Goal: Task Accomplishment & Management: Complete application form

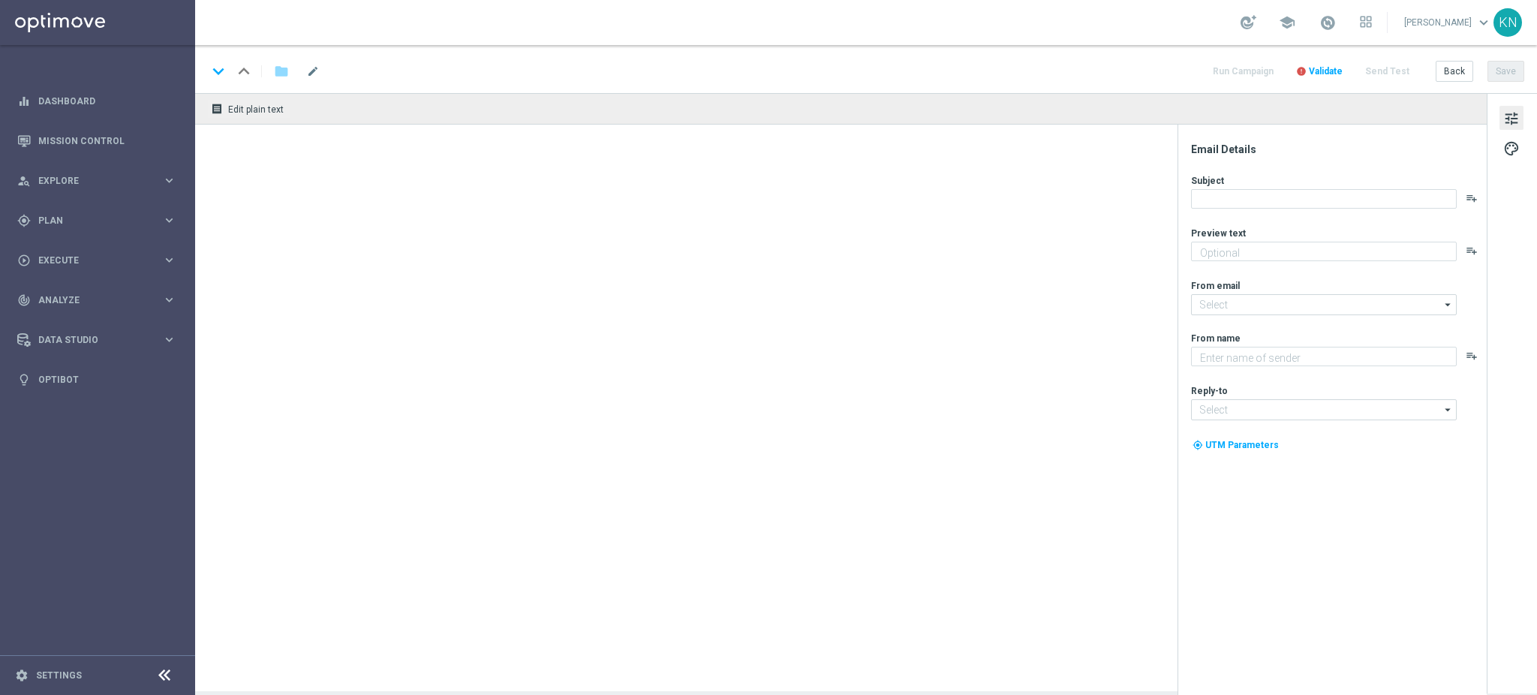
type textarea "Nasza reprezentacja powalczy z Holandią 💪"
type textarea "STS"
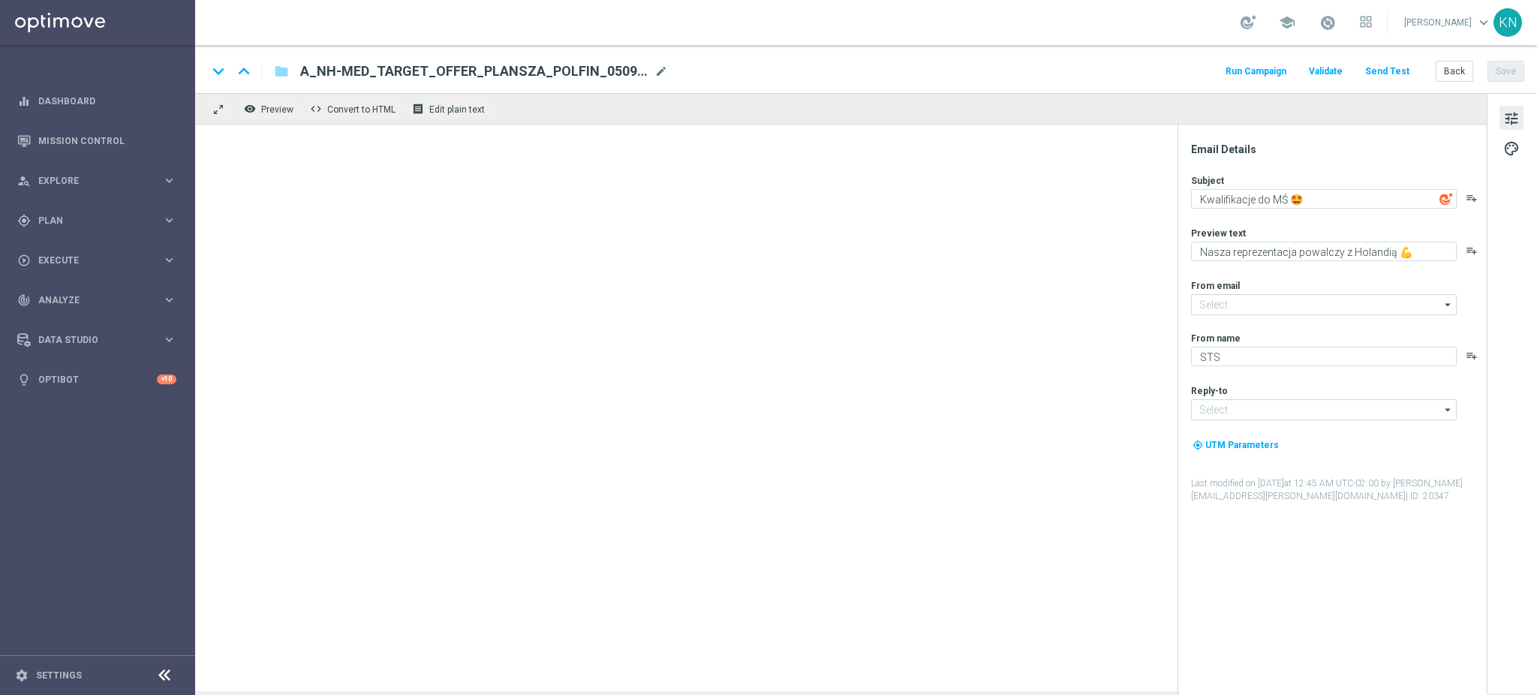
type input "[EMAIL_ADDRESS][DOMAIN_NAME]"
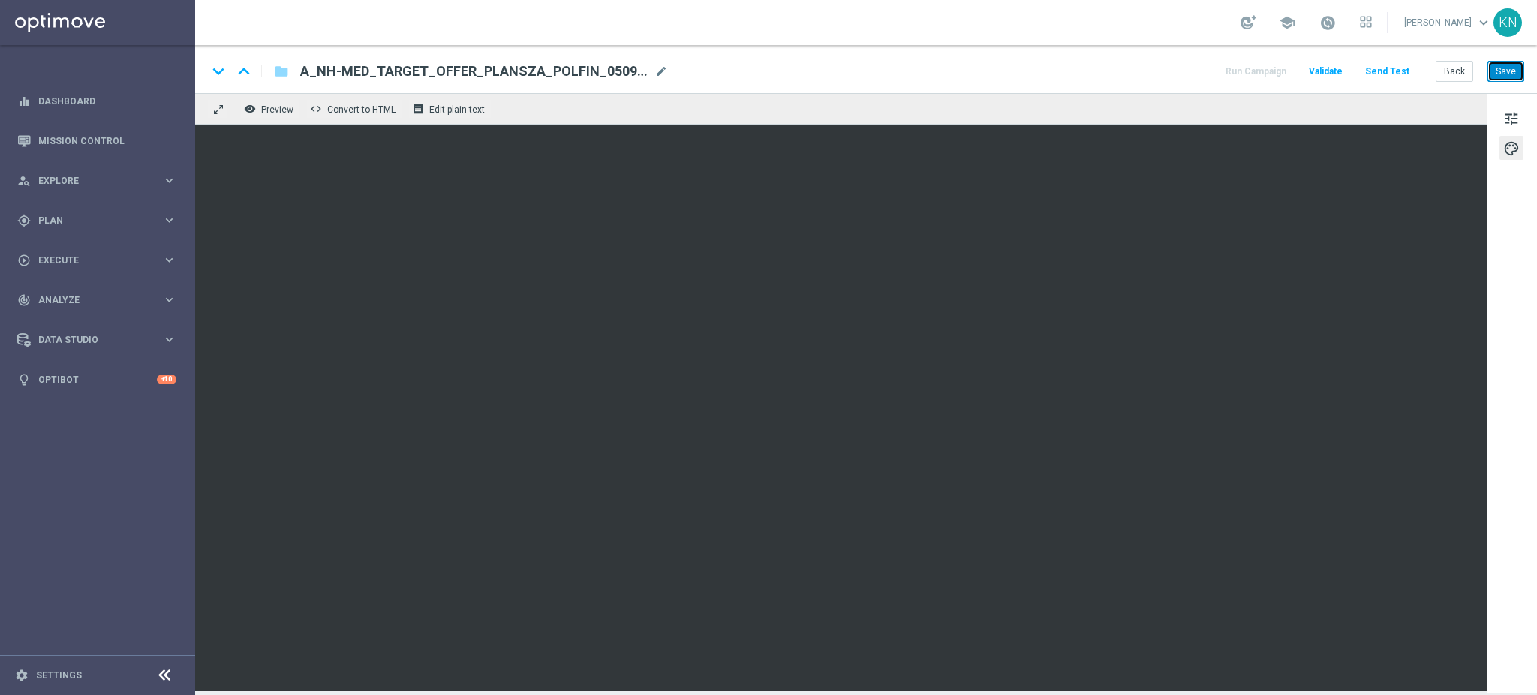
click at [1501, 68] on button "Save" at bounding box center [1505, 71] width 37 height 21
click at [1513, 78] on button "Save" at bounding box center [1505, 71] width 37 height 21
click at [1496, 68] on button "Save" at bounding box center [1505, 71] width 37 height 21
click at [1506, 73] on button "Save" at bounding box center [1505, 71] width 37 height 21
click at [1508, 75] on button "Save" at bounding box center [1505, 71] width 37 height 21
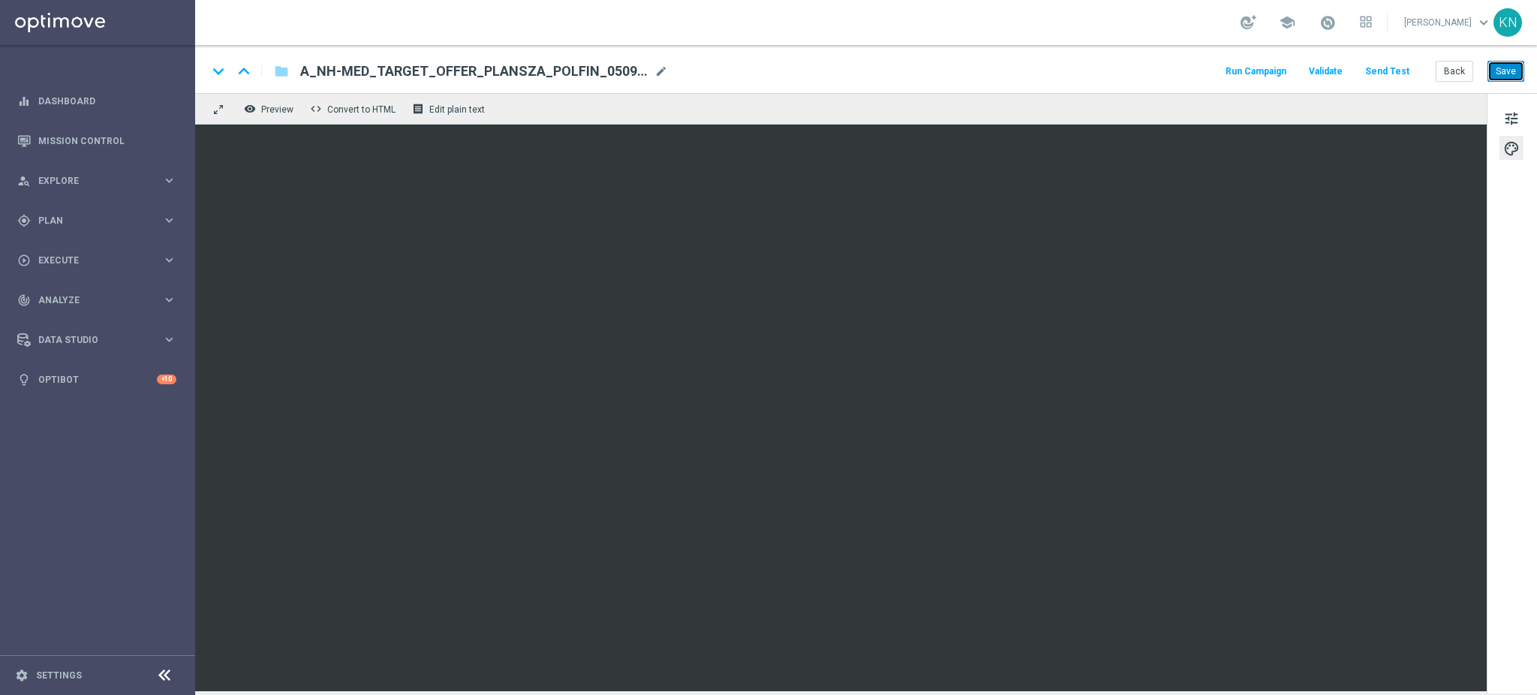
click at [1515, 75] on button "Save" at bounding box center [1505, 71] width 37 height 21
click at [1503, 83] on div "keyboard_arrow_down keyboard_arrow_up folder A_NH-MED_TARGET_OFFER_PLANSZA_POLF…" at bounding box center [865, 69] width 1341 height 48
click at [1505, 76] on button "Save" at bounding box center [1505, 71] width 37 height 21
click at [1492, 74] on button "Save" at bounding box center [1505, 71] width 37 height 21
click at [1498, 73] on button "Save" at bounding box center [1505, 71] width 37 height 21
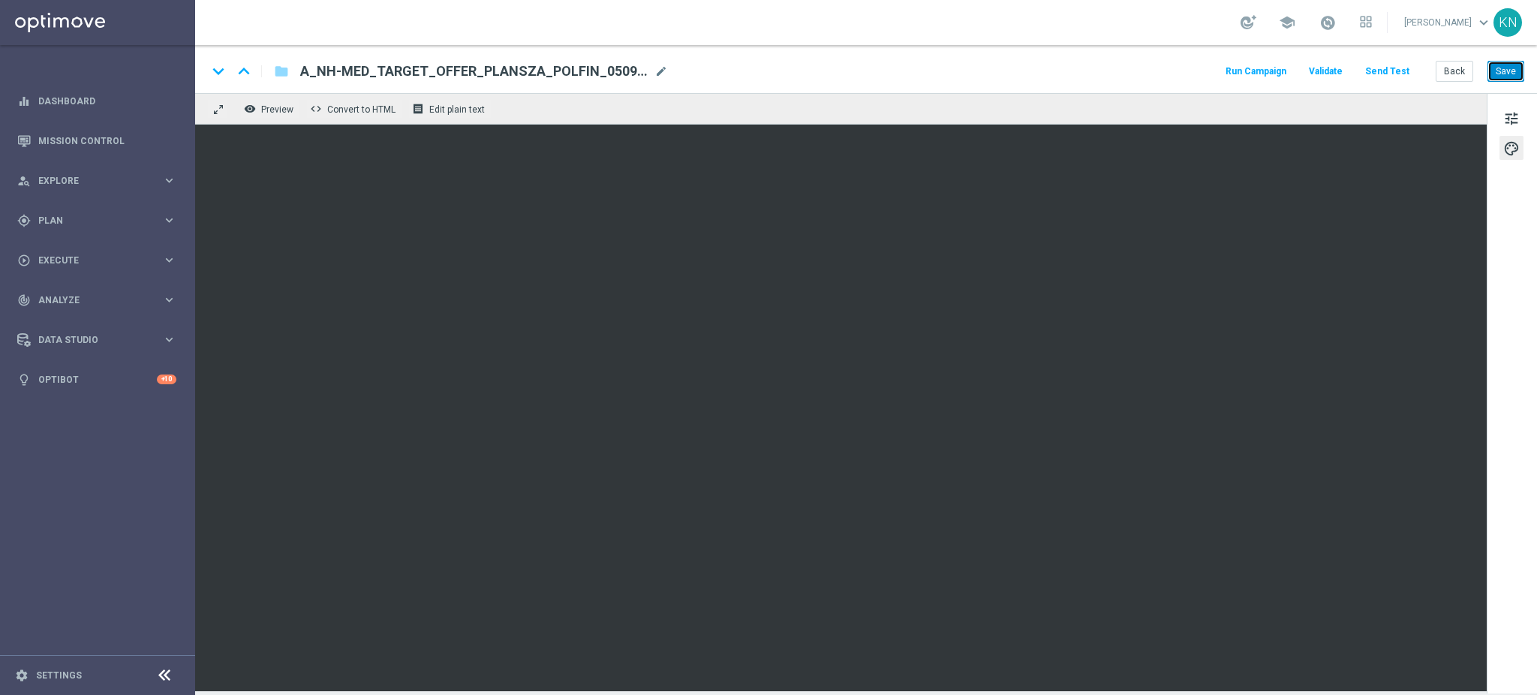
click at [1509, 73] on button "Save" at bounding box center [1505, 71] width 37 height 21
click at [1506, 116] on span "tune" at bounding box center [1511, 119] width 17 height 20
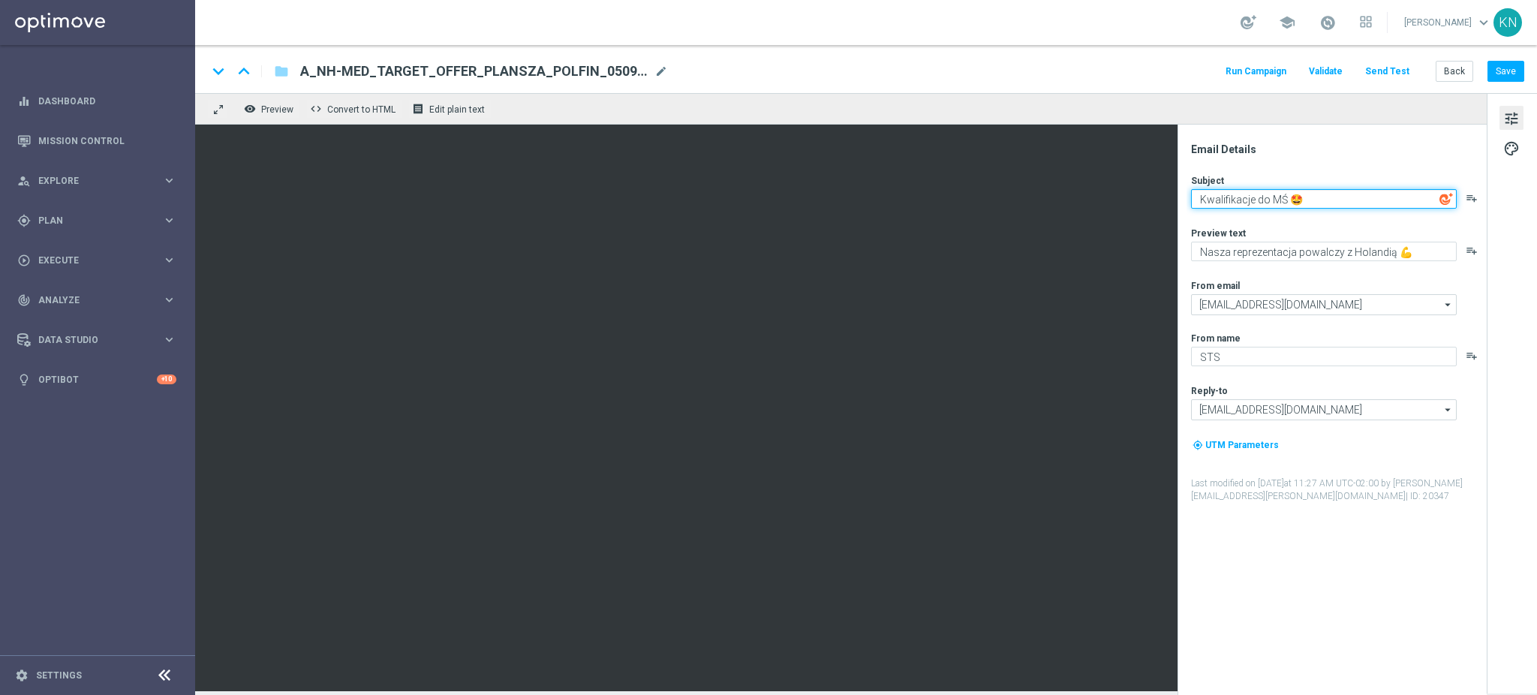
click at [1317, 197] on textarea "Kwalifikacje do MŚ 🤩" at bounding box center [1324, 199] width 266 height 20
click at [1277, 201] on textarea "Kwalifikacje do MŚ 🤩" at bounding box center [1324, 199] width 266 height 20
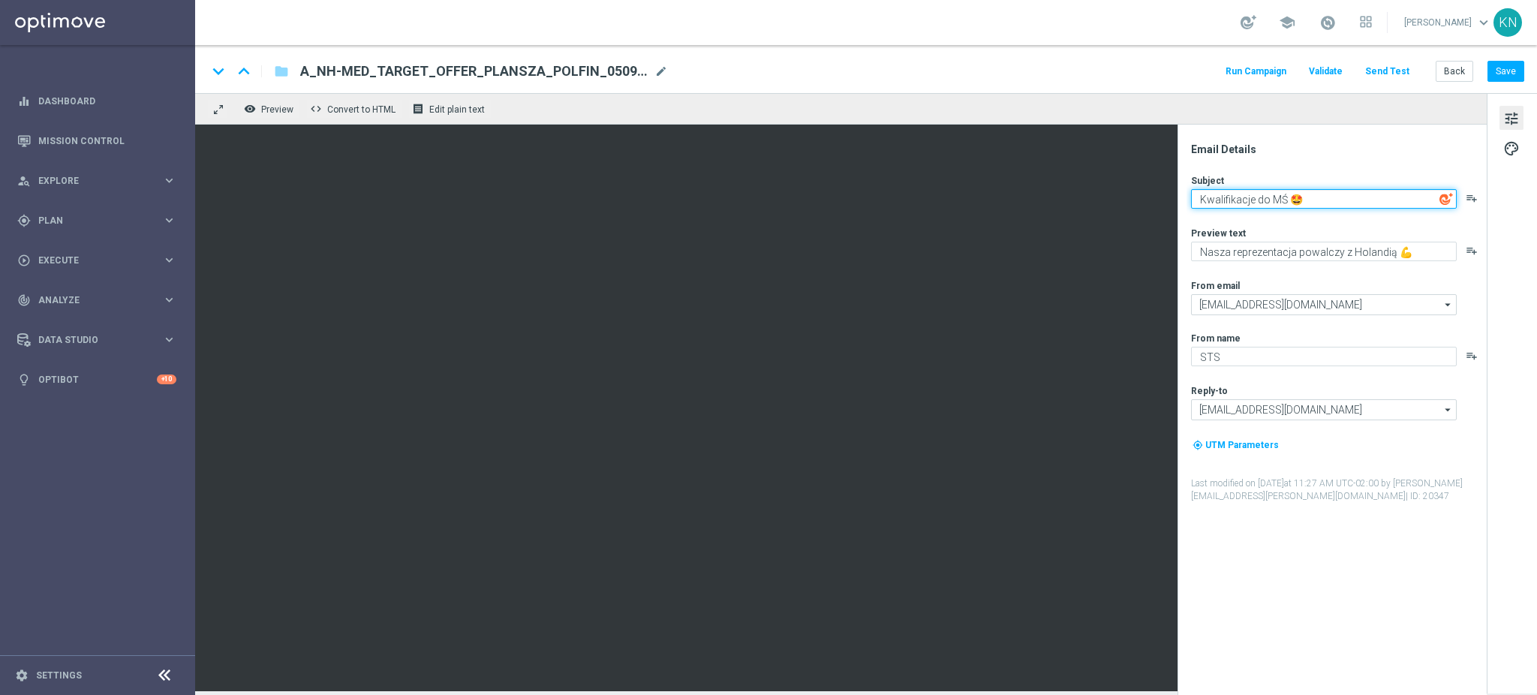
click at [1277, 201] on textarea "Kwalifikacje do MŚ 🤩" at bounding box center [1324, 199] width 266 height 20
paste textarea "i ciąg dalszy..."
type textarea "Kwalifikacji ciąg dalszy..."
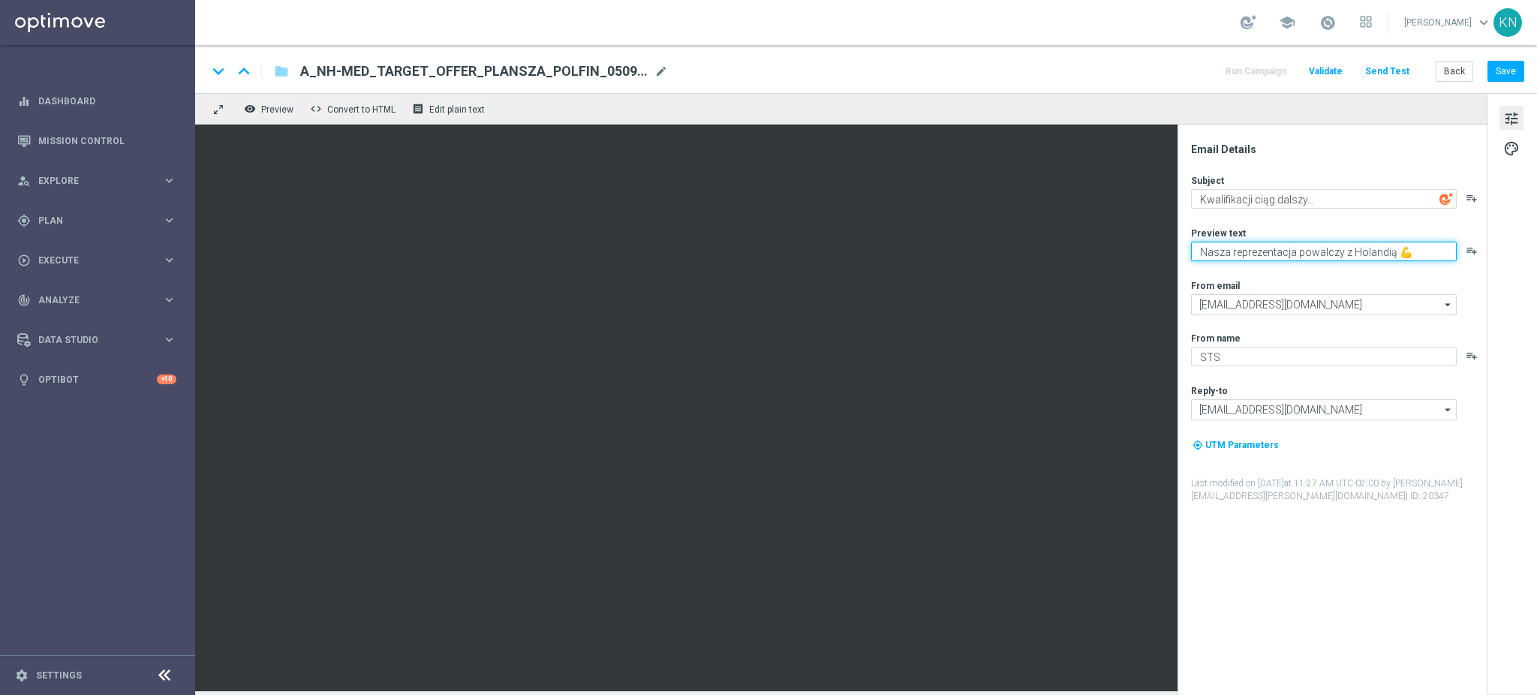
click at [1389, 251] on textarea "Nasza reprezentacja powalczy z Holandią 💪" at bounding box center [1324, 252] width 266 height 20
click at [1377, 249] on textarea "Nasza reprezentacja powalczy z Holandią 💪" at bounding box center [1324, 252] width 266 height 20
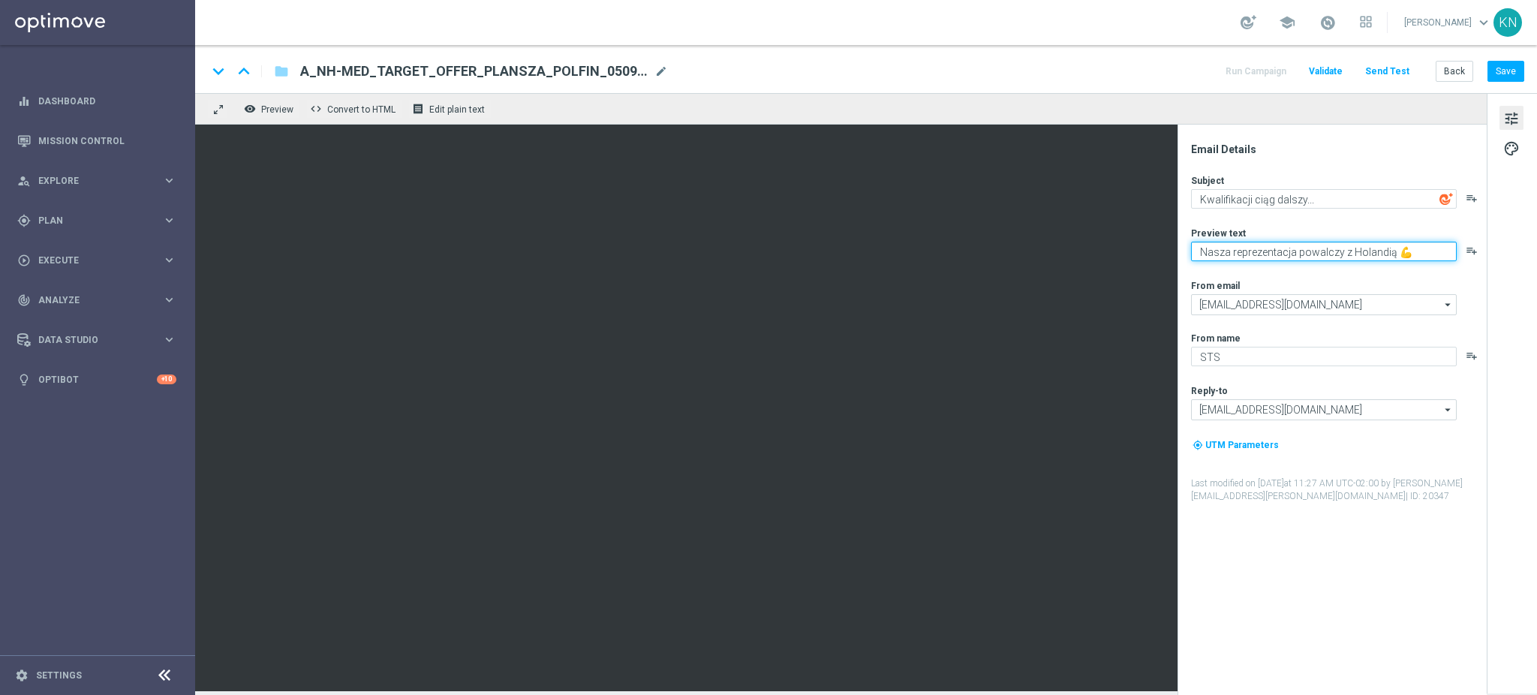
click at [1377, 249] on textarea "Nasza reprezentacja powalczy z Holandią 💪" at bounding box center [1324, 252] width 266 height 20
paste textarea "Z Holandią remis, pora na wygraną 🔥"
type textarea "Z Holandią remis, pora na wygraną 🔥"
click at [1370, 284] on div "From email" at bounding box center [1338, 285] width 294 height 12
click at [1514, 72] on button "Save" at bounding box center [1505, 71] width 37 height 21
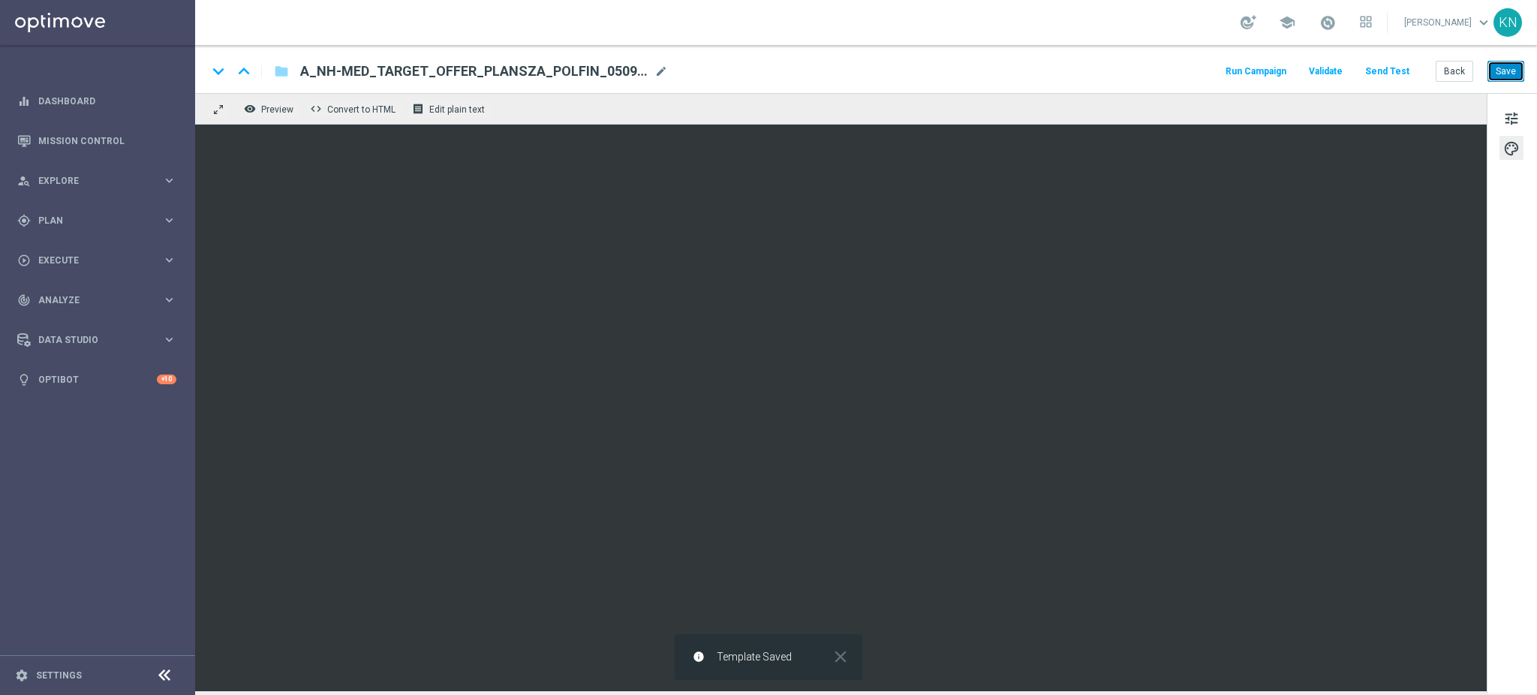
click at [1513, 71] on button "Save" at bounding box center [1505, 71] width 37 height 21
click at [71, 263] on span "Execute" at bounding box center [100, 260] width 124 height 9
click at [96, 295] on link "Campaign Builder" at bounding box center [97, 291] width 117 height 12
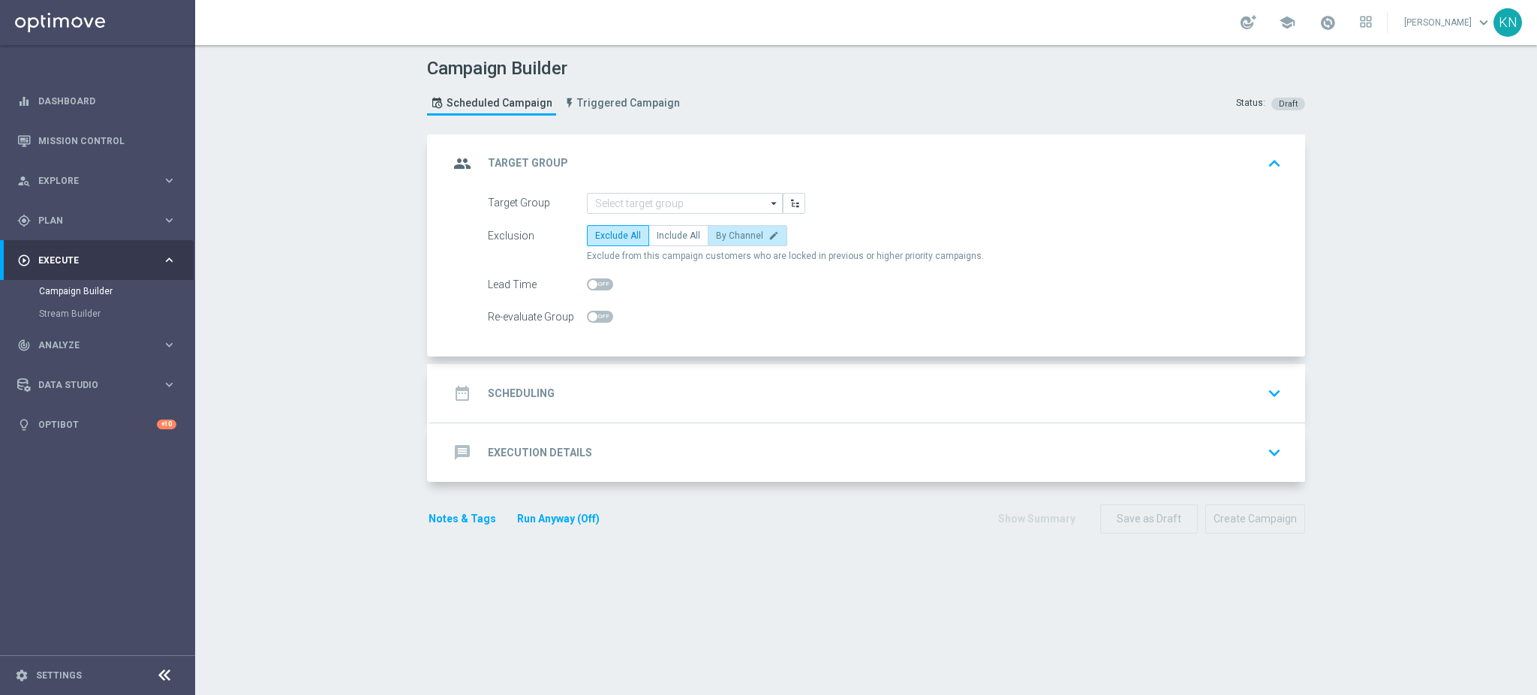
click at [739, 242] on label "By Channel edit" at bounding box center [747, 235] width 80 height 21
click at [725, 242] on input "By Channel edit" at bounding box center [721, 238] width 10 height 10
radio input "true"
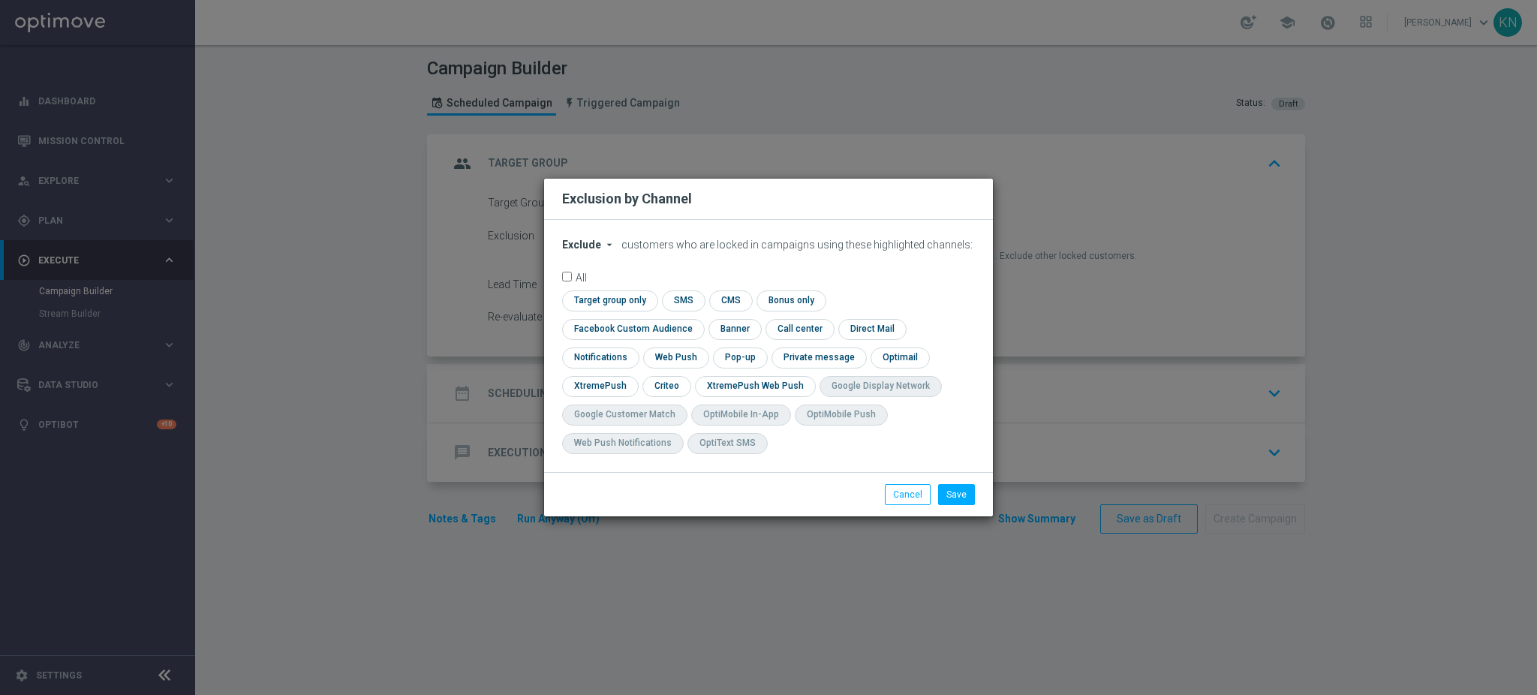
click at [584, 251] on span "Exclude" at bounding box center [581, 245] width 39 height 12
click at [0, 0] on span "Include" at bounding box center [0, 0] width 0 height 0
click at [617, 308] on input "checkbox" at bounding box center [608, 300] width 92 height 20
checkbox input "true"
click at [596, 330] on input "checkbox" at bounding box center [630, 329] width 136 height 20
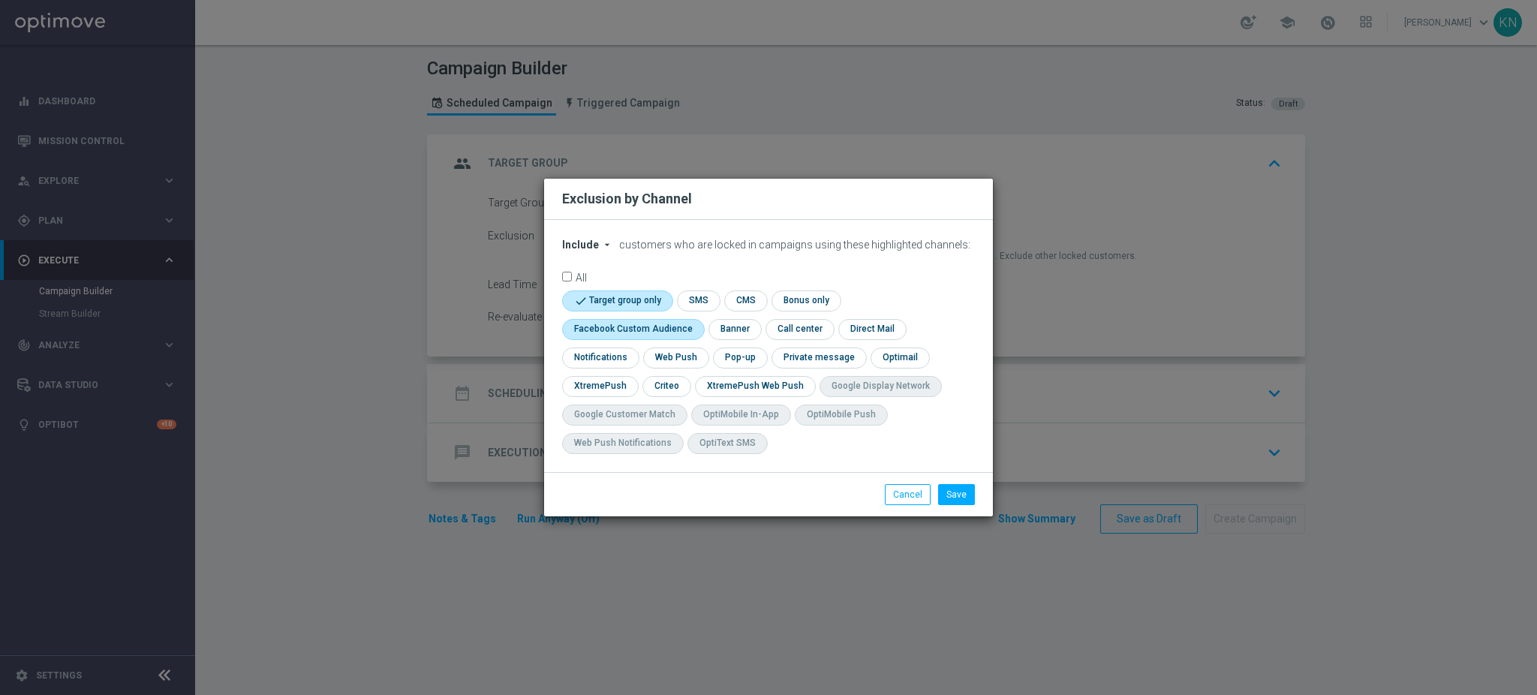
checkbox input "true"
click at [664, 383] on input "checkbox" at bounding box center [665, 386] width 47 height 20
checkbox input "true"
click at [956, 498] on button "Save" at bounding box center [956, 494] width 37 height 21
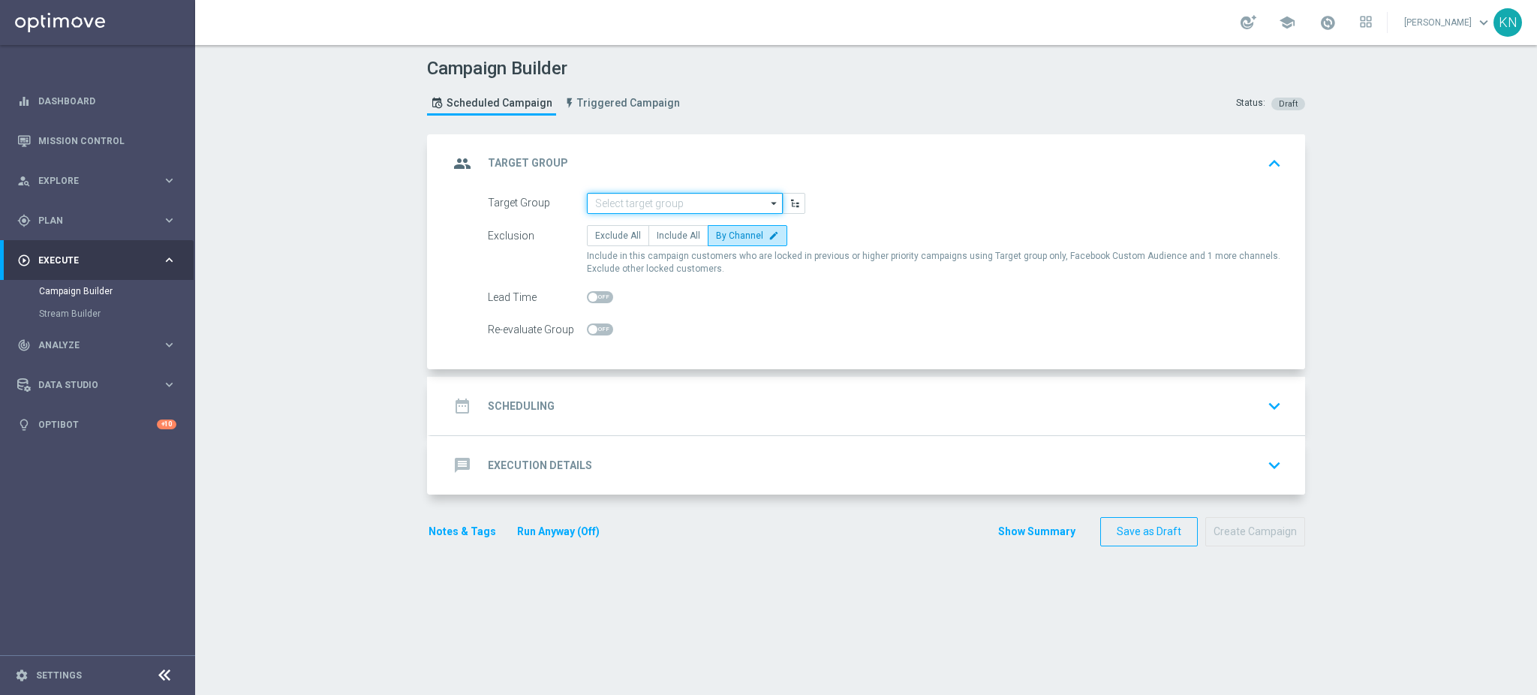
click at [644, 203] on input at bounding box center [685, 203] width 196 height 21
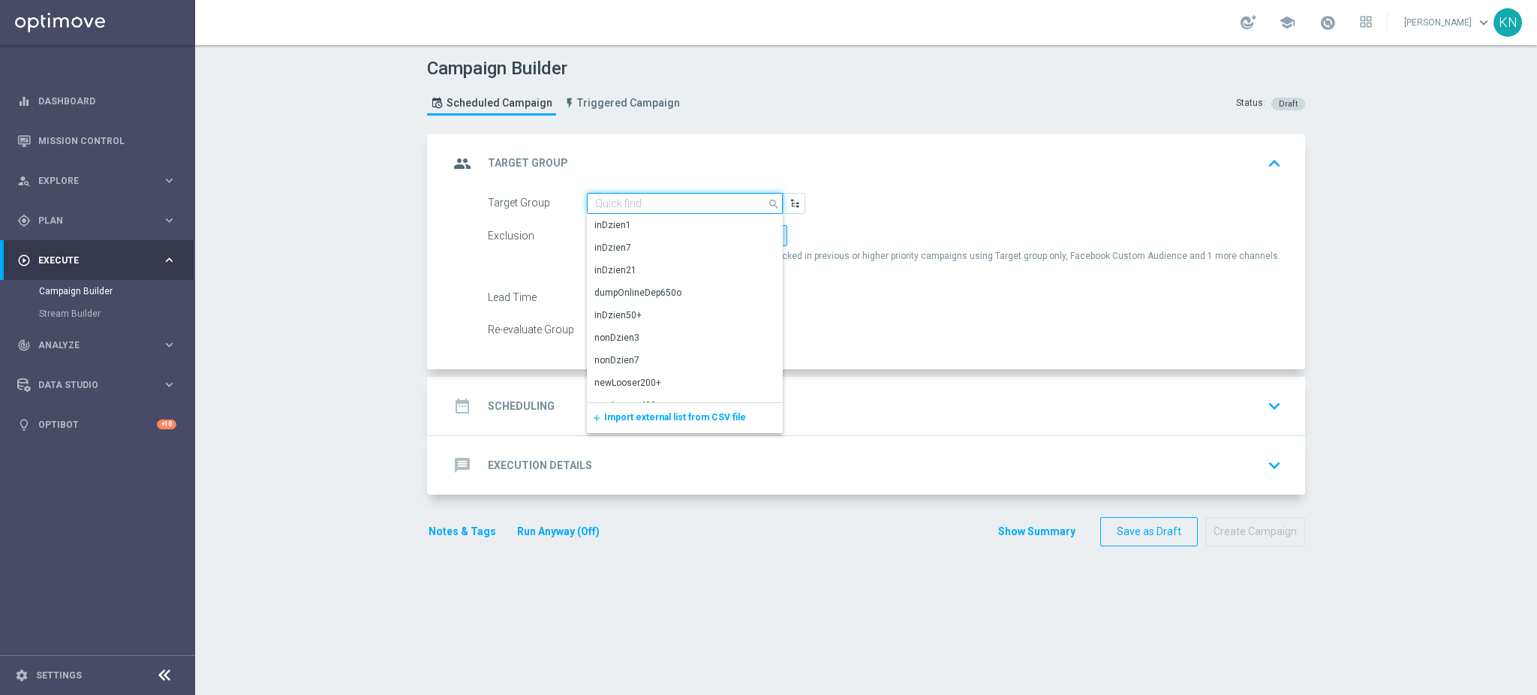
paste input "A_MIN_TARGET_DEPO_100DO30_050925"
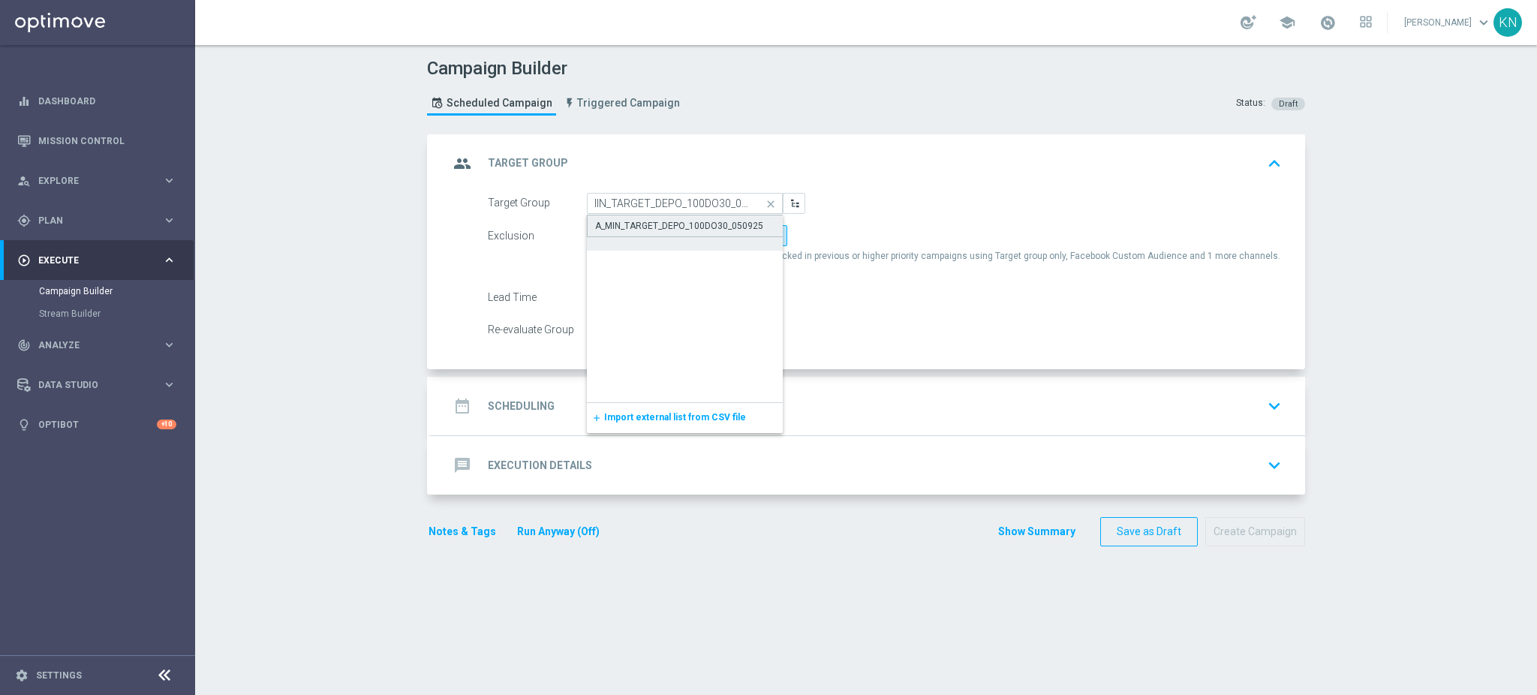
click at [697, 235] on div "A_MIN_TARGET_DEPO_100DO30_050925" at bounding box center [685, 233] width 197 height 36
click at [665, 226] on div "A_MIN_TARGET_DEPO_100DO30_050925" at bounding box center [679, 226] width 168 height 14
type input "A_MIN_TARGET_DEPO_100DO30_050925"
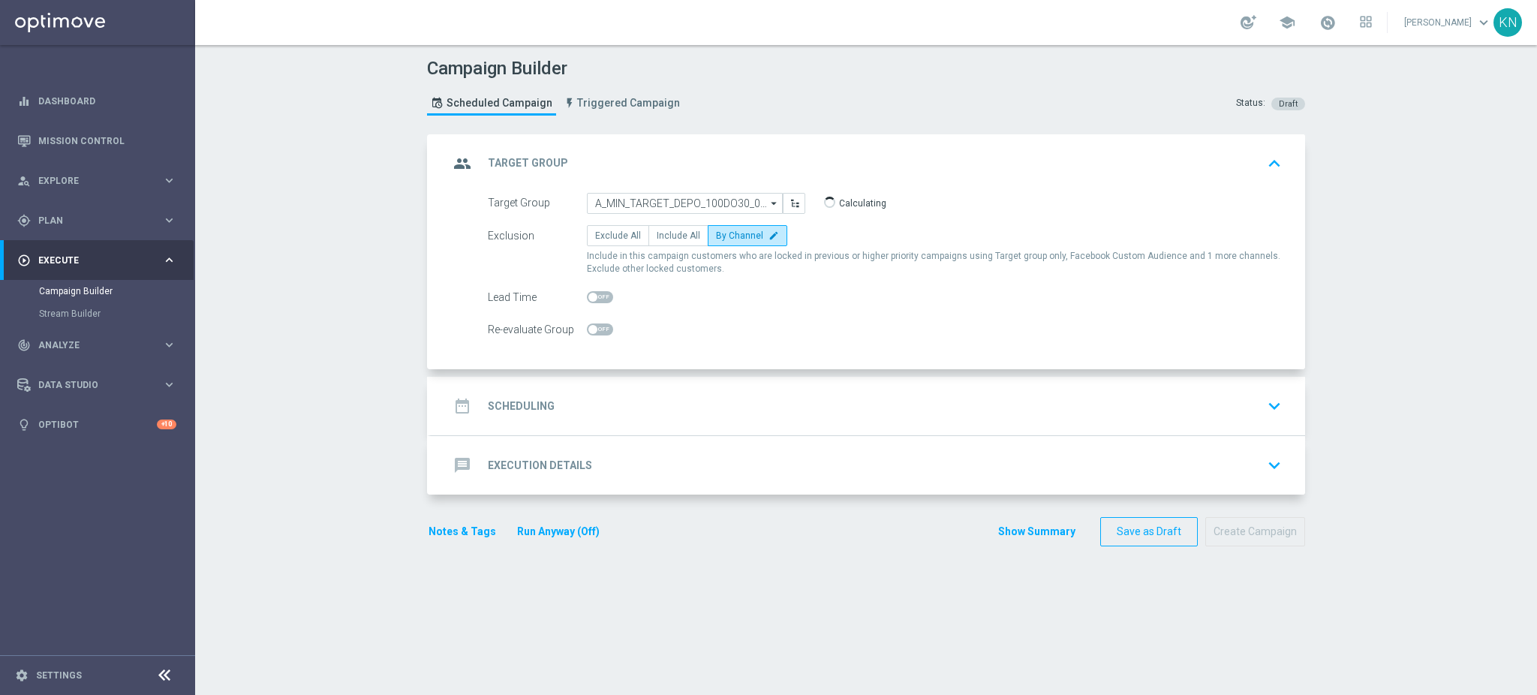
click at [819, 401] on div "date_range Scheduling keyboard_arrow_down" at bounding box center [868, 406] width 838 height 29
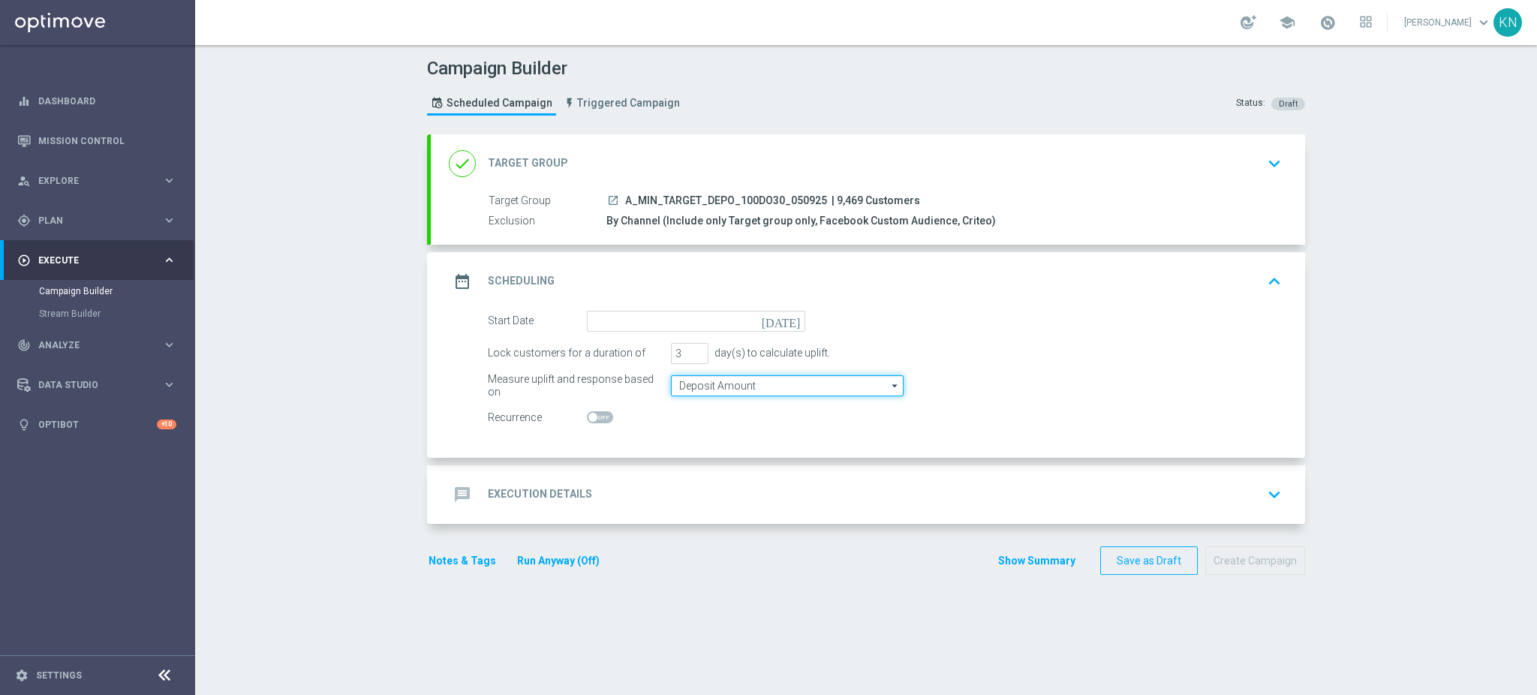
click at [704, 382] on input "Deposit Amount" at bounding box center [787, 385] width 233 height 21
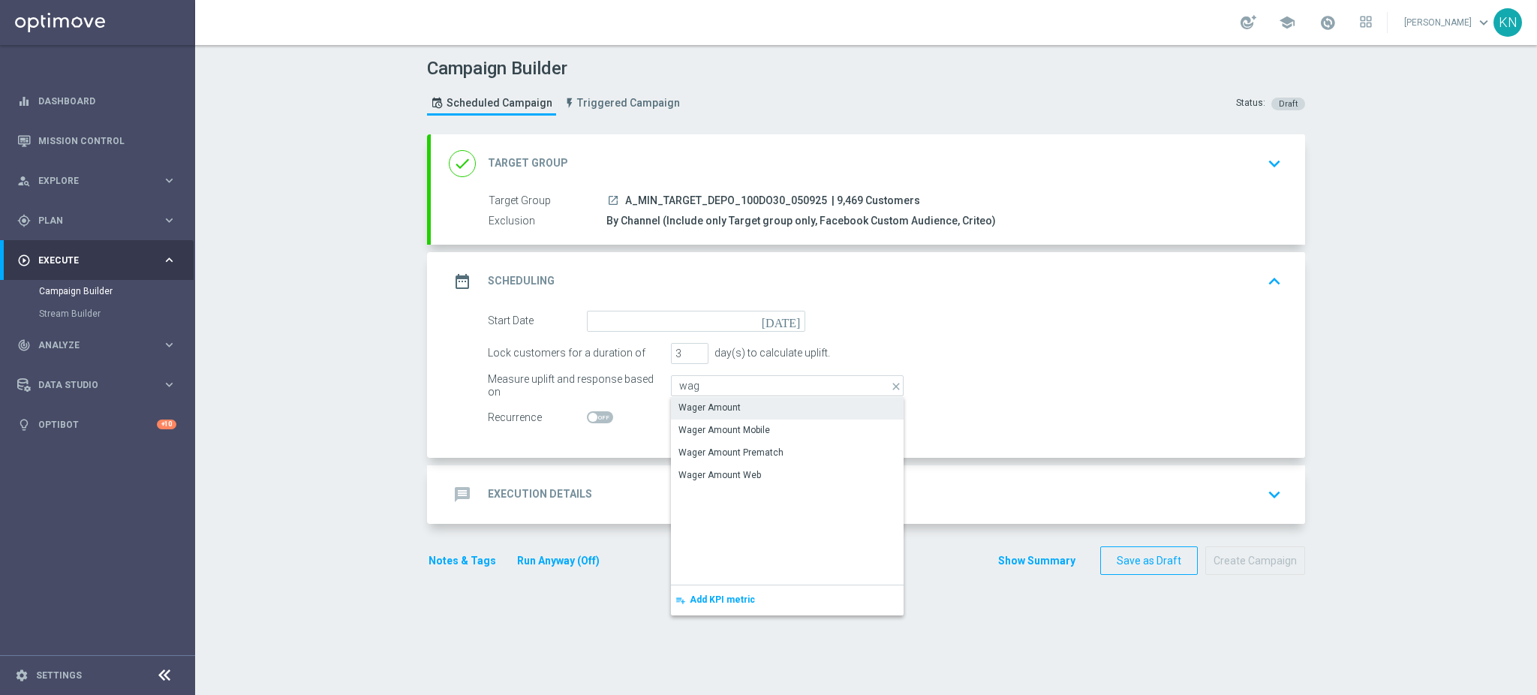
click at [703, 406] on div "Wager Amount" at bounding box center [709, 408] width 62 height 14
type input "Wager Amount"
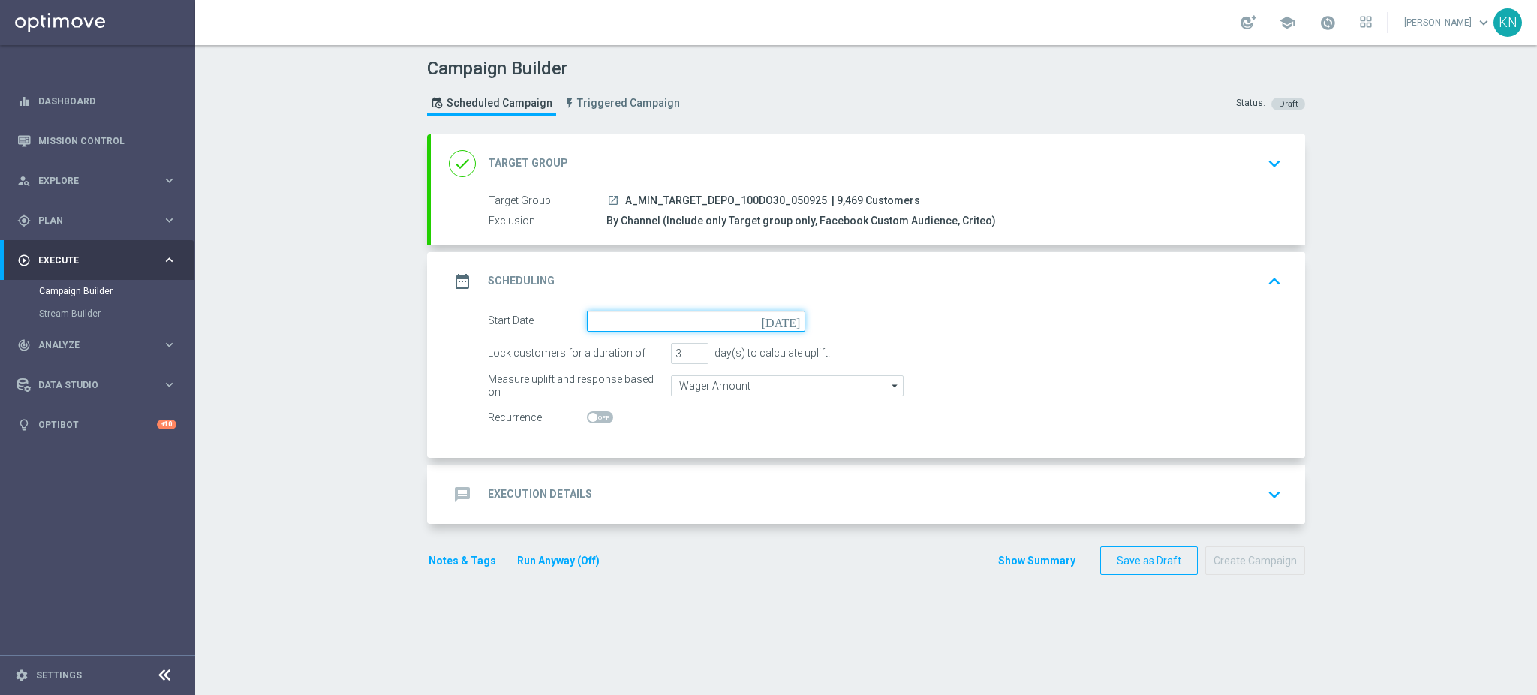
click at [774, 317] on input at bounding box center [696, 321] width 218 height 21
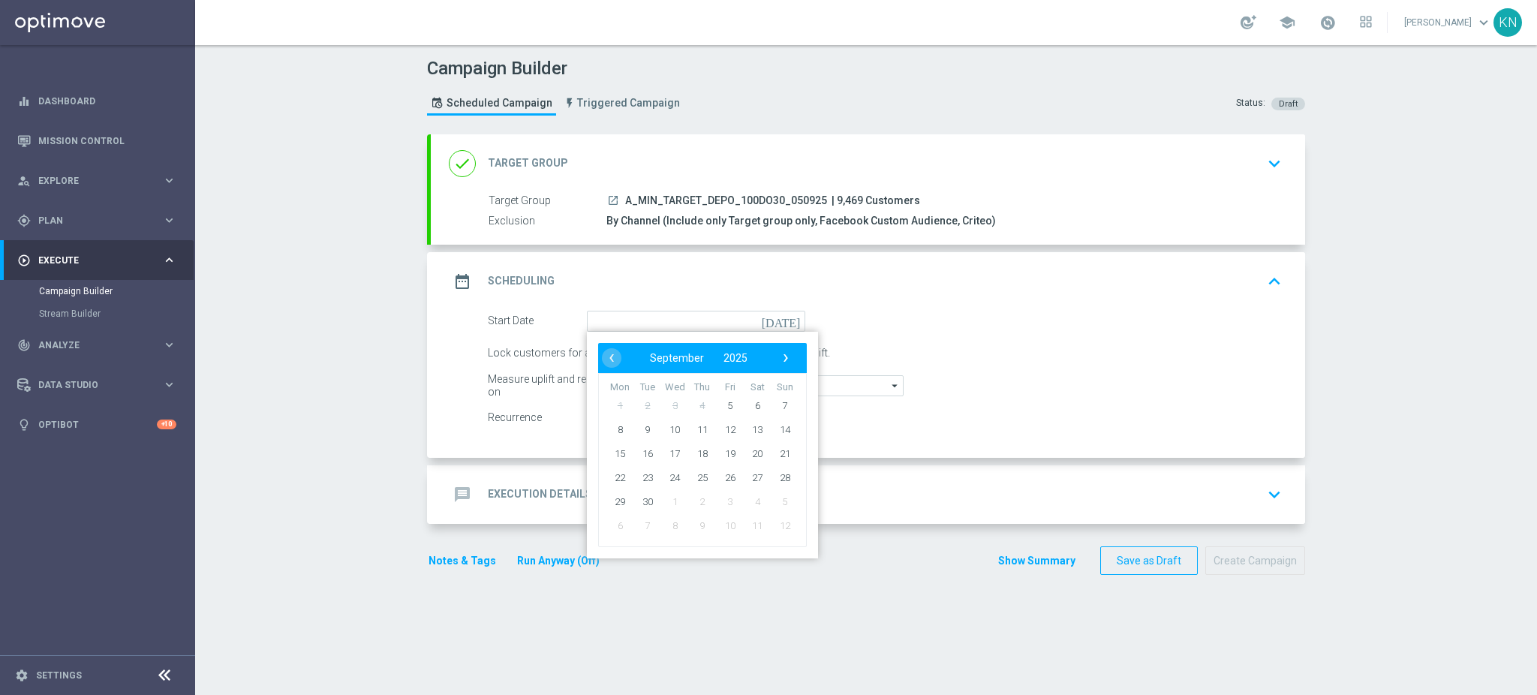
click at [927, 362] on div "Lock customers for a duration of 3 day(s) to calculate uplift." at bounding box center [884, 353] width 816 height 21
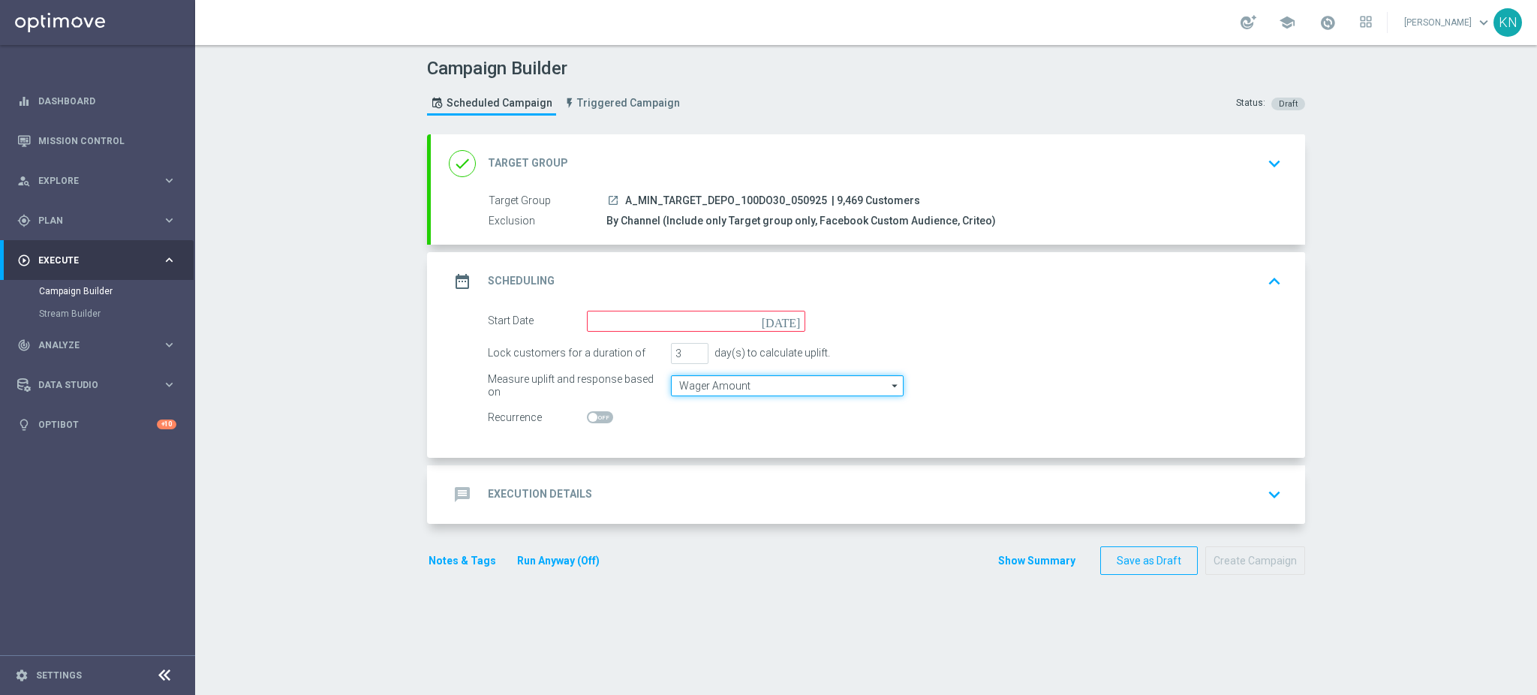
click at [842, 383] on input "Wager Amount" at bounding box center [787, 385] width 233 height 21
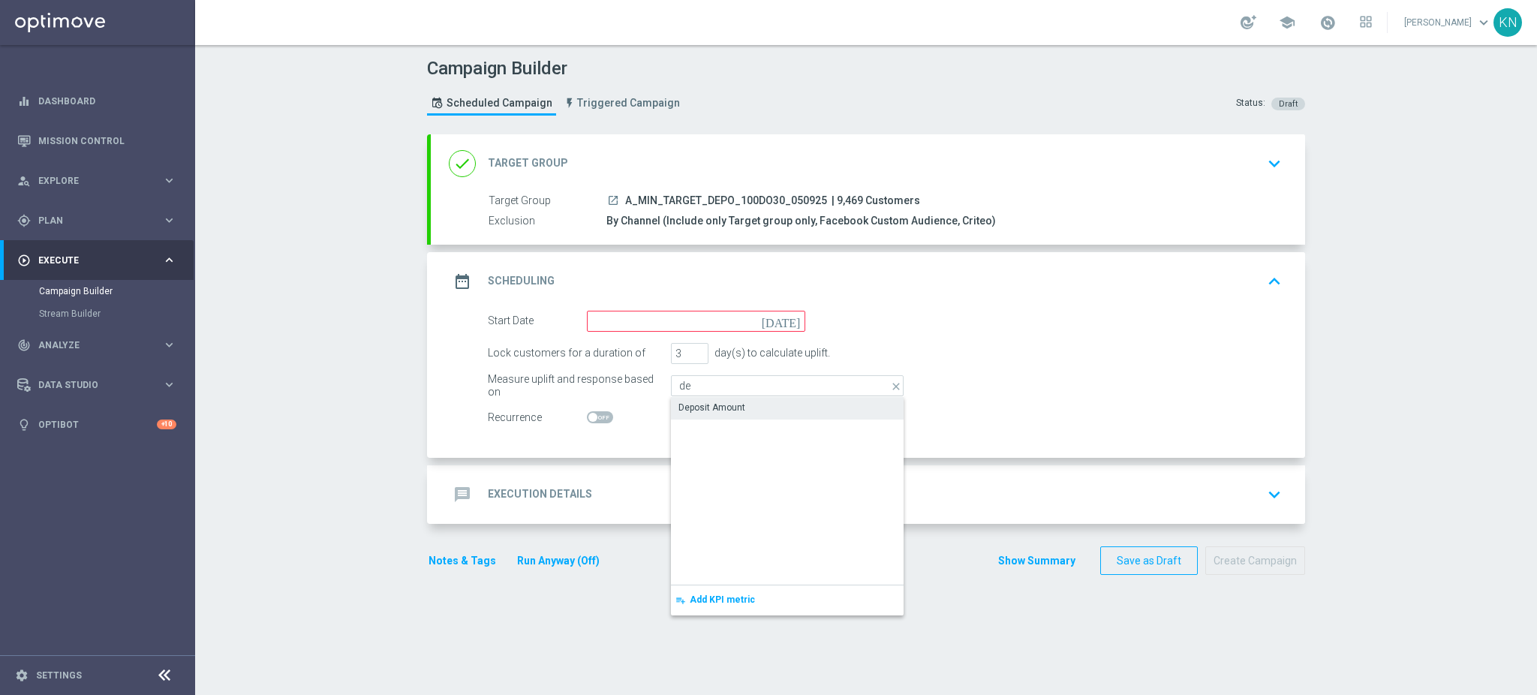
click at [745, 403] on div "Deposit Amount" at bounding box center [787, 407] width 233 height 21
type input "Deposit Amount"
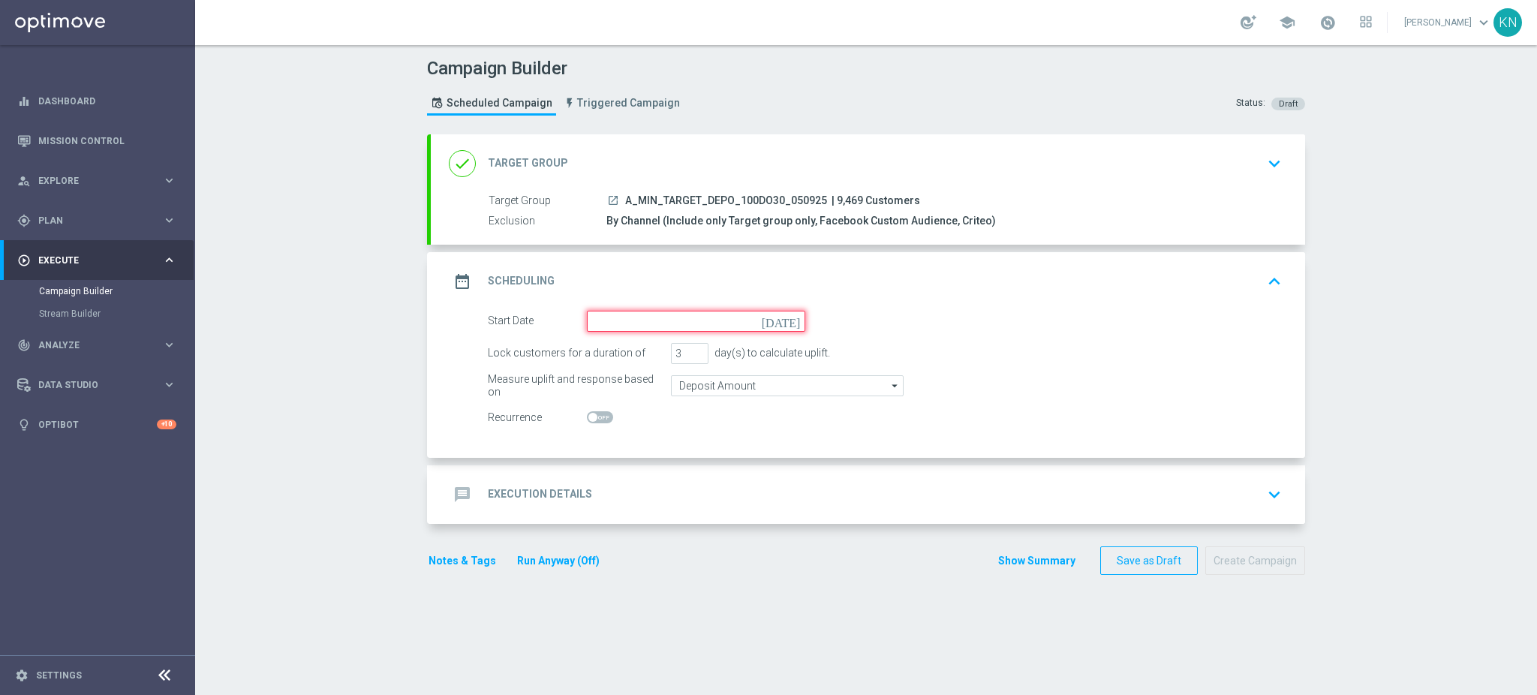
click at [680, 325] on input at bounding box center [696, 321] width 218 height 21
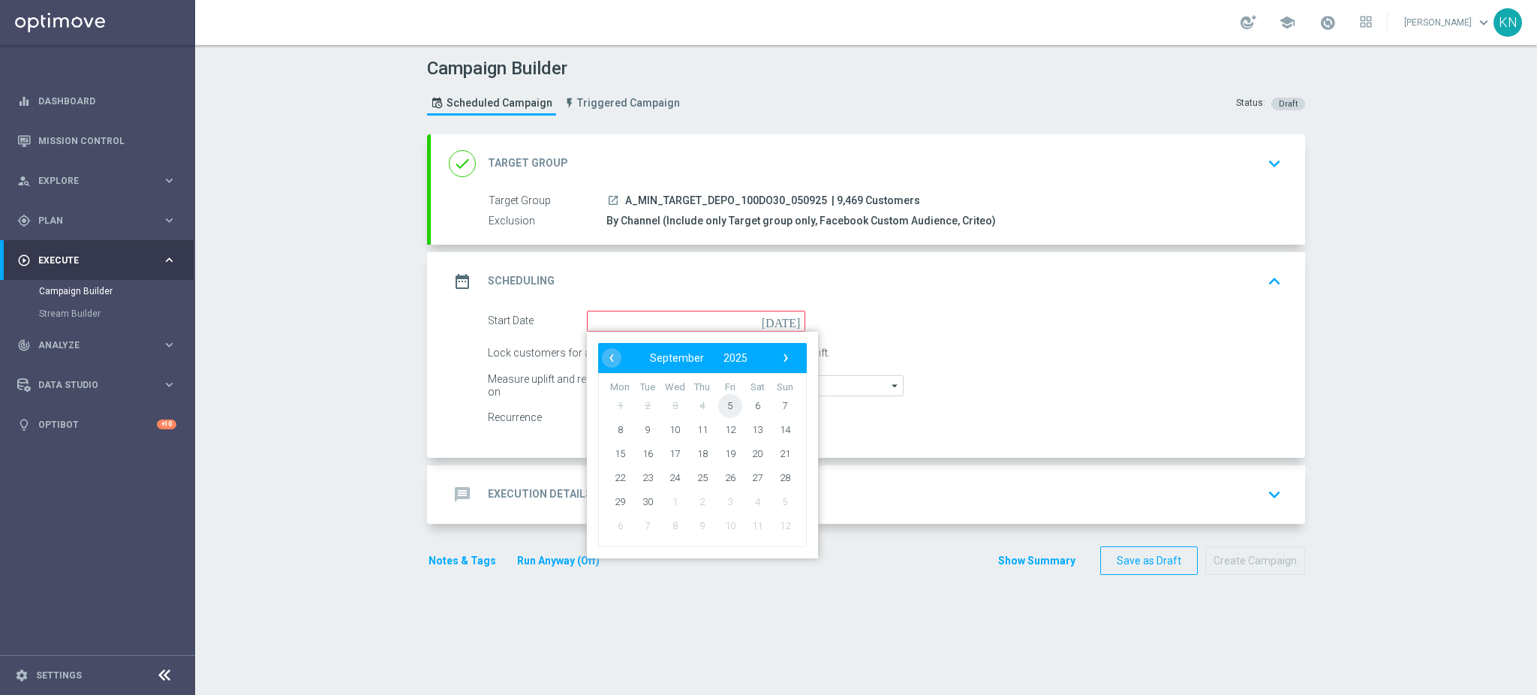
click at [722, 397] on span "5" at bounding box center [730, 405] width 24 height 24
type input "[DATE]"
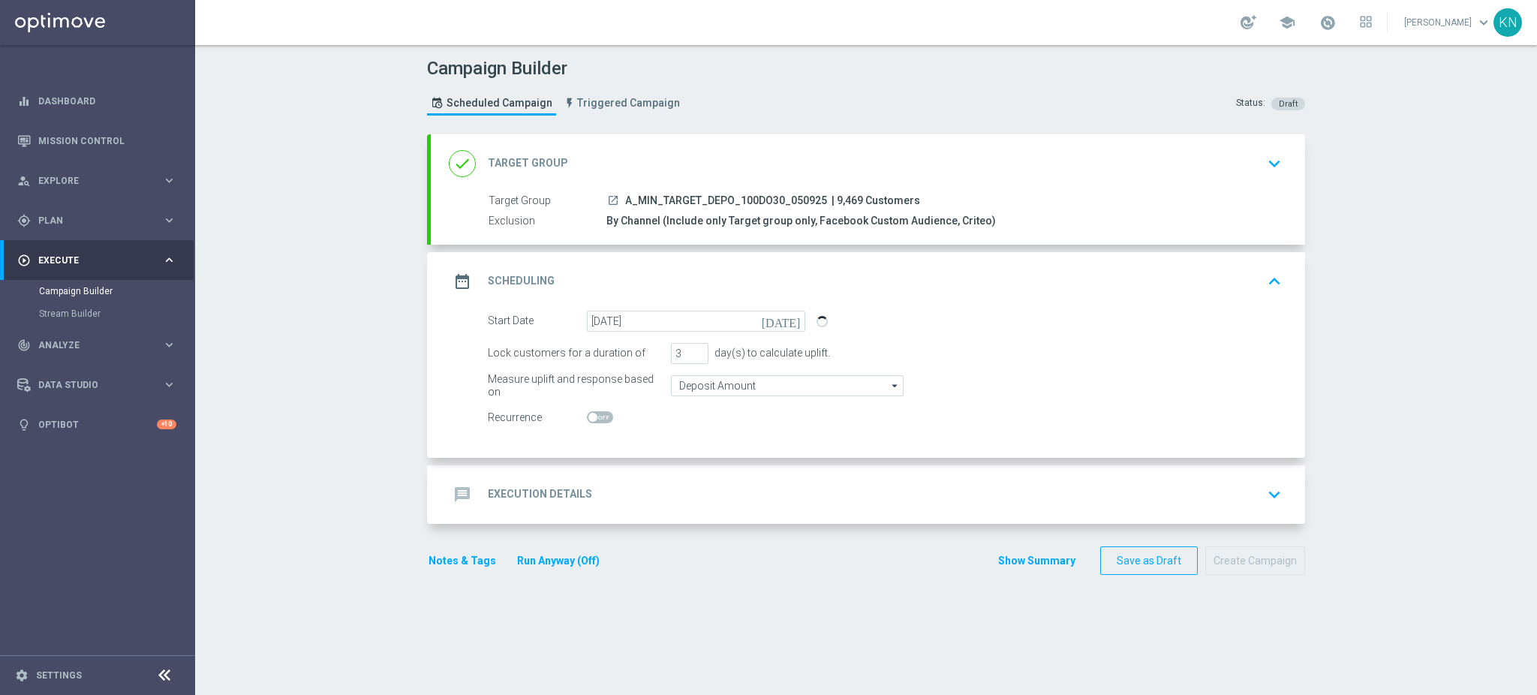
click at [804, 488] on div "message Execution Details keyboard_arrow_down" at bounding box center [868, 494] width 838 height 29
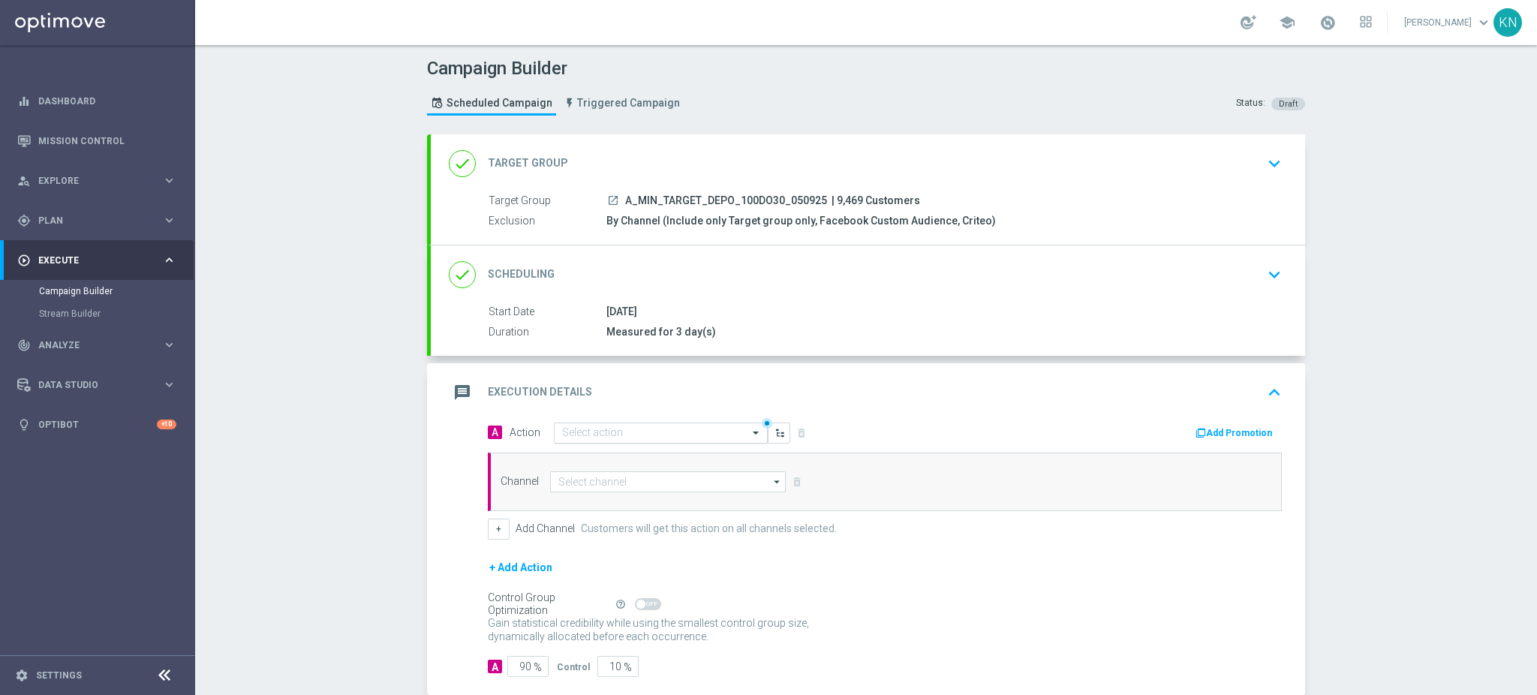
click at [608, 430] on input "text" at bounding box center [645, 433] width 167 height 13
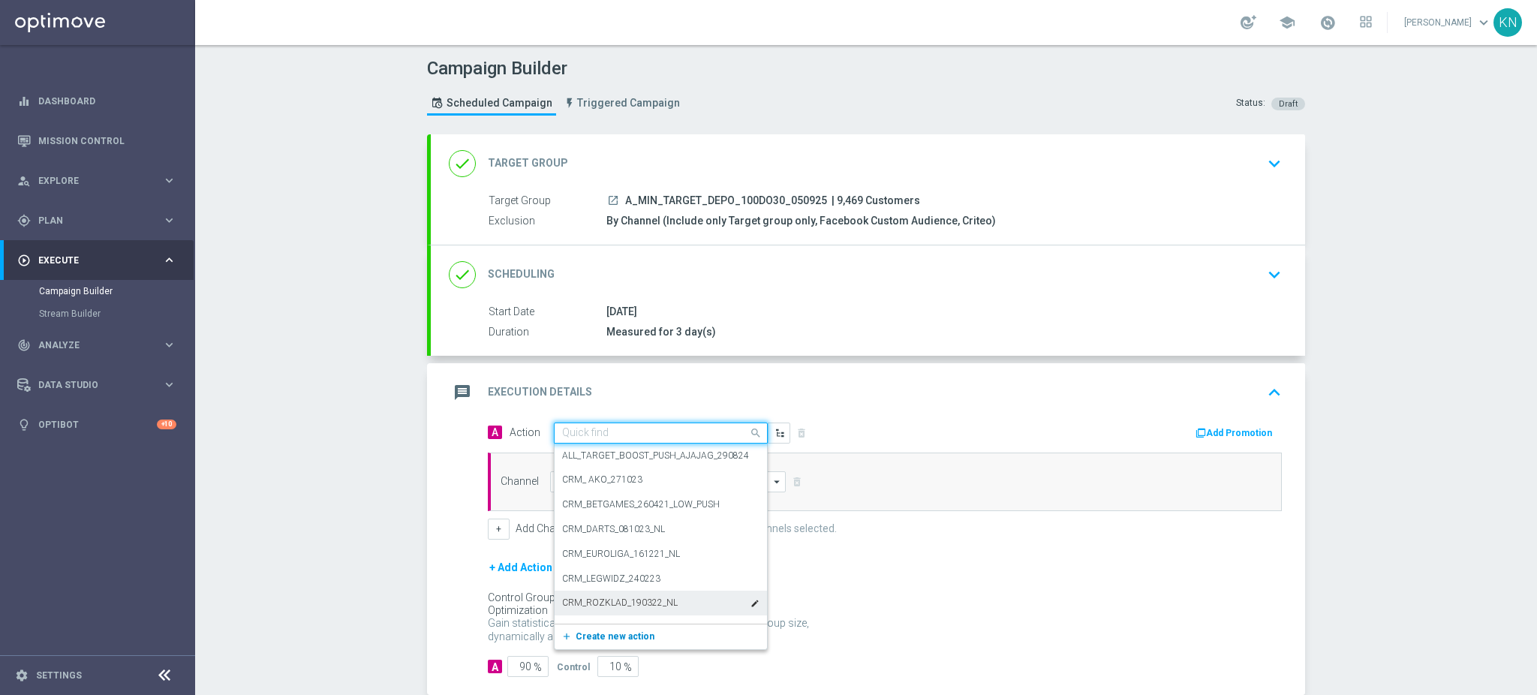
click at [620, 635] on span "Create new action" at bounding box center [614, 636] width 79 height 11
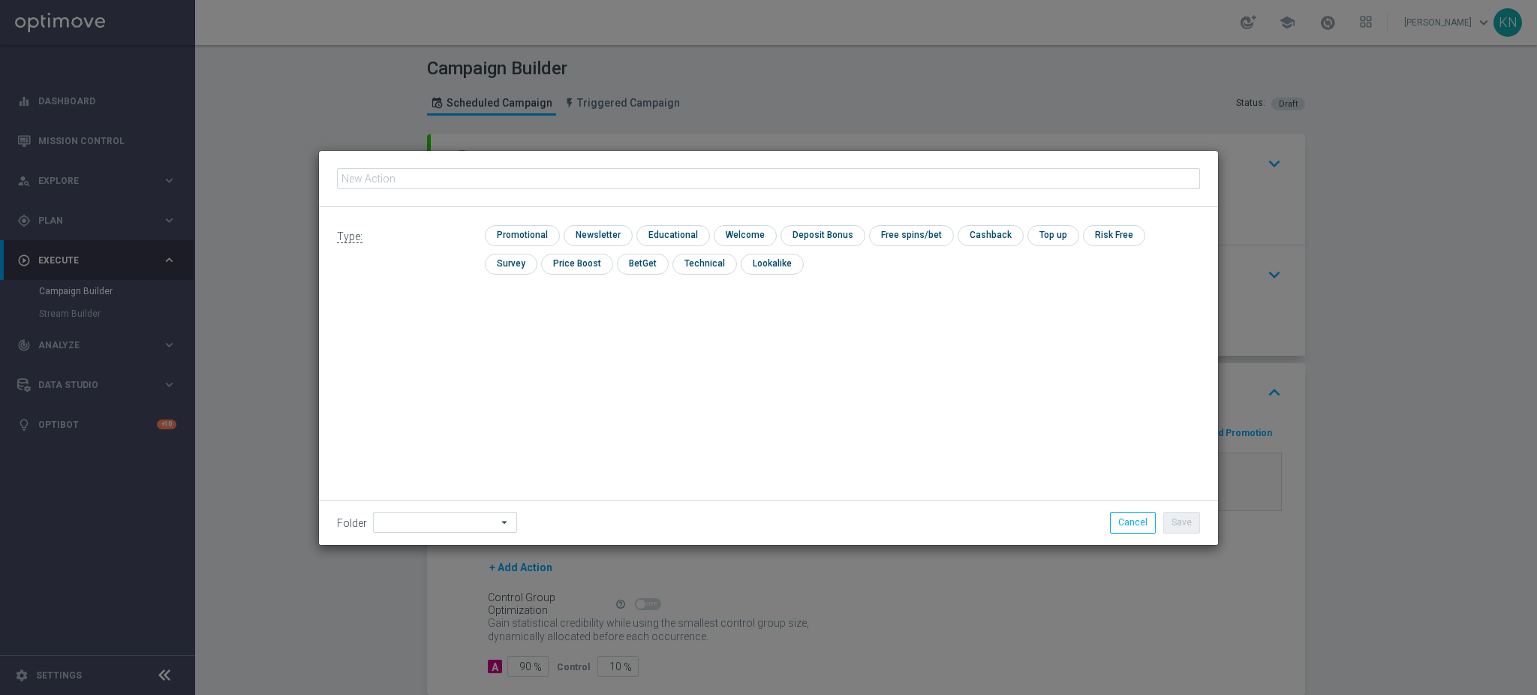
click at [514, 180] on input "text" at bounding box center [768, 178] width 863 height 21
type input "A_MIN_TARGET_DEPO_100DO30_050925"
click at [540, 229] on input "checkbox" at bounding box center [520, 235] width 71 height 20
checkbox input "true"
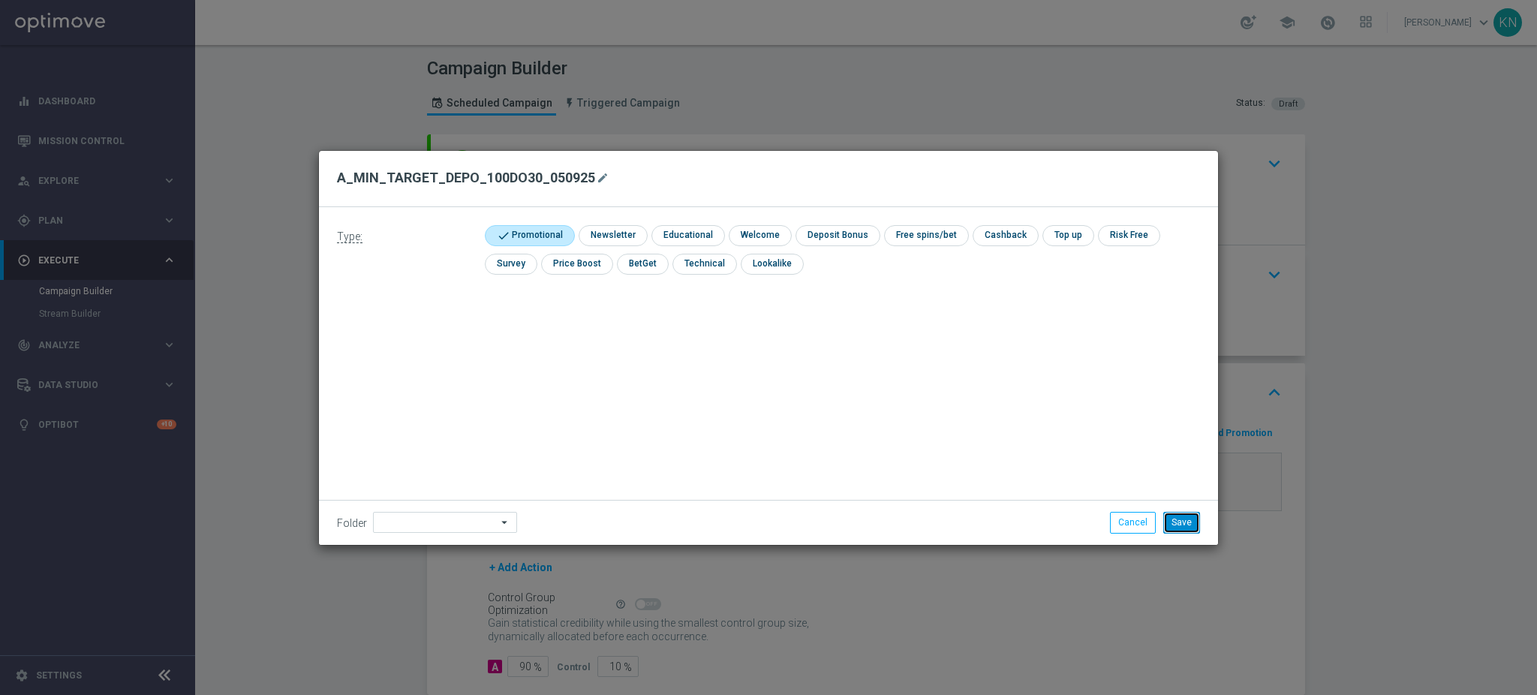
click at [1184, 523] on button "Save" at bounding box center [1181, 522] width 37 height 21
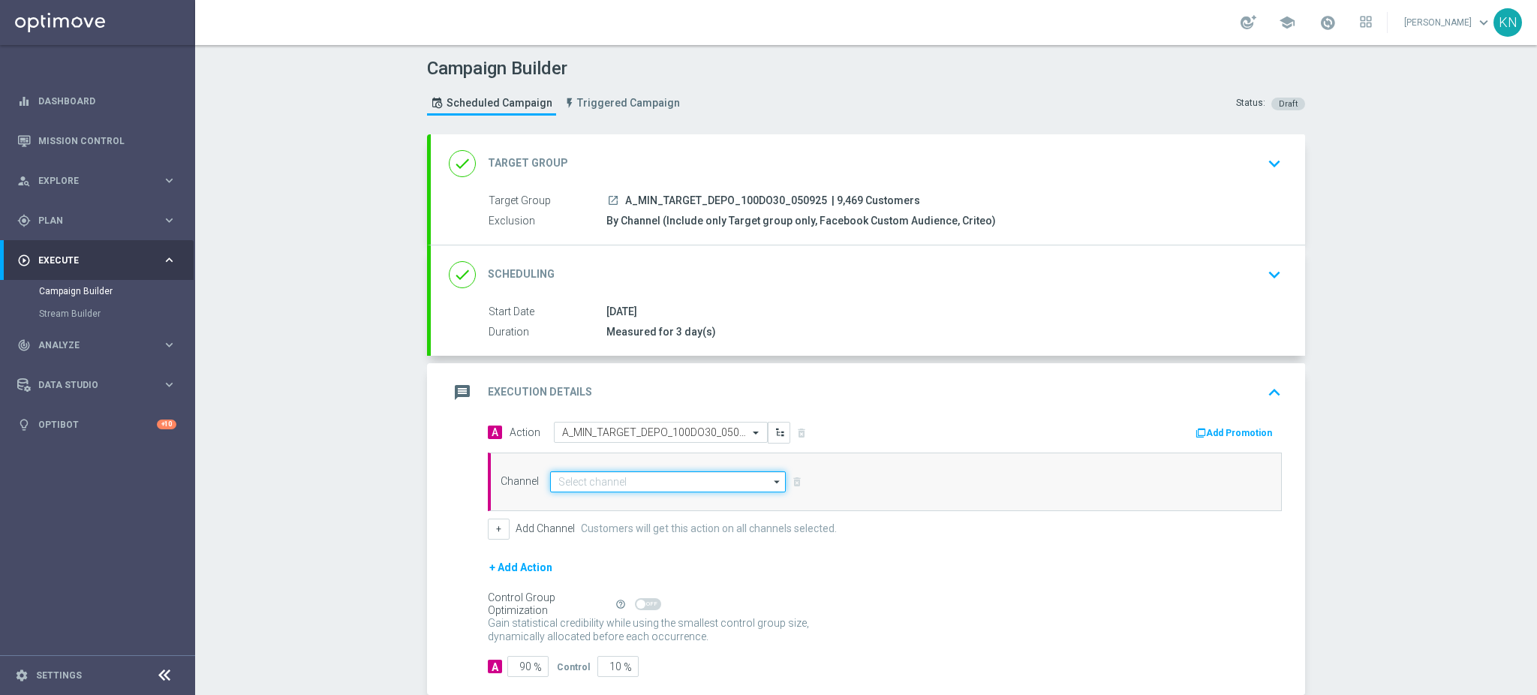
click at [650, 479] on input at bounding box center [668, 481] width 236 height 21
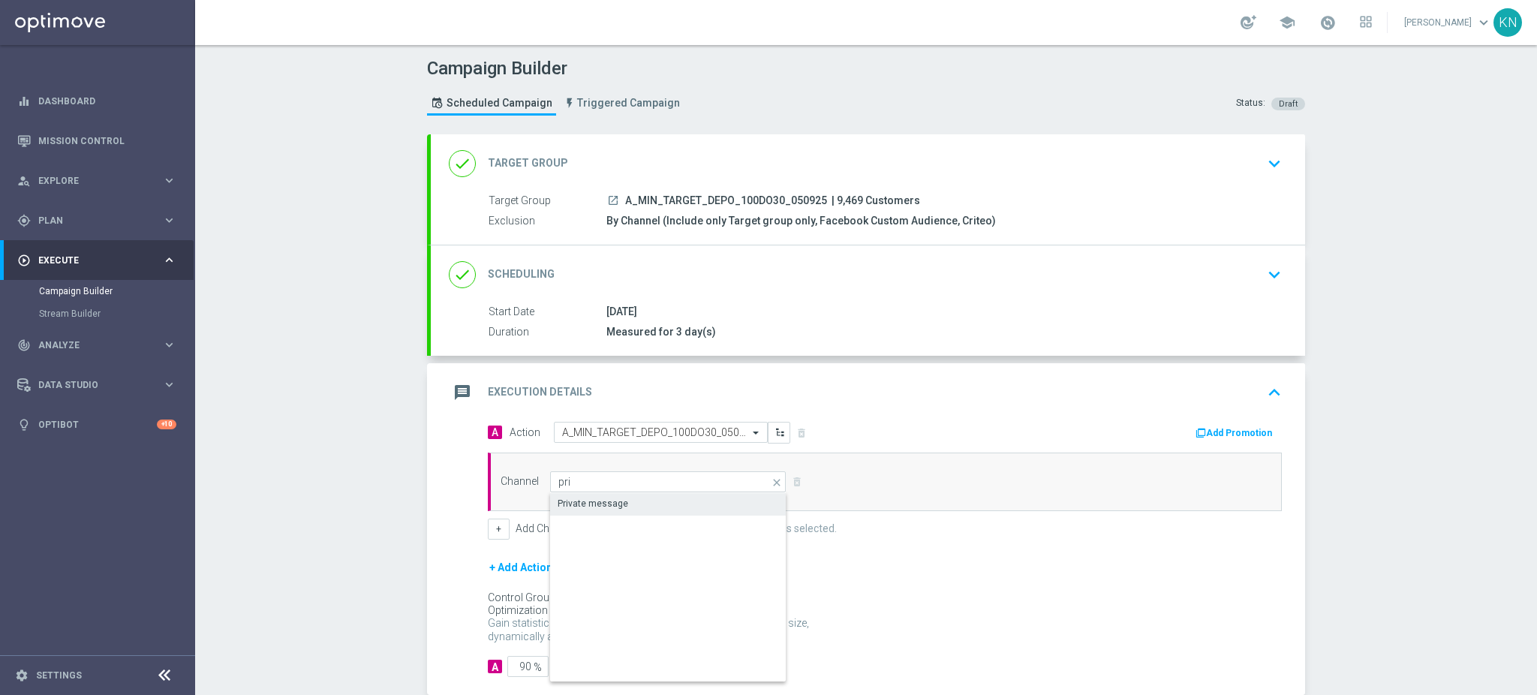
click at [601, 507] on div "Private message" at bounding box center [592, 504] width 71 height 14
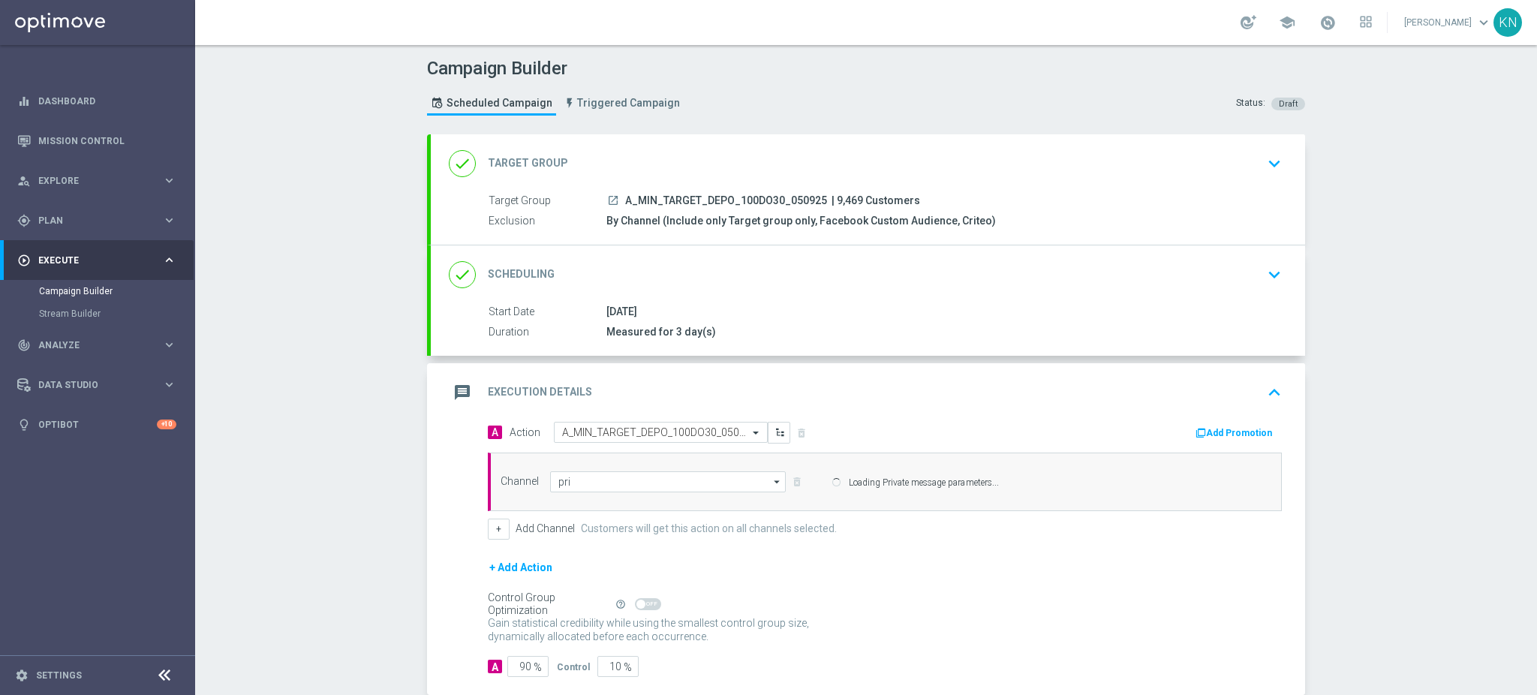
type input "Private message"
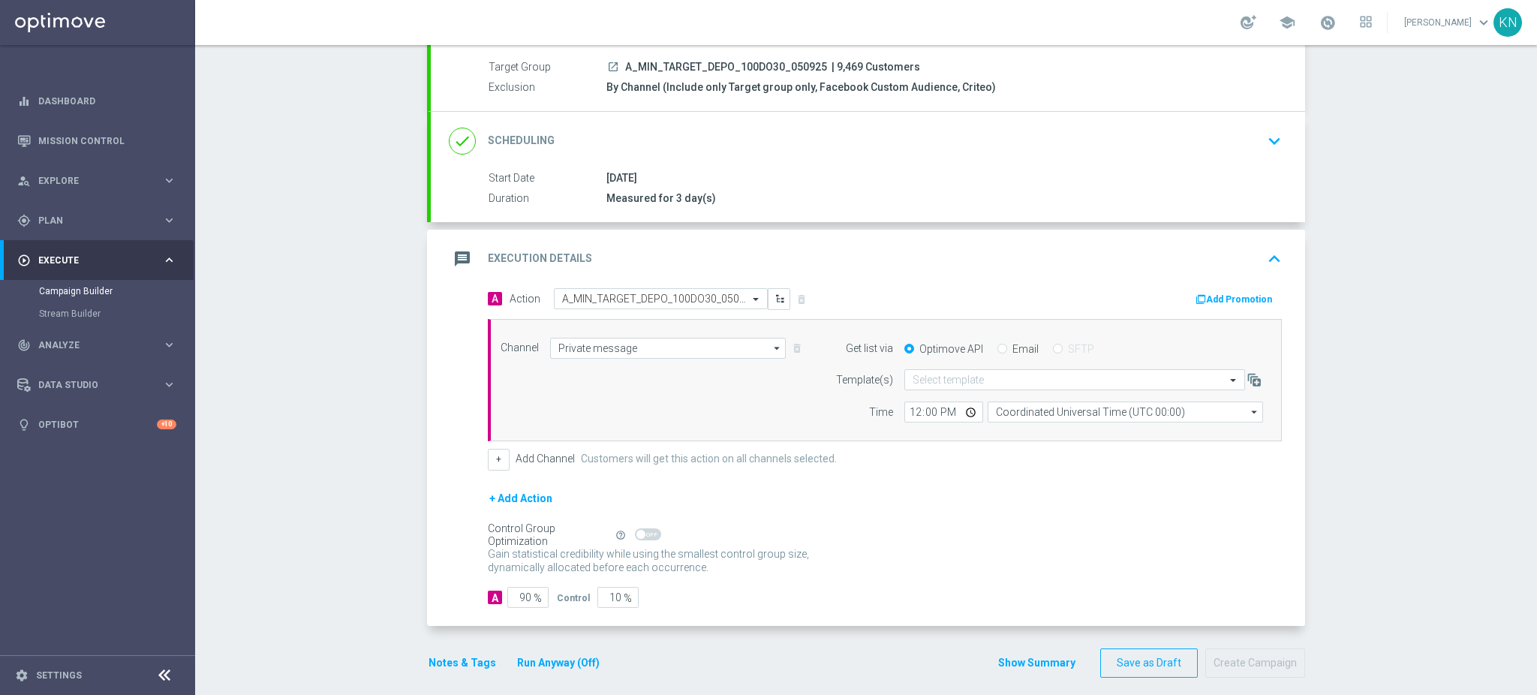
scroll to position [145, 0]
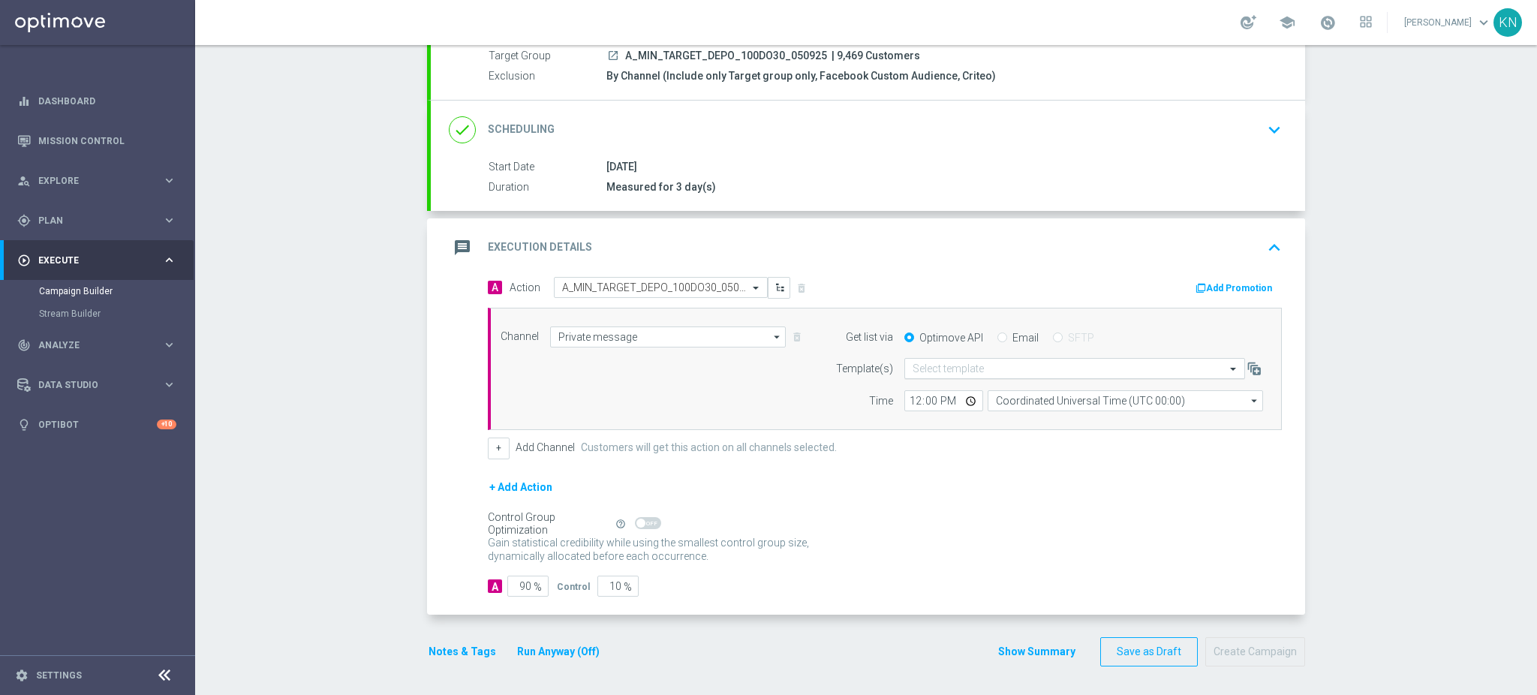
click at [972, 372] on input "text" at bounding box center [1059, 368] width 294 height 13
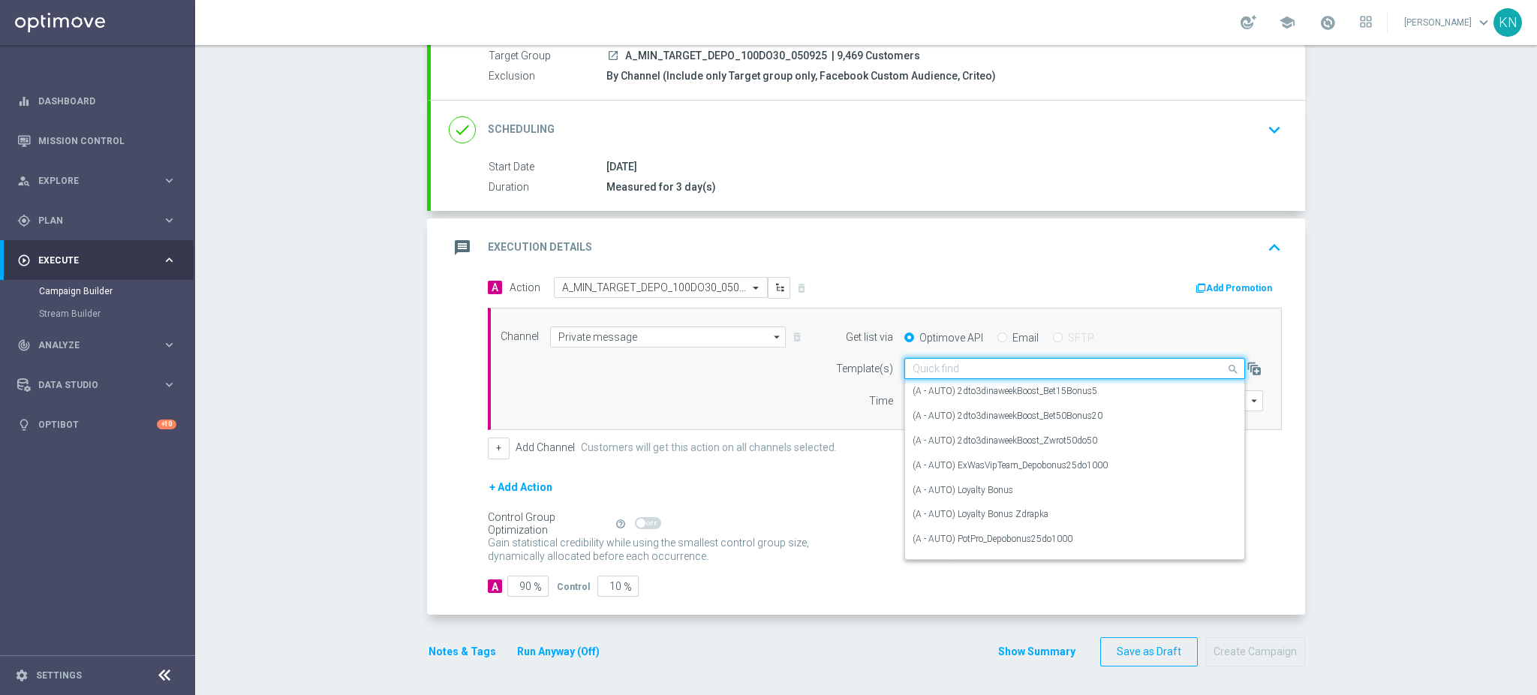
paste input "A_MIN_TARGET_DEPO_100DO30_050925"
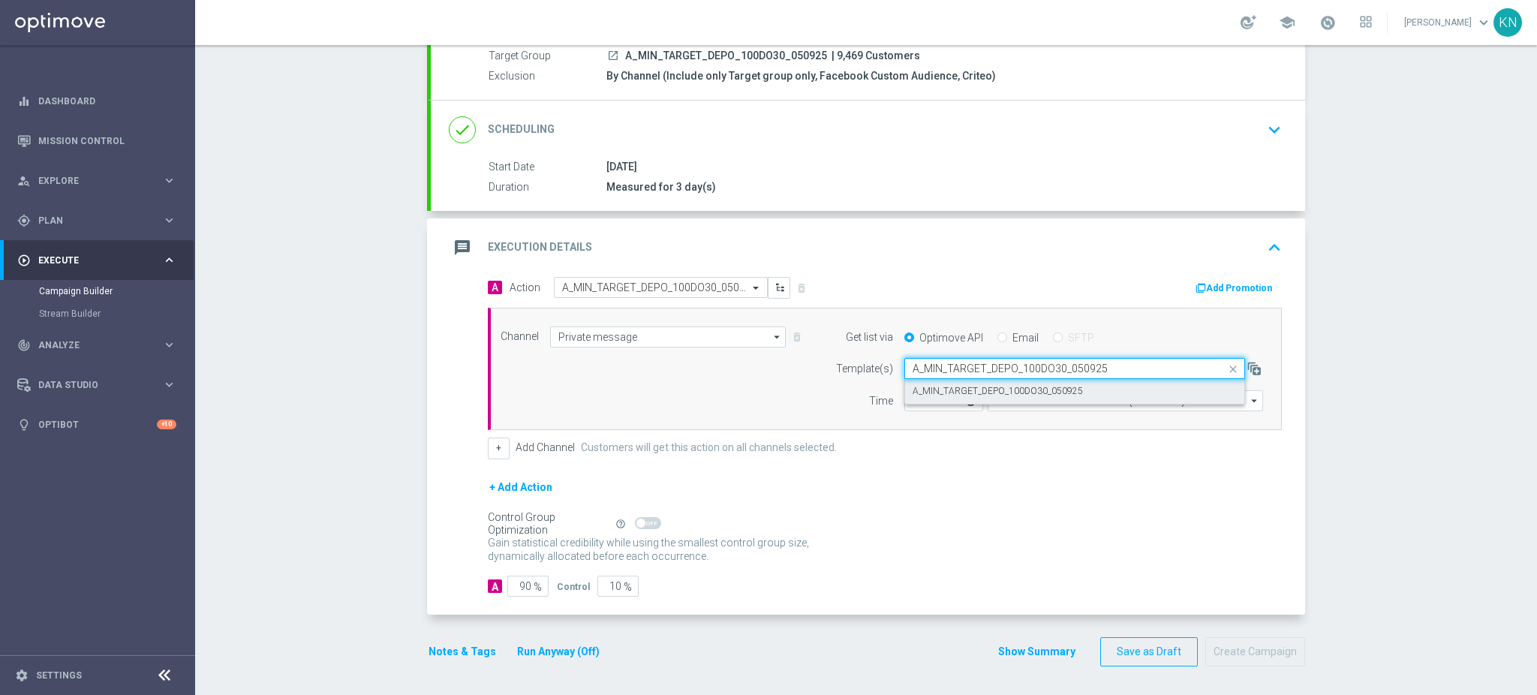
click at [989, 392] on label "A_MIN_TARGET_DEPO_100DO30_050925" at bounding box center [997, 391] width 170 height 13
type input "A_MIN_TARGET_DEPO_100DO30_050925"
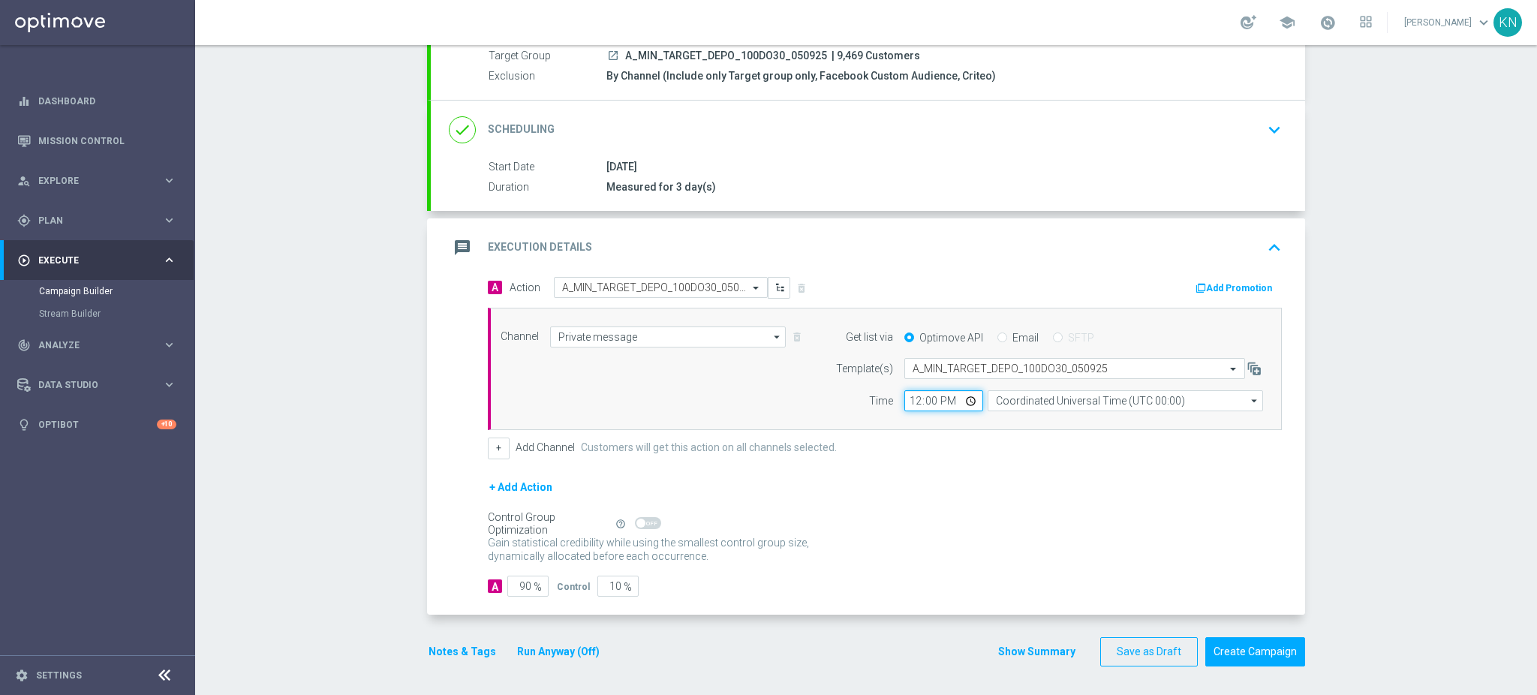
click at [909, 401] on input "12:00" at bounding box center [943, 400] width 79 height 21
type input "14:00"
click at [1079, 400] on input "Coordinated Universal Time (UTC 00:00)" at bounding box center [1124, 400] width 275 height 21
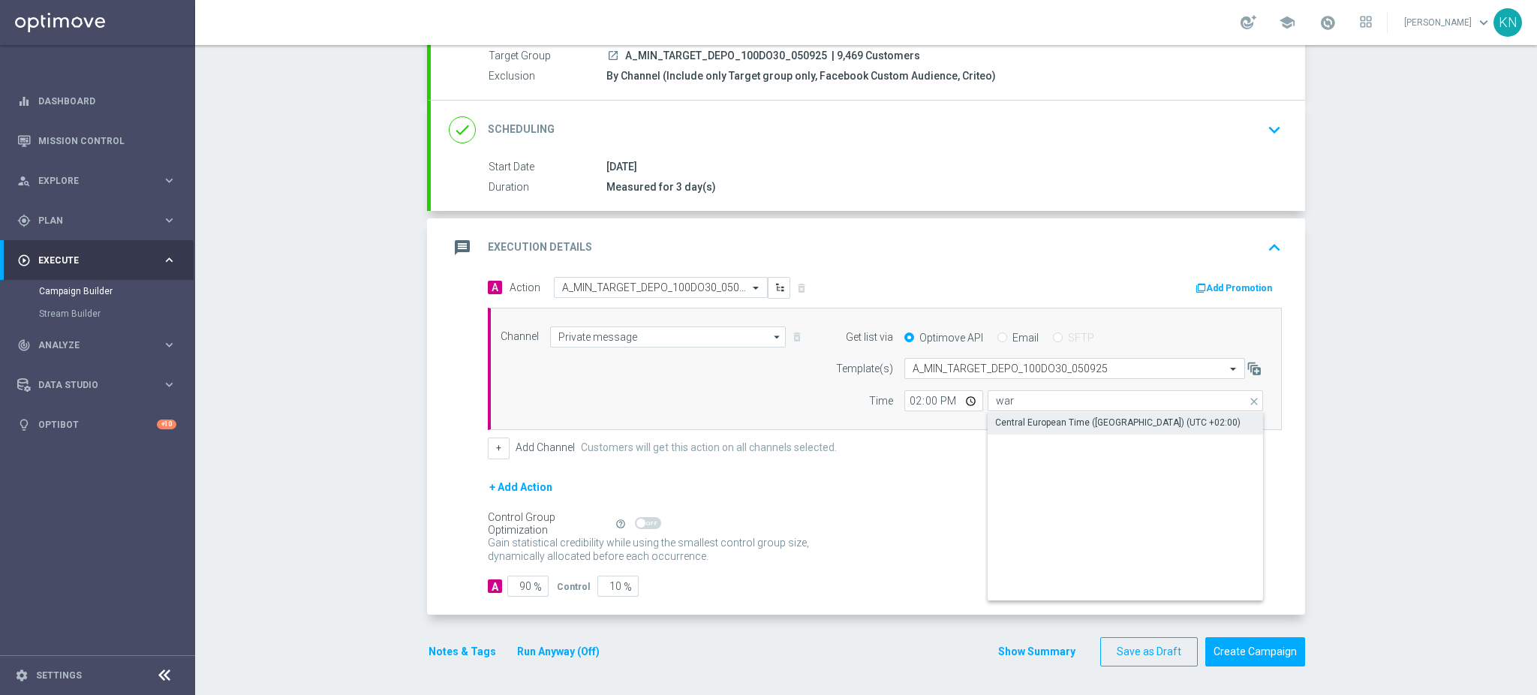
click at [1062, 426] on div "Central European Time ([GEOGRAPHIC_DATA]) (UTC +02:00)" at bounding box center [1117, 423] width 245 height 14
type input "Central European Time ([GEOGRAPHIC_DATA]) (UTC +02:00)"
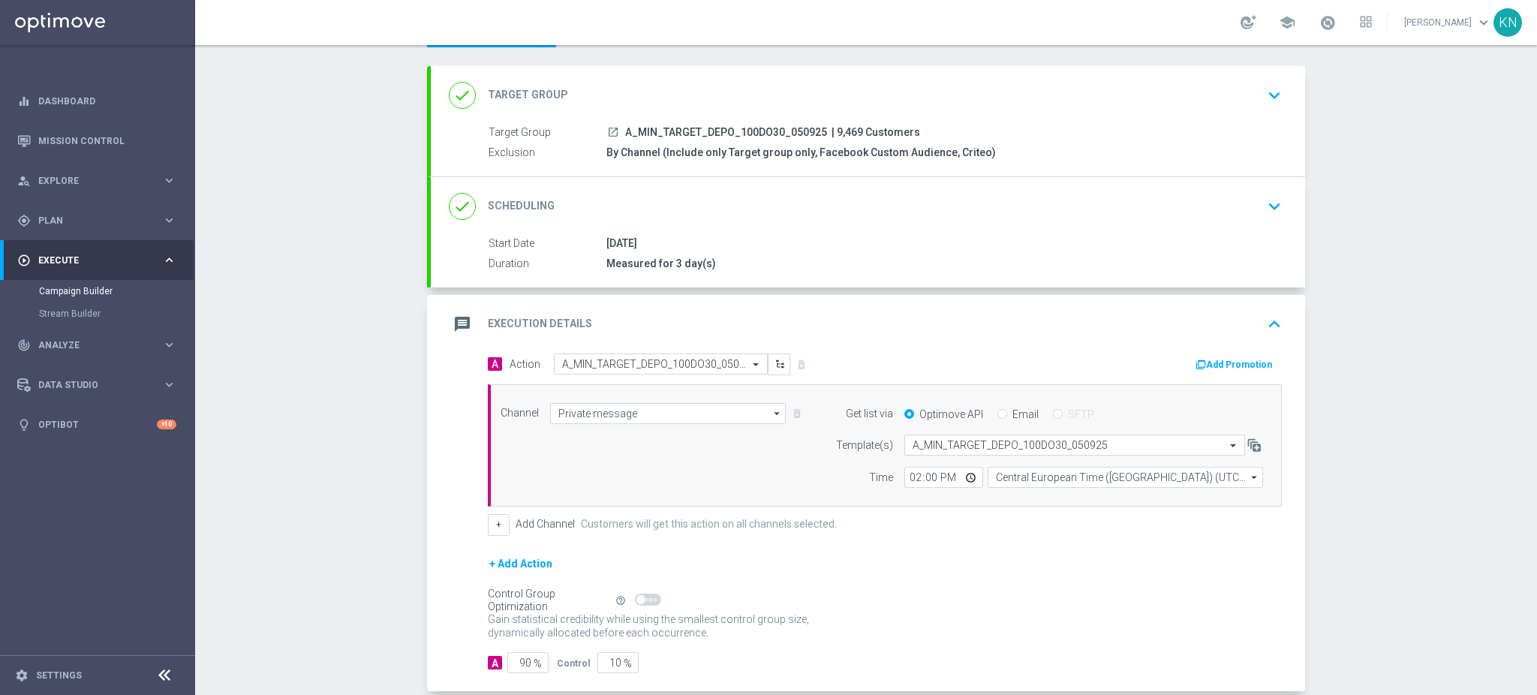
scroll to position [0, 0]
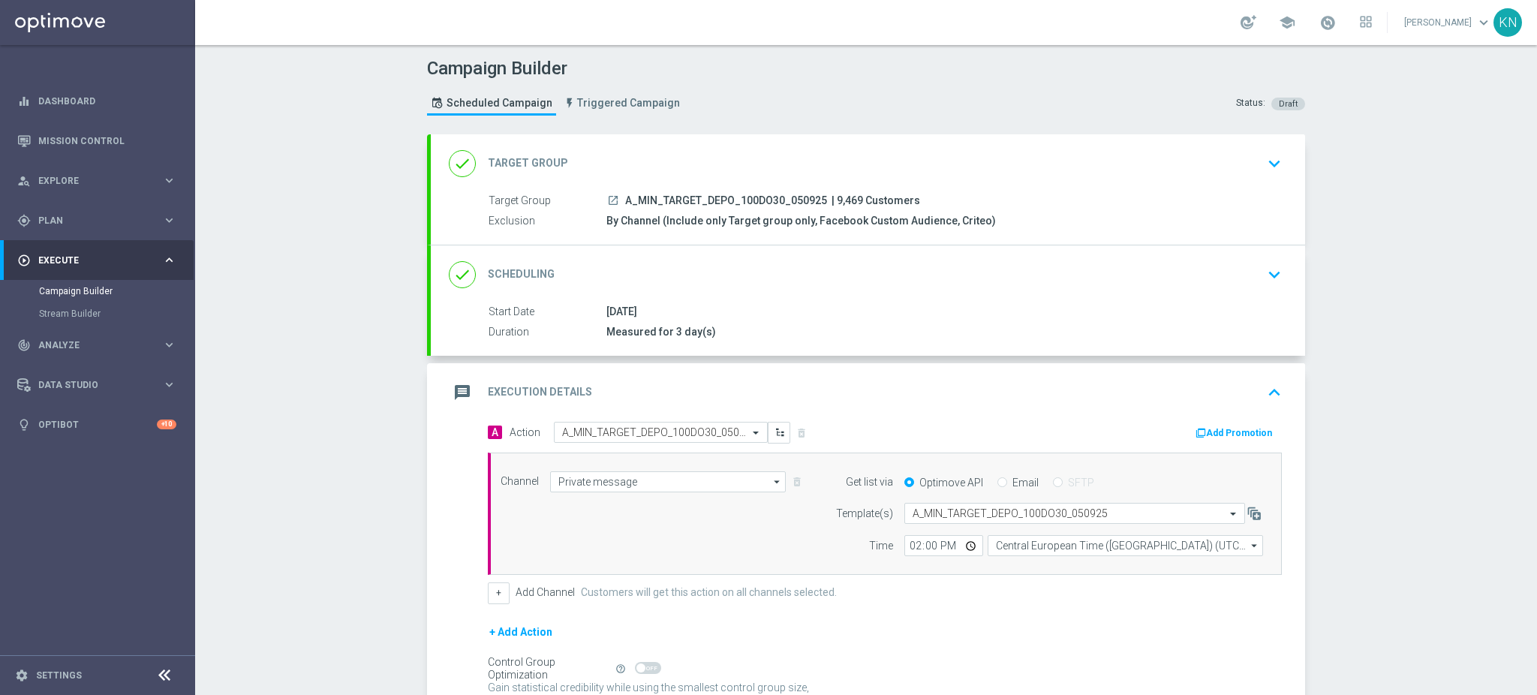
click at [1114, 296] on div "done Scheduling keyboard_arrow_down" at bounding box center [868, 274] width 874 height 59
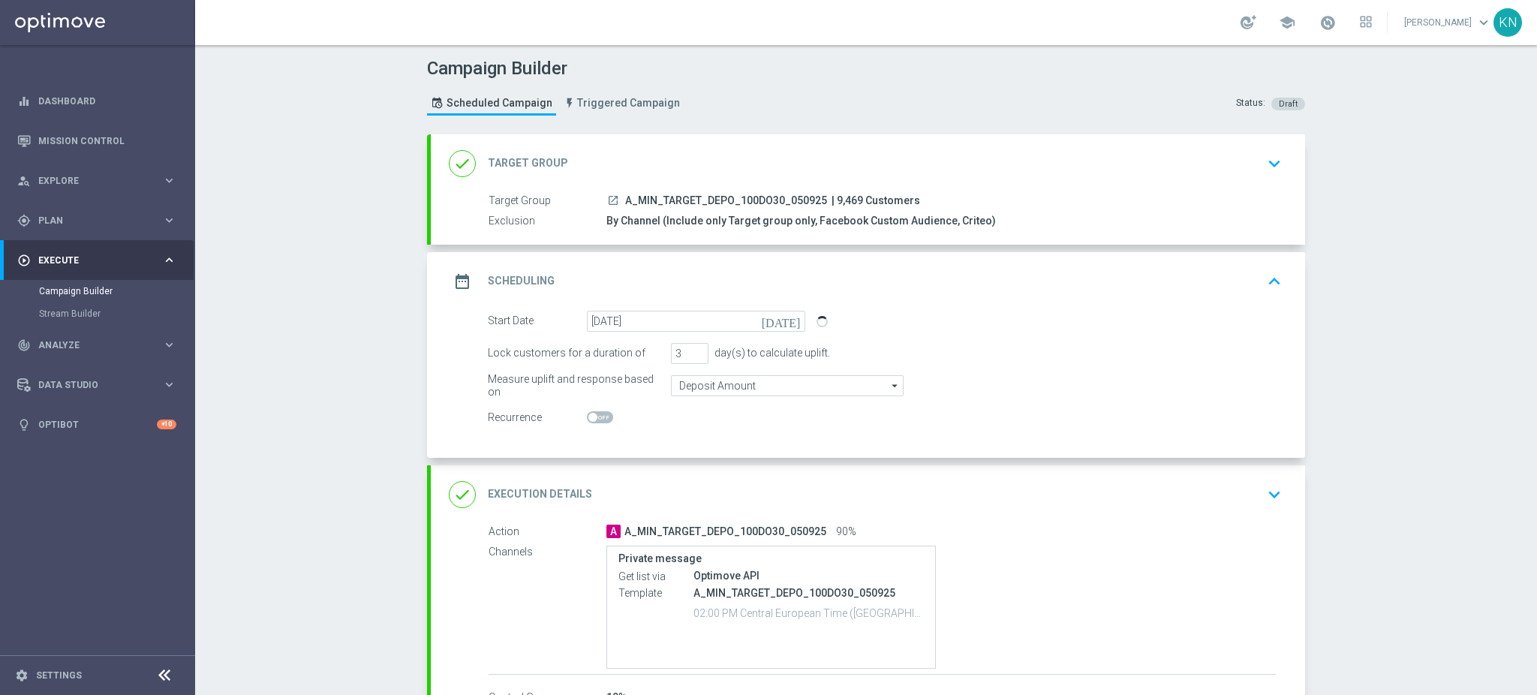
click at [1173, 173] on div "done Target Group keyboard_arrow_down" at bounding box center [868, 163] width 838 height 29
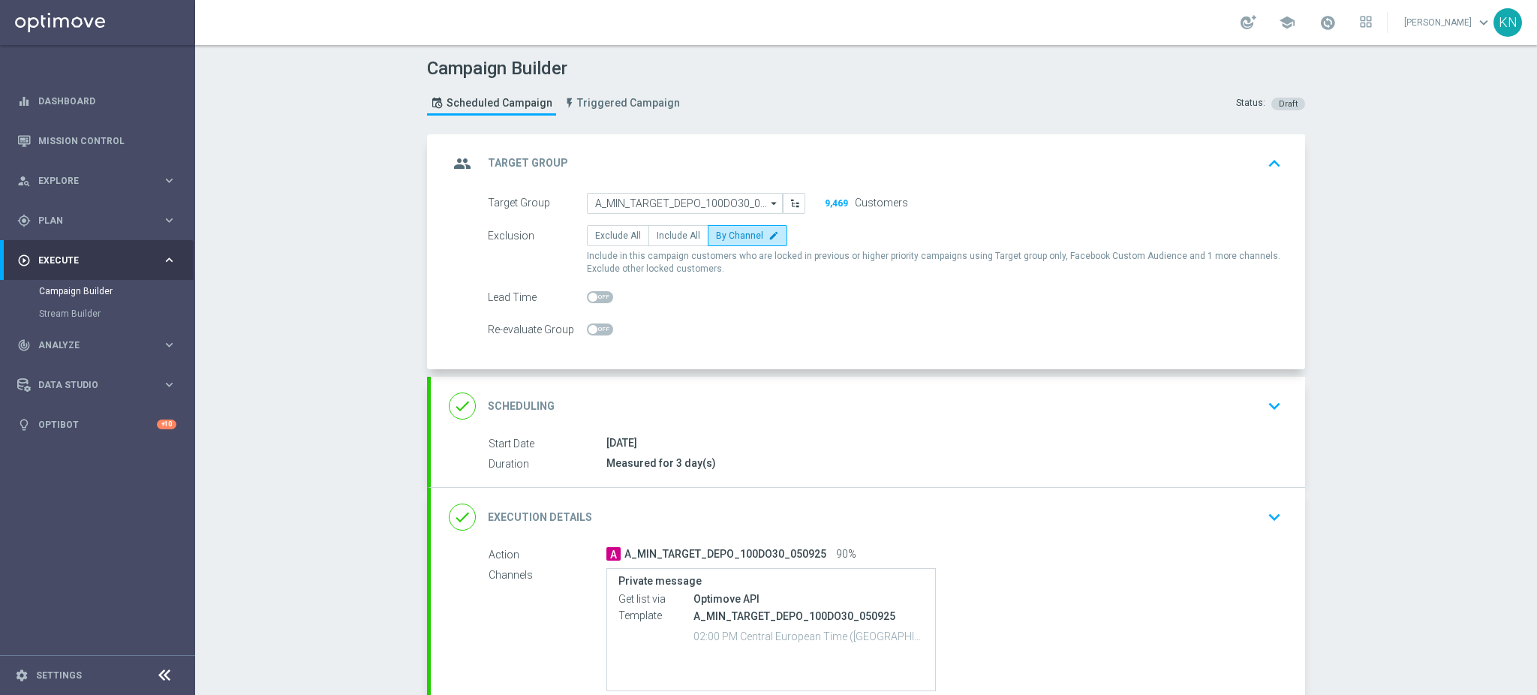
click at [1249, 401] on div "done Scheduling keyboard_arrow_down" at bounding box center [868, 406] width 838 height 29
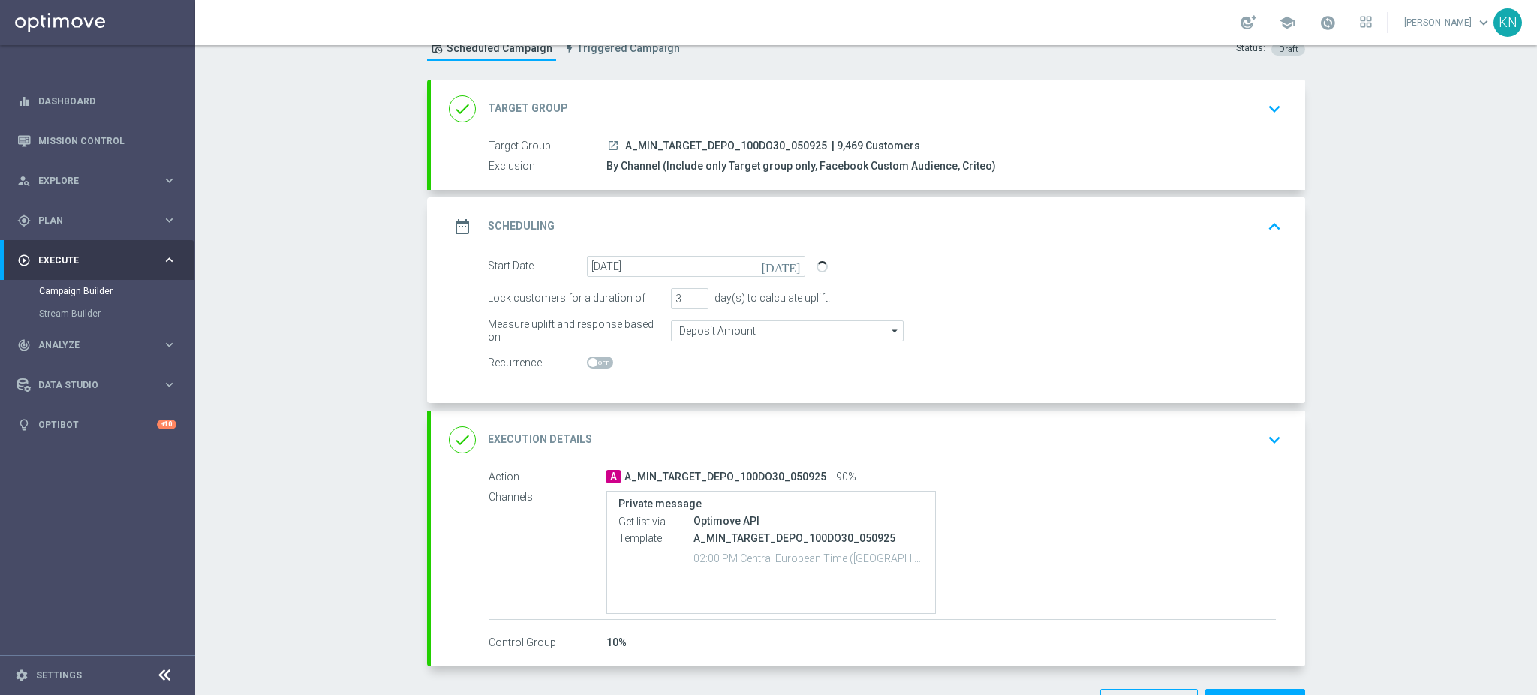
scroll to position [105, 0]
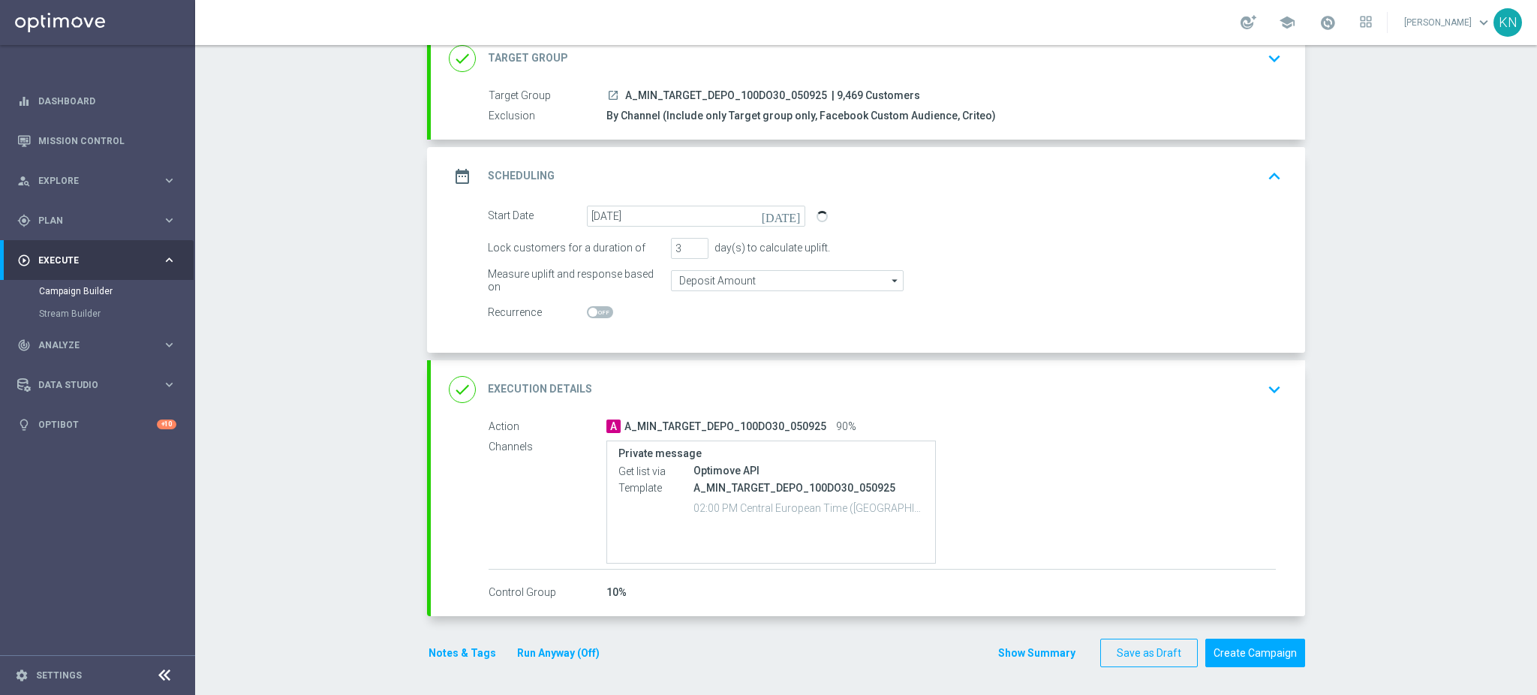
click at [462, 648] on button "Notes & Tags" at bounding box center [462, 653] width 71 height 19
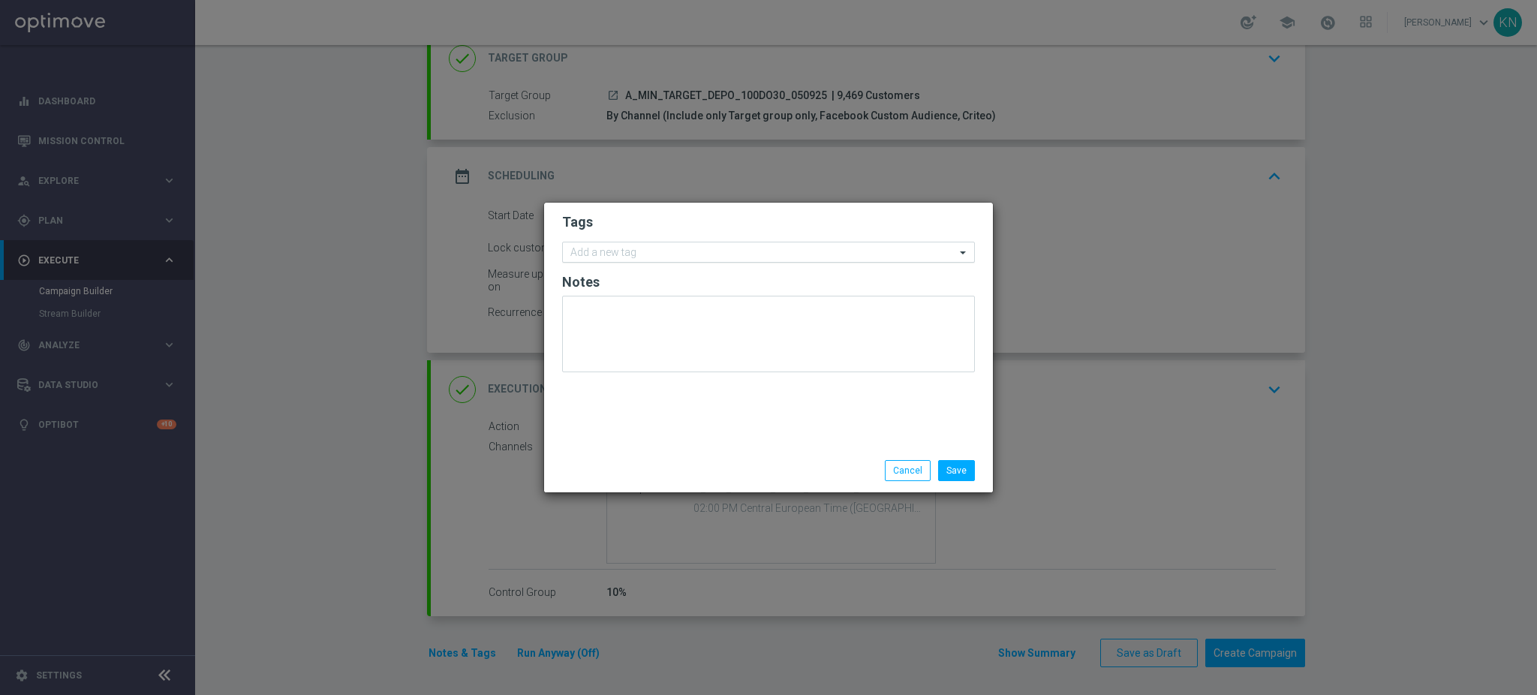
click at [652, 248] on input "text" at bounding box center [762, 253] width 385 height 13
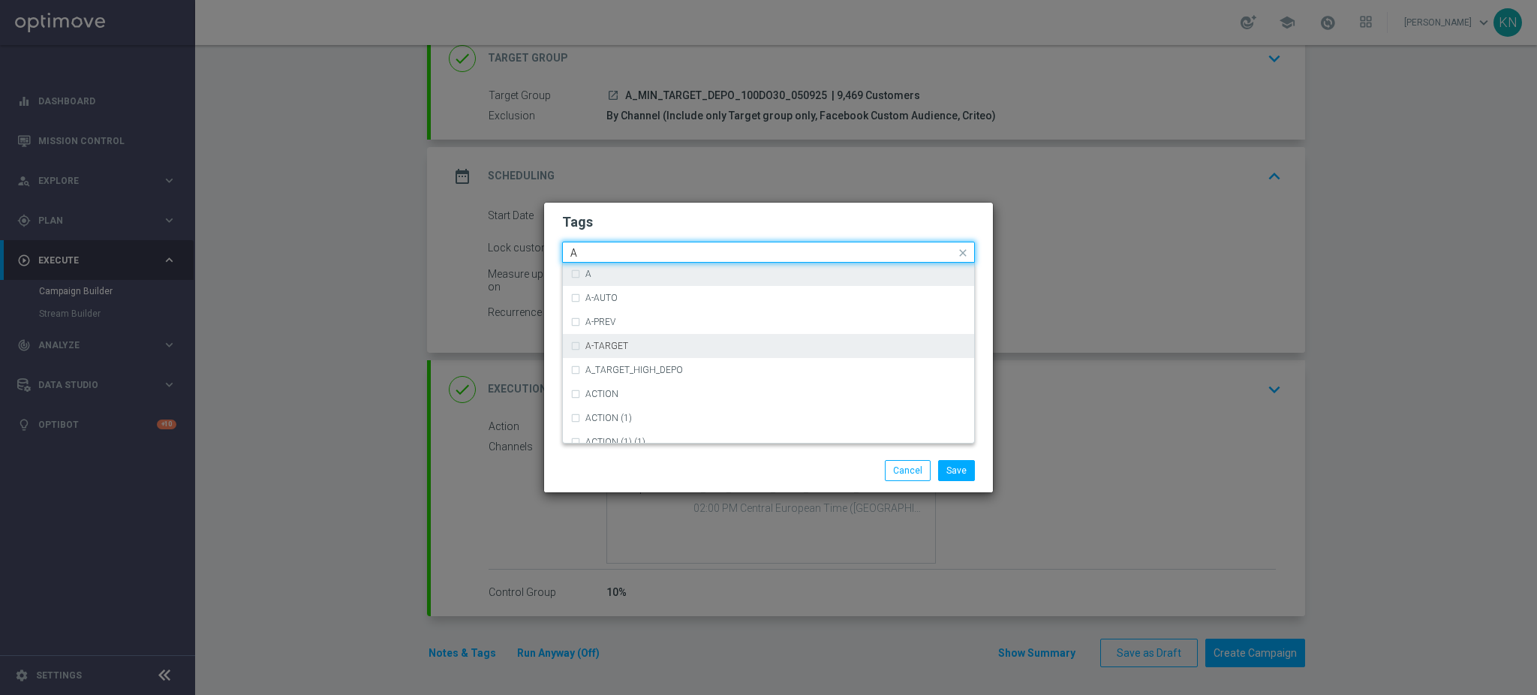
scroll to position [1801, 0]
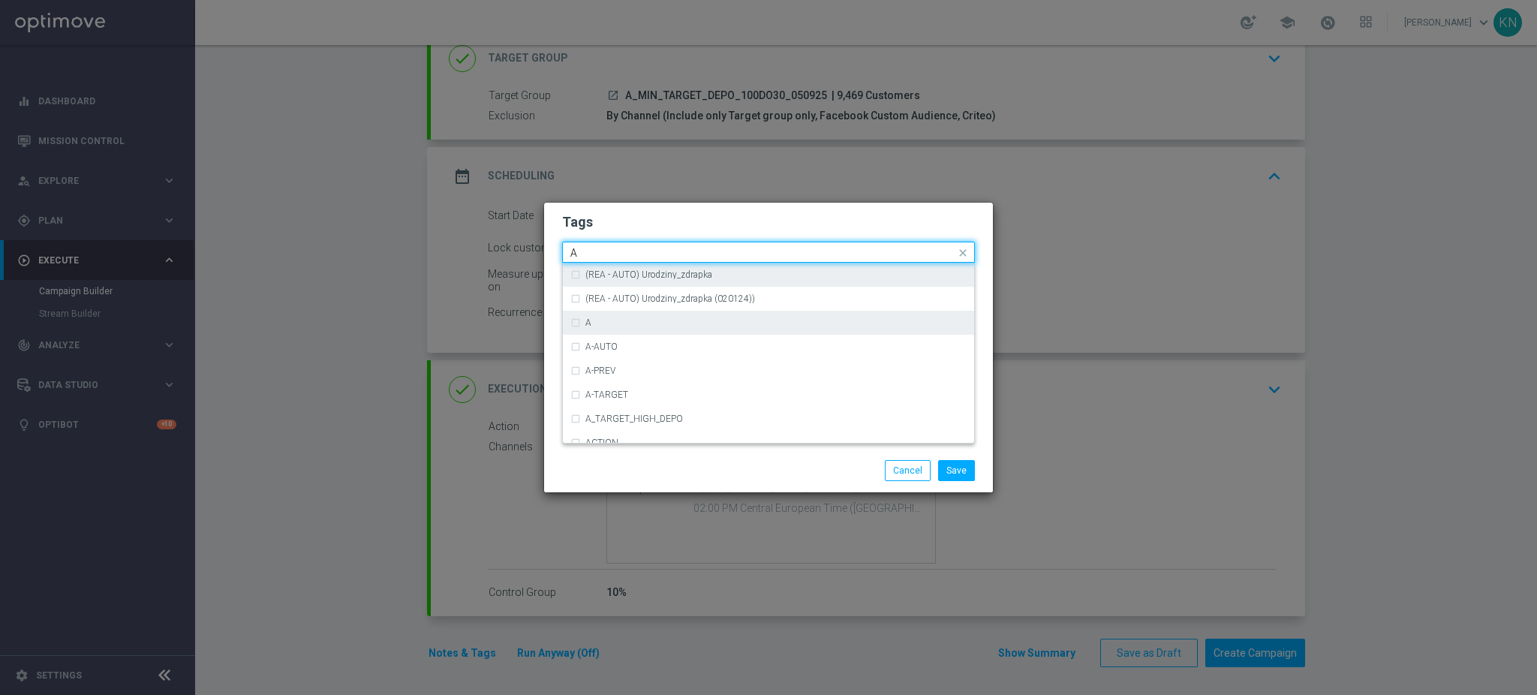
click at [617, 321] on div "A" at bounding box center [775, 322] width 381 height 9
type input "A"
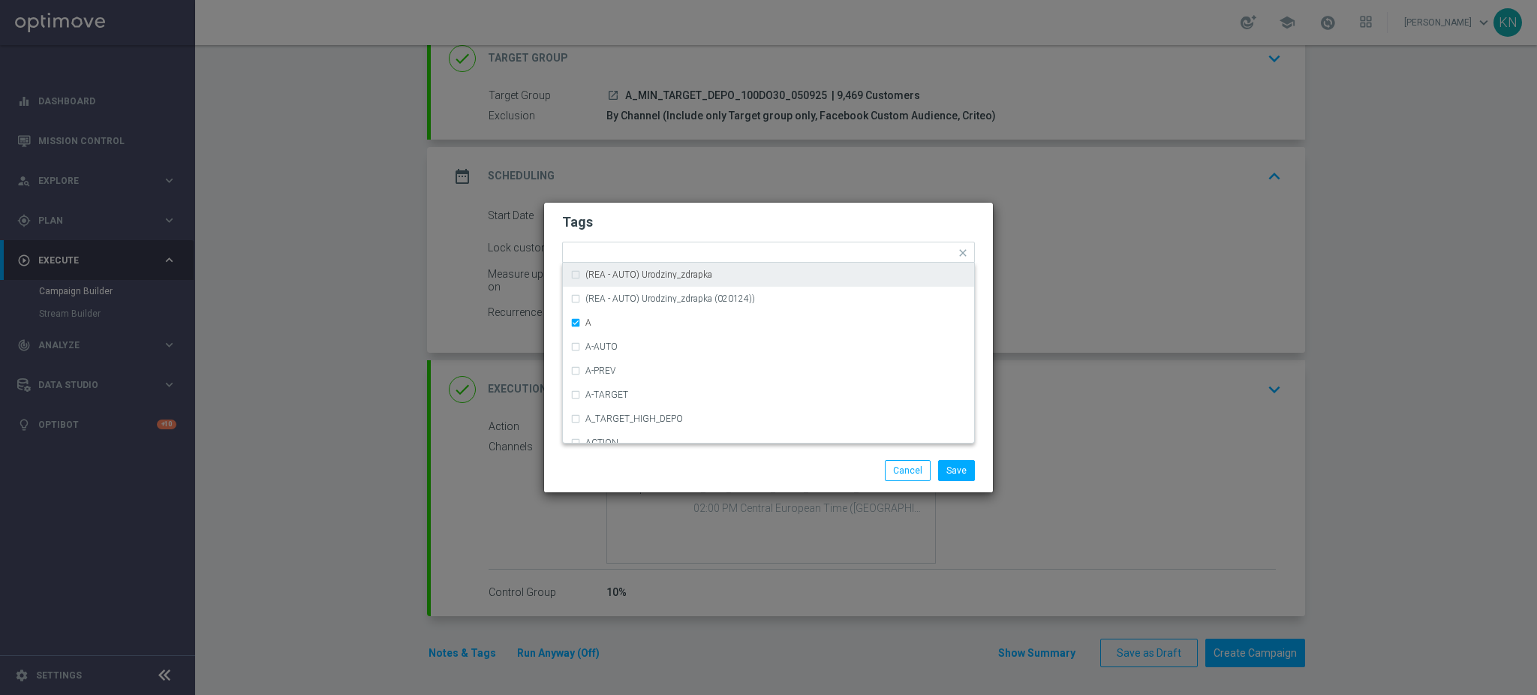
click at [685, 229] on h2 "Tags" at bounding box center [768, 222] width 413 height 18
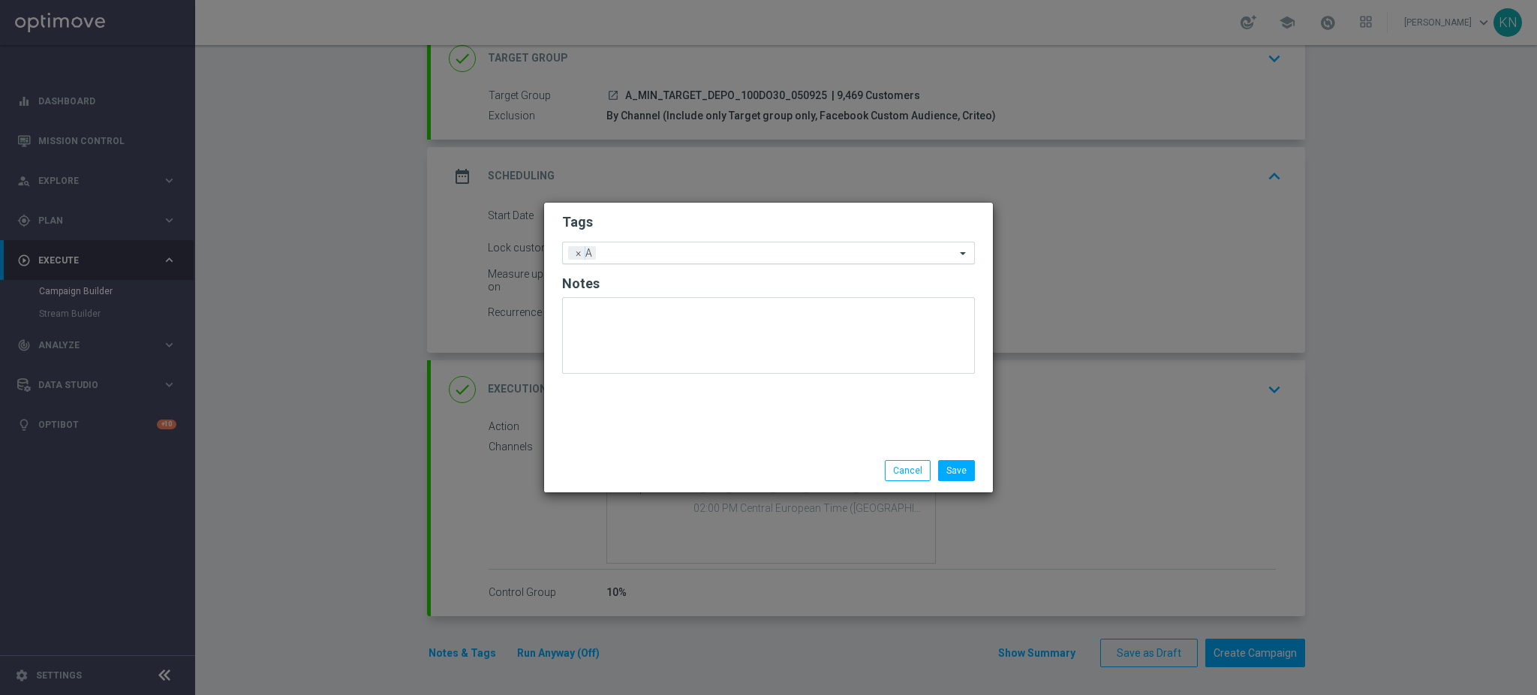
click at [699, 255] on input "text" at bounding box center [778, 254] width 353 height 13
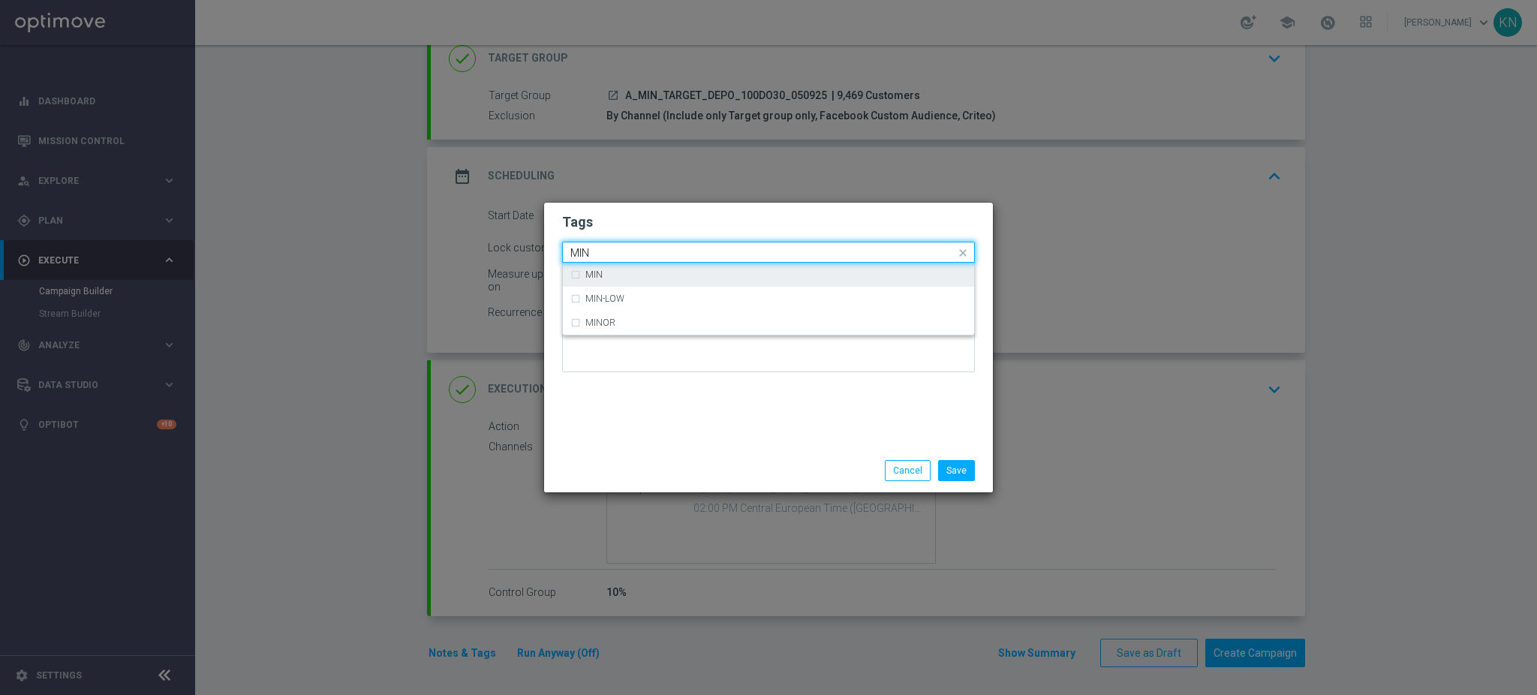
click at [670, 267] on div "MIN" at bounding box center [768, 275] width 396 height 24
type input "MIN"
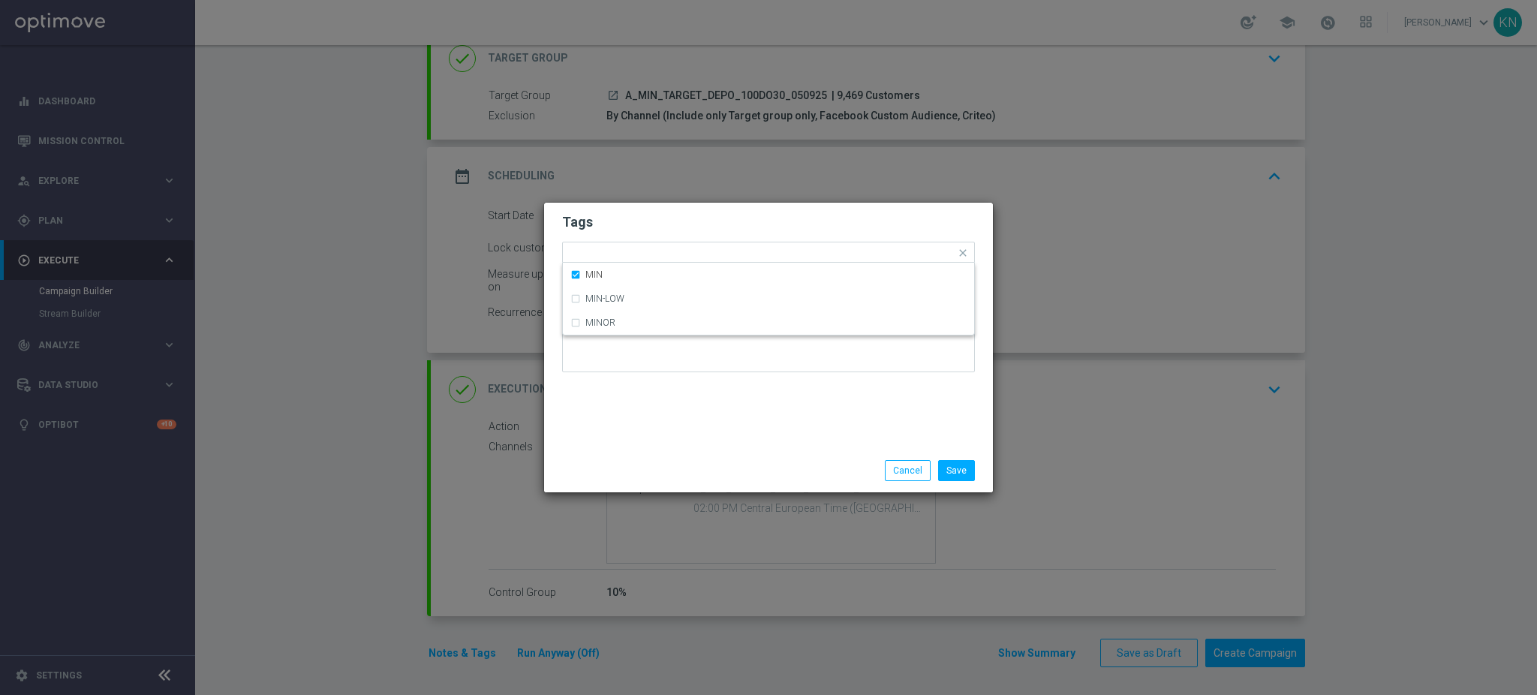
click at [687, 229] on h2 "Tags" at bounding box center [768, 222] width 413 height 18
click at [714, 251] on input "text" at bounding box center [800, 254] width 310 height 13
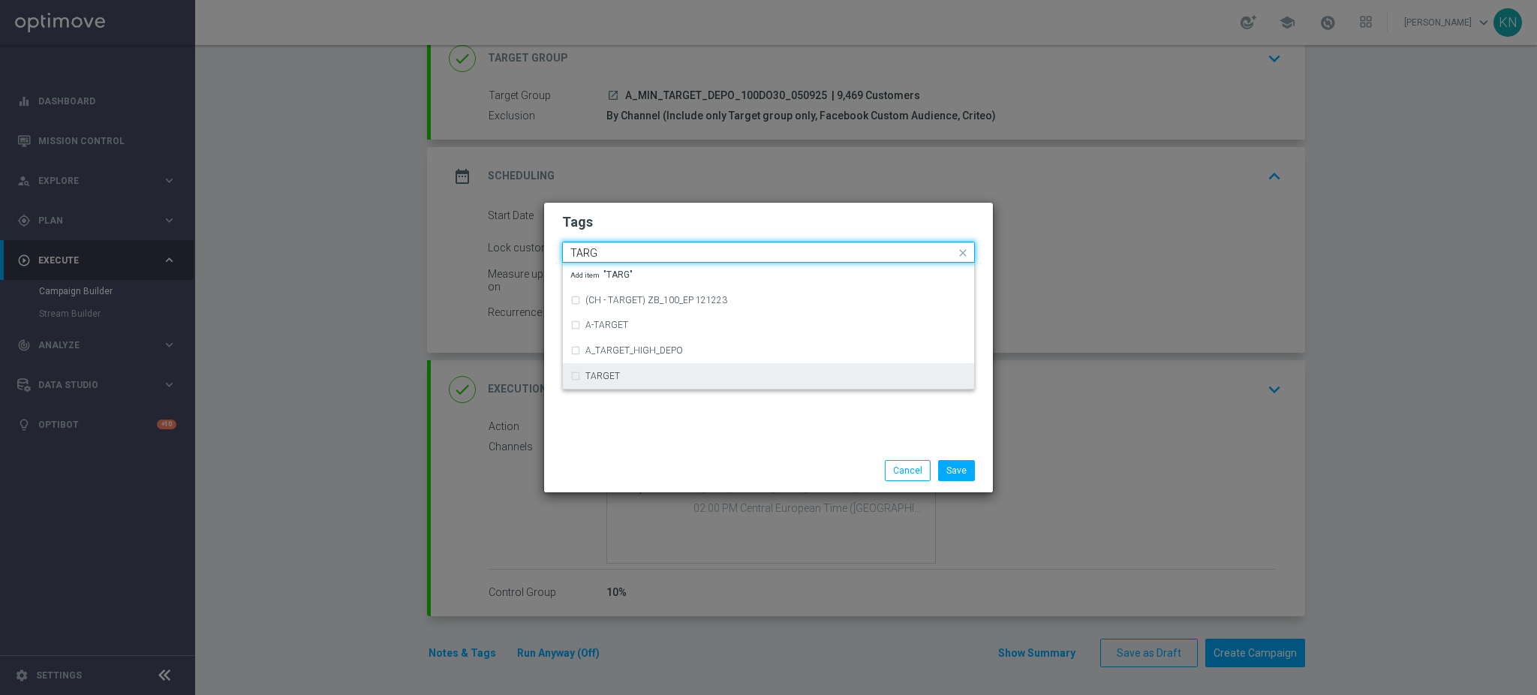
click at [625, 368] on div "TARGET" at bounding box center [768, 376] width 396 height 24
type input "TARG"
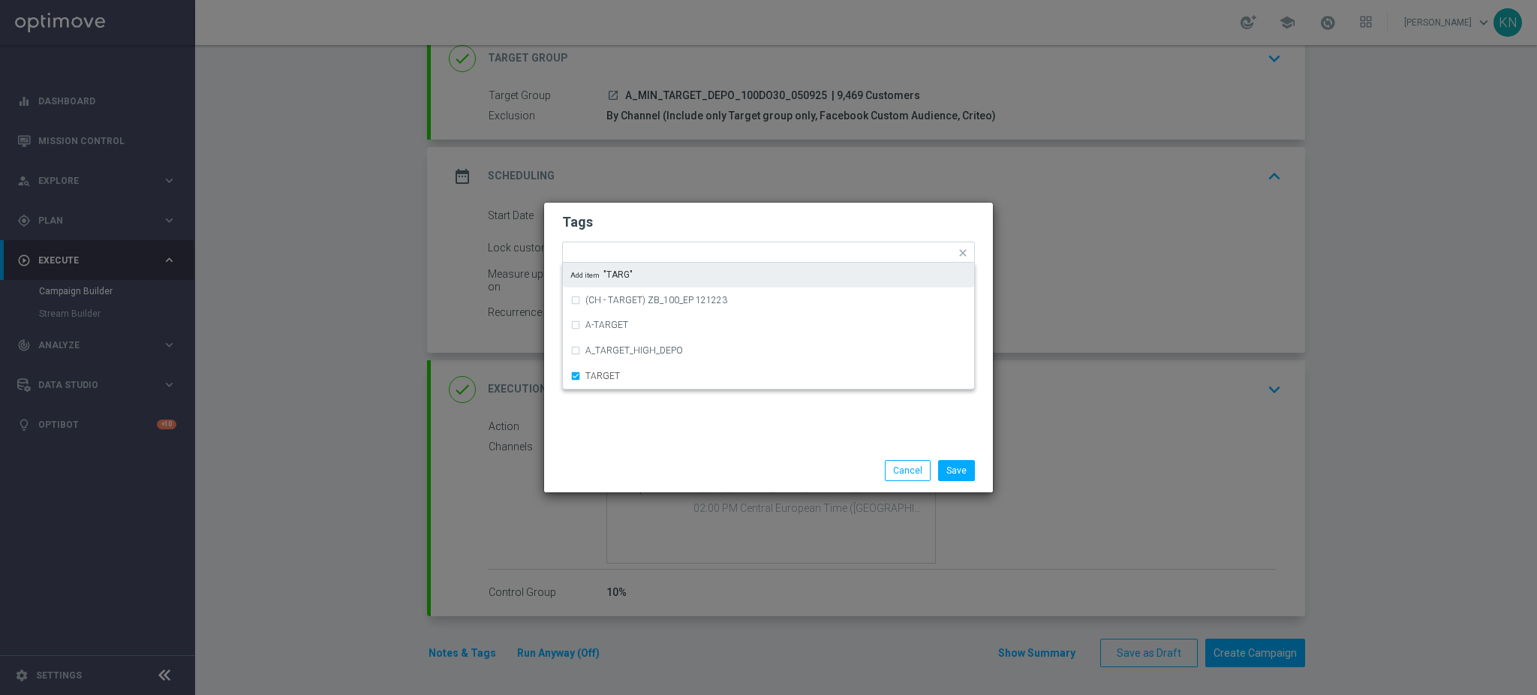
click at [699, 224] on h2 "Tags" at bounding box center [768, 222] width 413 height 18
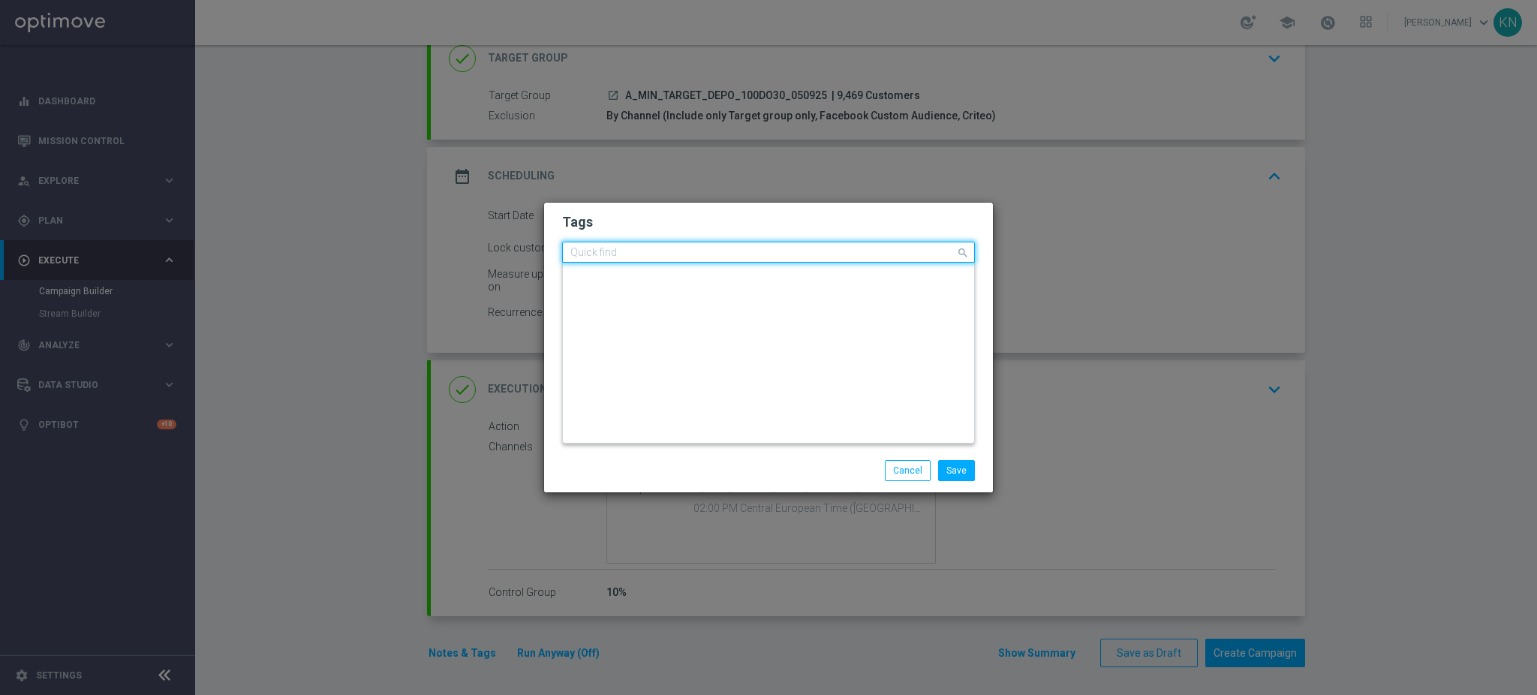
click at [743, 246] on div "Quick find × A × MIN × TARGET" at bounding box center [759, 252] width 392 height 19
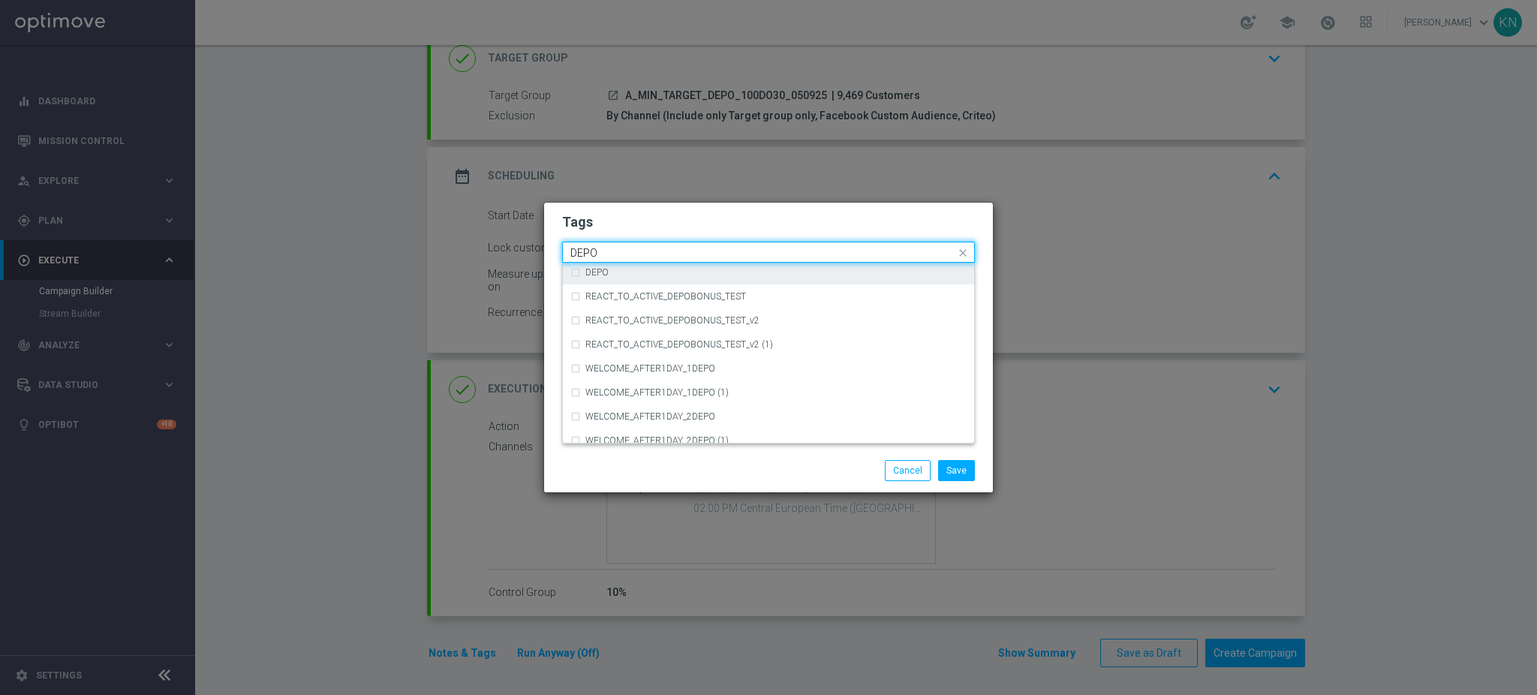
scroll to position [580, 0]
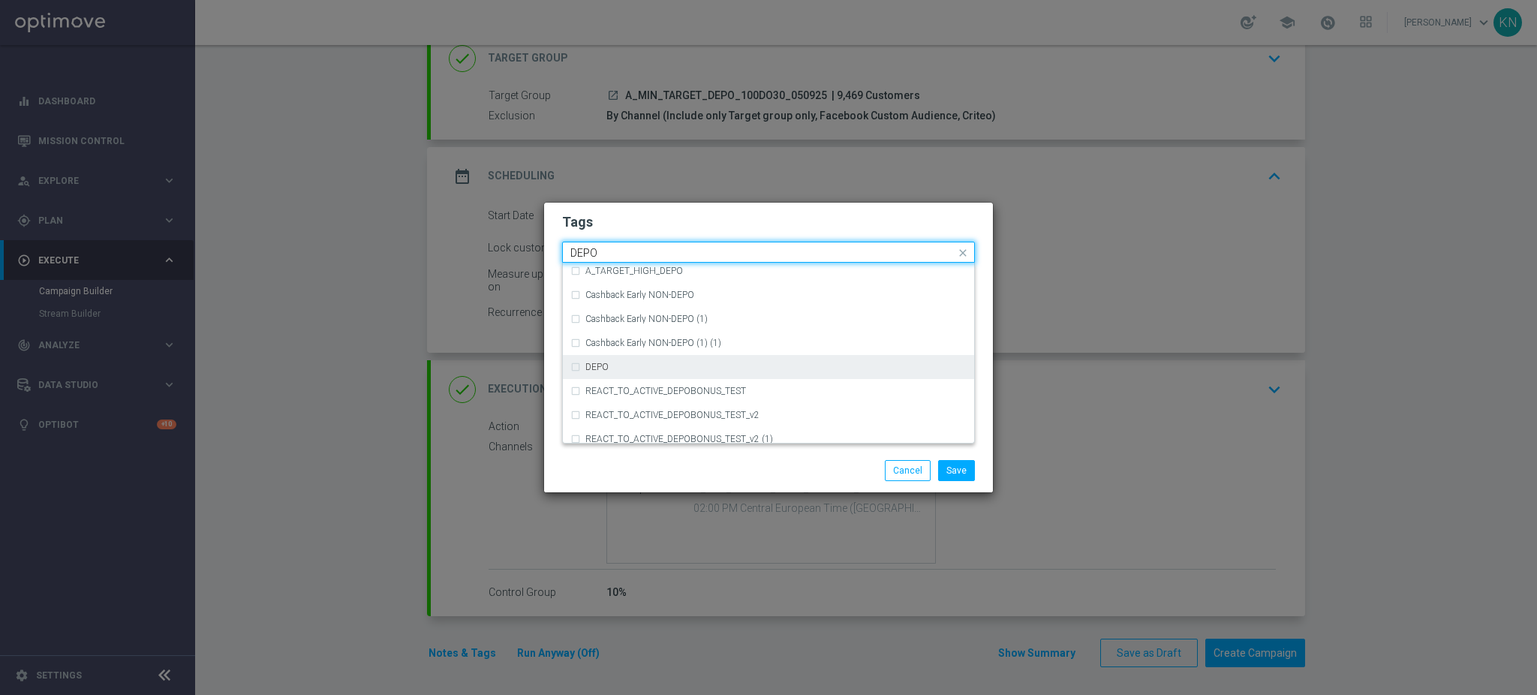
click at [645, 364] on div "DEPO" at bounding box center [775, 366] width 381 height 9
type input "DEPO"
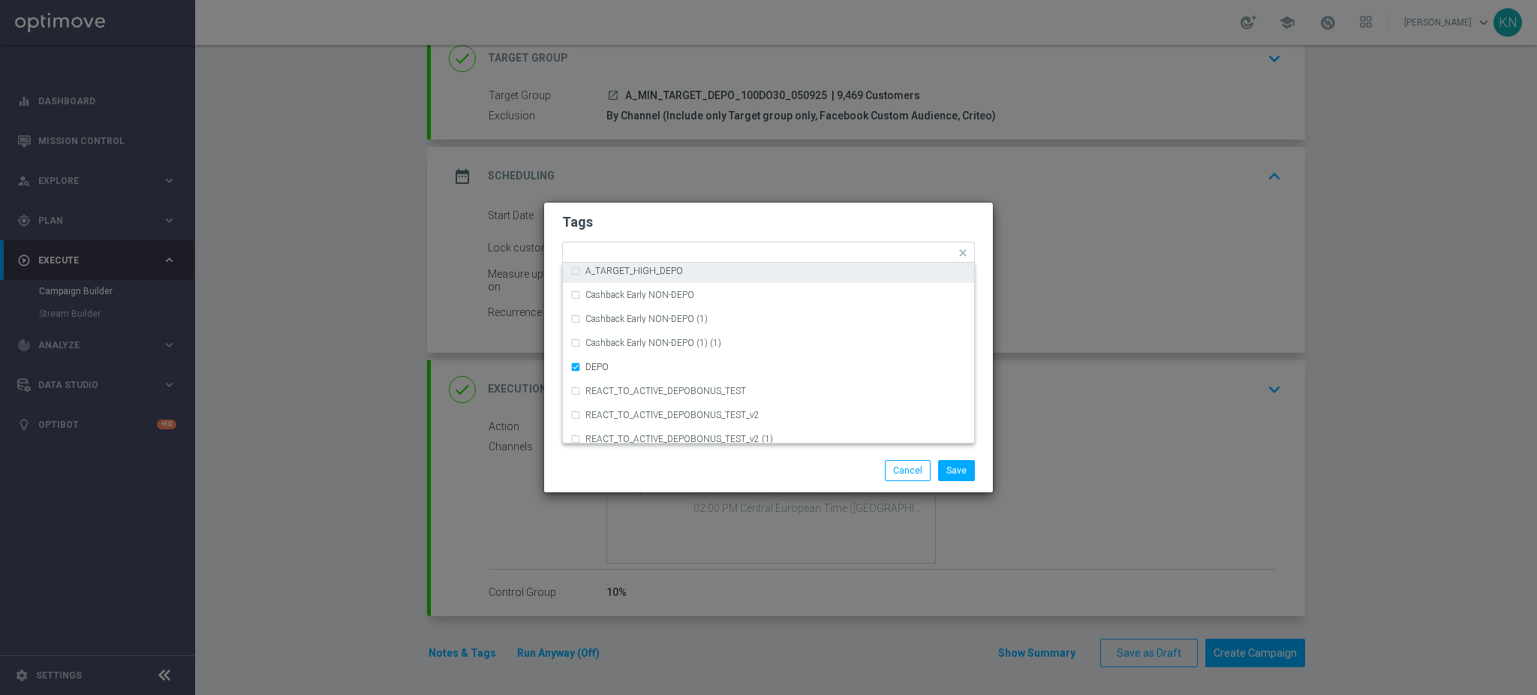
click at [789, 225] on h2 "Tags" at bounding box center [768, 222] width 413 height 18
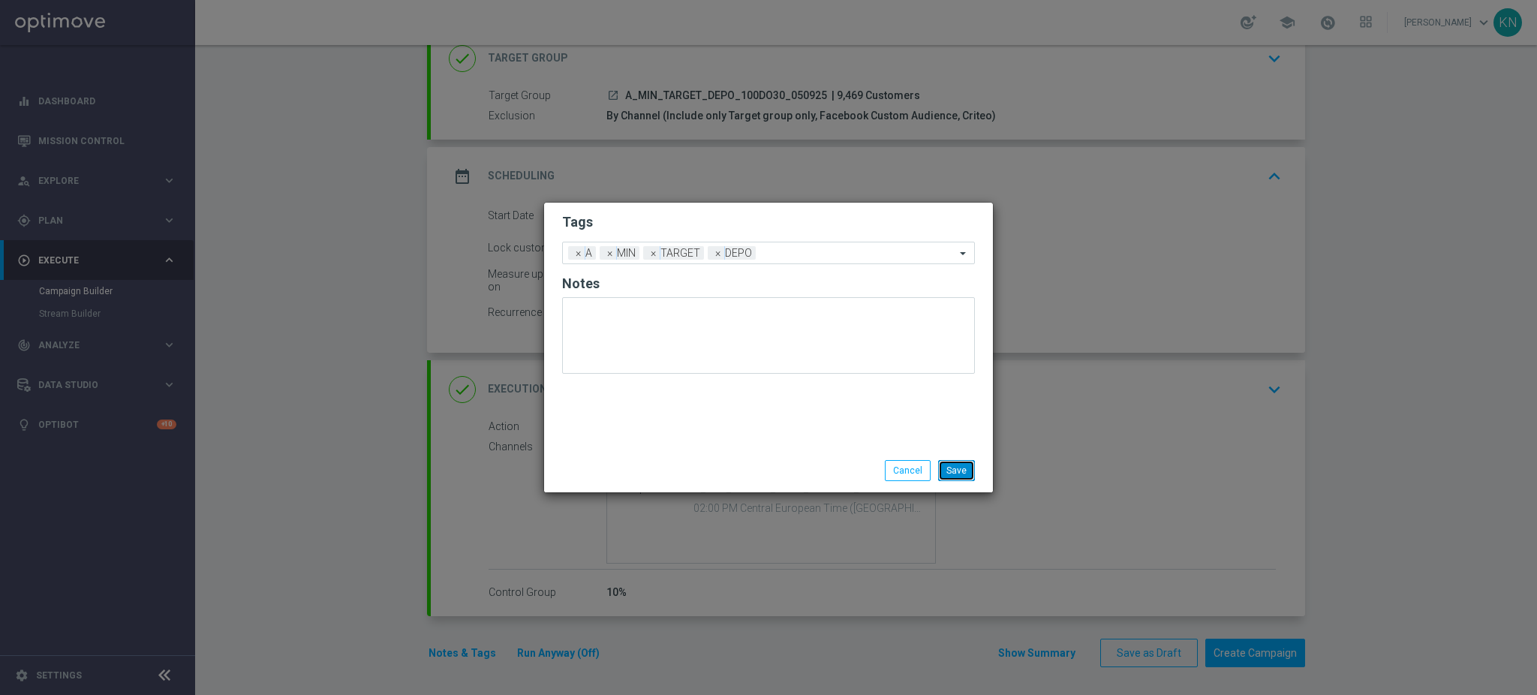
click at [950, 476] on button "Save" at bounding box center [956, 470] width 37 height 21
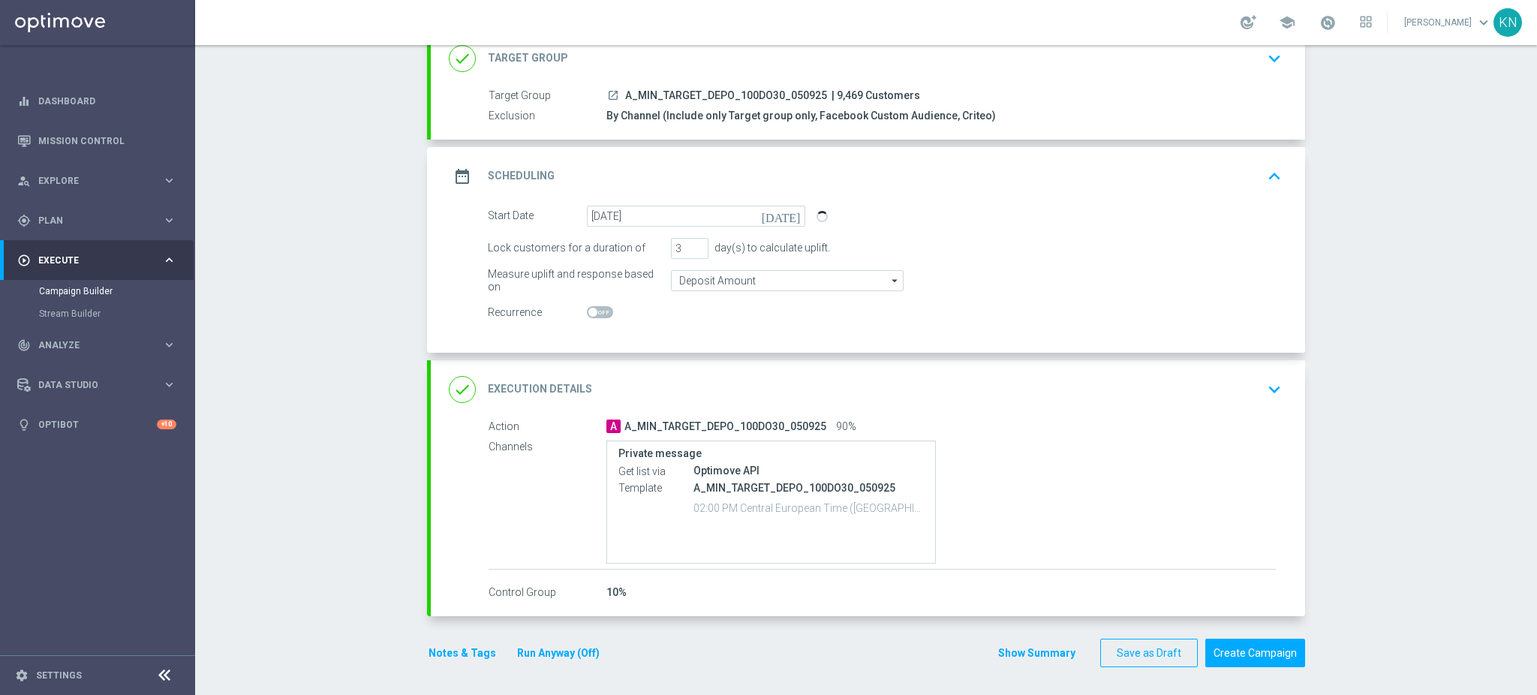
click at [1232, 68] on div "done Target Group keyboard_arrow_down" at bounding box center [868, 58] width 838 height 29
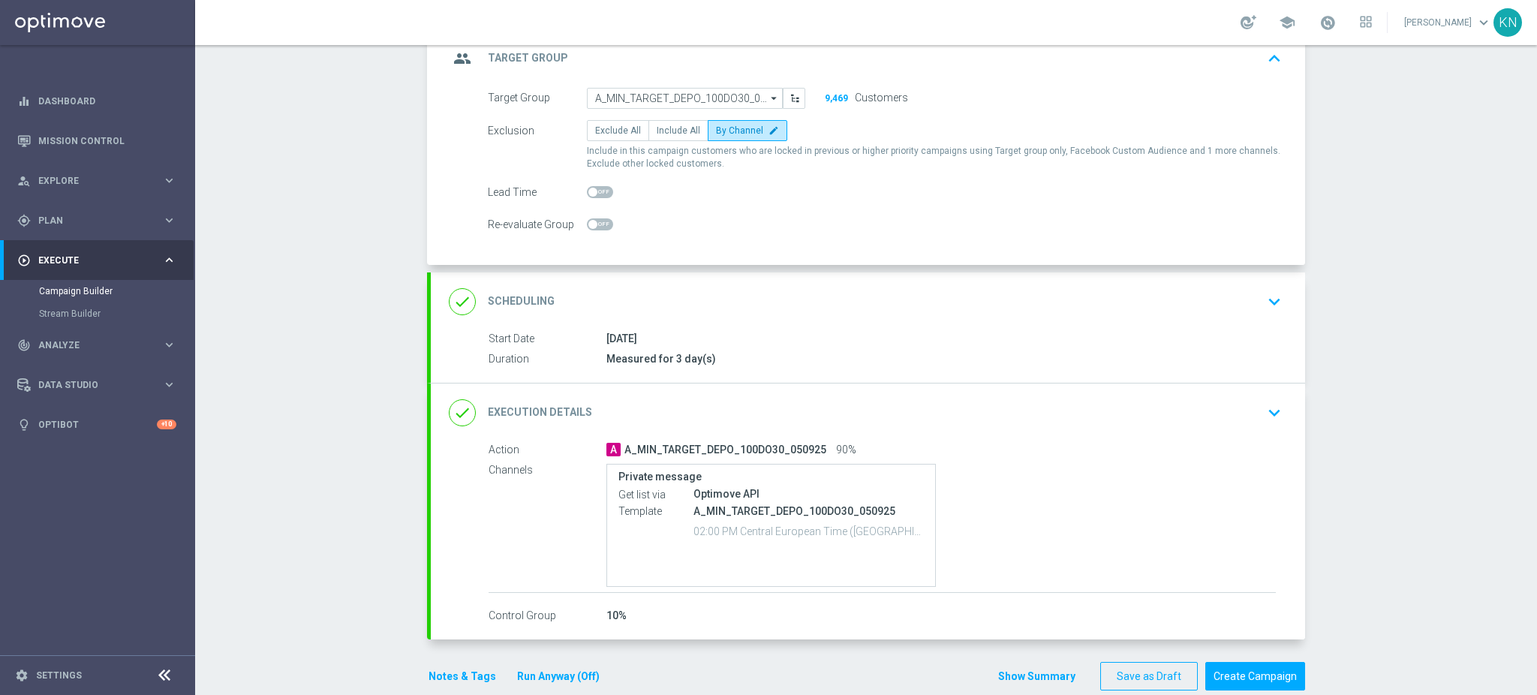
scroll to position [90, 0]
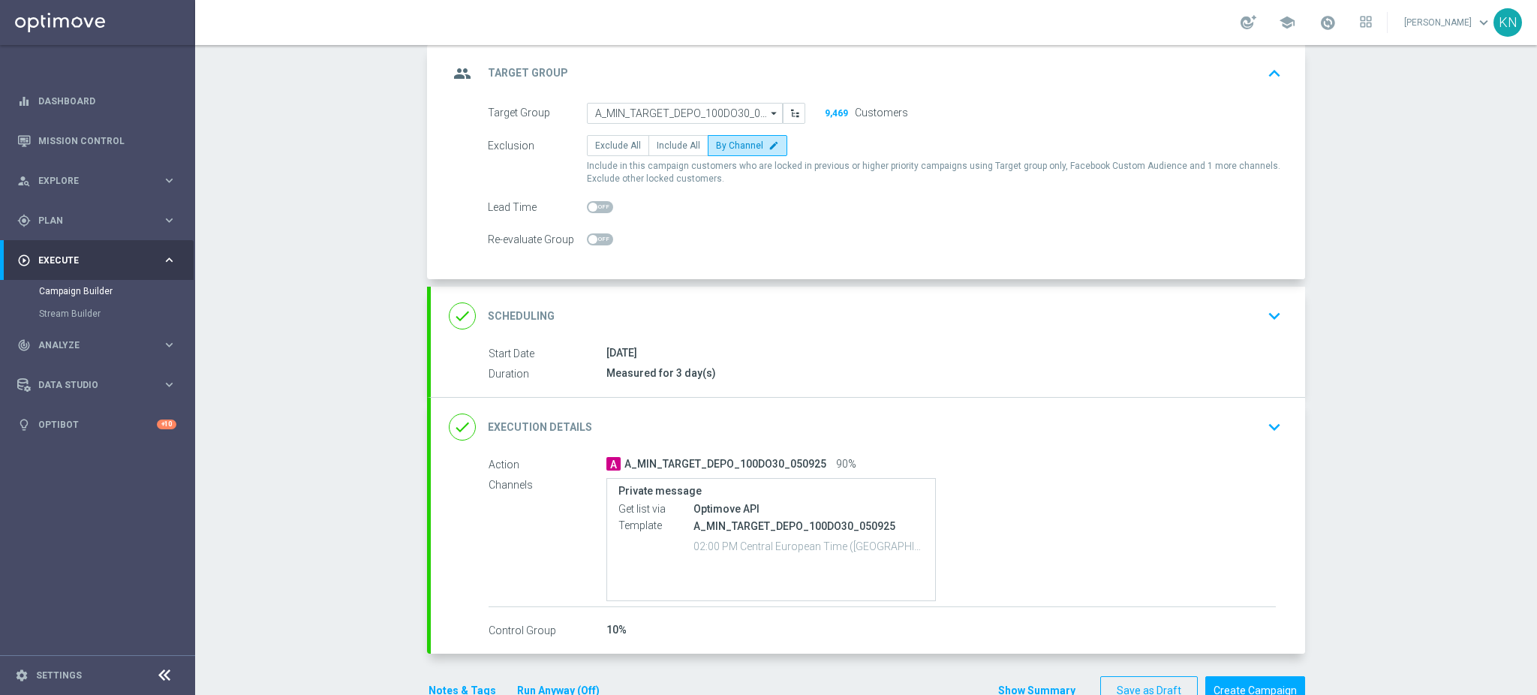
click at [1163, 444] on div "done Execution Details keyboard_arrow_down" at bounding box center [868, 427] width 874 height 59
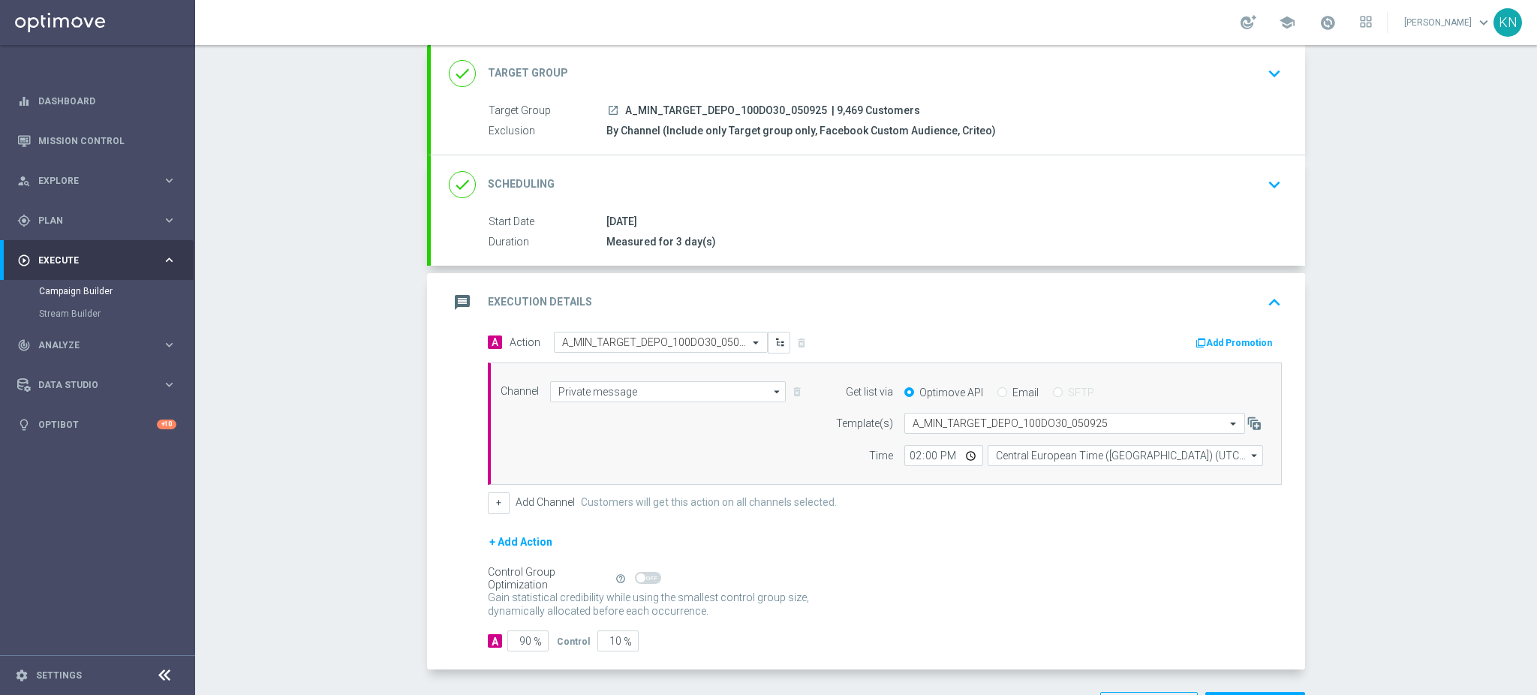
click at [1216, 337] on button "Add Promotion" at bounding box center [1235, 343] width 83 height 17
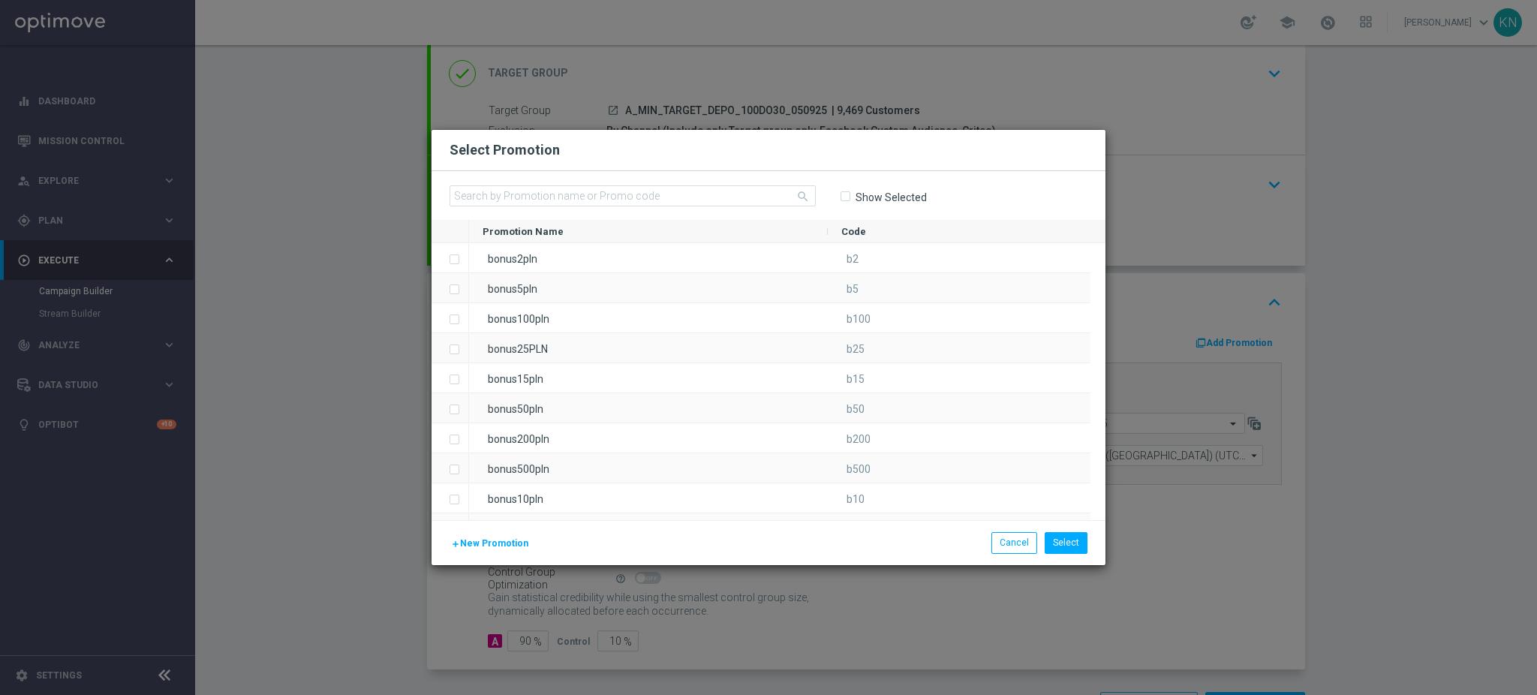
click at [501, 545] on span "New Promotion" at bounding box center [494, 543] width 68 height 11
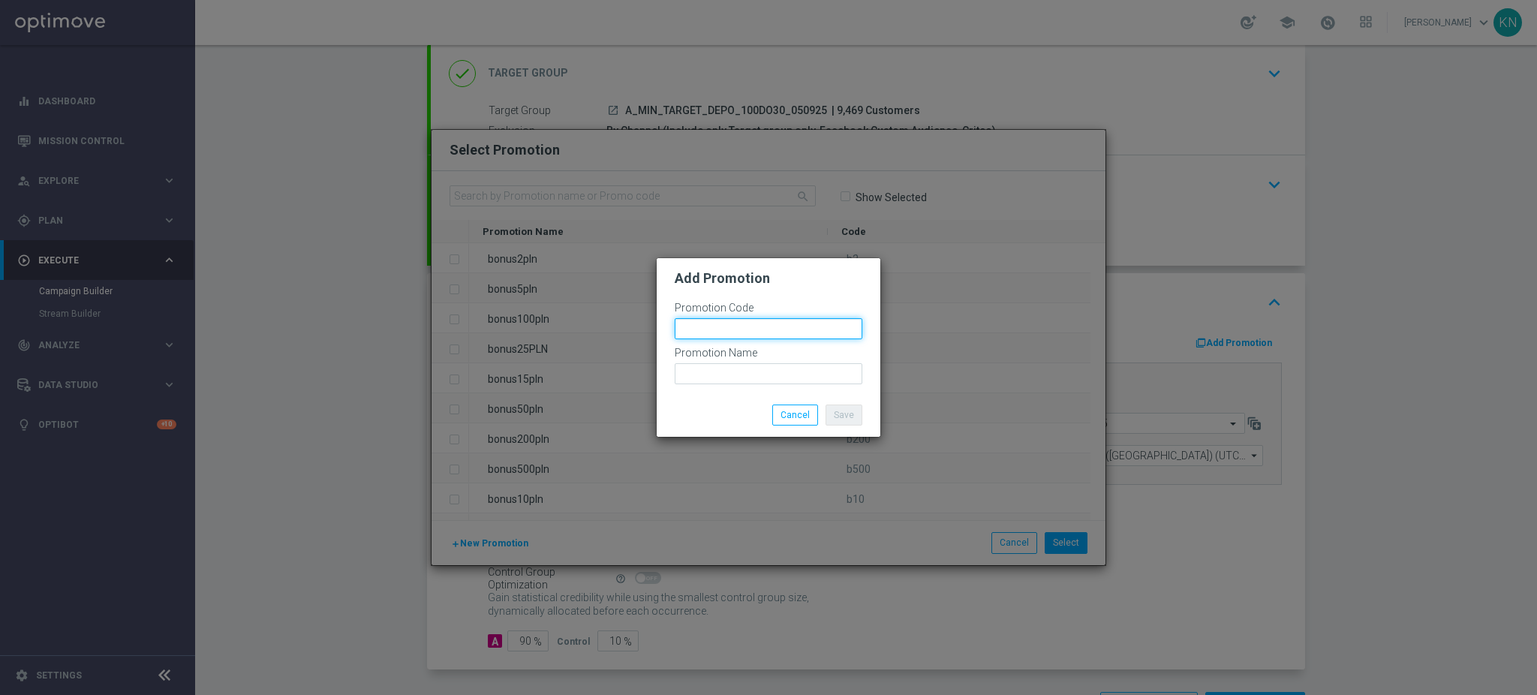
click at [726, 318] on input "text" at bounding box center [768, 328] width 188 height 21
type input "B"
click at [772, 325] on input "bonusapi_tg-" at bounding box center [768, 328] width 188 height 21
paste input "175470"
drag, startPoint x: 795, startPoint y: 331, endPoint x: 626, endPoint y: 316, distance: 170.2
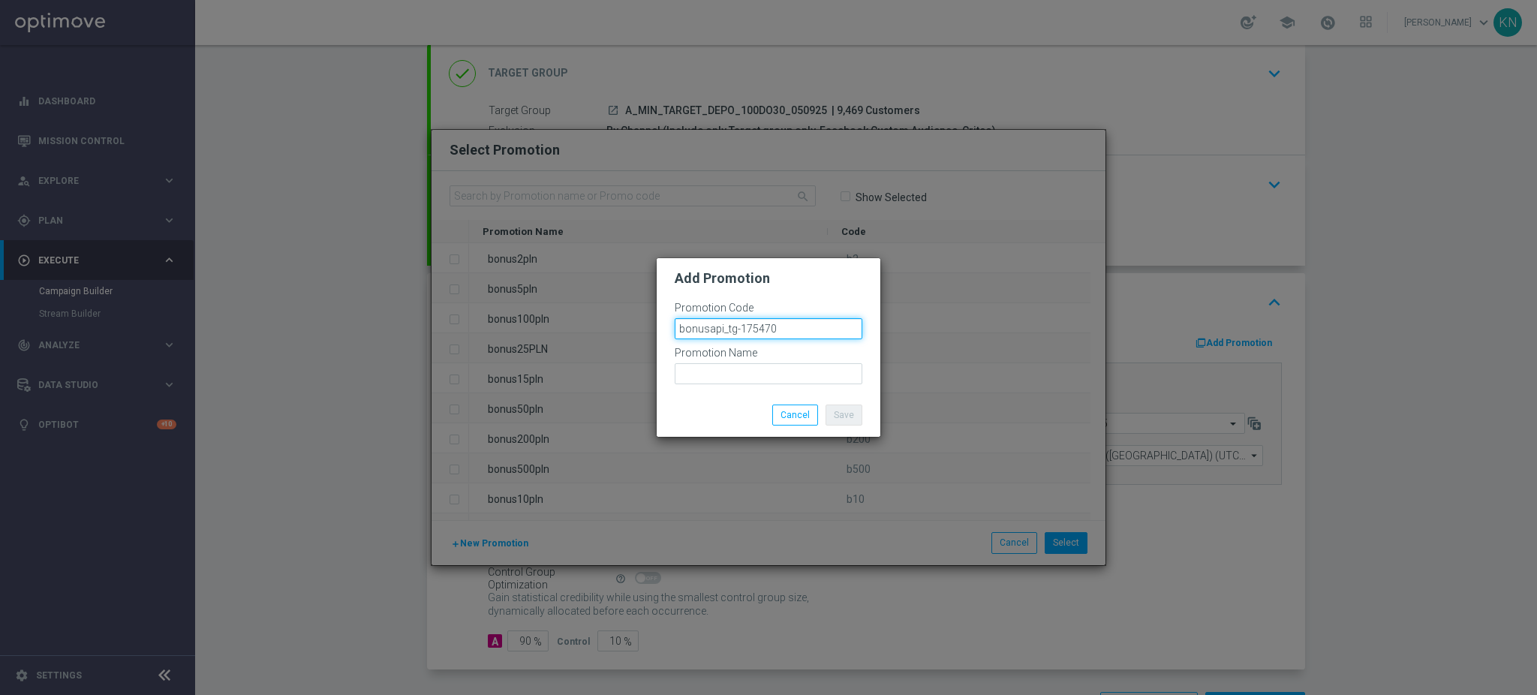
click at [626, 316] on modal-container "Add Promotion Promotion Code bonusapi_tg-175470 Promotion Name Save Cancel" at bounding box center [768, 347] width 1537 height 695
type input "bonusapi_tg-175470"
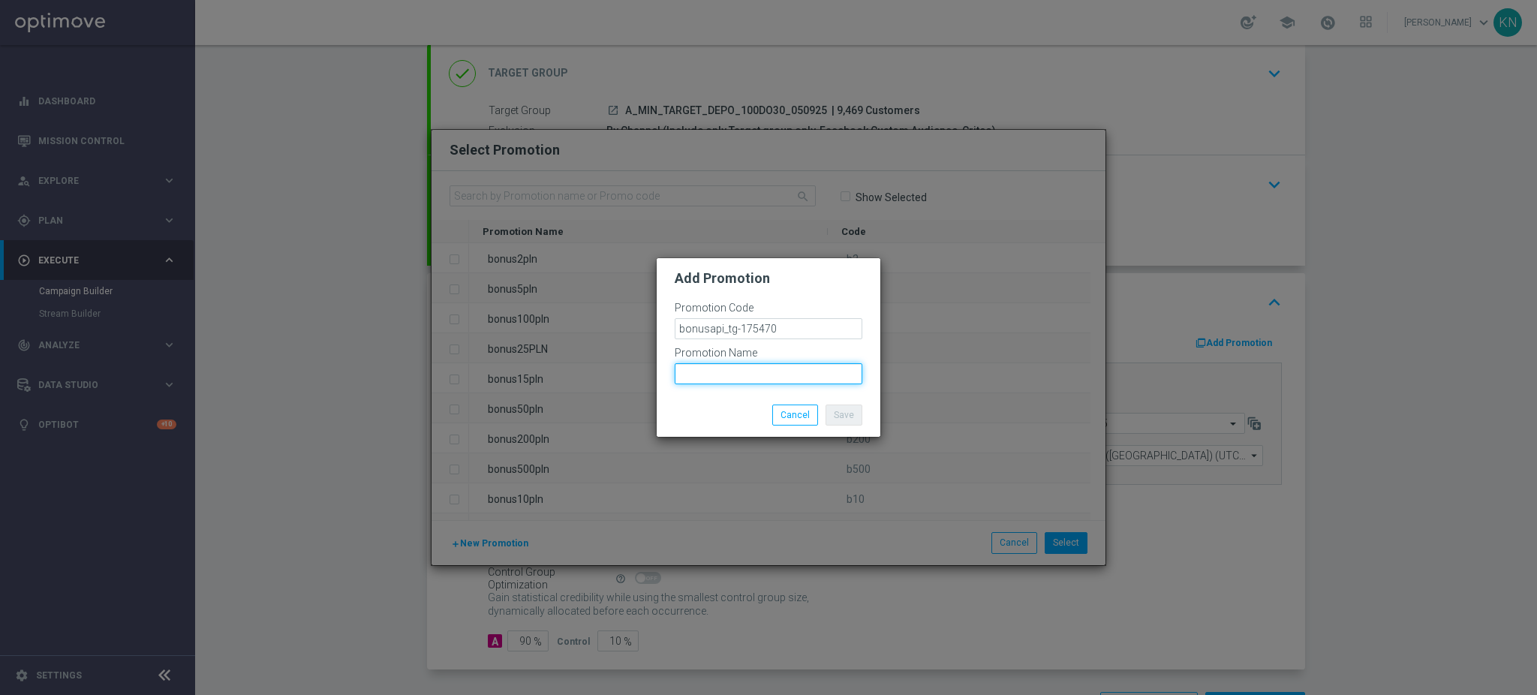
click at [721, 369] on input "text" at bounding box center [768, 373] width 188 height 21
paste input "bonusapi_tg-175470"
type input "bonusapi_tg-175470"
click at [842, 411] on button "Save" at bounding box center [843, 414] width 37 height 21
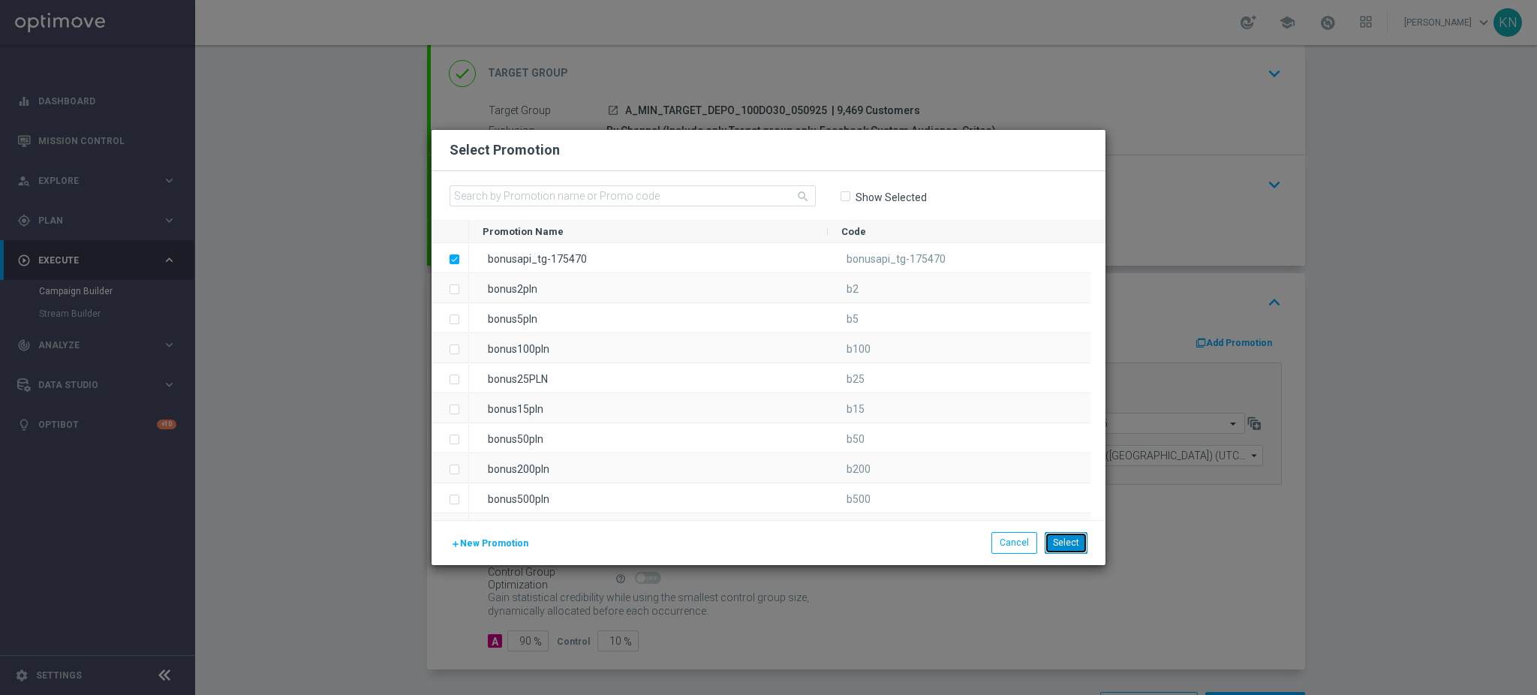
click at [1061, 547] on button "Select" at bounding box center [1065, 542] width 43 height 21
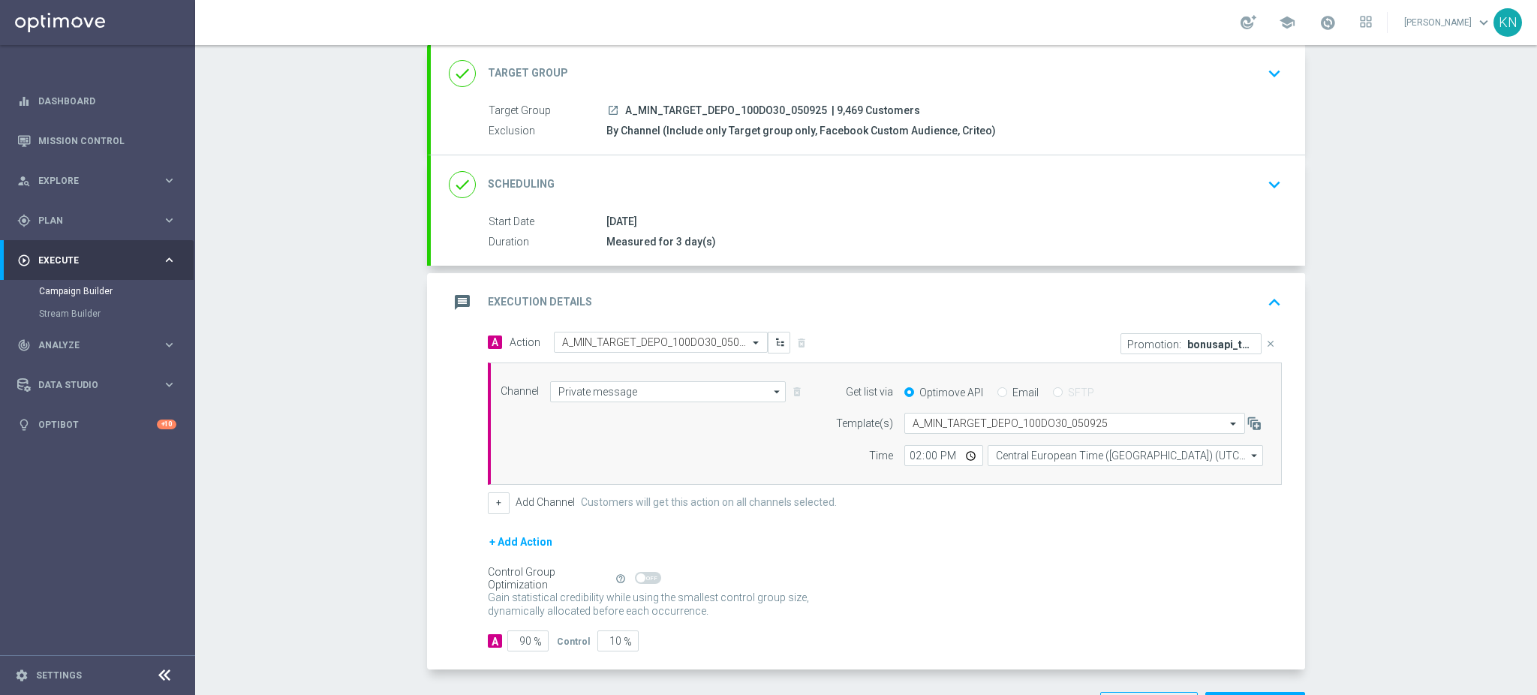
click at [1089, 191] on div "done Scheduling keyboard_arrow_down" at bounding box center [868, 184] width 838 height 29
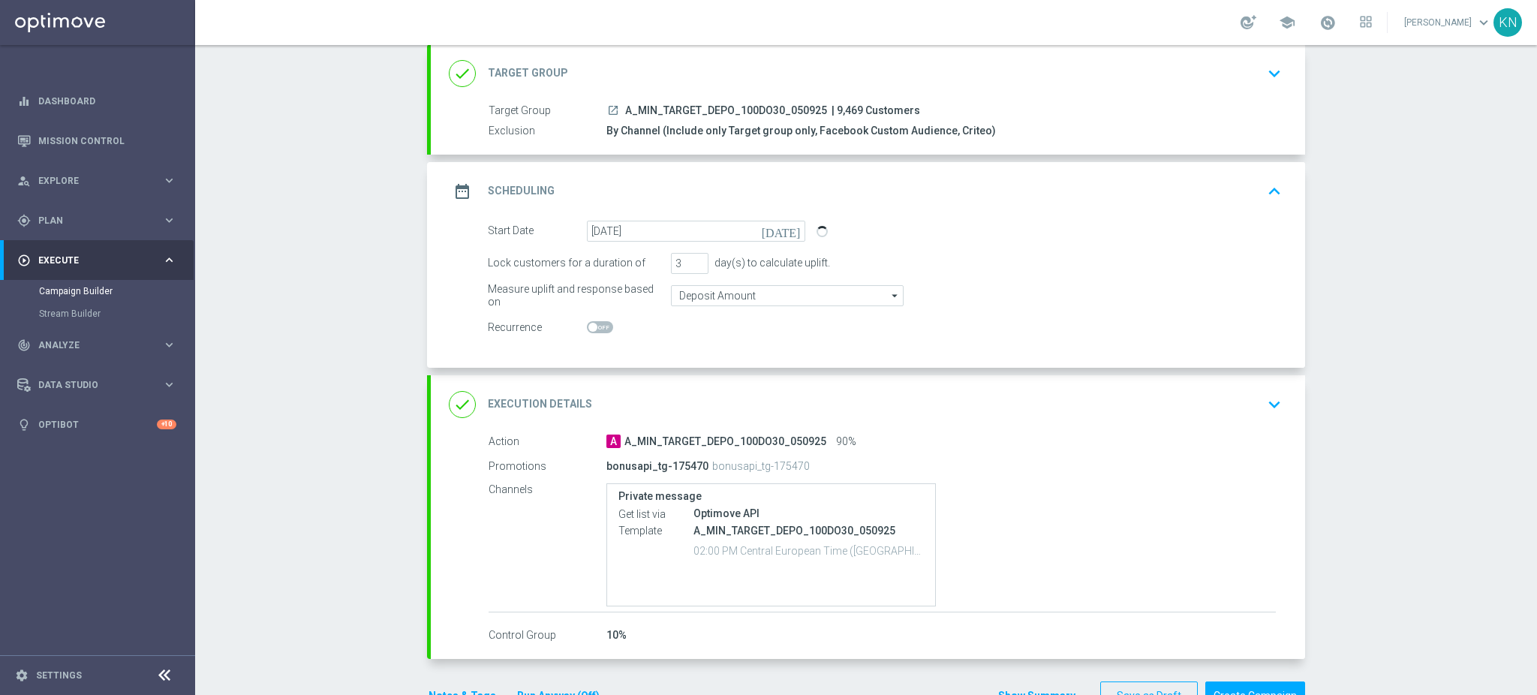
click at [1196, 413] on div "done Execution Details keyboard_arrow_down" at bounding box center [868, 404] width 838 height 29
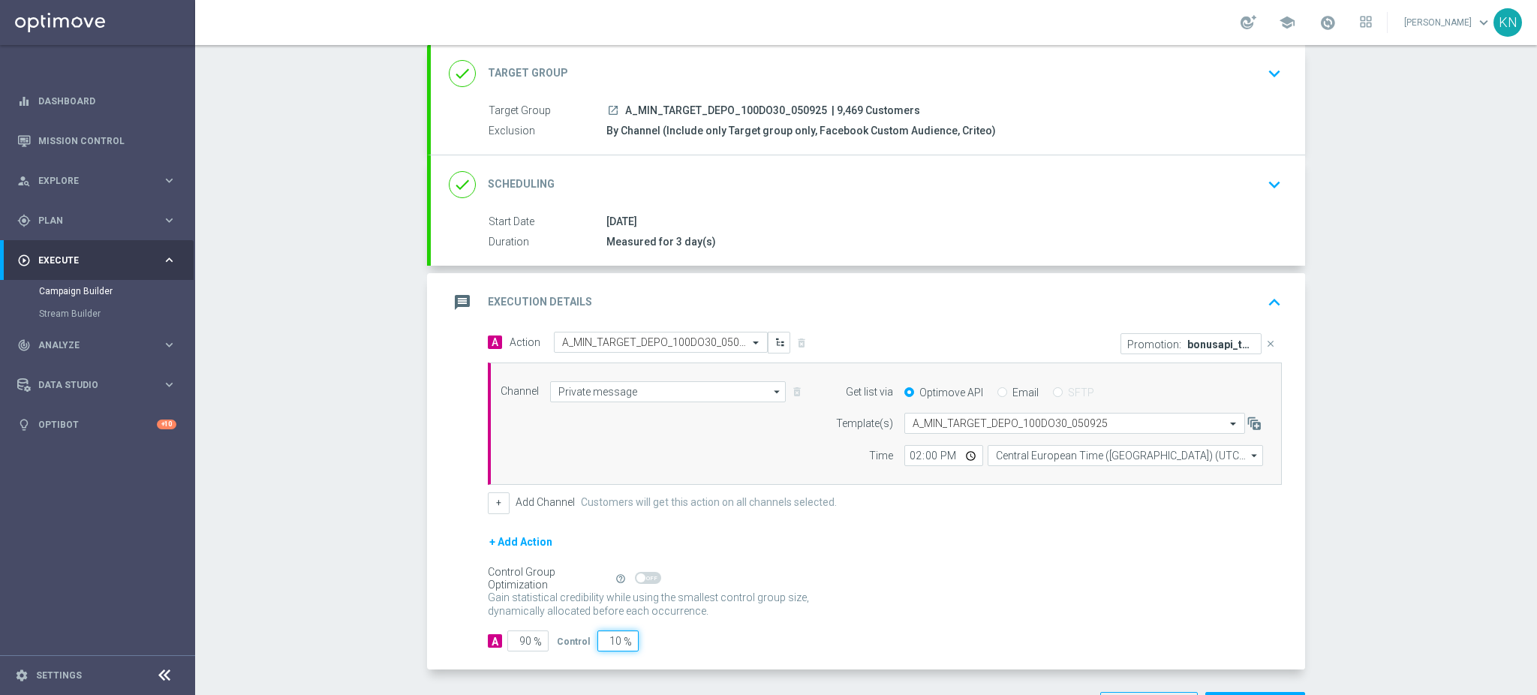
click at [604, 641] on input "10" at bounding box center [617, 640] width 41 height 21
type input "5"
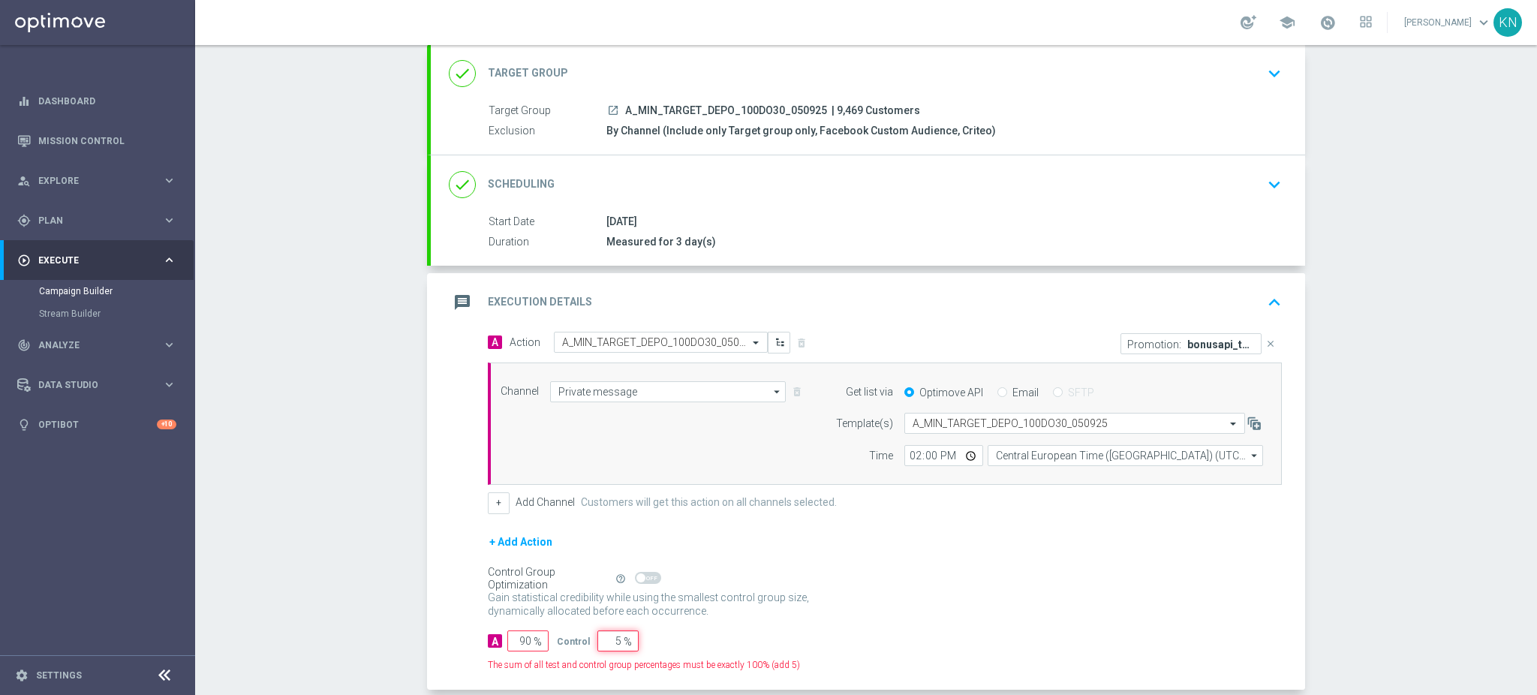
type input "95"
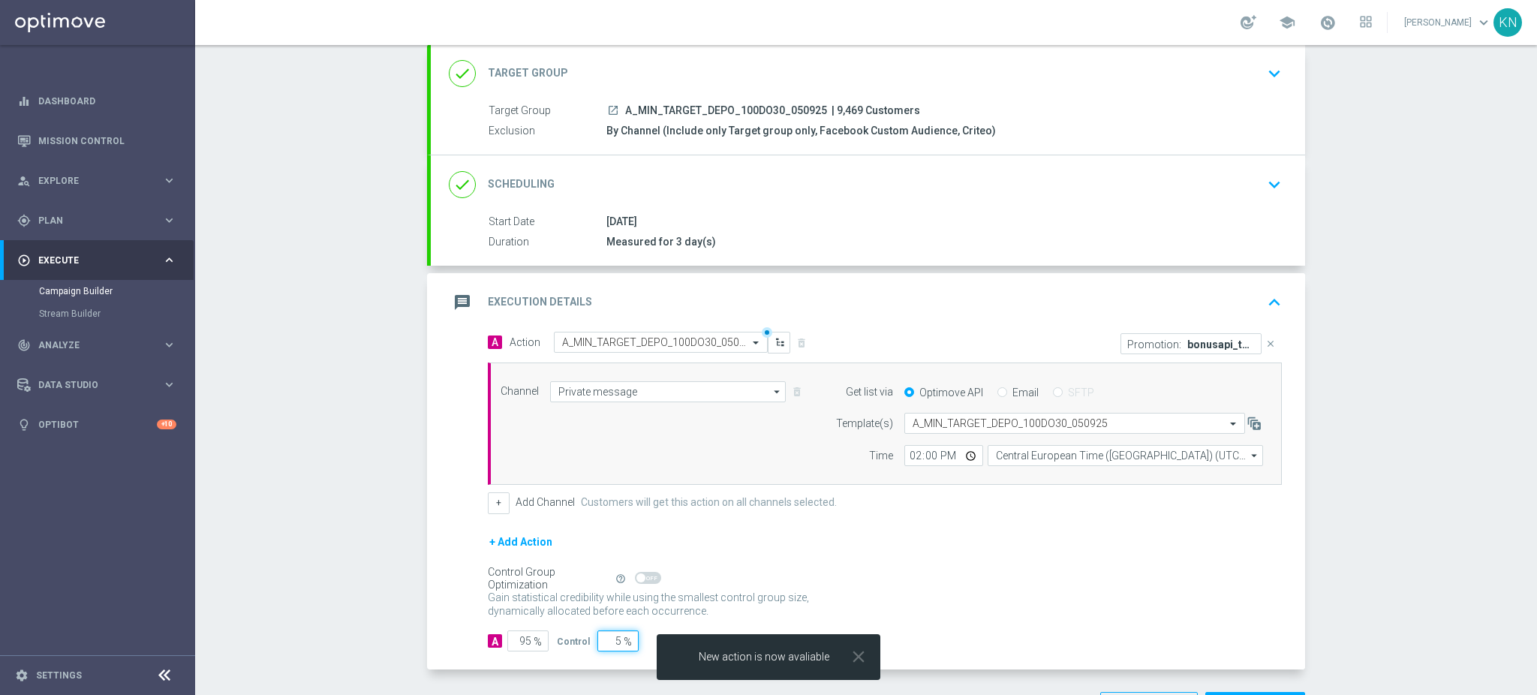
type input "5"
click at [1242, 175] on div "done Scheduling keyboard_arrow_down" at bounding box center [868, 184] width 838 height 29
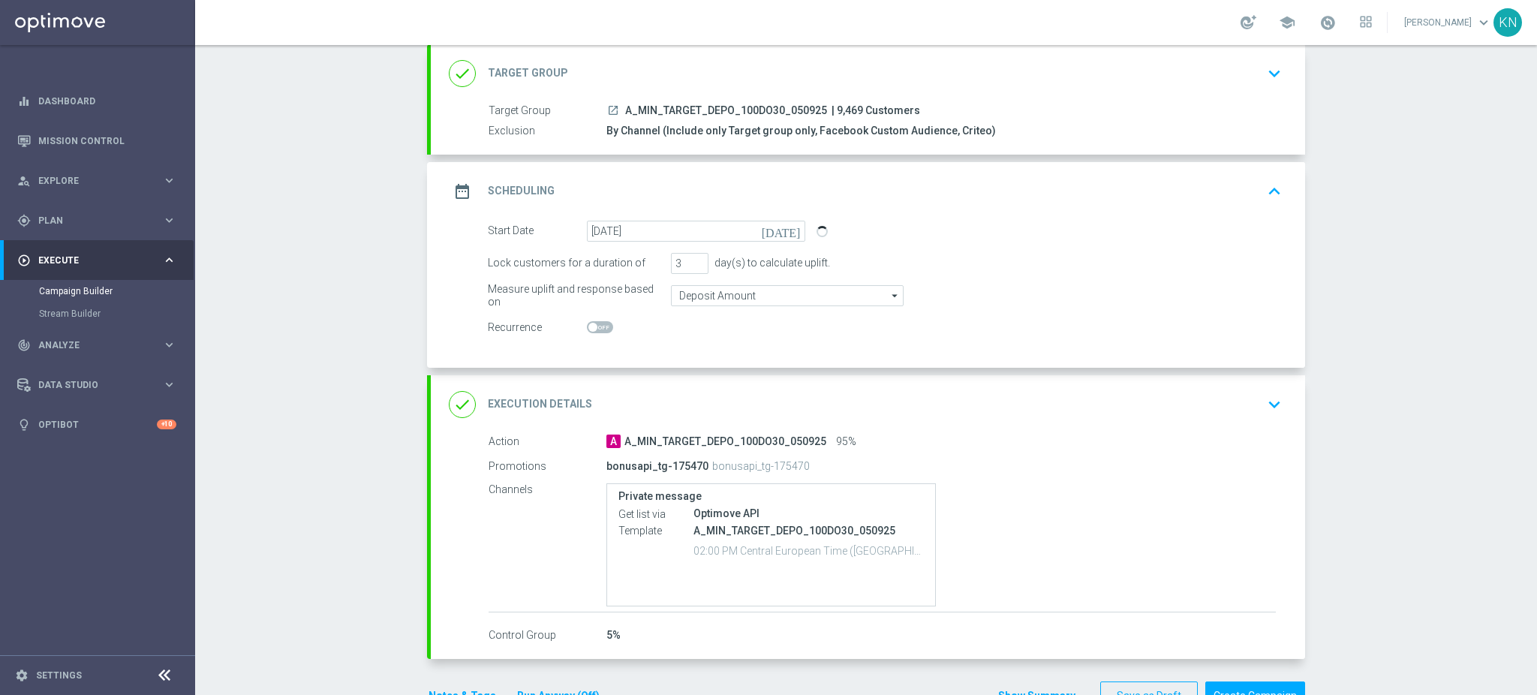
click at [1223, 80] on div "done Target Group keyboard_arrow_down" at bounding box center [868, 73] width 838 height 29
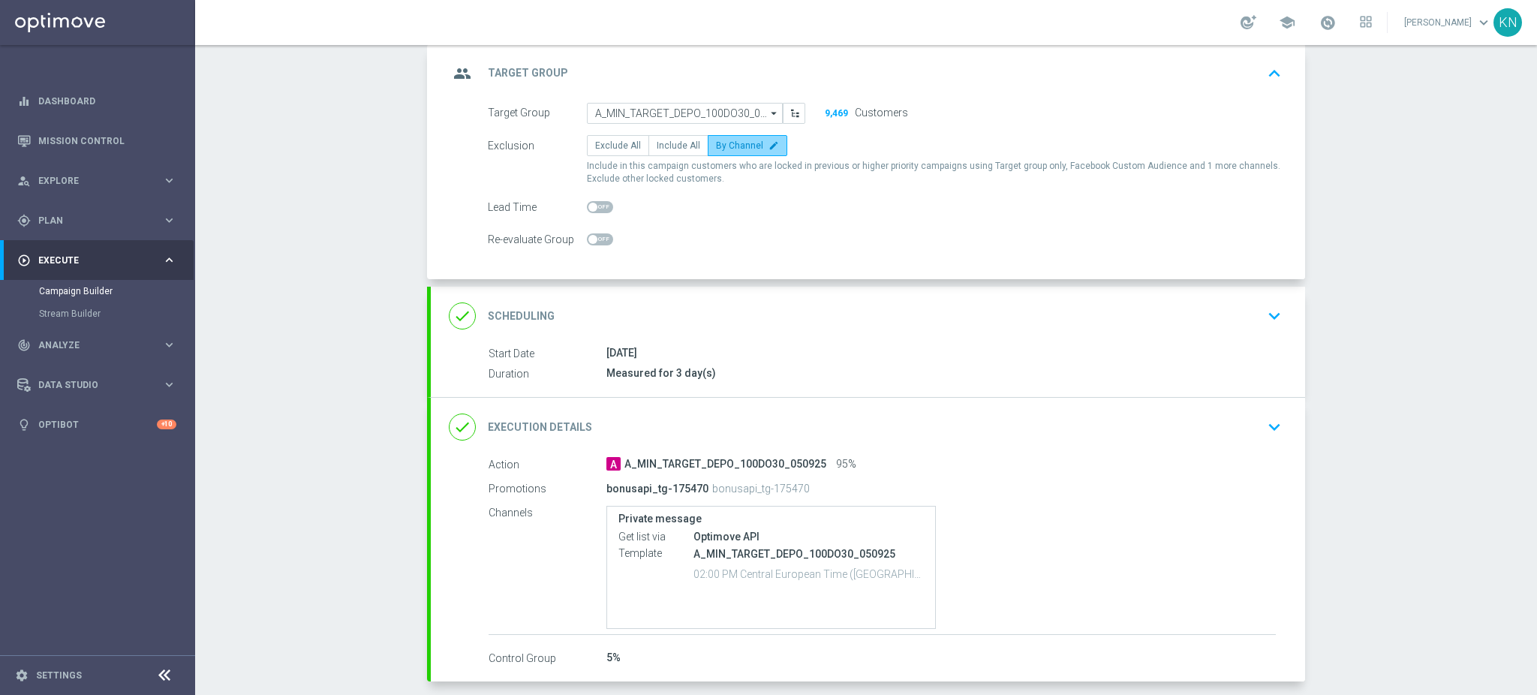
click at [734, 144] on span "By Channel" at bounding box center [739, 145] width 47 height 11
click at [725, 144] on input "By Channel edit" at bounding box center [721, 148] width 10 height 10
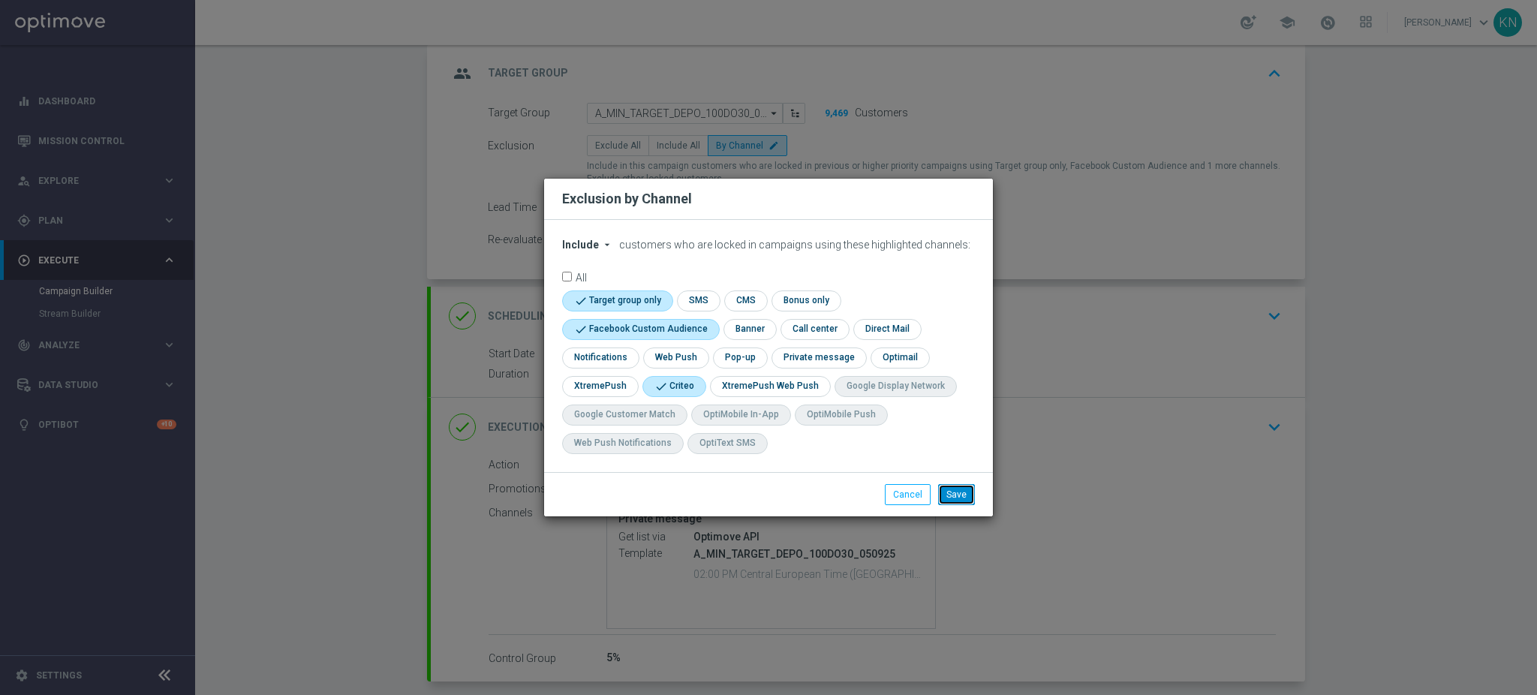
click at [946, 490] on button "Save" at bounding box center [956, 494] width 37 height 21
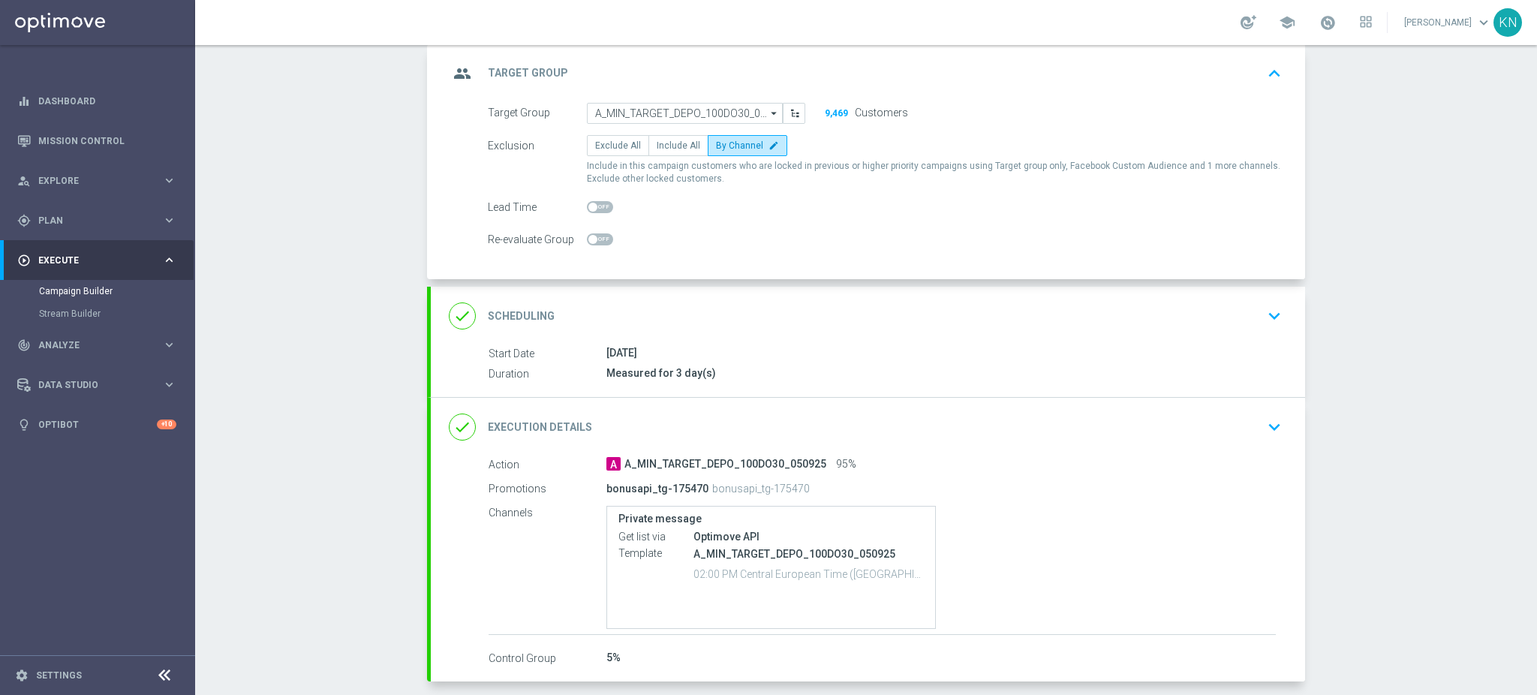
click at [1029, 347] on div "[DATE]" at bounding box center [940, 352] width 669 height 15
click at [1201, 316] on div "done Scheduling keyboard_arrow_down" at bounding box center [868, 316] width 838 height 29
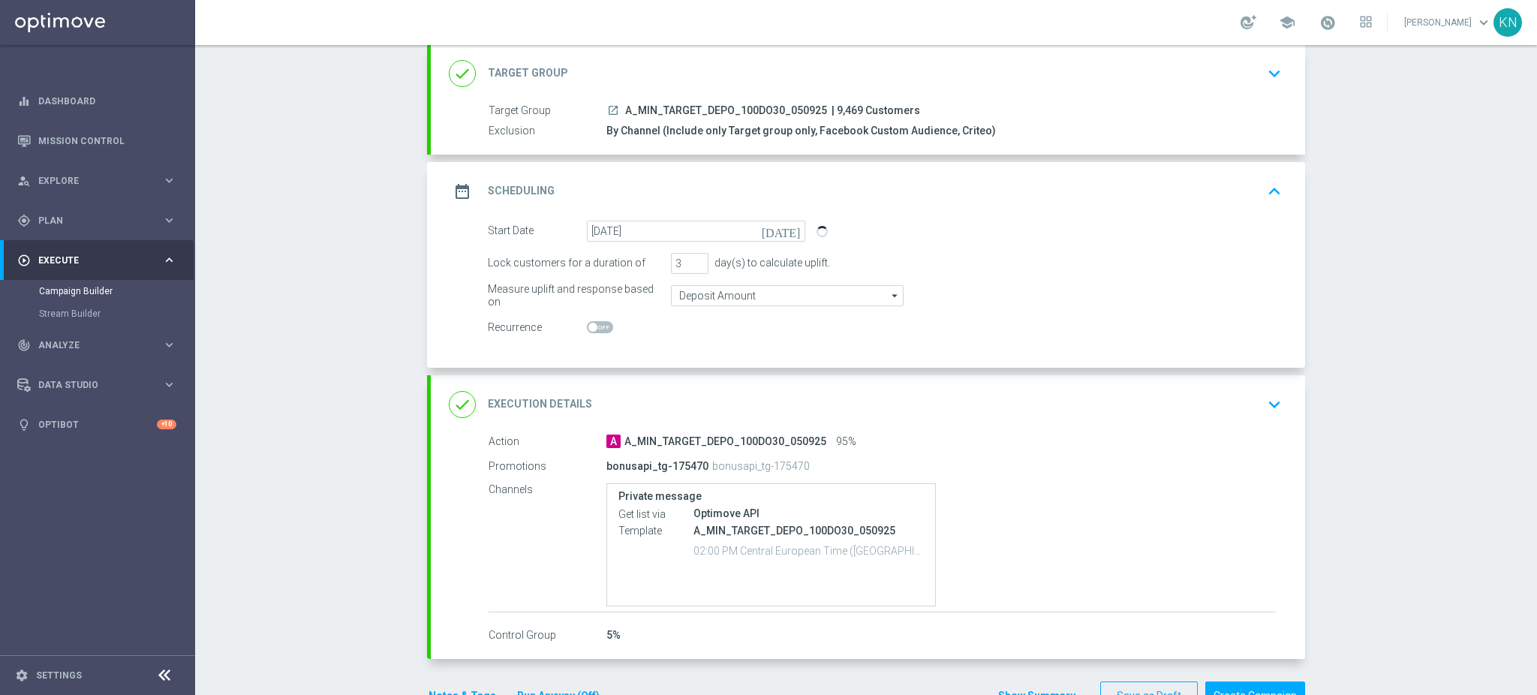
click at [608, 109] on icon "launch" at bounding box center [613, 110] width 12 height 12
click at [1233, 84] on div "done Target Group keyboard_arrow_down" at bounding box center [868, 73] width 838 height 29
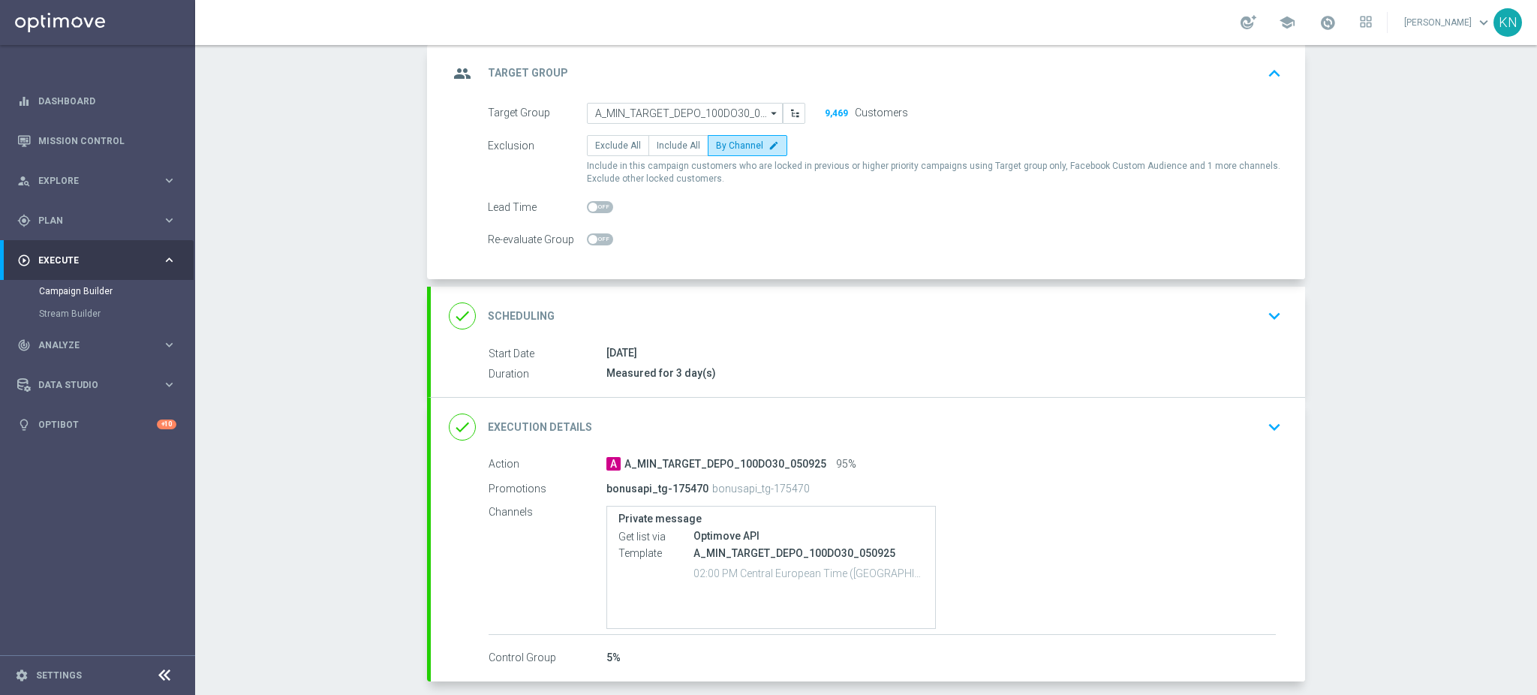
click at [1262, 333] on div "done Scheduling keyboard_arrow_down" at bounding box center [868, 316] width 874 height 59
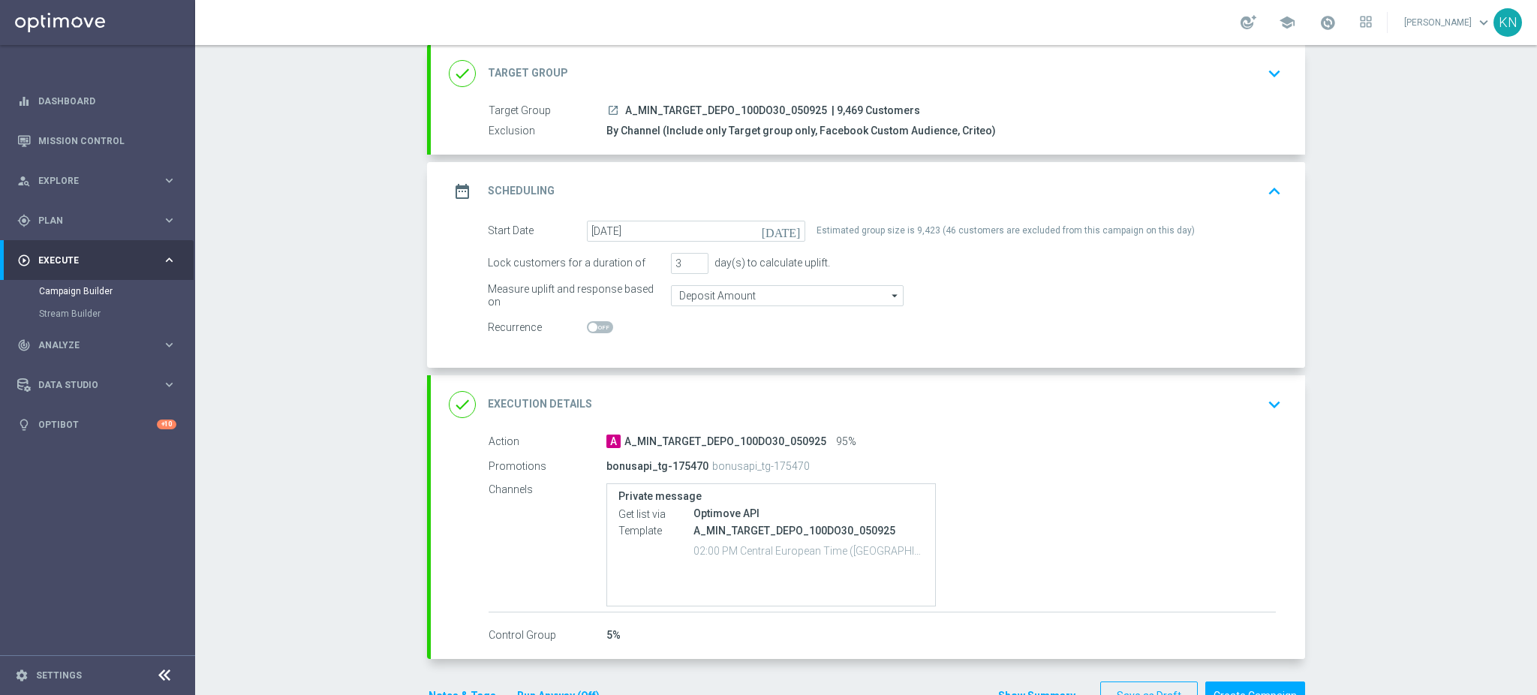
drag, startPoint x: 1464, startPoint y: 360, endPoint x: 1446, endPoint y: 382, distance: 28.2
click at [1464, 362] on div "Campaign Builder Scheduled Campaign Triggered Campaign Status: Draft done Targe…" at bounding box center [865, 370] width 1341 height 650
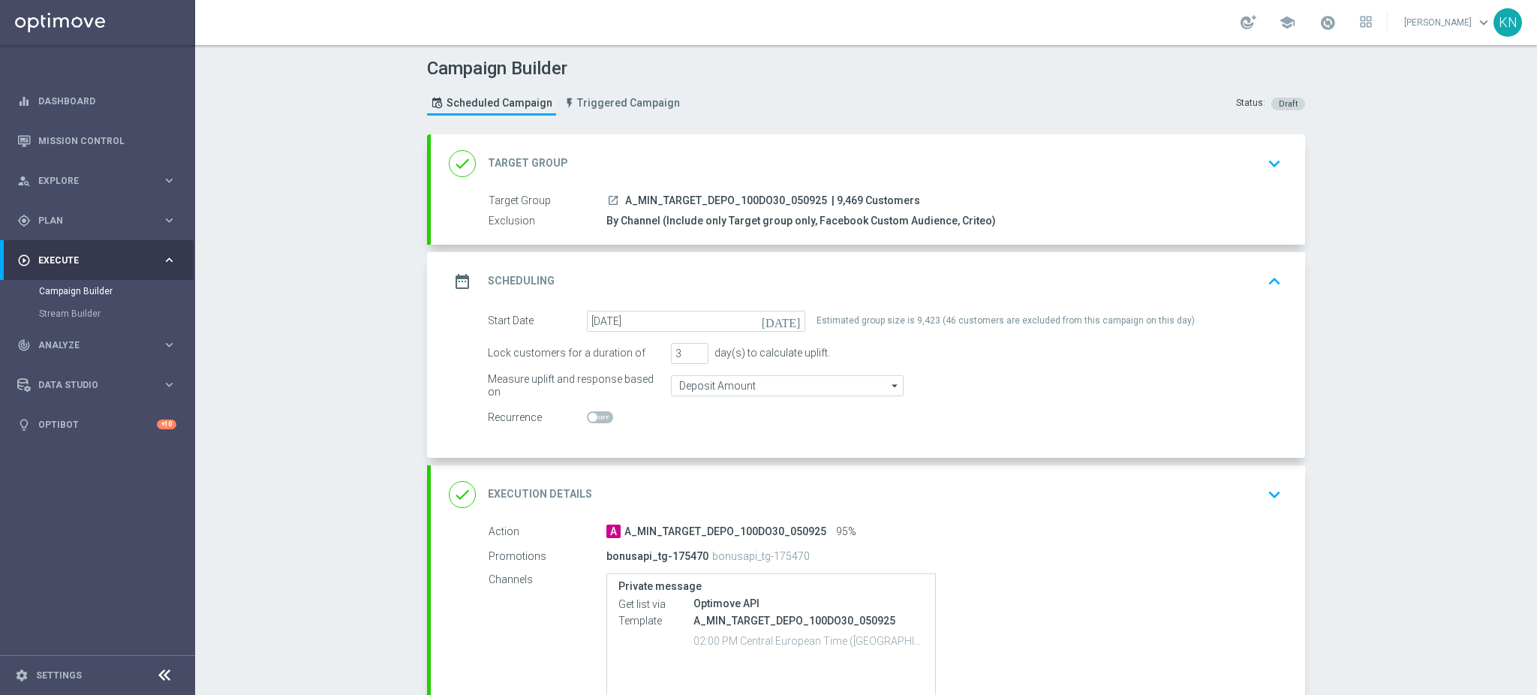
click at [1235, 164] on div "done Target Group keyboard_arrow_down" at bounding box center [868, 163] width 838 height 29
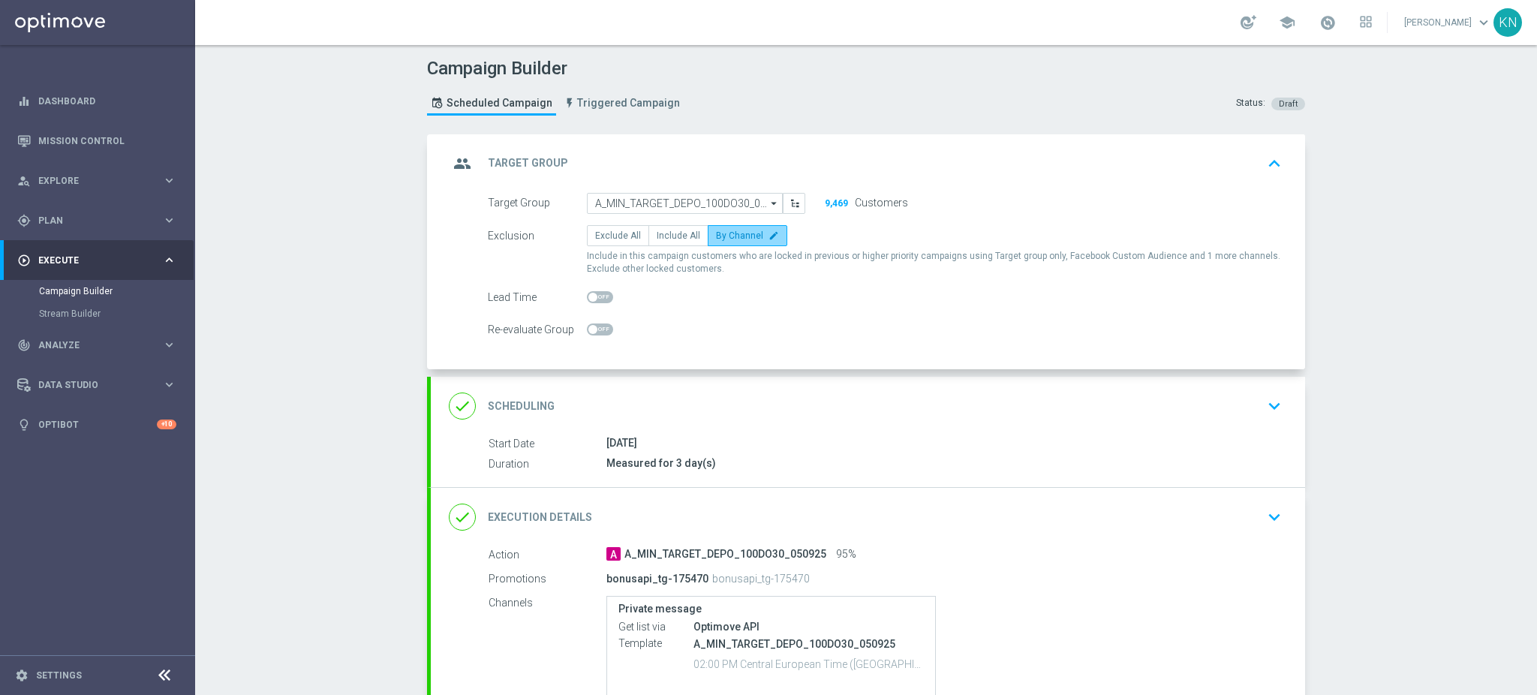
click at [736, 242] on label "By Channel edit" at bounding box center [747, 235] width 80 height 21
click at [725, 242] on input "By Channel edit" at bounding box center [721, 238] width 10 height 10
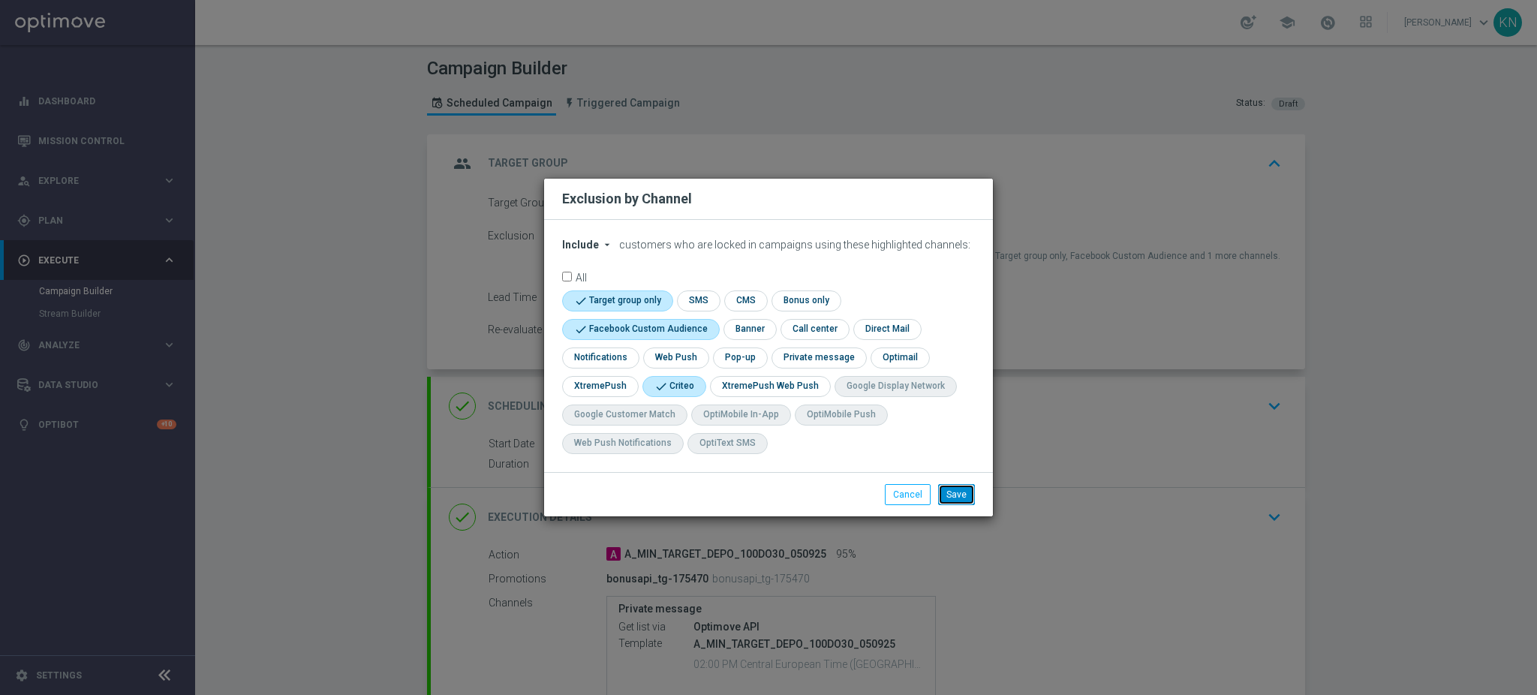
click at [951, 494] on button "Save" at bounding box center [956, 494] width 37 height 21
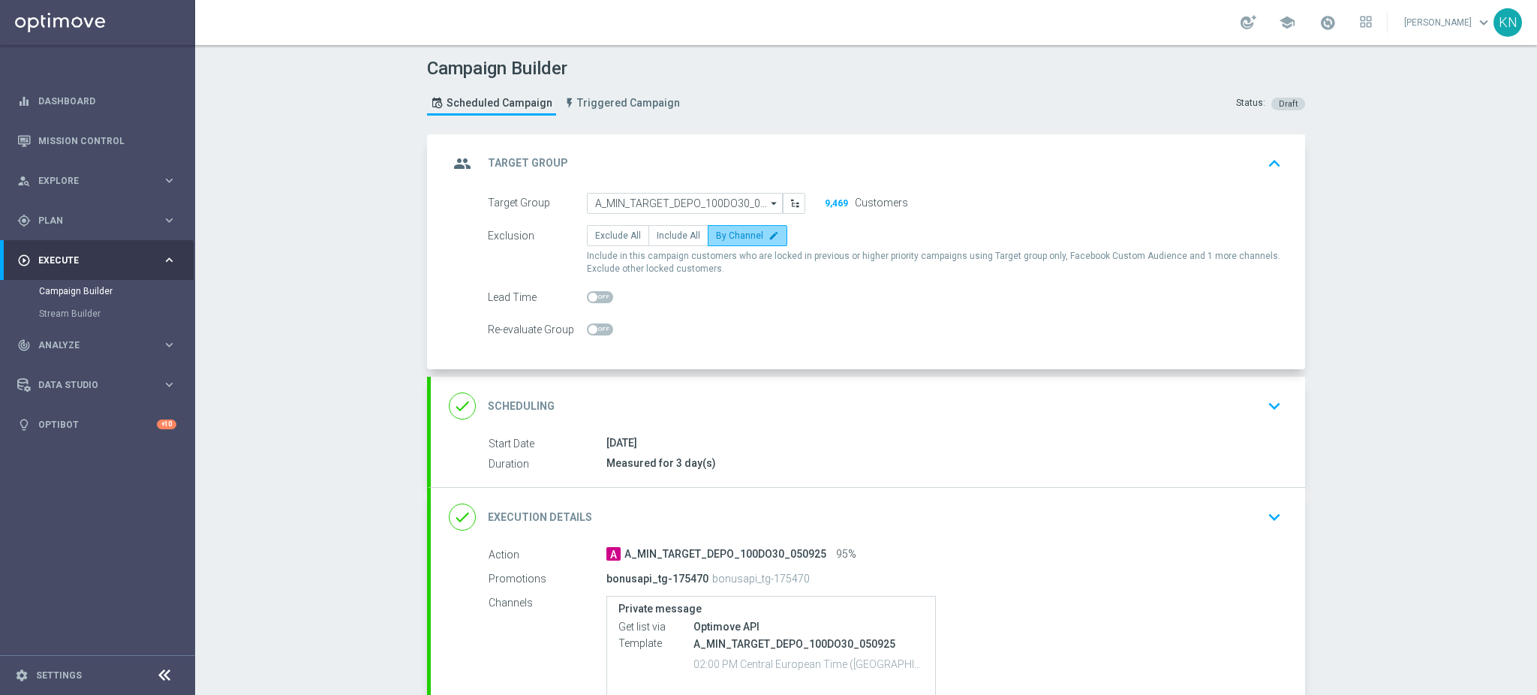
click at [768, 236] on icon "edit" at bounding box center [773, 235] width 11 height 11
click at [725, 236] on input "By Channel edit" at bounding box center [721, 238] width 10 height 10
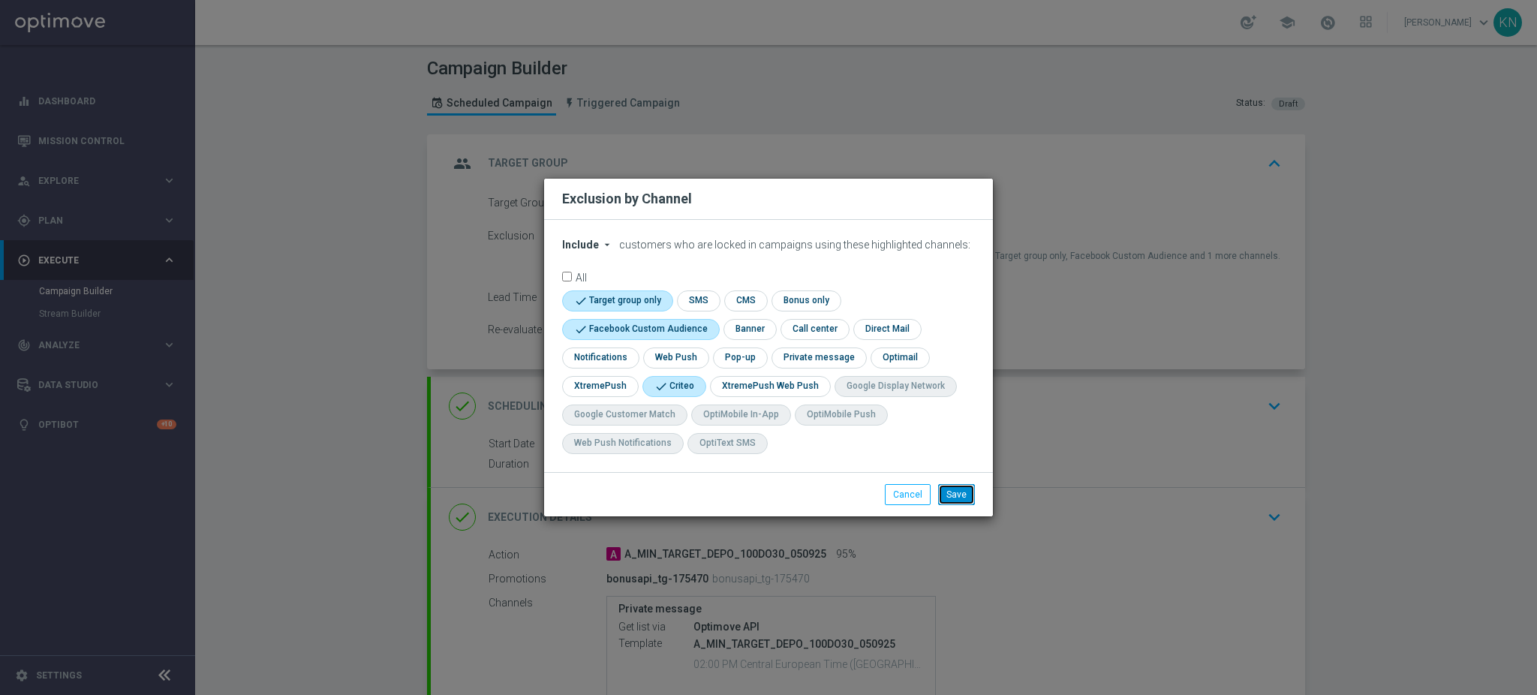
click at [970, 497] on button "Save" at bounding box center [956, 494] width 37 height 21
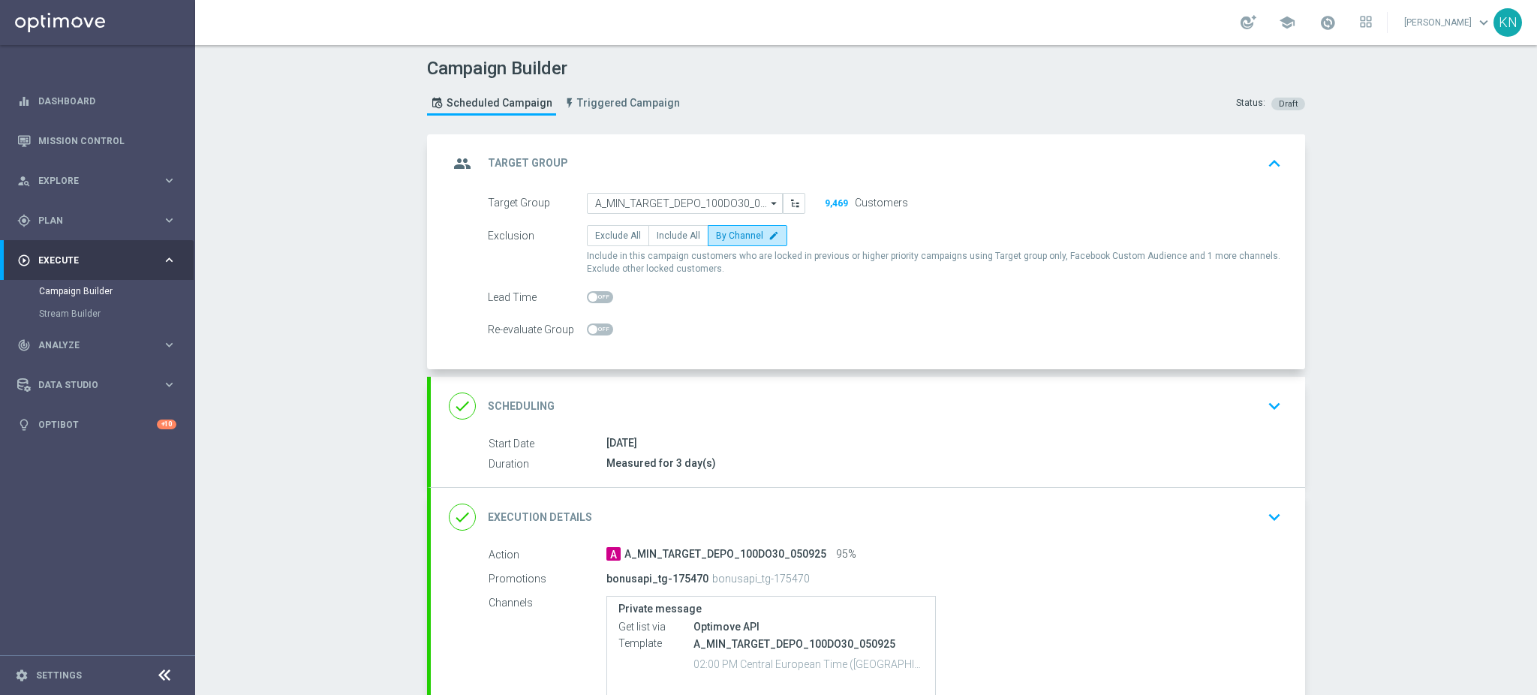
click at [1215, 412] on div "done Scheduling keyboard_arrow_down" at bounding box center [868, 406] width 838 height 29
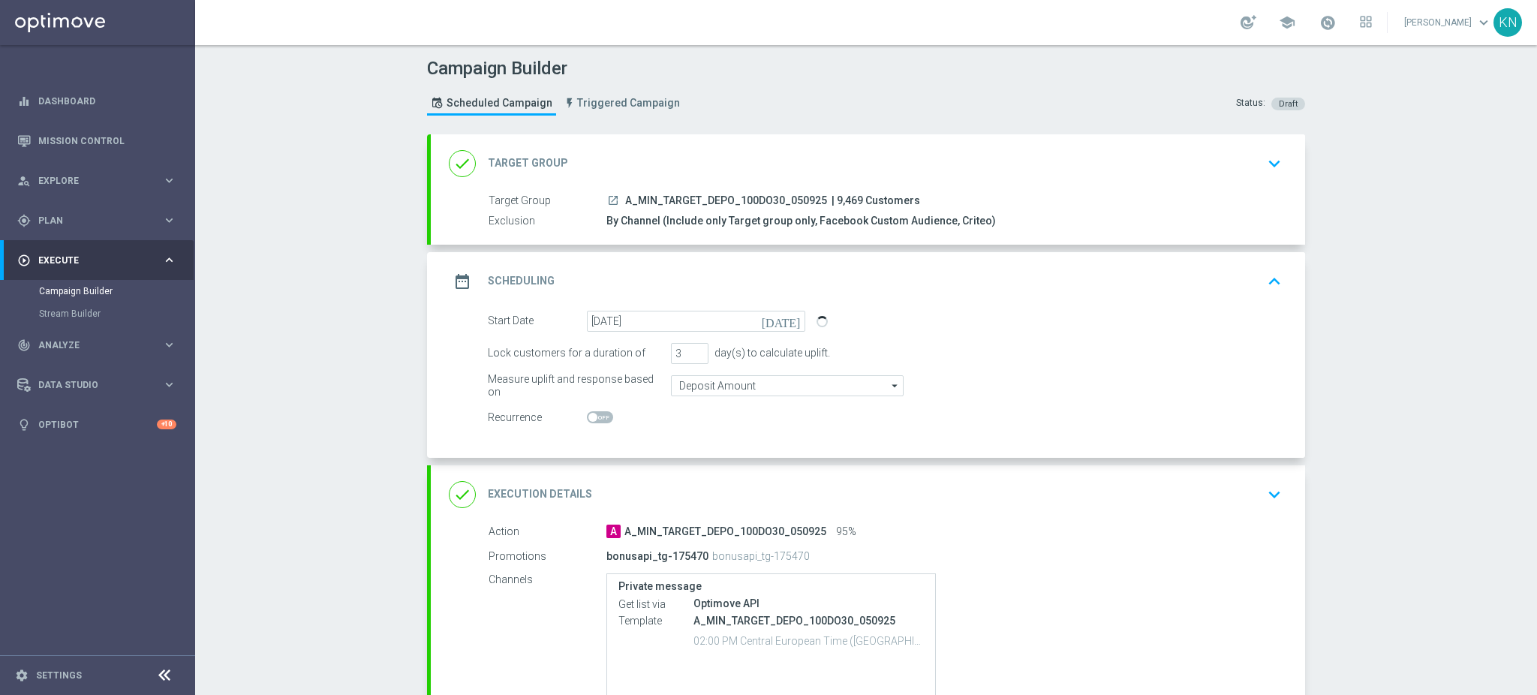
click at [1261, 506] on button "keyboard_arrow_down" at bounding box center [1274, 494] width 26 height 29
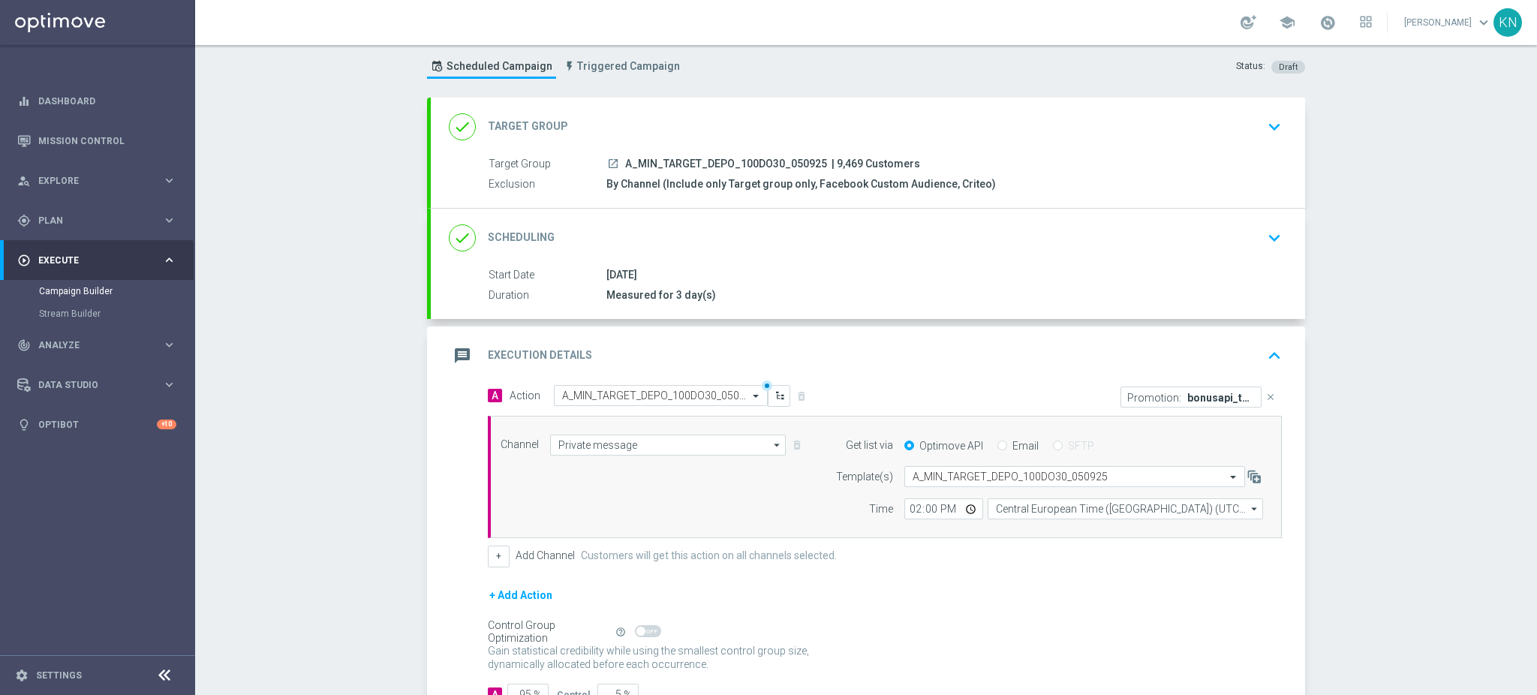
scroll to position [100, 0]
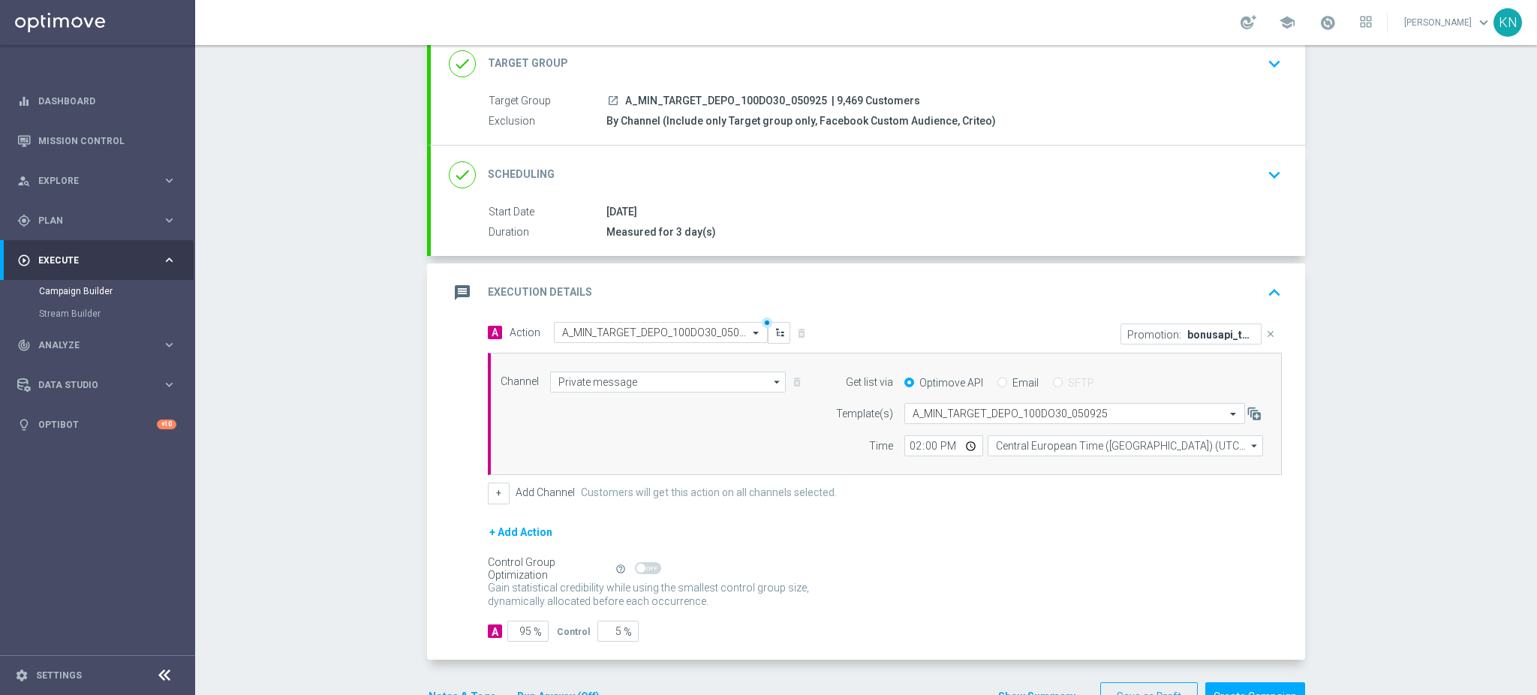
click at [1263, 178] on icon "keyboard_arrow_down" at bounding box center [1274, 175] width 23 height 23
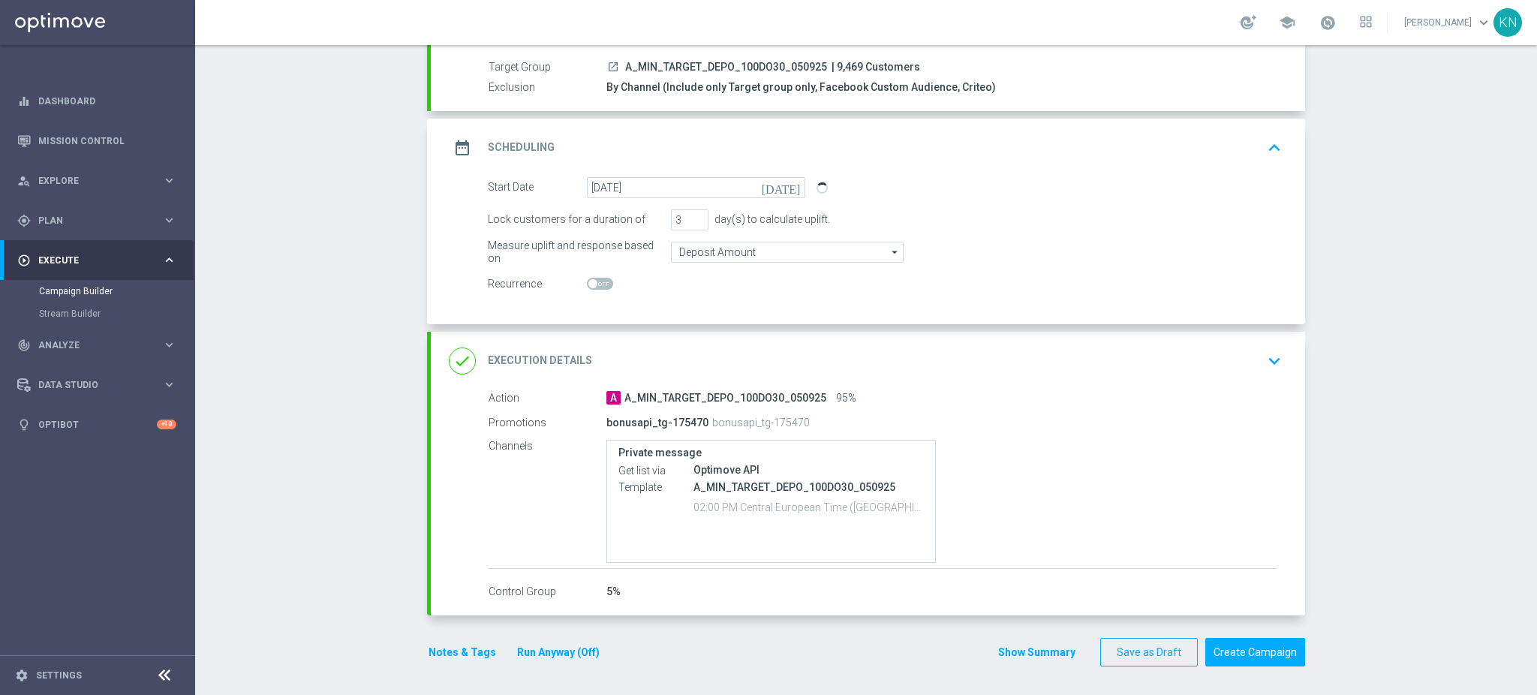
click at [1168, 368] on div "done Execution Details keyboard_arrow_down" at bounding box center [868, 361] width 838 height 29
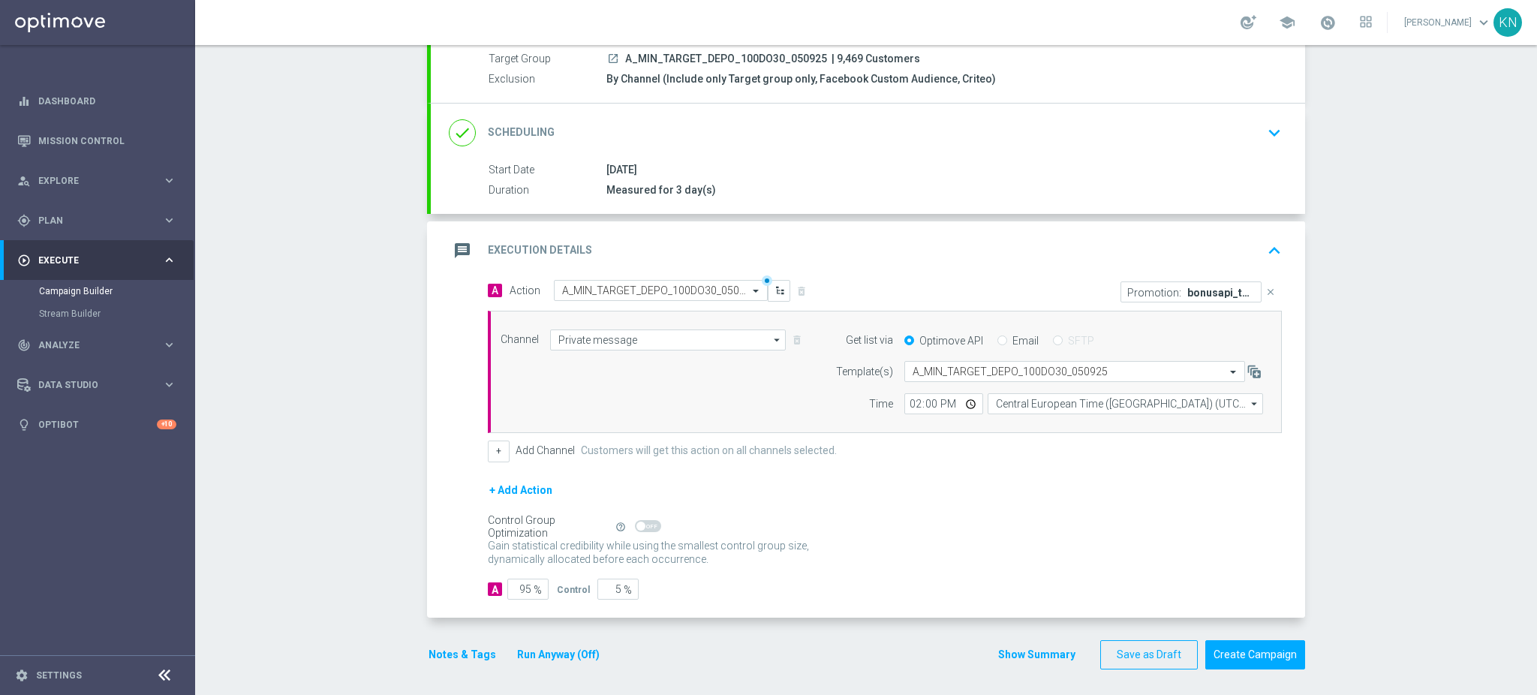
scroll to position [145, 0]
click at [459, 657] on button "Notes & Tags" at bounding box center [462, 651] width 71 height 19
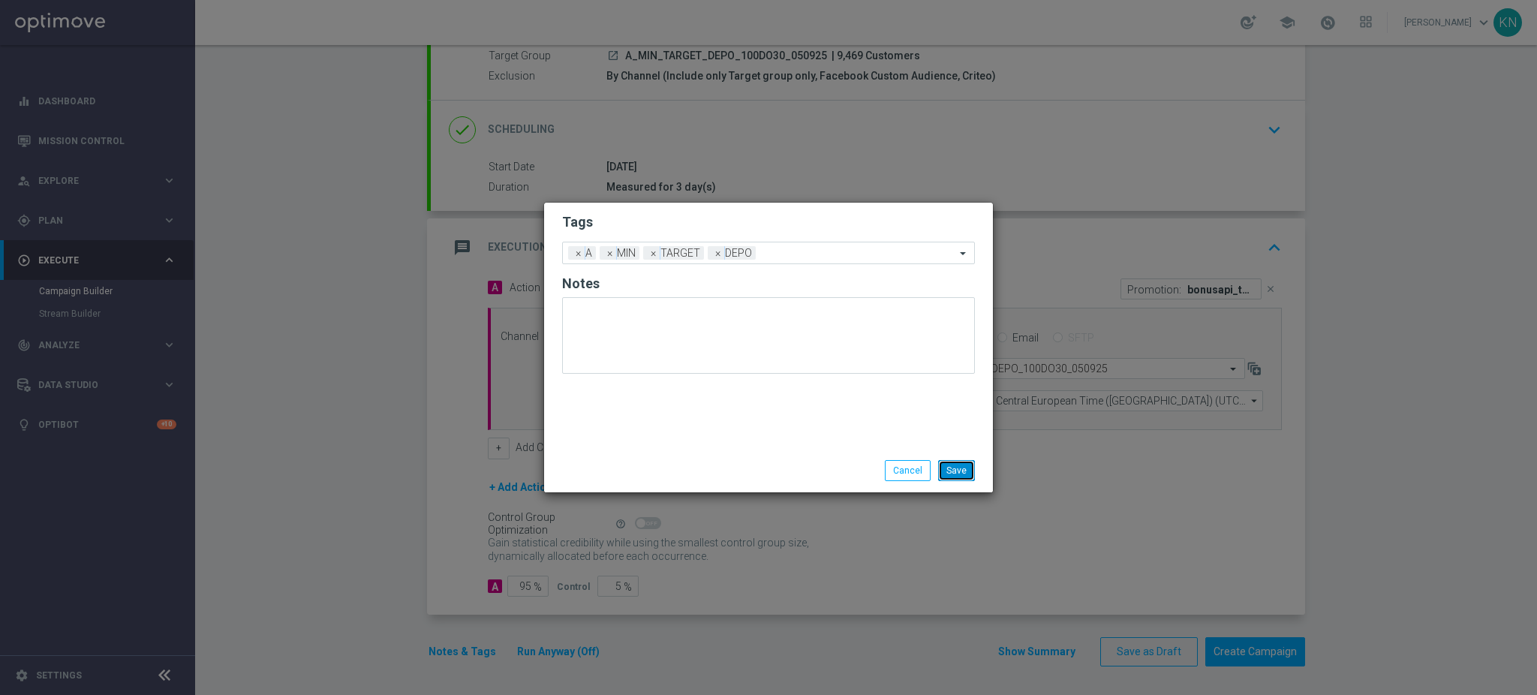
click at [960, 466] on button "Save" at bounding box center [956, 470] width 37 height 21
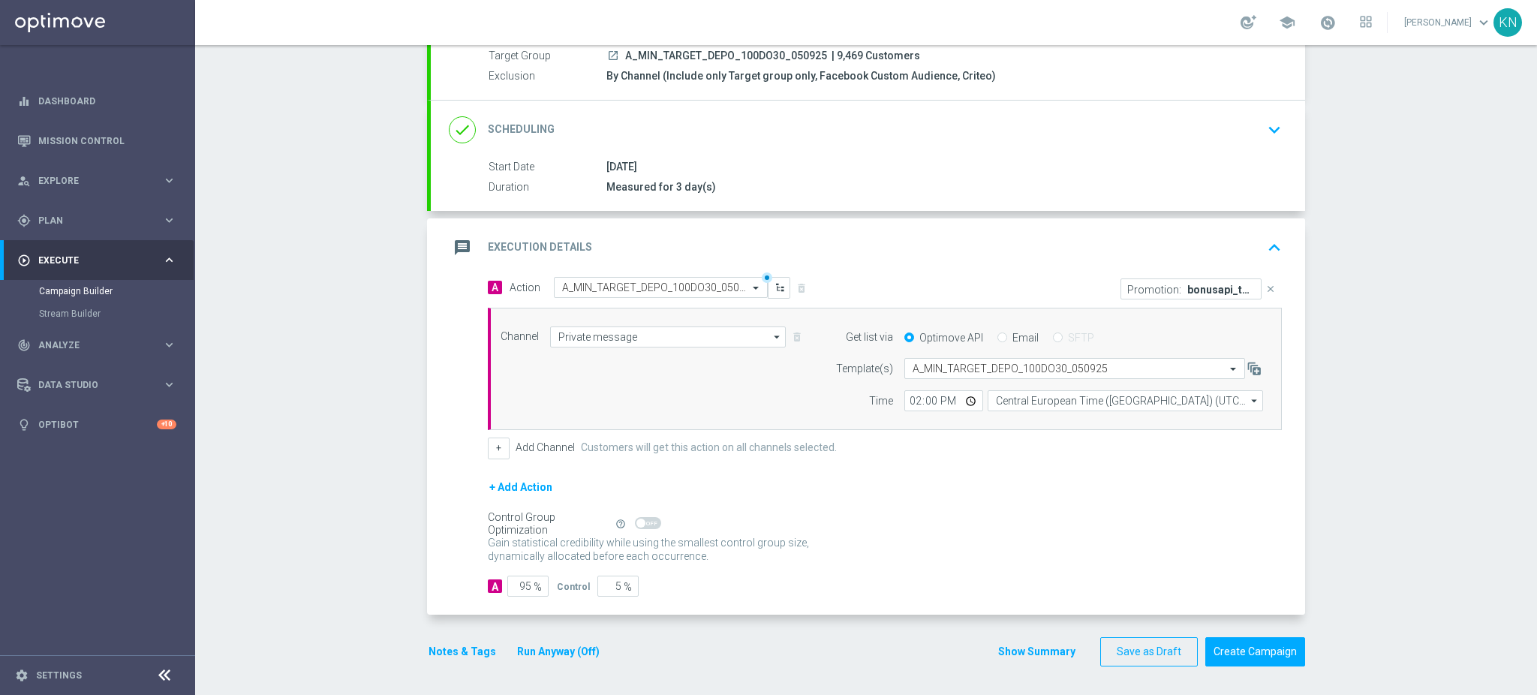
click at [1244, 135] on div "done Scheduling keyboard_arrow_down" at bounding box center [868, 130] width 838 height 29
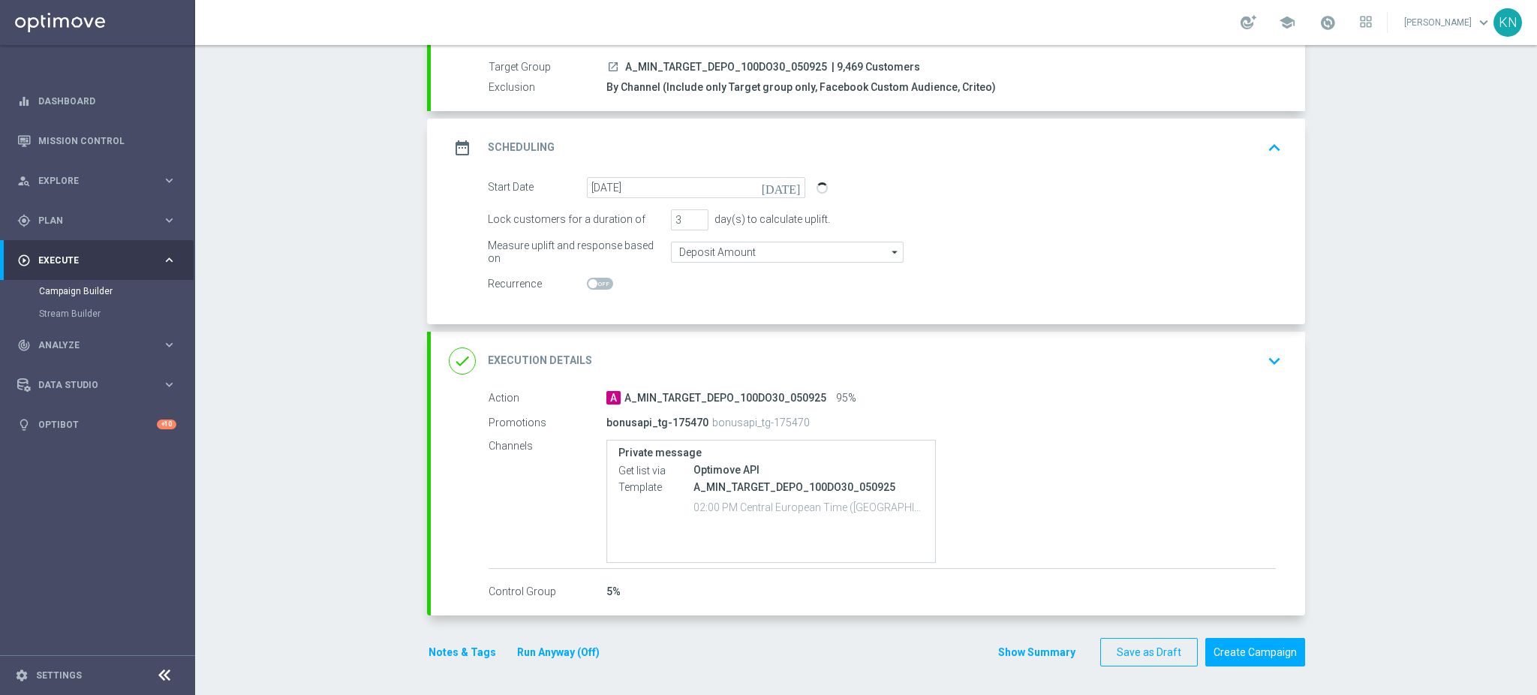
click at [1263, 364] on icon "keyboard_arrow_down" at bounding box center [1274, 361] width 23 height 23
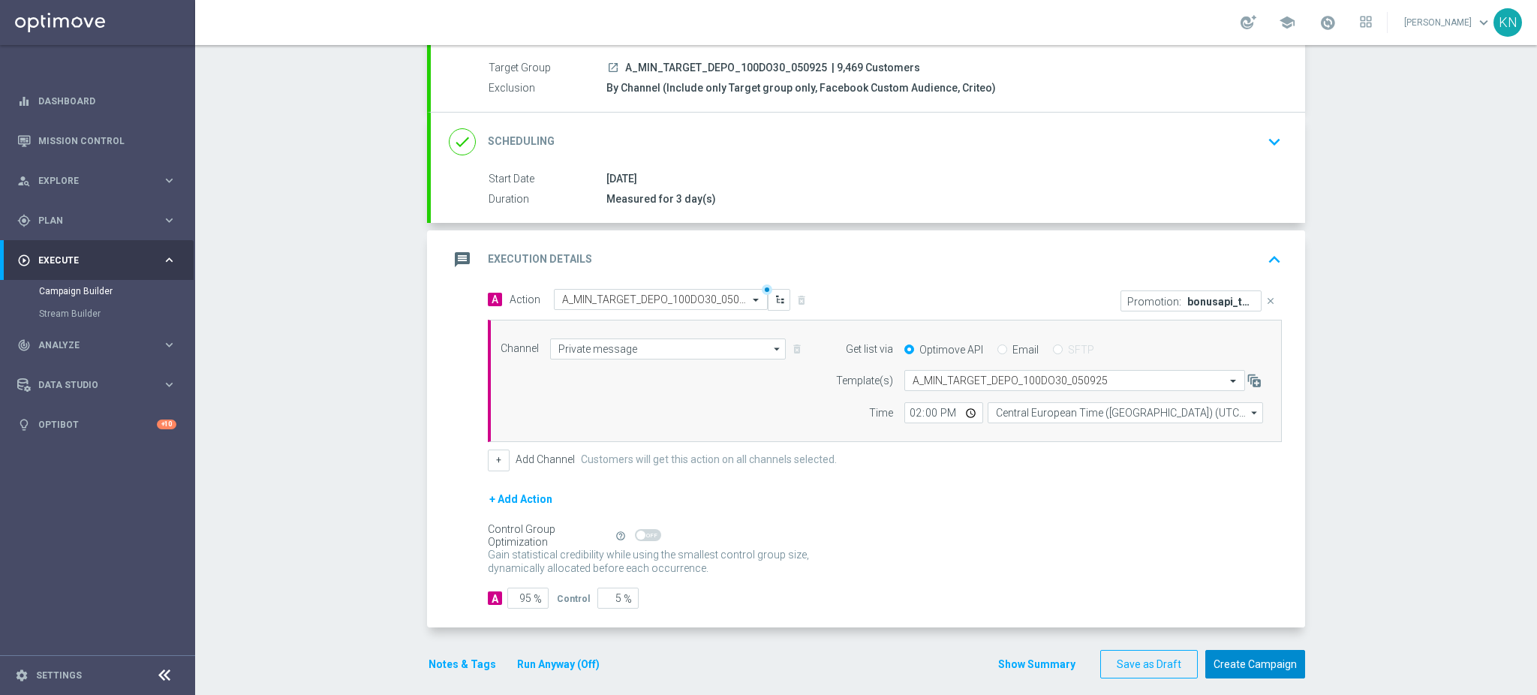
scroll to position [134, 0]
click at [1251, 657] on button "Create Campaign" at bounding box center [1255, 662] width 100 height 29
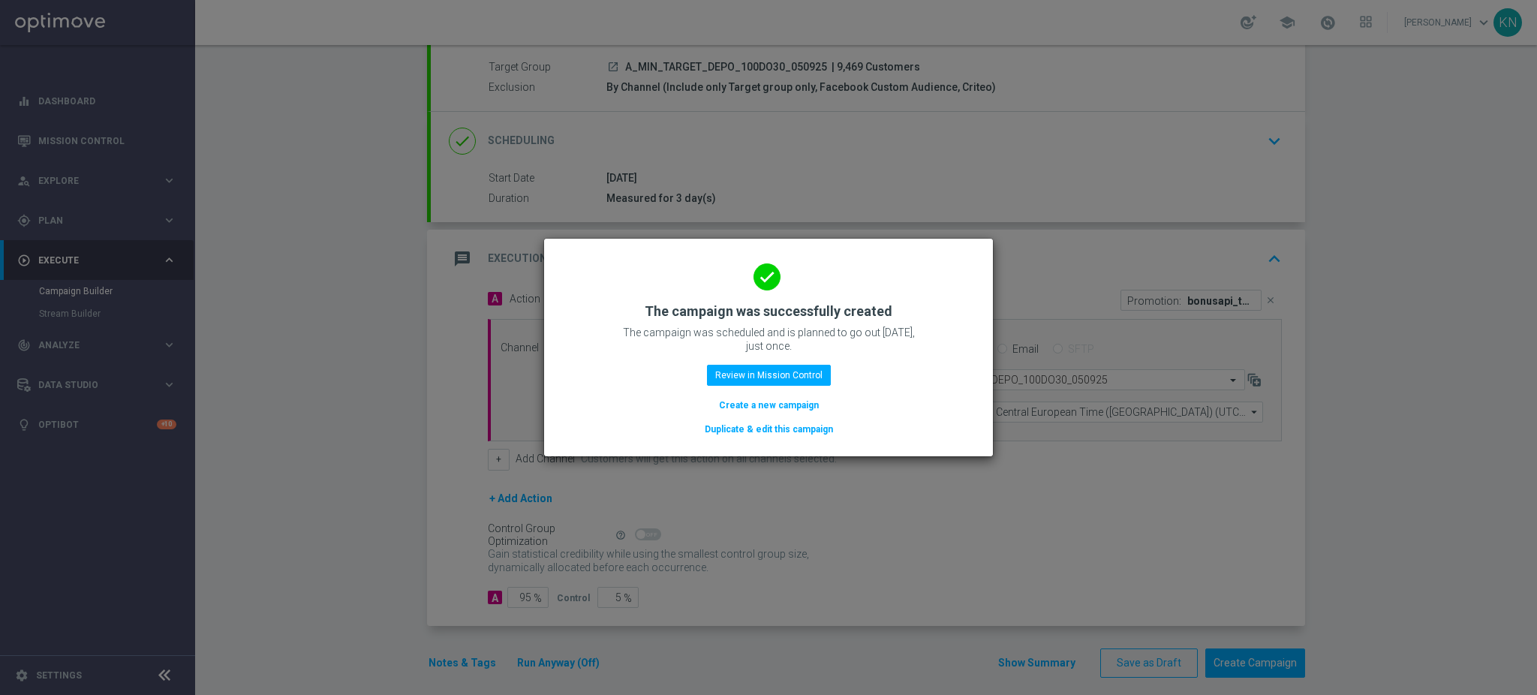
click at [778, 435] on button "Duplicate & edit this campaign" at bounding box center [768, 429] width 131 height 17
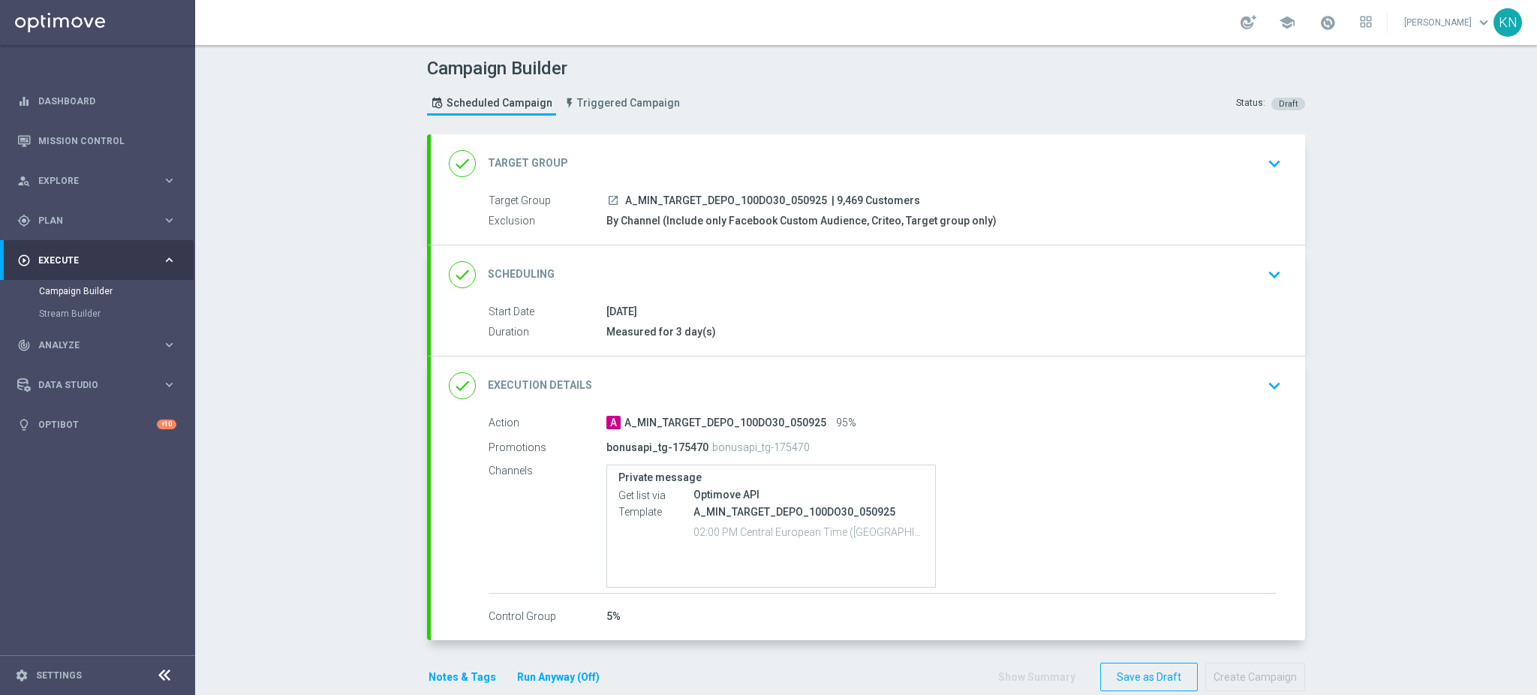
click at [1111, 194] on div "launch A_MIN_TARGET_DEPO_100DO30_050925 | 9,469 Customers" at bounding box center [940, 200] width 669 height 15
click at [1227, 164] on div "done Target Group keyboard_arrow_down" at bounding box center [868, 163] width 838 height 29
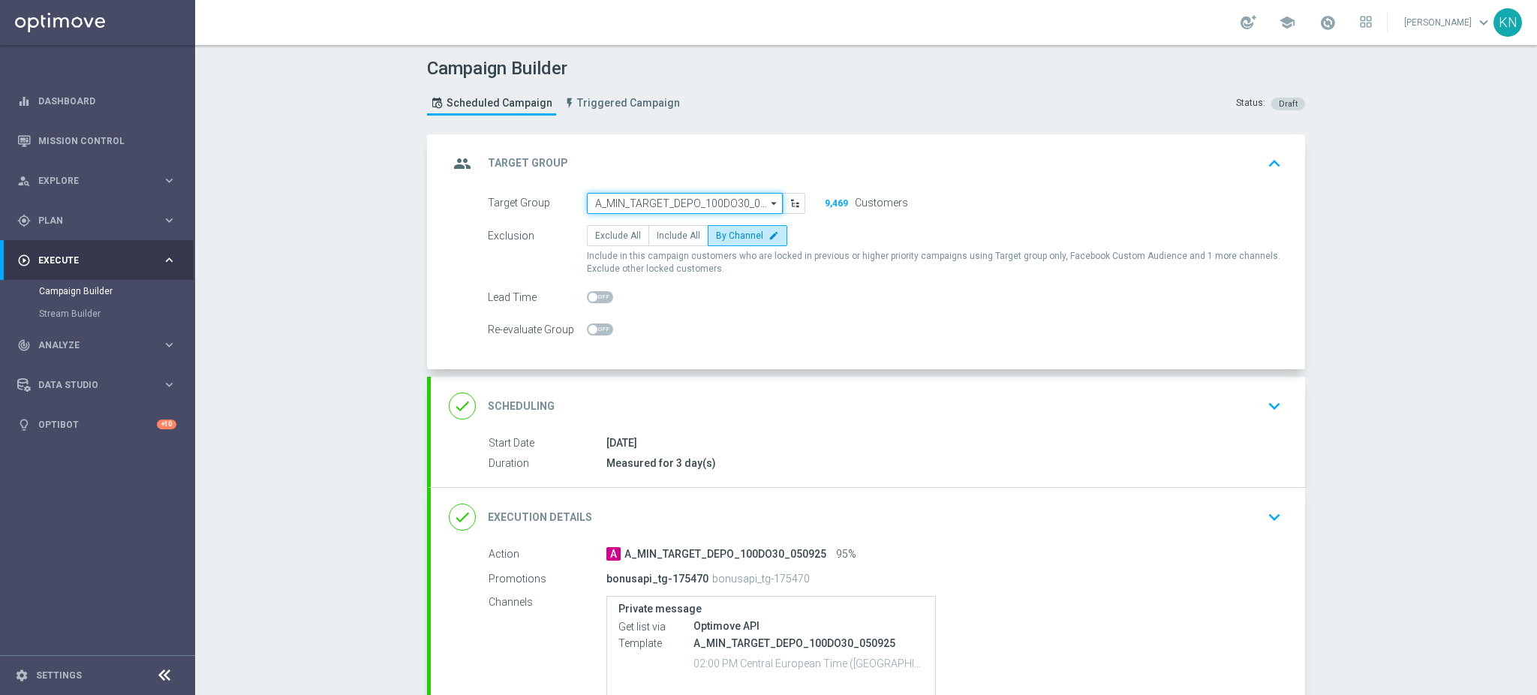
click at [713, 200] on input "A_MIN_TARGET_DEPO_100DO30_050925" at bounding box center [685, 203] width 196 height 21
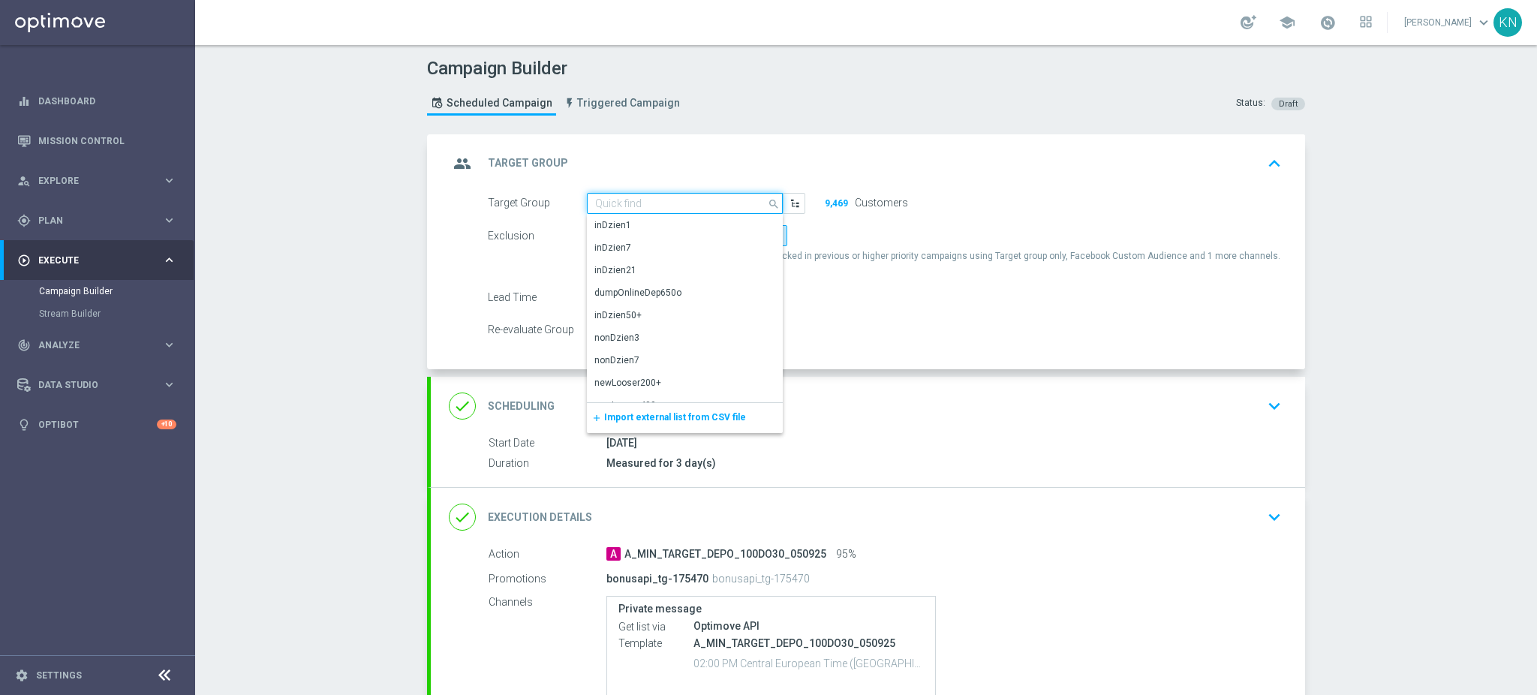
paste input "A_LOW_TARGET_DEPO_50DO100_050925"
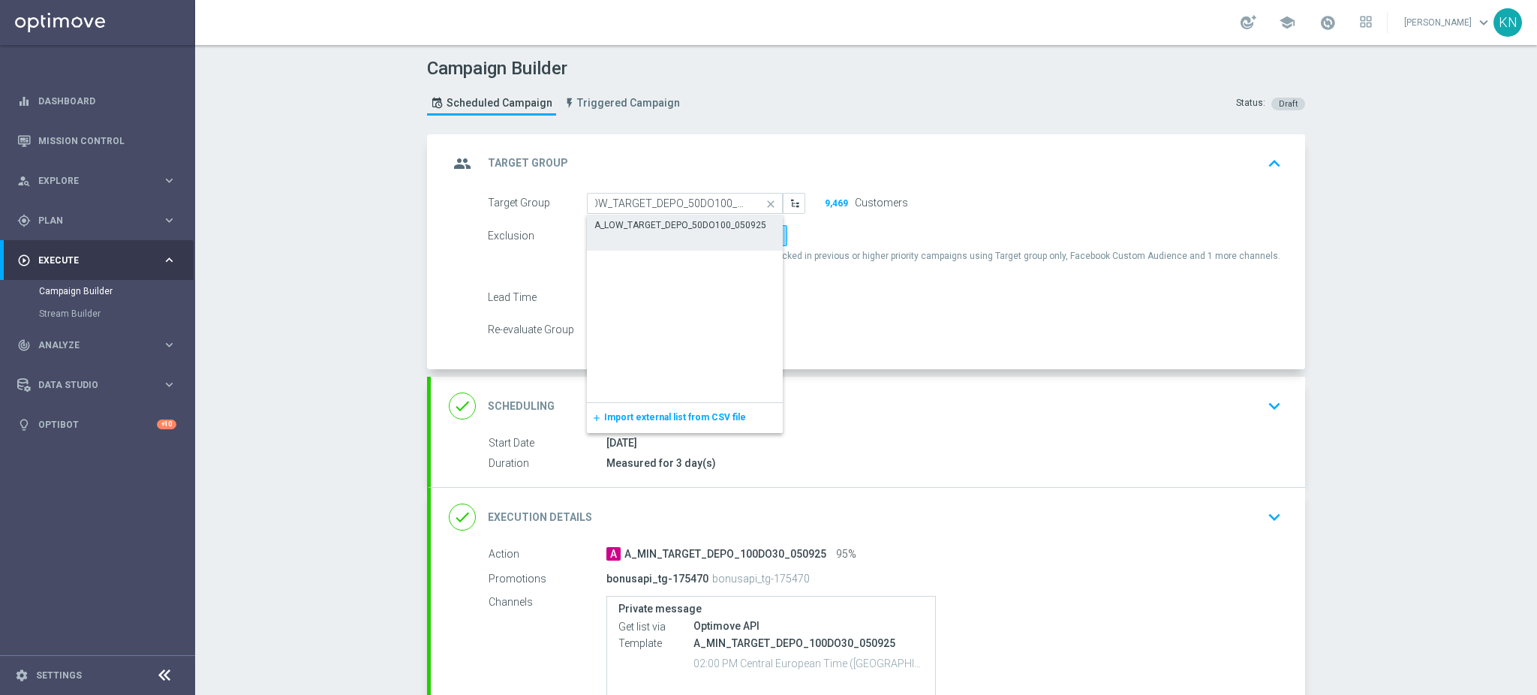
click at [677, 220] on div "A_LOW_TARGET_DEPO_50DO100_050925" at bounding box center [680, 225] width 172 height 14
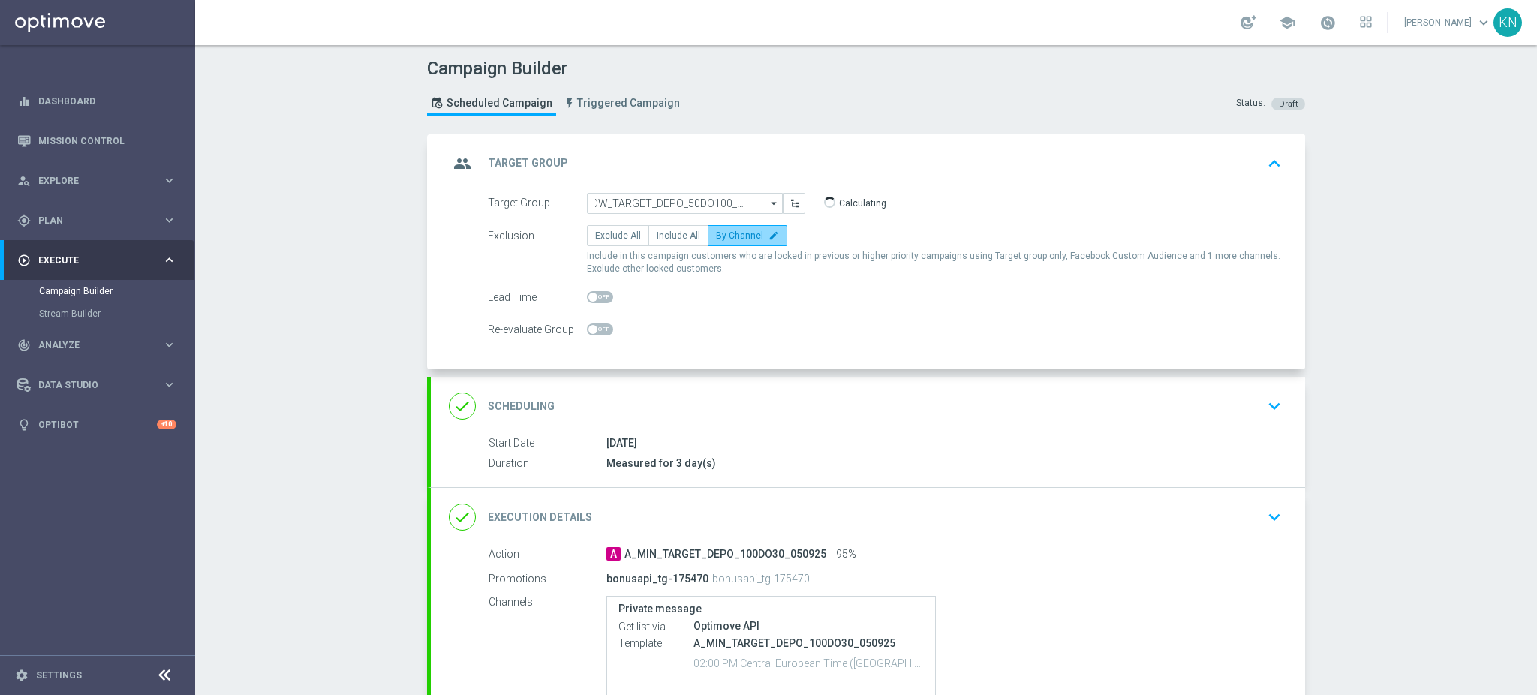
type input "A_LOW_TARGET_DEPO_50DO100_050925"
click at [767, 428] on div "done Scheduling keyboard_arrow_down" at bounding box center [868, 406] width 874 height 59
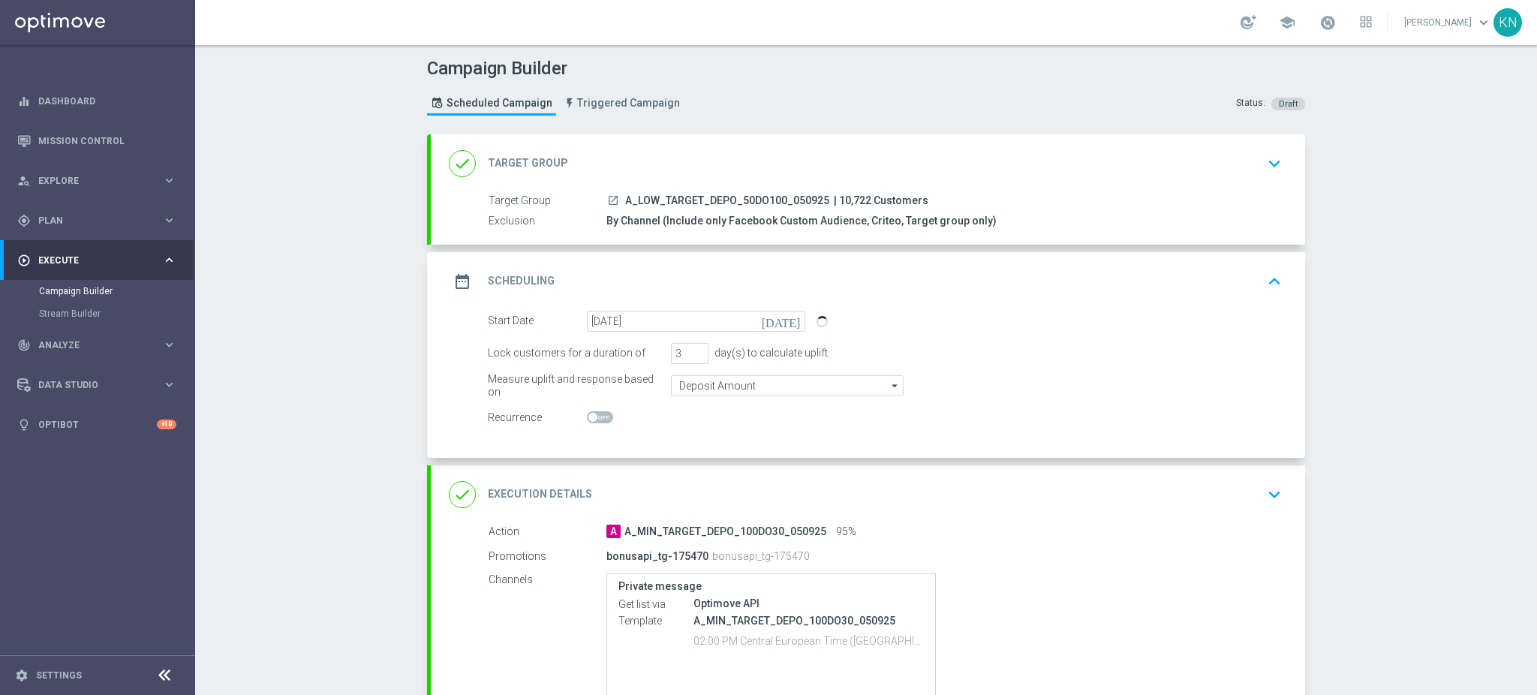
click at [1021, 483] on div "done Execution Details keyboard_arrow_down" at bounding box center [868, 494] width 838 height 29
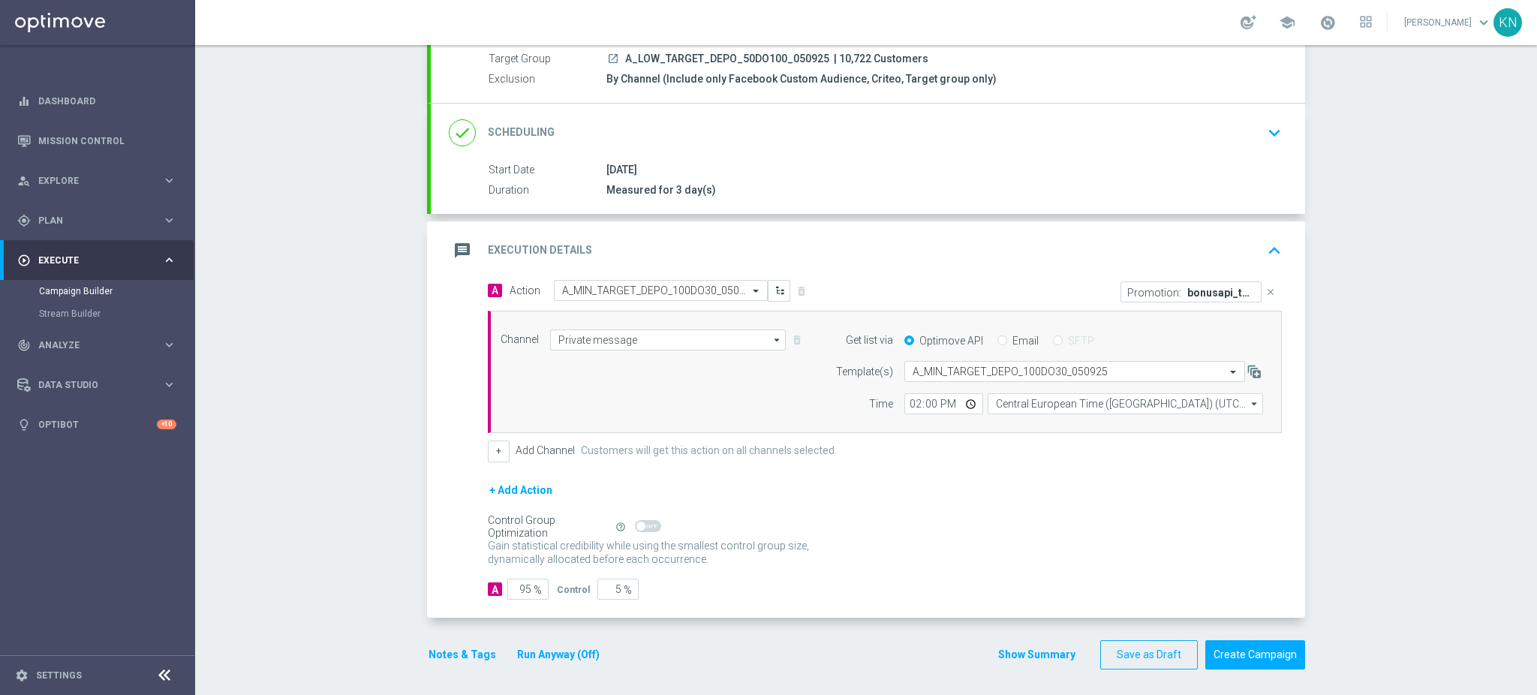
scroll to position [145, 0]
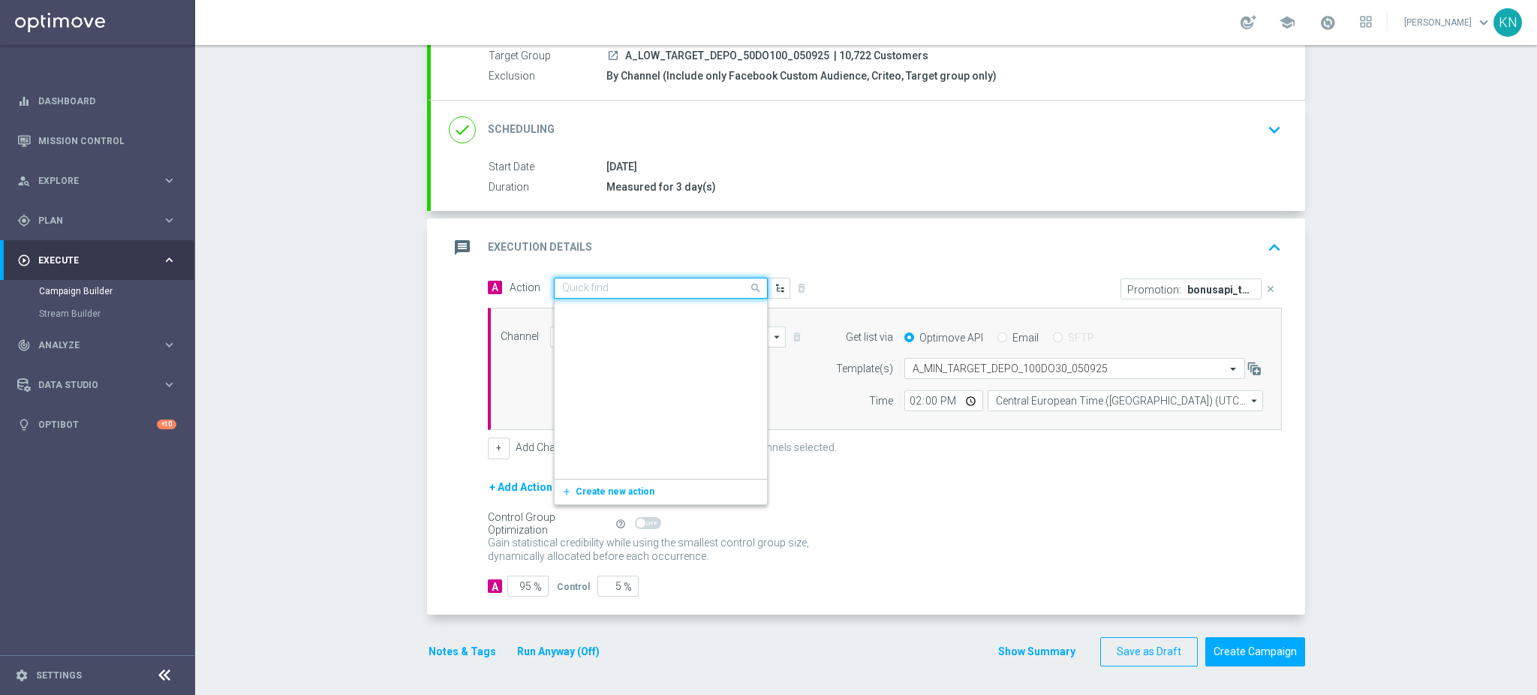
click at [637, 291] on input "text" at bounding box center [645, 288] width 167 height 13
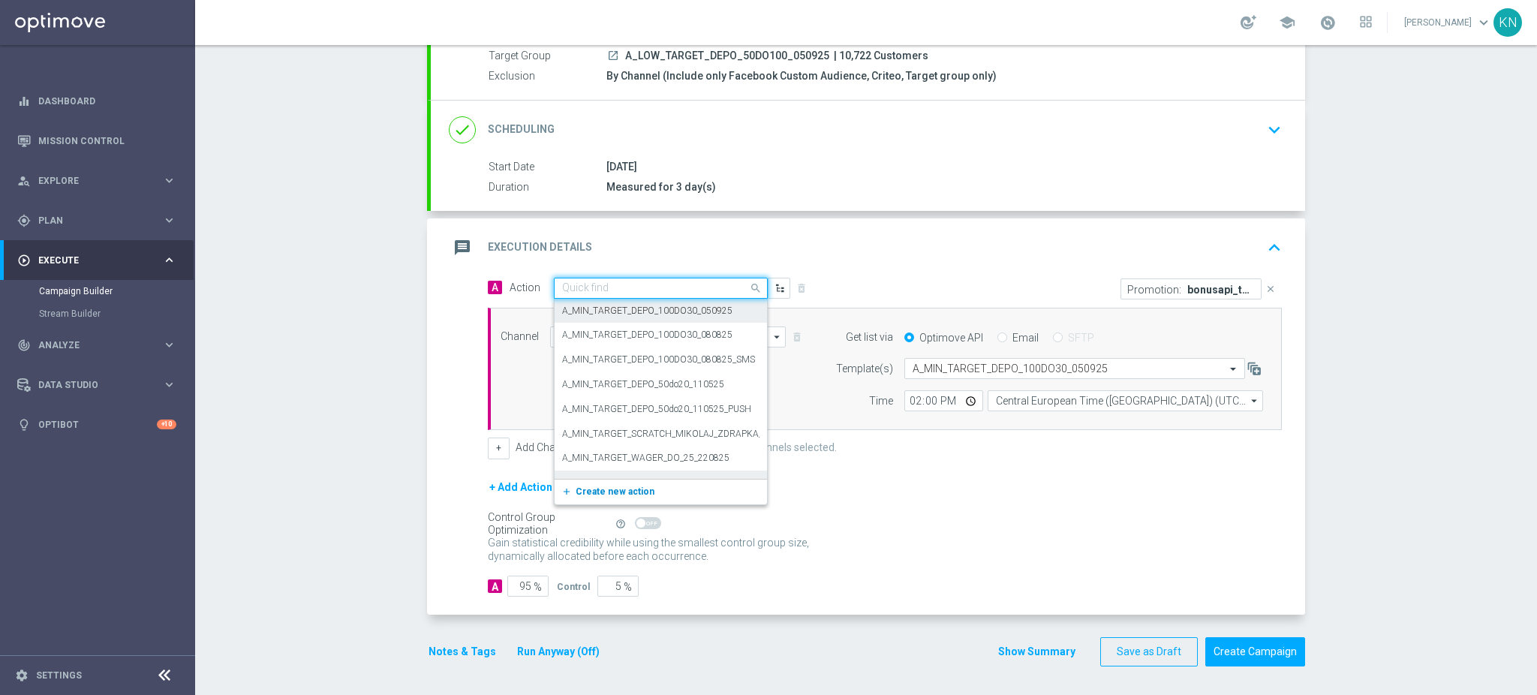
click at [618, 494] on span "Create new action" at bounding box center [614, 491] width 79 height 11
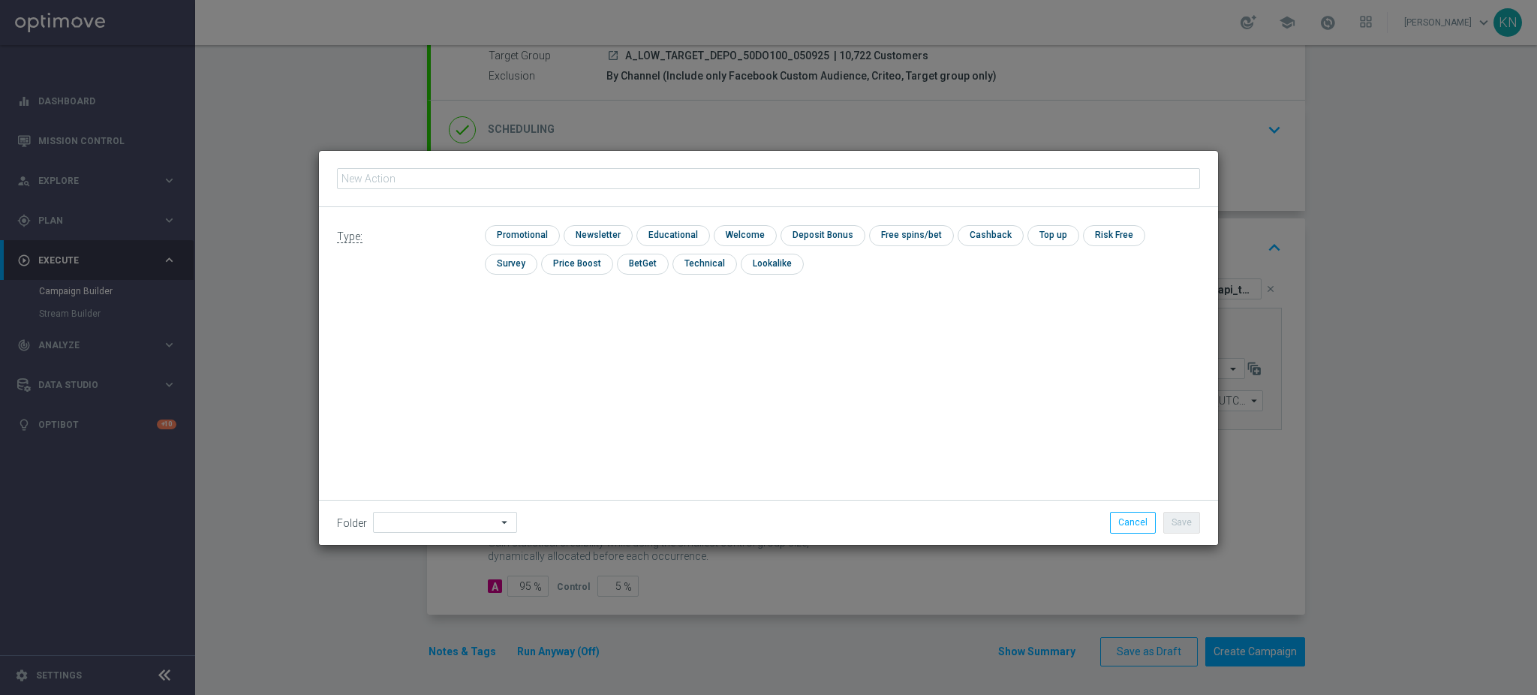
type input "A_LOW_TARGET_DEPO_50DO100_050925"
click at [518, 237] on input "checkbox" at bounding box center [520, 235] width 71 height 20
checkbox input "true"
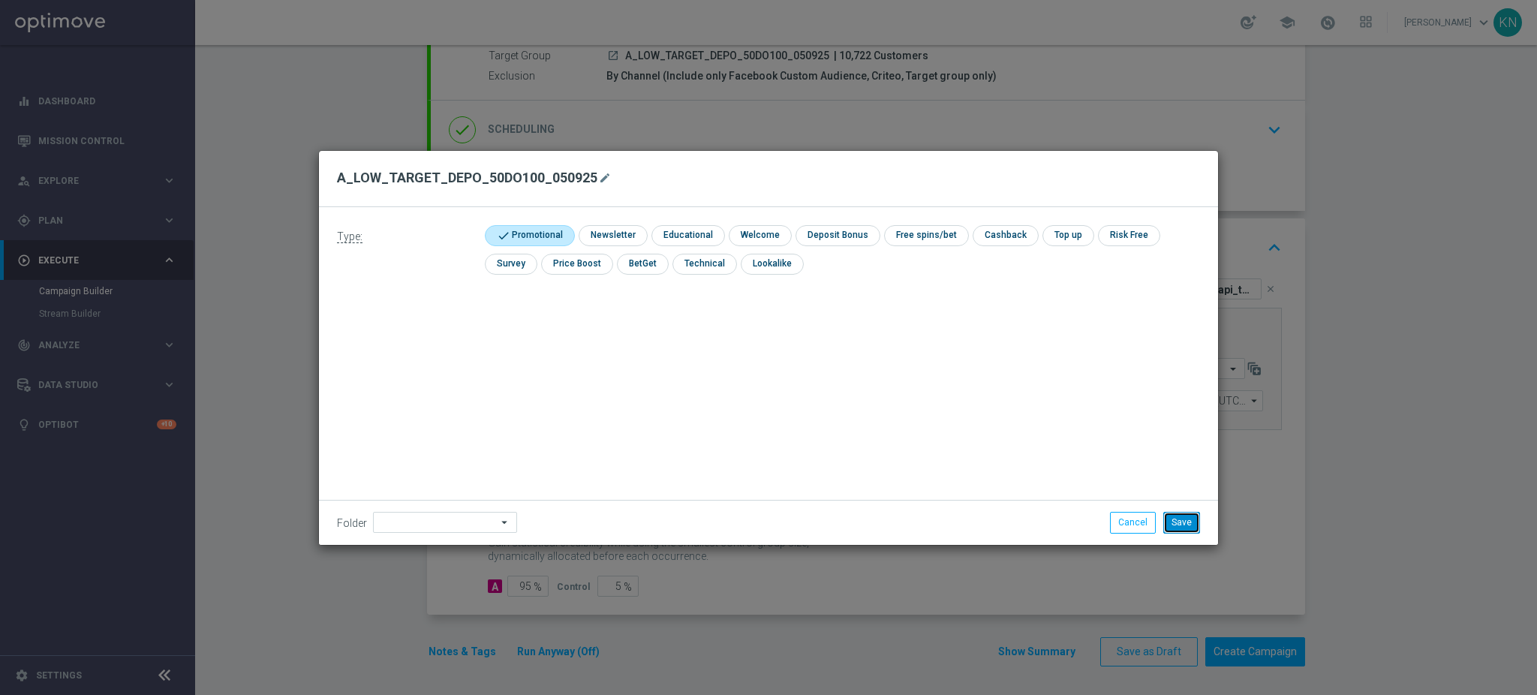
click at [1185, 520] on button "Save" at bounding box center [1181, 522] width 37 height 21
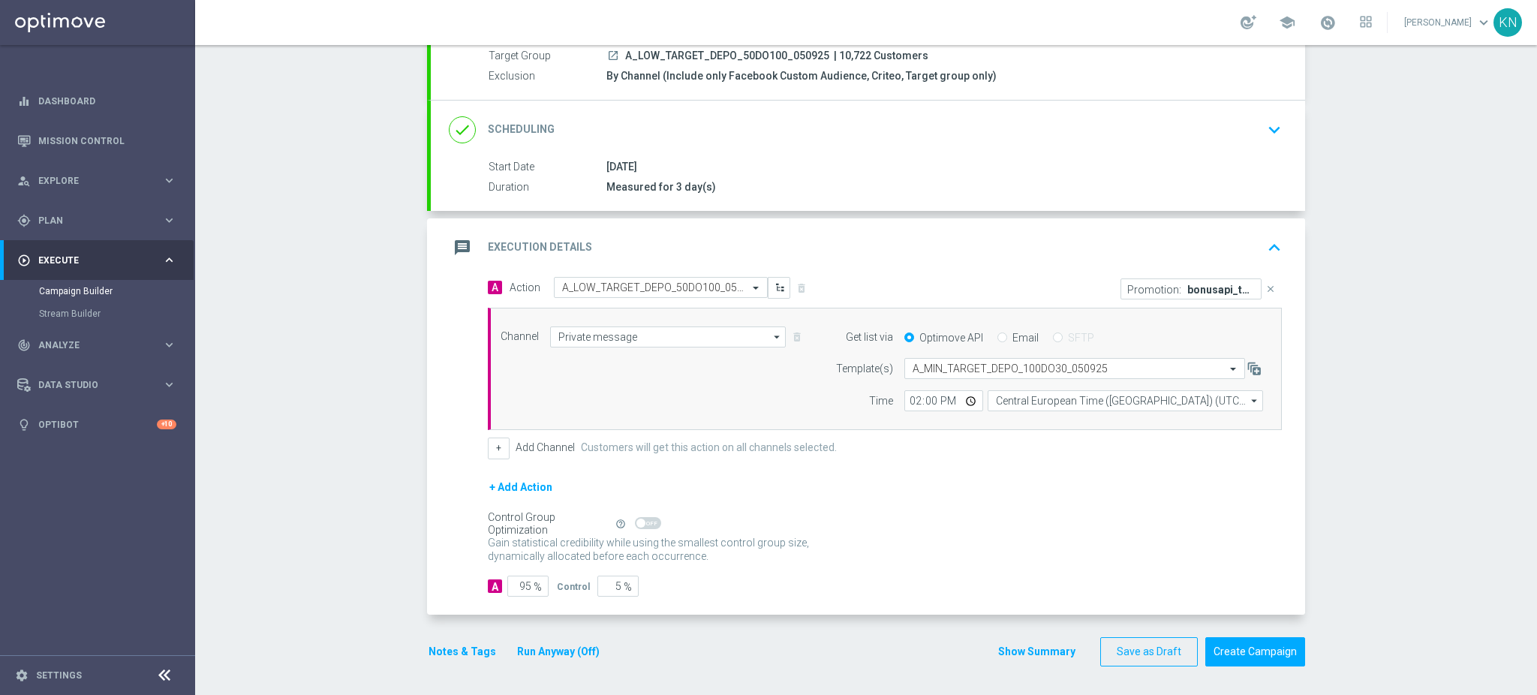
scroll to position [44, 0]
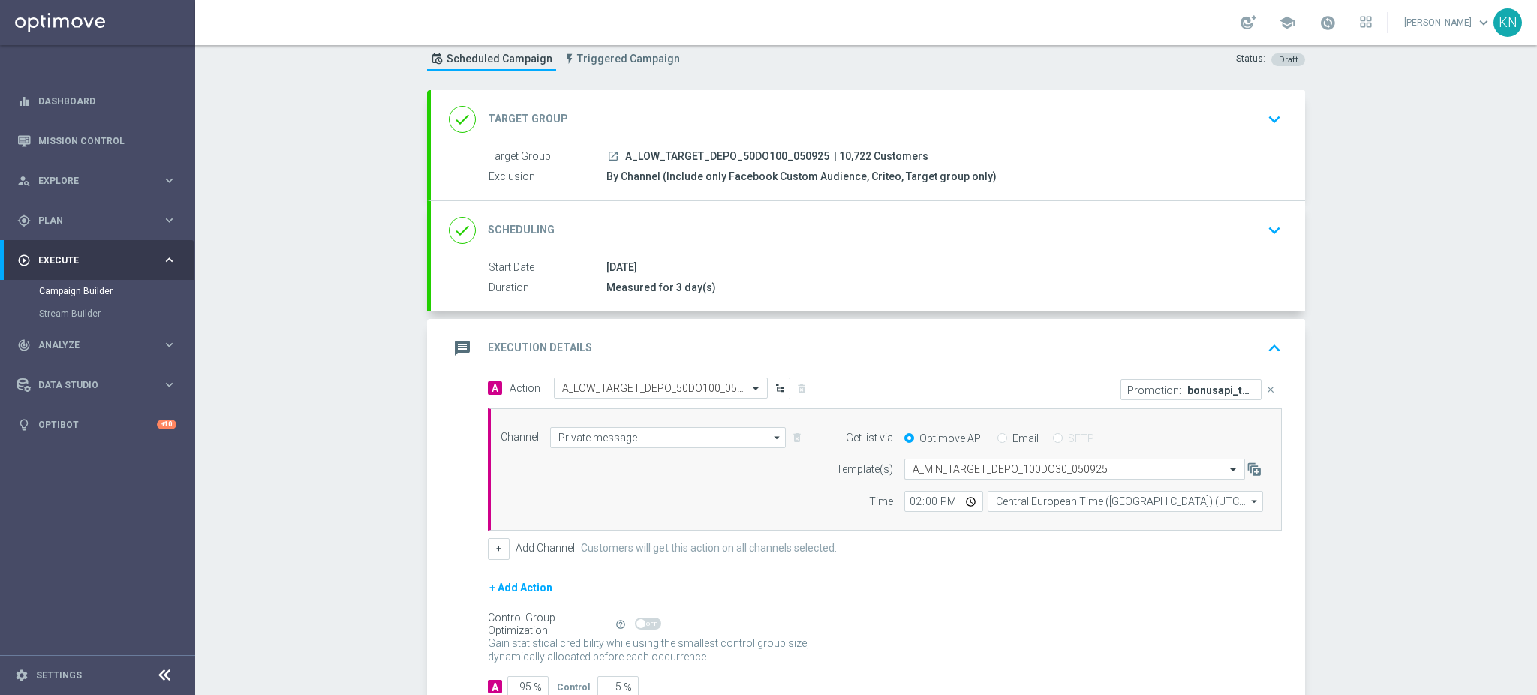
click at [989, 465] on input "text" at bounding box center [1059, 469] width 294 height 13
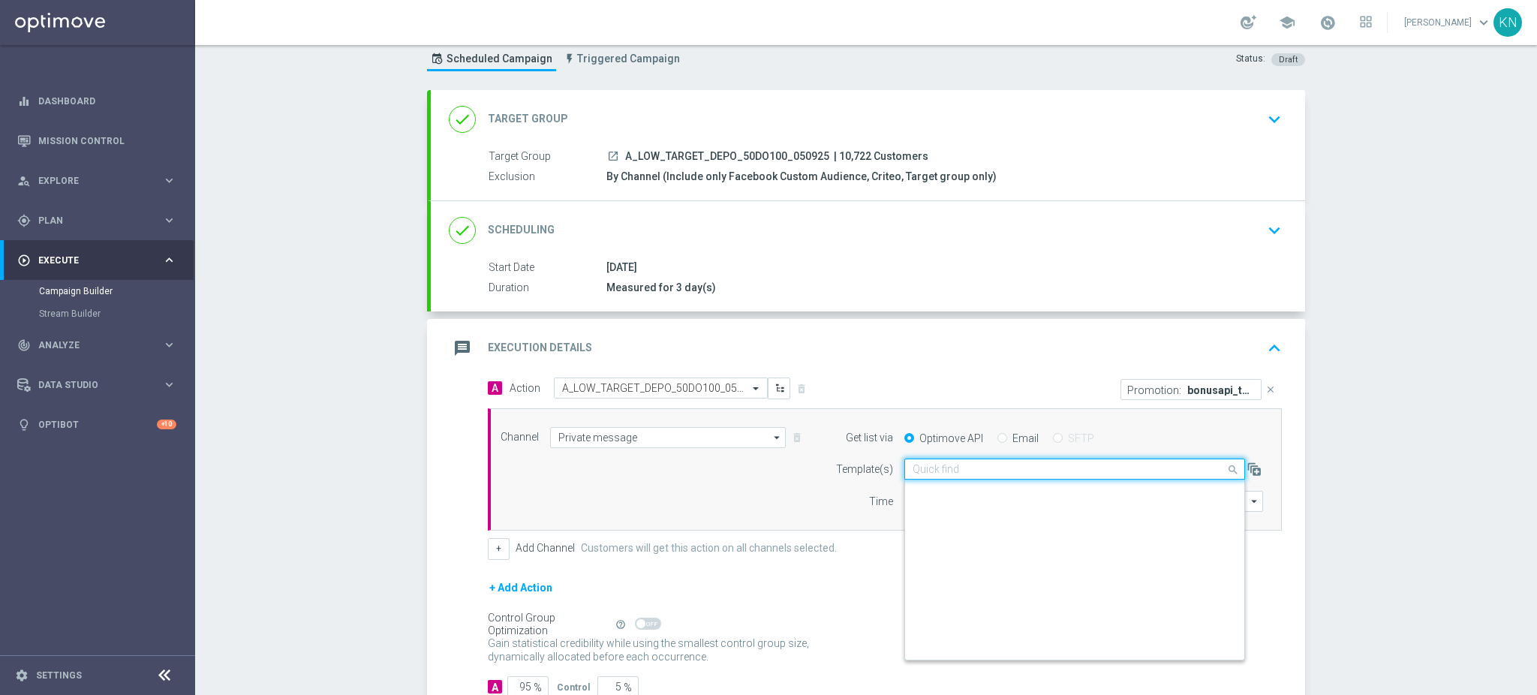
scroll to position [102549, 0]
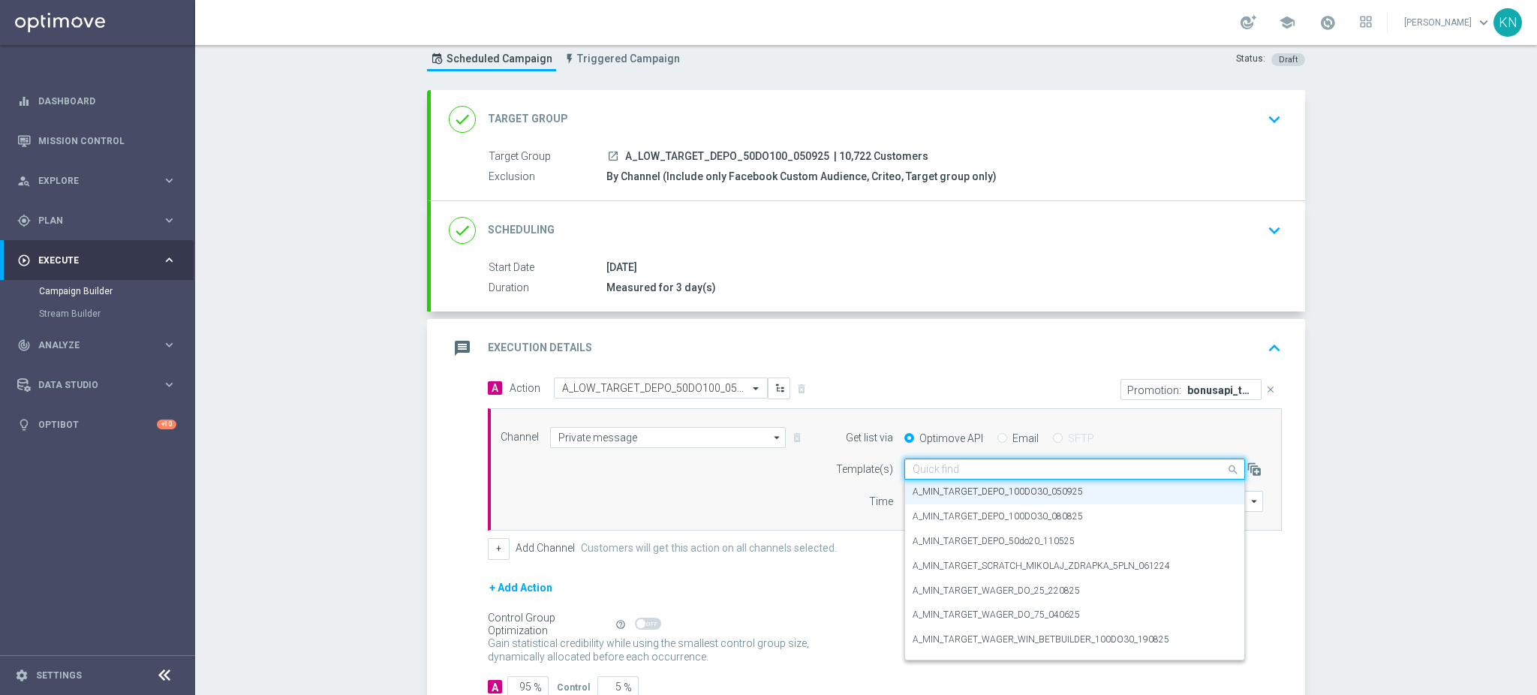
paste input "A_LOW_TARGET_DEPO_50DO100_050925"
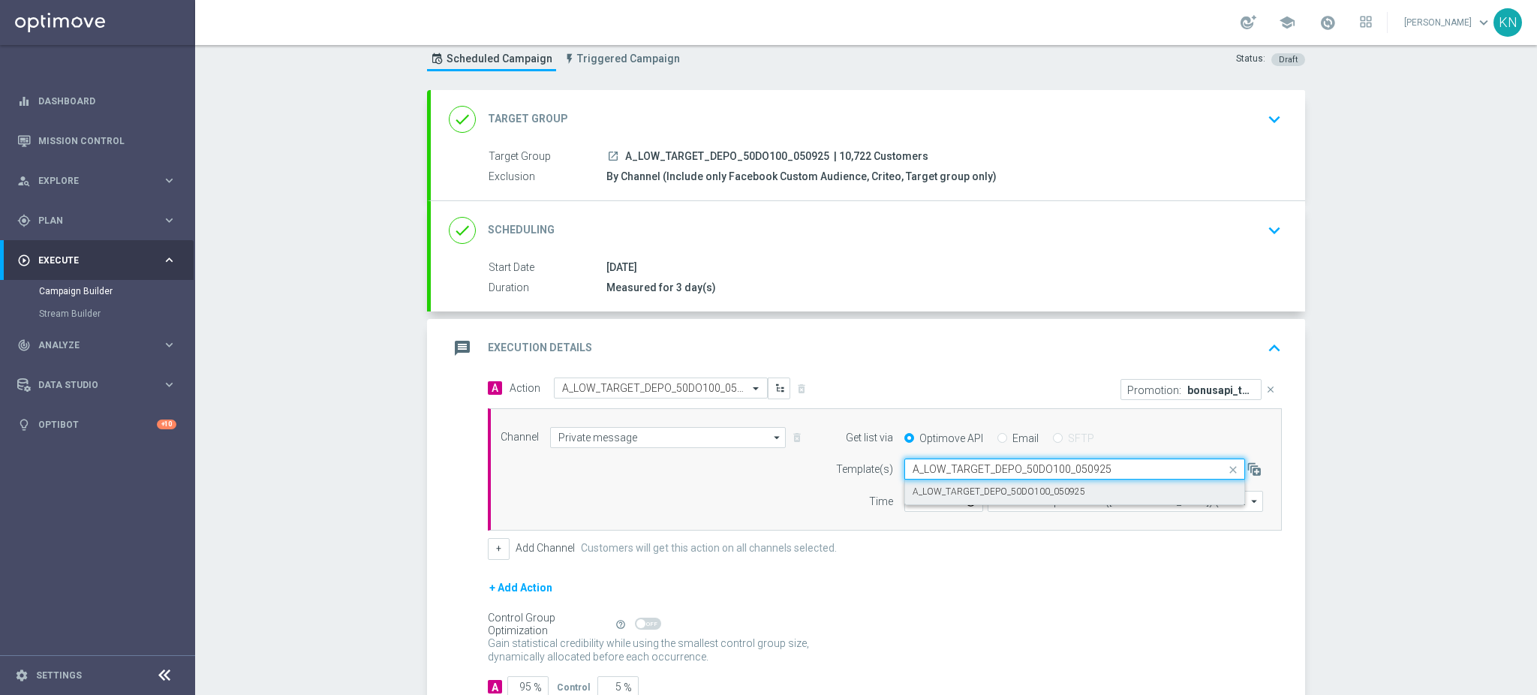
click at [1041, 494] on label "A_LOW_TARGET_DEPO_50DO100_050925" at bounding box center [998, 491] width 173 height 13
type input "A_LOW_TARGET_DEPO_50DO100_050925"
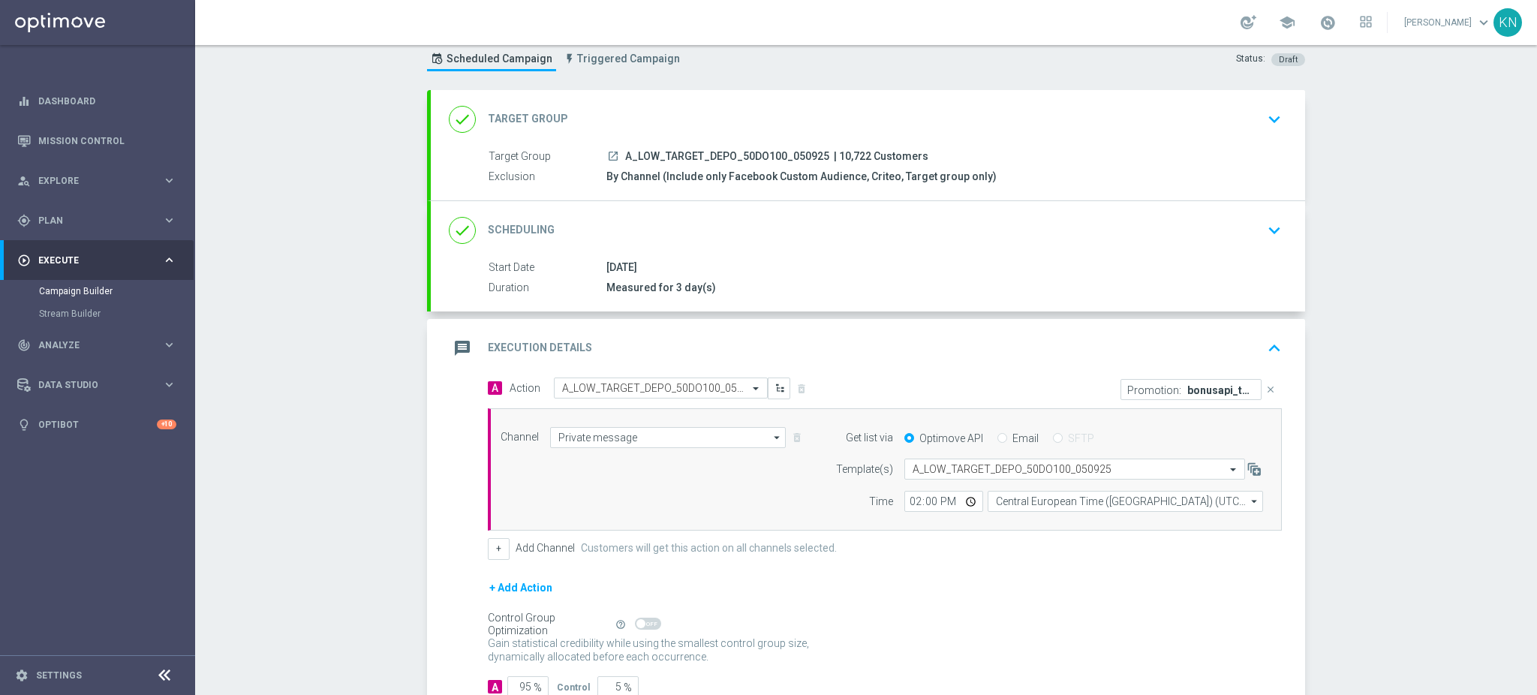
click at [1104, 269] on div "[DATE]" at bounding box center [940, 267] width 669 height 15
click at [1191, 221] on div "done Scheduling keyboard_arrow_down" at bounding box center [868, 230] width 838 height 29
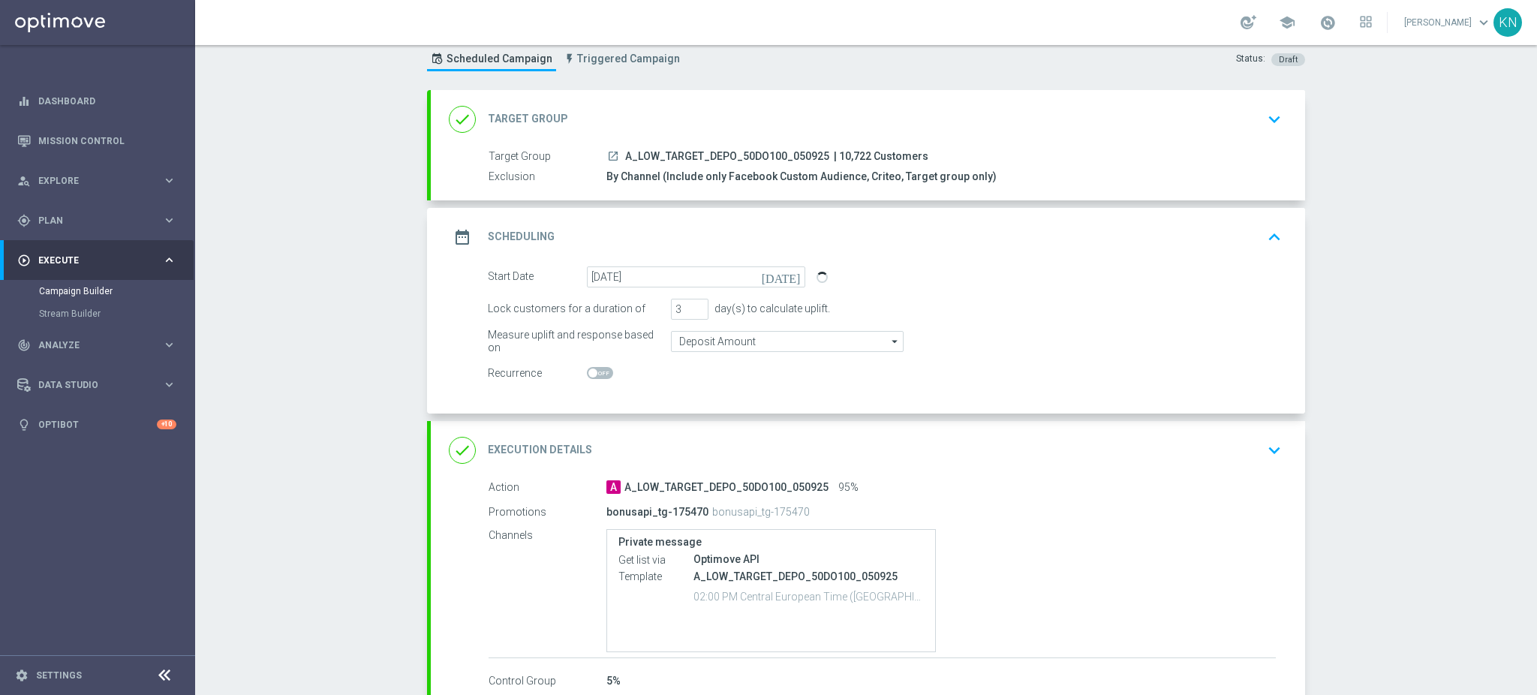
click at [1175, 125] on div "done Target Group keyboard_arrow_down" at bounding box center [868, 119] width 838 height 29
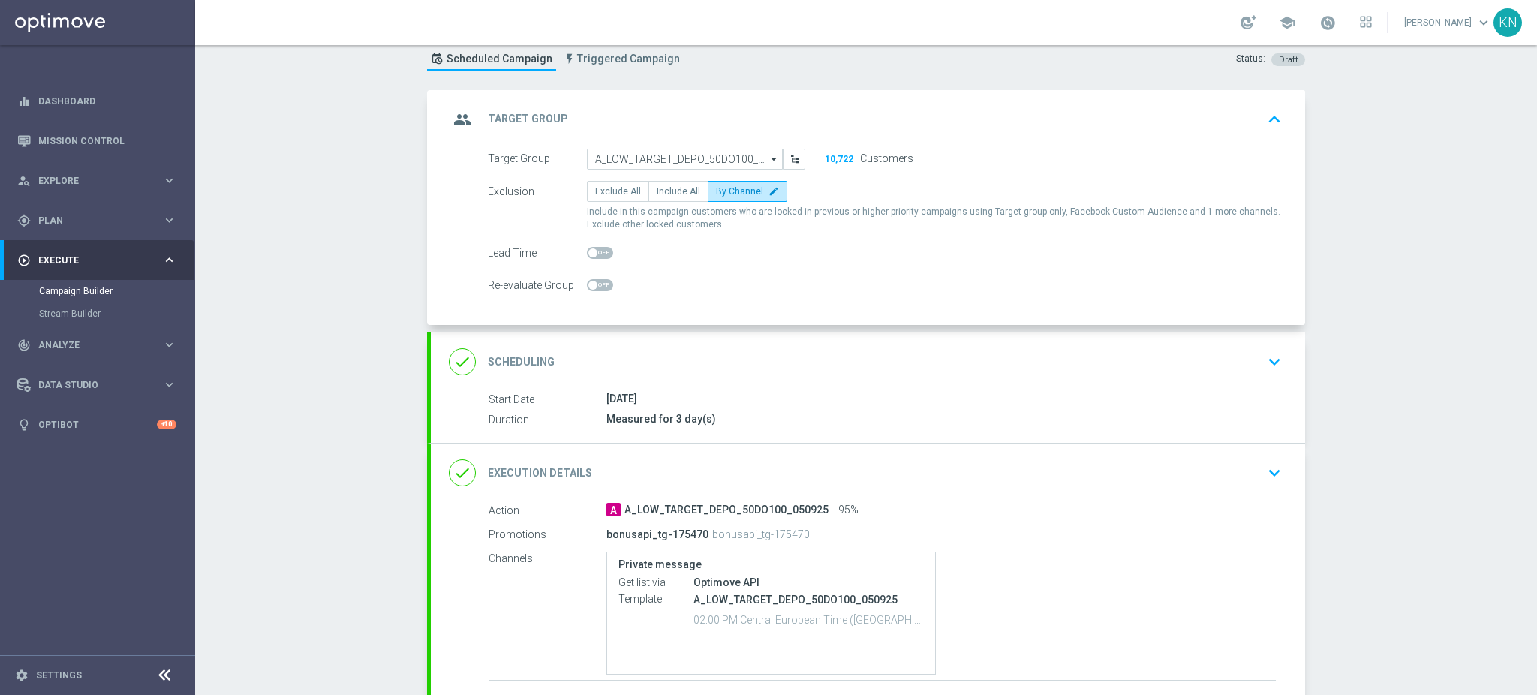
drag, startPoint x: 1242, startPoint y: 371, endPoint x: 1138, endPoint y: 295, distance: 129.4
click at [1242, 371] on div "done Scheduling keyboard_arrow_down" at bounding box center [868, 361] width 838 height 29
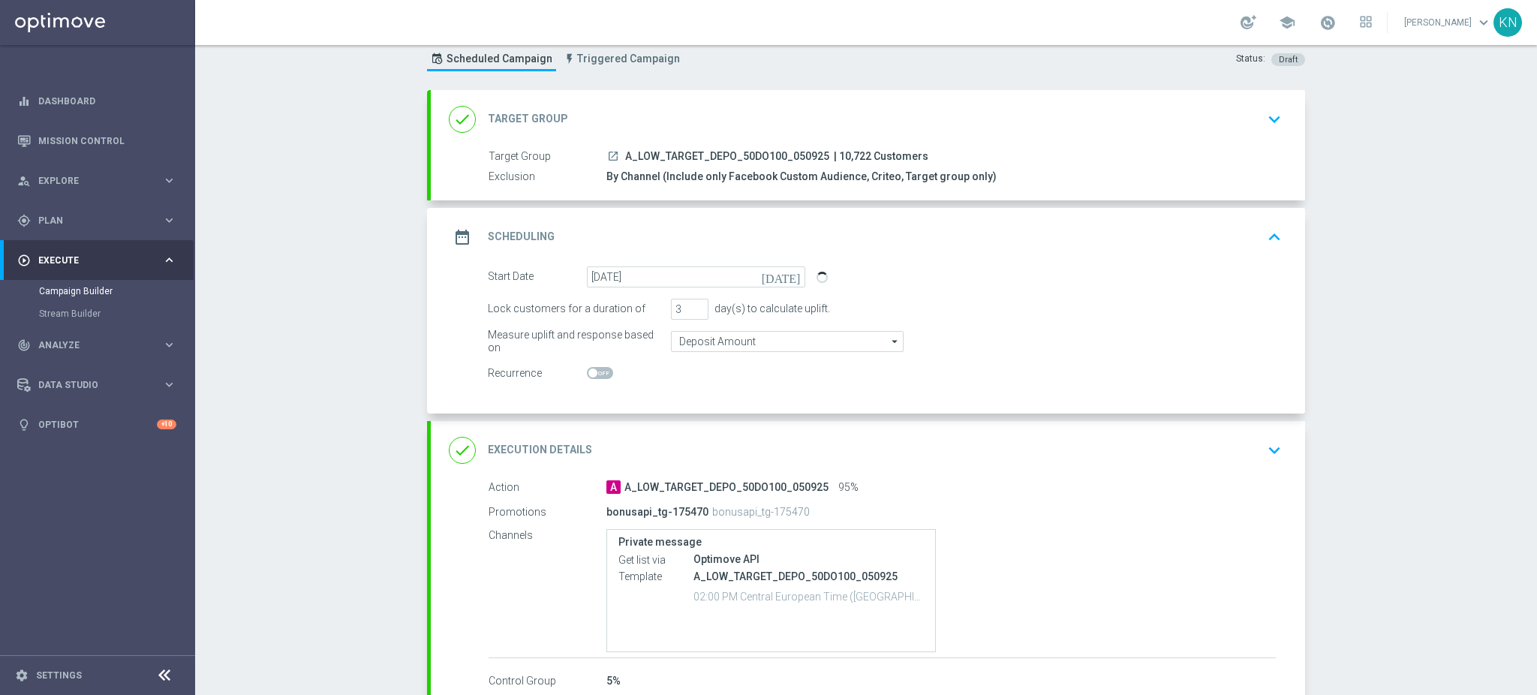
click at [607, 155] on icon "launch" at bounding box center [613, 156] width 12 height 12
click at [1248, 116] on div "done Target Group keyboard_arrow_down" at bounding box center [868, 119] width 838 height 29
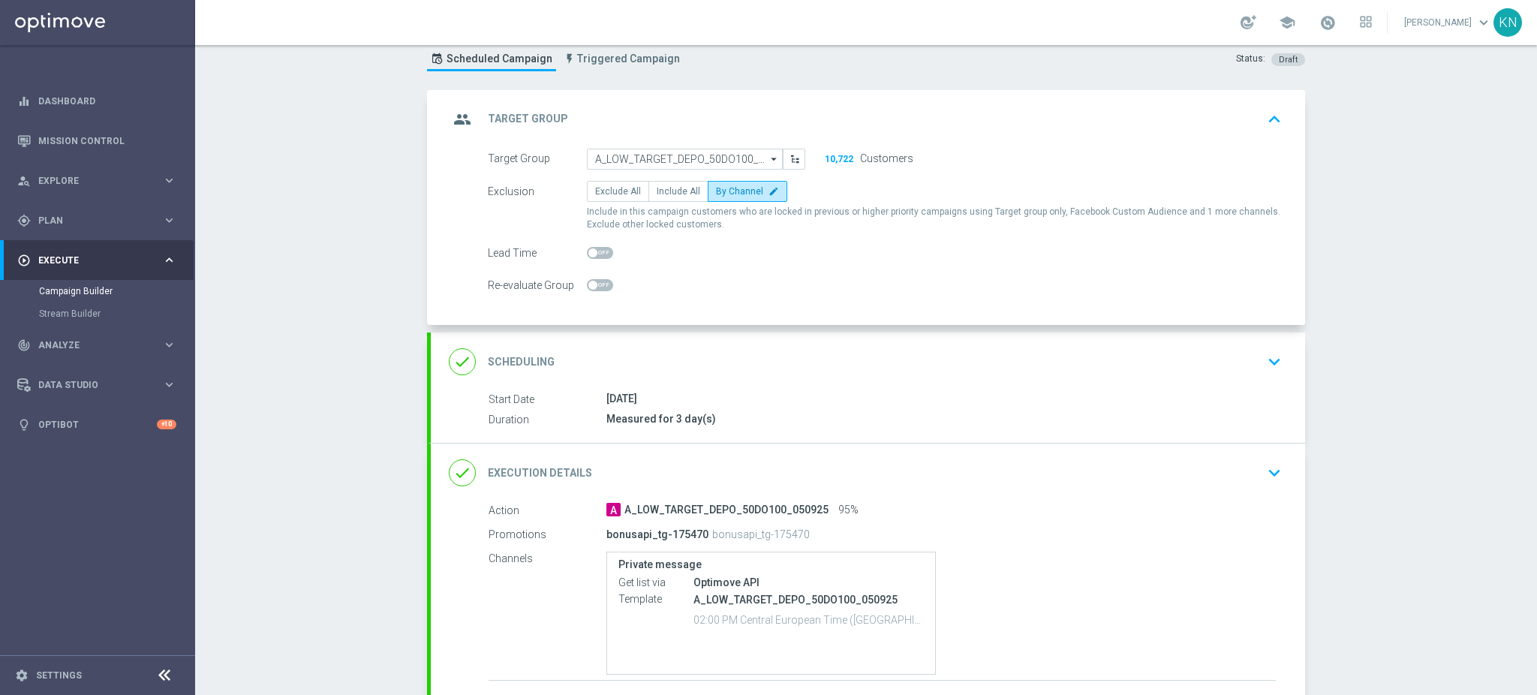
click at [1191, 377] on div "done Scheduling keyboard_arrow_down" at bounding box center [868, 361] width 874 height 59
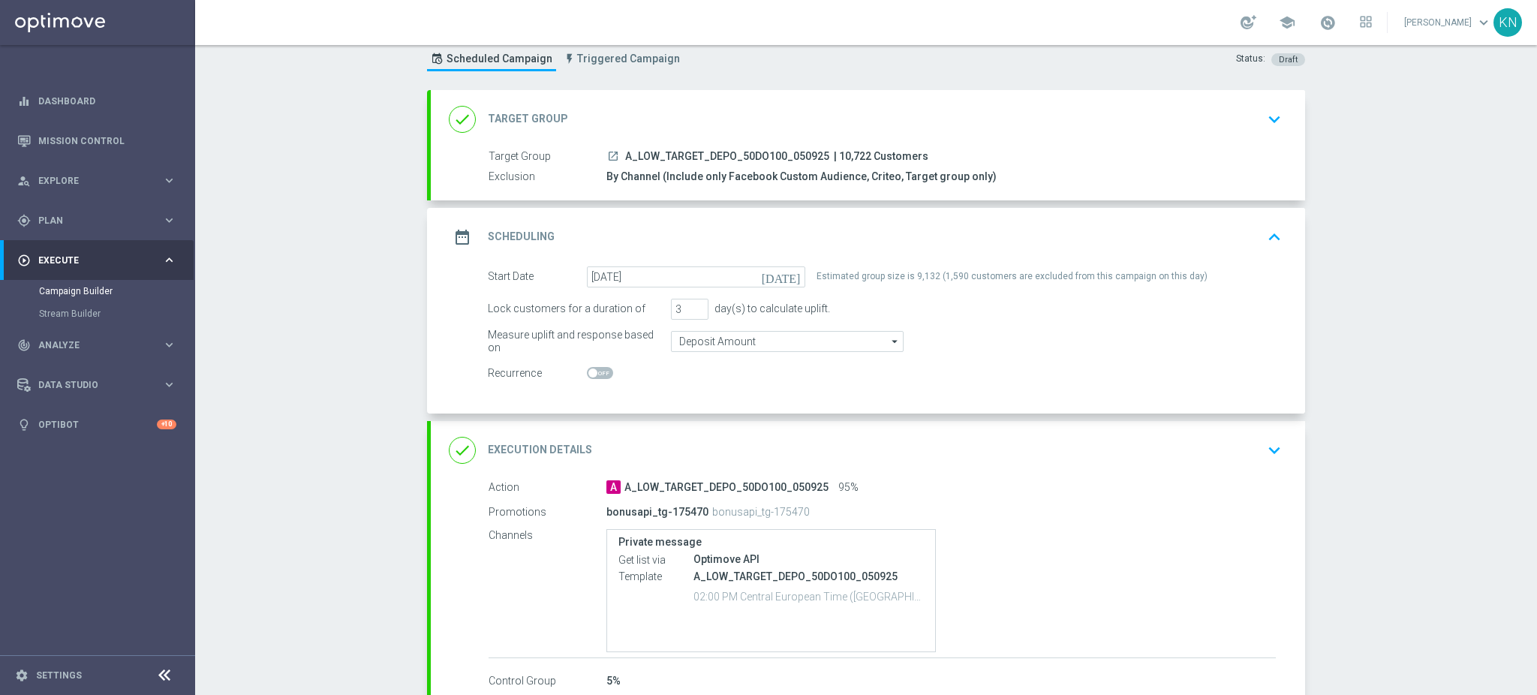
click at [607, 151] on icon "launch" at bounding box center [613, 156] width 12 height 12
click at [1252, 448] on div "done Execution Details keyboard_arrow_down" at bounding box center [868, 450] width 838 height 29
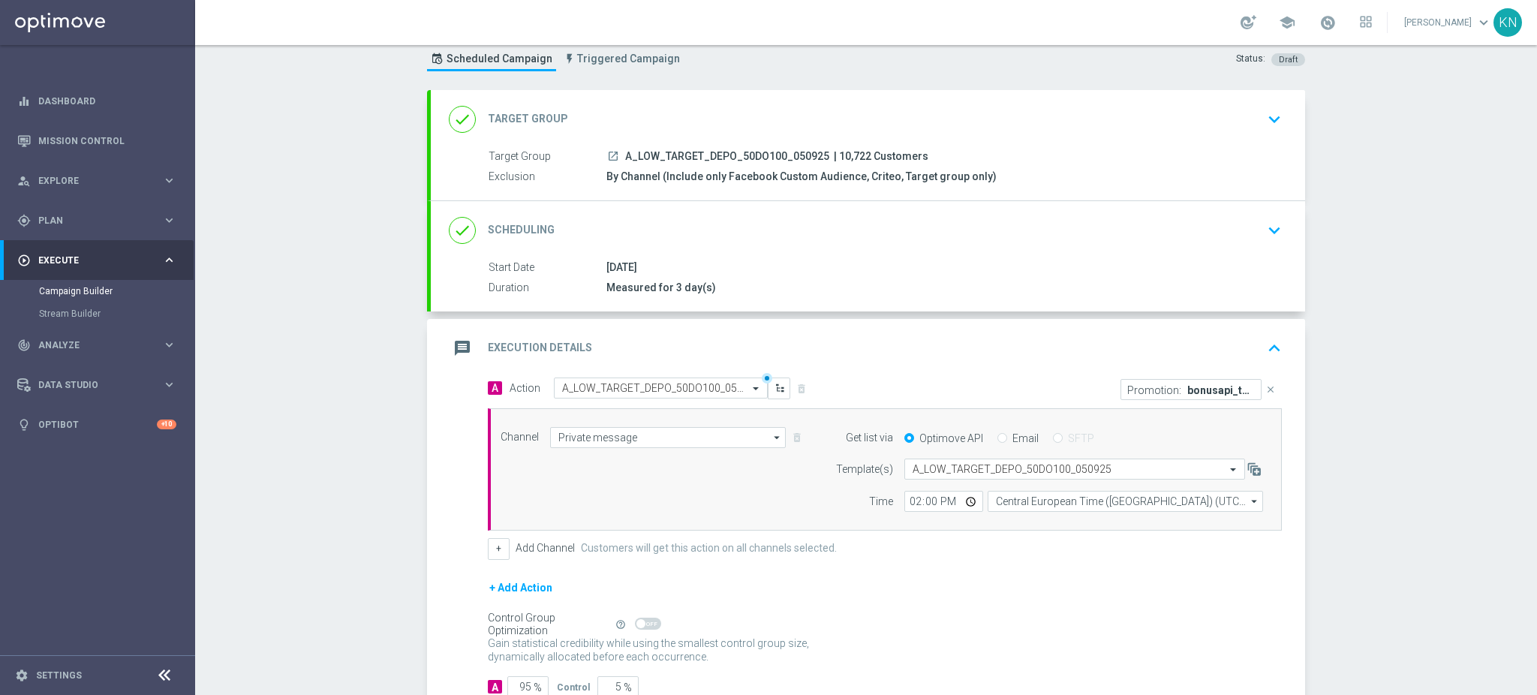
click at [1265, 385] on icon "close" at bounding box center [1270, 389] width 11 height 11
click at [1210, 388] on button "Add Promotion" at bounding box center [1235, 388] width 83 height 17
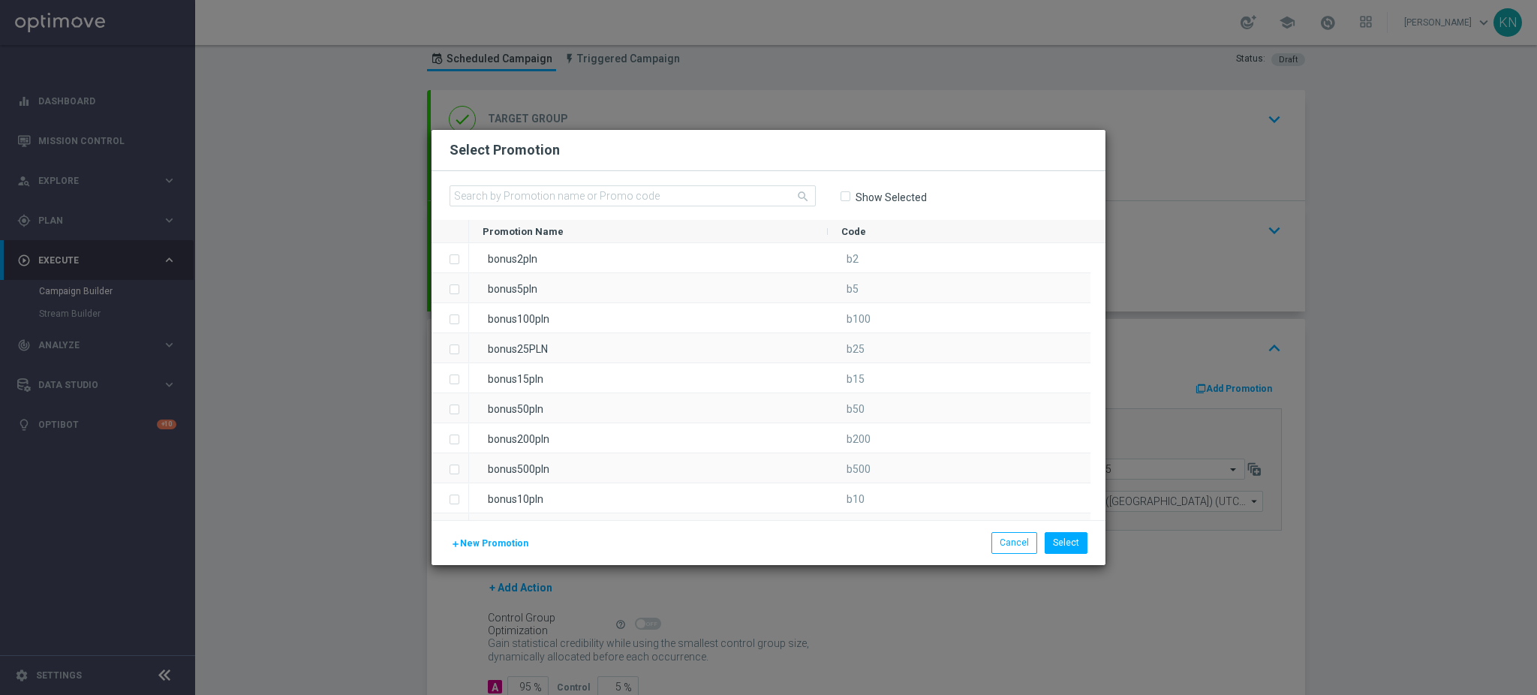
click at [476, 536] on button "add New Promotion" at bounding box center [489, 543] width 80 height 17
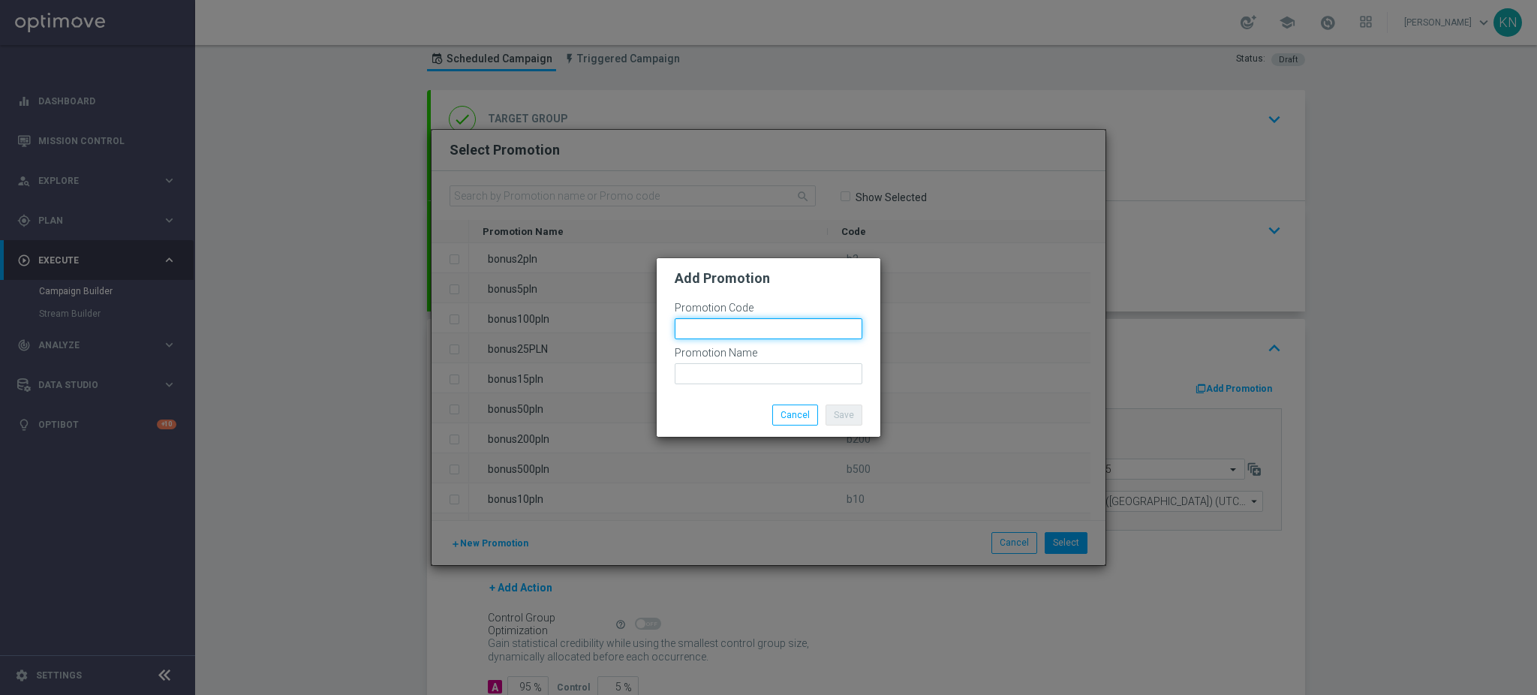
click at [739, 326] on input "text" at bounding box center [768, 328] width 188 height 21
paste input "175471"
drag, startPoint x: 788, startPoint y: 330, endPoint x: 615, endPoint y: 331, distance: 172.6
click at [615, 331] on modal-container "Add Promotion Promotion Code bonusapi_tg-175471 Promotion Name Save Cancel" at bounding box center [768, 347] width 1537 height 695
type input "bonusapi_tg-175471"
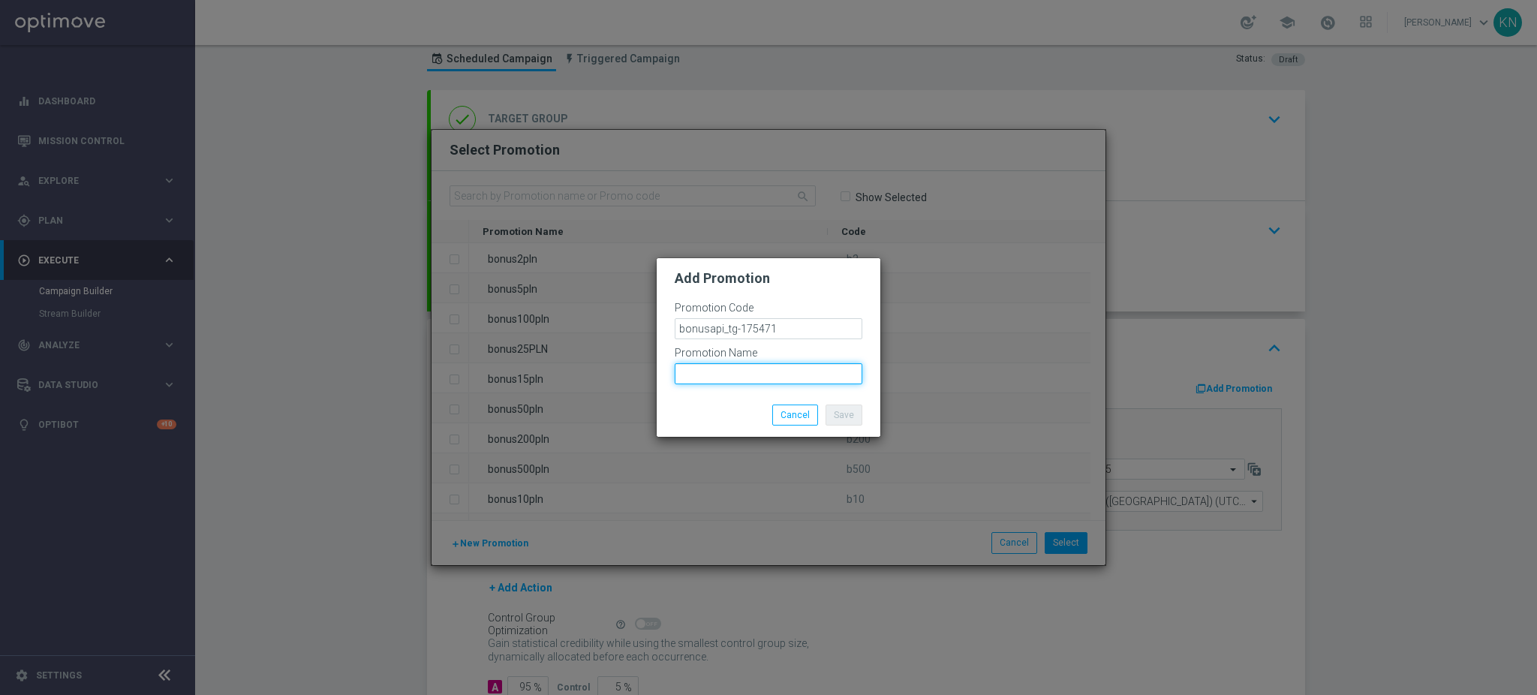
click at [710, 371] on input "text" at bounding box center [768, 373] width 188 height 21
paste input "bonusapi_tg-175471"
type input "bonusapi_tg-175471"
click at [850, 409] on button "Save" at bounding box center [843, 414] width 37 height 21
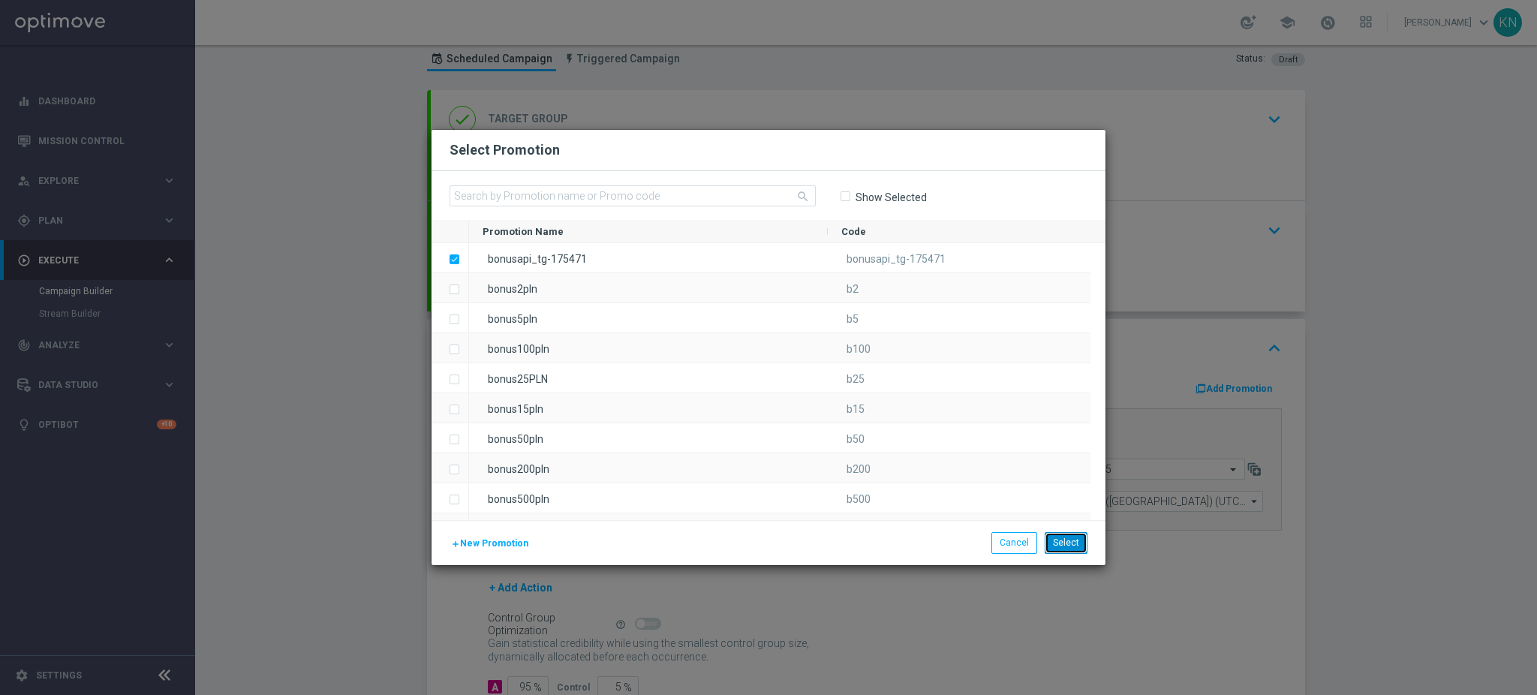
click at [1069, 540] on button "Select" at bounding box center [1065, 542] width 43 height 21
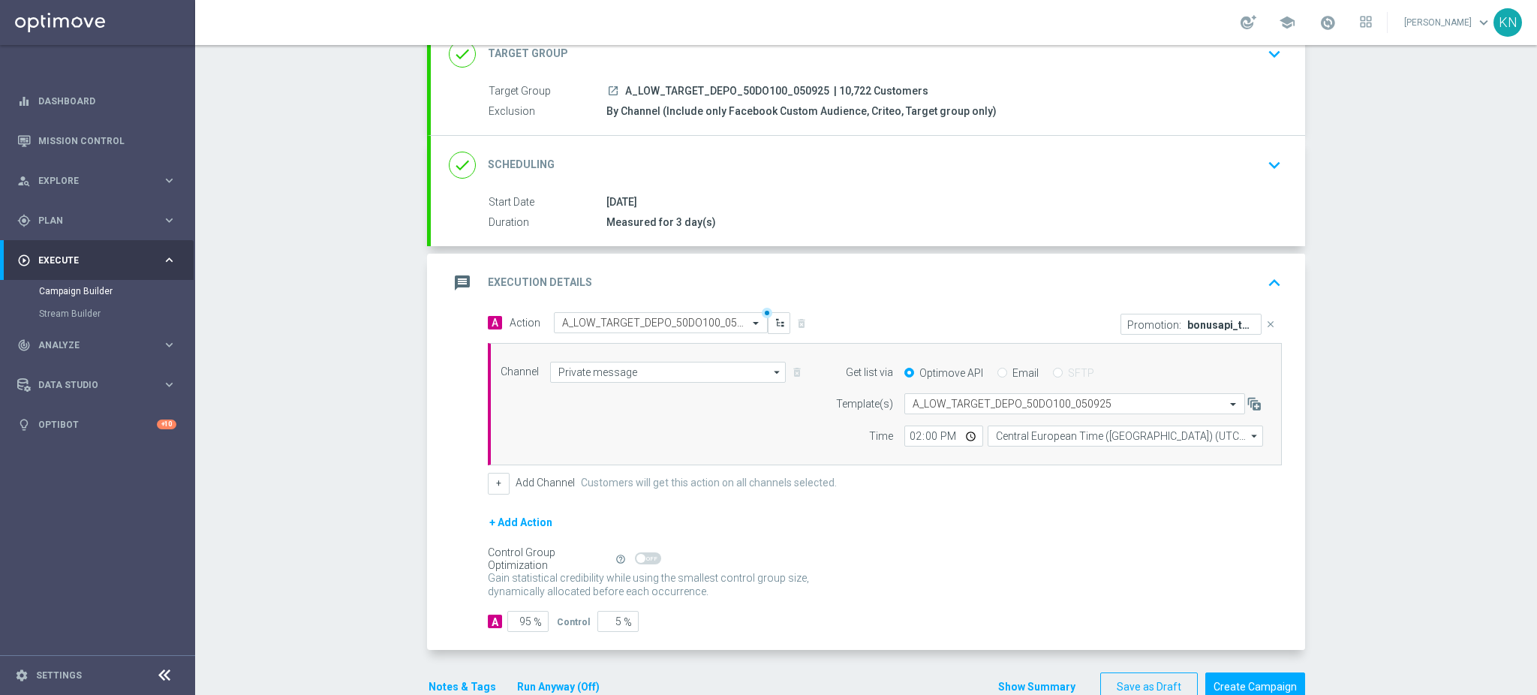
scroll to position [145, 0]
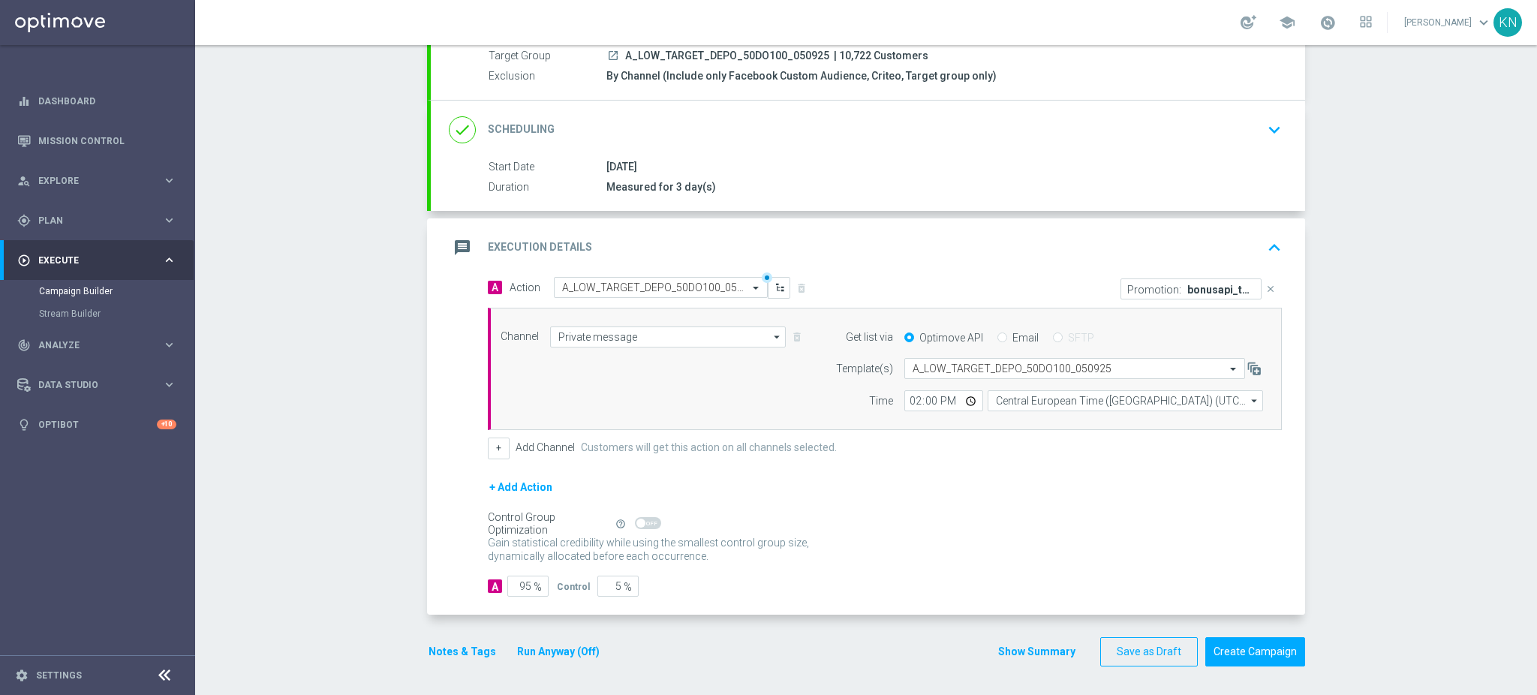
click at [458, 660] on div "Notes & Tags Run Anyway (Off)" at bounding box center [523, 651] width 192 height 29
click at [456, 653] on button "Notes & Tags" at bounding box center [462, 651] width 71 height 19
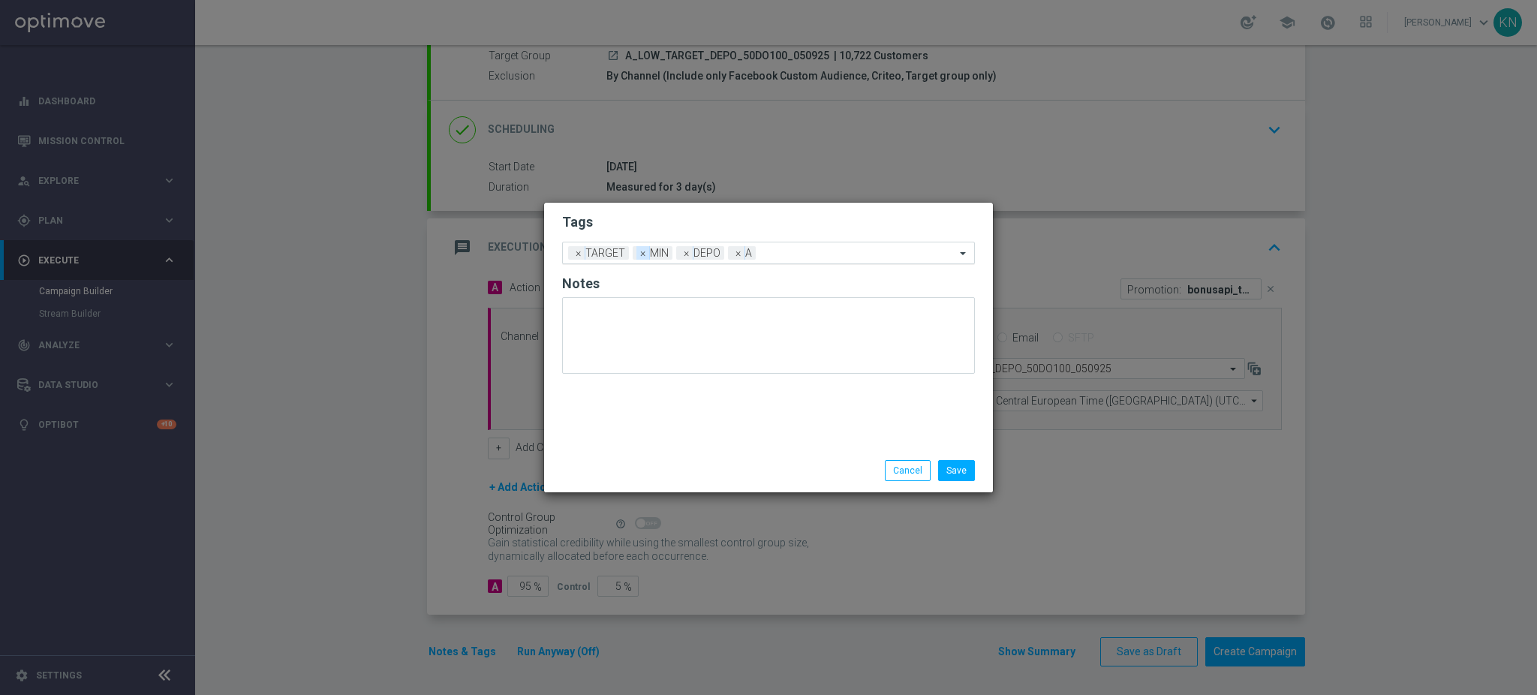
drag, startPoint x: 638, startPoint y: 254, endPoint x: 750, endPoint y: 263, distance: 112.1
click at [638, 254] on span "×" at bounding box center [643, 253] width 14 height 14
click at [764, 248] on input "text" at bounding box center [836, 254] width 237 height 13
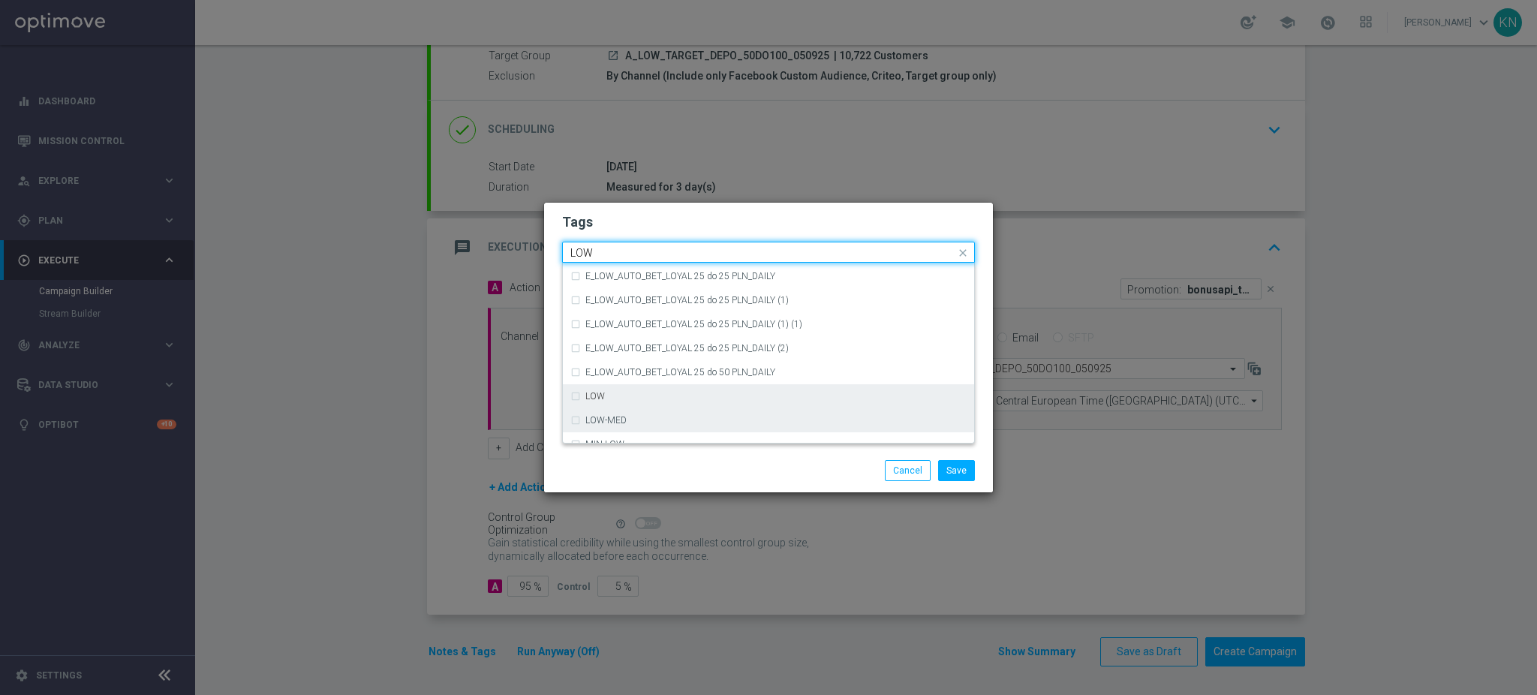
scroll to position [732, 0]
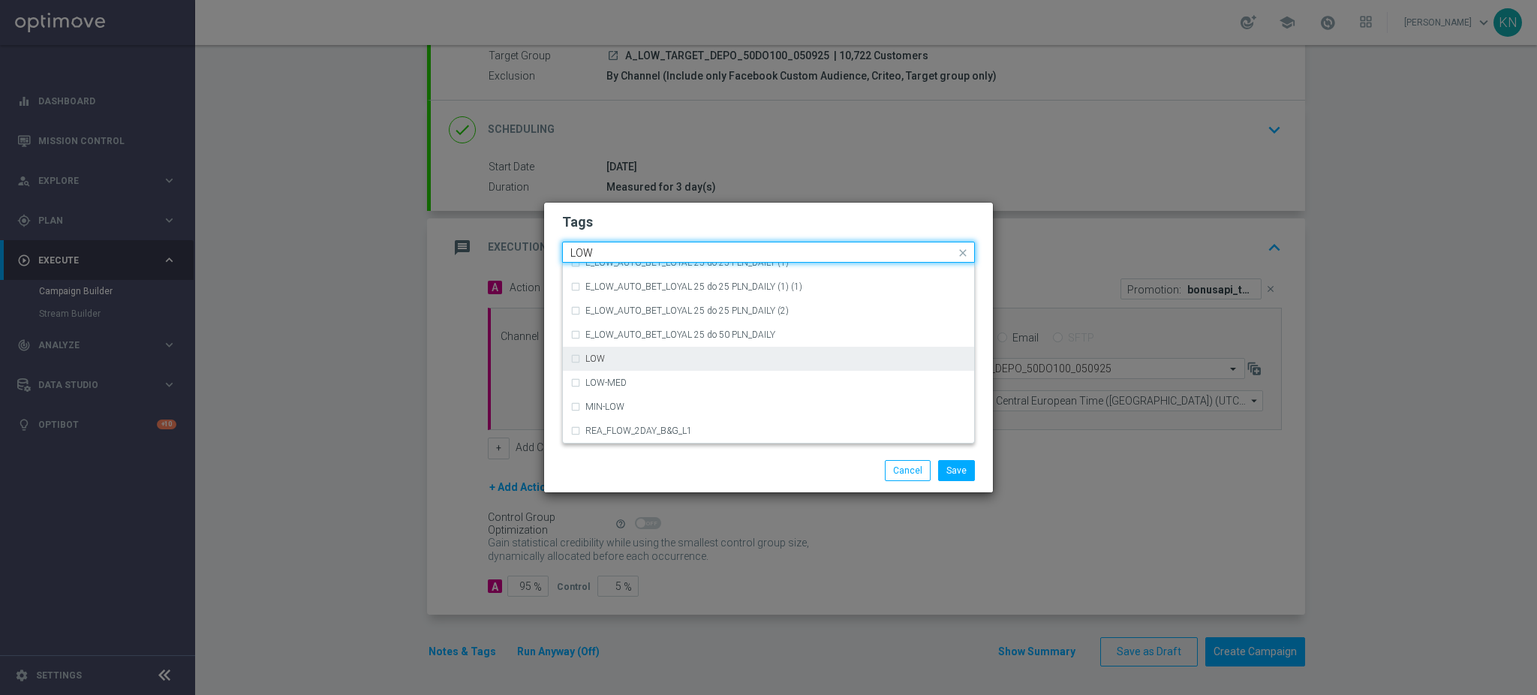
click at [645, 356] on div "LOW" at bounding box center [775, 358] width 381 height 9
type input "LOW"
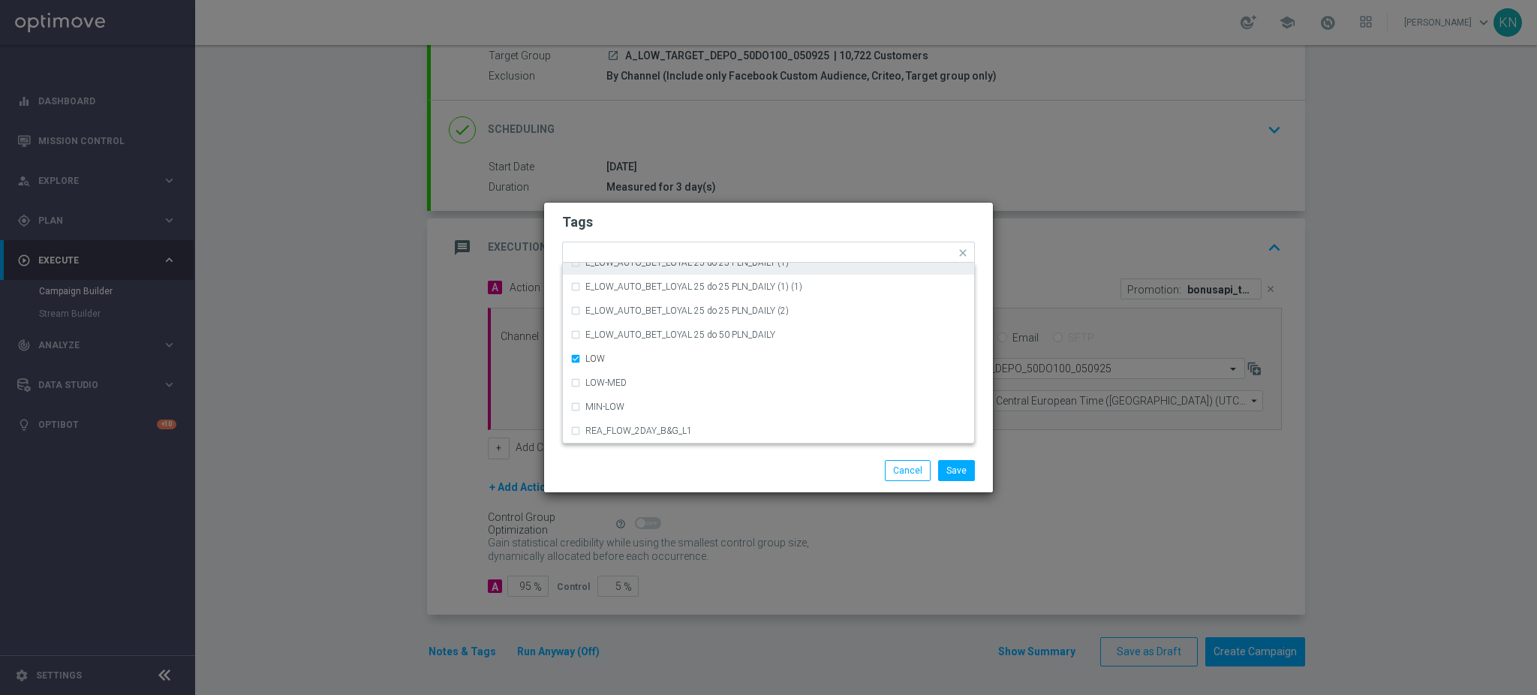
click at [728, 221] on h2 "Tags" at bounding box center [768, 222] width 413 height 18
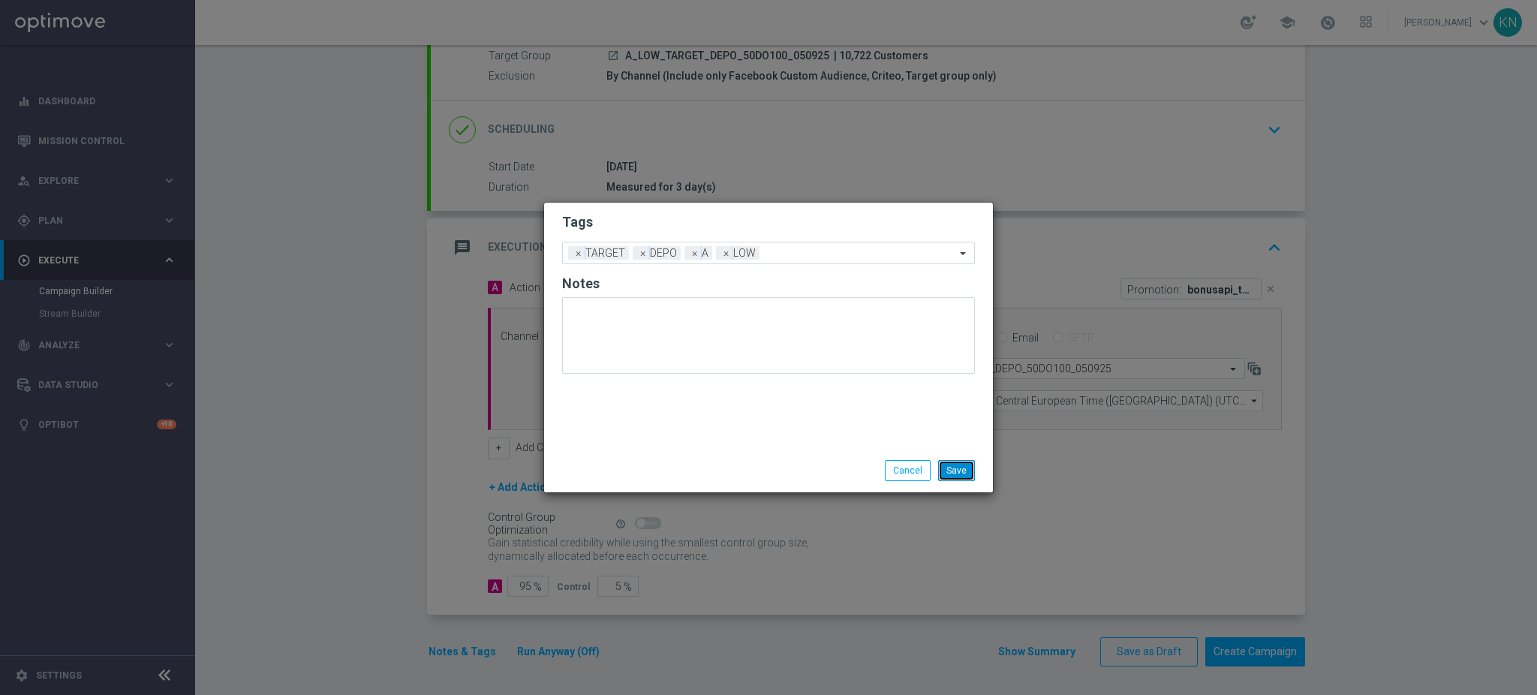
click at [952, 464] on button "Save" at bounding box center [956, 470] width 37 height 21
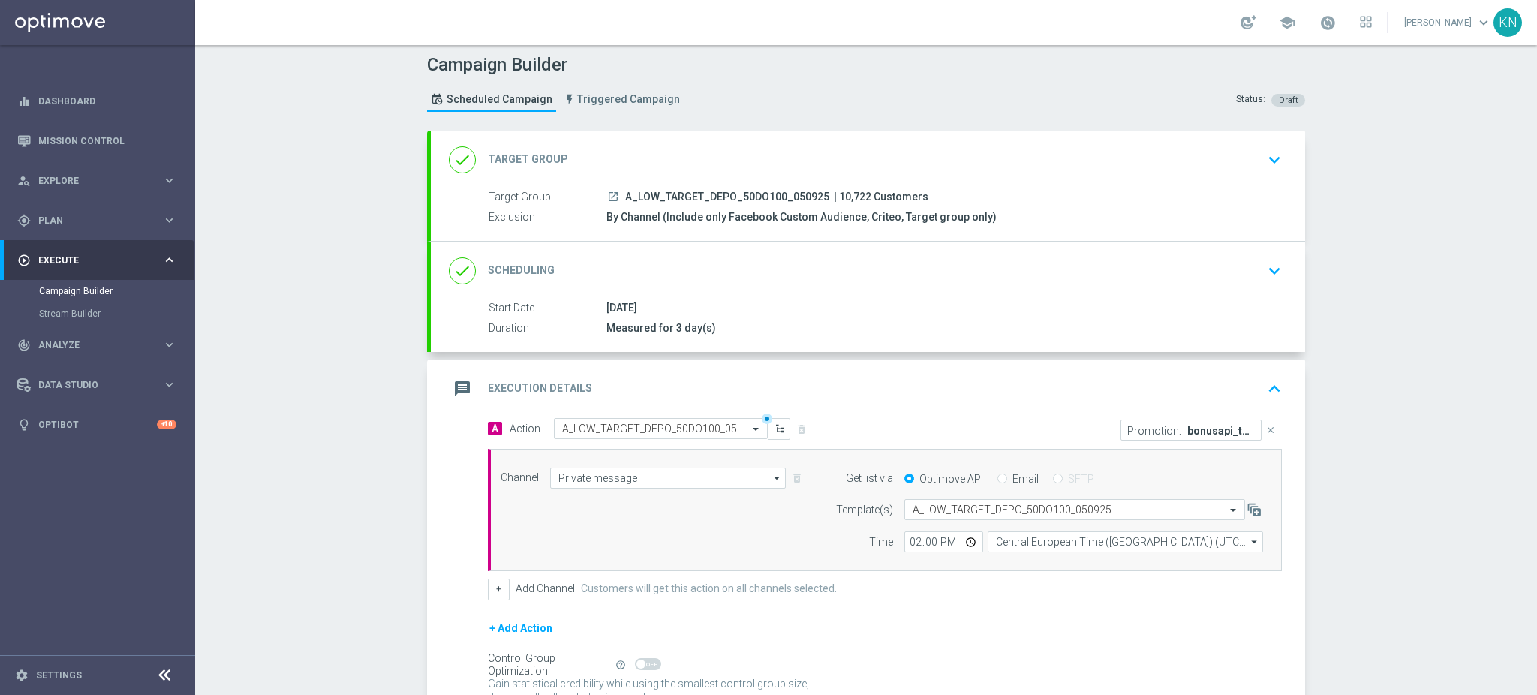
scroll to position [0, 0]
click at [1050, 296] on div "done Scheduling keyboard_arrow_down" at bounding box center [868, 274] width 874 height 59
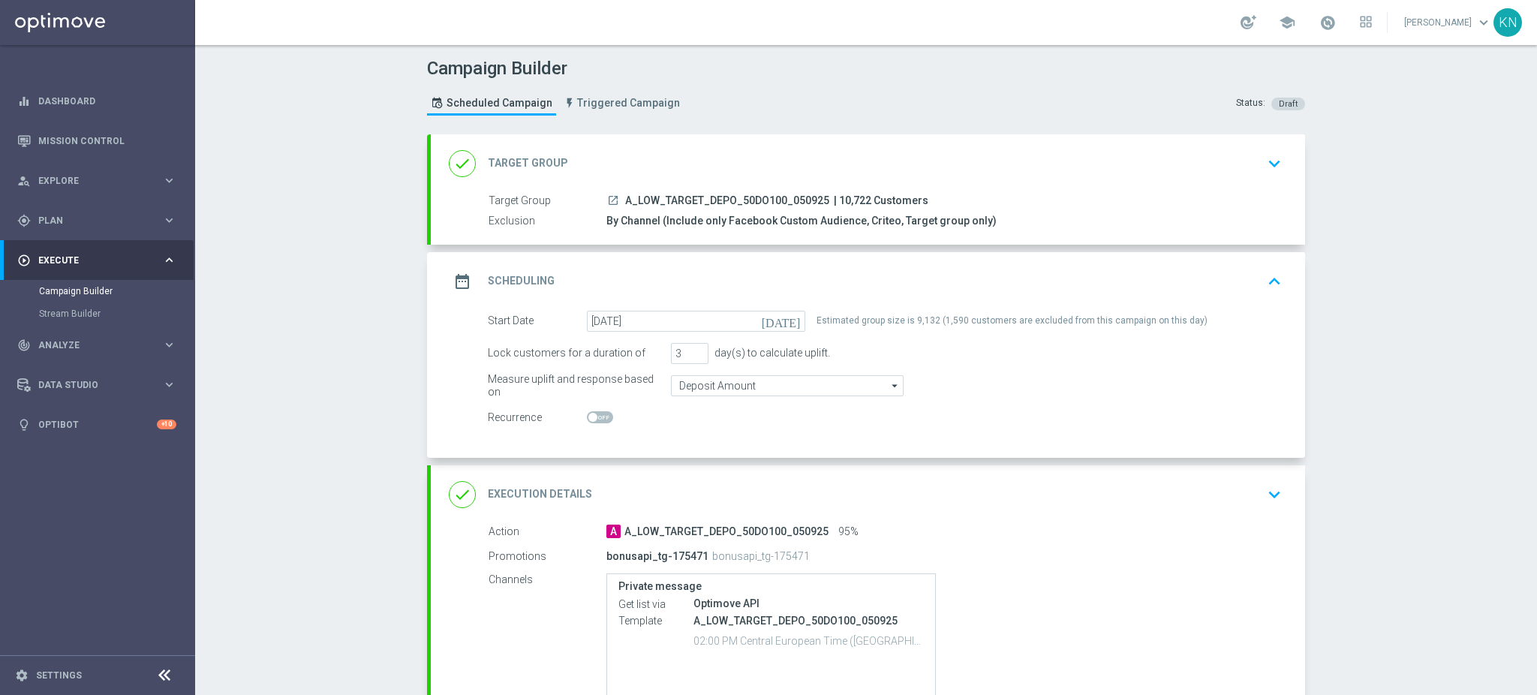
click at [1229, 170] on div "done Target Group keyboard_arrow_down" at bounding box center [868, 163] width 838 height 29
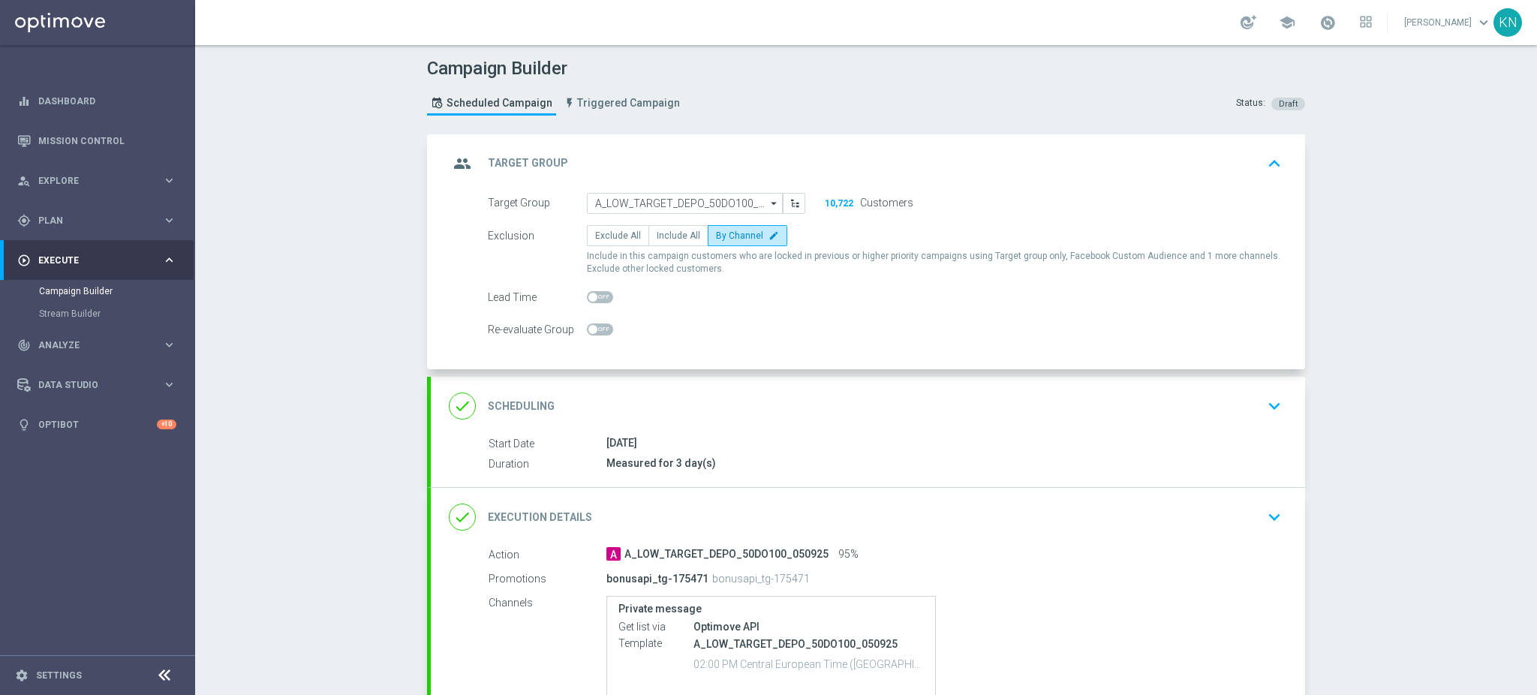
click at [1266, 413] on icon "keyboard_arrow_down" at bounding box center [1274, 406] width 23 height 23
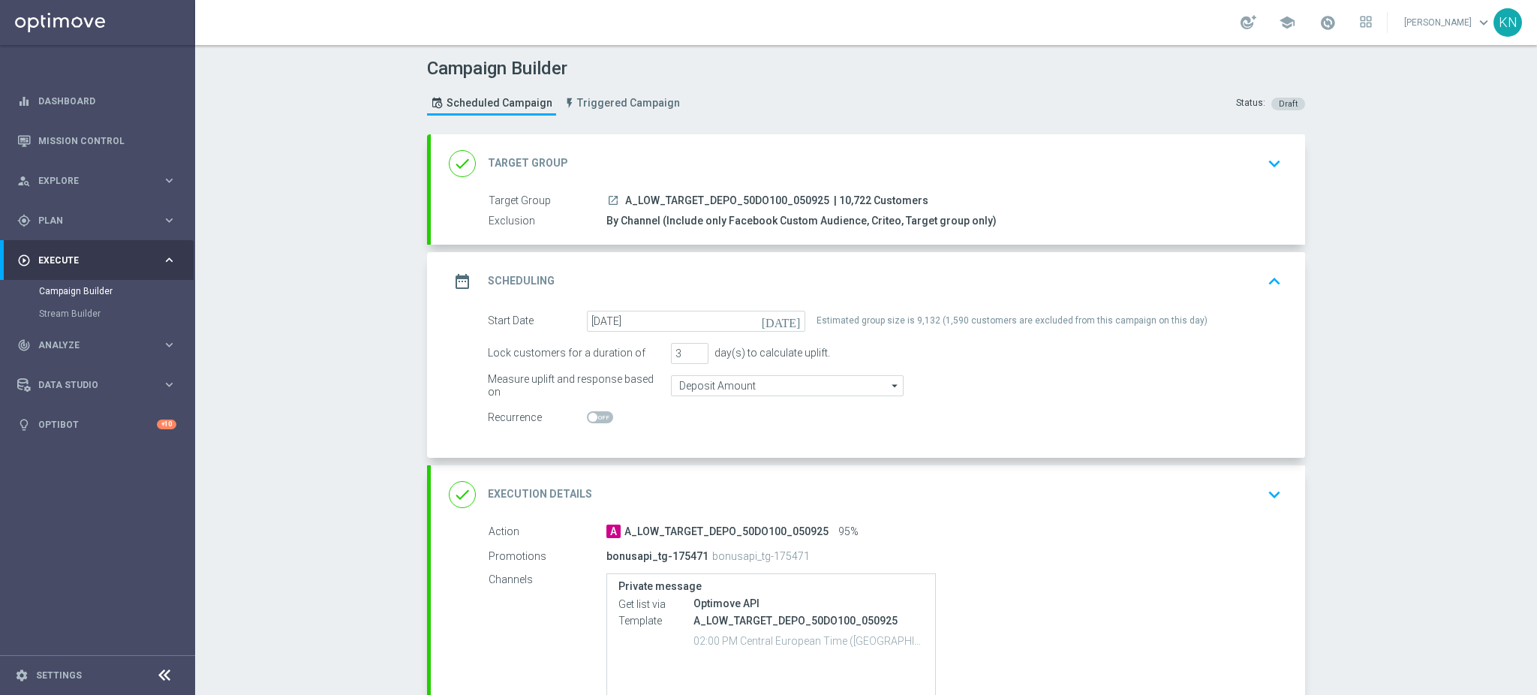
click at [1242, 502] on div "done Execution Details keyboard_arrow_down" at bounding box center [868, 494] width 838 height 29
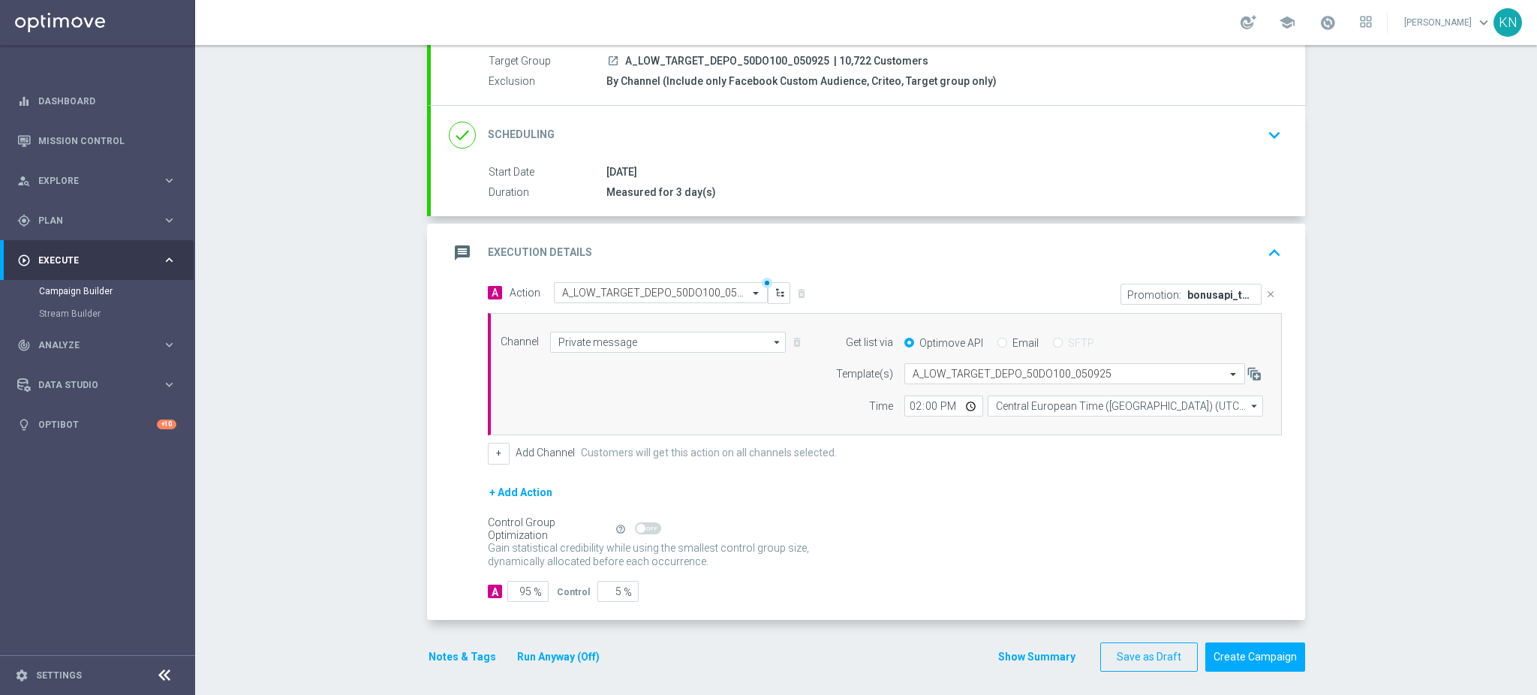
scroll to position [145, 0]
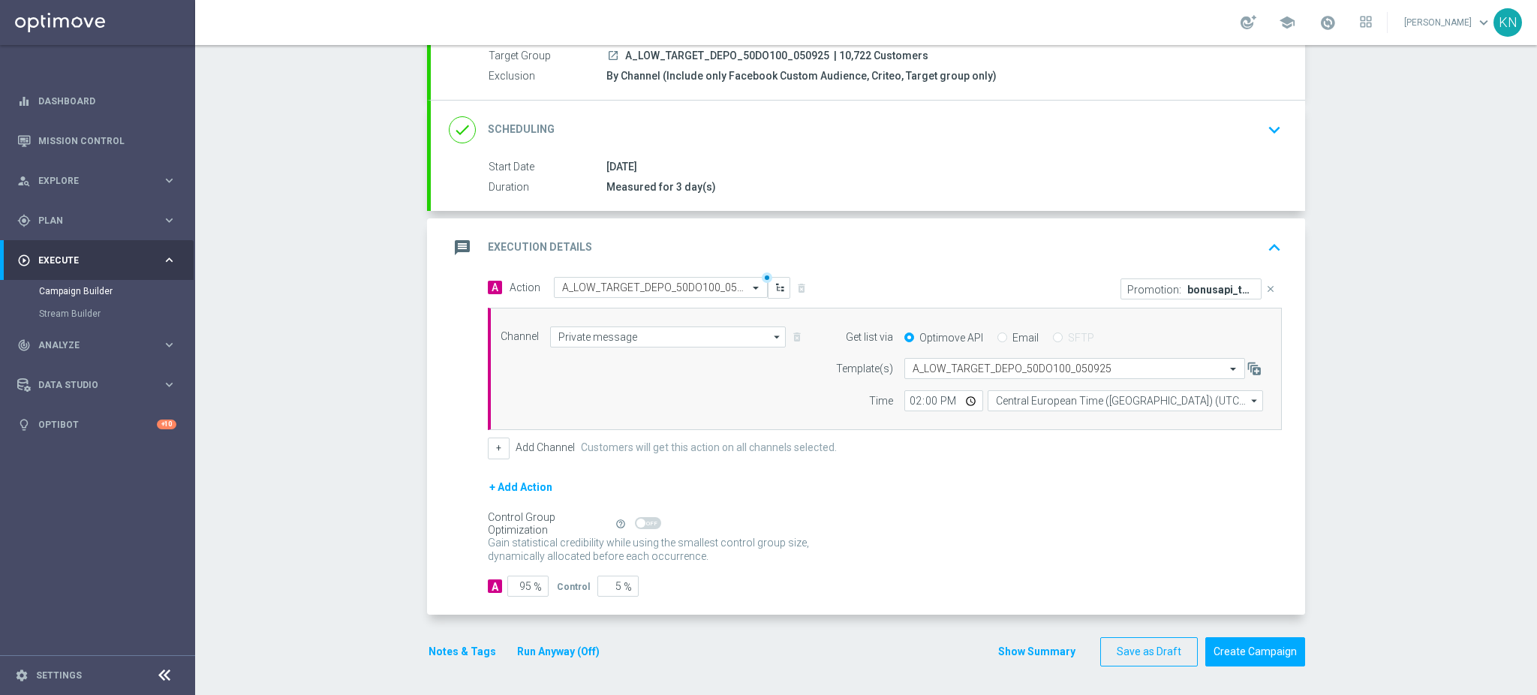
click at [1205, 121] on div "done Scheduling keyboard_arrow_down" at bounding box center [868, 130] width 838 height 29
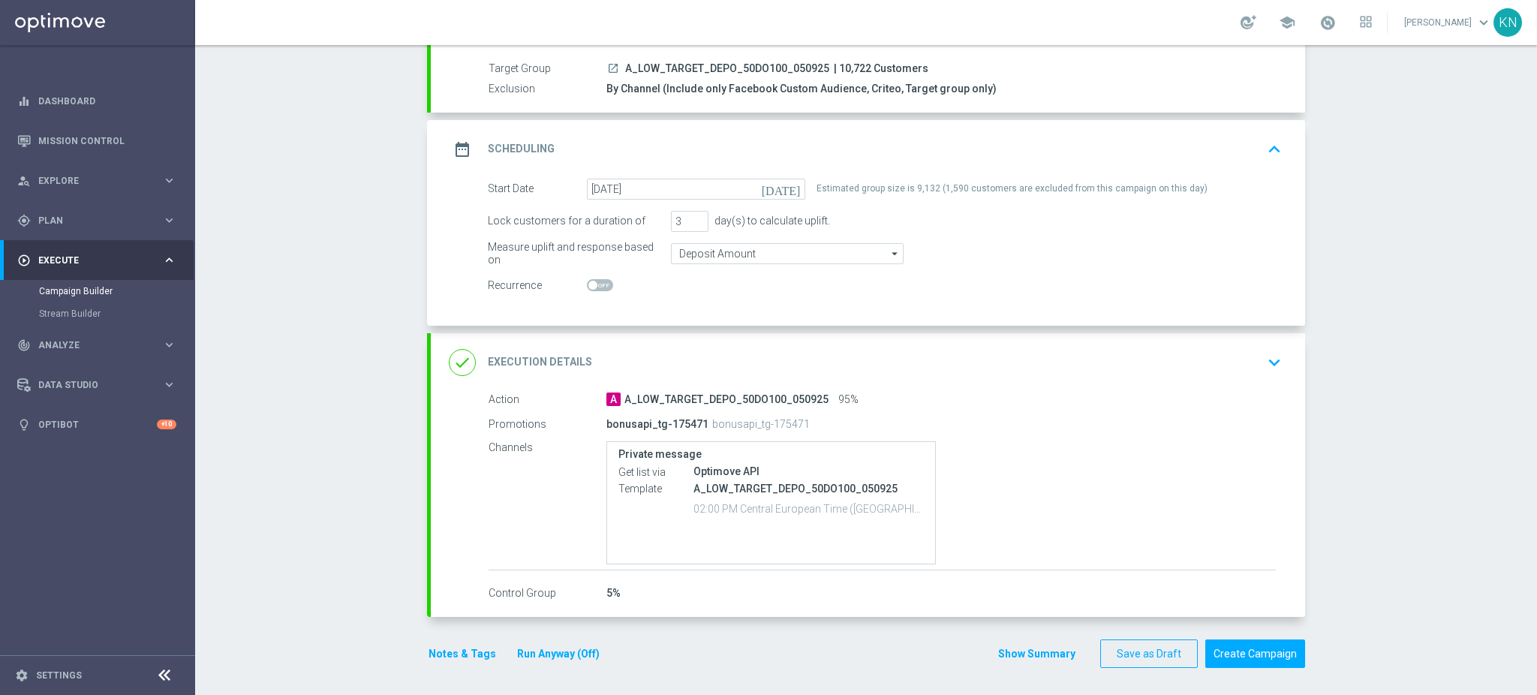
scroll to position [134, 0]
click at [1231, 374] on div "done Execution Details keyboard_arrow_down" at bounding box center [868, 361] width 874 height 59
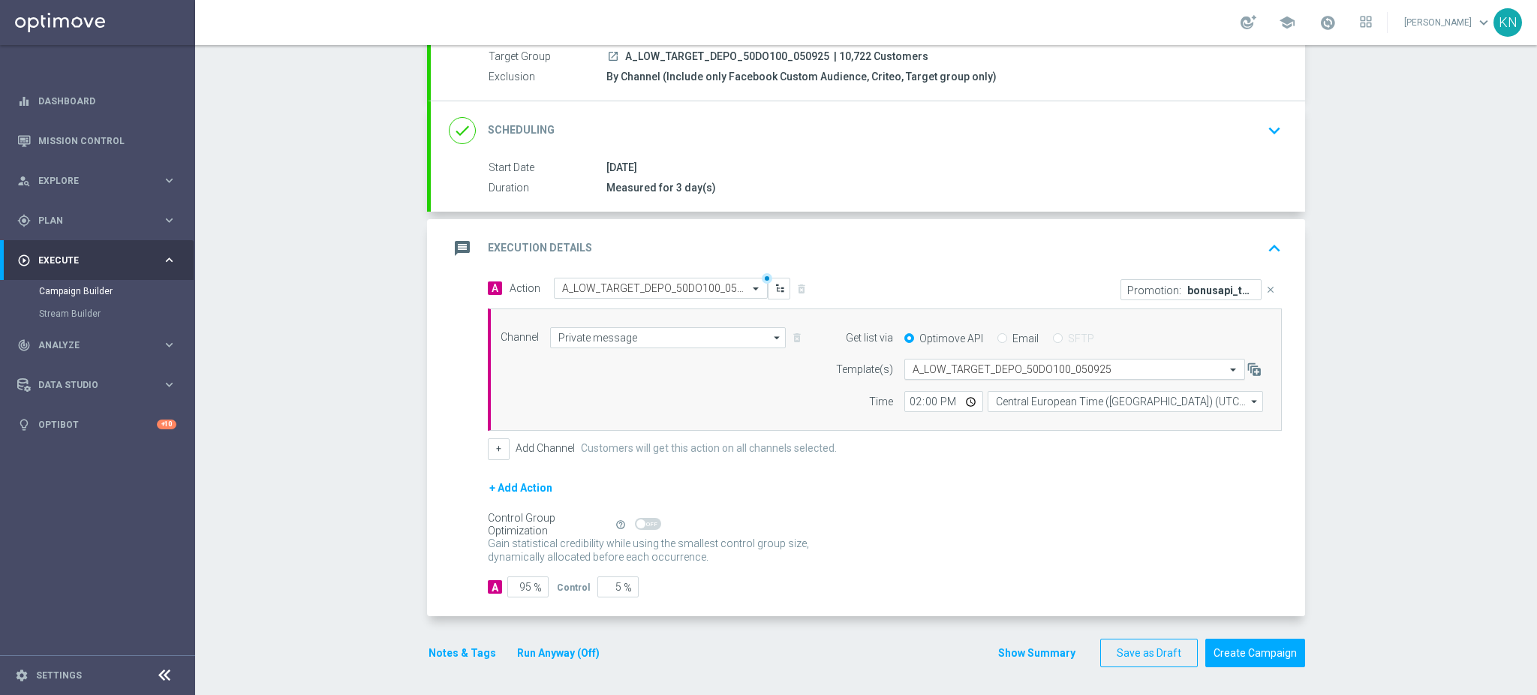
scroll to position [145, 0]
click at [1259, 653] on button "Create Campaign" at bounding box center [1255, 651] width 100 height 29
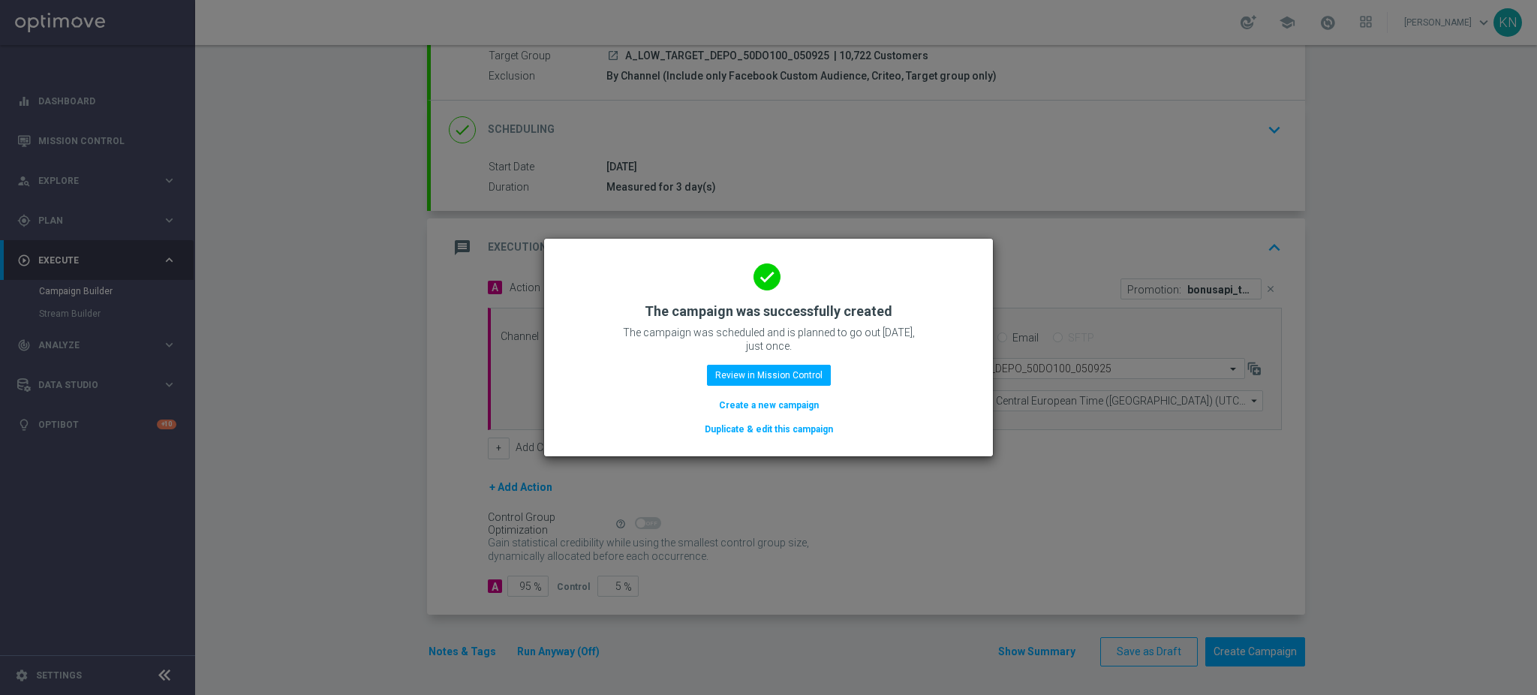
click at [787, 430] on button "Duplicate & edit this campaign" at bounding box center [768, 429] width 131 height 17
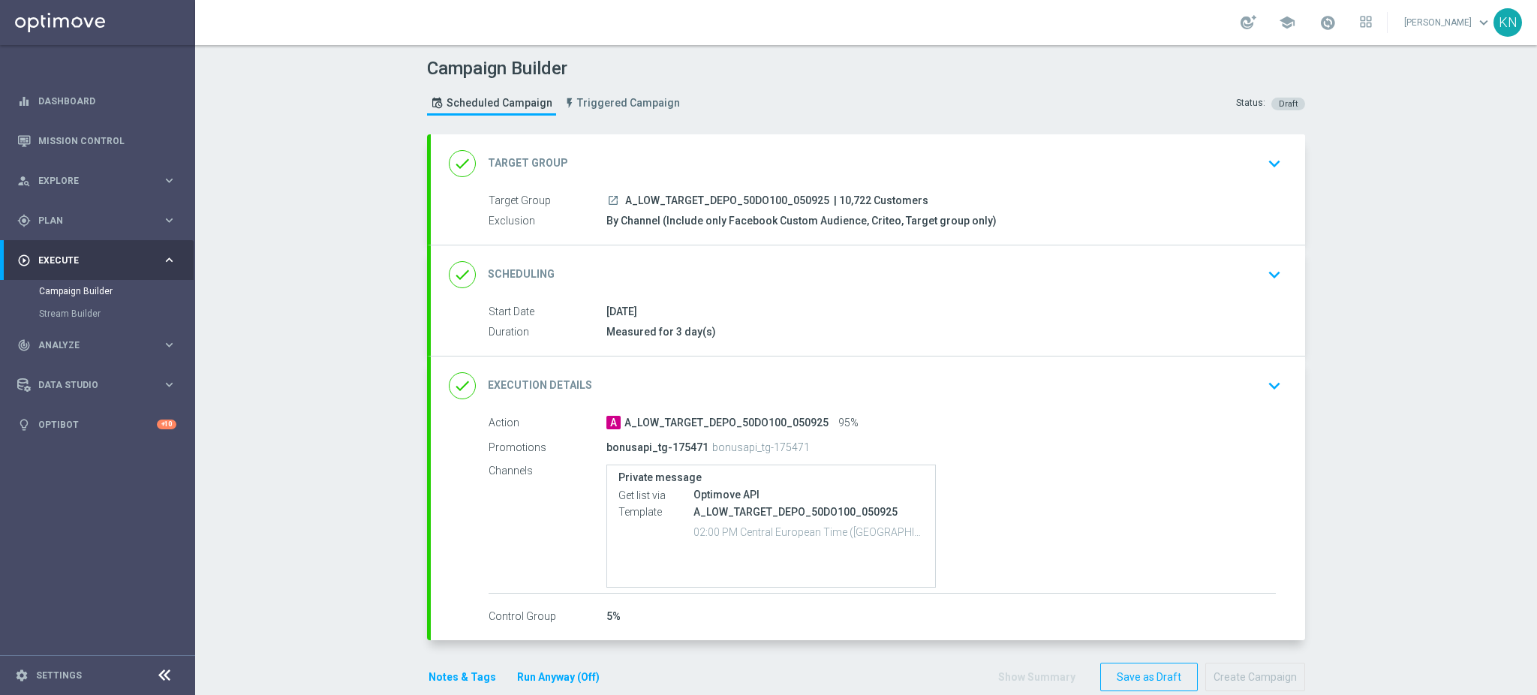
click at [919, 203] on div "launch A_LOW_TARGET_DEPO_50DO100_050925 | 10,722 Customers" at bounding box center [940, 200] width 669 height 15
click at [1249, 162] on div "done Target Group keyboard_arrow_down" at bounding box center [868, 163] width 838 height 29
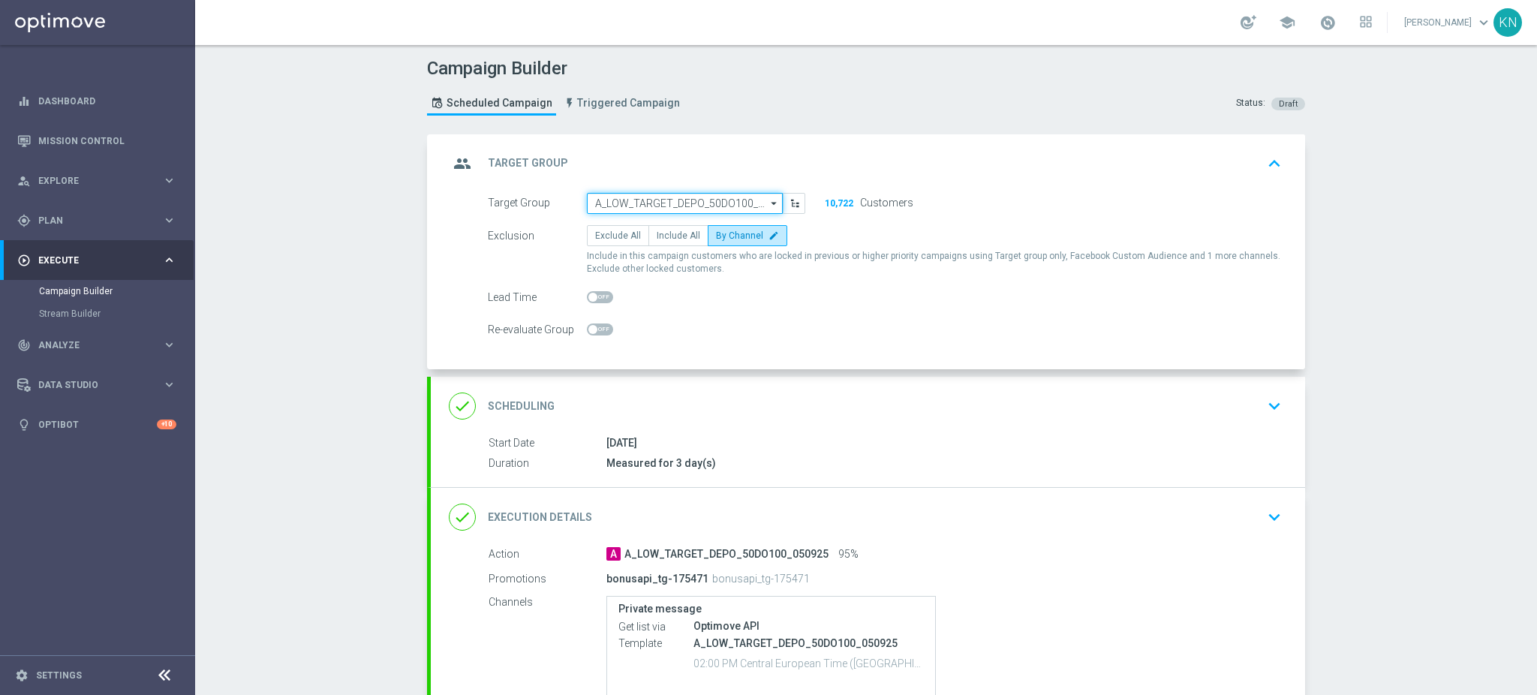
click at [704, 206] on input "A_LOW_TARGET_DEPO_50DO100_050925" at bounding box center [685, 203] width 196 height 21
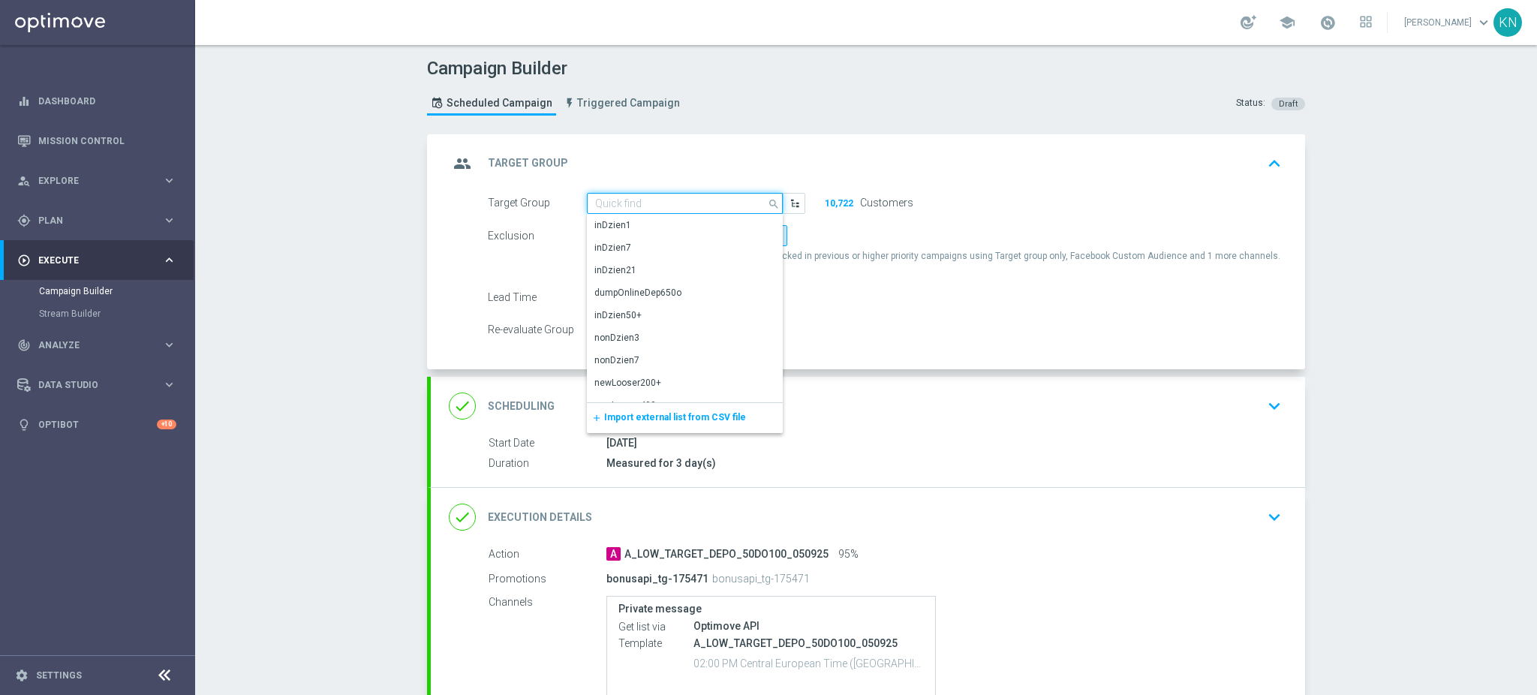
paste input "A_MED_TARGET_DEPO_50DO200_050925"
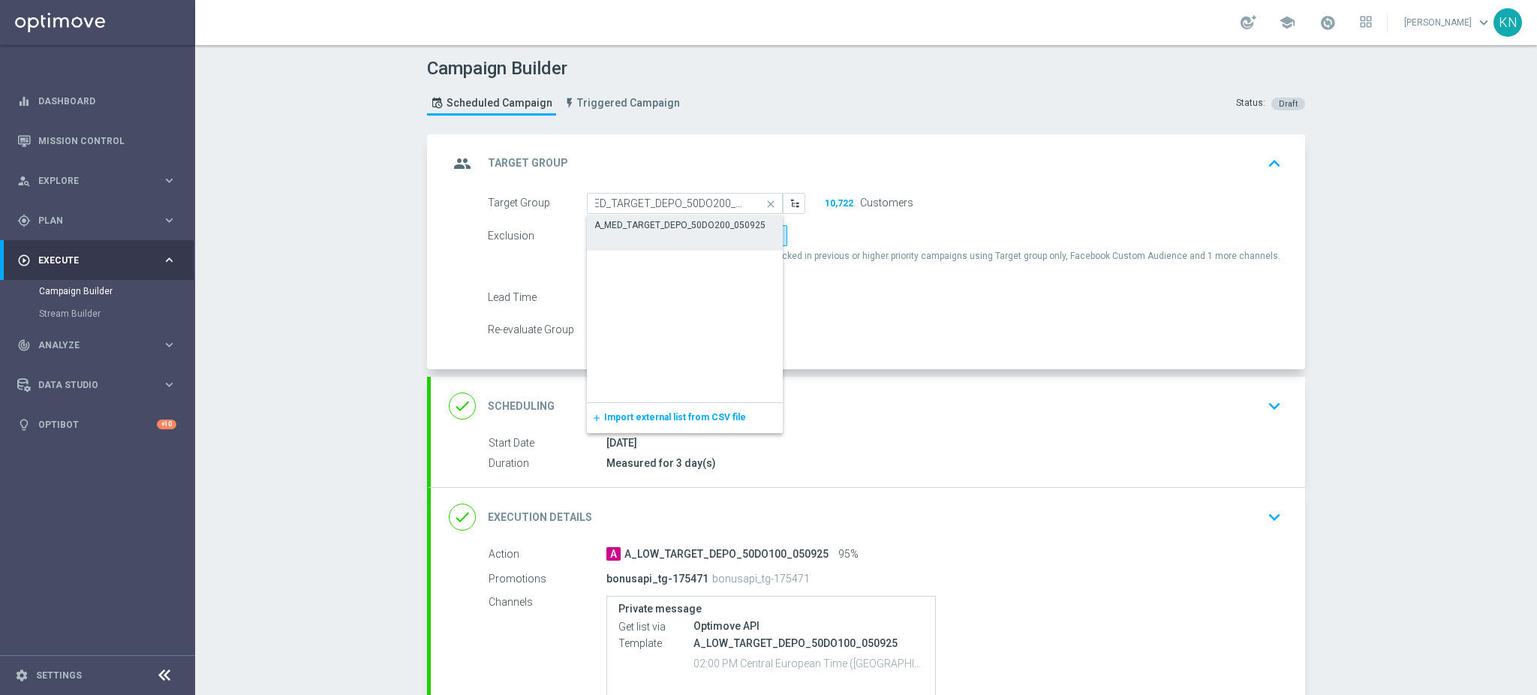
click at [677, 224] on div "A_MED_TARGET_DEPO_50DO200_050925" at bounding box center [679, 225] width 171 height 14
type input "A_MED_TARGET_DEPO_50DO200_050925"
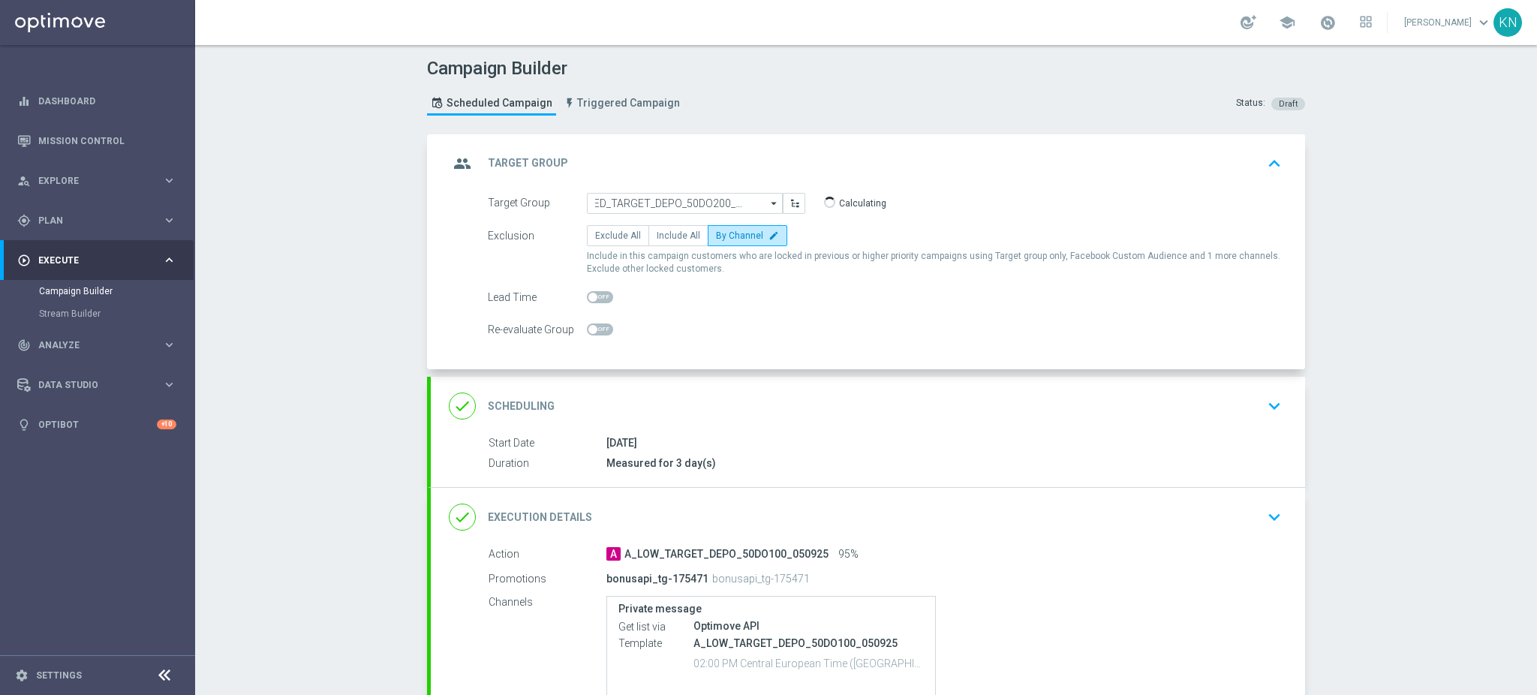
scroll to position [0, 0]
click at [745, 237] on span "By Channel" at bounding box center [739, 235] width 47 height 11
click at [725, 237] on input "By Channel edit" at bounding box center [721, 238] width 10 height 10
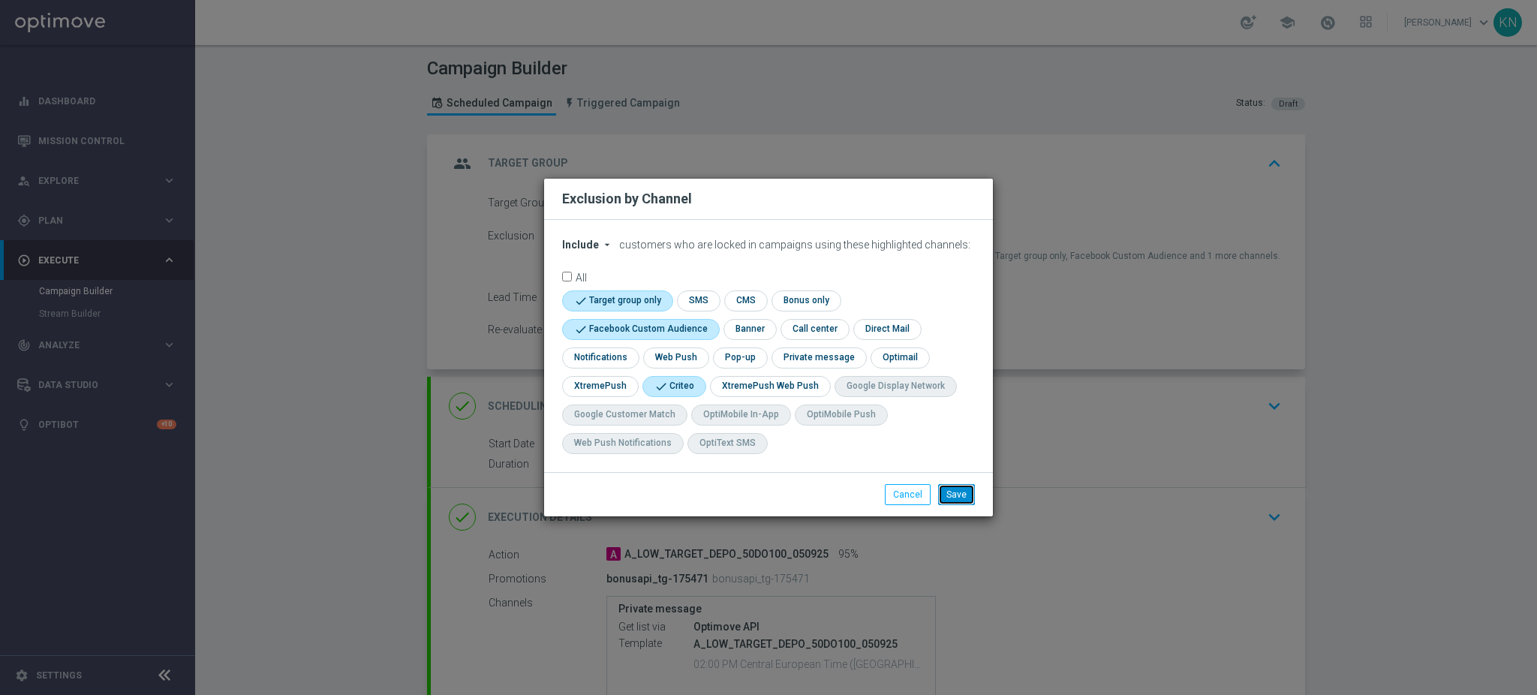
click at [960, 491] on button "Save" at bounding box center [956, 494] width 37 height 21
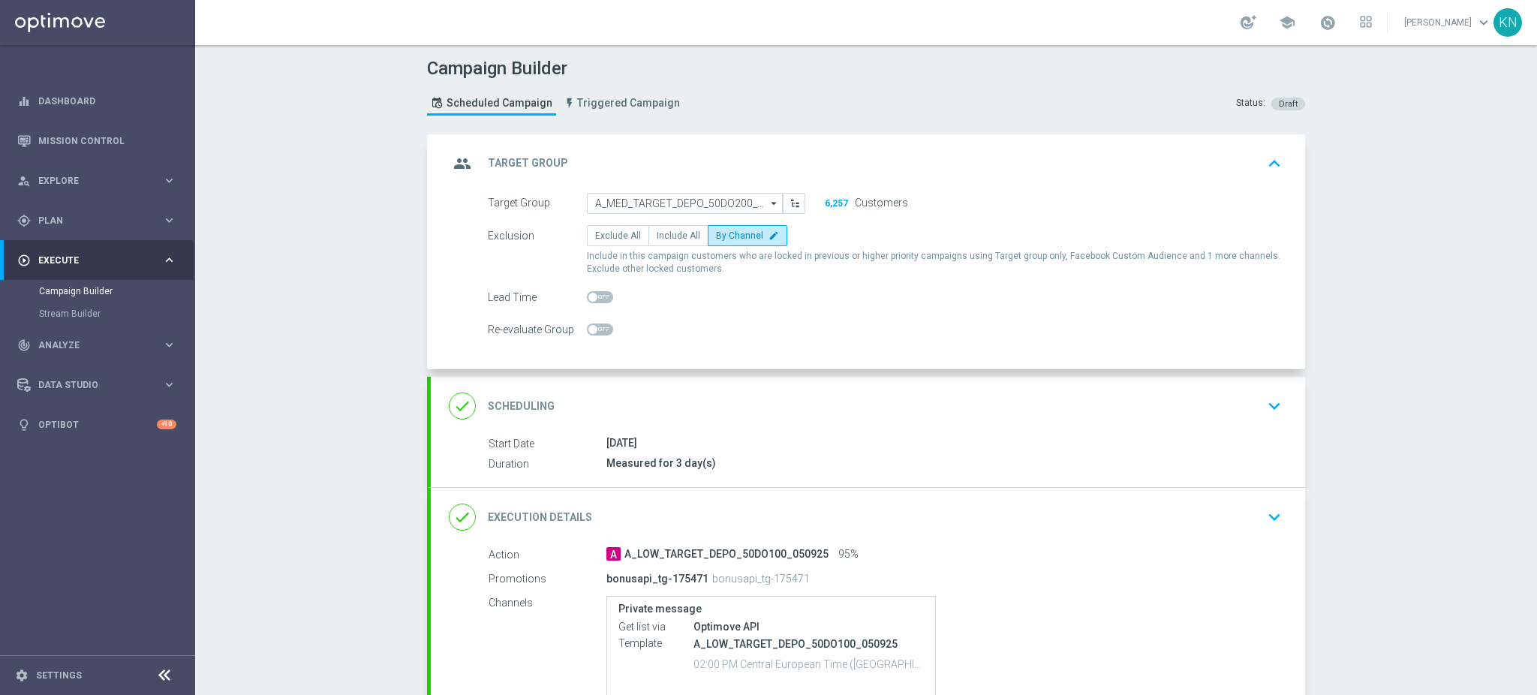
click at [825, 425] on div "done Scheduling keyboard_arrow_down" at bounding box center [868, 406] width 874 height 59
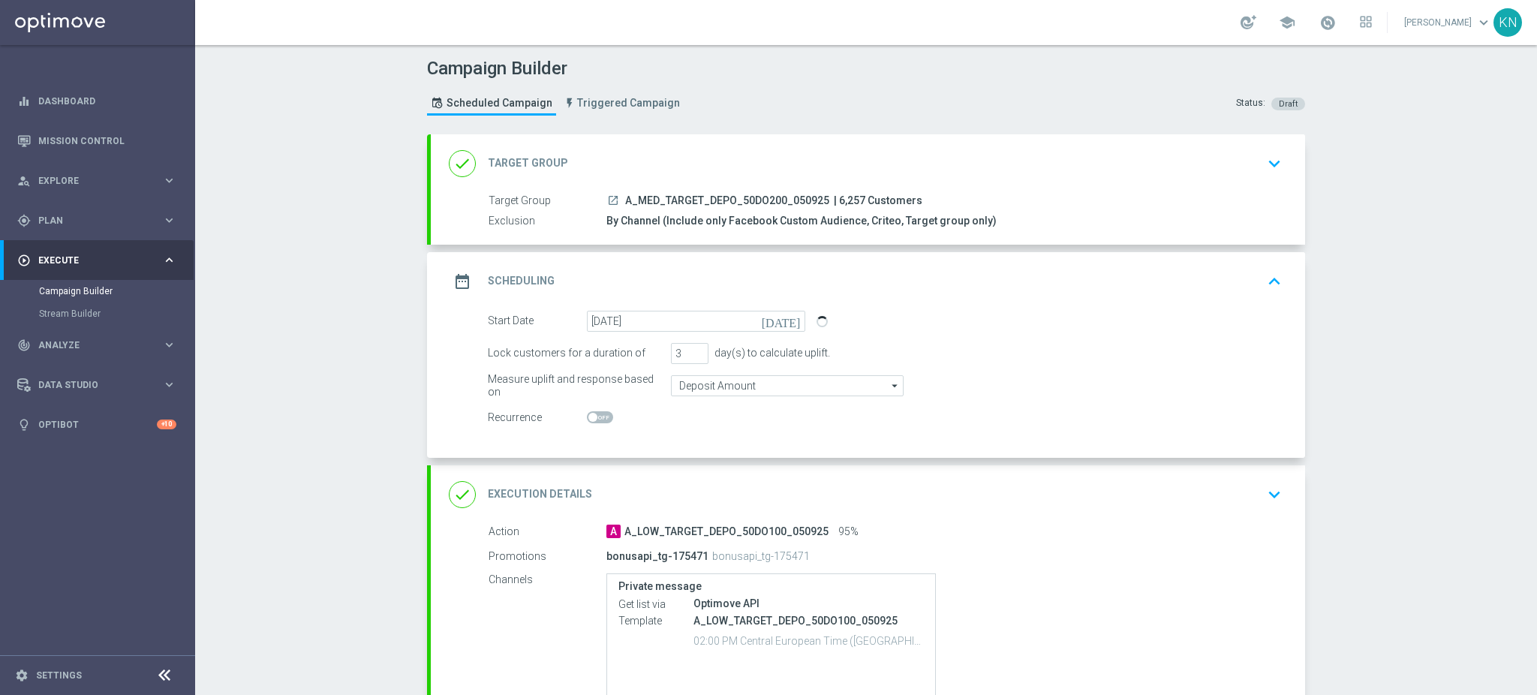
click at [1120, 477] on div "done Execution Details keyboard_arrow_down" at bounding box center [868, 494] width 874 height 59
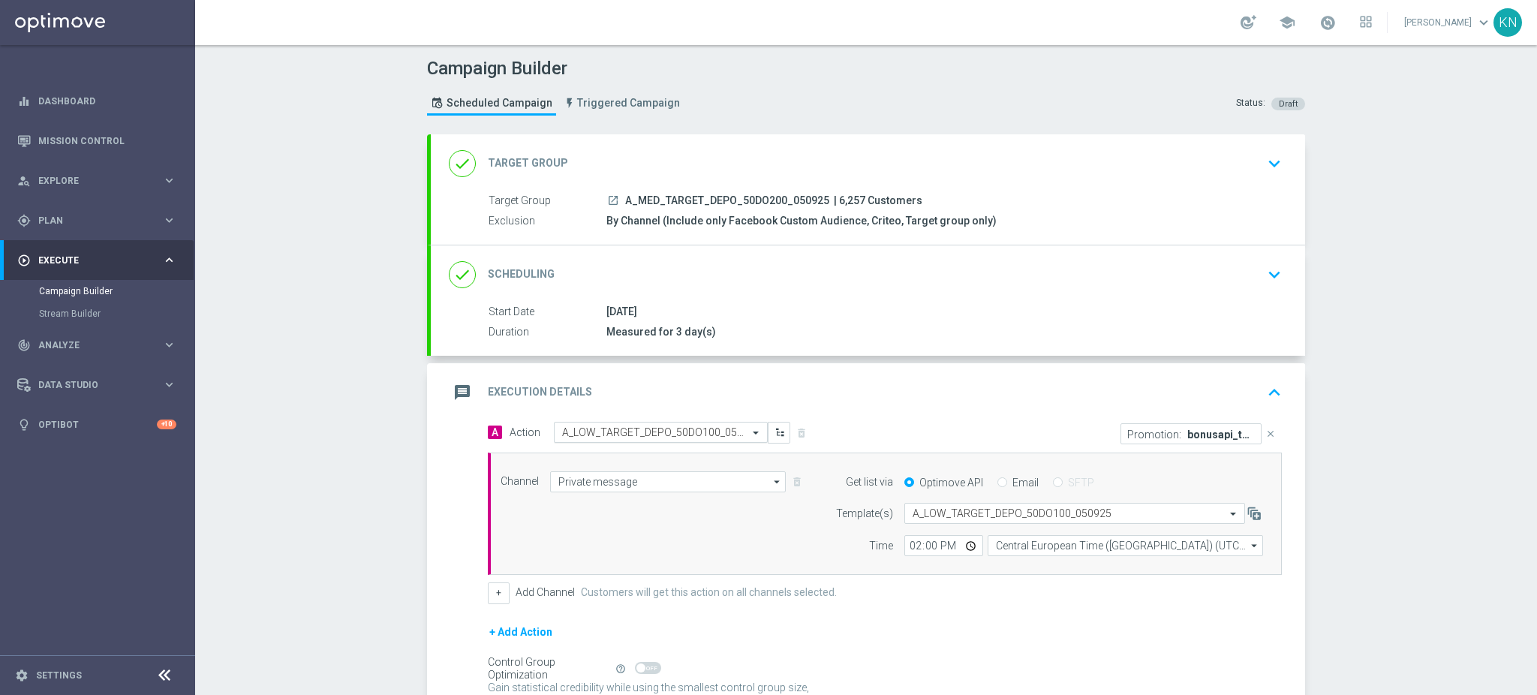
click at [652, 429] on input "text" at bounding box center [645, 432] width 167 height 13
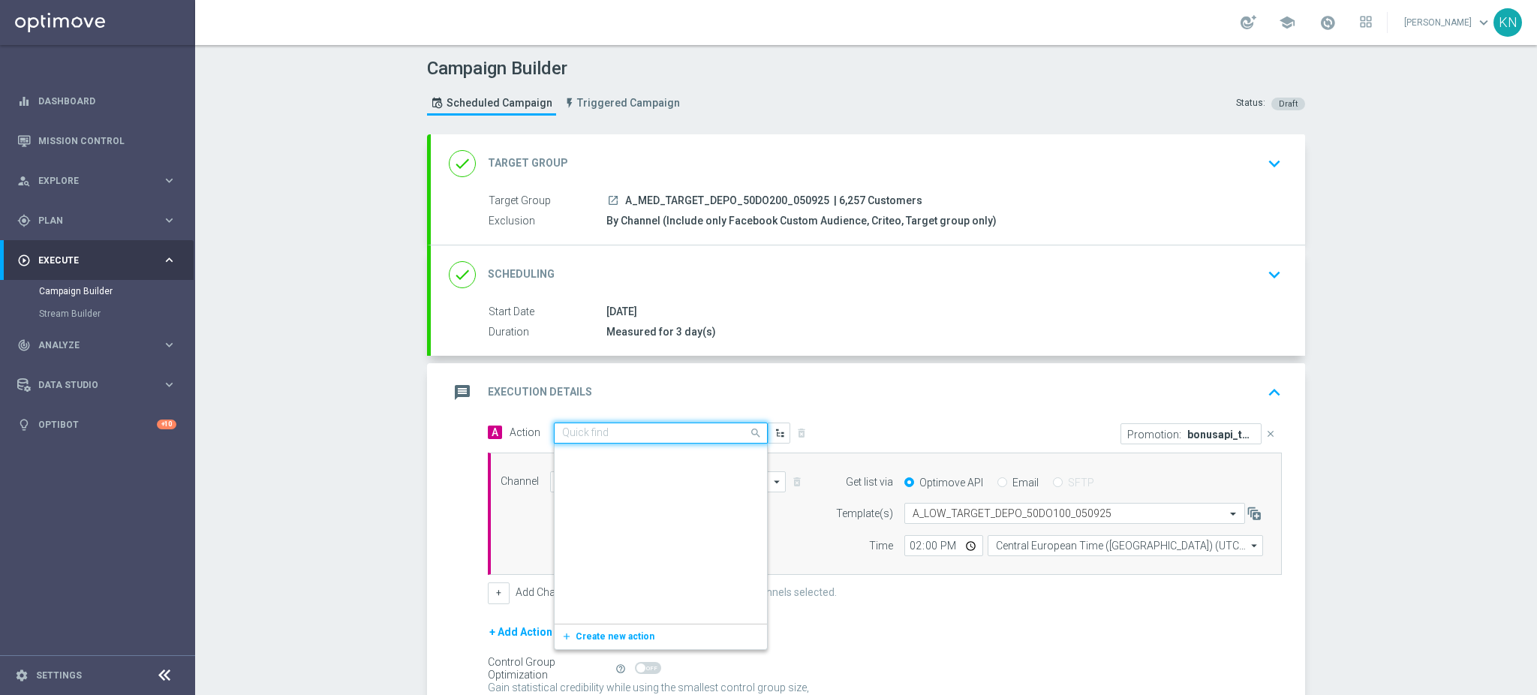
scroll to position [375361, 0]
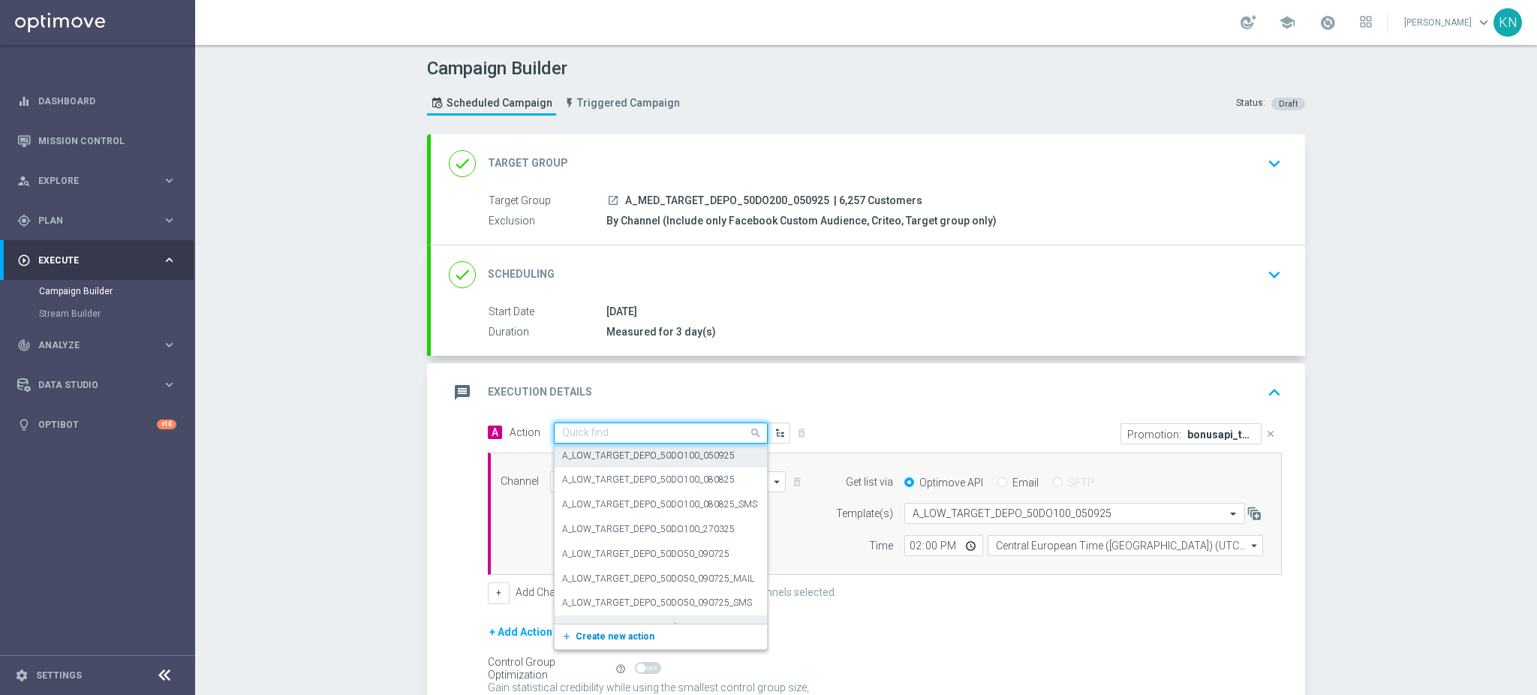
click at [619, 637] on span "Create new action" at bounding box center [614, 636] width 79 height 11
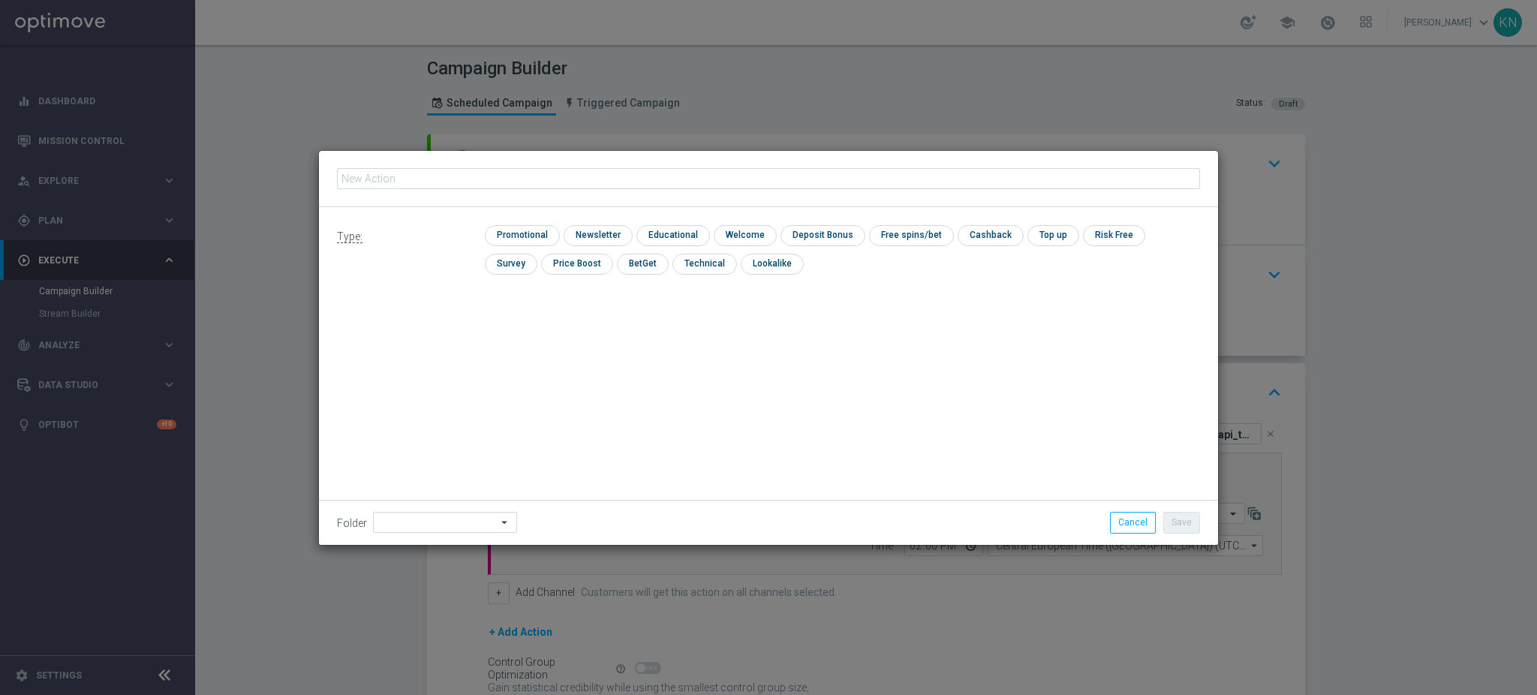
type input "A_MED_TARGET_DEPO_50DO200_050925"
click at [521, 227] on input "checkbox" at bounding box center [520, 235] width 71 height 20
checkbox input "true"
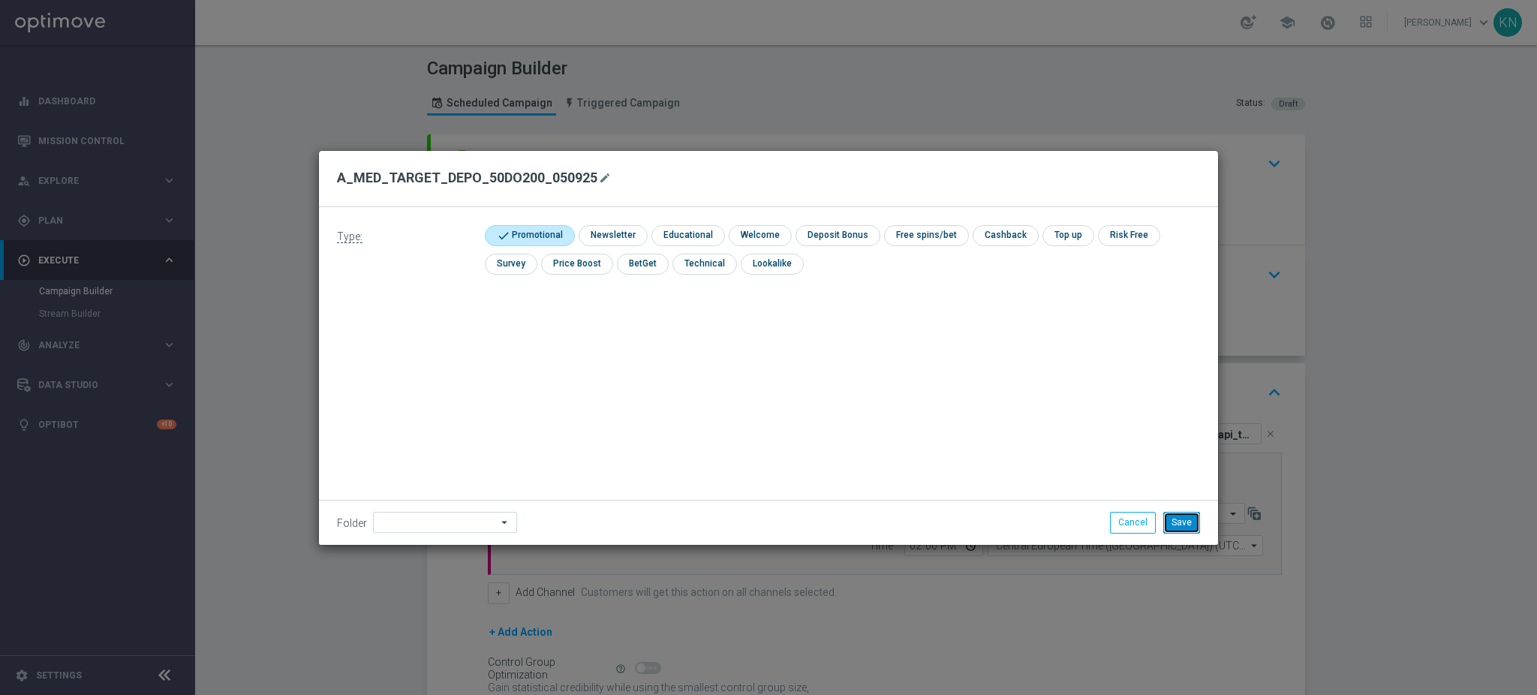
click at [1187, 516] on button "Save" at bounding box center [1181, 522] width 37 height 21
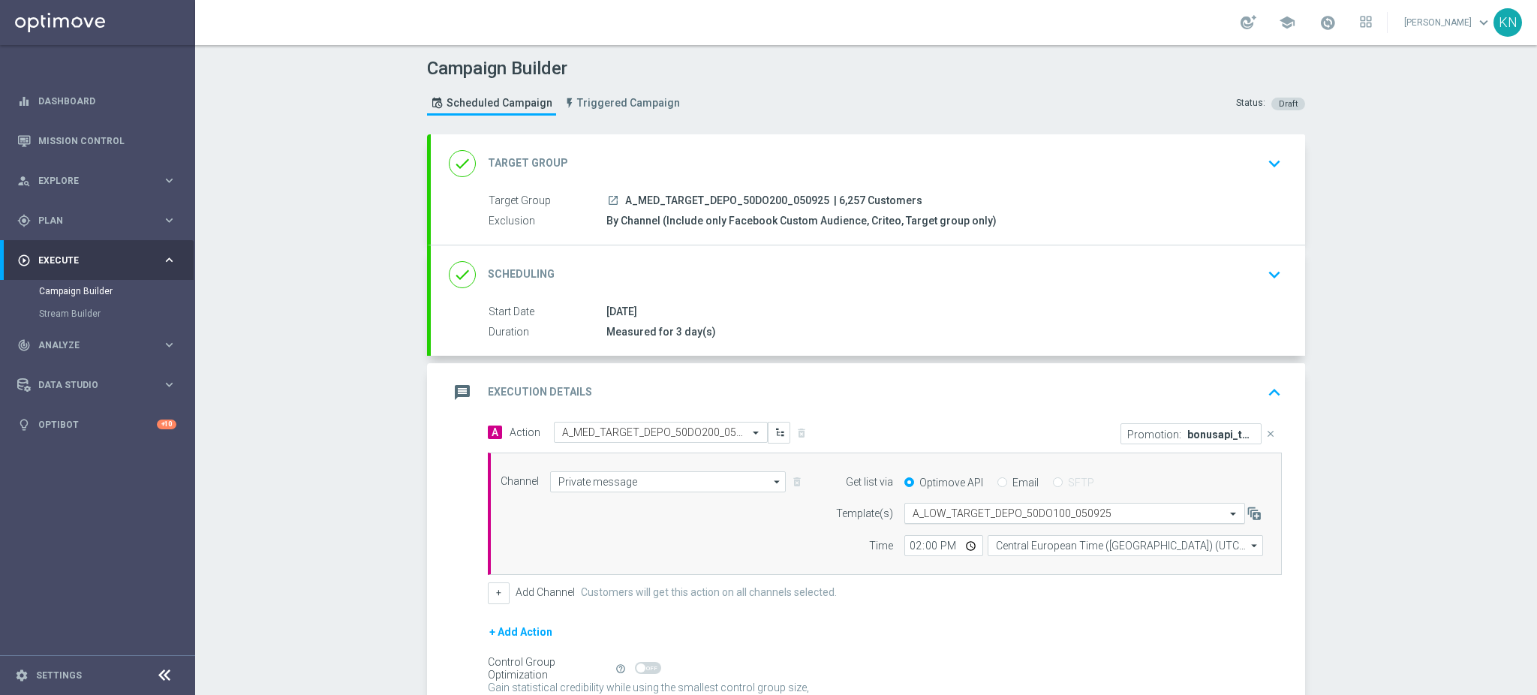
click at [975, 512] on input "text" at bounding box center [1059, 513] width 294 height 13
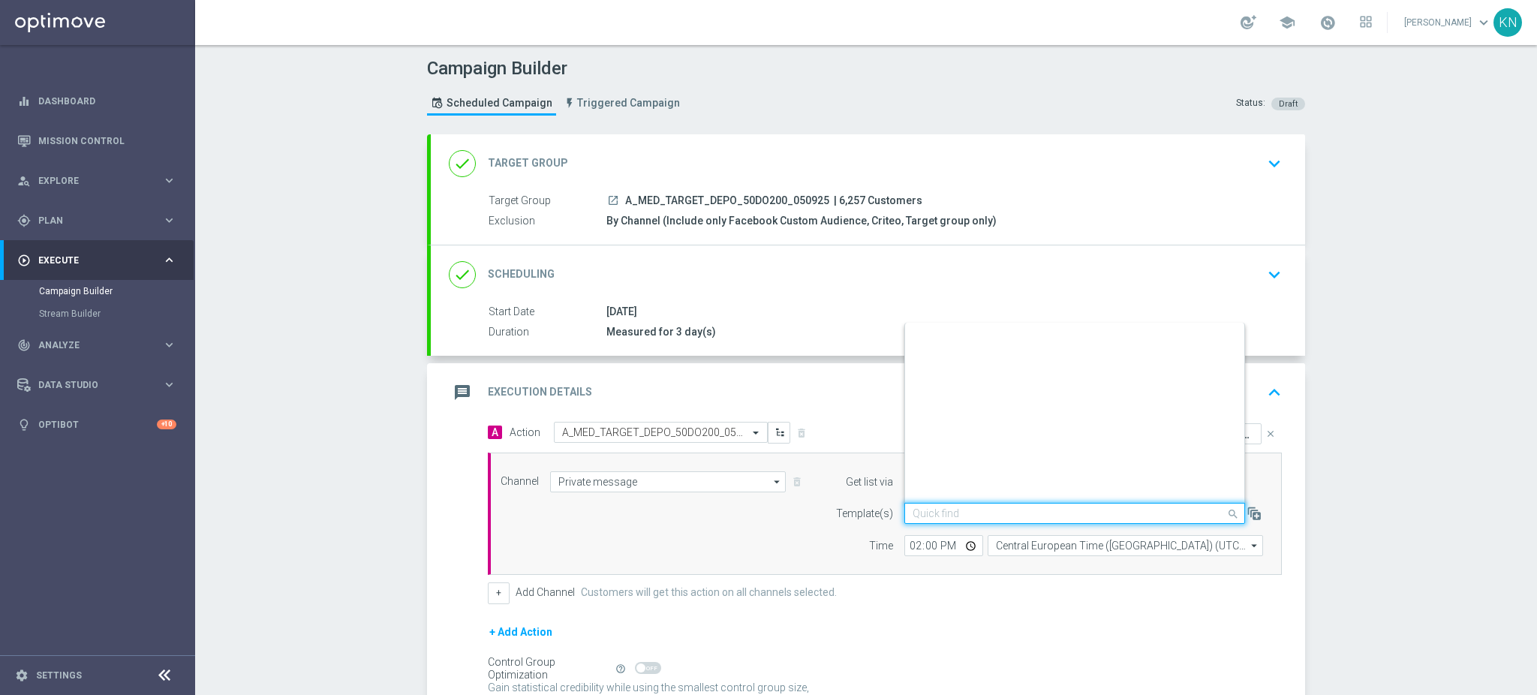
scroll to position [92894, 0]
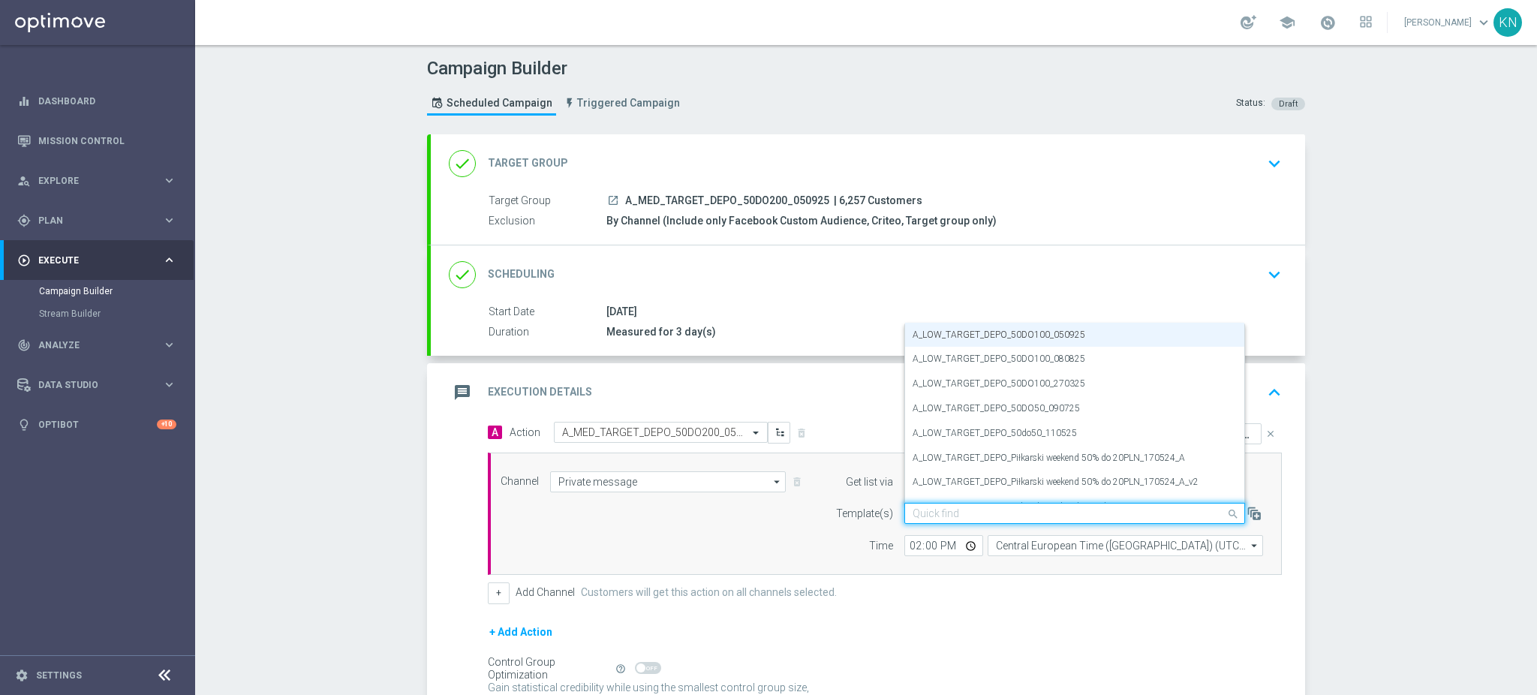
paste input "A_MED_TARGET_DEPO_50DO200_050925"
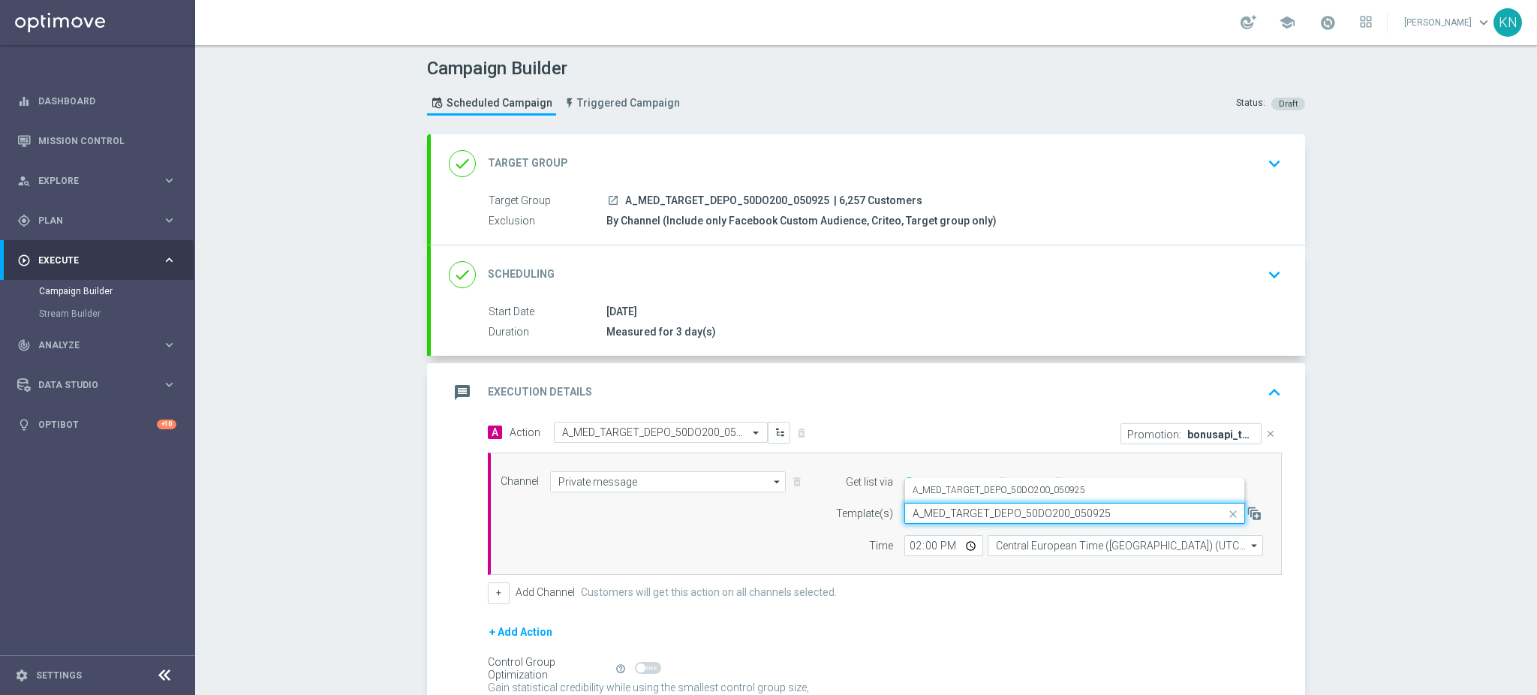
scroll to position [0, 0]
click at [958, 488] on label "A_MED_TARGET_DEPO_50DO200_050925" at bounding box center [998, 490] width 173 height 13
type input "A_MED_TARGET_DEPO_50DO200_050925"
click at [1054, 292] on div "done Scheduling keyboard_arrow_down" at bounding box center [868, 274] width 874 height 59
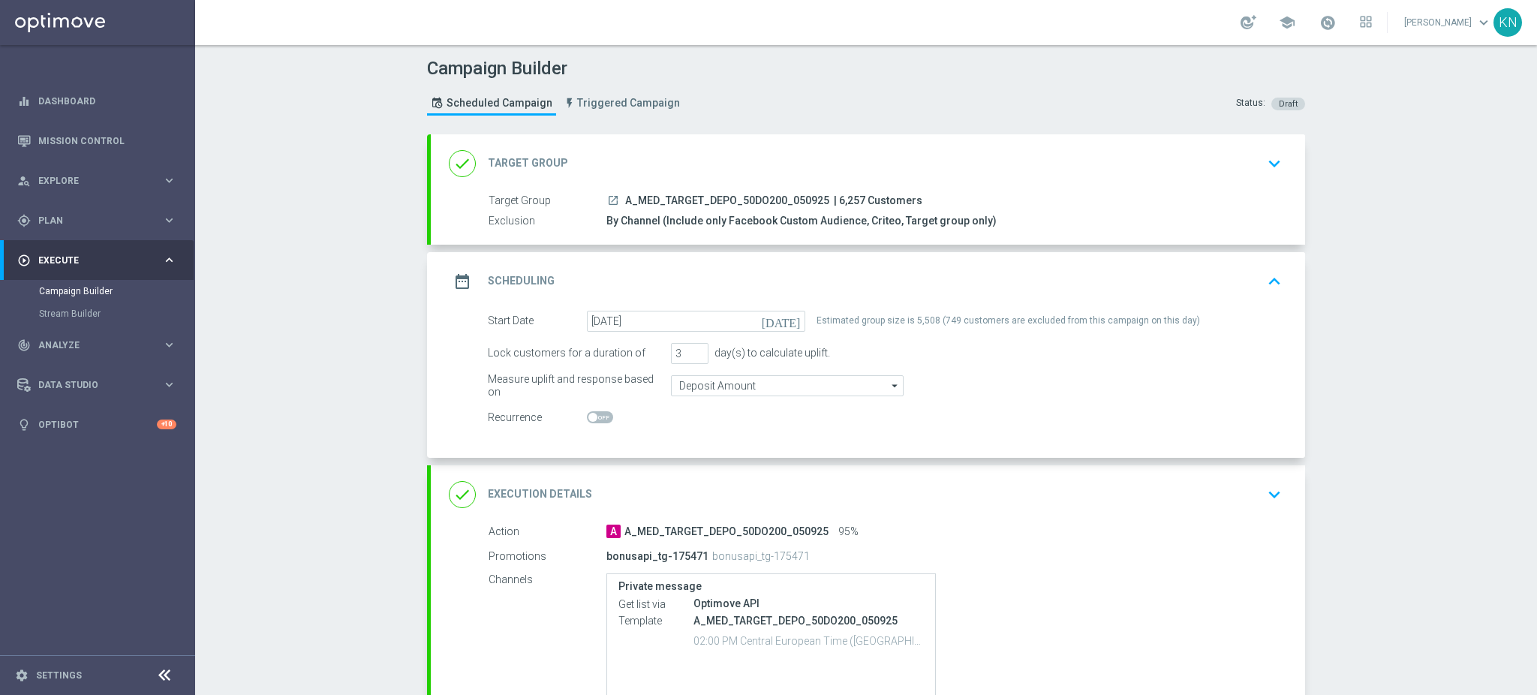
click at [1210, 500] on div "done Execution Details keyboard_arrow_down" at bounding box center [868, 494] width 838 height 29
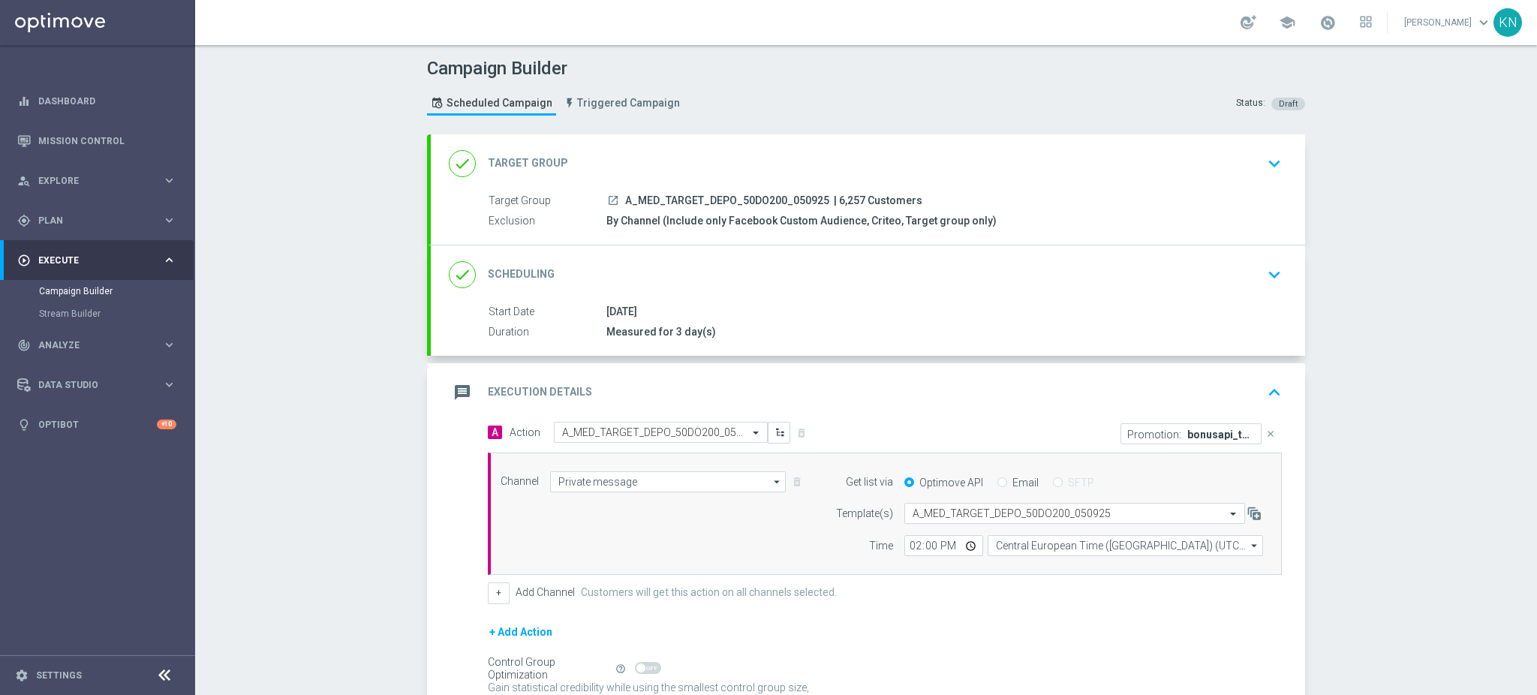
click at [607, 198] on icon "launch" at bounding box center [613, 200] width 12 height 12
click at [1265, 434] on icon "close" at bounding box center [1270, 433] width 11 height 11
click at [1205, 430] on button "Add Promotion" at bounding box center [1235, 433] width 83 height 17
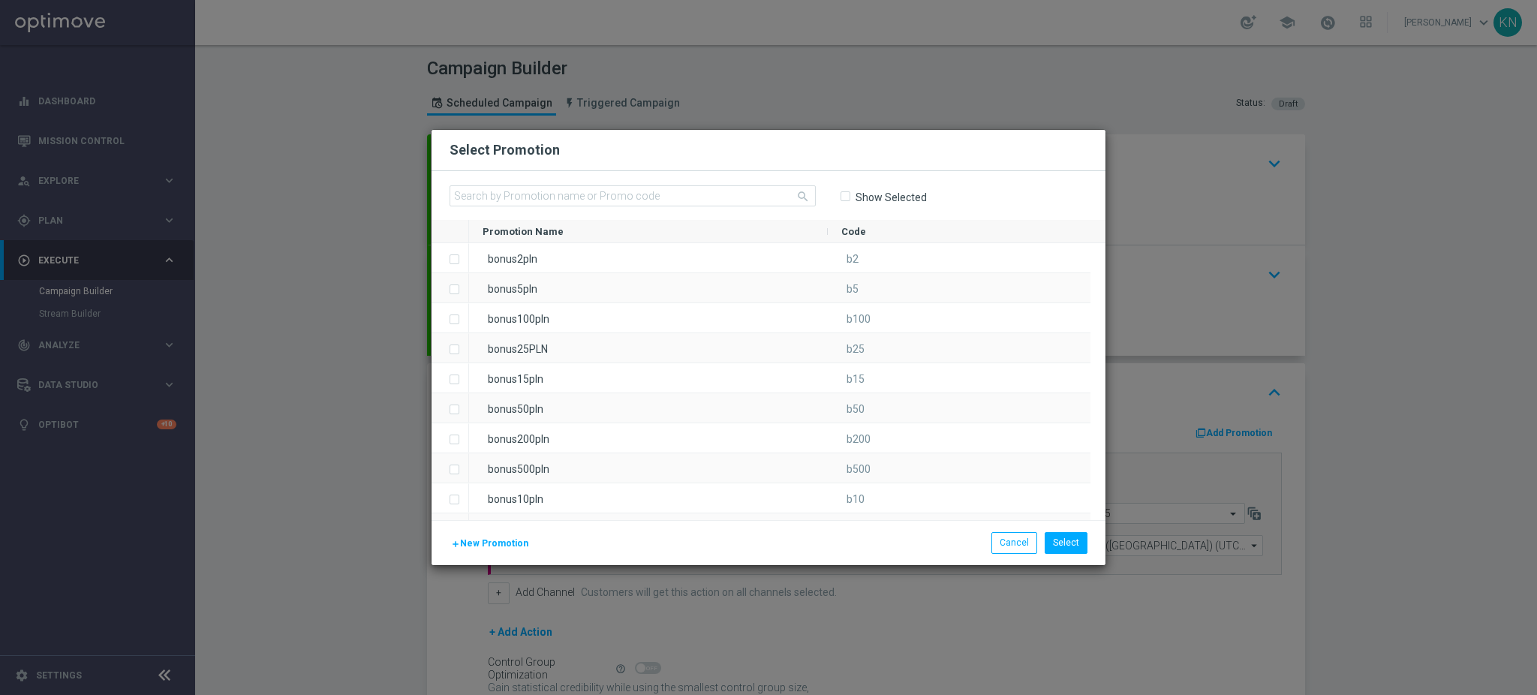
click at [461, 550] on button "add New Promotion" at bounding box center [489, 543] width 80 height 17
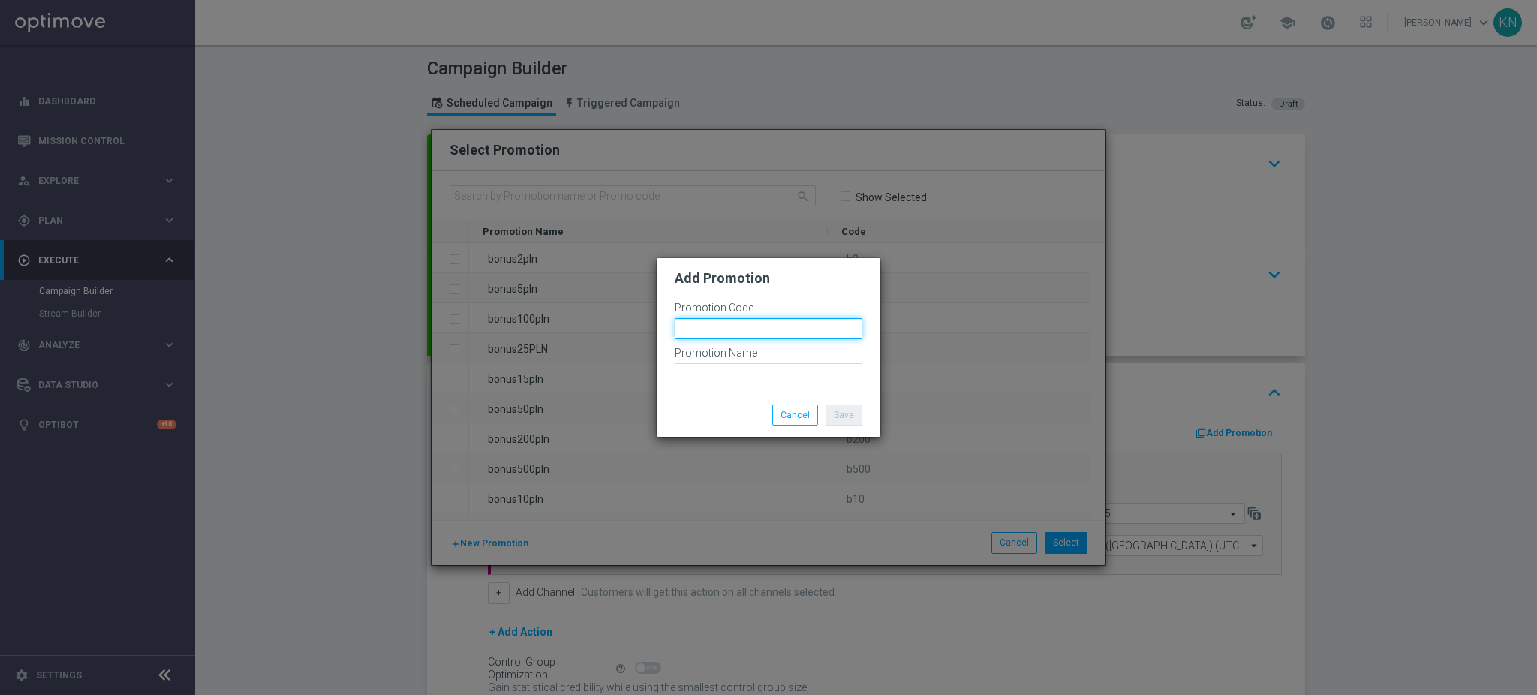
click at [712, 324] on input "text" at bounding box center [768, 328] width 188 height 21
paste input "175472"
drag, startPoint x: 765, startPoint y: 324, endPoint x: 605, endPoint y: 327, distance: 159.8
click at [605, 327] on modal-container "Add Promotion Promotion Code bonusapi_tg-175472 Promotion Name Save Cancel" at bounding box center [768, 347] width 1537 height 695
type input "bonusapi_tg-175472"
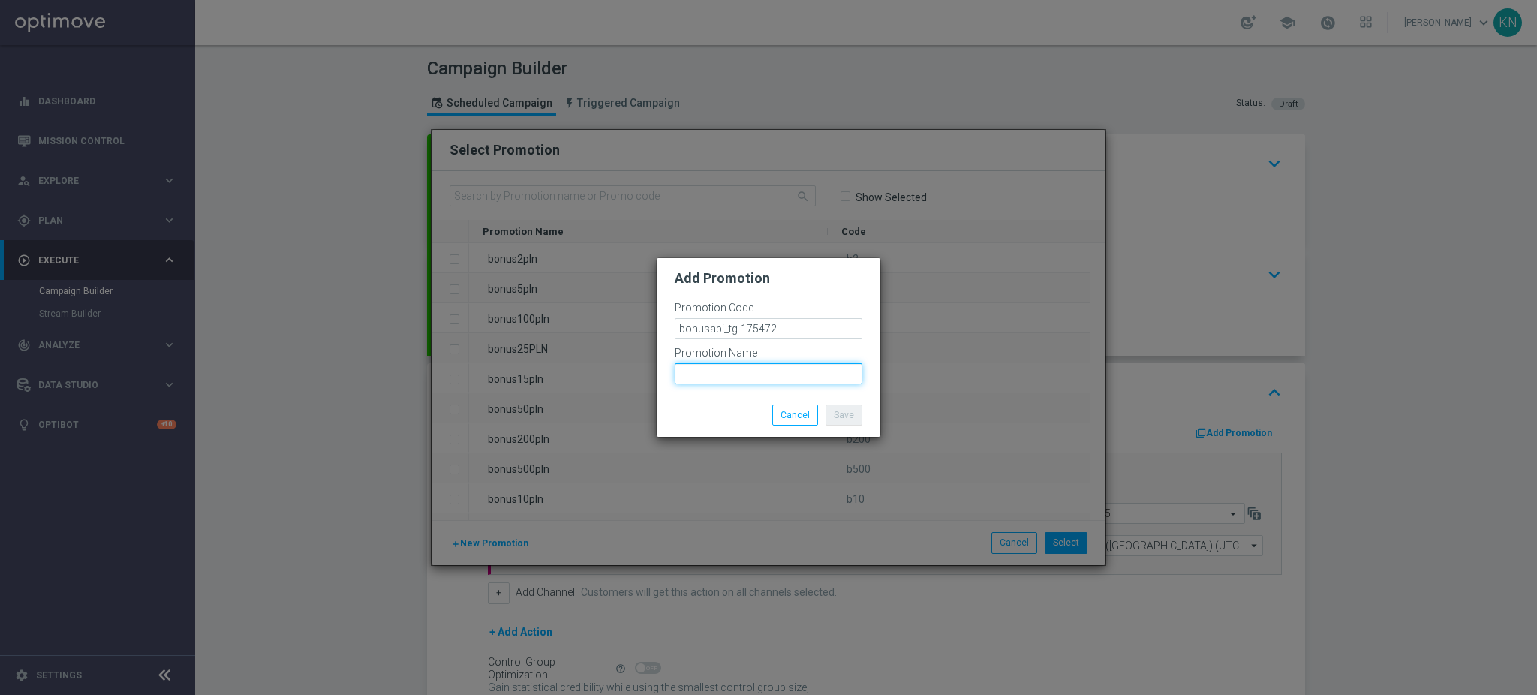
click at [722, 372] on input "text" at bounding box center [768, 373] width 188 height 21
paste input "bonusapi_tg-175472"
type input "bonusapi_tg-175472"
click at [743, 404] on div "Save Cancel" at bounding box center [803, 414] width 140 height 21
drag, startPoint x: 801, startPoint y: 367, endPoint x: 642, endPoint y: 370, distance: 159.1
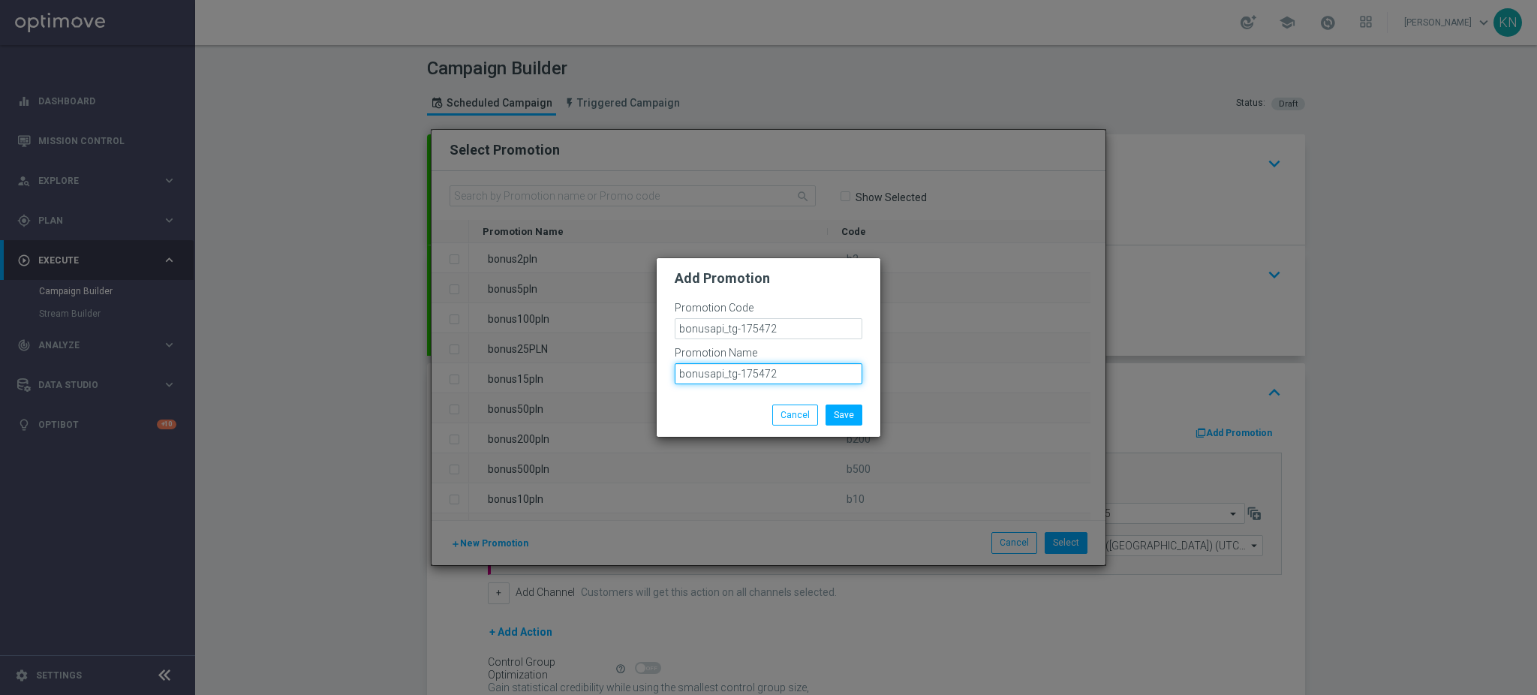
click at [642, 370] on modal-container "Add Promotion Promotion Code bonusapi_tg-175472 Promotion Name bonusapi_tg-1754…" at bounding box center [768, 347] width 1537 height 695
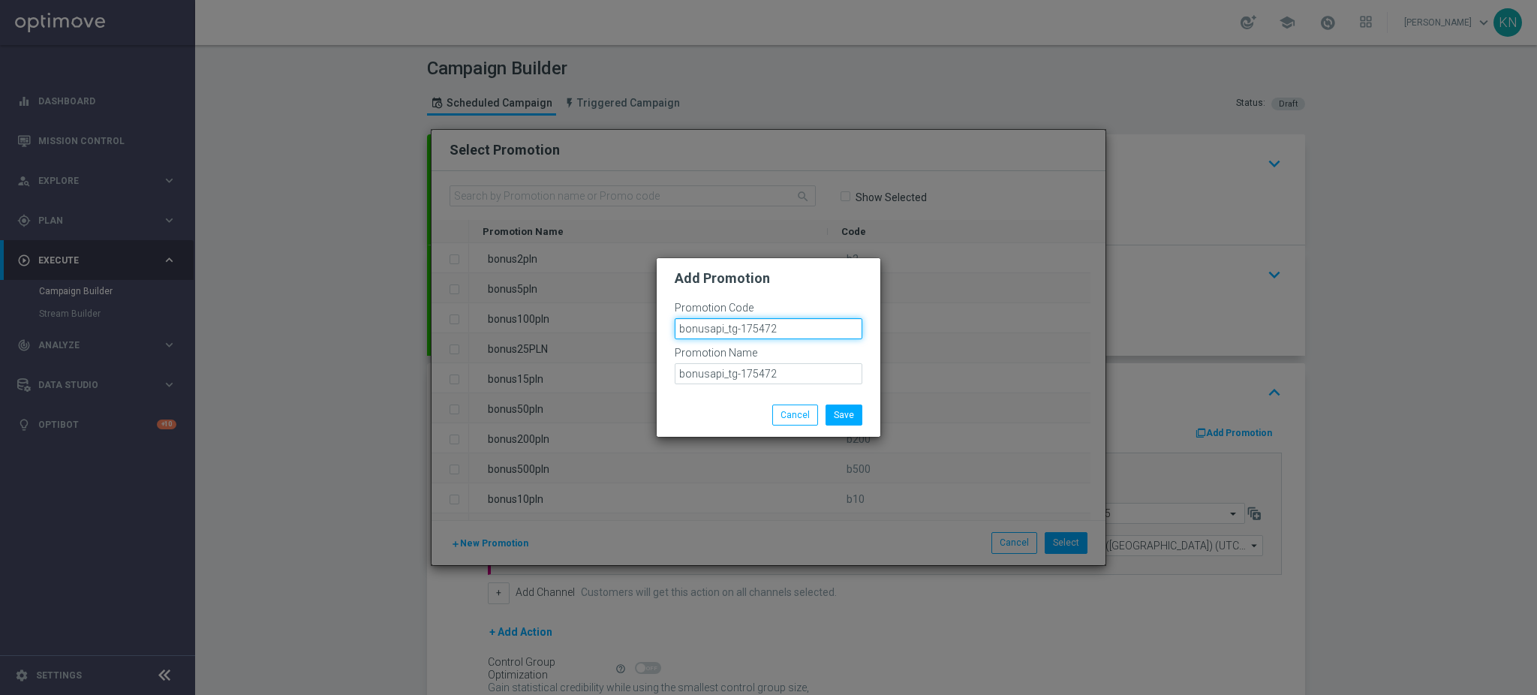
drag, startPoint x: 794, startPoint y: 332, endPoint x: 586, endPoint y: 332, distance: 207.8
click at [586, 332] on modal-container "Add Promotion Promotion Code bonusapi_tg-175472 Promotion Name bonusapi_tg-1754…" at bounding box center [768, 347] width 1537 height 695
click at [787, 302] on div "Promotion Code bonusapi_tg-175472" at bounding box center [768, 324] width 188 height 45
click at [843, 418] on button "Save" at bounding box center [843, 414] width 37 height 21
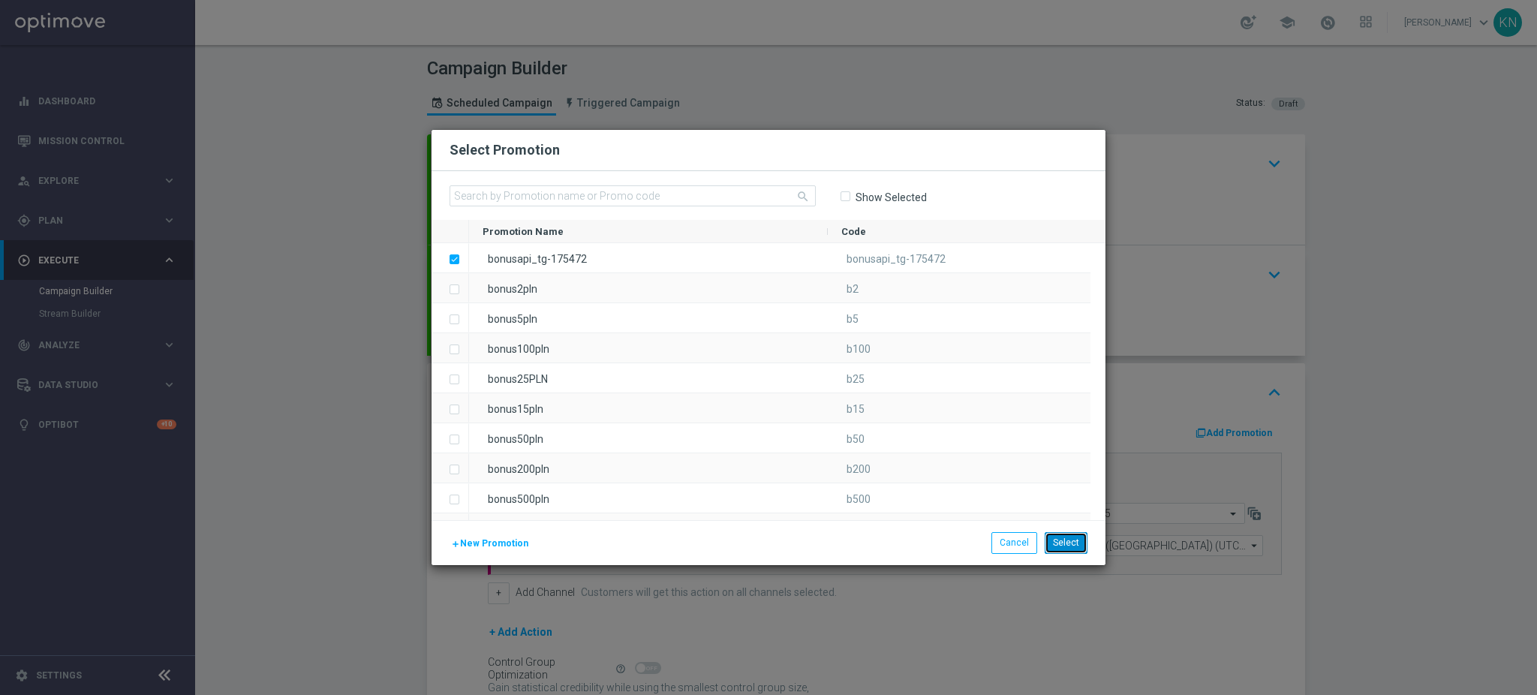
click at [1064, 548] on button "Select" at bounding box center [1065, 542] width 43 height 21
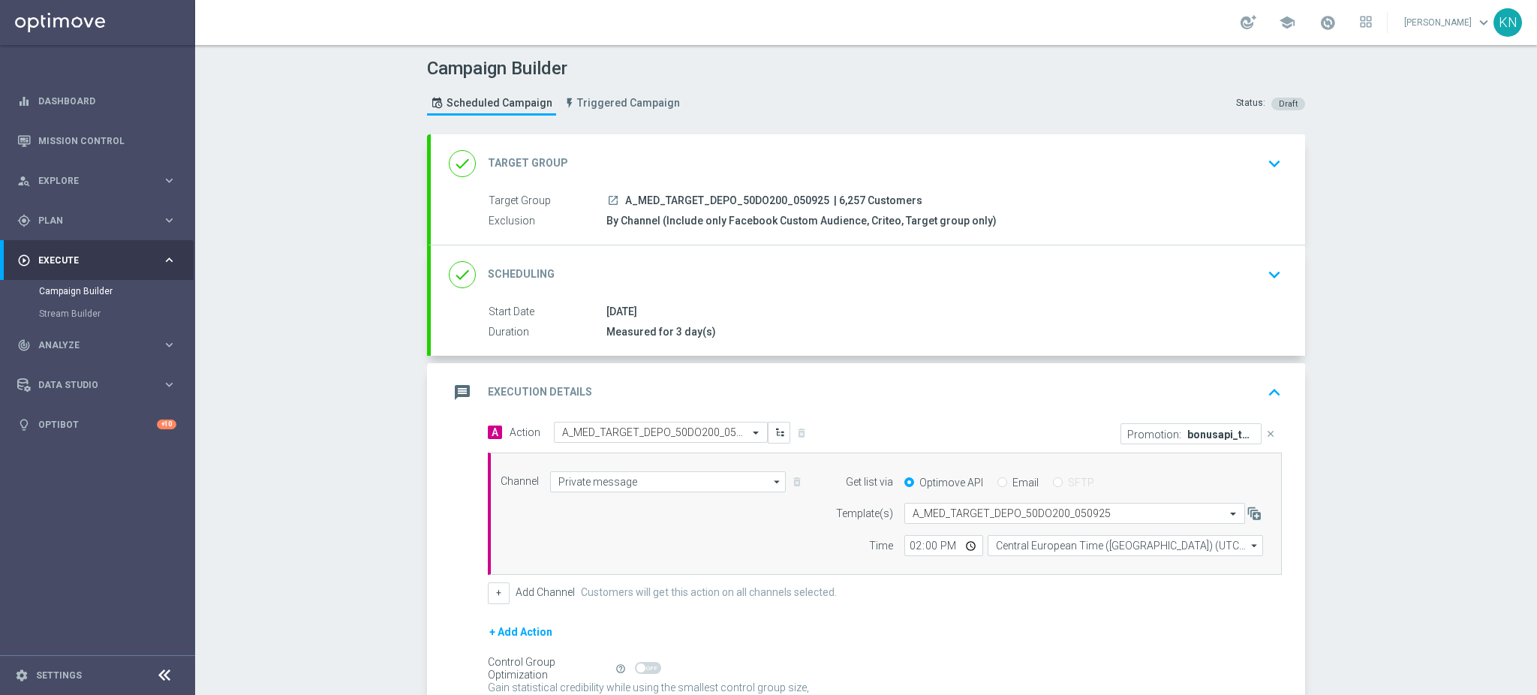
click at [1227, 280] on div "done Scheduling keyboard_arrow_down" at bounding box center [868, 274] width 838 height 29
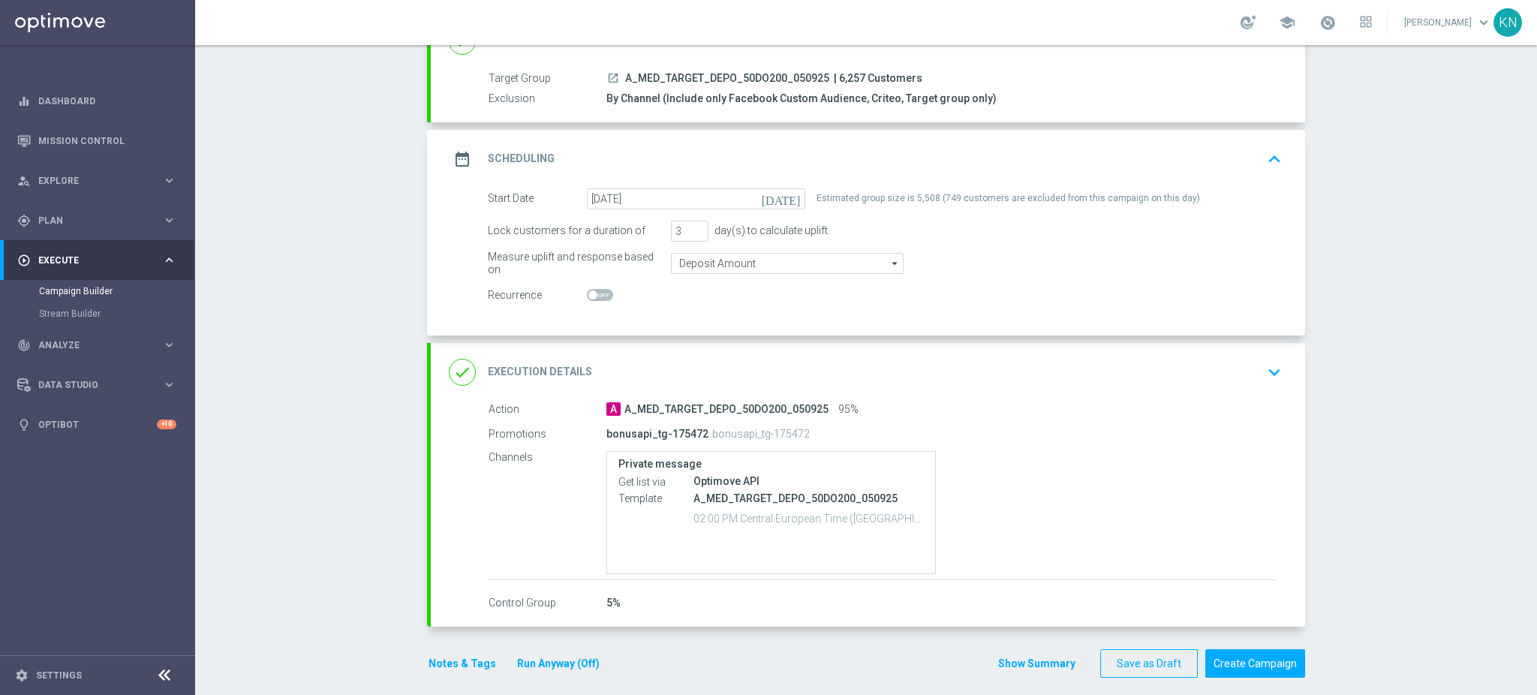
scroll to position [134, 0]
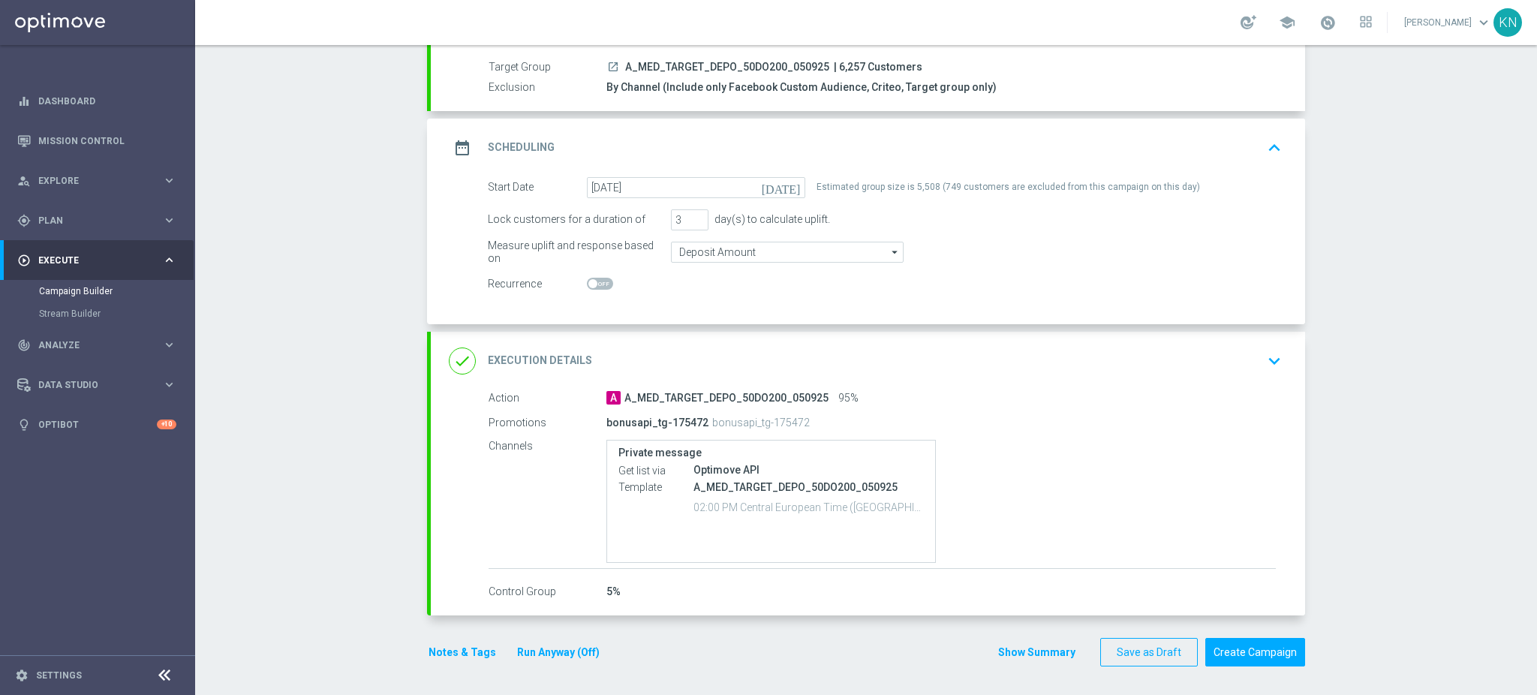
click at [472, 646] on button "Notes & Tags" at bounding box center [462, 652] width 71 height 19
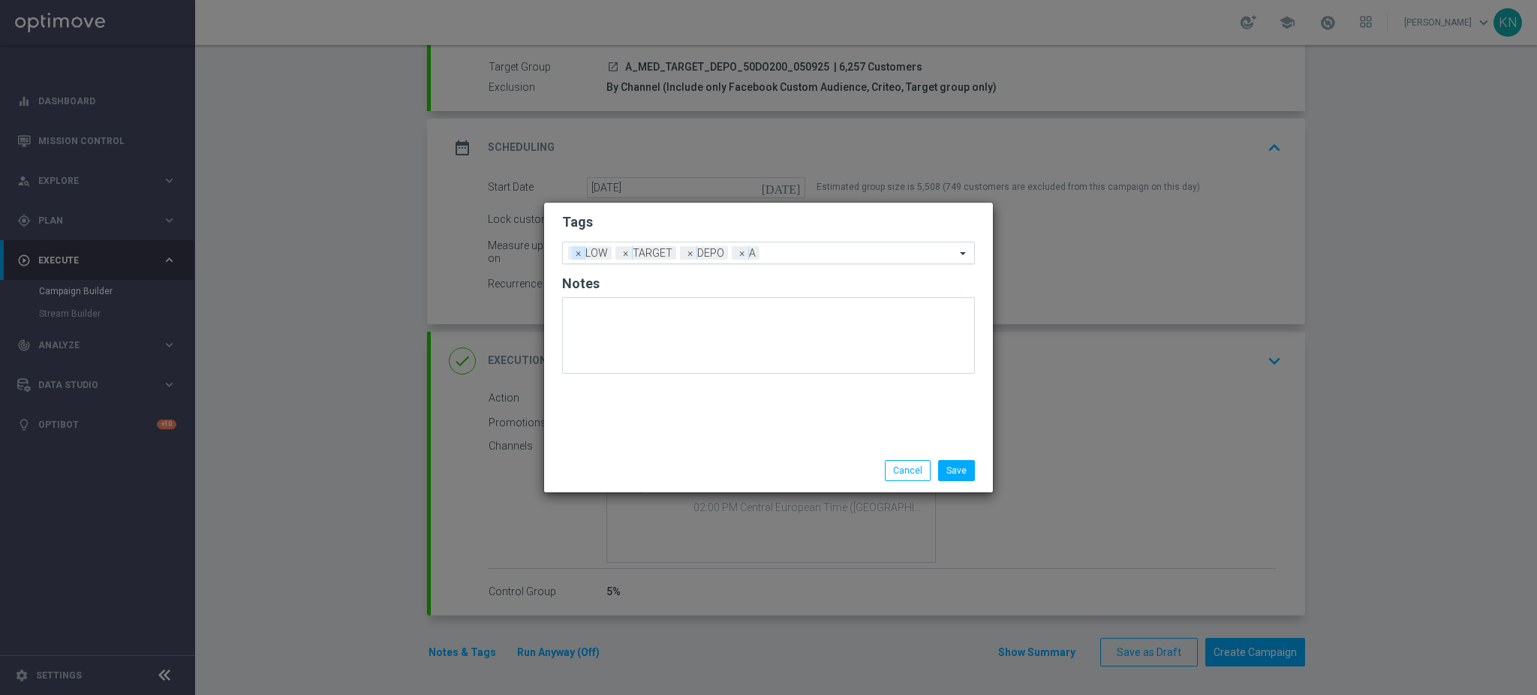
click at [574, 250] on span "×" at bounding box center [579, 253] width 14 height 14
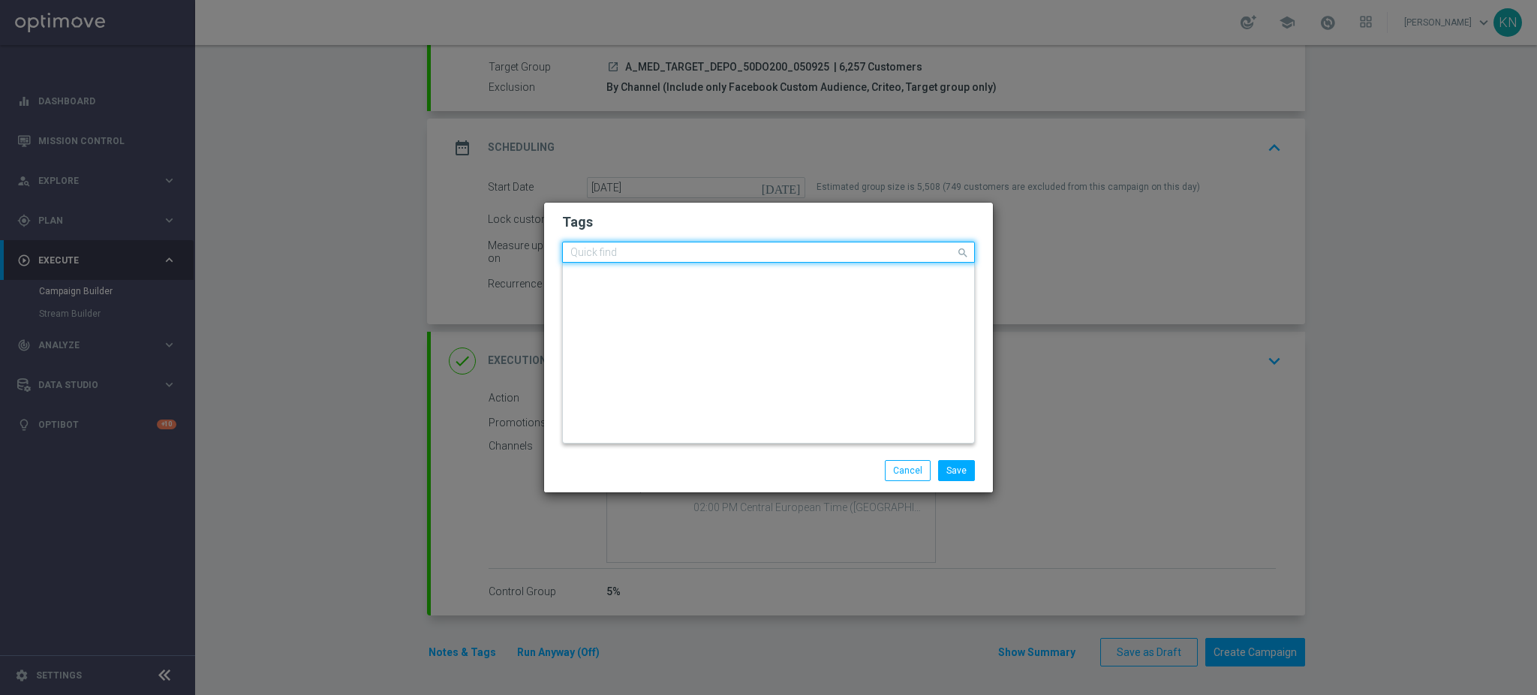
click at [772, 247] on input "text" at bounding box center [762, 253] width 385 height 13
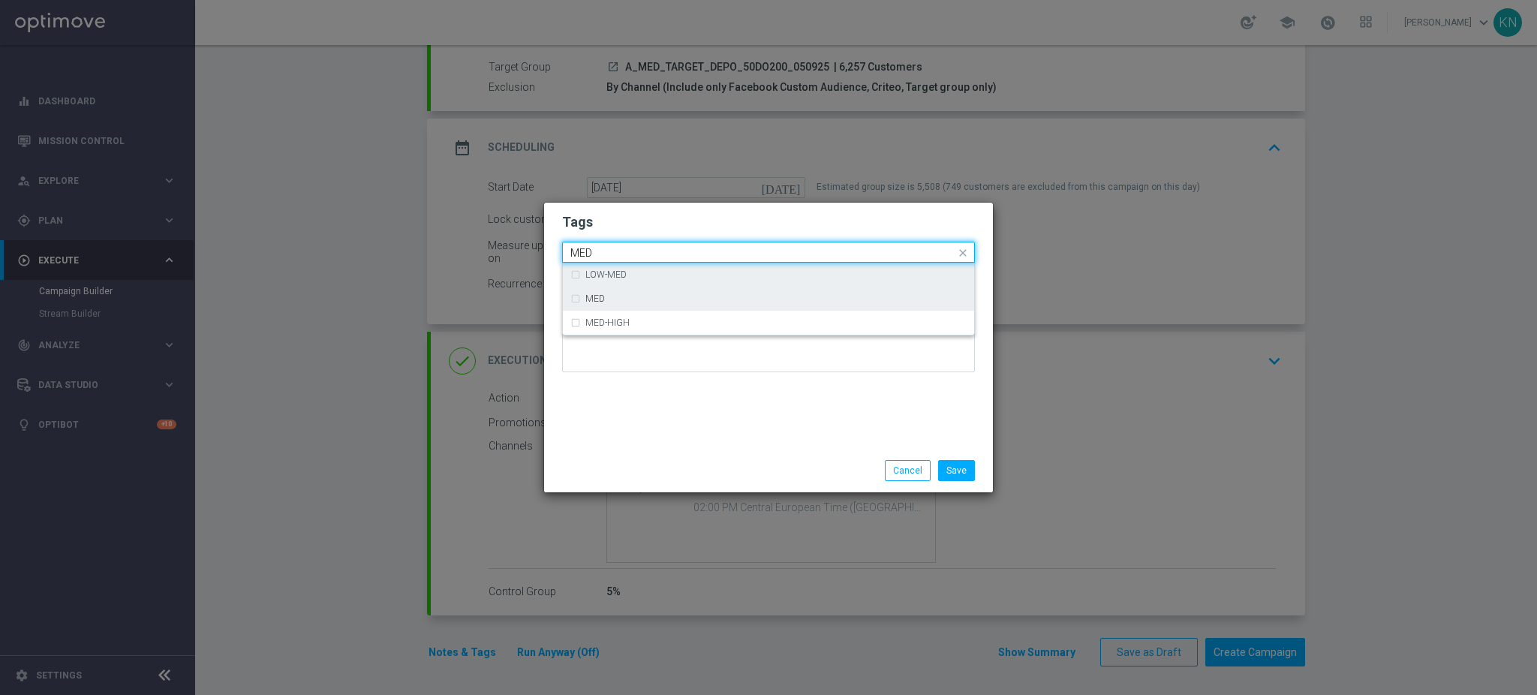
drag, startPoint x: 661, startPoint y: 297, endPoint x: 683, endPoint y: 263, distance: 40.8
click at [660, 297] on div "MED" at bounding box center [775, 298] width 381 height 9
type input "MED"
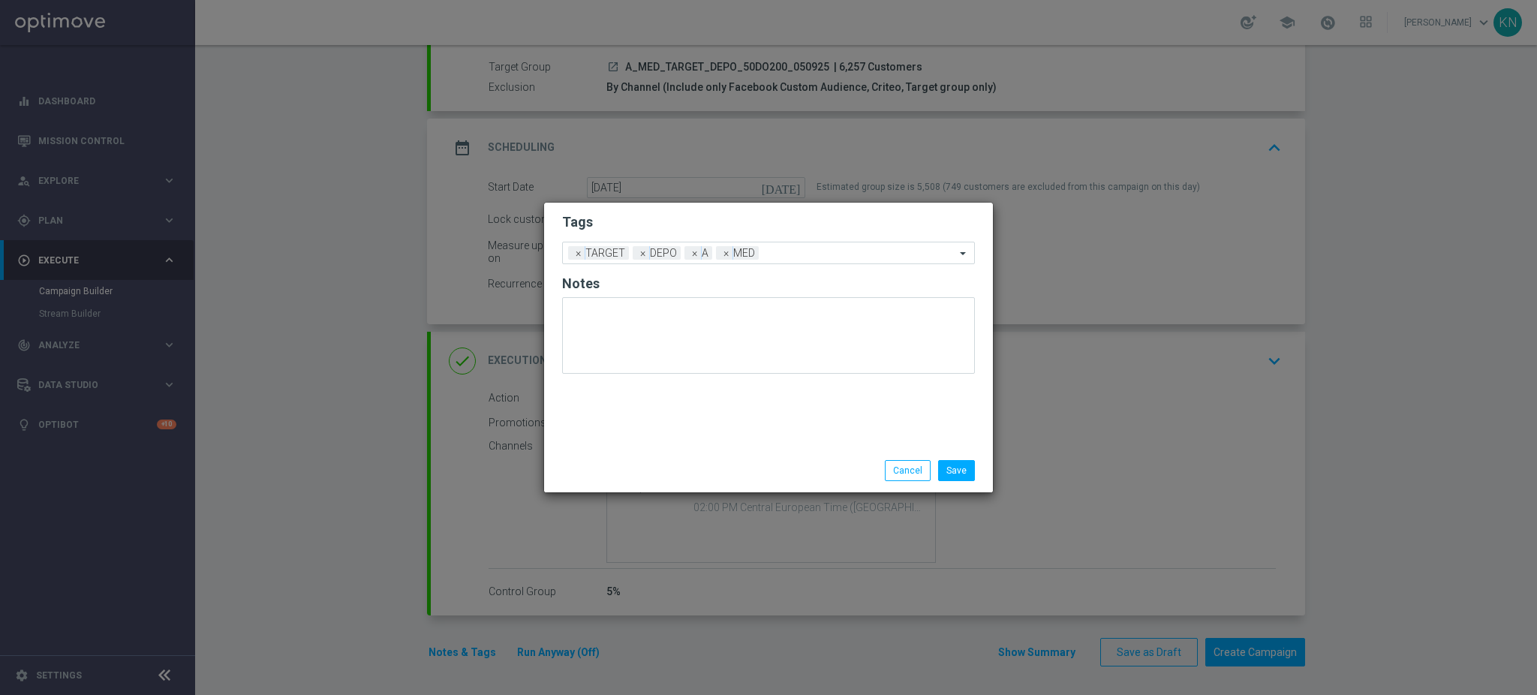
click at [708, 230] on h2 "Tags" at bounding box center [768, 222] width 413 height 18
click at [962, 473] on button "Save" at bounding box center [956, 470] width 37 height 21
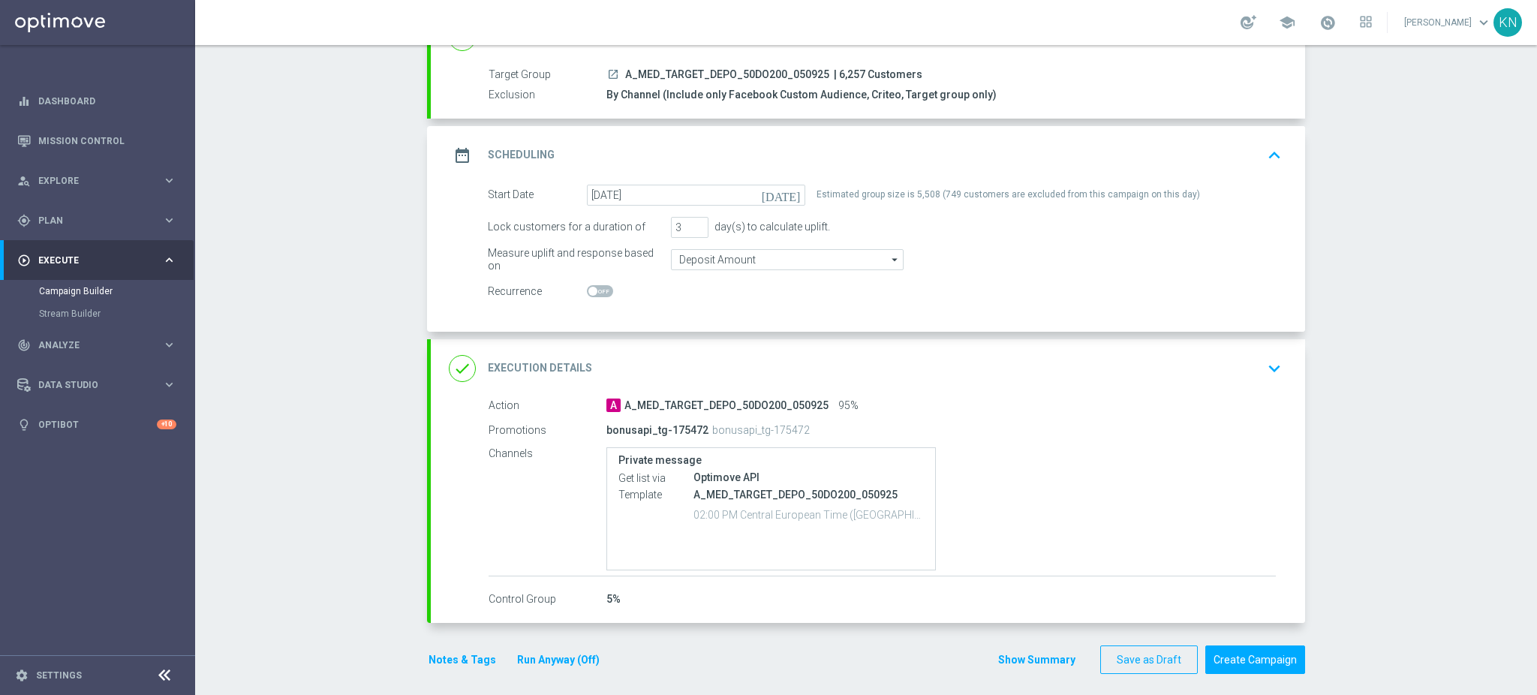
scroll to position [134, 0]
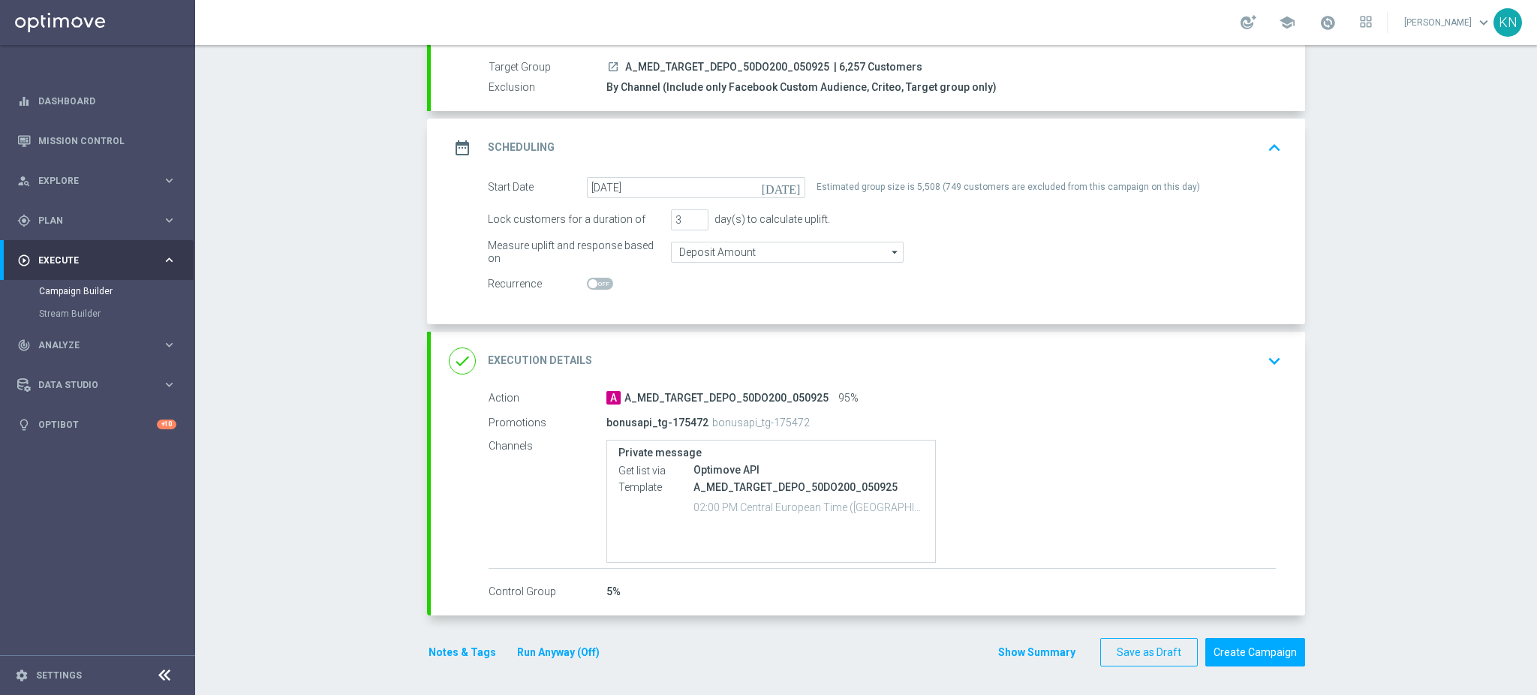
click at [1221, 377] on div "done Execution Details keyboard_arrow_down" at bounding box center [868, 361] width 874 height 59
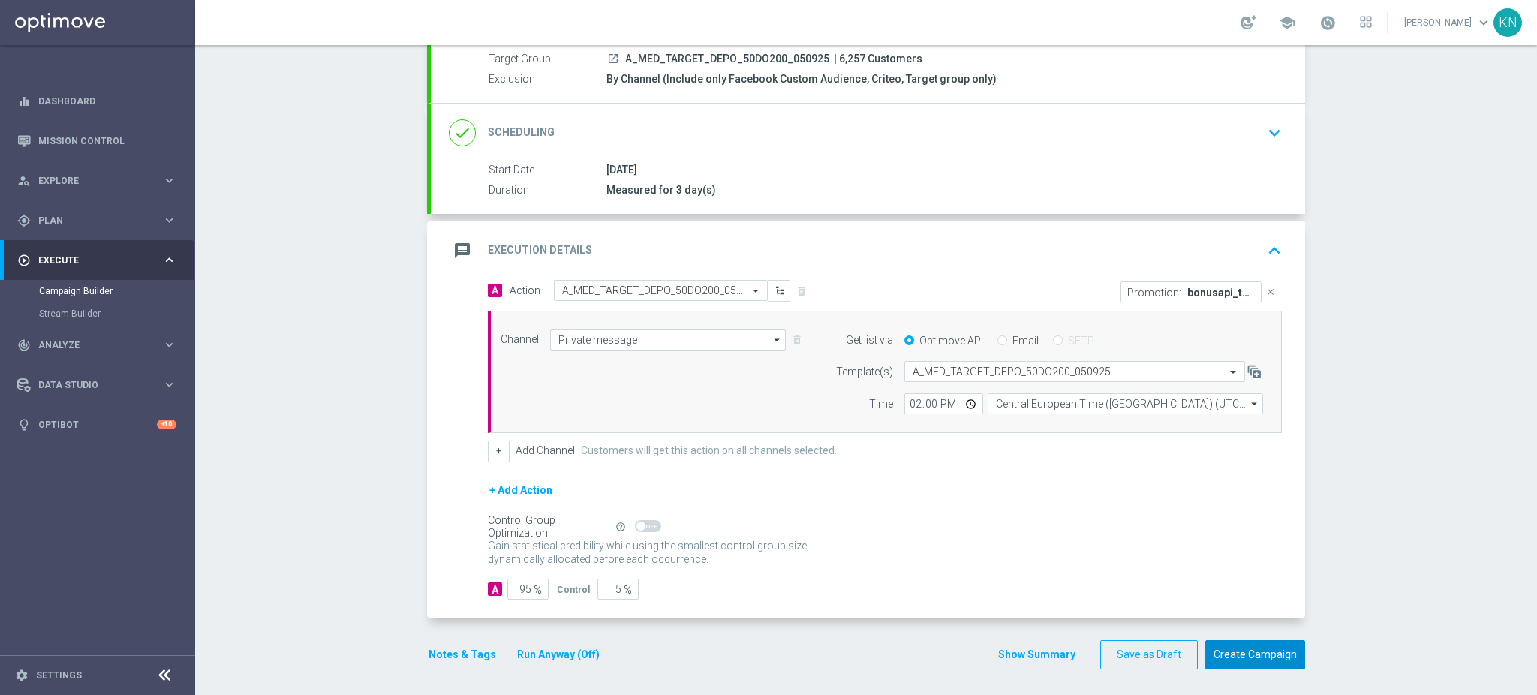
scroll to position [145, 0]
click at [1265, 651] on button "Create Campaign" at bounding box center [1255, 651] width 100 height 29
click at [1434, 458] on div at bounding box center [753, 347] width 1537 height 695
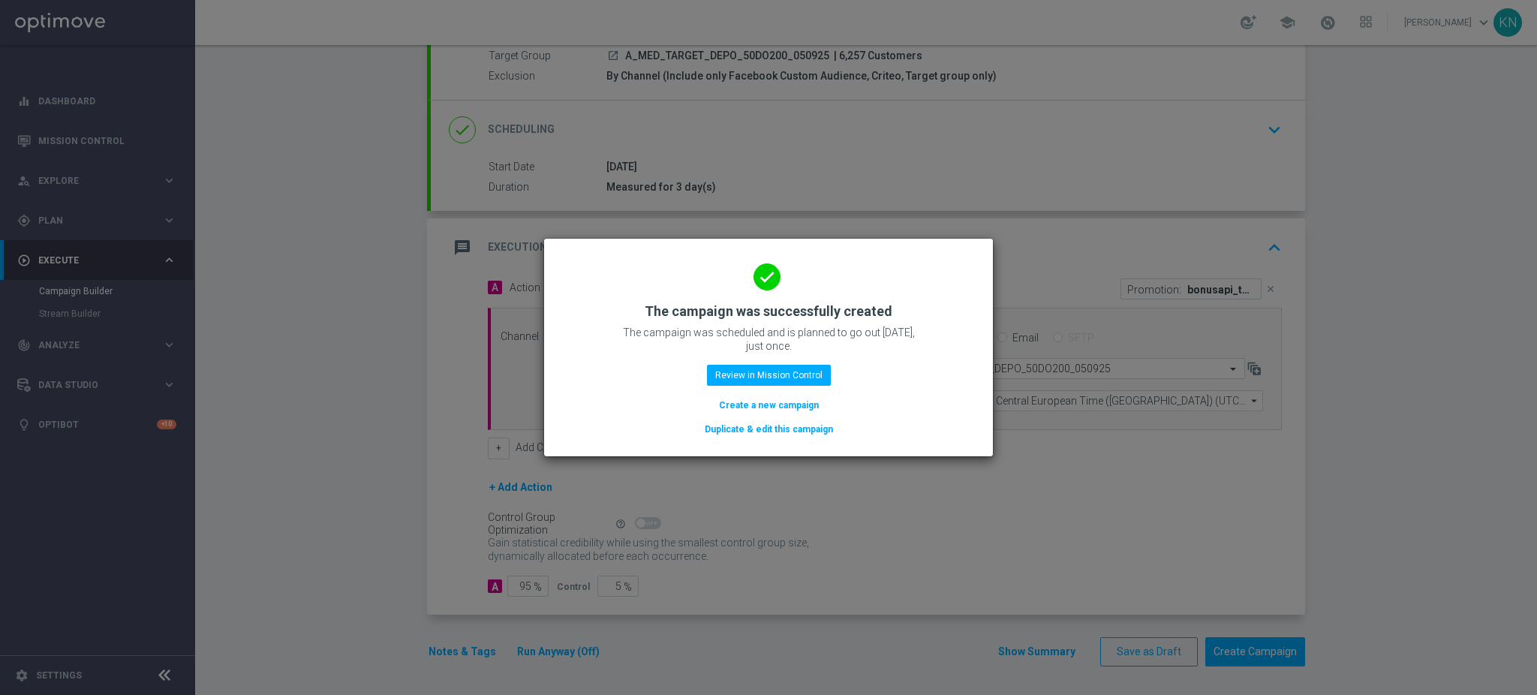
click at [1443, 157] on modal-container "done The campaign was successfully created The campaign was scheduled and is pl…" at bounding box center [768, 347] width 1537 height 695
click at [350, 230] on modal-container "done The campaign was successfully created The campaign was scheduled and is pl…" at bounding box center [768, 347] width 1537 height 695
click at [92, 318] on modal-container "done The campaign was successfully created The campaign was scheduled and is pl…" at bounding box center [768, 347] width 1537 height 695
click at [744, 362] on div "done The campaign was successfully created The campaign was scheduled and is pl…" at bounding box center [768, 345] width 413 height 185
click at [748, 368] on button "Review in Mission Control" at bounding box center [769, 375] width 124 height 21
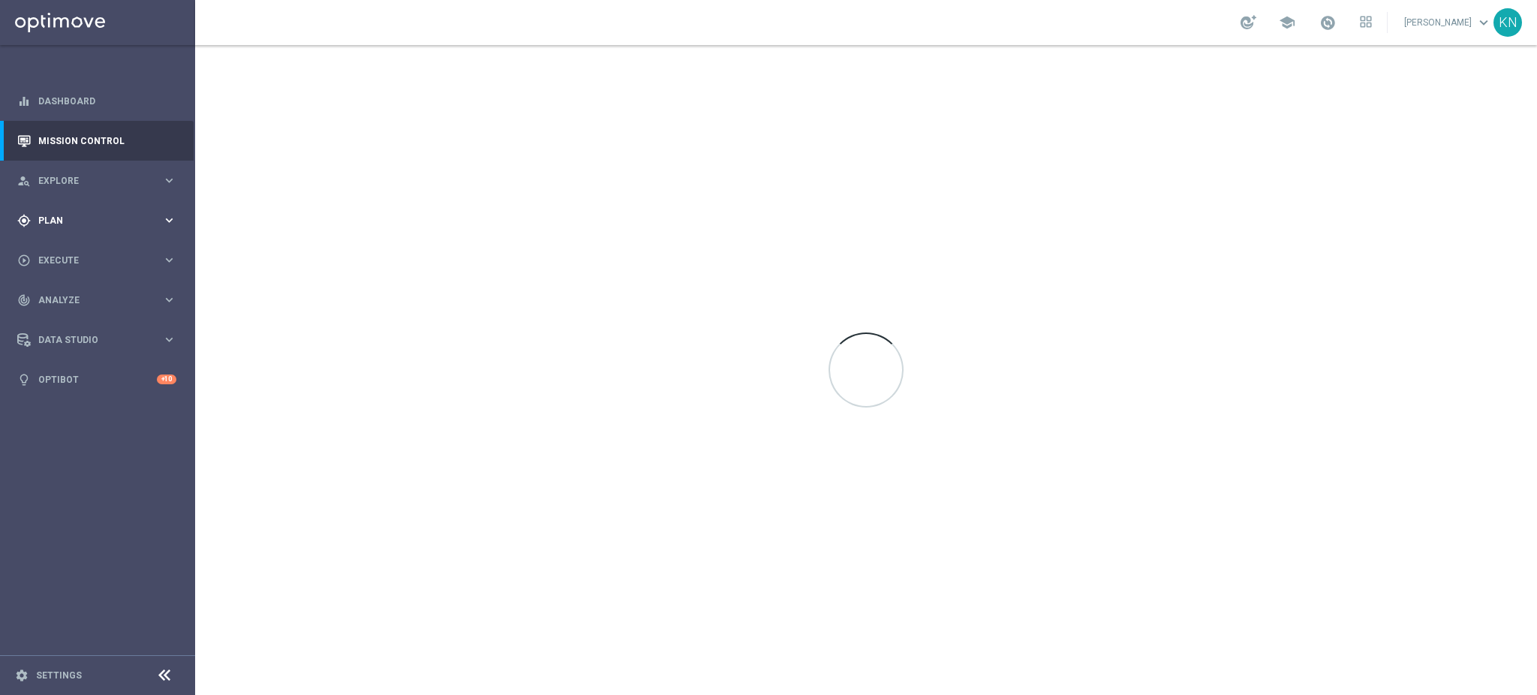
click at [77, 214] on div "gps_fixed Plan" at bounding box center [89, 221] width 145 height 14
click at [74, 289] on accordion "Templates keyboard_arrow_right Optimail" at bounding box center [116, 296] width 155 height 23
click at [76, 292] on span "Templates" at bounding box center [93, 296] width 107 height 9
click at [87, 316] on link "Optimail" at bounding box center [102, 319] width 110 height 12
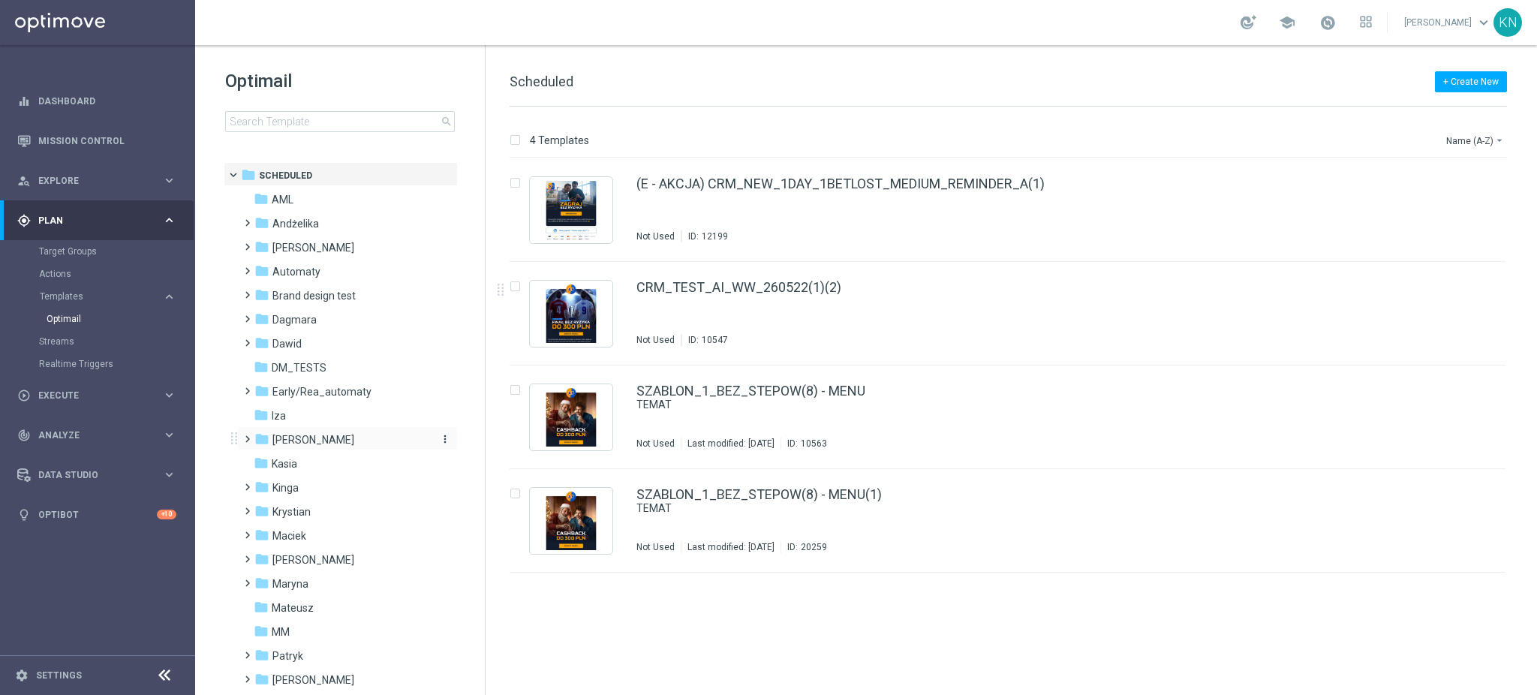
click at [293, 436] on span "[PERSON_NAME]" at bounding box center [313, 440] width 82 height 14
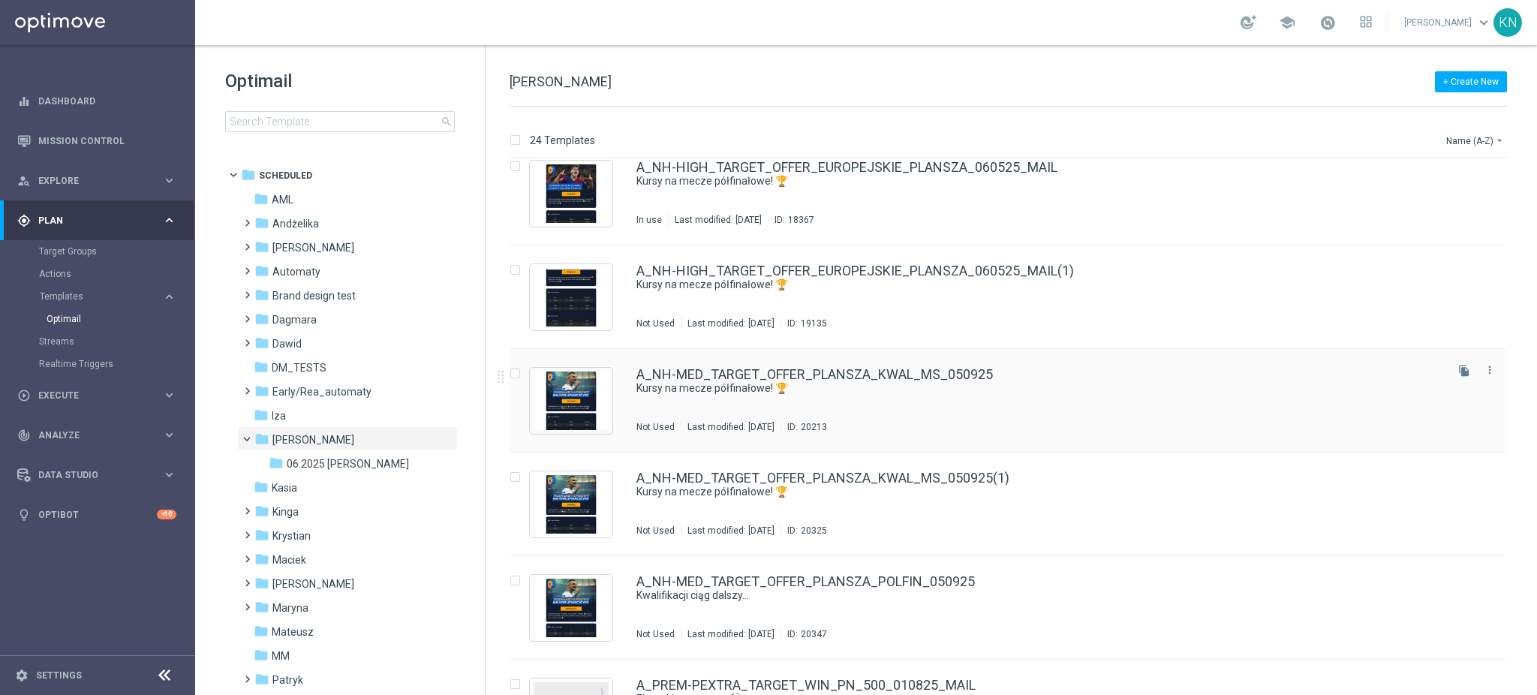
scroll to position [1948, 0]
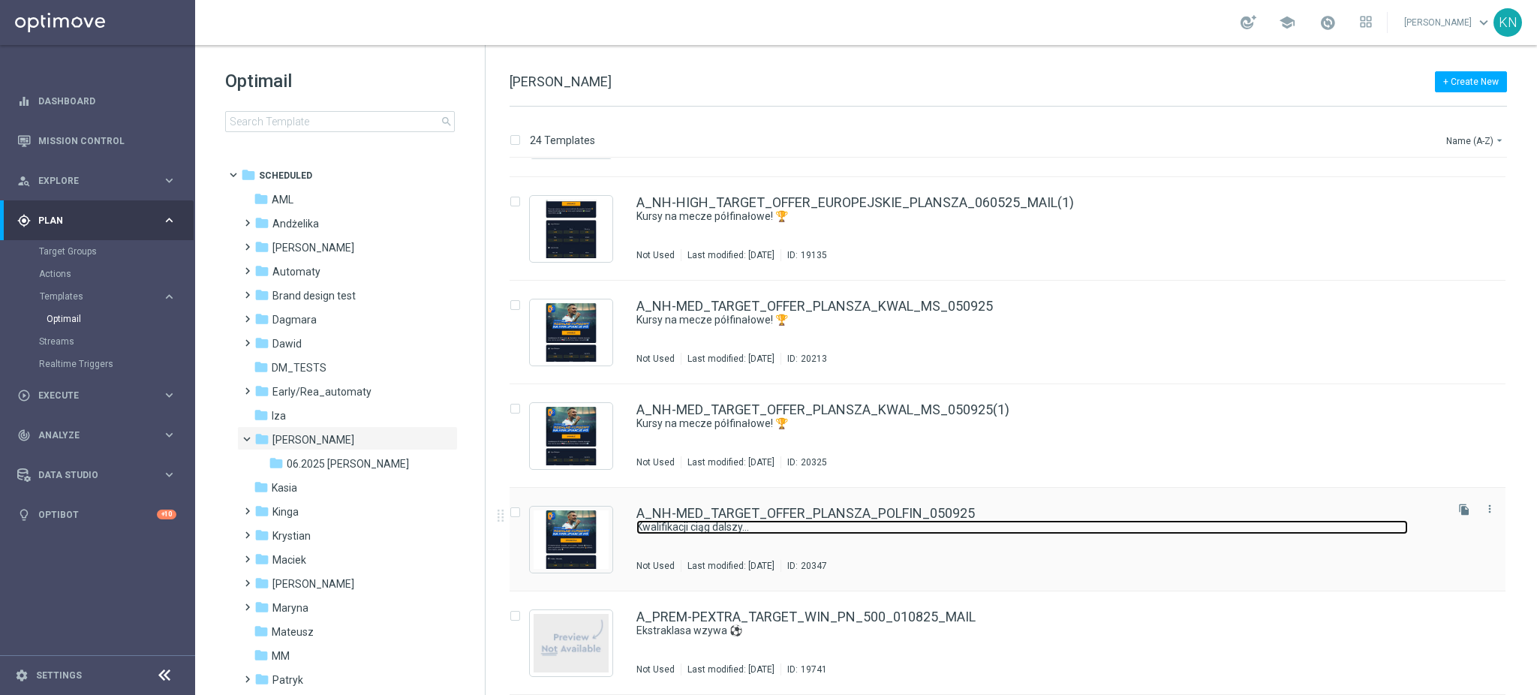
click at [1113, 534] on div "A_NH-MED_TARGET_OFFER_PLANSZA_POLFIN_050925 Kwalifikacji ciąg dalszy... Not Use…" at bounding box center [1039, 538] width 806 height 65
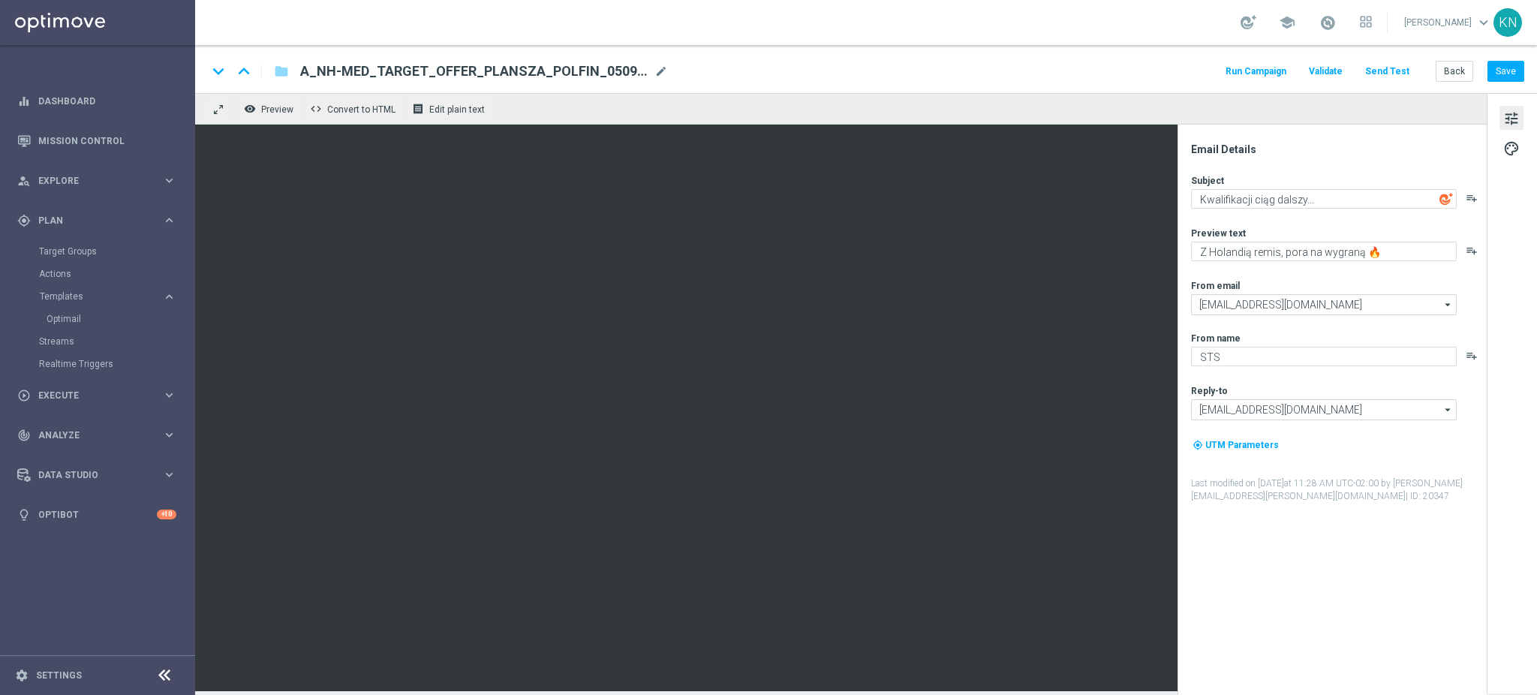
click at [1404, 73] on button "Send Test" at bounding box center [1386, 72] width 49 height 20
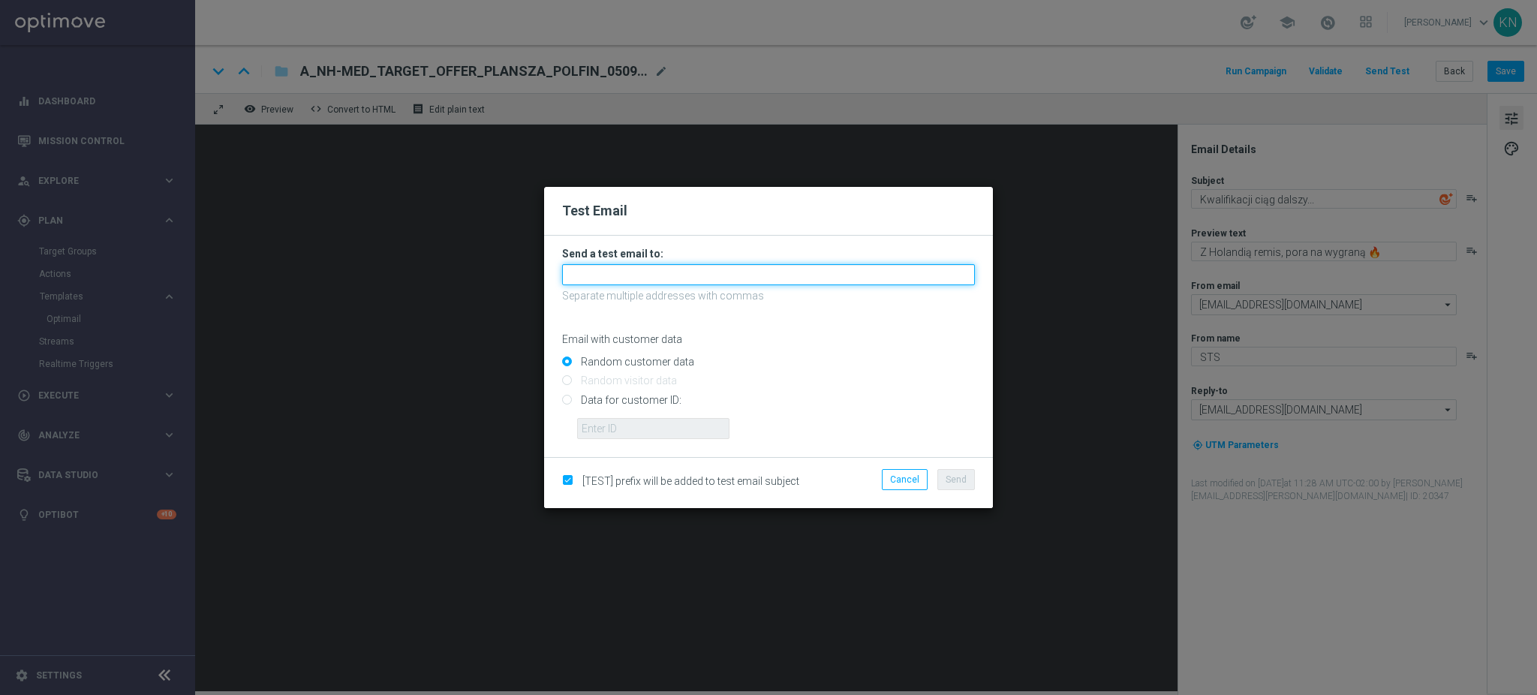
click at [656, 274] on input "text" at bounding box center [768, 274] width 413 height 21
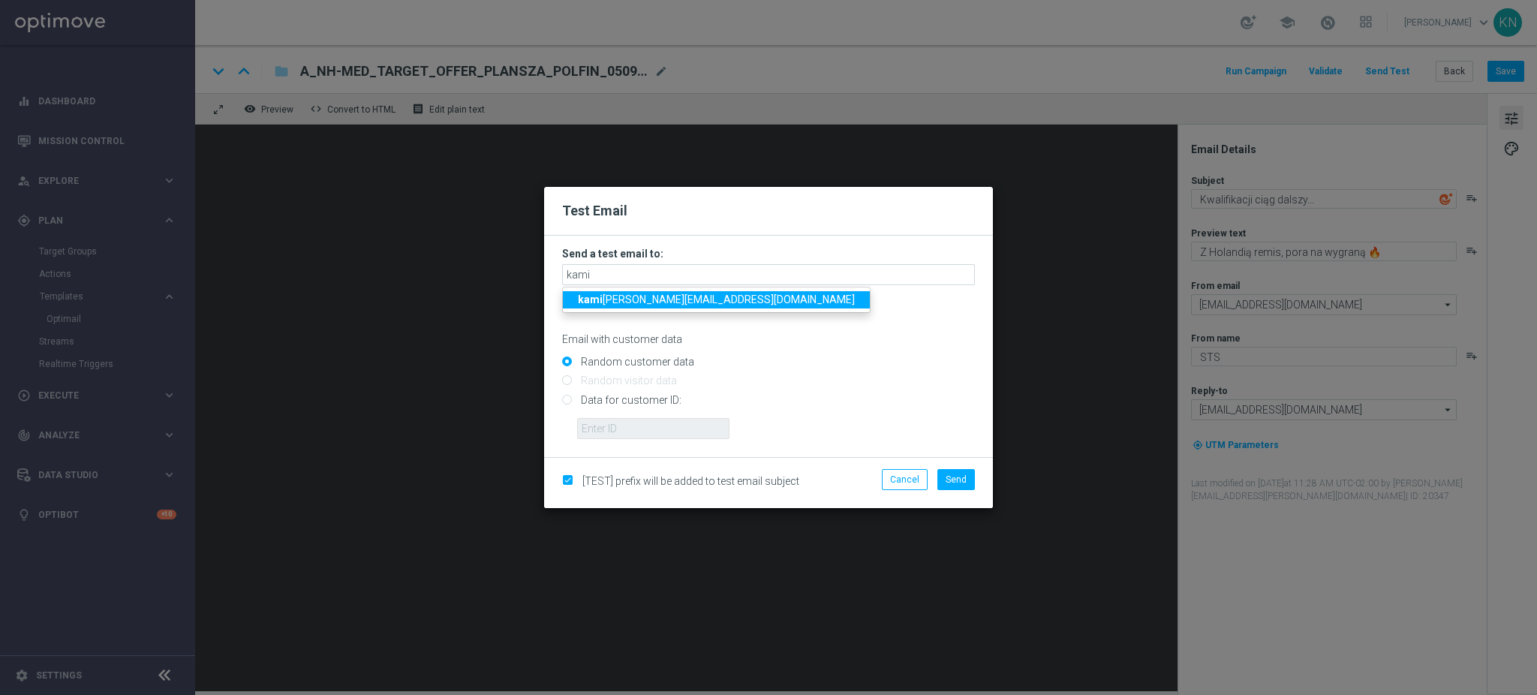
drag, startPoint x: 650, startPoint y: 300, endPoint x: 747, endPoint y: 344, distance: 106.4
click at [650, 300] on span "kami [EMAIL_ADDRESS][DOMAIN_NAME]" at bounding box center [716, 299] width 277 height 12
type input "[EMAIL_ADDRESS][PERSON_NAME][DOMAIN_NAME]"
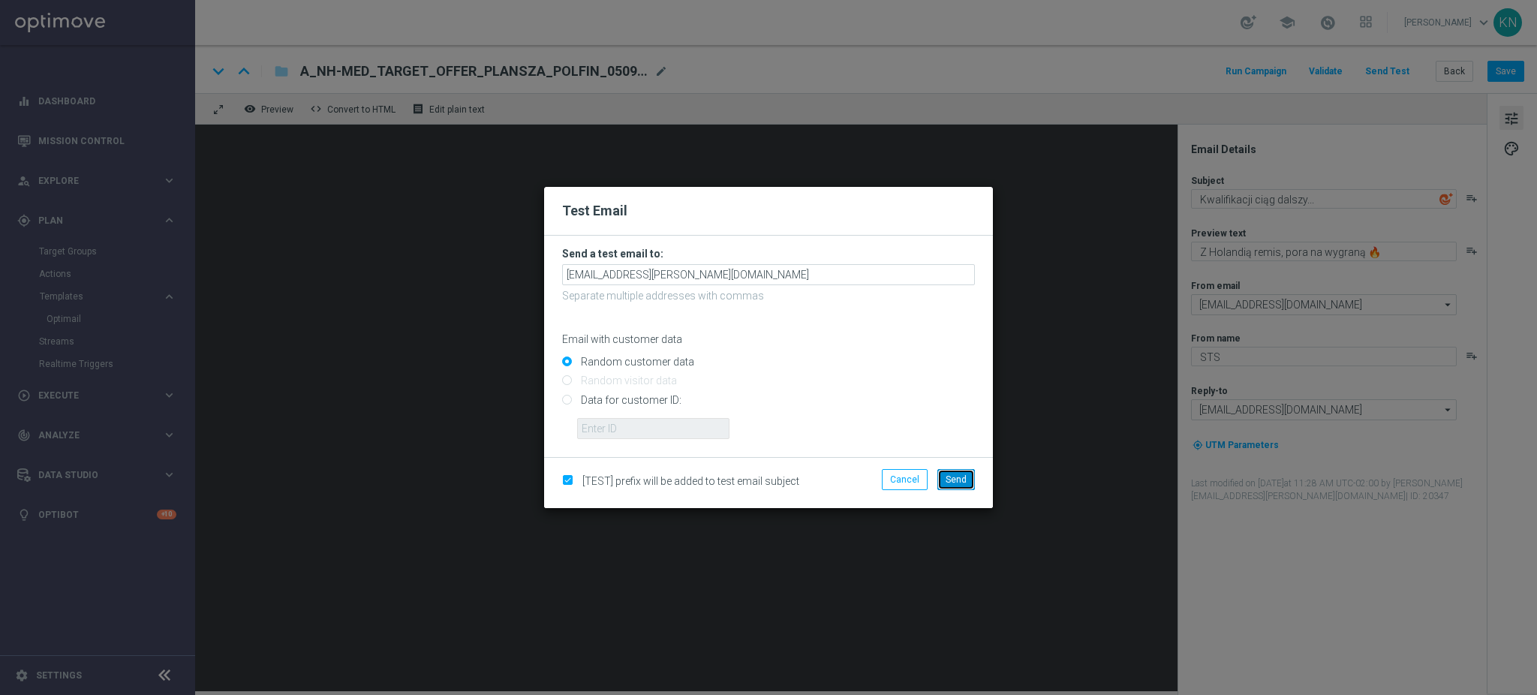
click at [957, 483] on span "Send" at bounding box center [955, 479] width 21 height 11
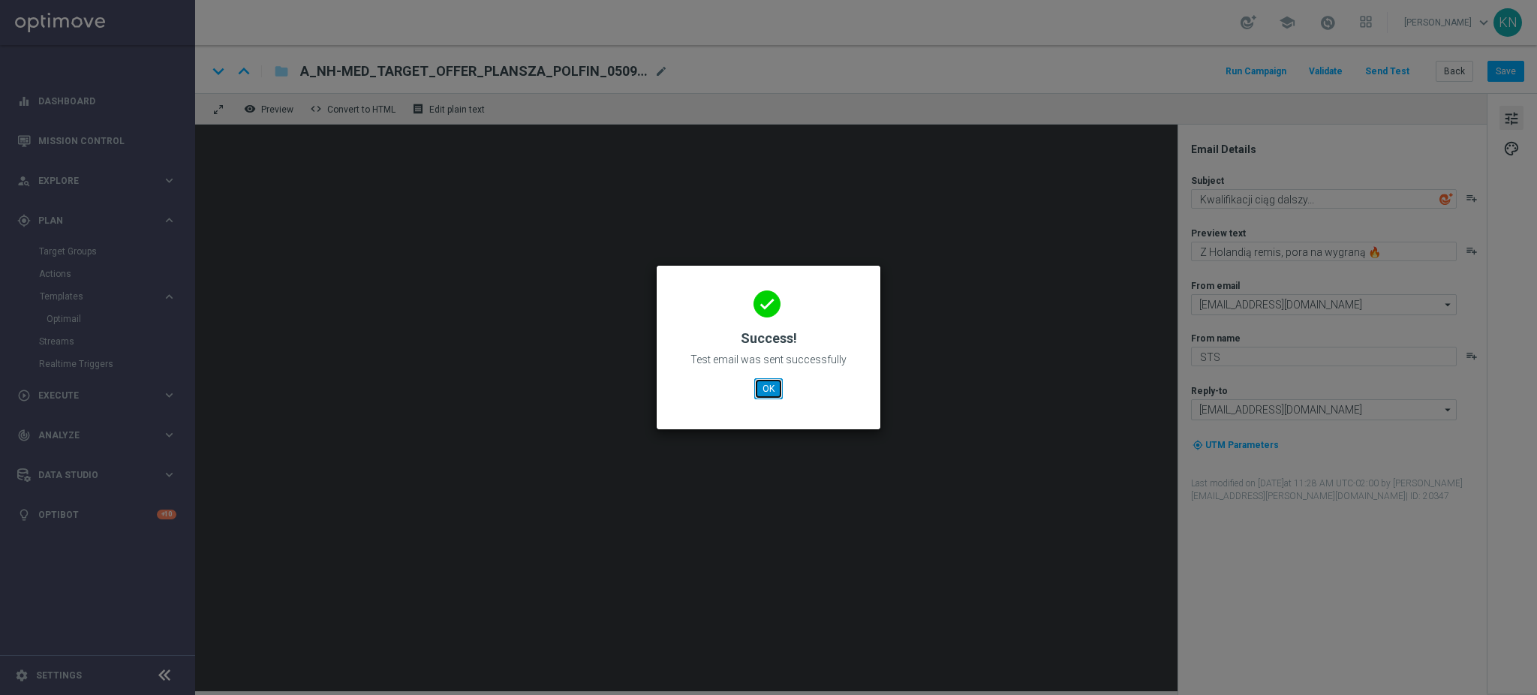
click at [782, 384] on button "OK" at bounding box center [768, 388] width 29 height 21
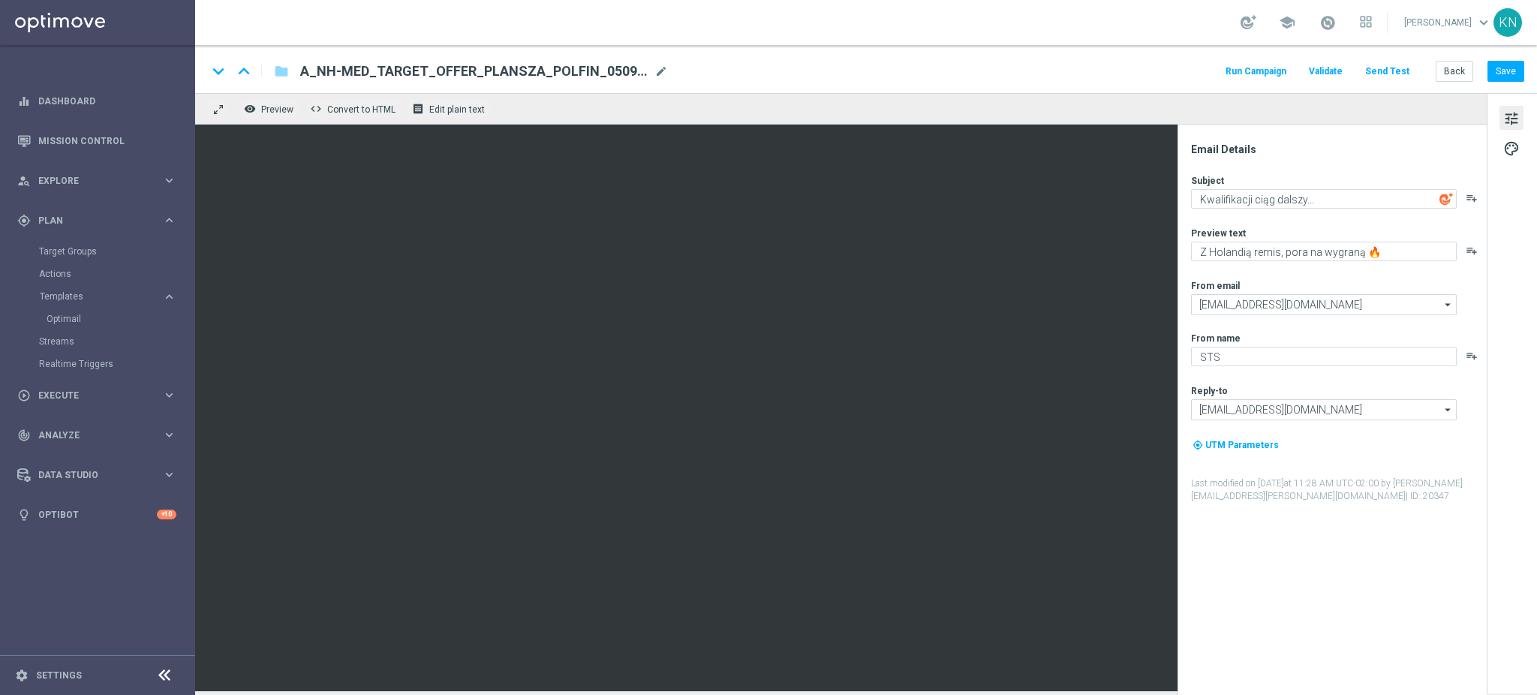
click at [1391, 71] on button "Send Test" at bounding box center [1386, 72] width 49 height 20
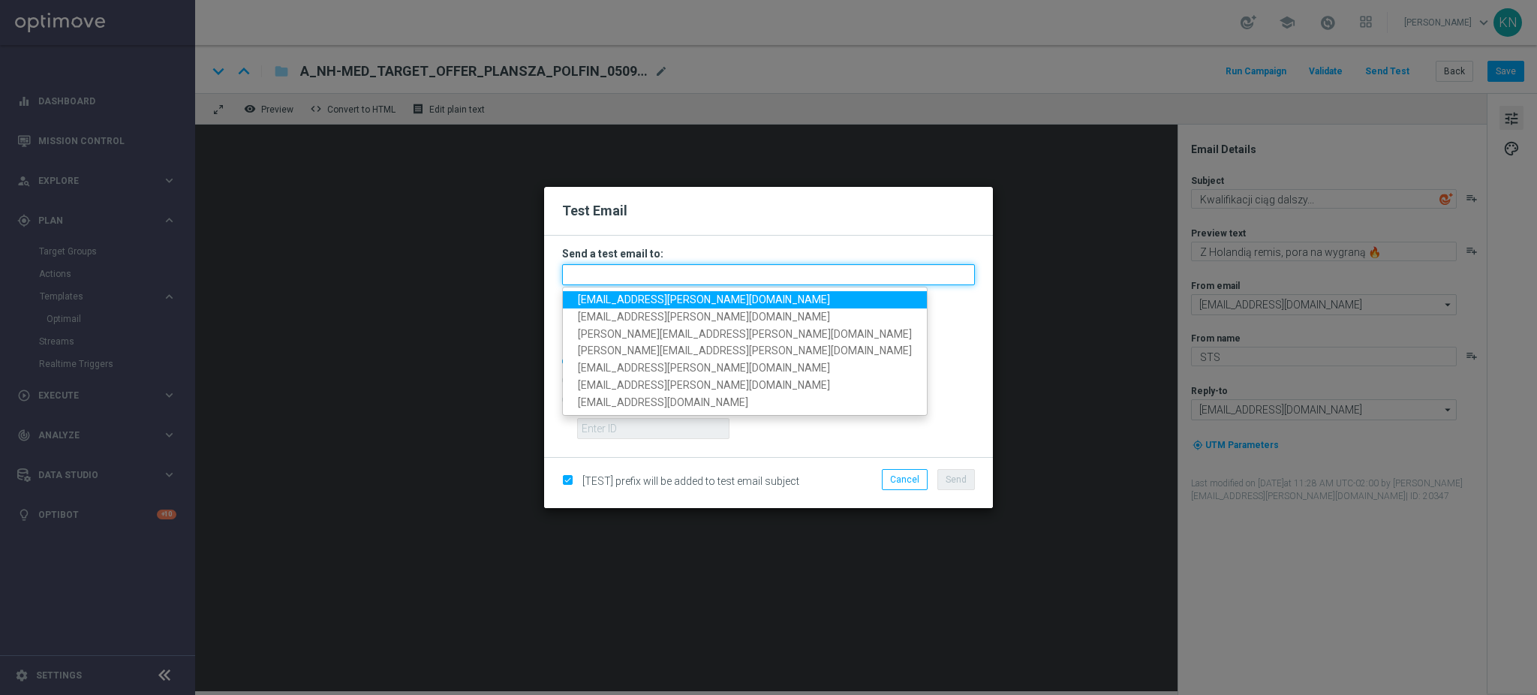
click at [701, 281] on input "text" at bounding box center [768, 274] width 413 height 21
paste input "[EMAIL_ADDRESS][PERSON_NAME][DOMAIN_NAME],[DOMAIN_NAME][EMAIL_ADDRESS][DOMAIN_N…"
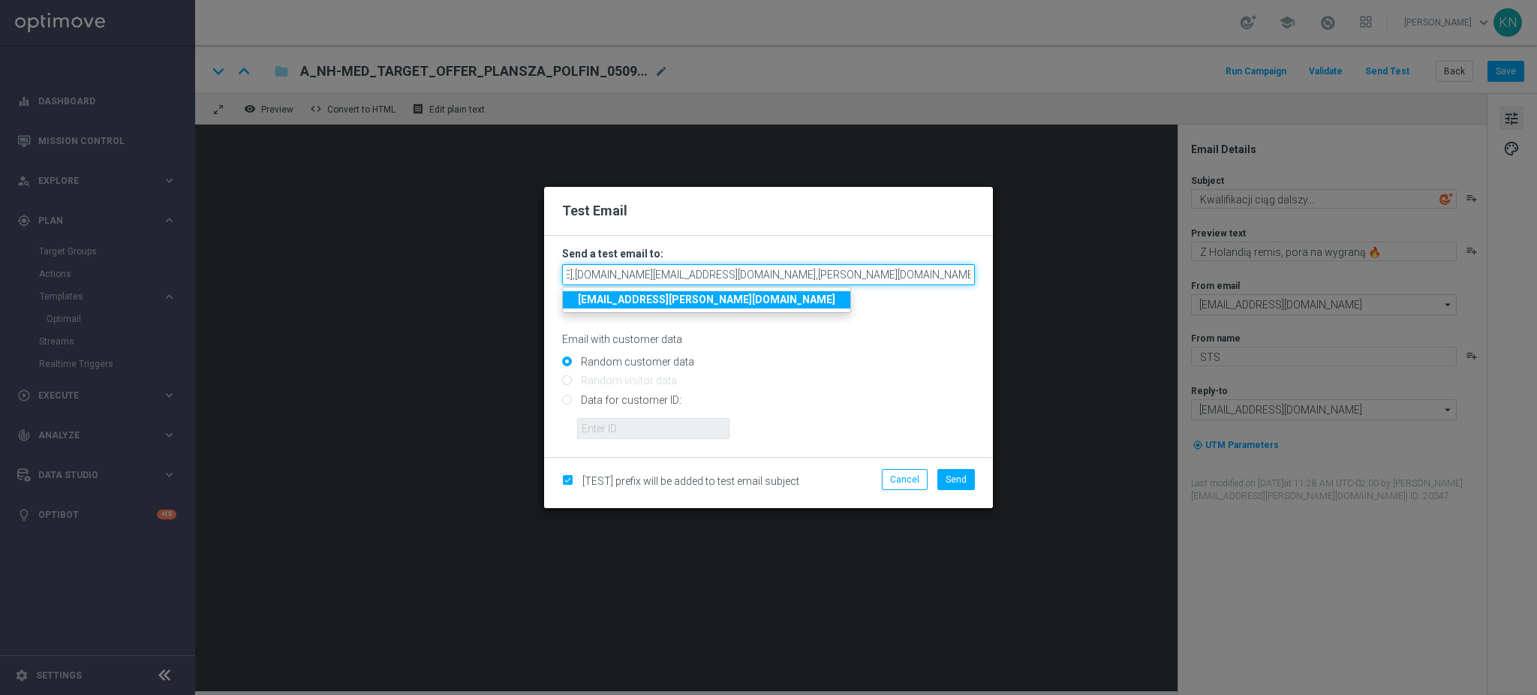
type input "[EMAIL_ADDRESS][PERSON_NAME][DOMAIN_NAME],[DOMAIN_NAME][EMAIL_ADDRESS][DOMAIN_N…"
click at [830, 337] on p "Email with customer data" at bounding box center [768, 339] width 413 height 14
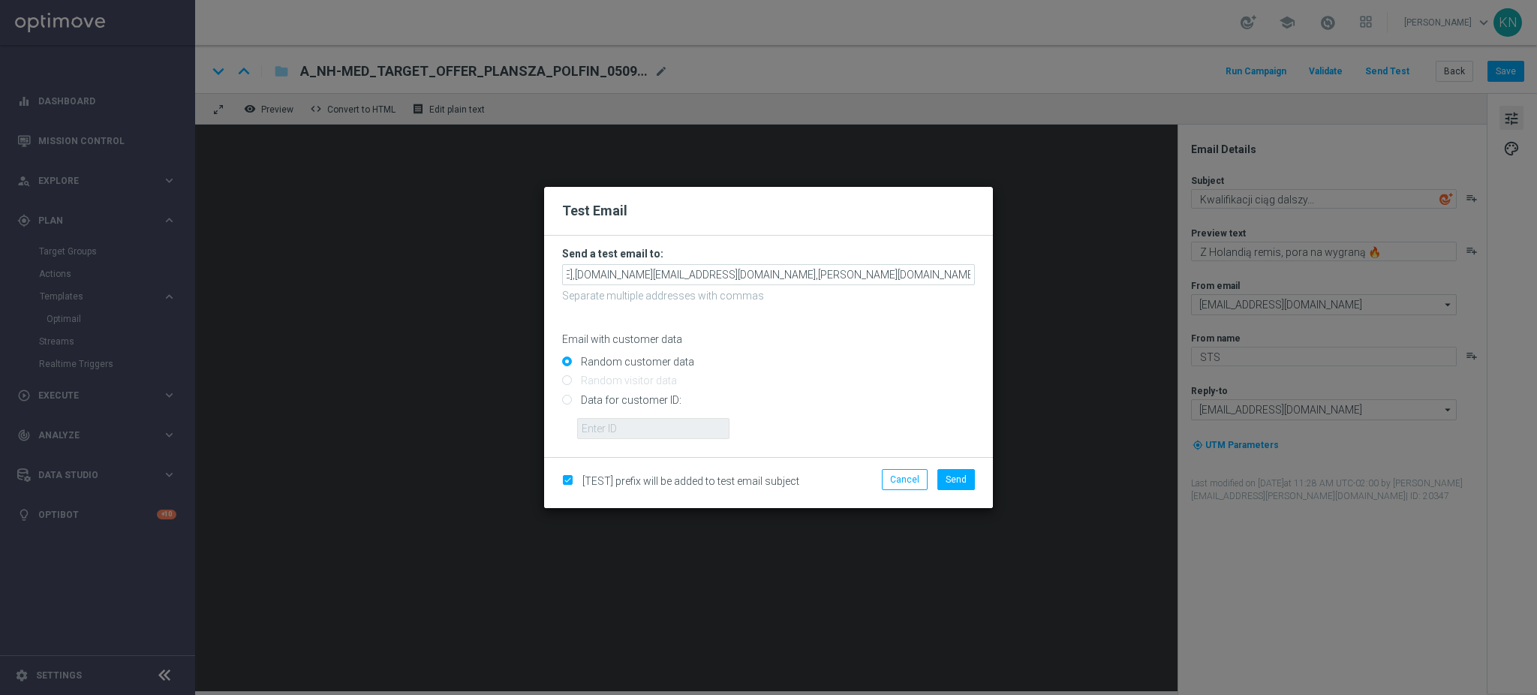
scroll to position [0, 0]
click at [950, 481] on span "Send" at bounding box center [955, 479] width 21 height 11
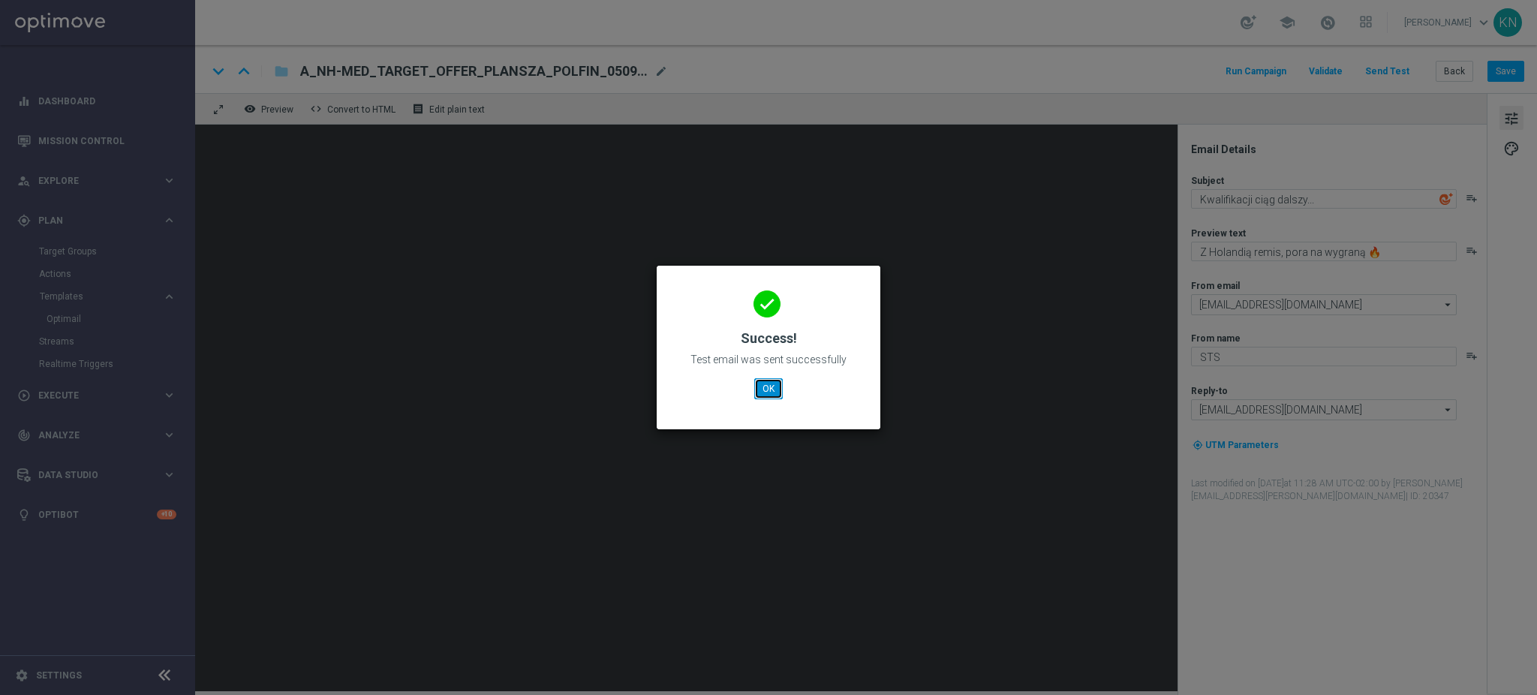
click at [765, 394] on button "OK" at bounding box center [768, 388] width 29 height 21
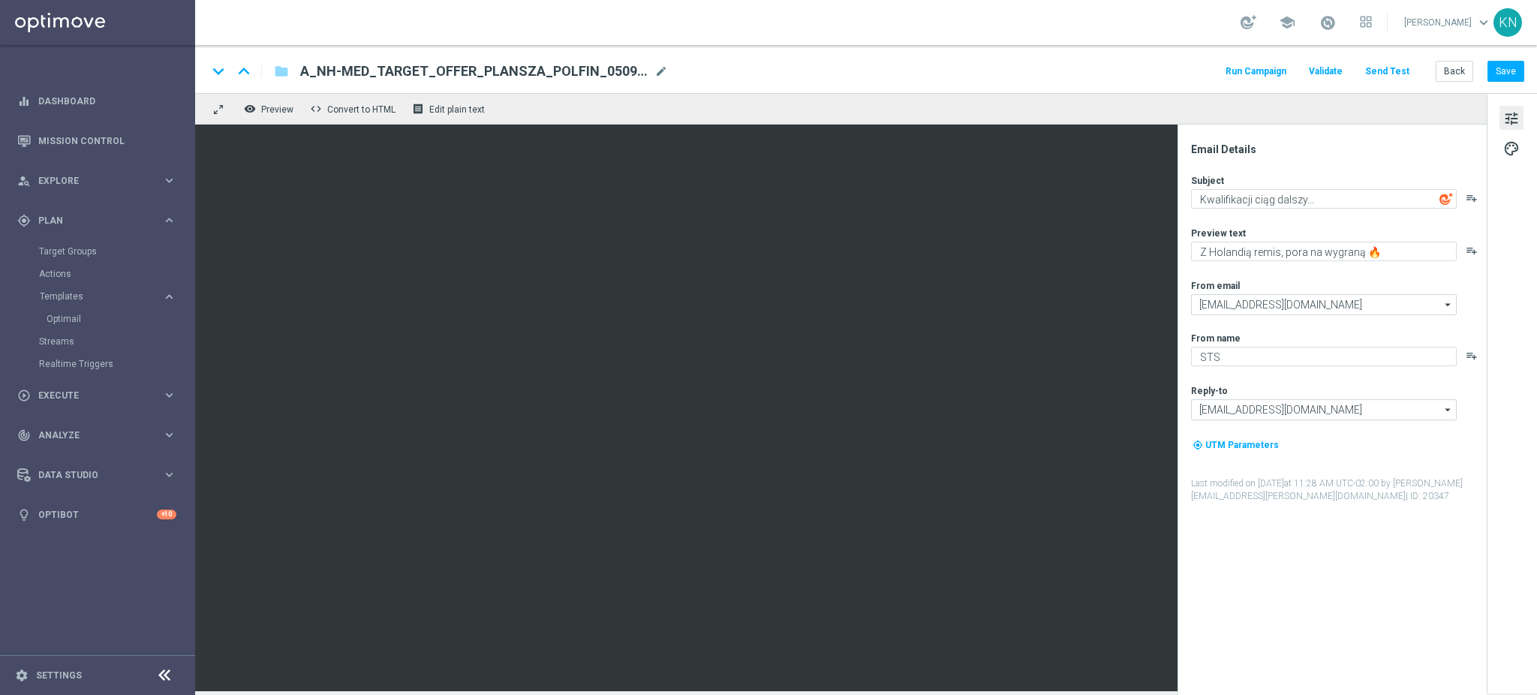
click at [69, 259] on div "Target Groups" at bounding box center [116, 251] width 155 height 23
click at [70, 253] on link "Target Groups" at bounding box center [97, 251] width 117 height 12
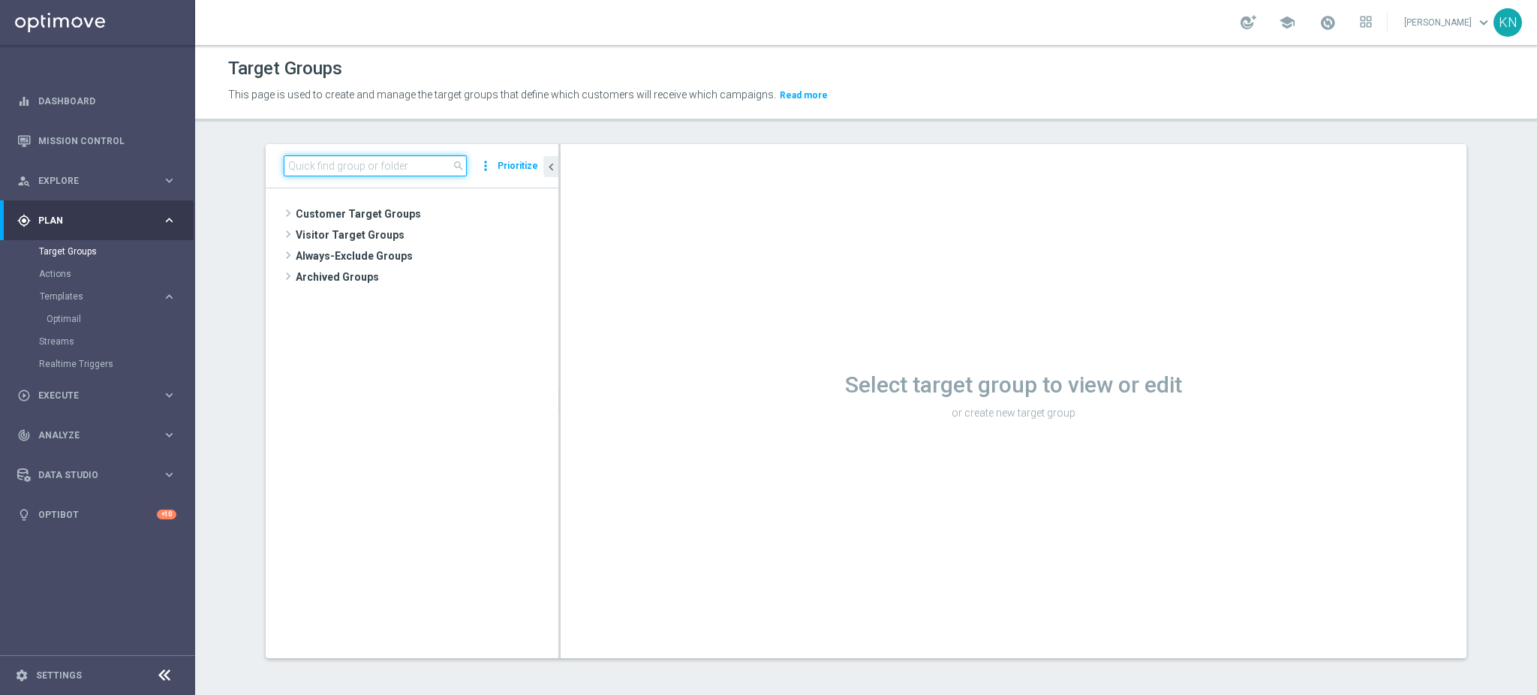
click at [343, 161] on input at bounding box center [375, 165] width 183 height 21
click at [342, 161] on input "A_NH" at bounding box center [375, 165] width 183 height 21
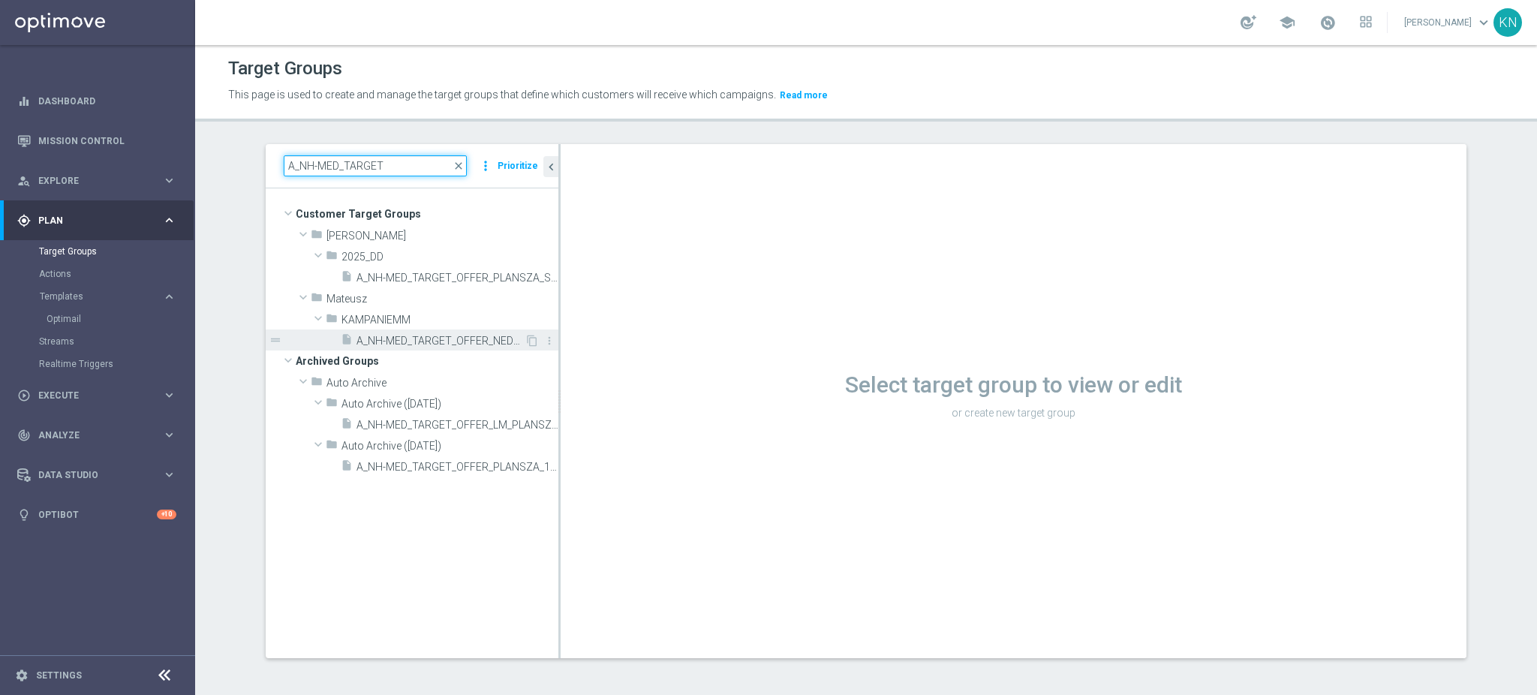
type input "A_NH-MED_TARGET"
click at [440, 341] on span "A_NH-MED_TARGET_OFFER_NEDPOL_040925" at bounding box center [440, 341] width 168 height 13
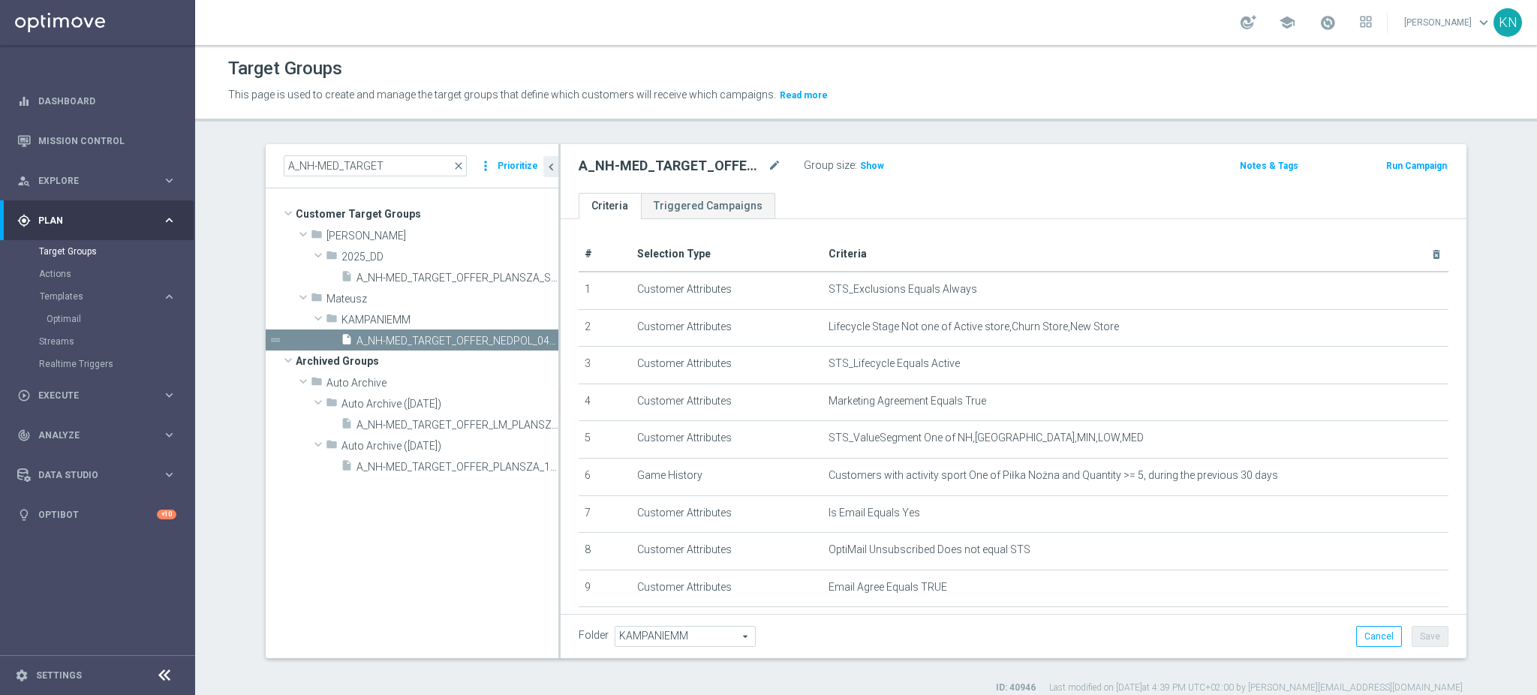
drag, startPoint x: 436, startPoint y: 599, endPoint x: 530, endPoint y: 581, distance: 95.5
click at [436, 599] on tree-viewport "Customer Target Groups library_add create_new_folder folder" at bounding box center [412, 422] width 293 height 469
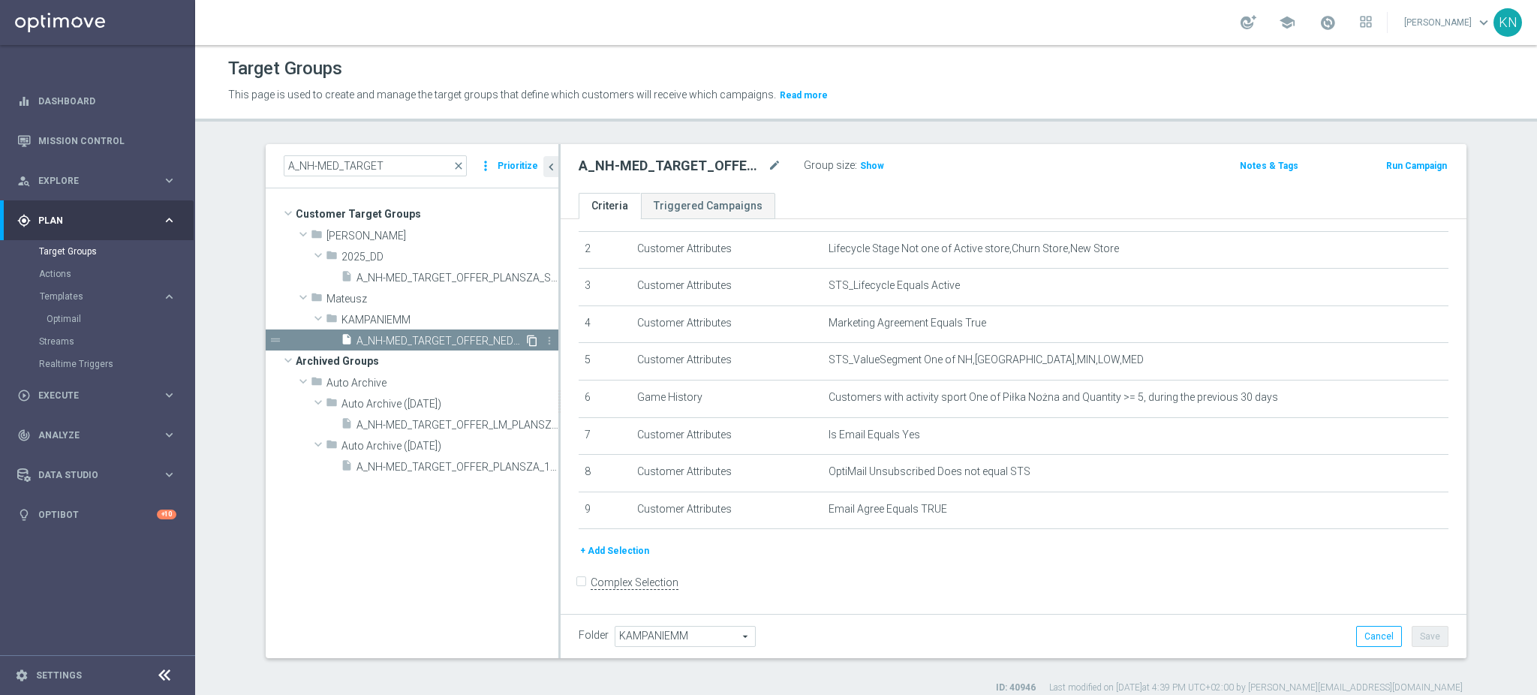
click at [526, 341] on icon "content_copy" at bounding box center [532, 341] width 12 height 12
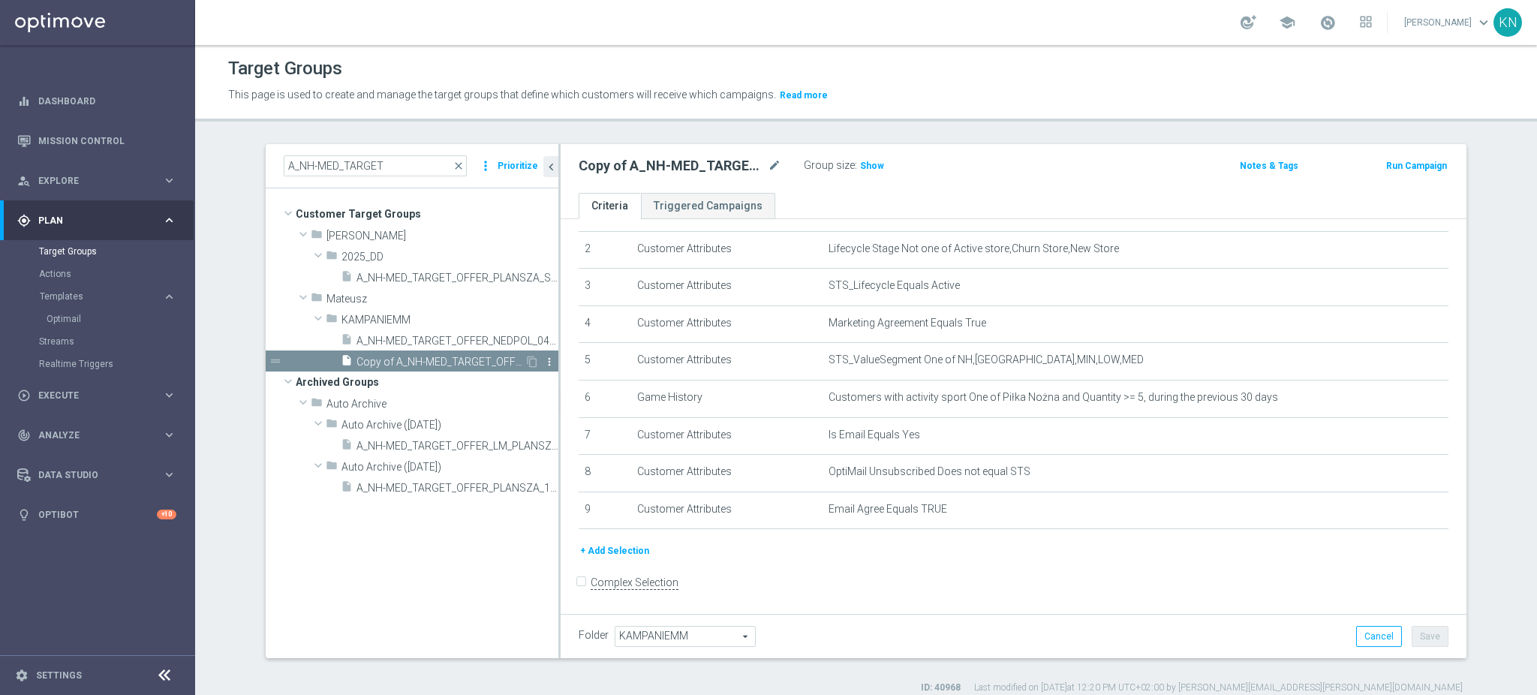
click at [543, 360] on icon "more_vert" at bounding box center [549, 362] width 12 height 12
click at [669, 629] on span "KAMPANIEMM" at bounding box center [685, 636] width 140 height 20
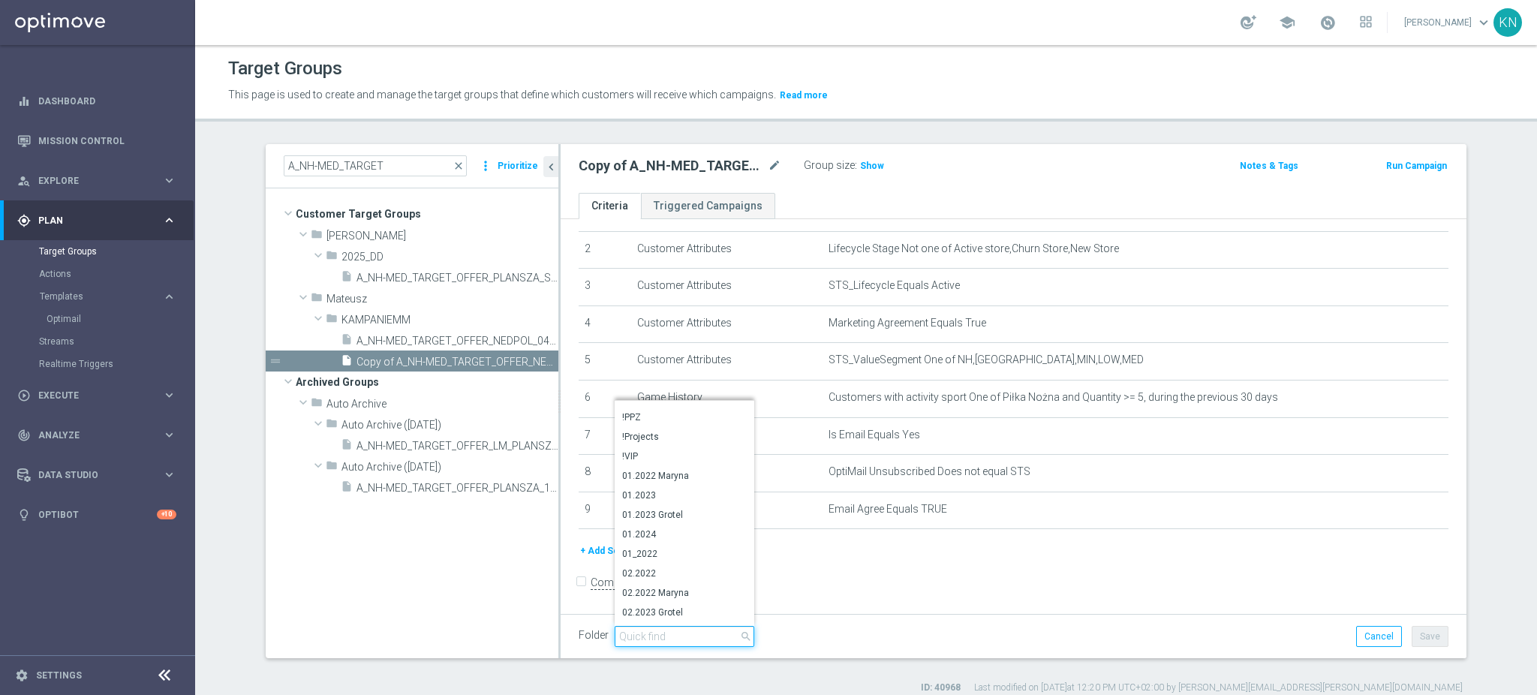
click at [668, 632] on input "search" at bounding box center [684, 636] width 140 height 21
type input "09.2025"
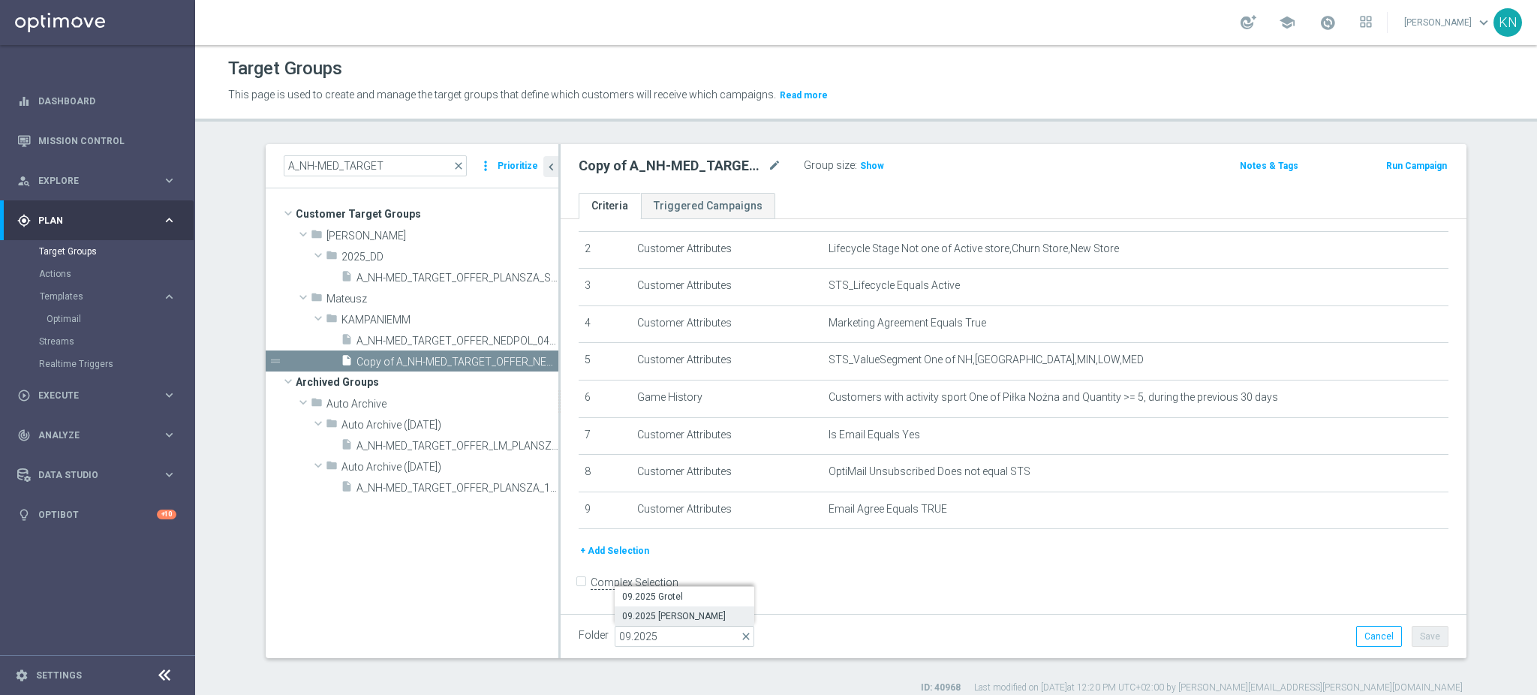
click at [669, 617] on span "09.2025 [PERSON_NAME]" at bounding box center [684, 616] width 125 height 12
type input "09.2025 [PERSON_NAME]"
click at [1411, 634] on button "Save" at bounding box center [1429, 636] width 37 height 21
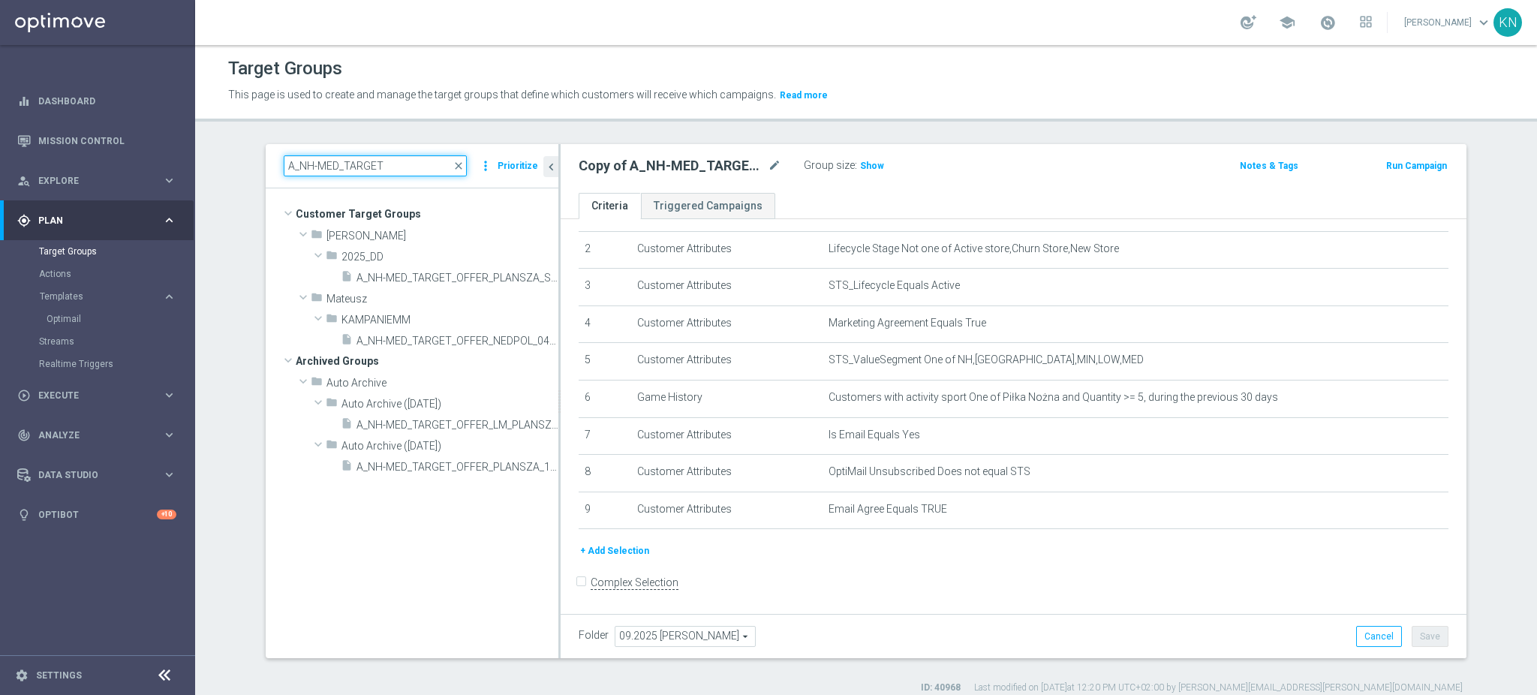
click at [404, 172] on input "A_NH-MED_TARGET" at bounding box center [375, 165] width 183 height 21
type input "A_NH-MED_TARGET"
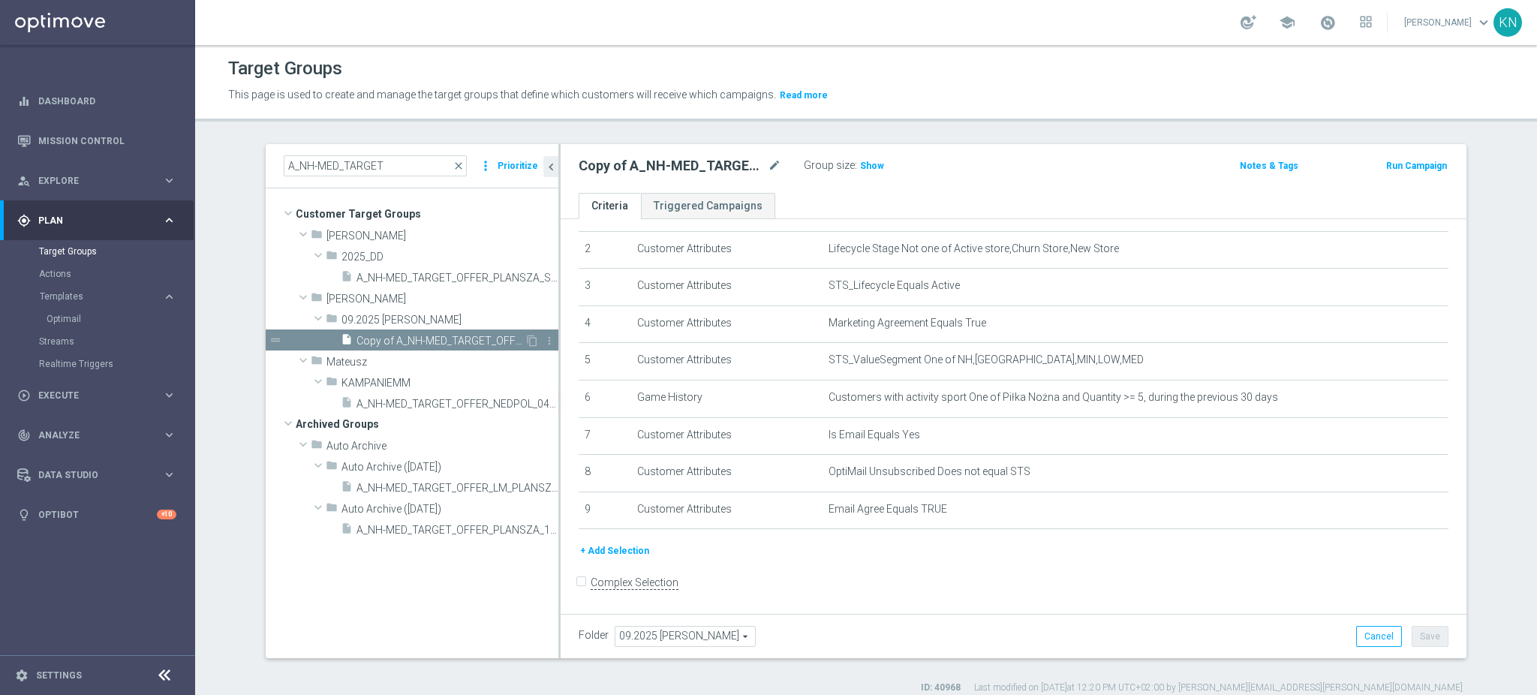
click at [451, 337] on span "Copy of A_NH-MED_TARGET_OFFER_NEDPOL_040925" at bounding box center [440, 341] width 168 height 13
click at [768, 160] on icon "mode_edit" at bounding box center [775, 166] width 14 height 18
type input "A_NH-MED_TARGET_OFFER_PLANSZA_POLFIN_050925"
click at [813, 205] on ul "Criteria Triggered Campaigns" at bounding box center [1013, 206] width 906 height 26
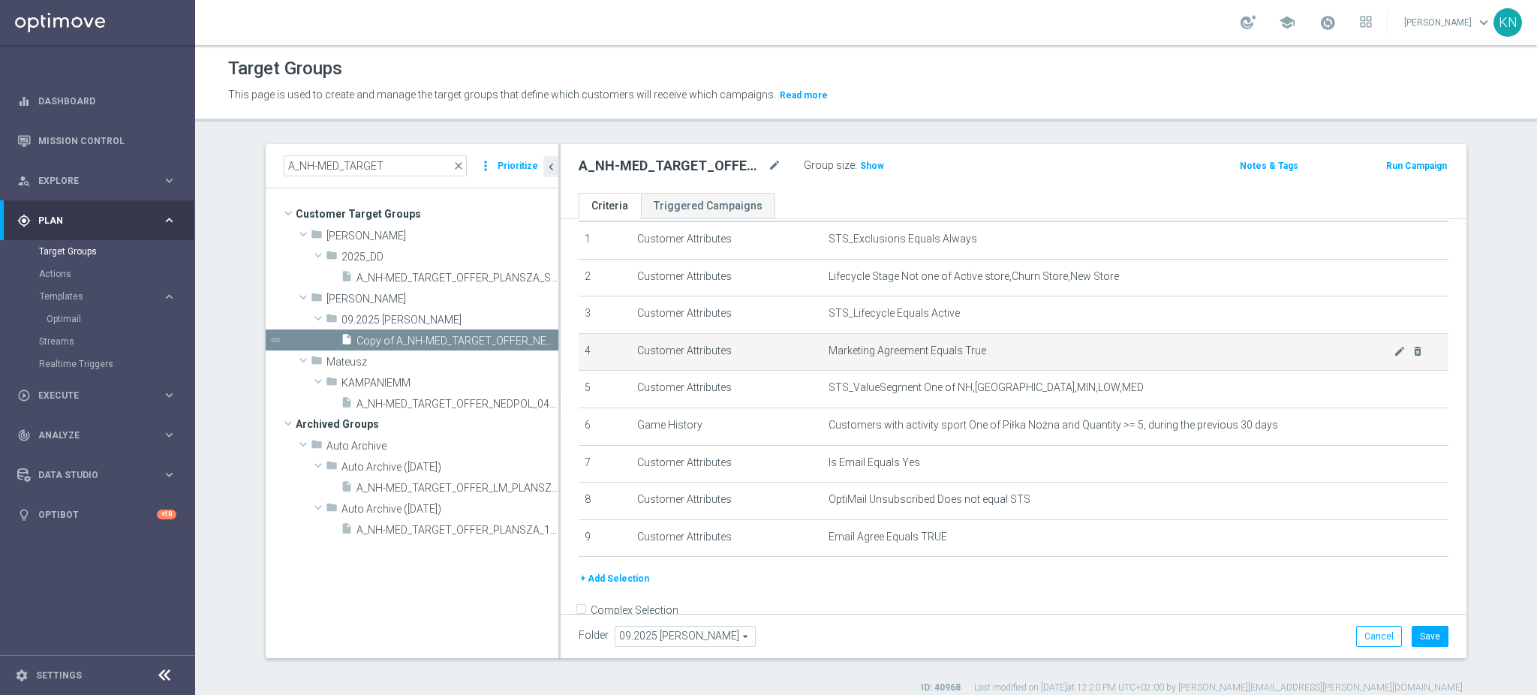
scroll to position [78, 0]
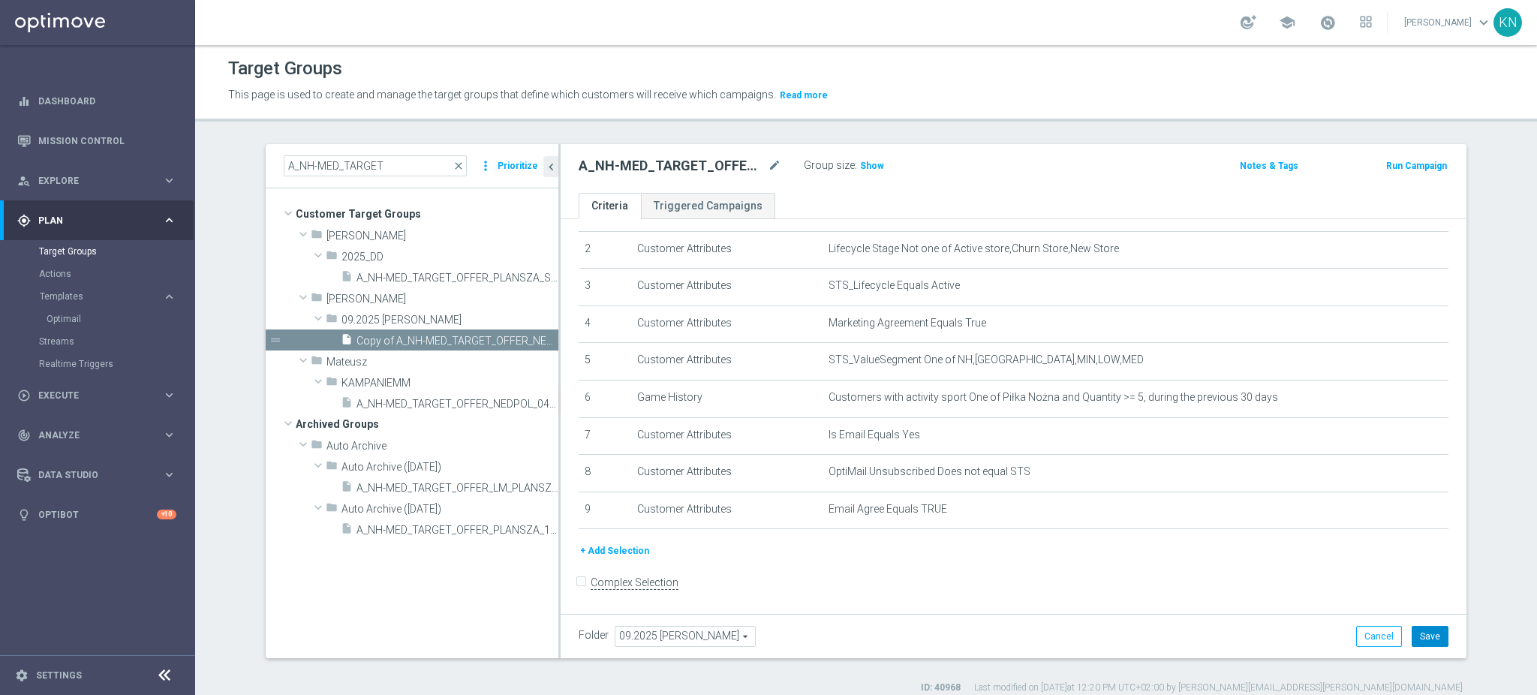
click at [1429, 638] on button "Save" at bounding box center [1429, 636] width 37 height 21
click at [860, 167] on span "Show" at bounding box center [872, 166] width 24 height 11
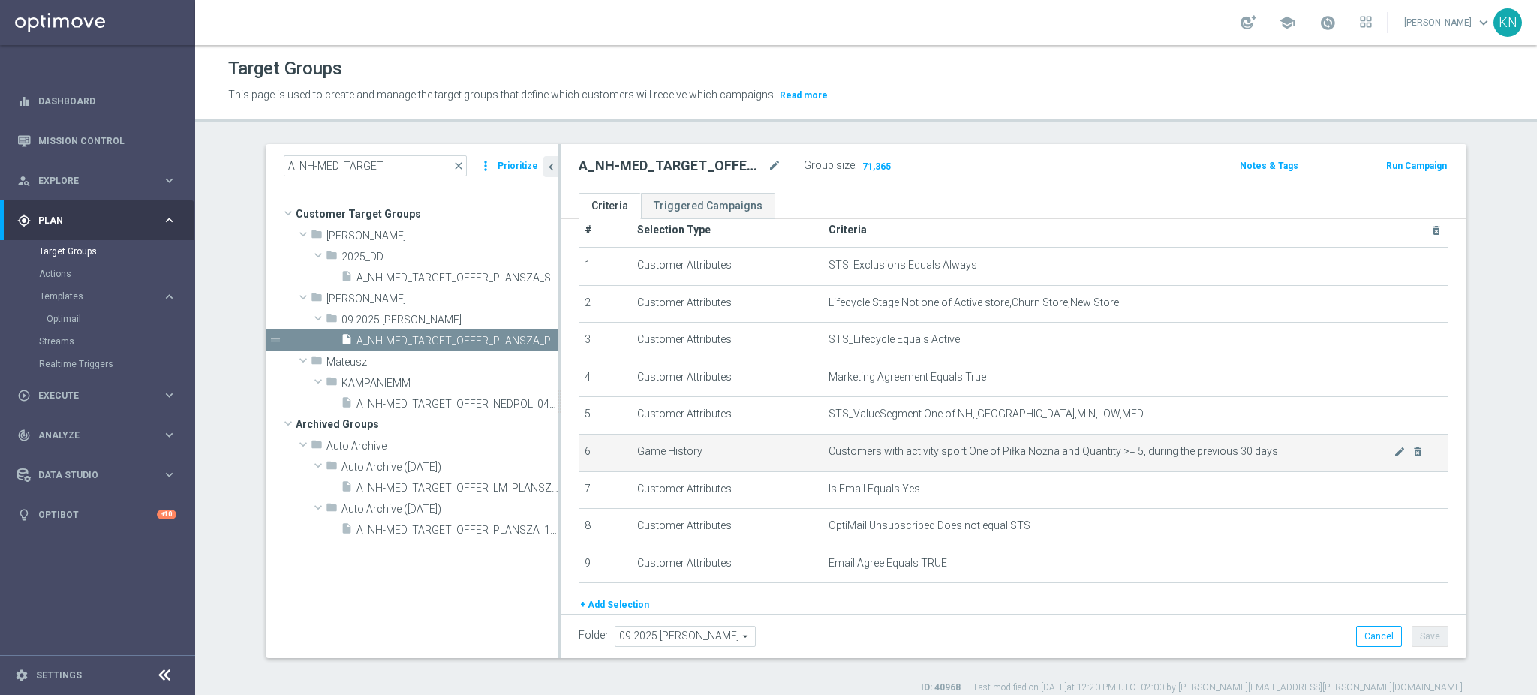
scroll to position [0, 0]
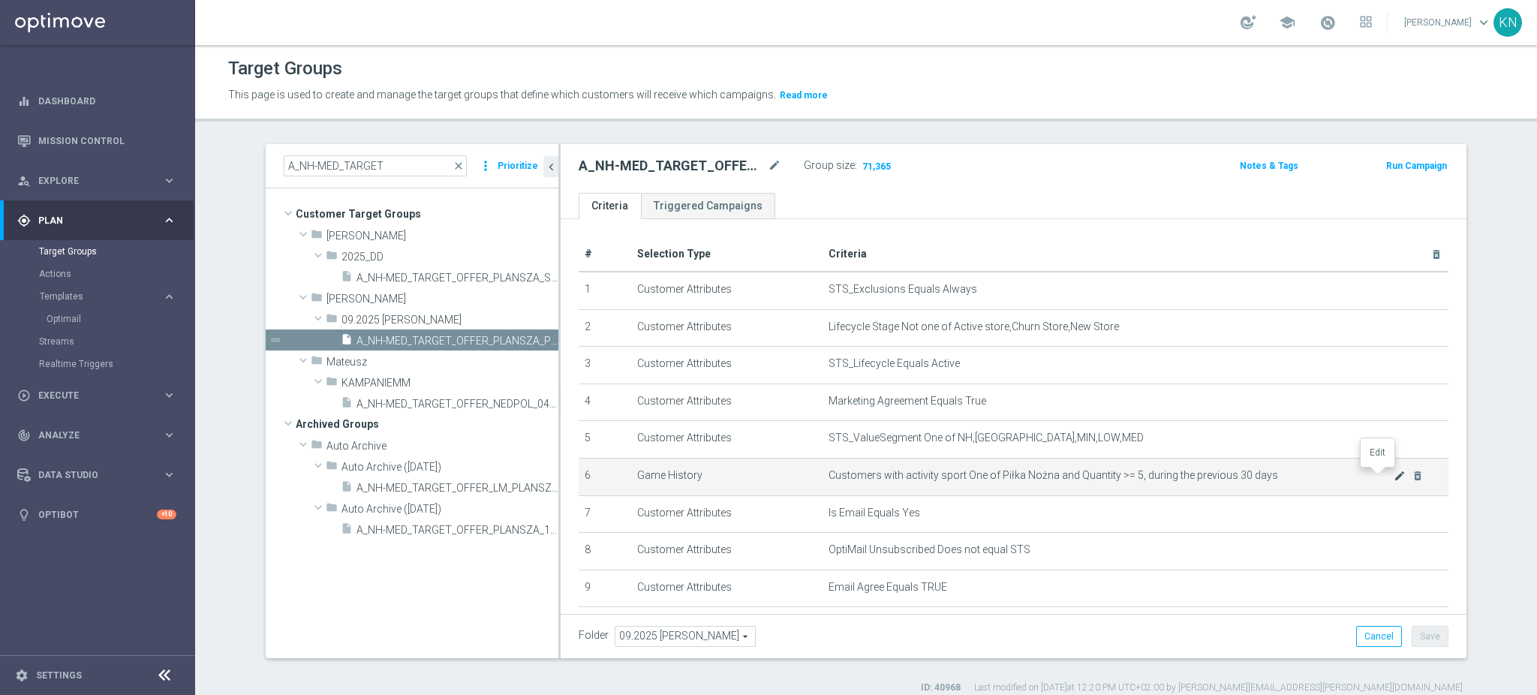
click at [1393, 476] on icon "mode_edit" at bounding box center [1399, 476] width 12 height 12
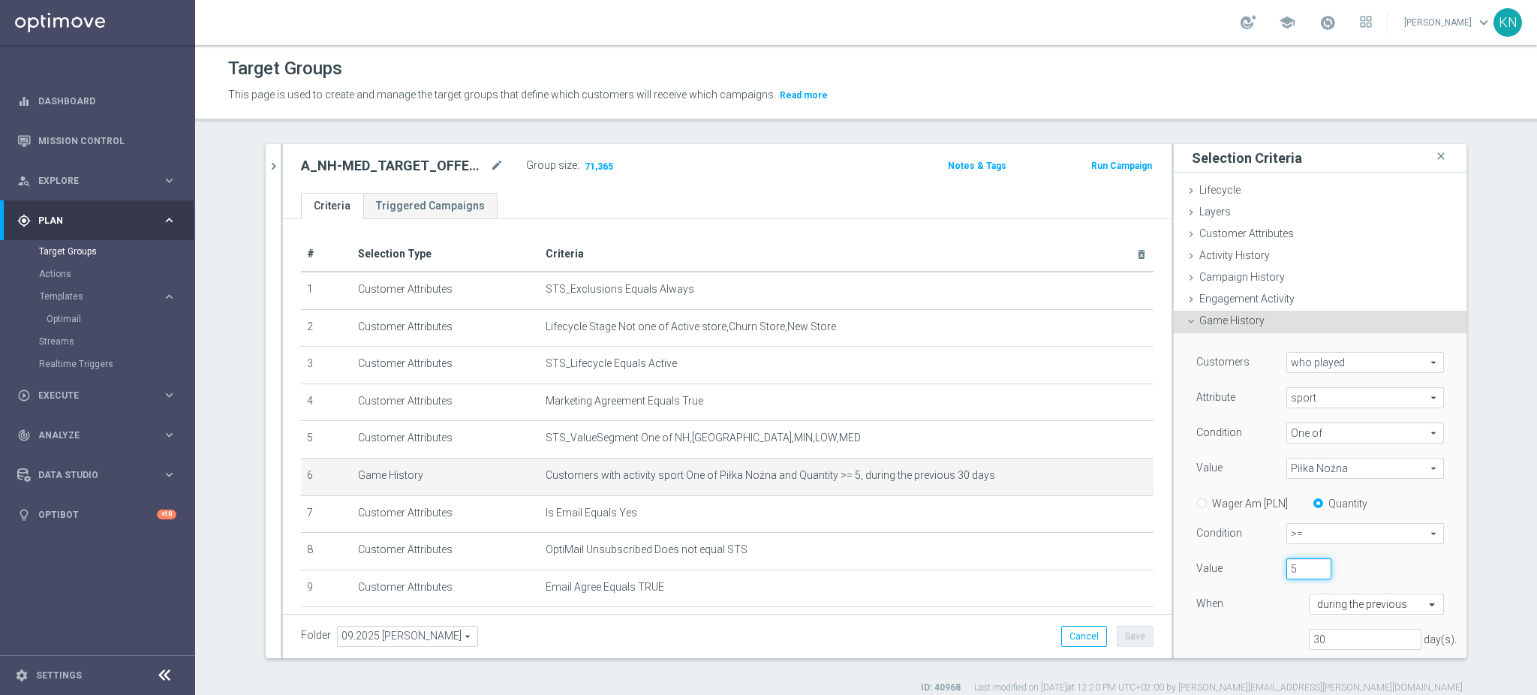
drag, startPoint x: 1288, startPoint y: 572, endPoint x: 1266, endPoint y: 569, distance: 22.0
click at [1275, 569] on div "5" at bounding box center [1309, 568] width 68 height 21
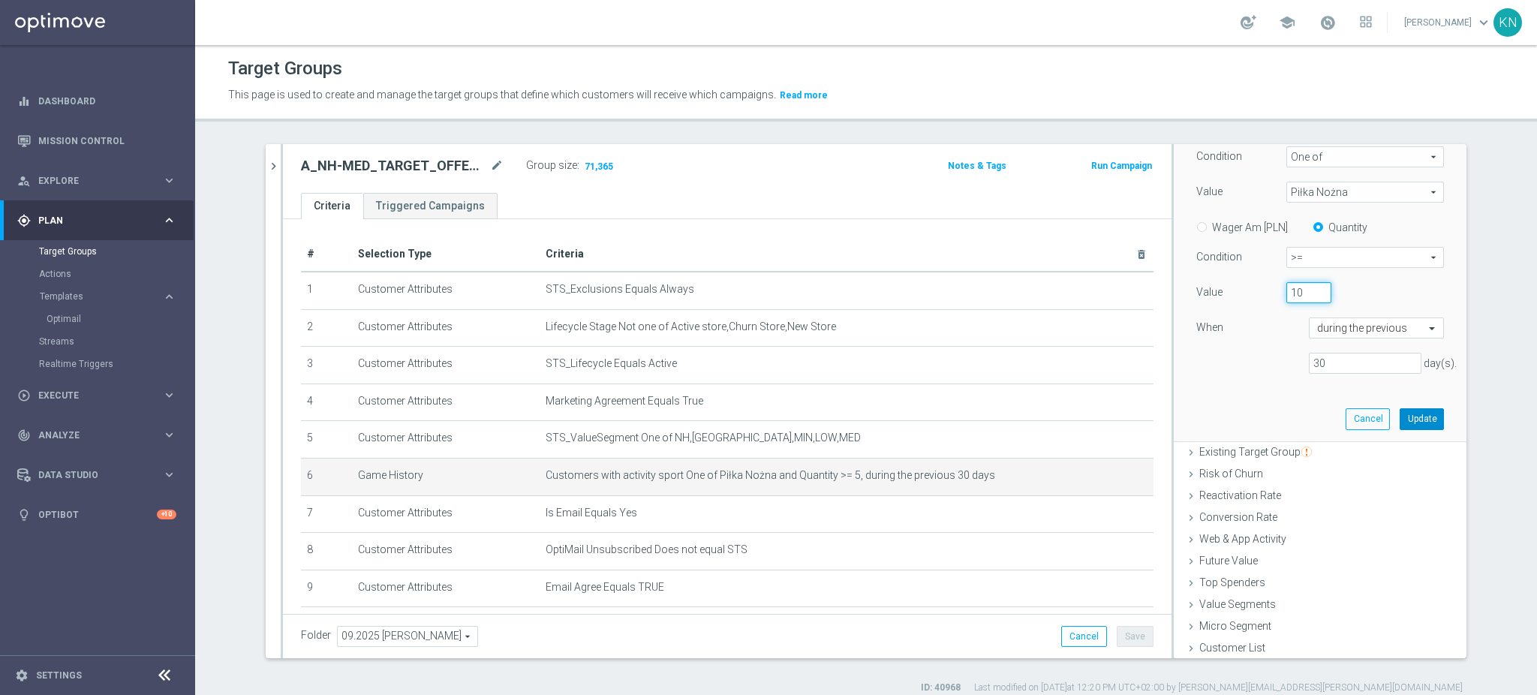
type input "10"
click at [1399, 417] on button "Update" at bounding box center [1421, 418] width 44 height 21
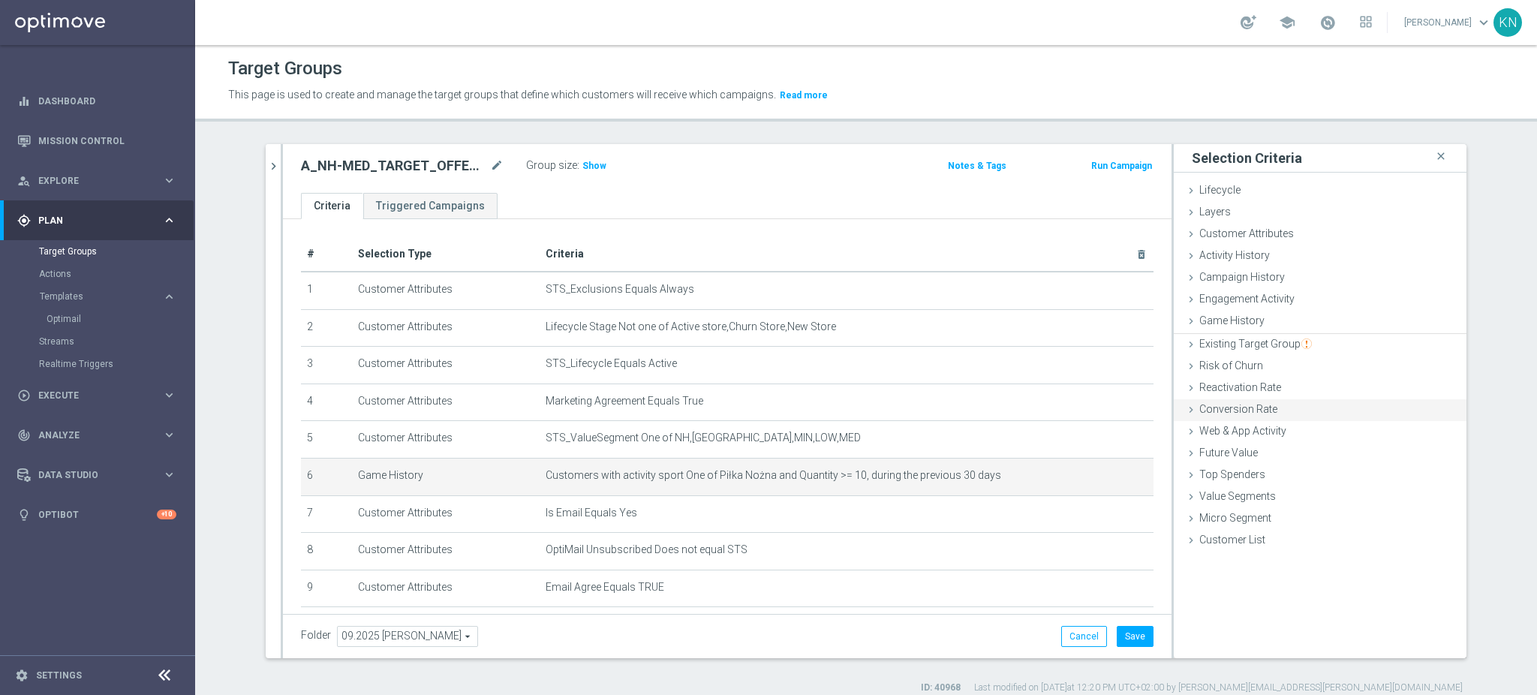
scroll to position [0, 0]
click at [1132, 639] on button "Save" at bounding box center [1134, 636] width 37 height 21
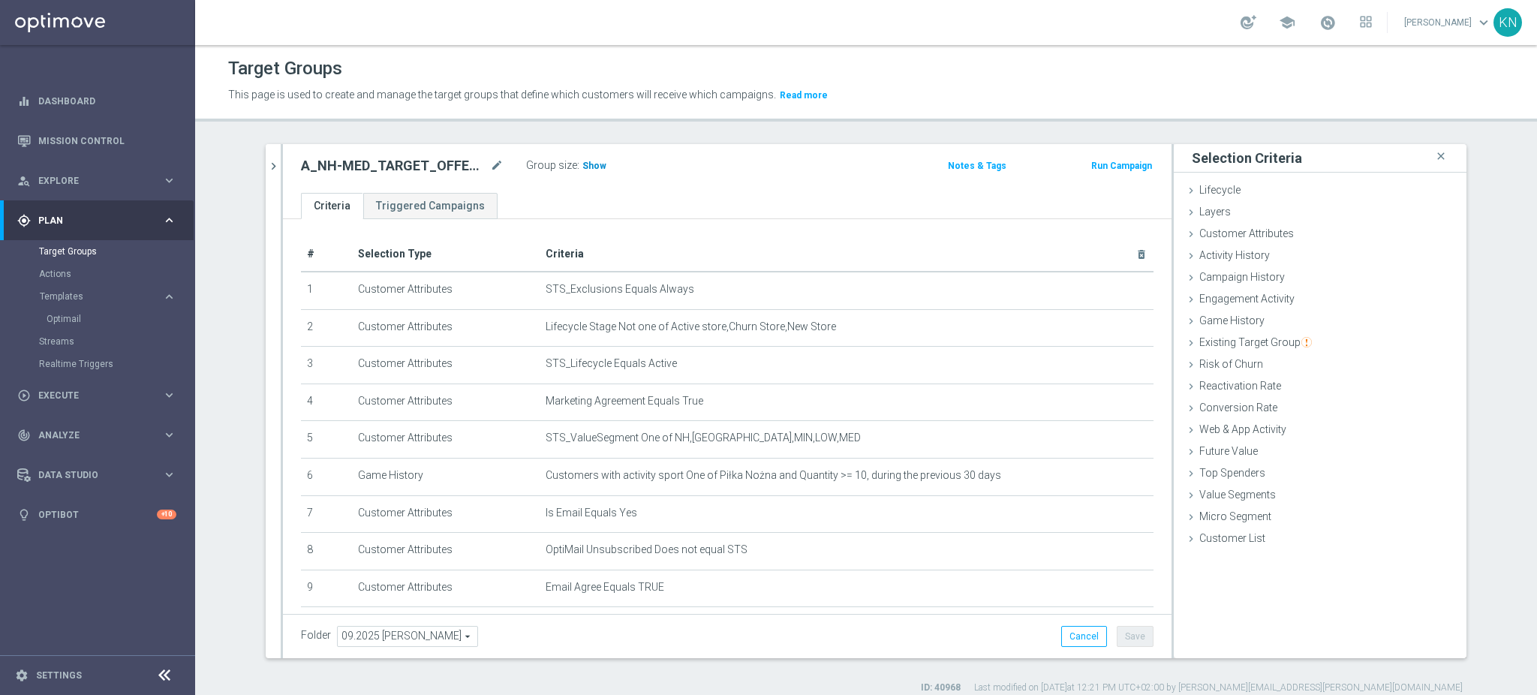
click at [590, 164] on span "Show" at bounding box center [594, 166] width 24 height 11
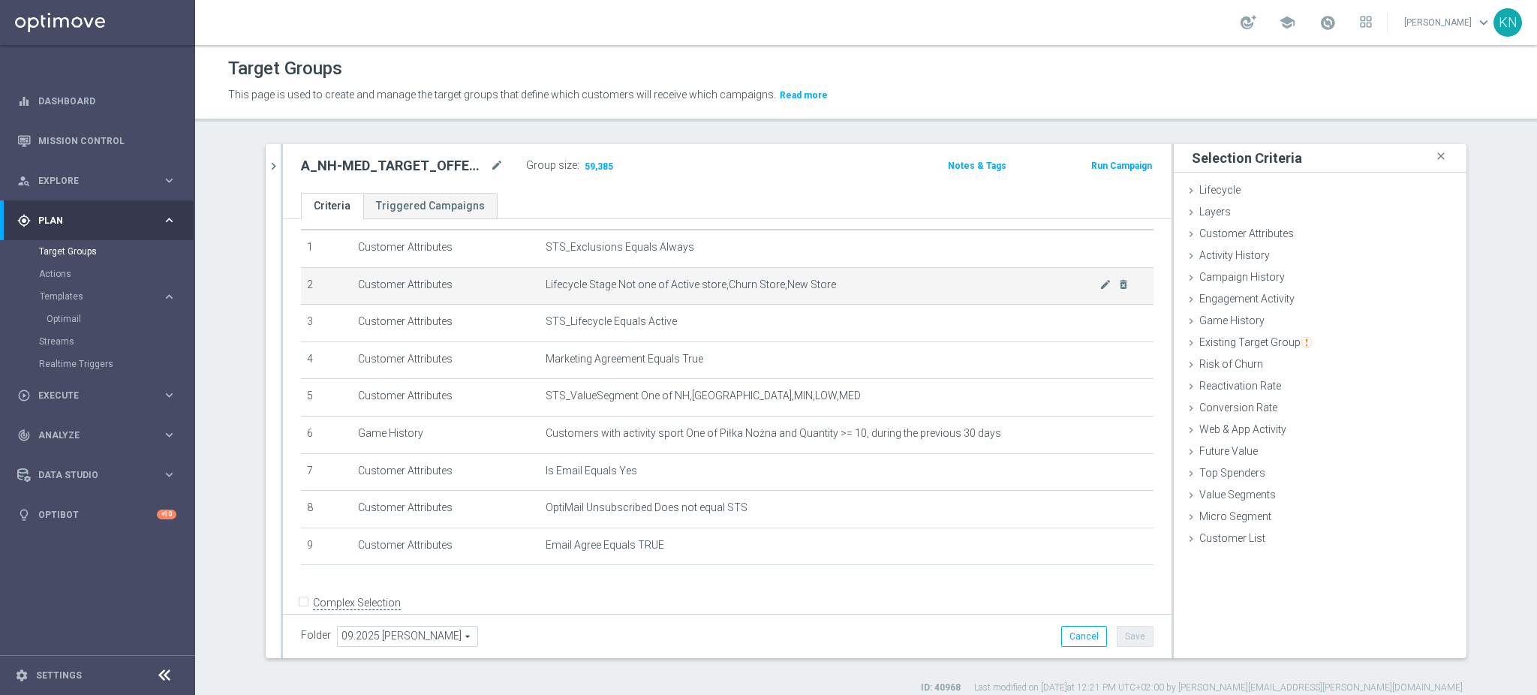
scroll to position [62, 0]
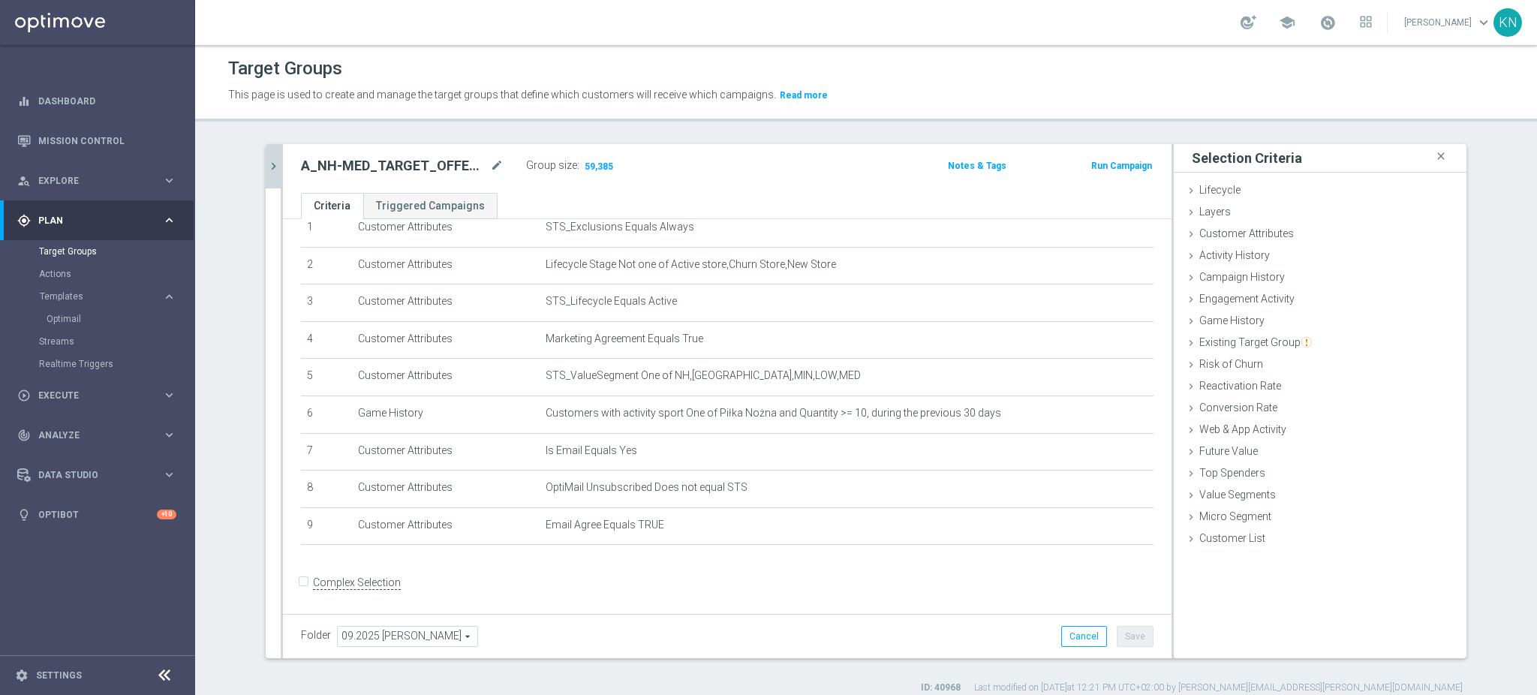
click at [269, 153] on button "chevron_right" at bounding box center [273, 166] width 15 height 44
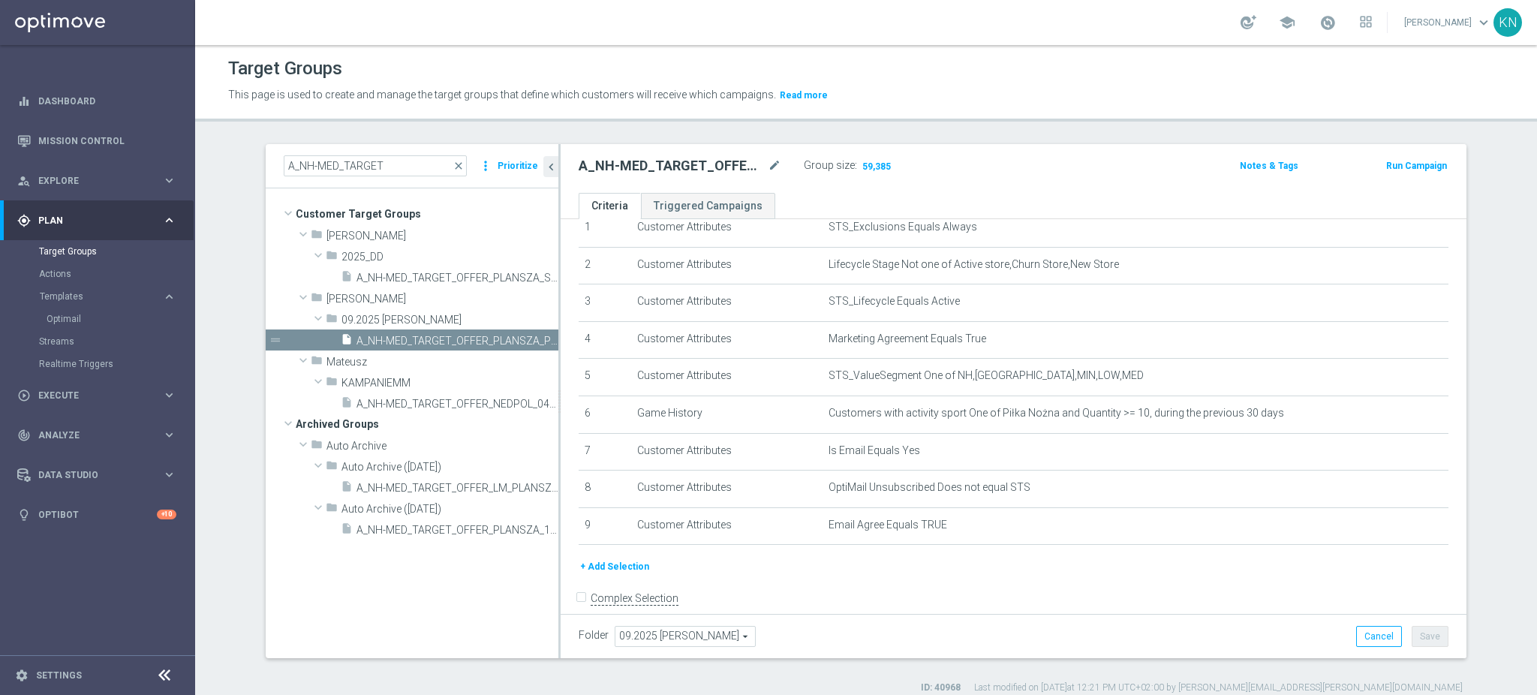
click at [464, 160] on div "A_NH-MED_TARGET close more_vert Prioritize" at bounding box center [412, 165] width 257 height 21
click at [455, 162] on span "close" at bounding box center [458, 166] width 12 height 12
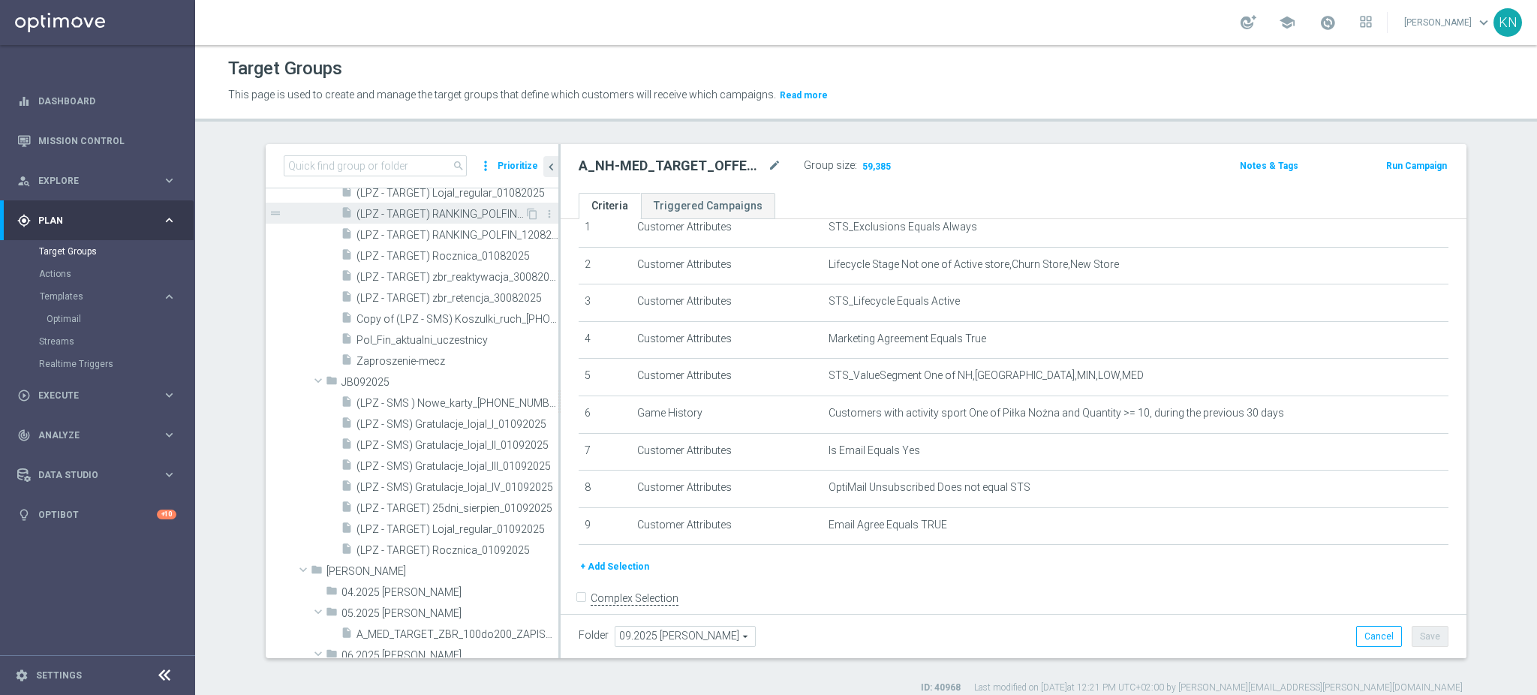
scroll to position [68271, 0]
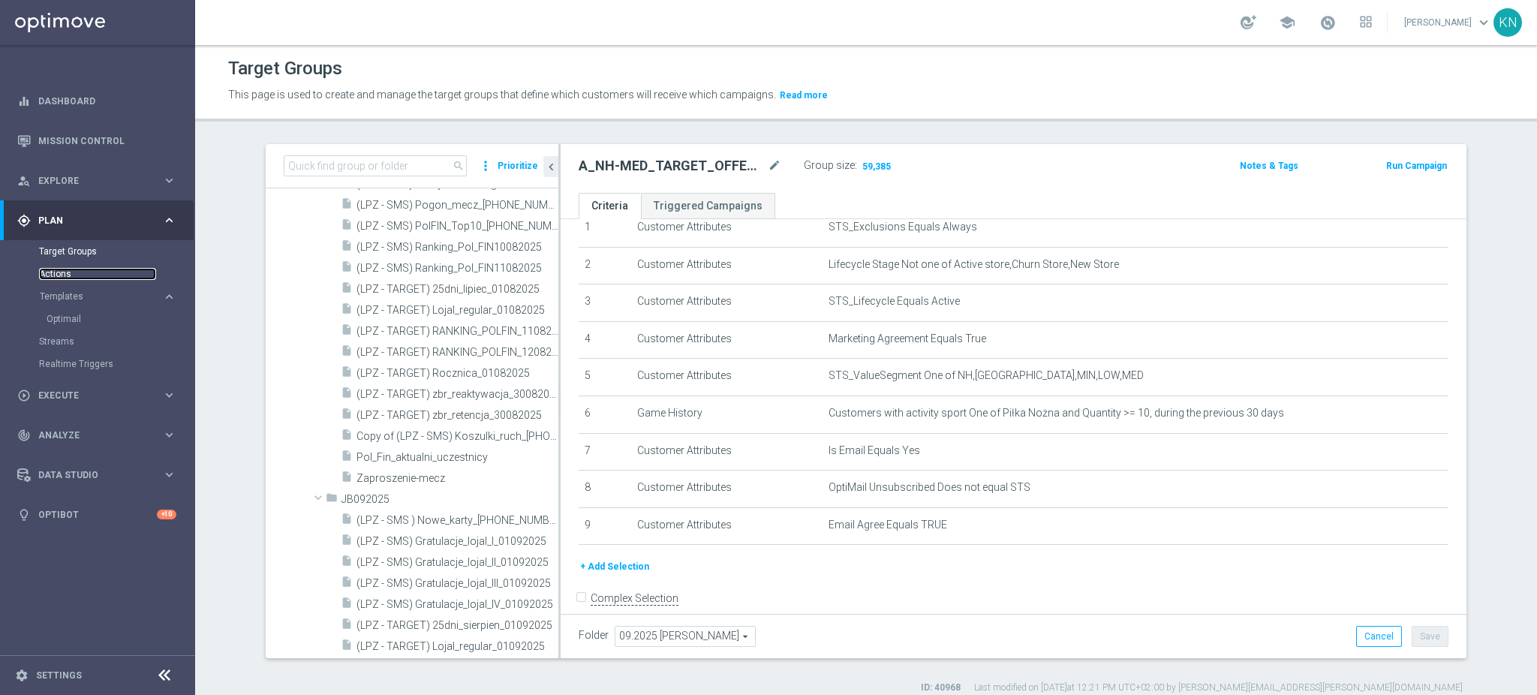
click at [62, 272] on link "Actions" at bounding box center [97, 274] width 117 height 12
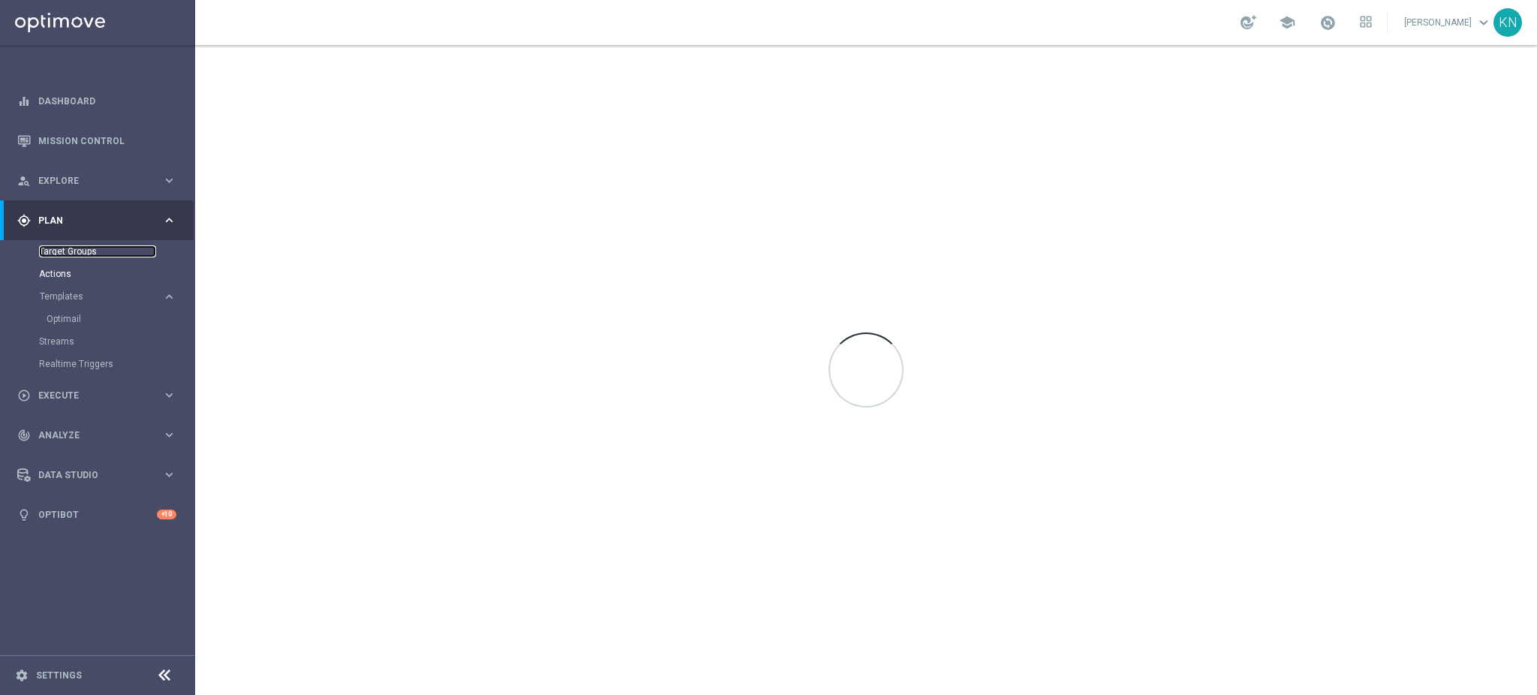
click at [86, 250] on link "Target Groups" at bounding box center [97, 251] width 117 height 12
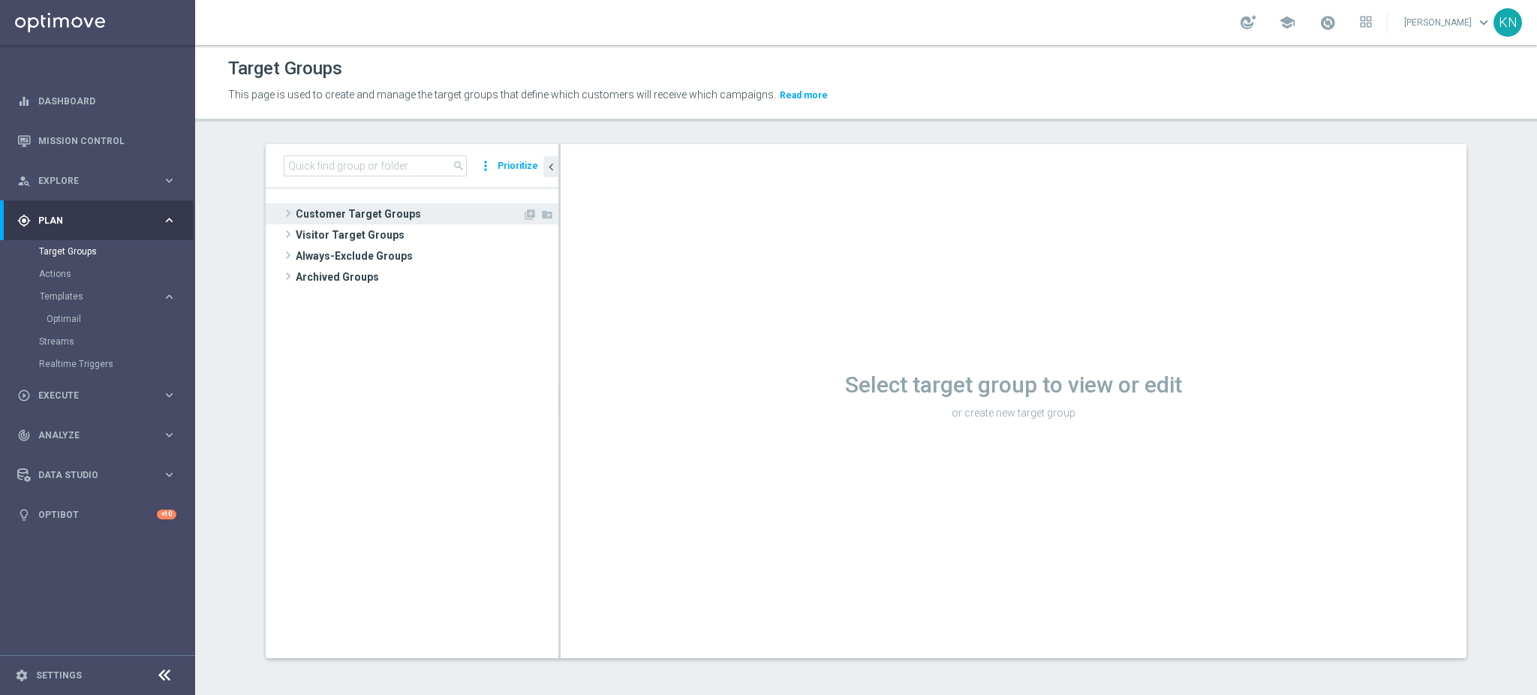
click at [337, 212] on span "Customer Target Groups" at bounding box center [409, 213] width 227 height 21
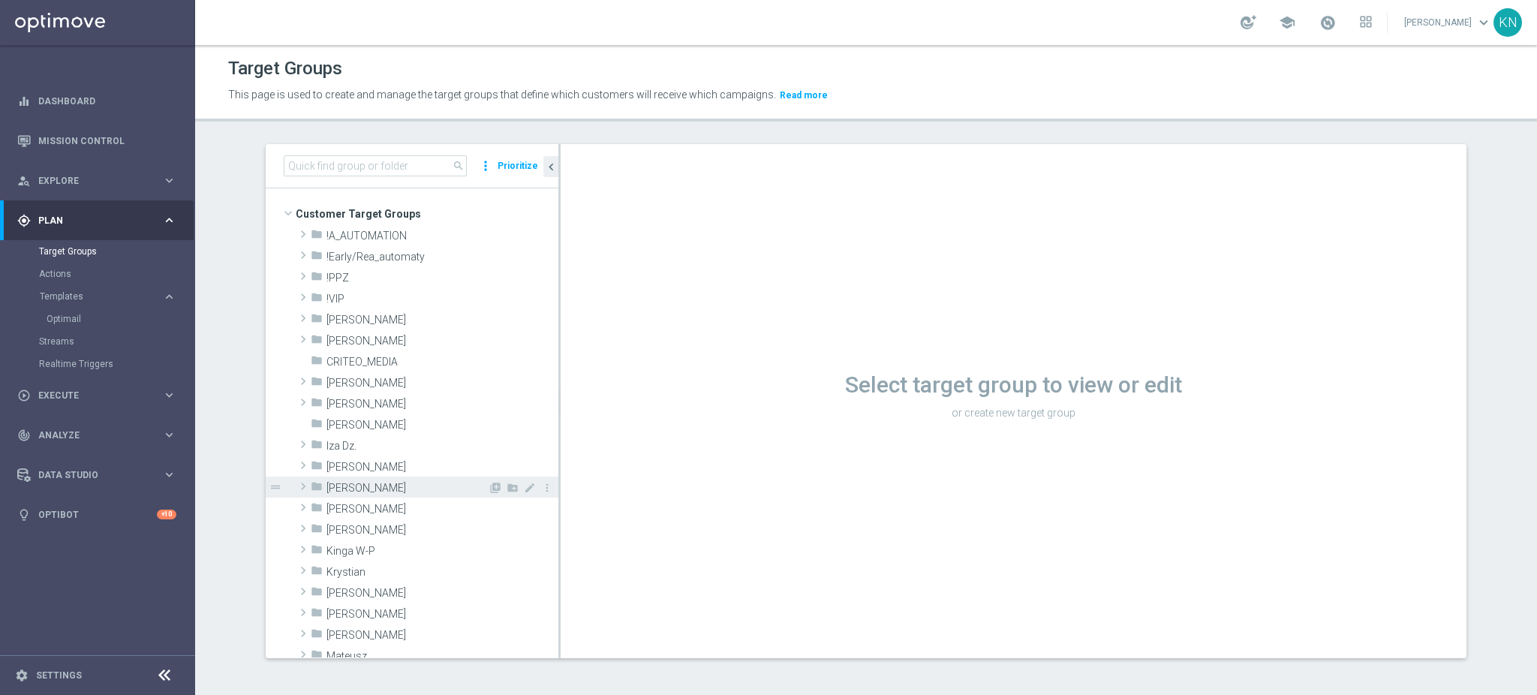
click at [347, 485] on span "[PERSON_NAME]" at bounding box center [406, 488] width 161 height 13
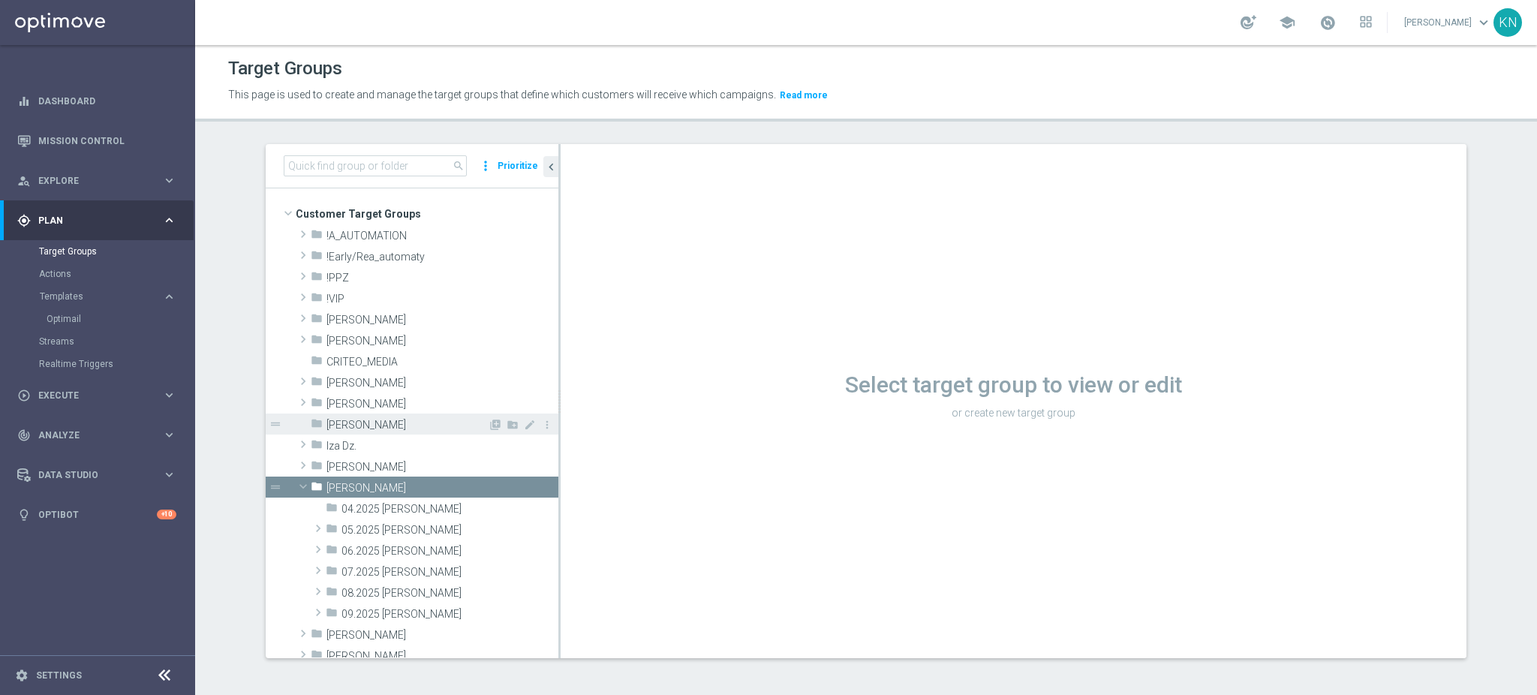
scroll to position [200, 0]
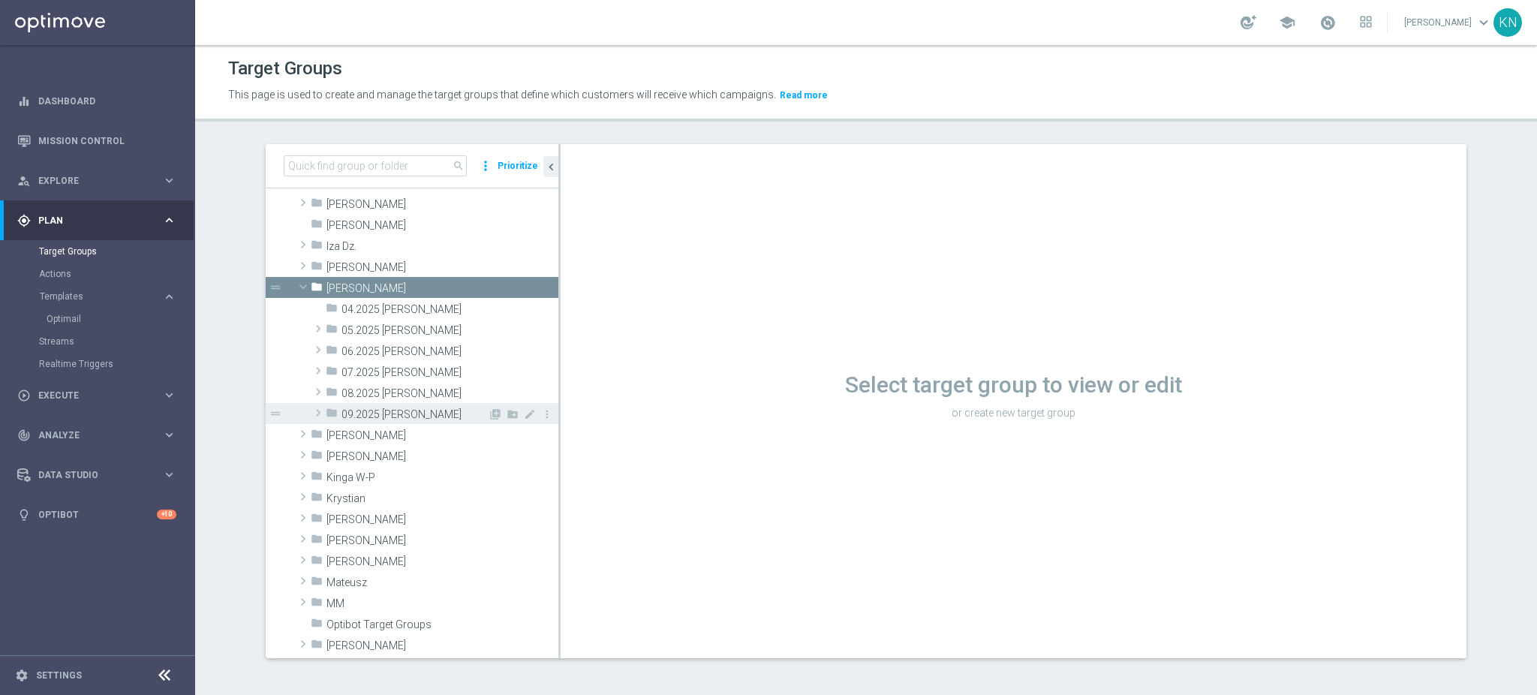
click at [365, 414] on span "09.2025 [PERSON_NAME]" at bounding box center [414, 414] width 146 height 13
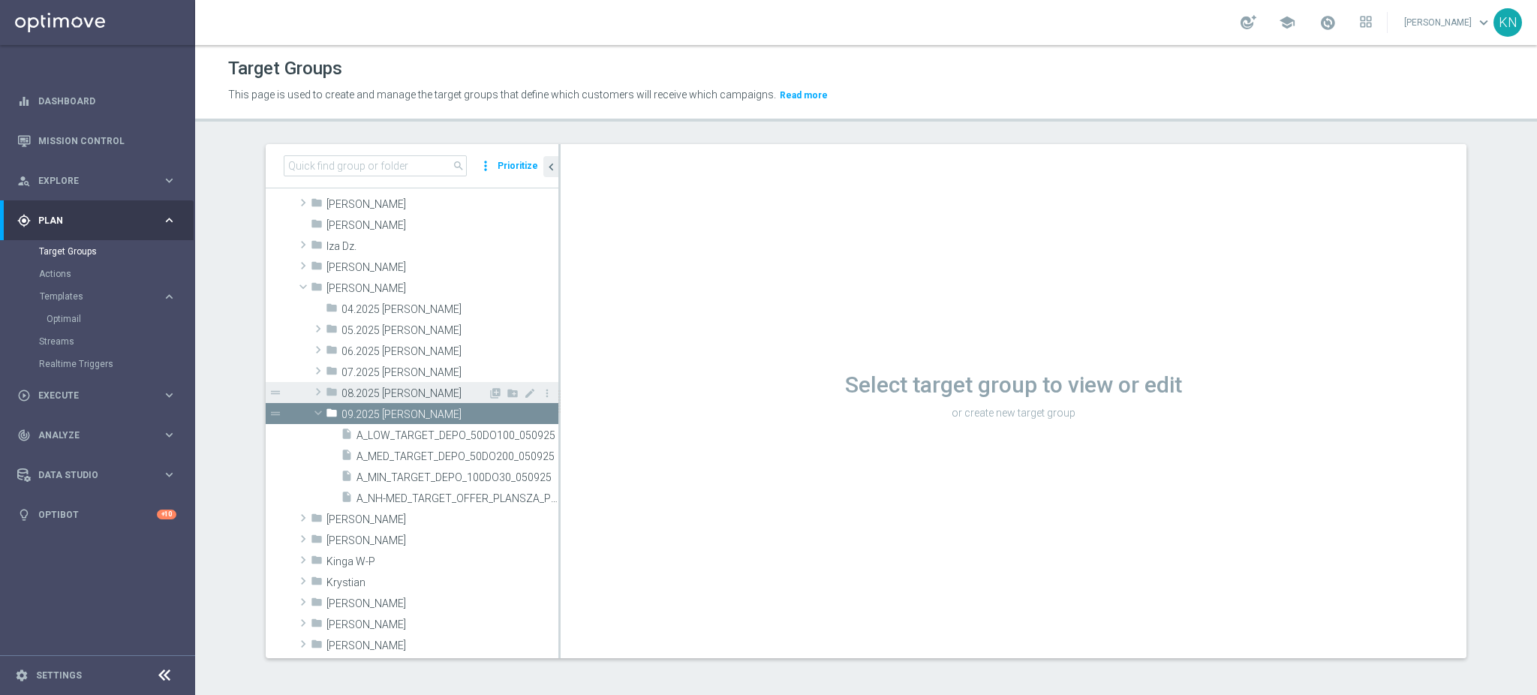
click at [311, 392] on span at bounding box center [318, 392] width 15 height 18
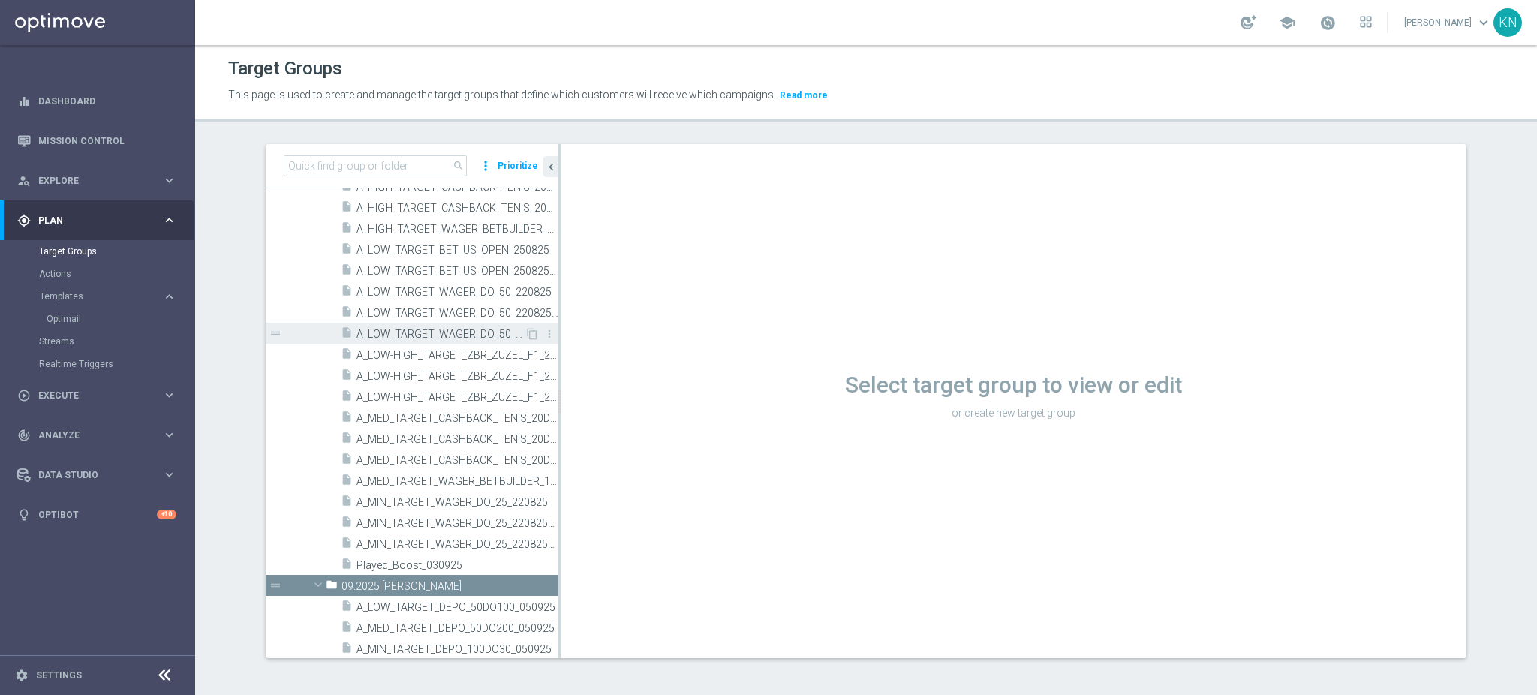
scroll to position [500, 0]
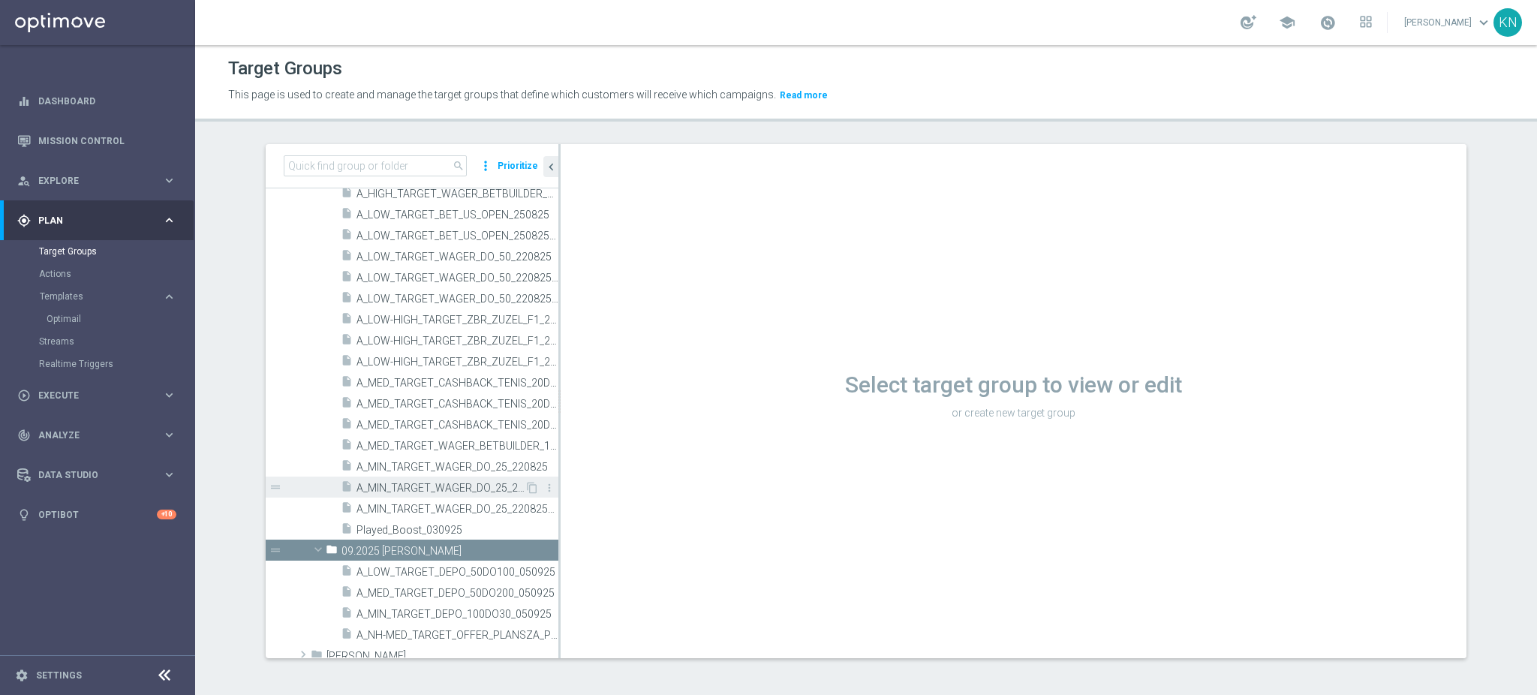
click at [412, 490] on span "A_MIN_TARGET_WAGER_DO_25_220825_PUSH" at bounding box center [440, 488] width 168 height 13
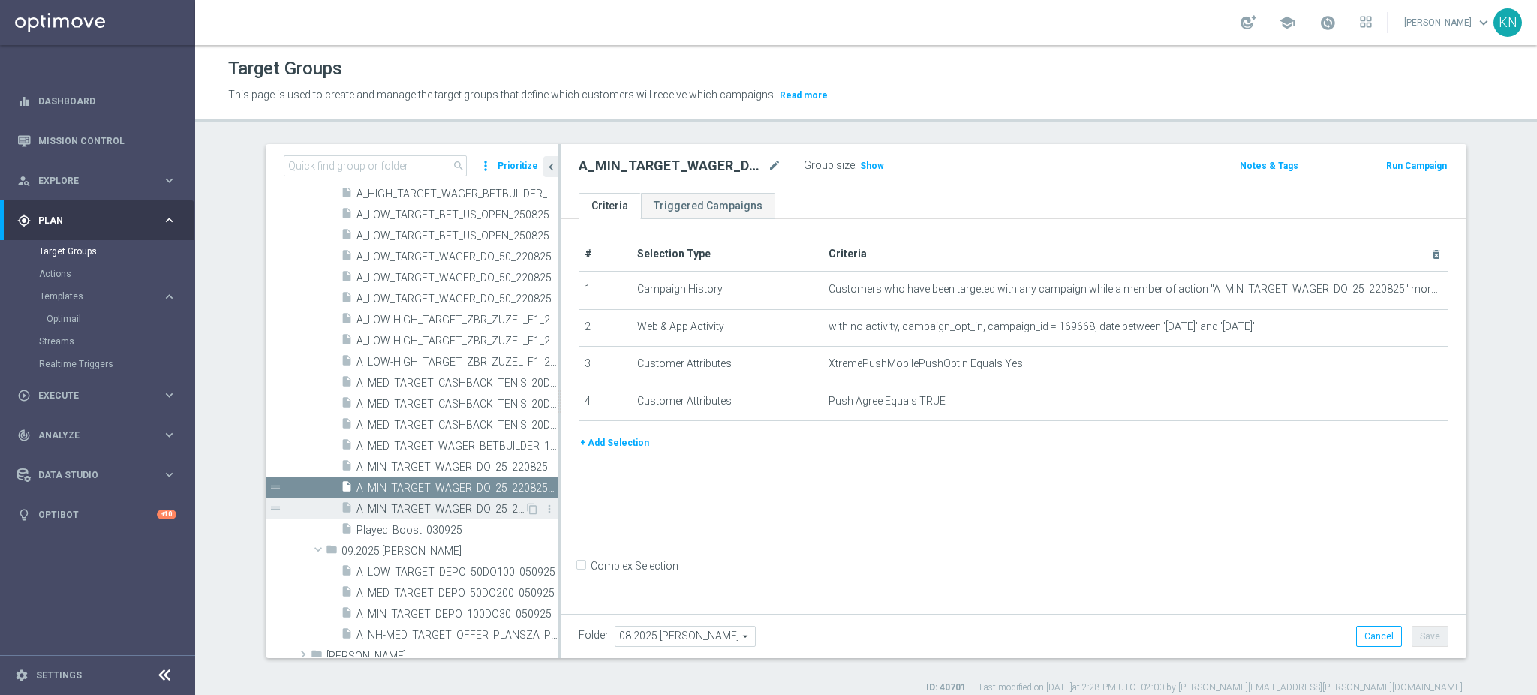
click at [465, 503] on span "A_MIN_TARGET_WAGER_DO_25_220825_SMS" at bounding box center [440, 509] width 168 height 13
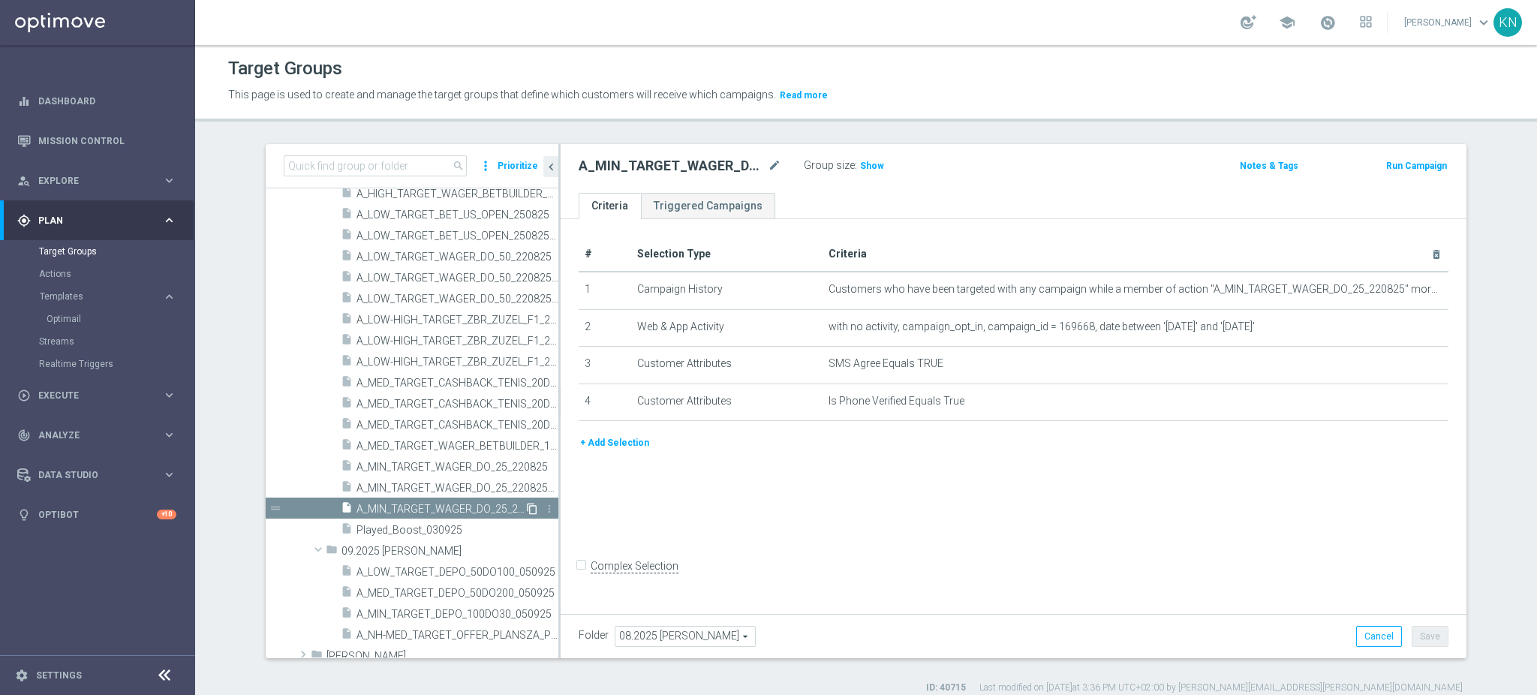
click at [526, 507] on icon "content_copy" at bounding box center [532, 509] width 12 height 12
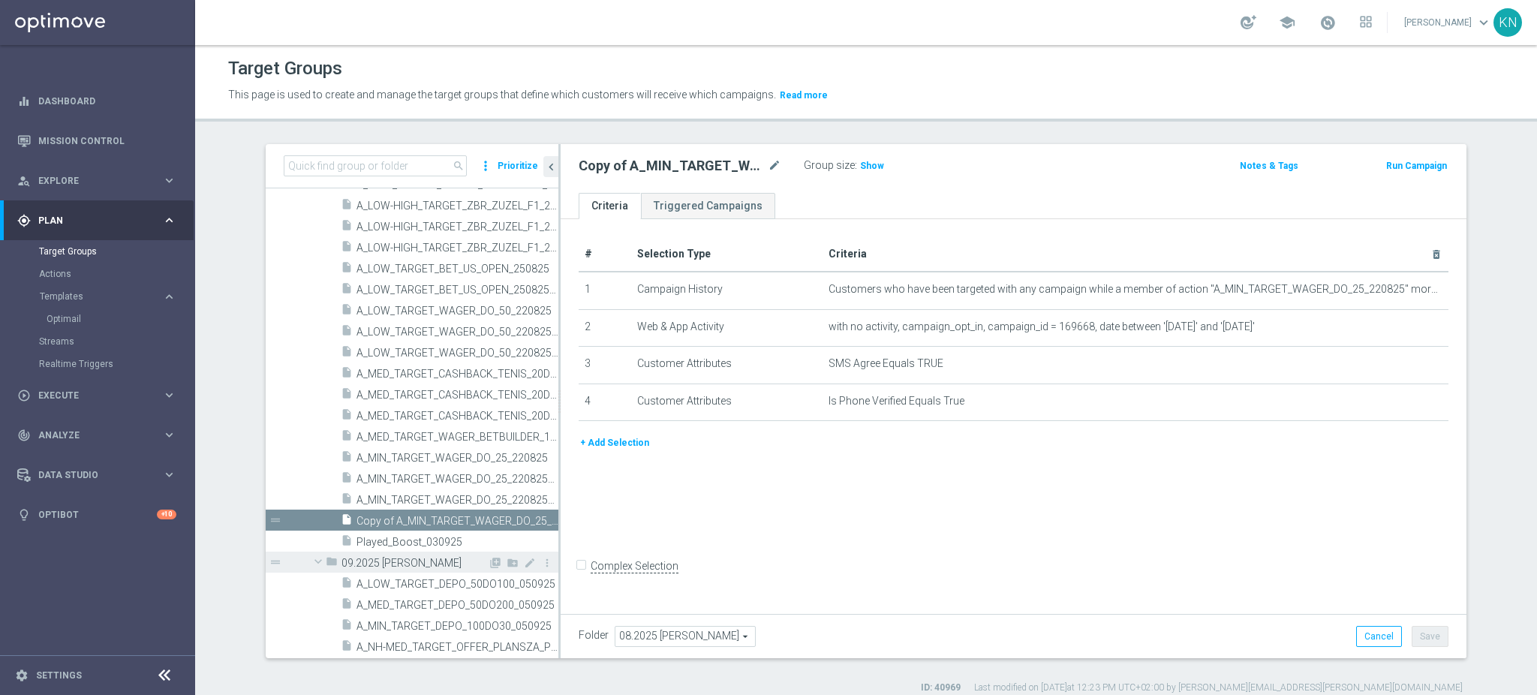
scroll to position [525, 0]
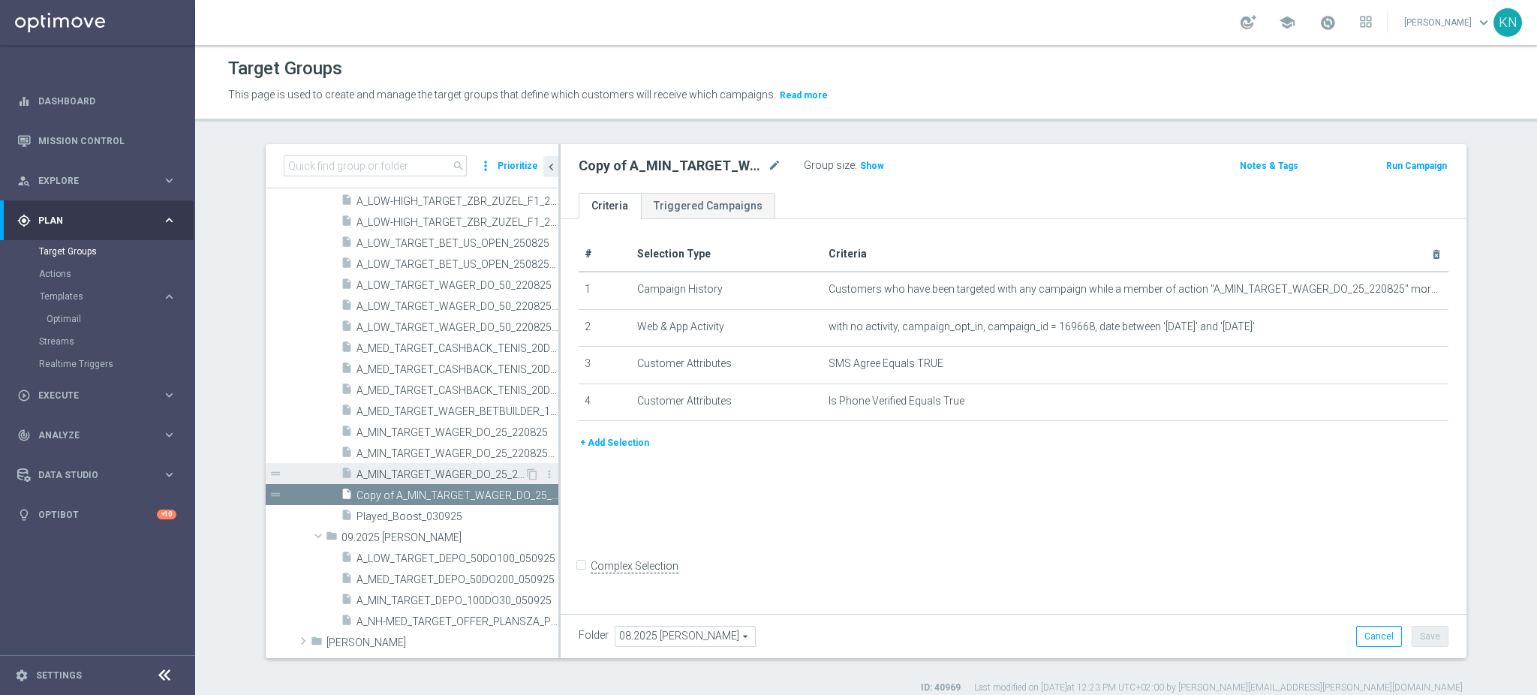
click at [471, 470] on span "A_MIN_TARGET_WAGER_DO_25_220825_SMS" at bounding box center [440, 474] width 168 height 13
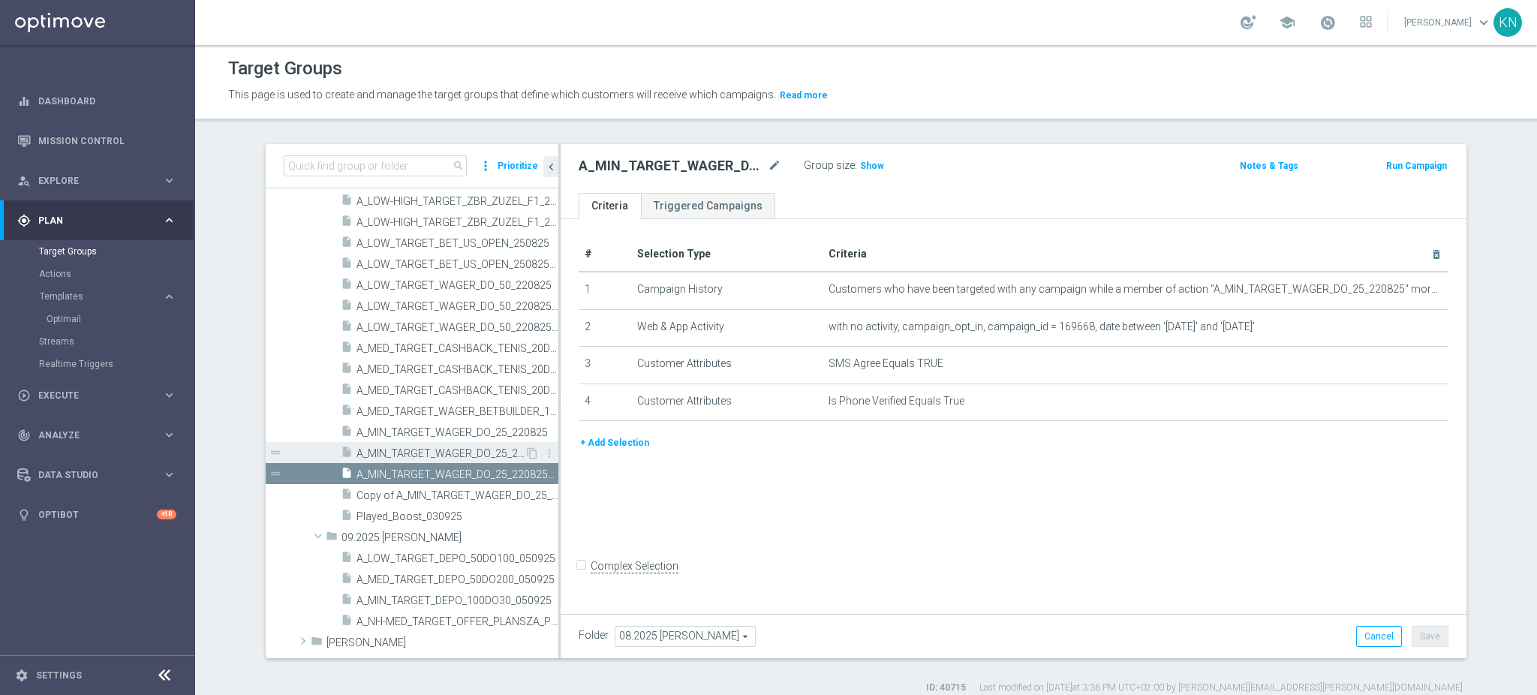
click at [447, 452] on span "A_MIN_TARGET_WAGER_DO_25_220825_PUSH" at bounding box center [440, 453] width 168 height 13
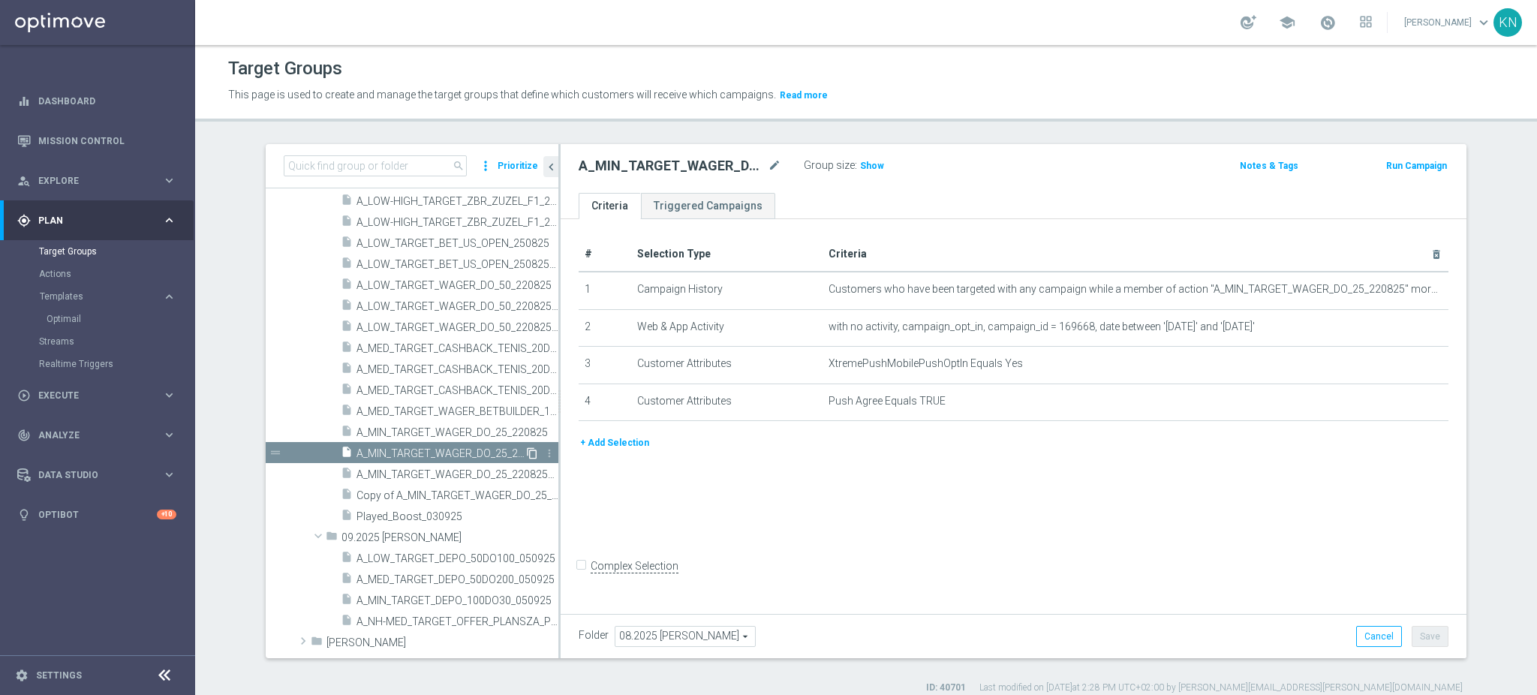
click at [526, 452] on icon "content_copy" at bounding box center [532, 453] width 12 height 12
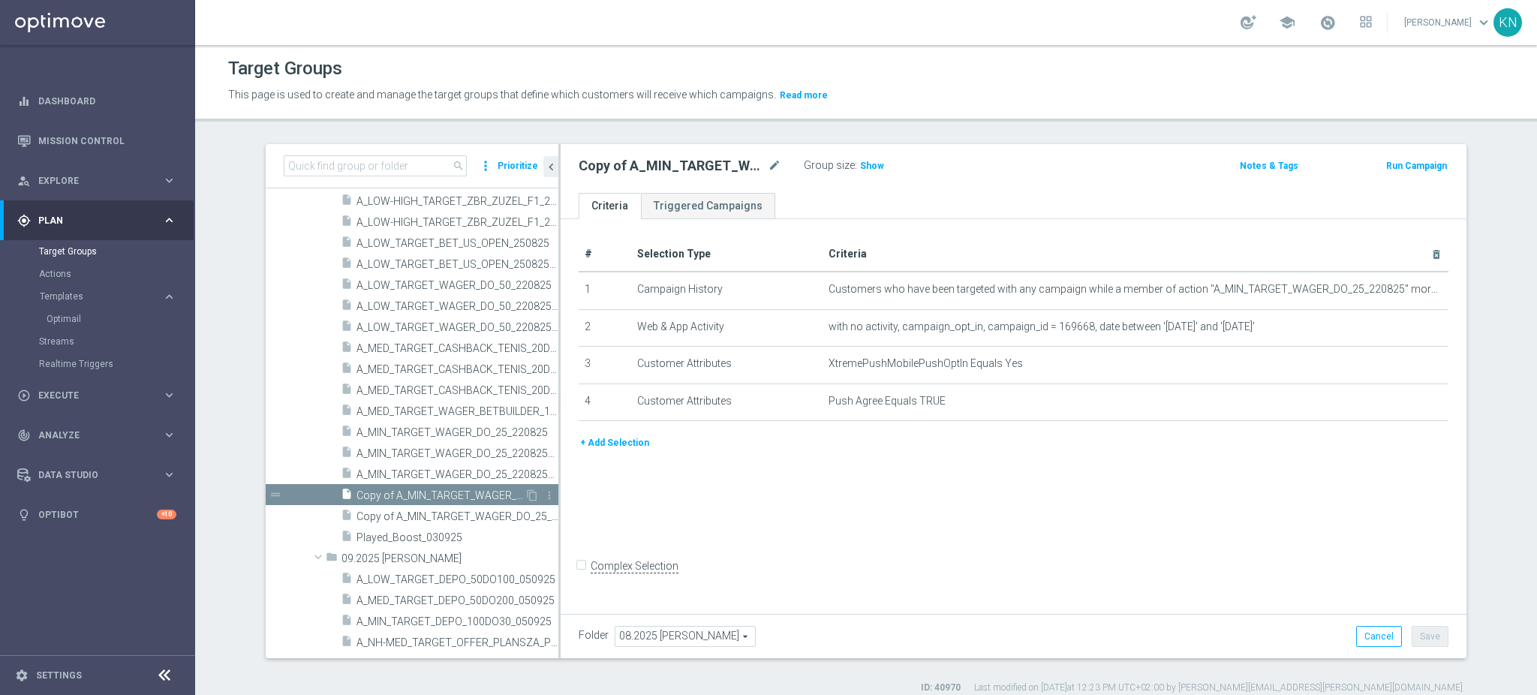
scroll to position [525, 0]
click at [436, 512] on span "Copy of A_MIN_TARGET_WAGER_DO_25_220825_SMS" at bounding box center [440, 516] width 168 height 13
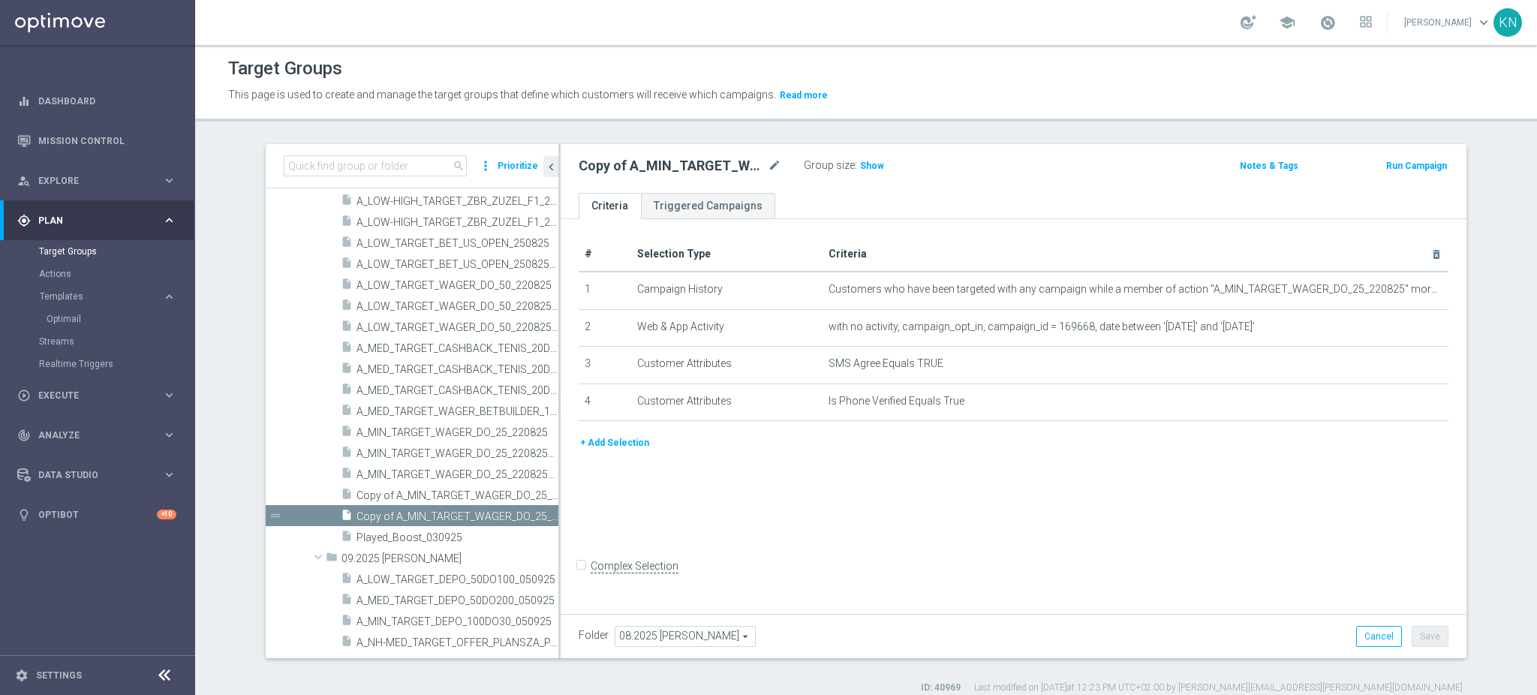
click at [648, 627] on span "08.2025 [PERSON_NAME]" at bounding box center [685, 636] width 140 height 20
click at [676, 637] on input "search" at bounding box center [684, 636] width 140 height 21
type input "09.2025"
click at [668, 620] on span "09.2025 [PERSON_NAME]" at bounding box center [684, 616] width 125 height 12
click at [1437, 640] on button "Save" at bounding box center [1429, 636] width 37 height 21
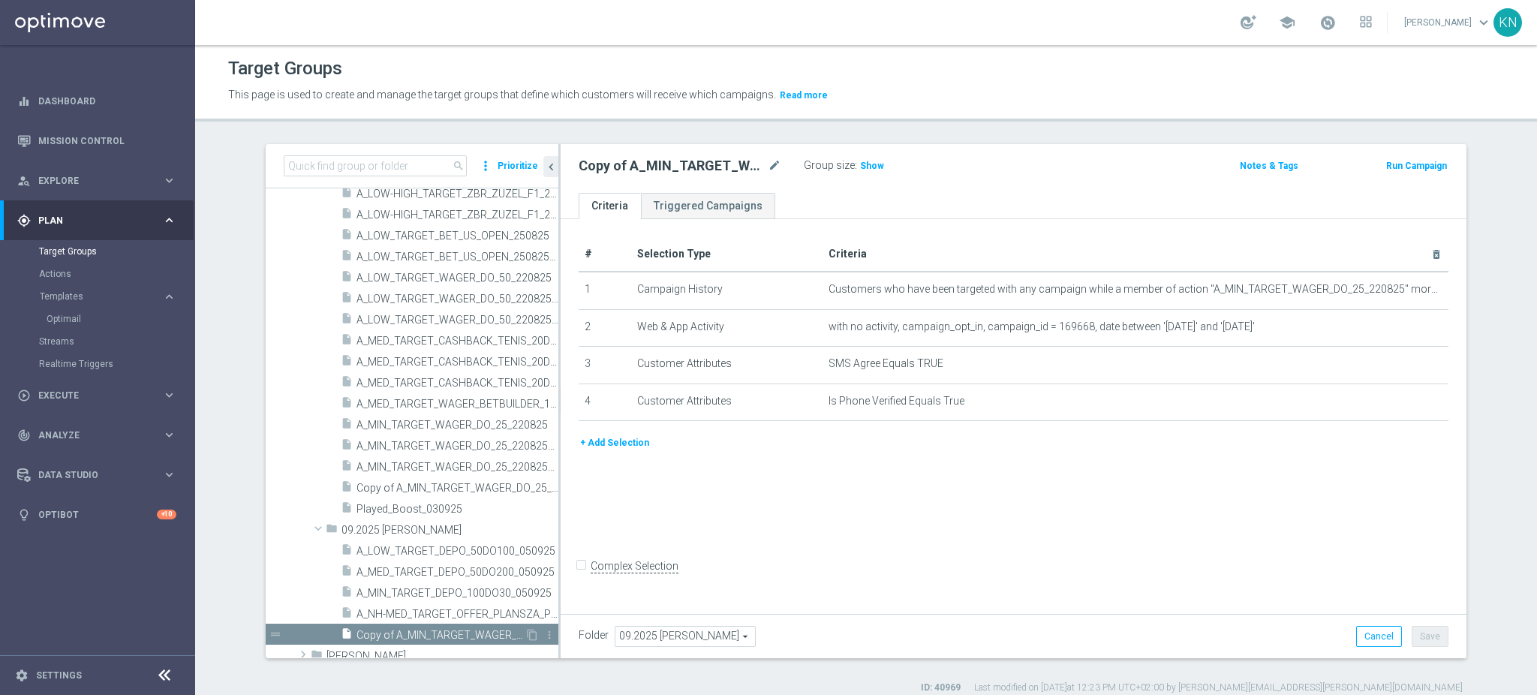
scroll to position [662, 0]
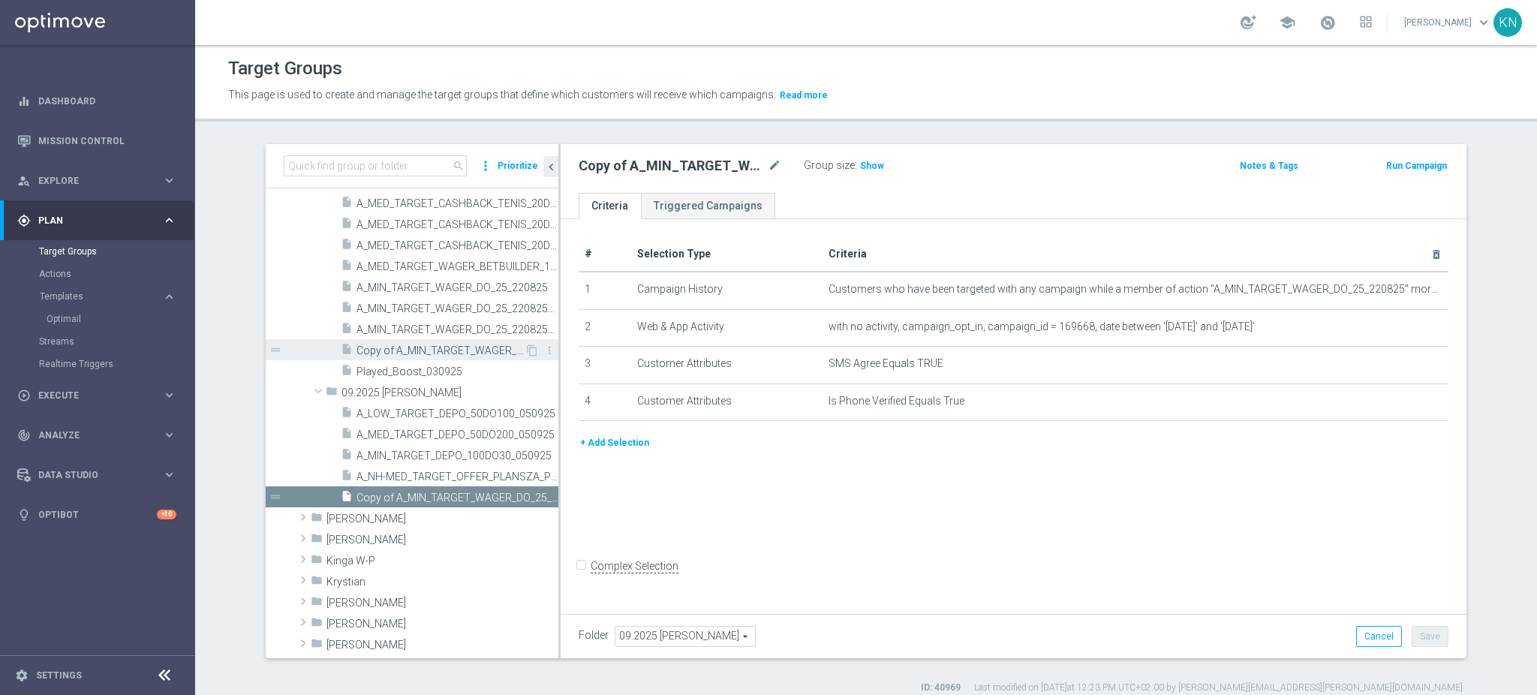
click at [434, 355] on span "Copy of A_MIN_TARGET_WAGER_DO_25_220825_PUSH" at bounding box center [440, 350] width 168 height 13
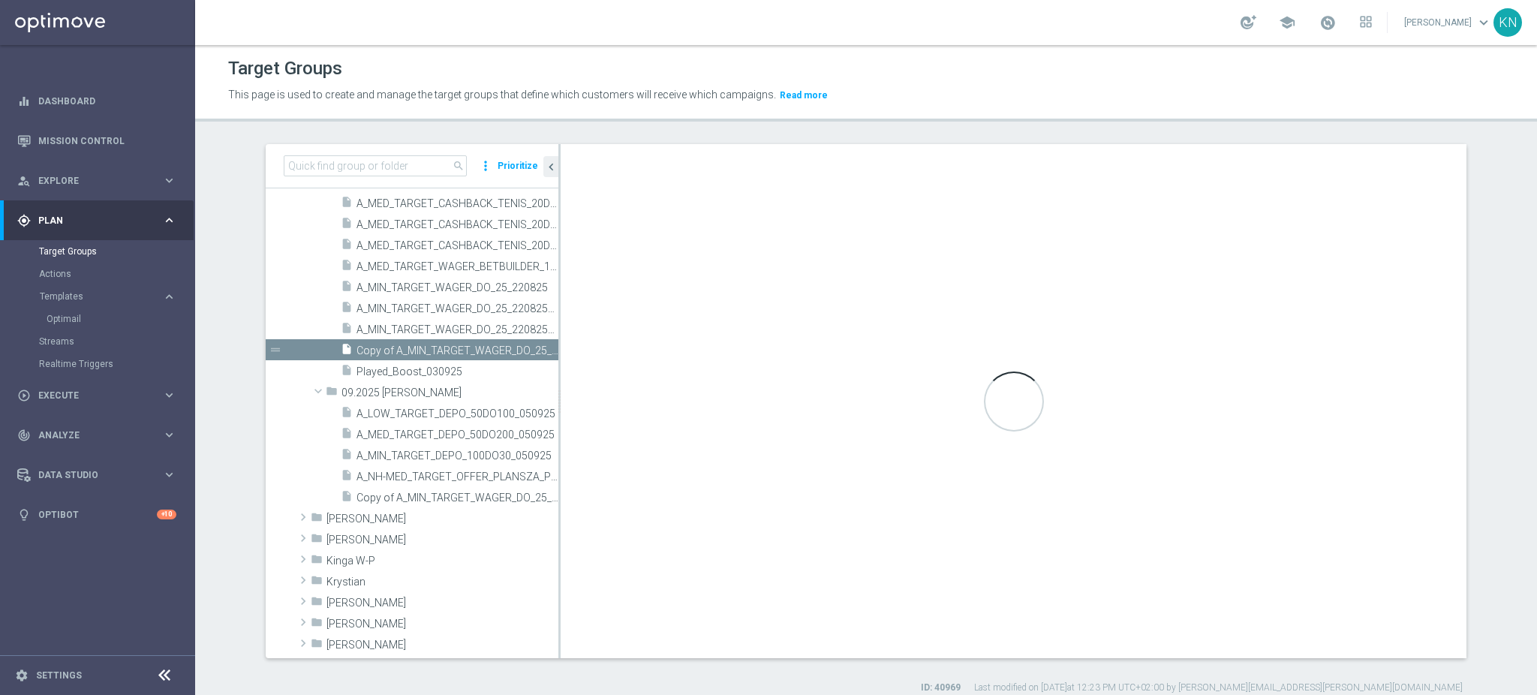
type input "08.2025 [PERSON_NAME]"
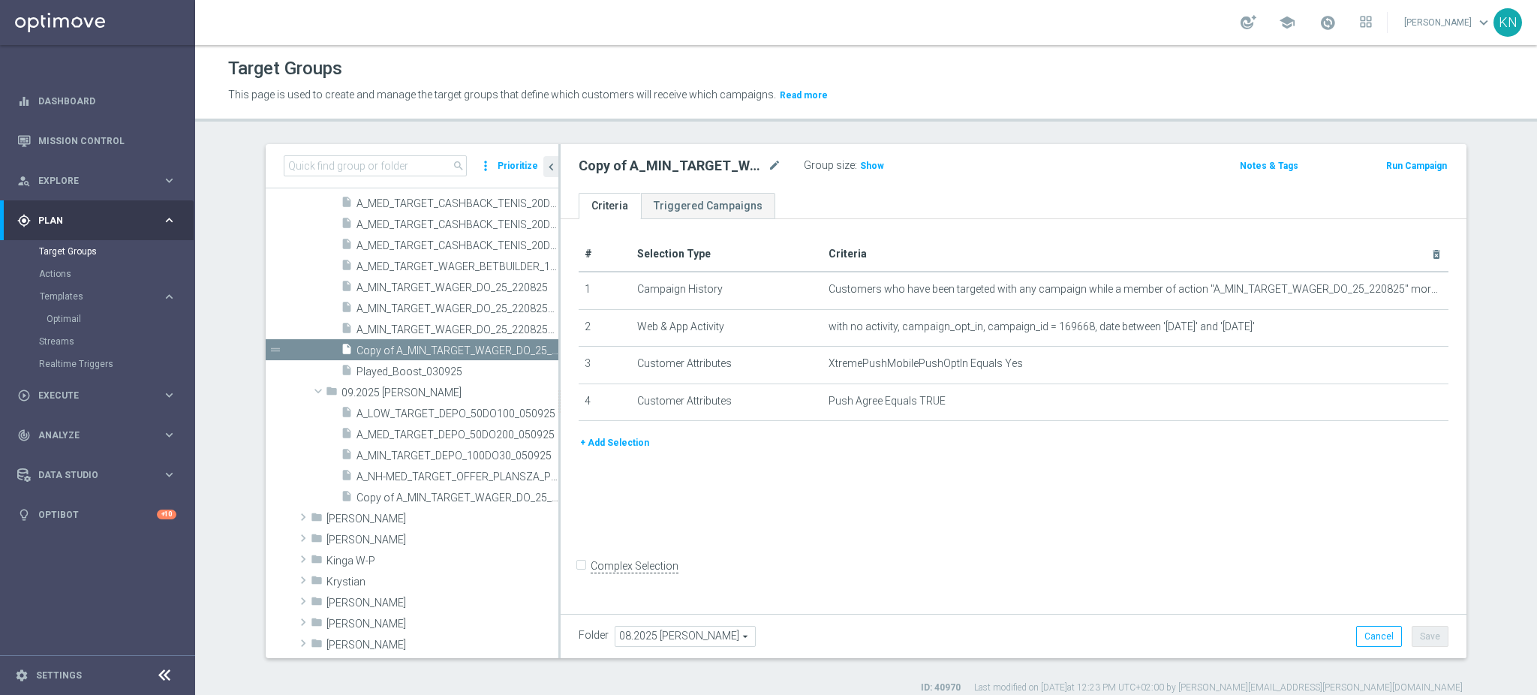
click at [683, 634] on span "08.2025 [PERSON_NAME]" at bounding box center [685, 636] width 140 height 20
click at [636, 635] on input "search" at bounding box center [684, 636] width 140 height 21
type input "09.2025"
click at [674, 617] on span "09.2025 [PERSON_NAME]" at bounding box center [684, 616] width 125 height 12
type input "09.2025 [PERSON_NAME]"
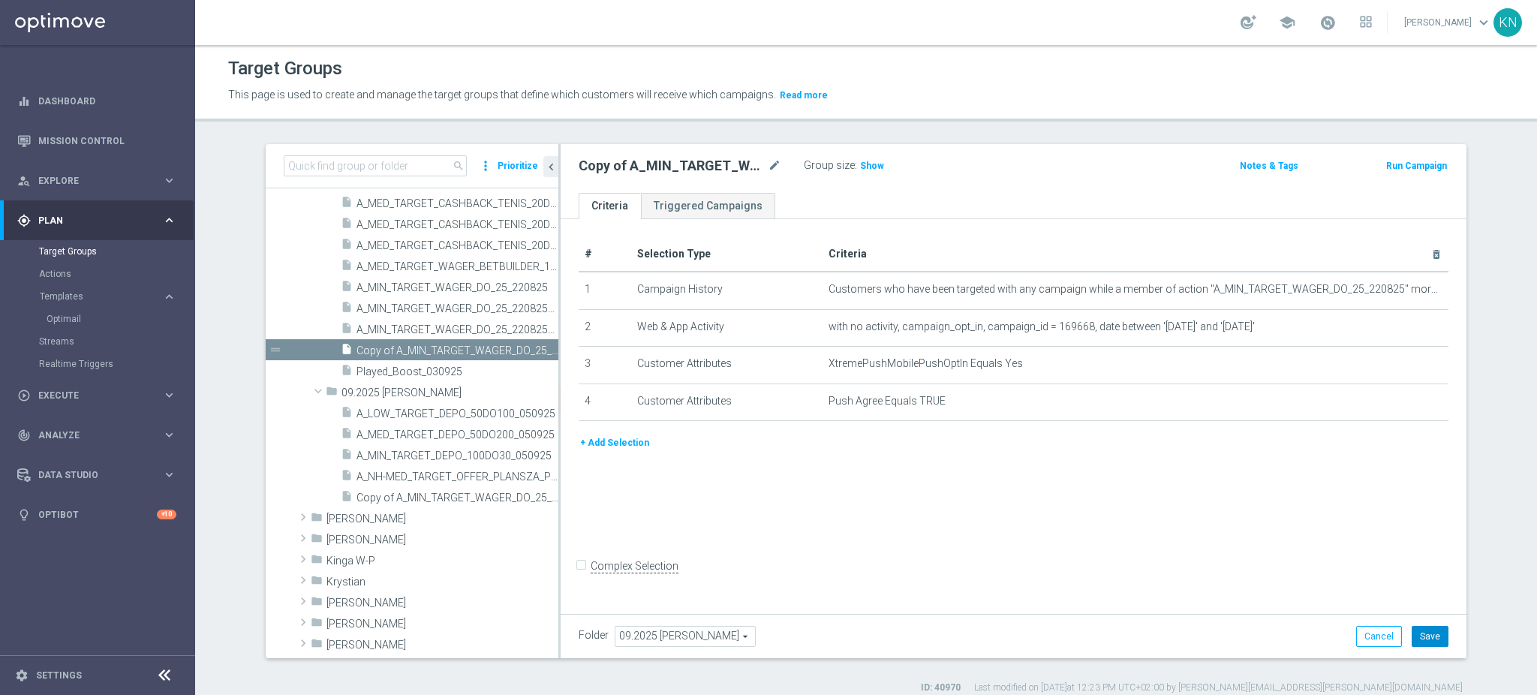
click at [1416, 644] on button "Save" at bounding box center [1429, 636] width 37 height 21
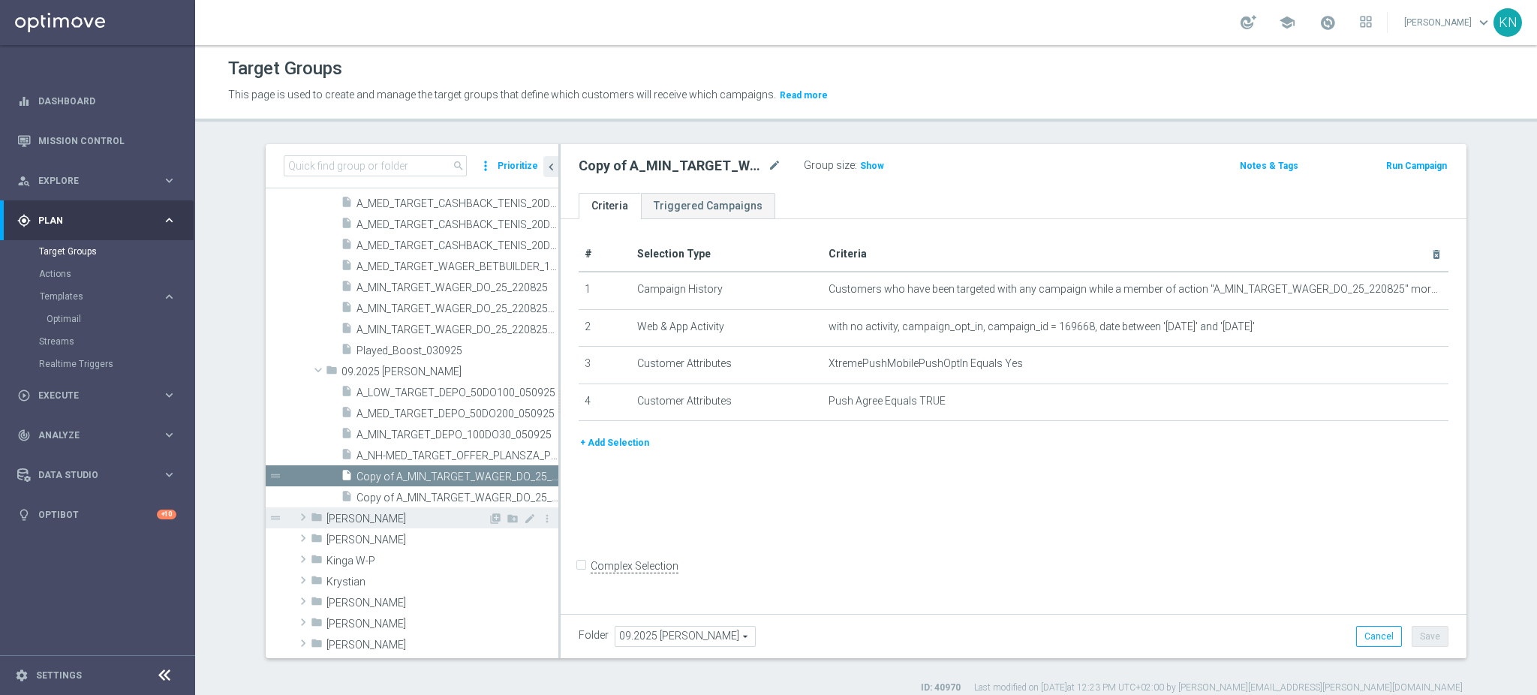
scroll to position [642, 0]
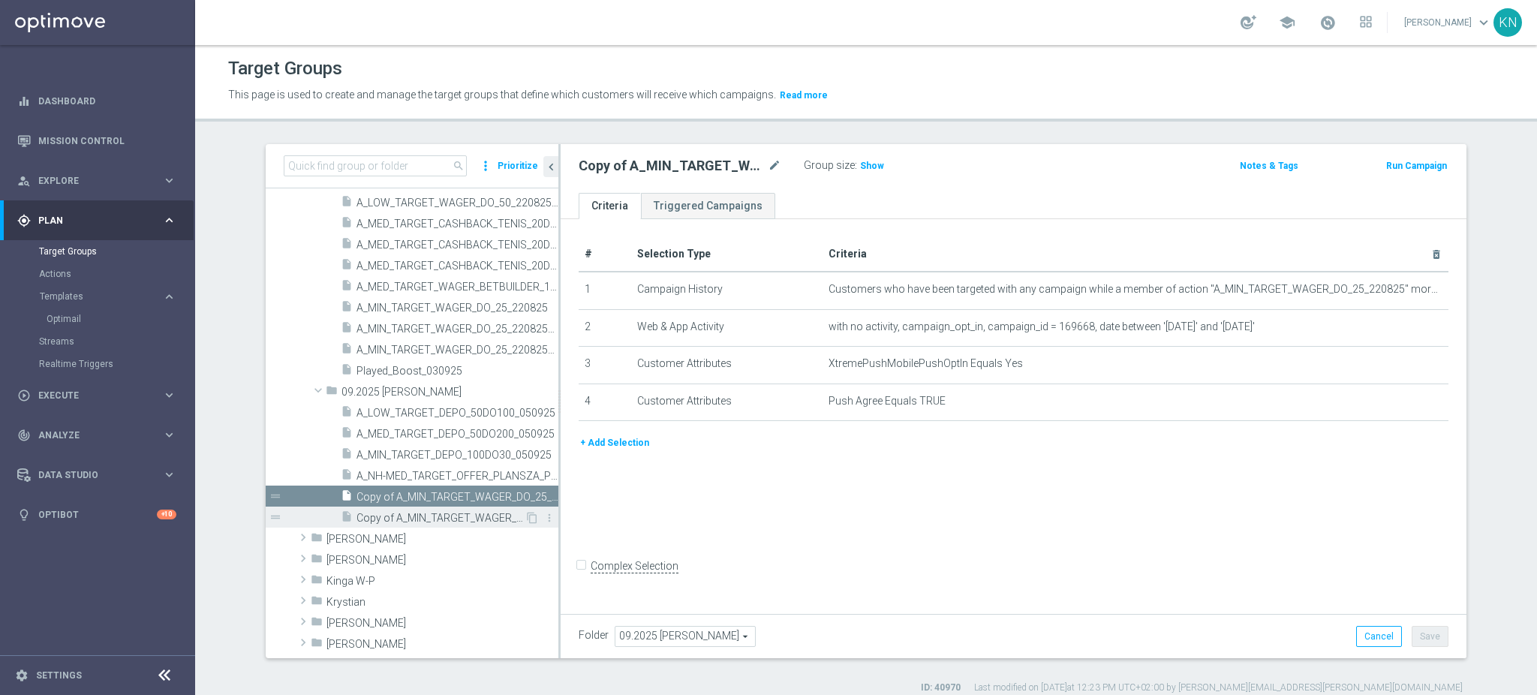
click at [438, 515] on span "Copy of A_MIN_TARGET_WAGER_DO_25_220825_SMS" at bounding box center [440, 518] width 168 height 13
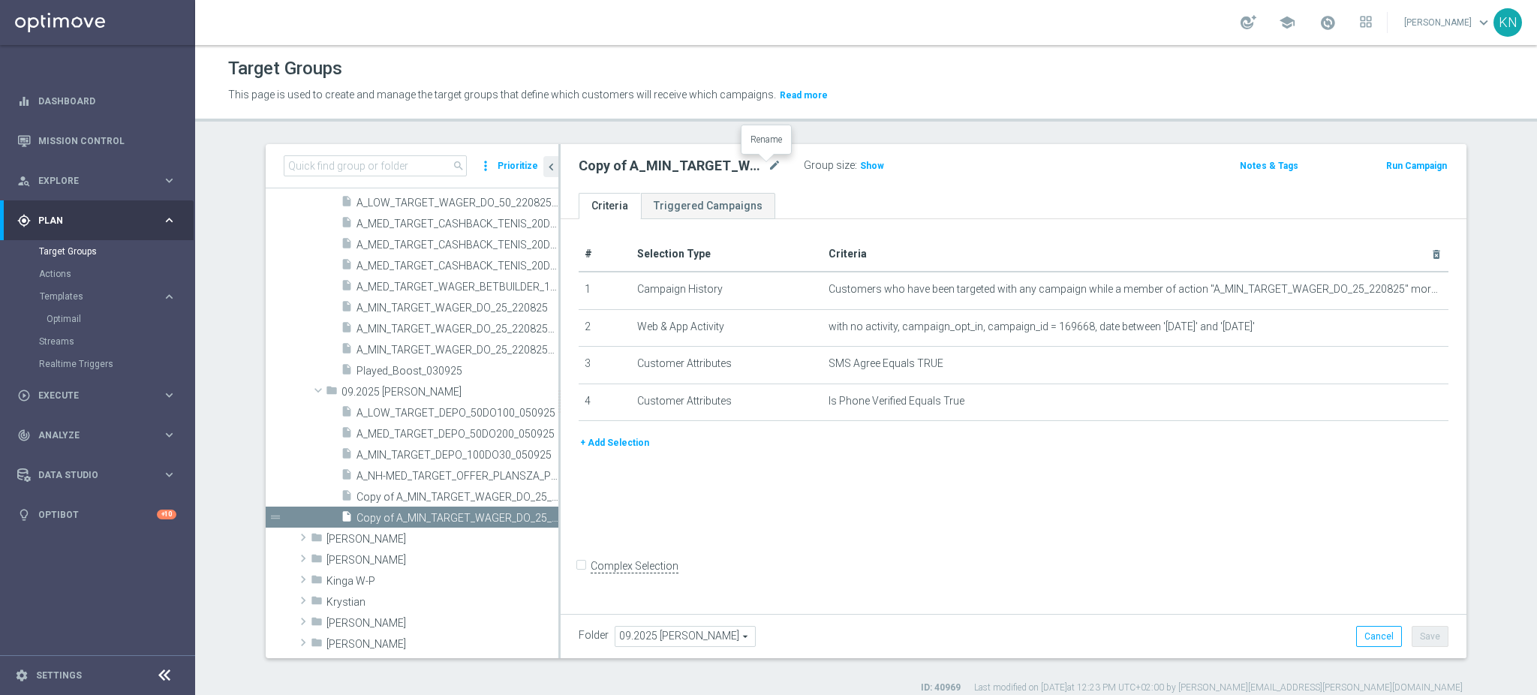
click at [768, 162] on icon "mode_edit" at bounding box center [775, 166] width 14 height 18
type input "A_MIN_TARGET_DEPO_100DO30_050925_SMS"
drag, startPoint x: 788, startPoint y: 209, endPoint x: 795, endPoint y: 213, distance: 8.4
click at [789, 209] on ul "Criteria Triggered Campaigns" at bounding box center [1013, 206] width 906 height 26
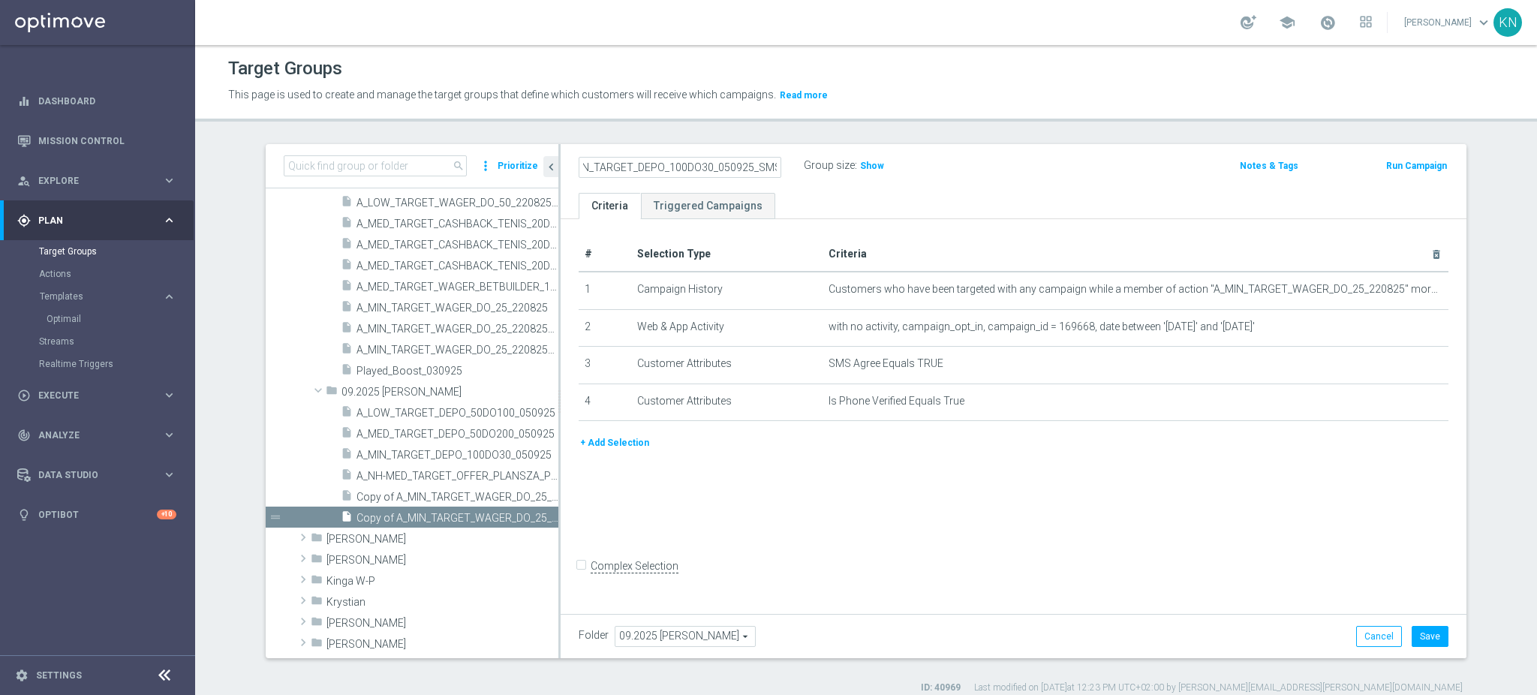
scroll to position [0, 0]
click at [0, 0] on icon "mode_edit" at bounding box center [0, 0] width 0 height 0
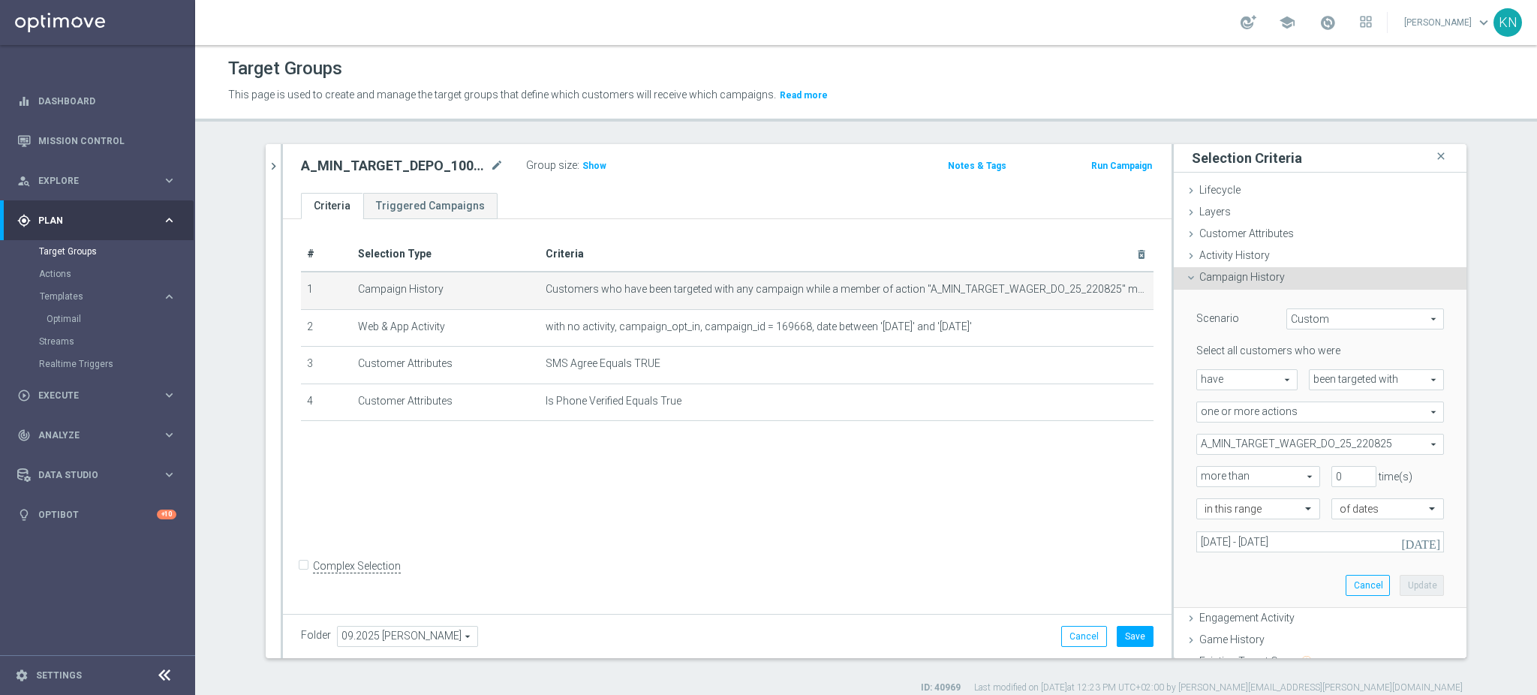
click at [1276, 445] on span "A_MIN_TARGET_WAGER_DO_25_220825" at bounding box center [1320, 444] width 246 height 20
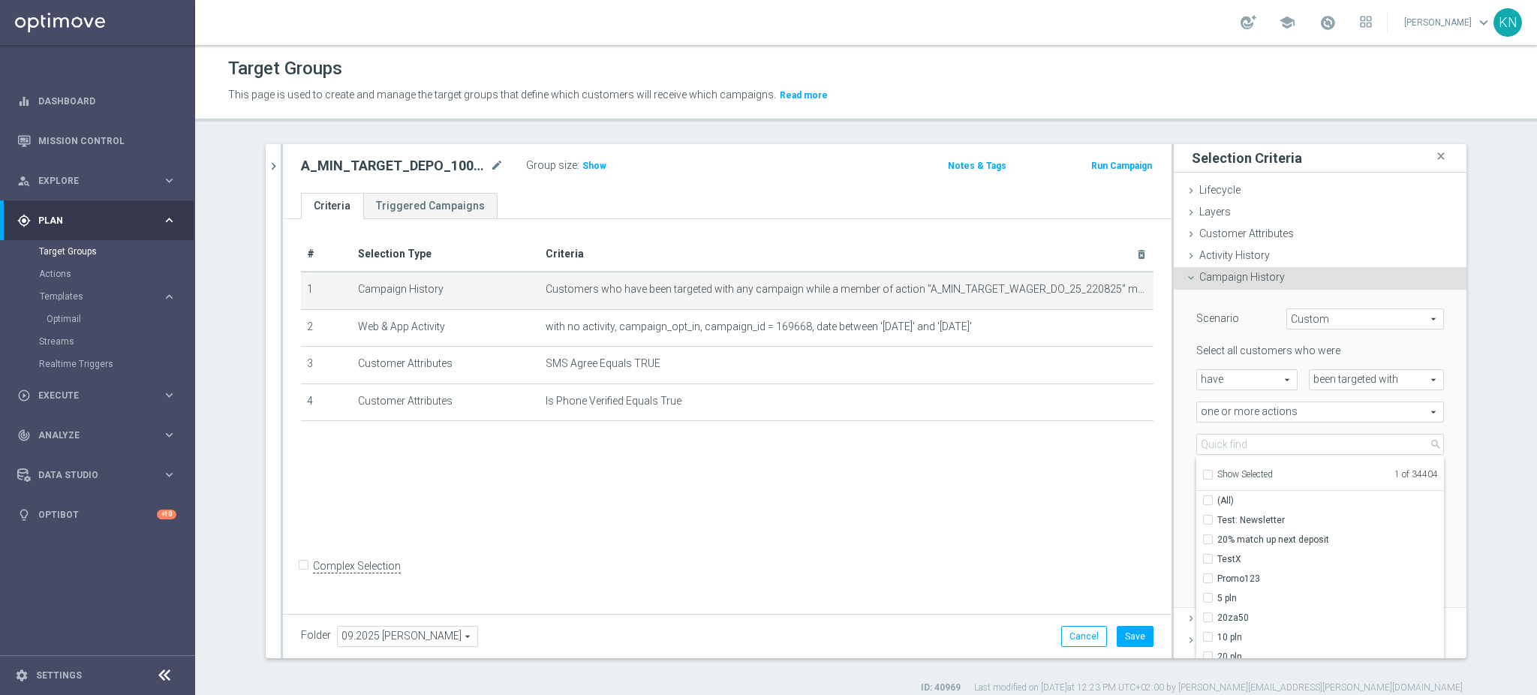
click at [1202, 476] on input "Show Selected" at bounding box center [1207, 477] width 10 height 10
checkbox input "true"
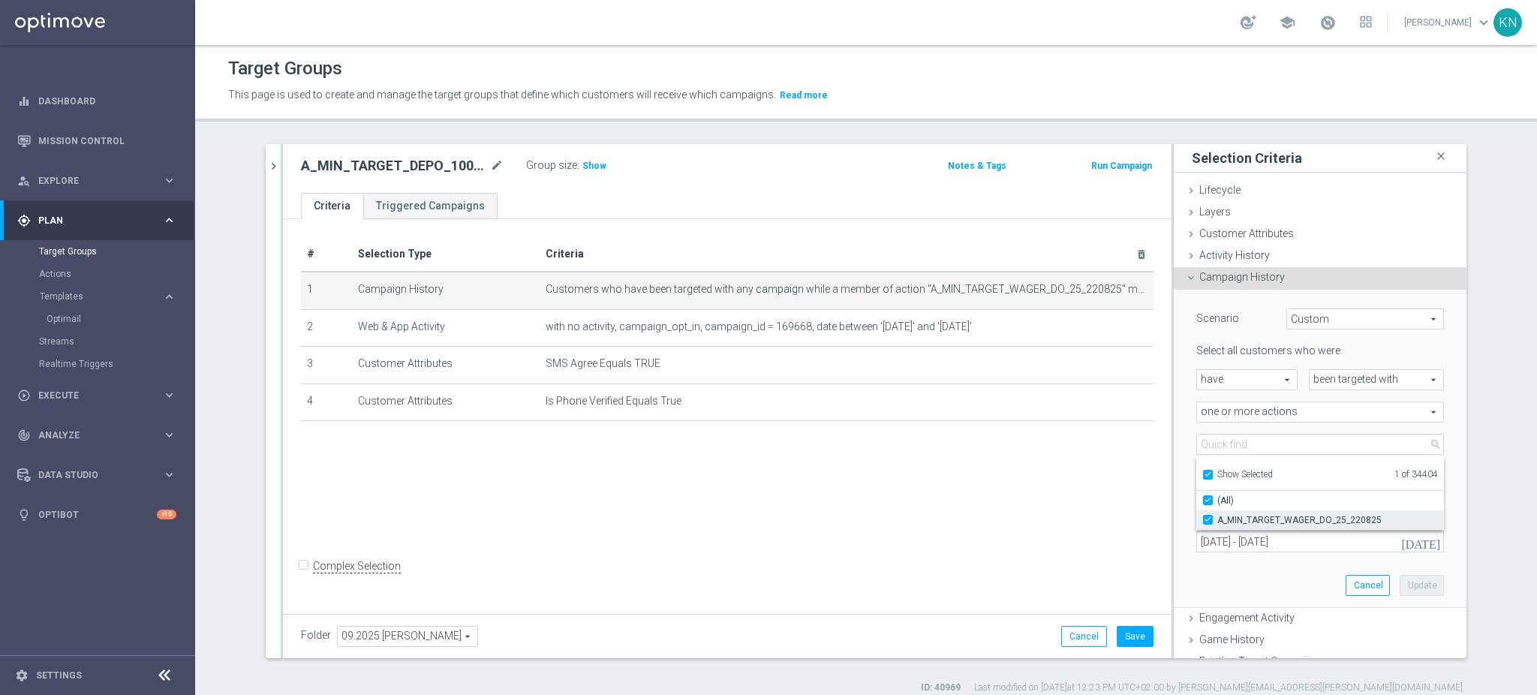
click at [1207, 515] on input "A_MIN_TARGET_WAGER_DO_25_220825" at bounding box center [1212, 520] width 10 height 10
checkbox input "false"
type input "Select Action"
checkbox input "false"
click at [1202, 472] on input "Show Selected" at bounding box center [1207, 477] width 10 height 10
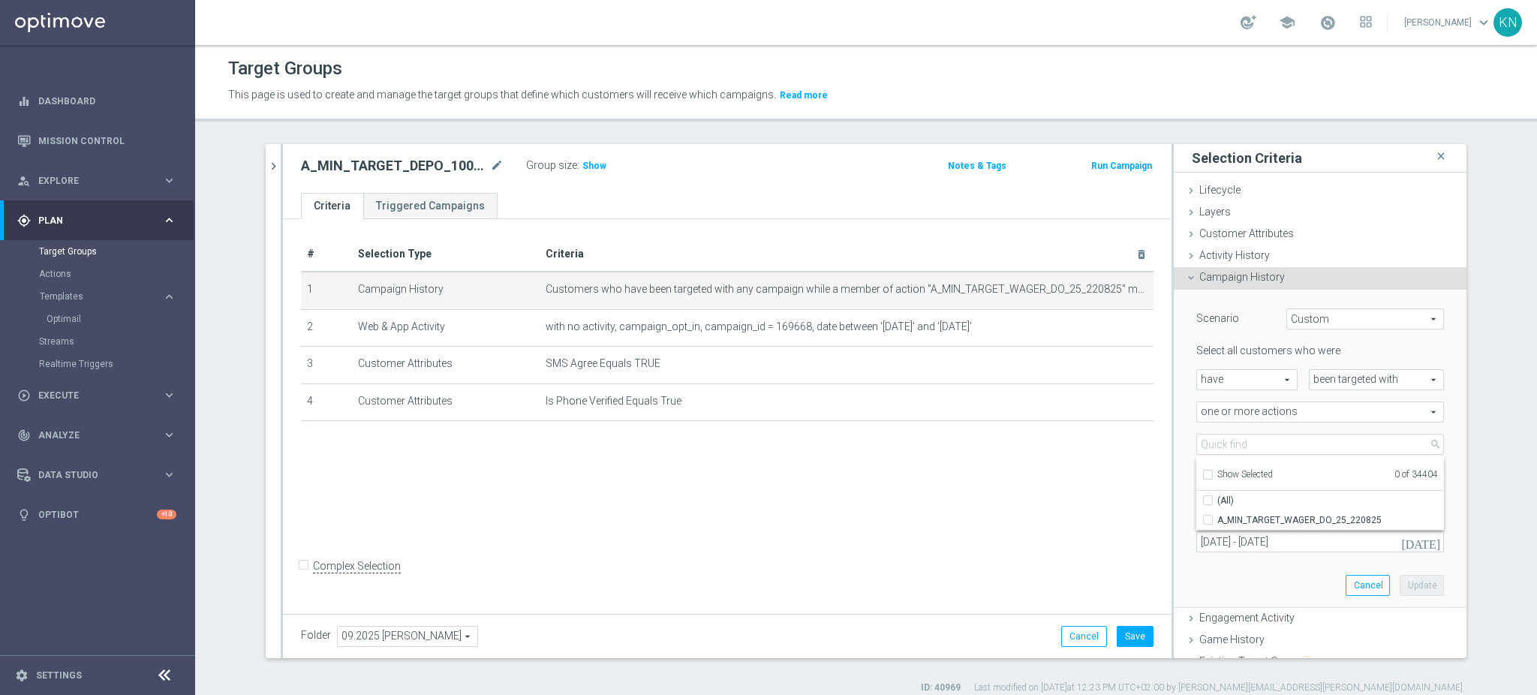
checkbox input "false"
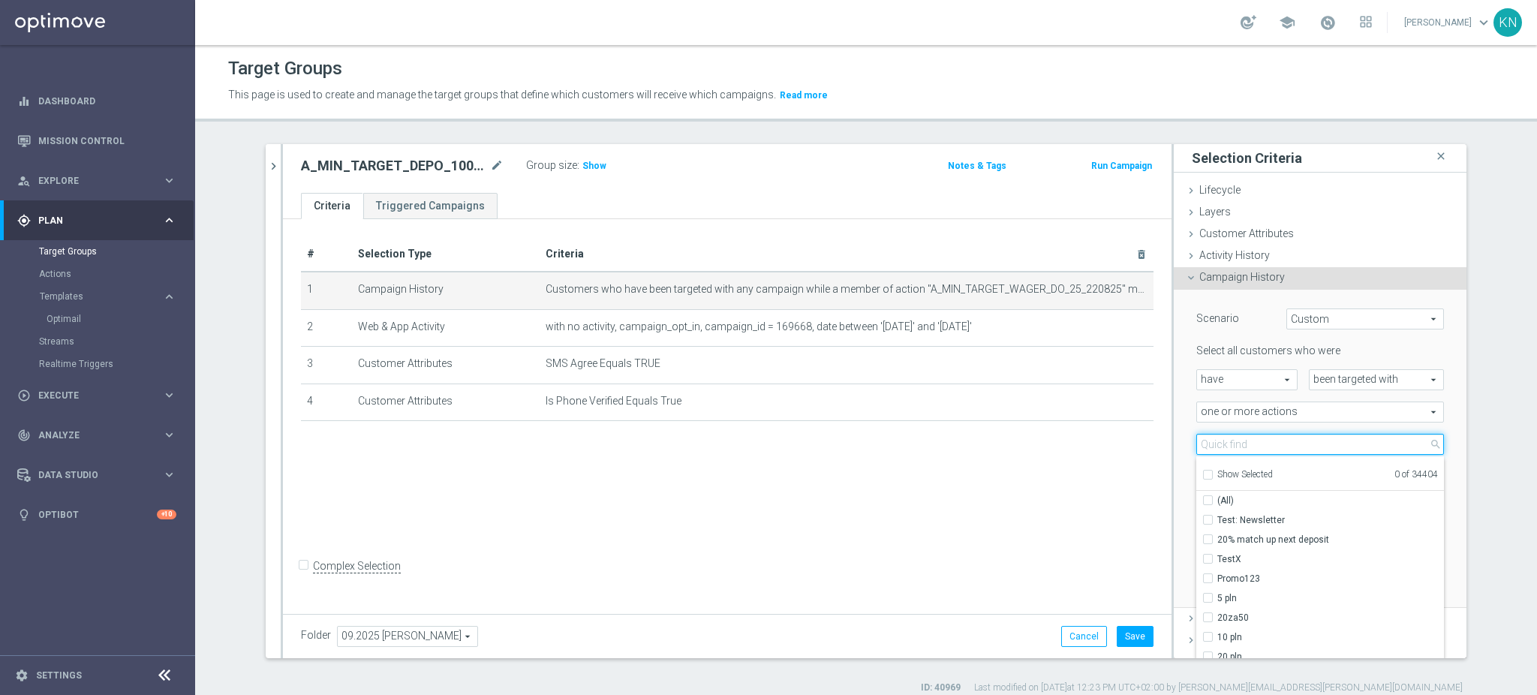
click at [1221, 439] on input "search" at bounding box center [1320, 444] width 248 height 21
paste input "A_MIN_TARGET_DEPO_100DO30_050925"
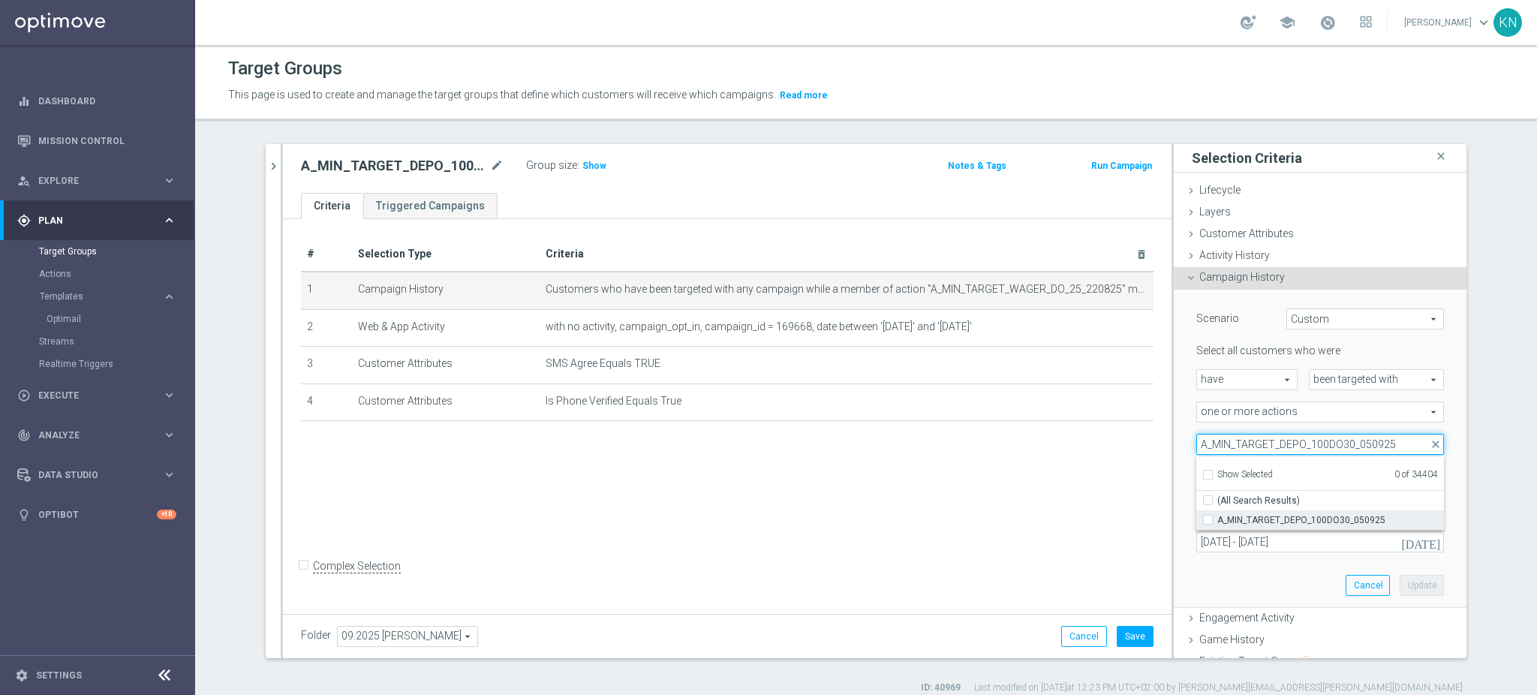
type input "A_MIN_TARGET_DEPO_100DO30_050925"
click at [1207, 516] on input "A_MIN_TARGET_DEPO_100DO30_050925" at bounding box center [1212, 520] width 10 height 10
checkbox input "true"
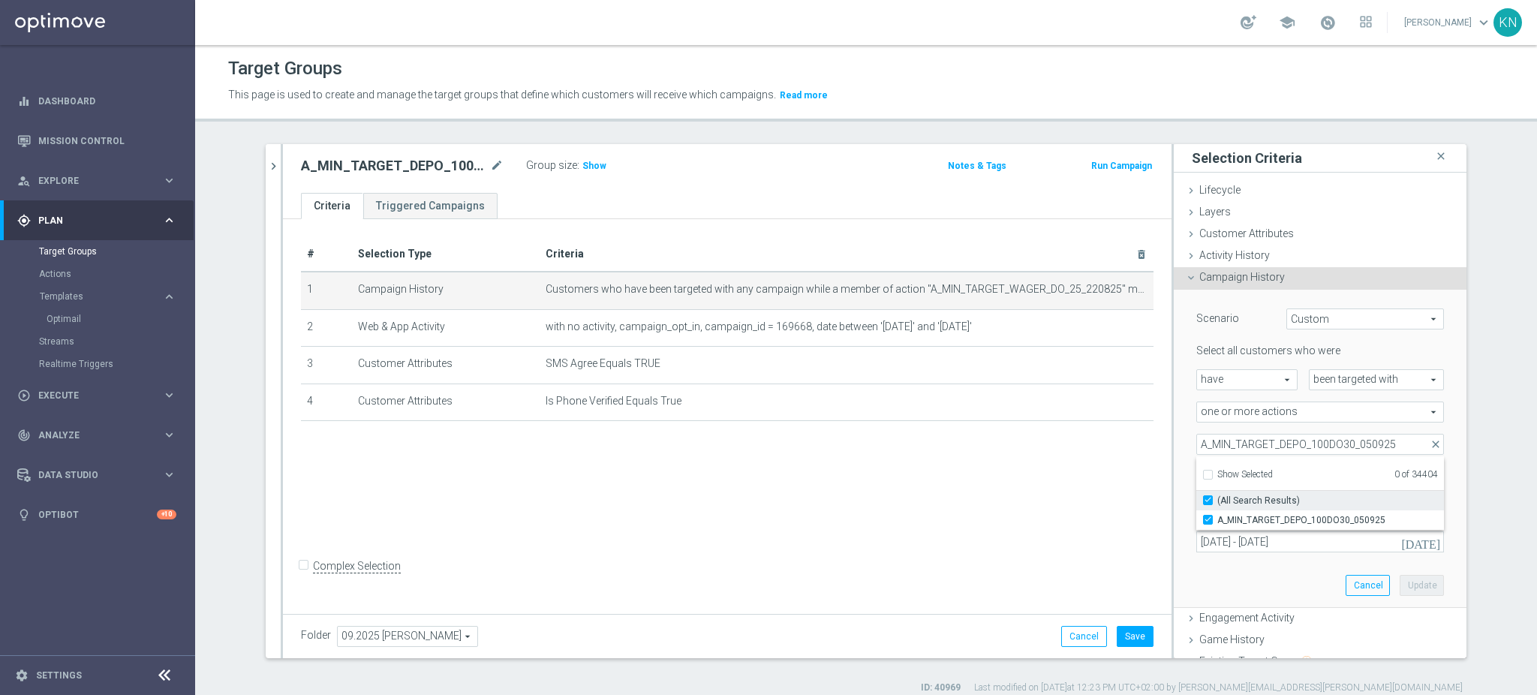
type input "A_MIN_TARGET_DEPO_100DO30_050925"
checkbox input "true"
click at [1173, 433] on div "Scenario Custom Custom arrow_drop_down search Select all customers who were hav…" at bounding box center [1319, 449] width 293 height 319
click at [1407, 537] on icon "[DATE]" at bounding box center [1421, 542] width 41 height 14
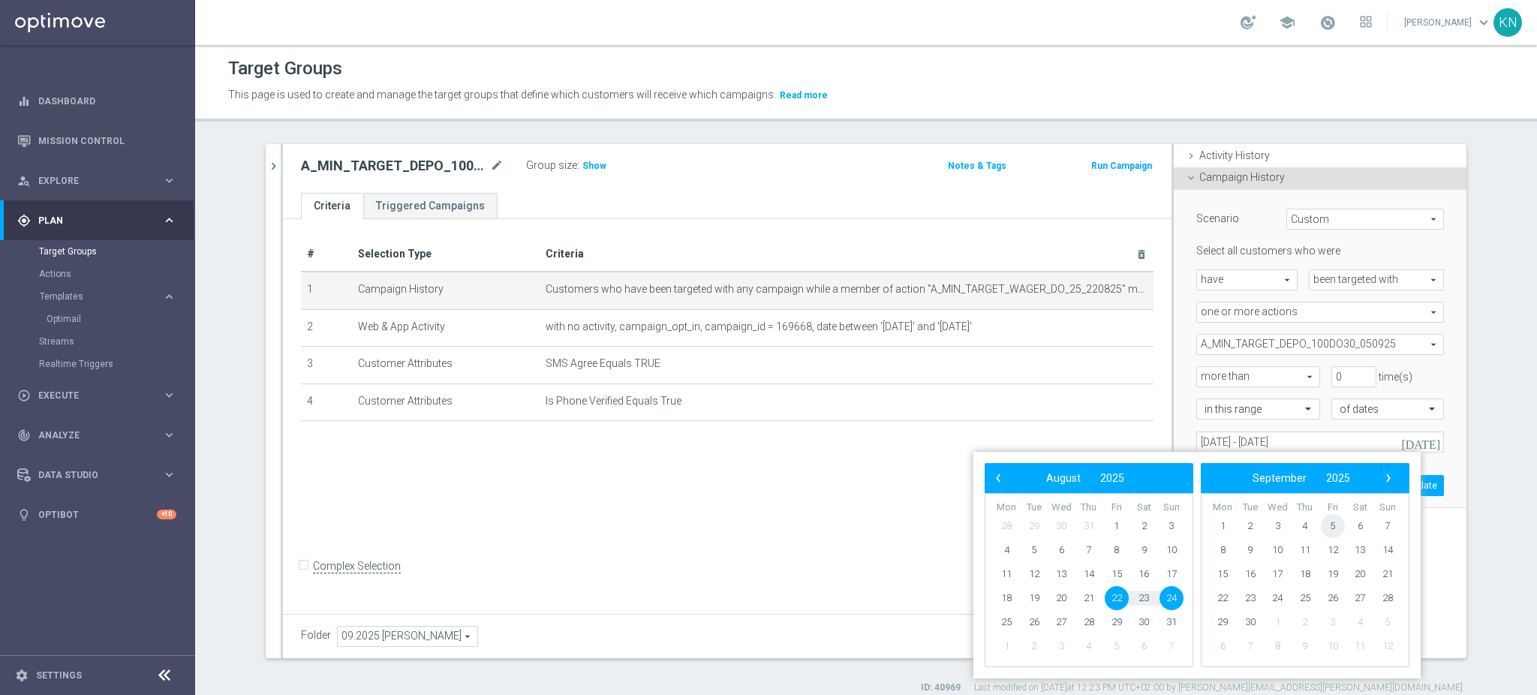
click at [1330, 528] on span "5" at bounding box center [1332, 526] width 24 height 24
click at [1174, 526] on span "7" at bounding box center [1171, 526] width 24 height 24
type input "[DATE] - [DATE]"
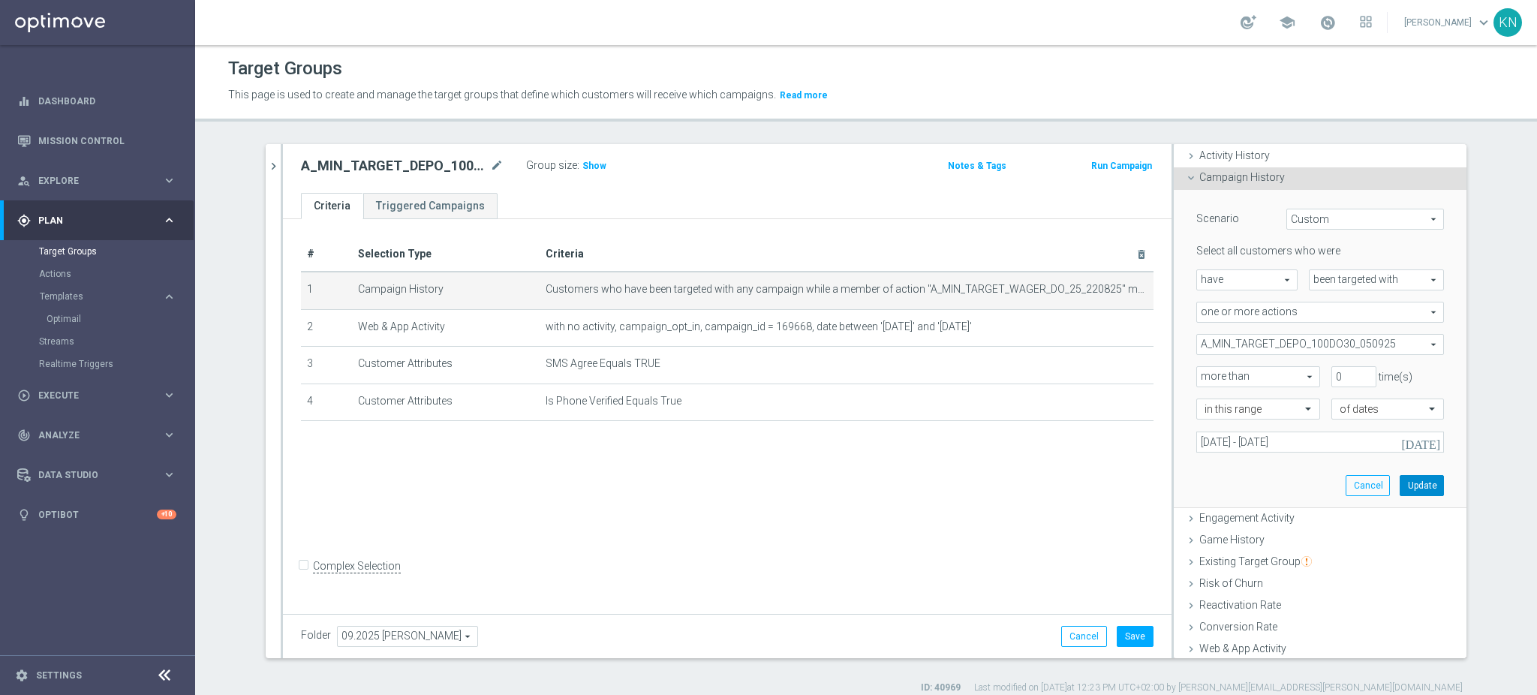
click at [1399, 486] on button "Update" at bounding box center [1421, 485] width 44 height 21
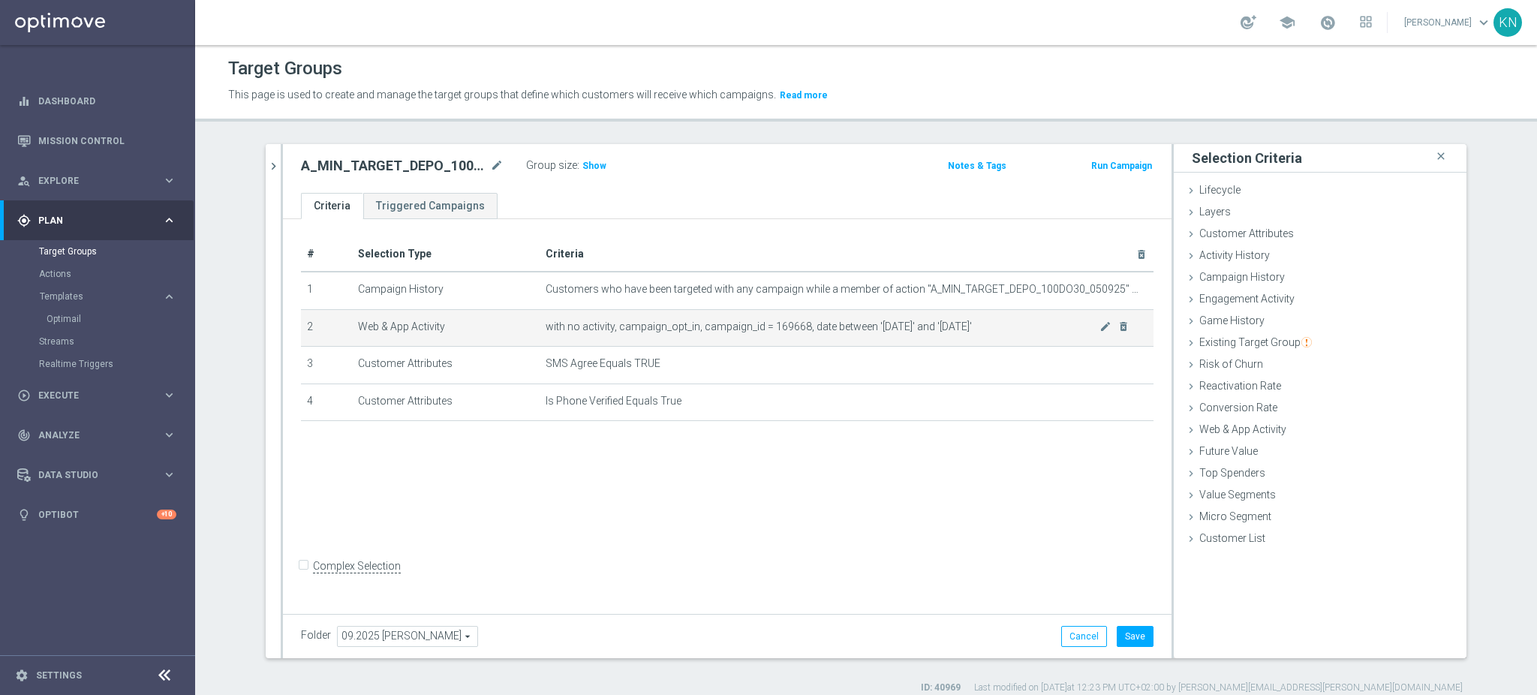
click at [1089, 329] on span "with no activity, campaign_opt_in, campaign_id = 169668, date between '[DATE]' …" at bounding box center [822, 326] width 554 height 13
click at [1099, 329] on icon "mode_edit" at bounding box center [1105, 326] width 12 height 12
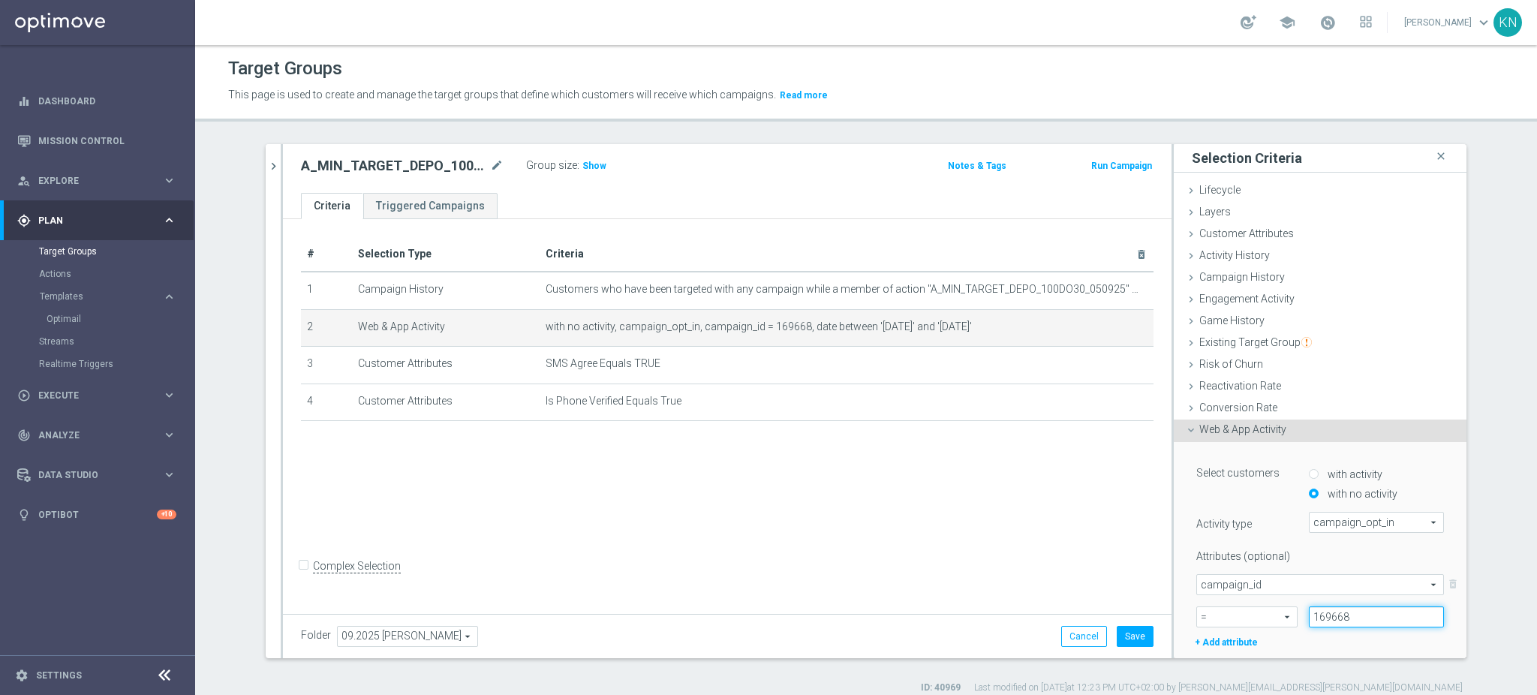
click at [1329, 617] on input "169668" at bounding box center [1375, 616] width 135 height 21
paste input "75470"
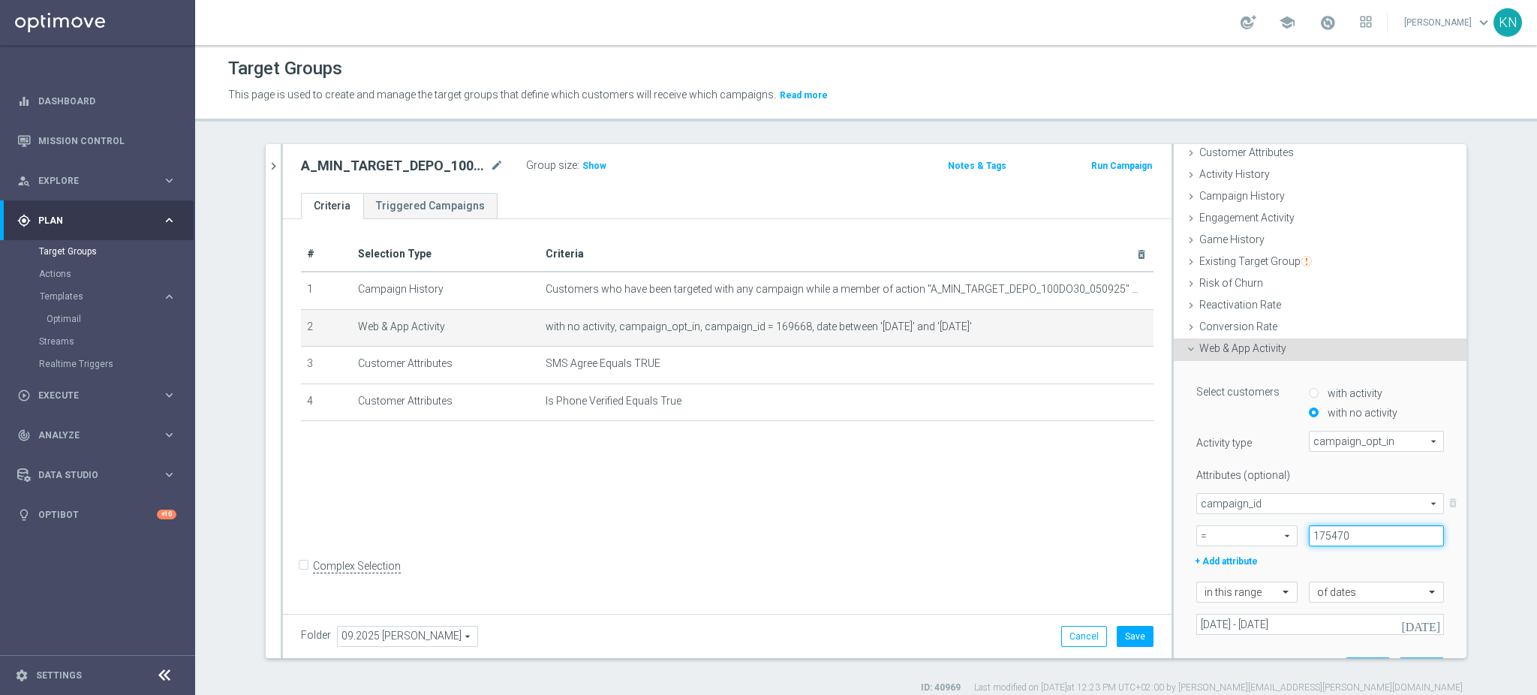
scroll to position [200, 0]
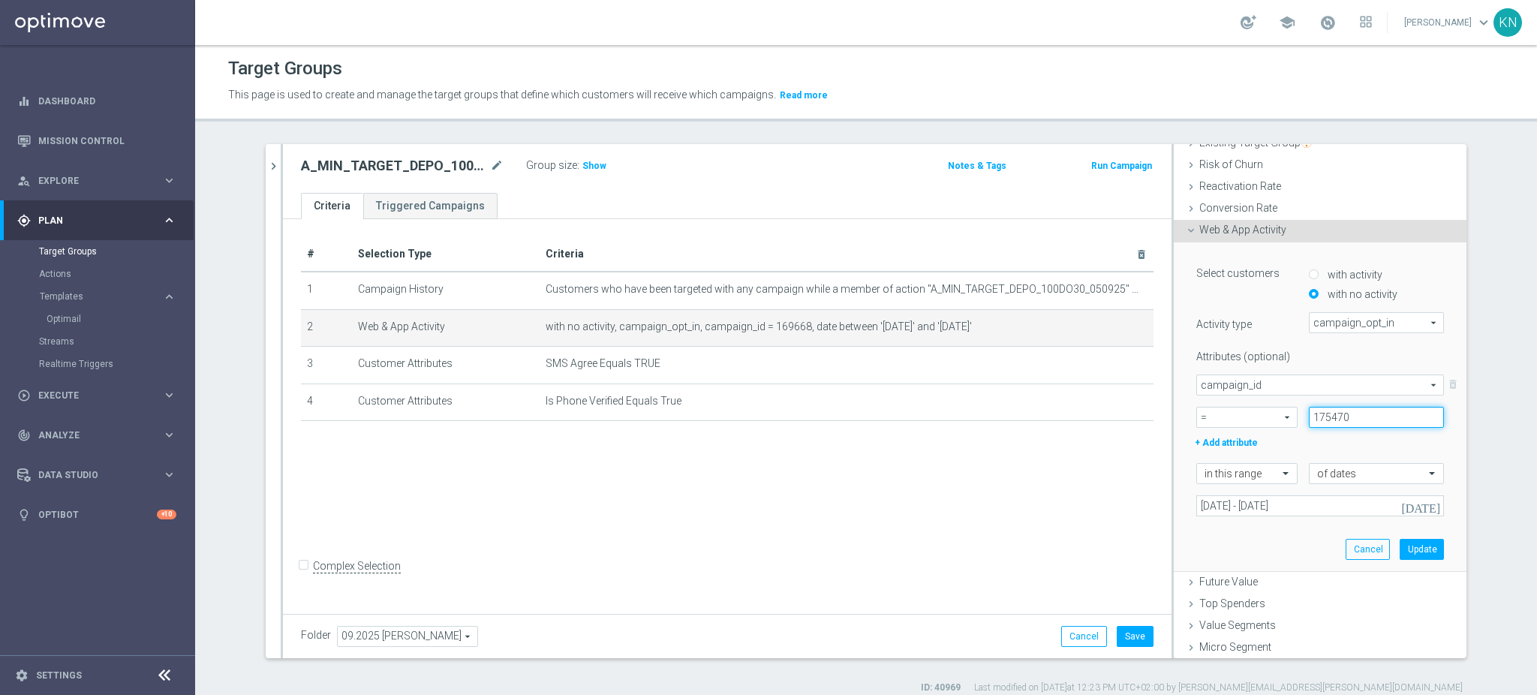
type input "175470"
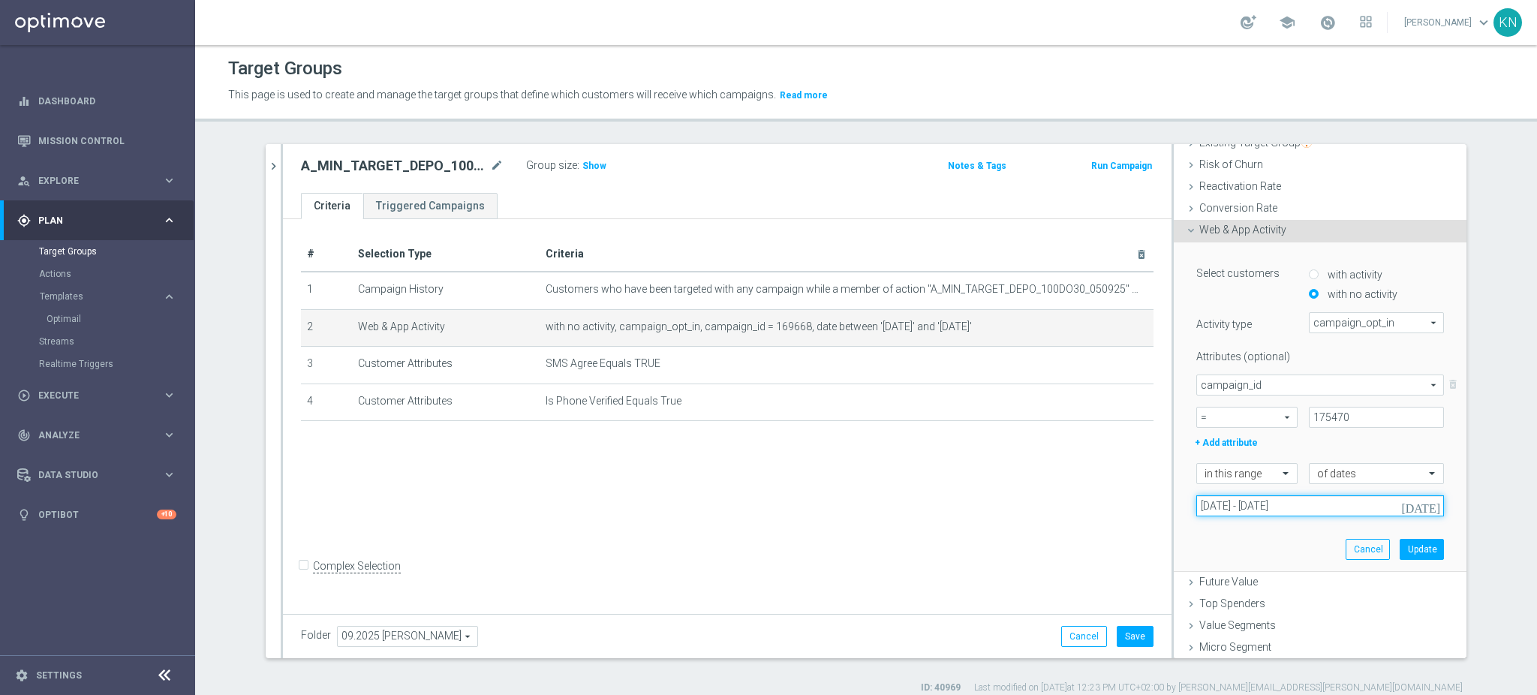
click at [1281, 504] on input "[DATE] - [DATE]" at bounding box center [1320, 505] width 248 height 21
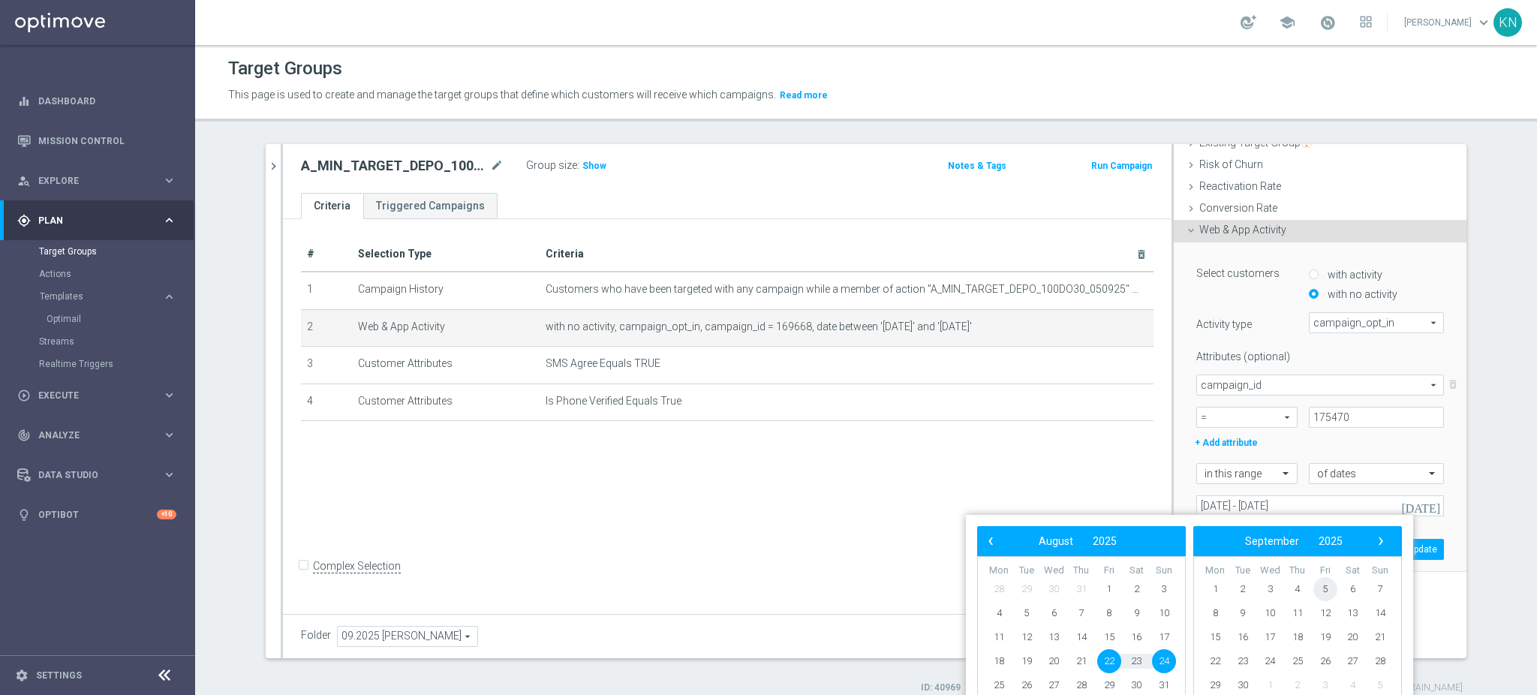
click at [1326, 592] on span "5" at bounding box center [1325, 589] width 24 height 24
click at [1166, 585] on span "7" at bounding box center [1164, 589] width 24 height 24
type input "[DATE] - [DATE]"
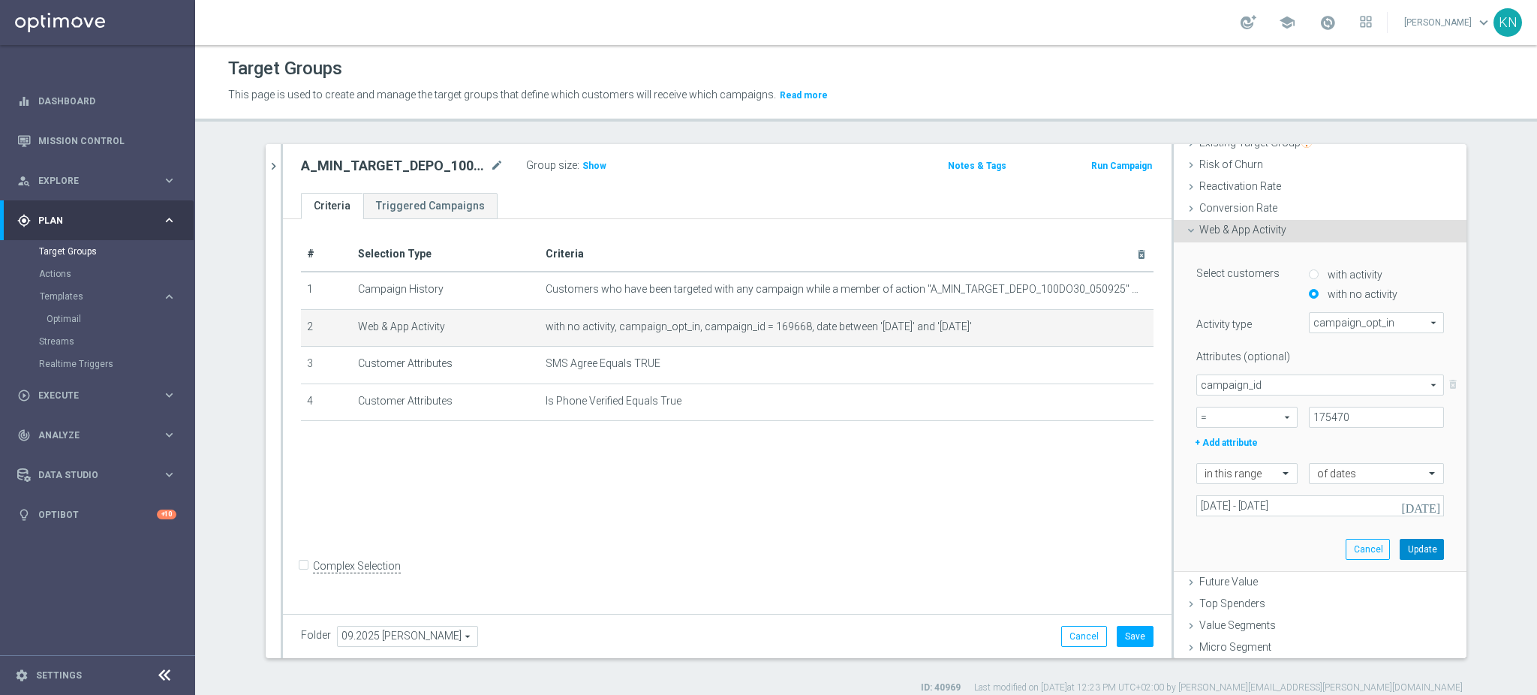
click at [1406, 551] on button "Update" at bounding box center [1421, 549] width 44 height 21
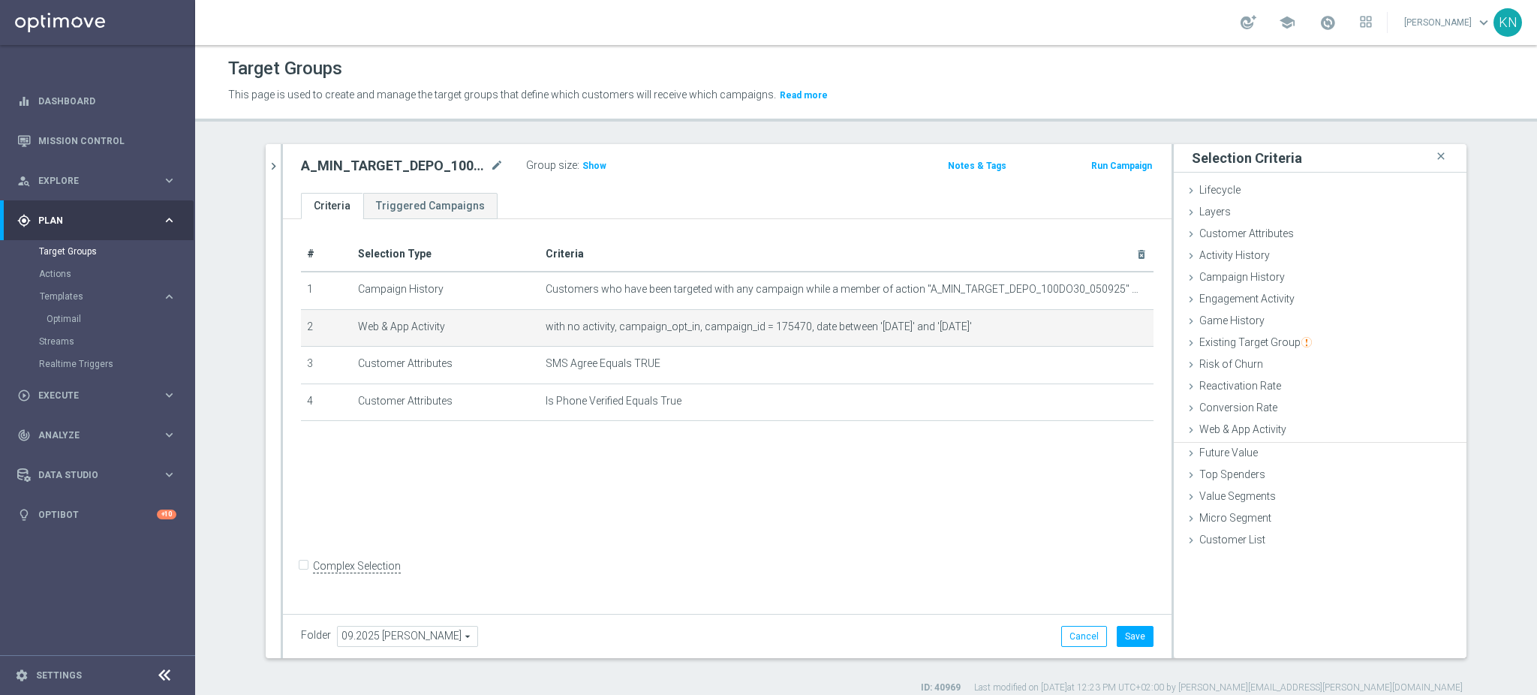
scroll to position [0, 0]
click at [847, 509] on div "# Selection Type Criteria delete_forever 1 Campaign History Customers who have …" at bounding box center [727, 414] width 888 height 390
click at [1132, 638] on button "Save" at bounding box center [1134, 636] width 37 height 21
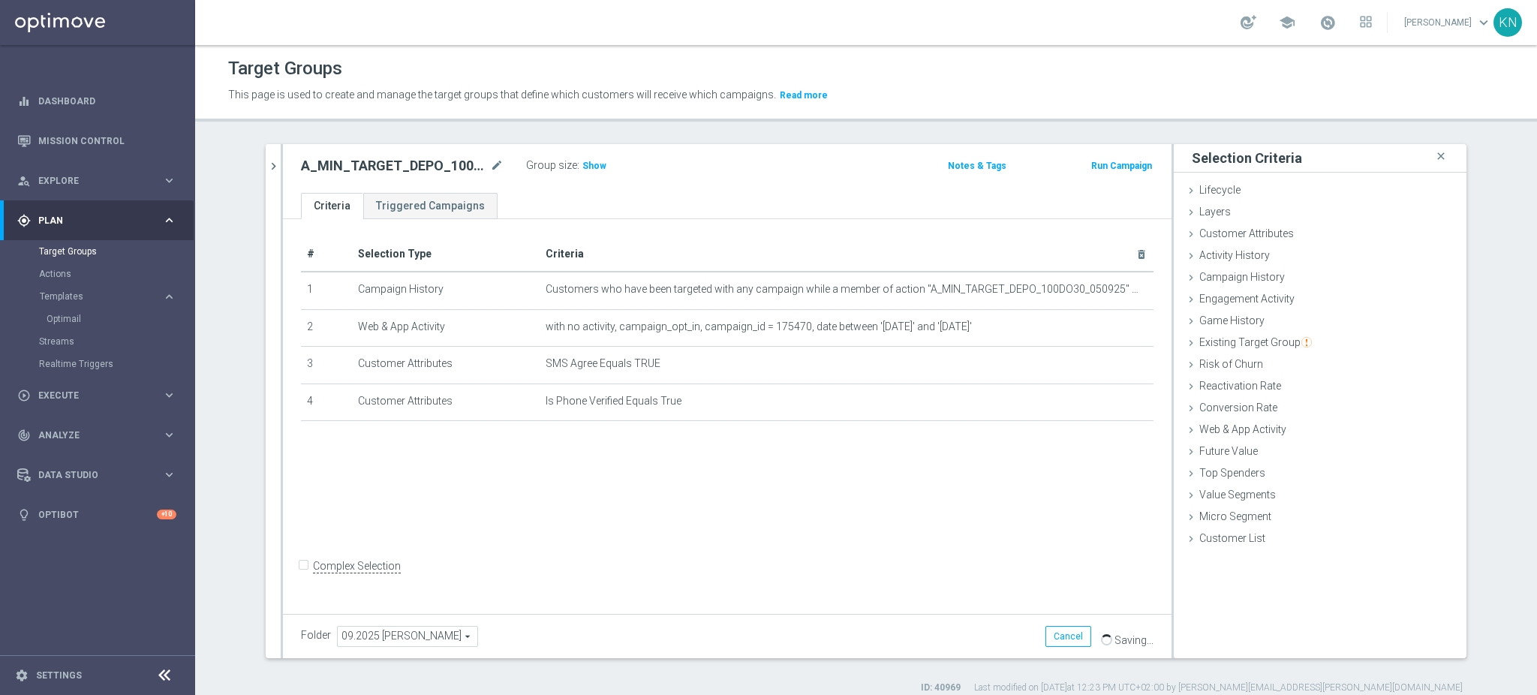
click at [882, 507] on div "# Selection Type Criteria delete_forever 1 Campaign History Customers who have …" at bounding box center [727, 414] width 888 height 390
click at [268, 161] on icon "chevron_right" at bounding box center [273, 166] width 14 height 14
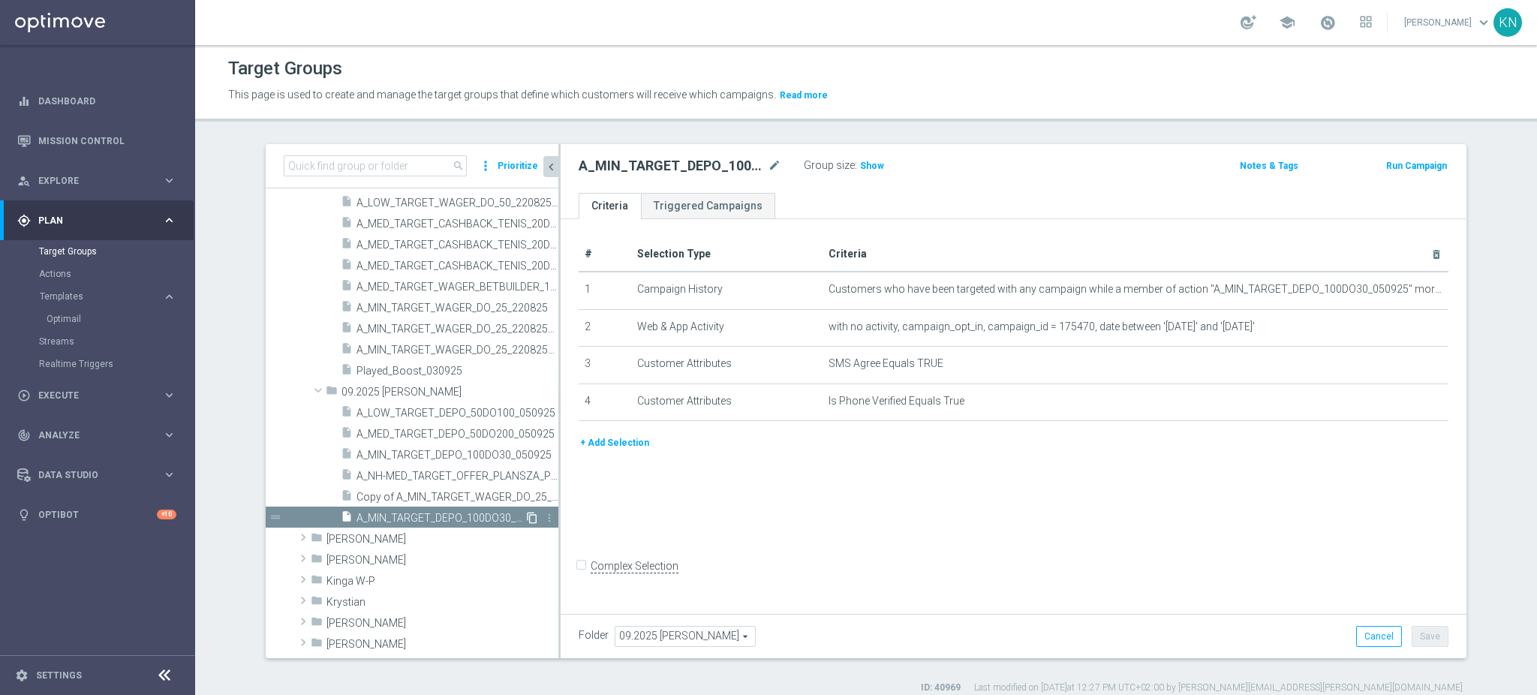
click at [526, 519] on icon "content_copy" at bounding box center [532, 518] width 12 height 12
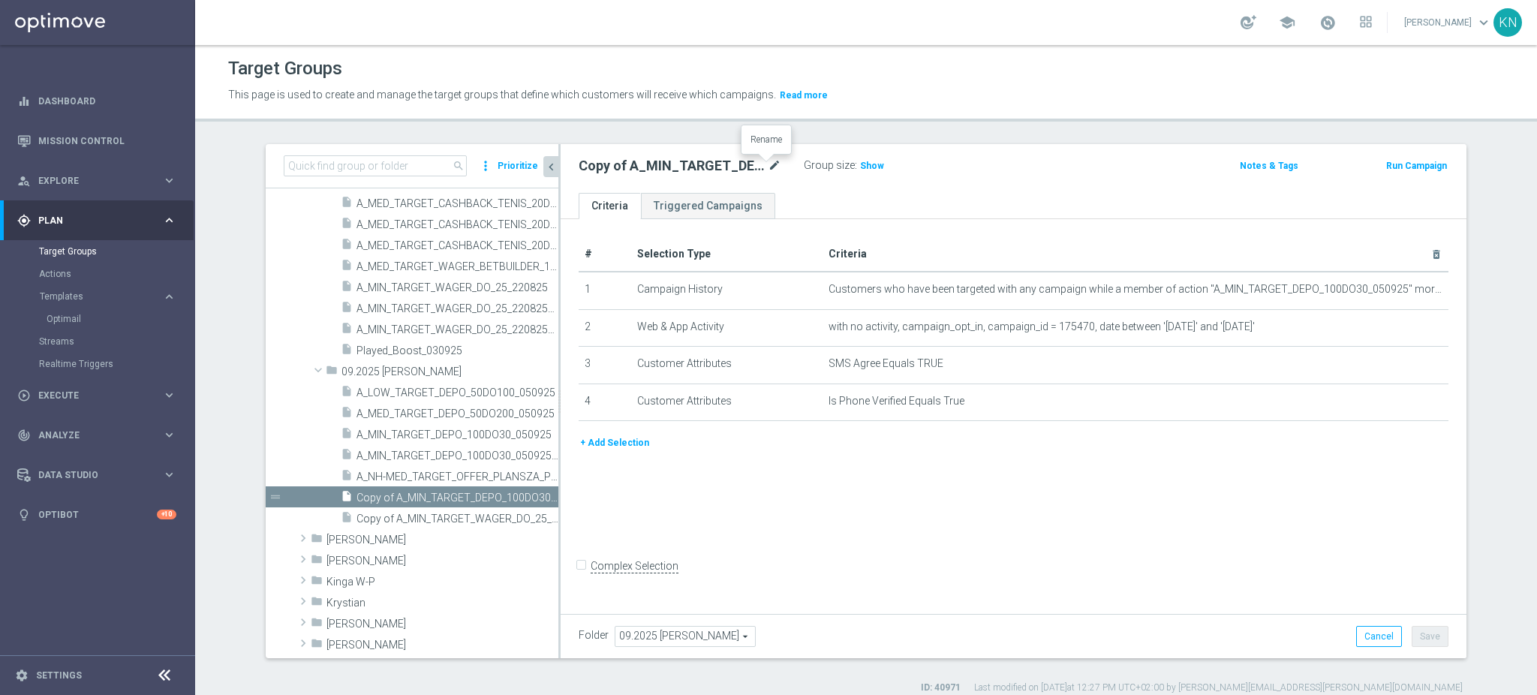
click at [768, 161] on icon "mode_edit" at bounding box center [775, 166] width 14 height 18
type input "A_LOW_TARGET_DEPO_50DO100_050925_SMS"
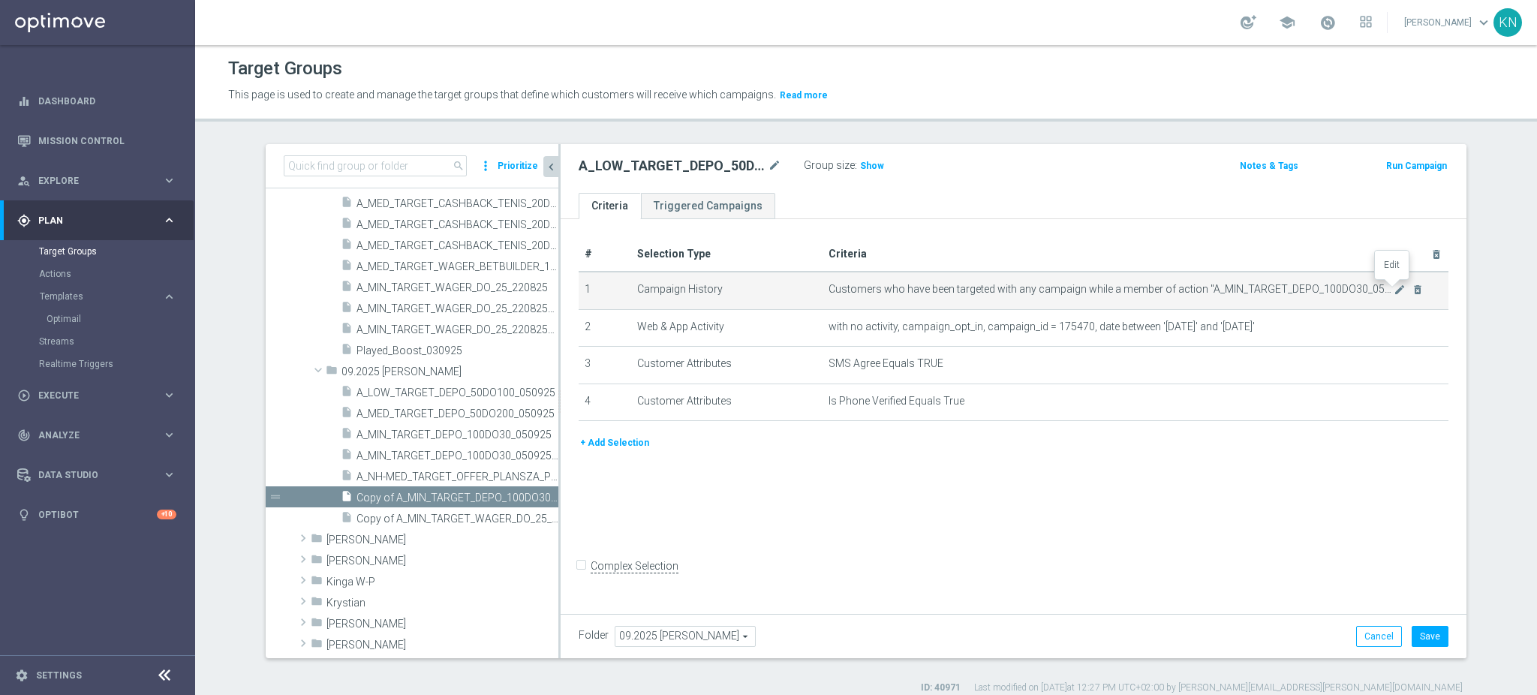
drag, startPoint x: 1394, startPoint y: 286, endPoint x: 1291, endPoint y: 304, distance: 104.4
click at [1394, 286] on icon "mode_edit" at bounding box center [1399, 290] width 12 height 12
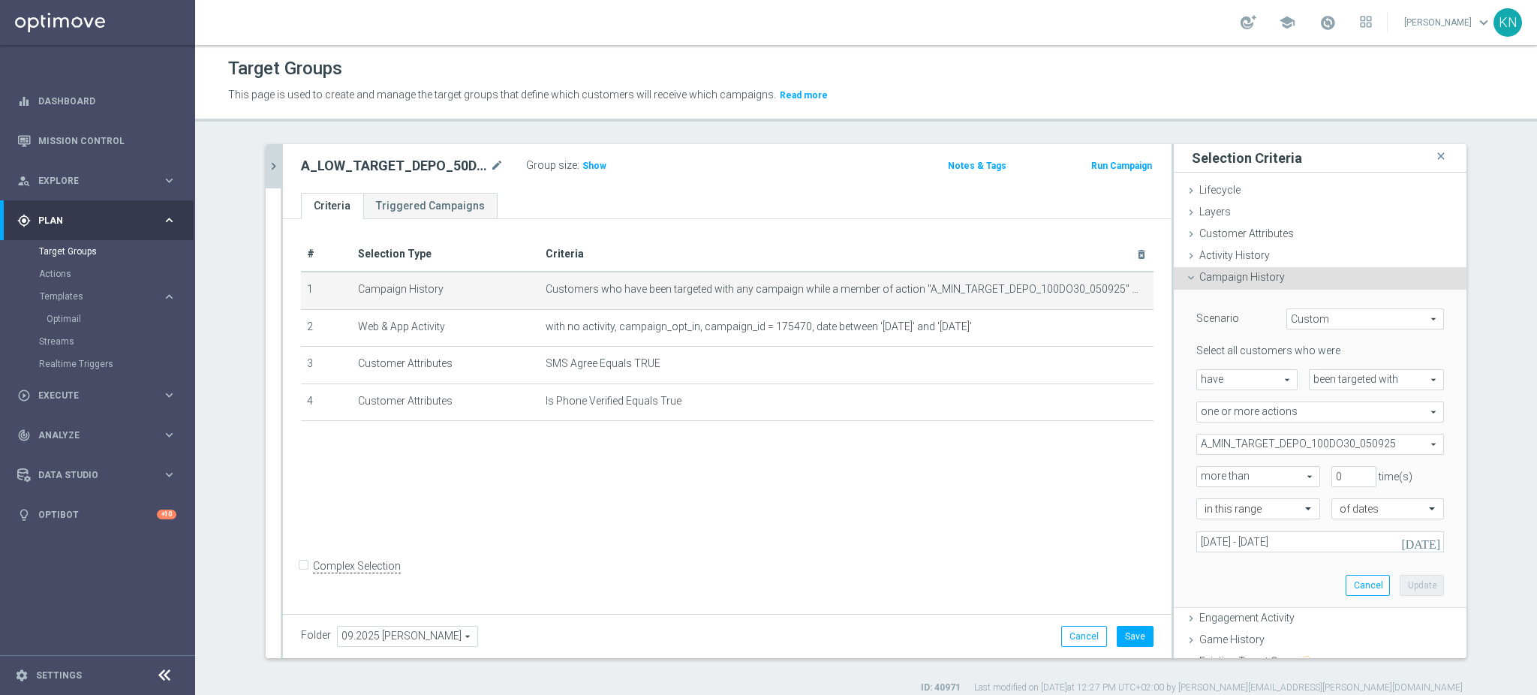
click at [1302, 450] on span "A_MIN_TARGET_DEPO_100DO30_050925" at bounding box center [1320, 444] width 246 height 20
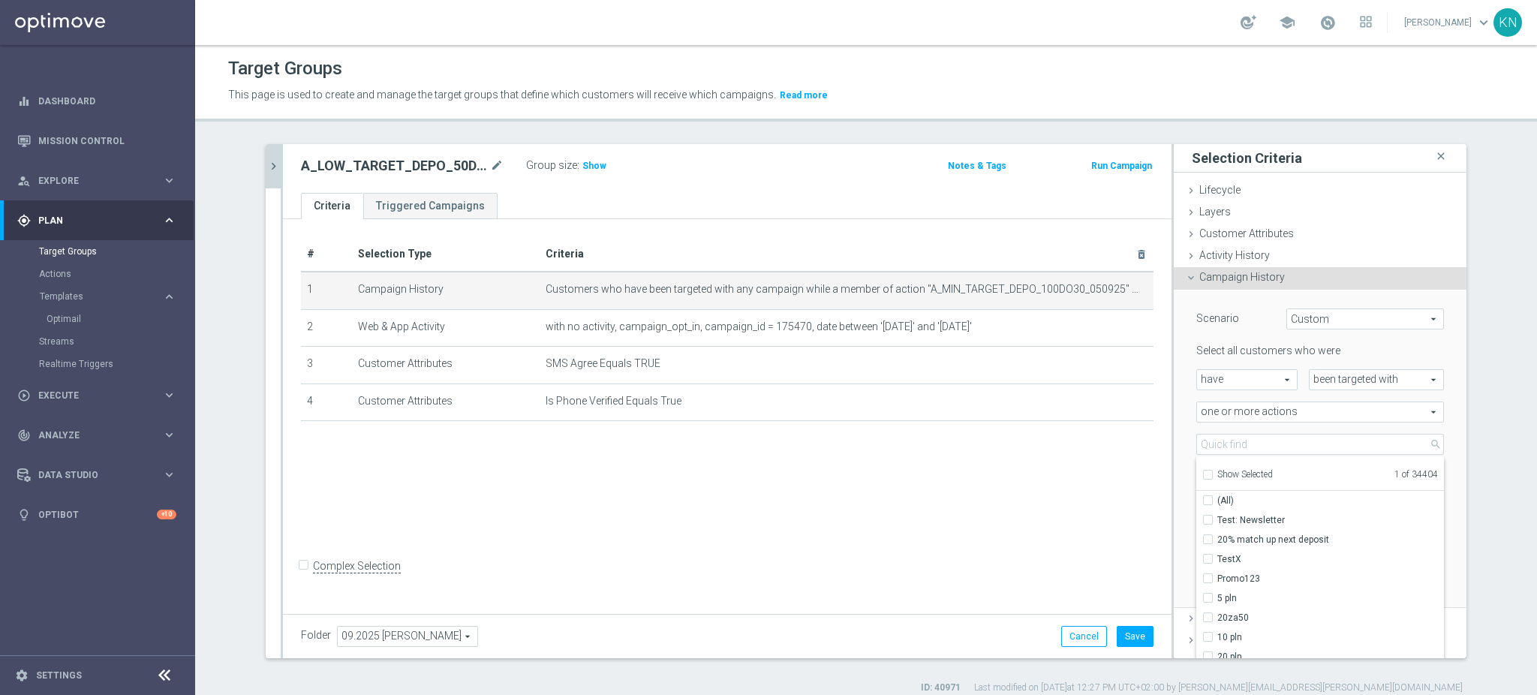
click at [1202, 476] on input "Show Selected" at bounding box center [1207, 477] width 10 height 10
checkbox input "true"
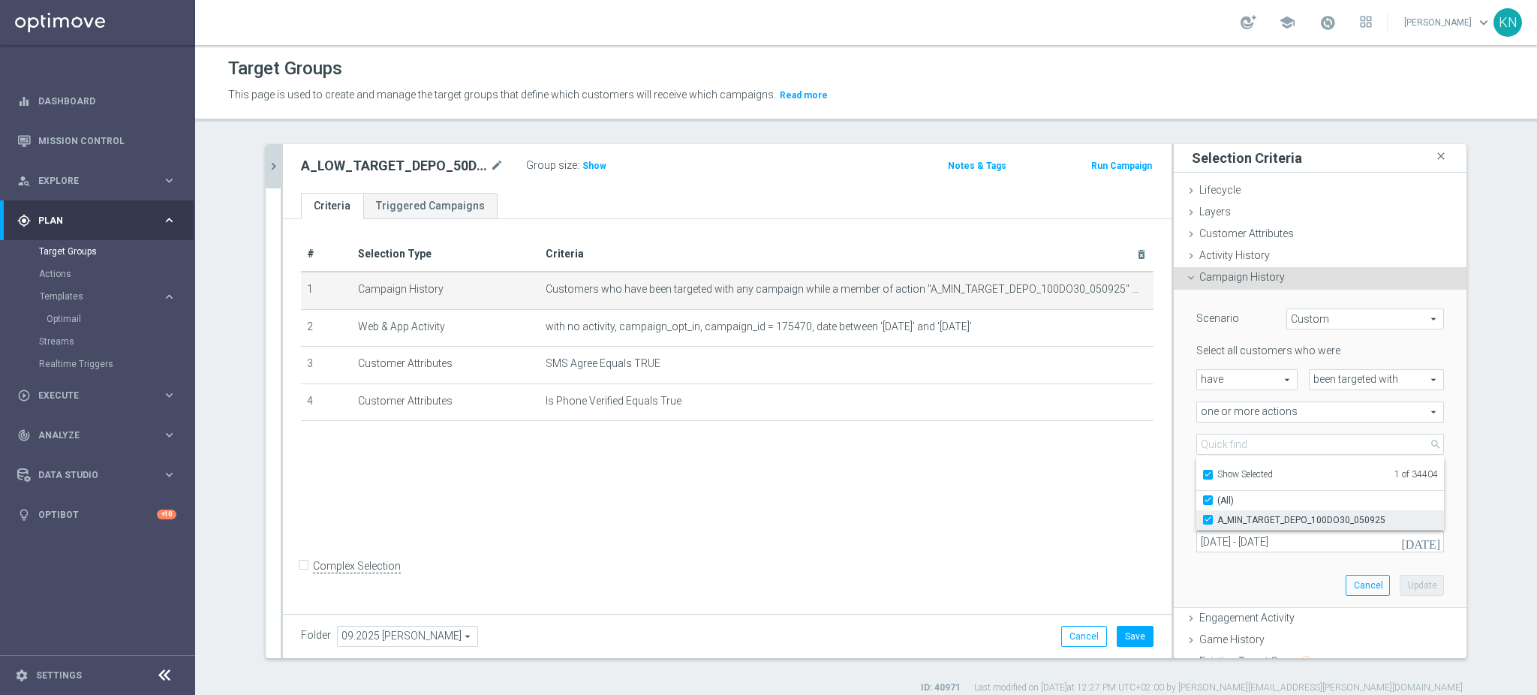
click at [1207, 516] on input "A_MIN_TARGET_DEPO_100DO30_050925" at bounding box center [1212, 520] width 10 height 10
checkbox input "false"
type input "Select Action"
checkbox input "false"
click at [1202, 476] on input "Show Selected" at bounding box center [1207, 477] width 10 height 10
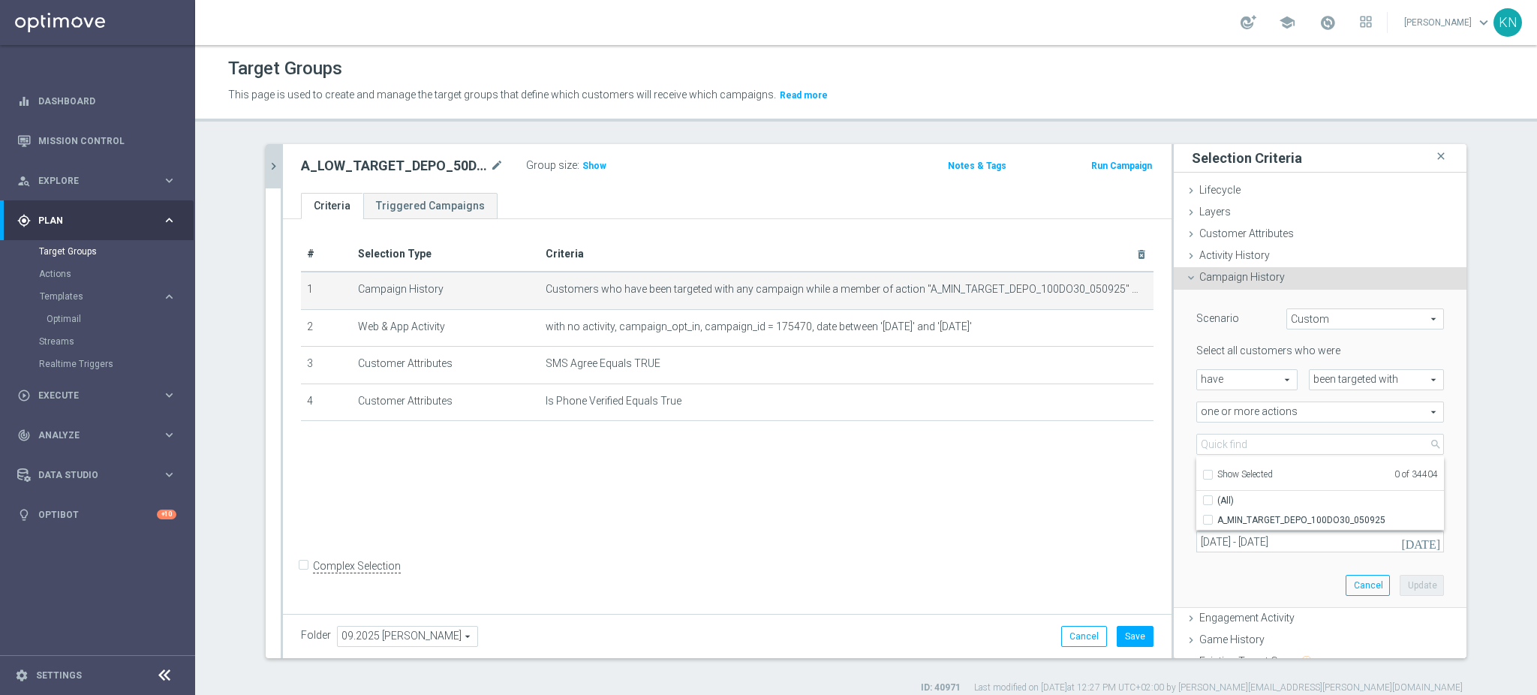
checkbox input "false"
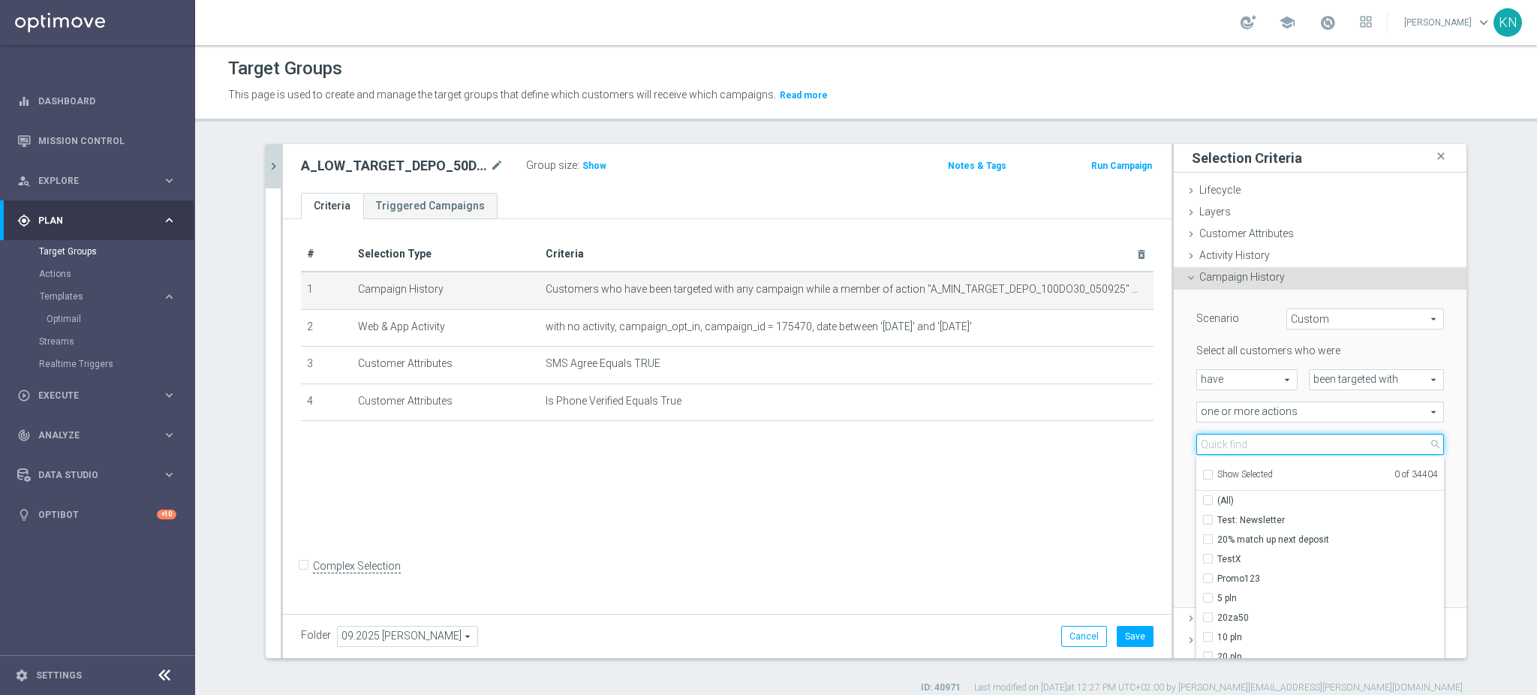
click at [1213, 440] on input "search" at bounding box center [1320, 444] width 248 height 21
paste input "A_LOW_TARGET_DEPO_50DO100_050925"
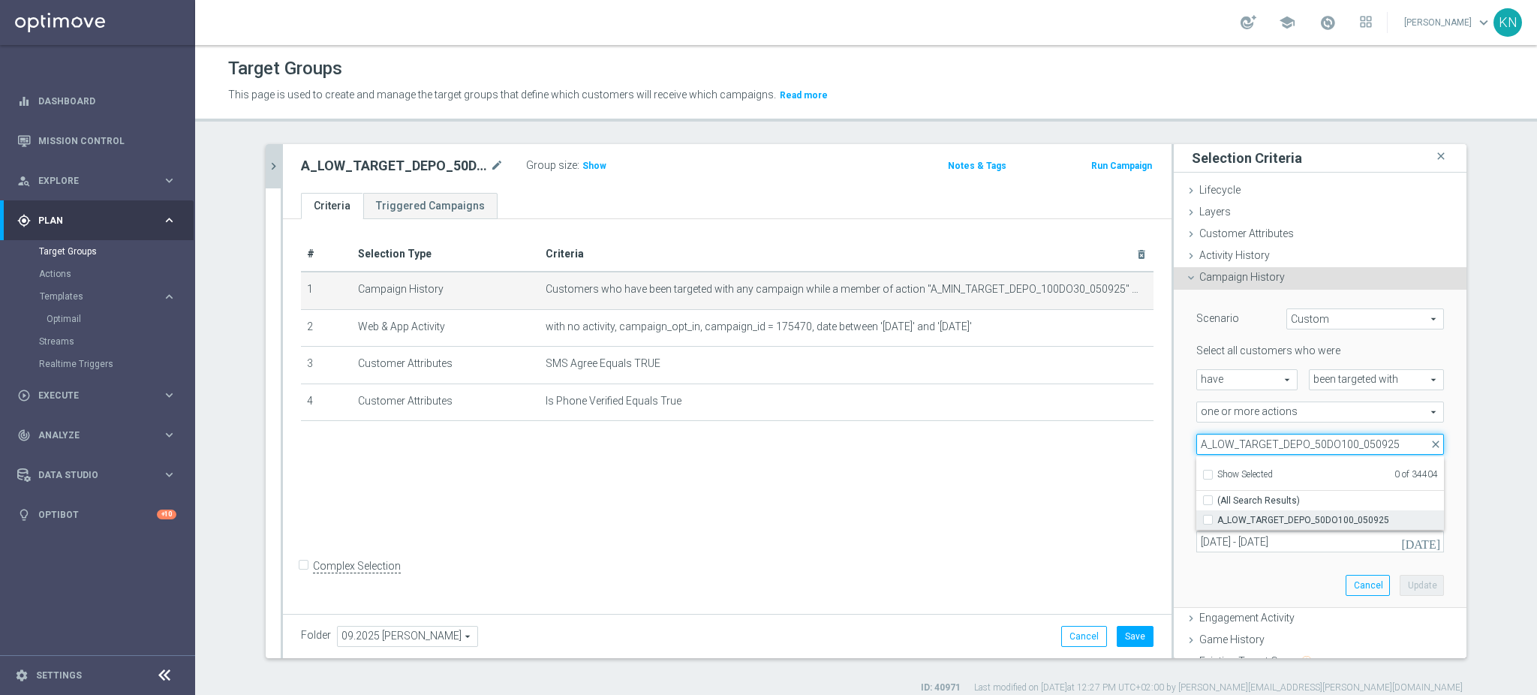
type input "A_LOW_TARGET_DEPO_50DO100_050925"
click at [1207, 515] on input "A_LOW_TARGET_DEPO_50DO100_050925" at bounding box center [1212, 520] width 10 height 10
checkbox input "true"
type input "A_LOW_TARGET_DEPO_50DO100_050925"
checkbox input "true"
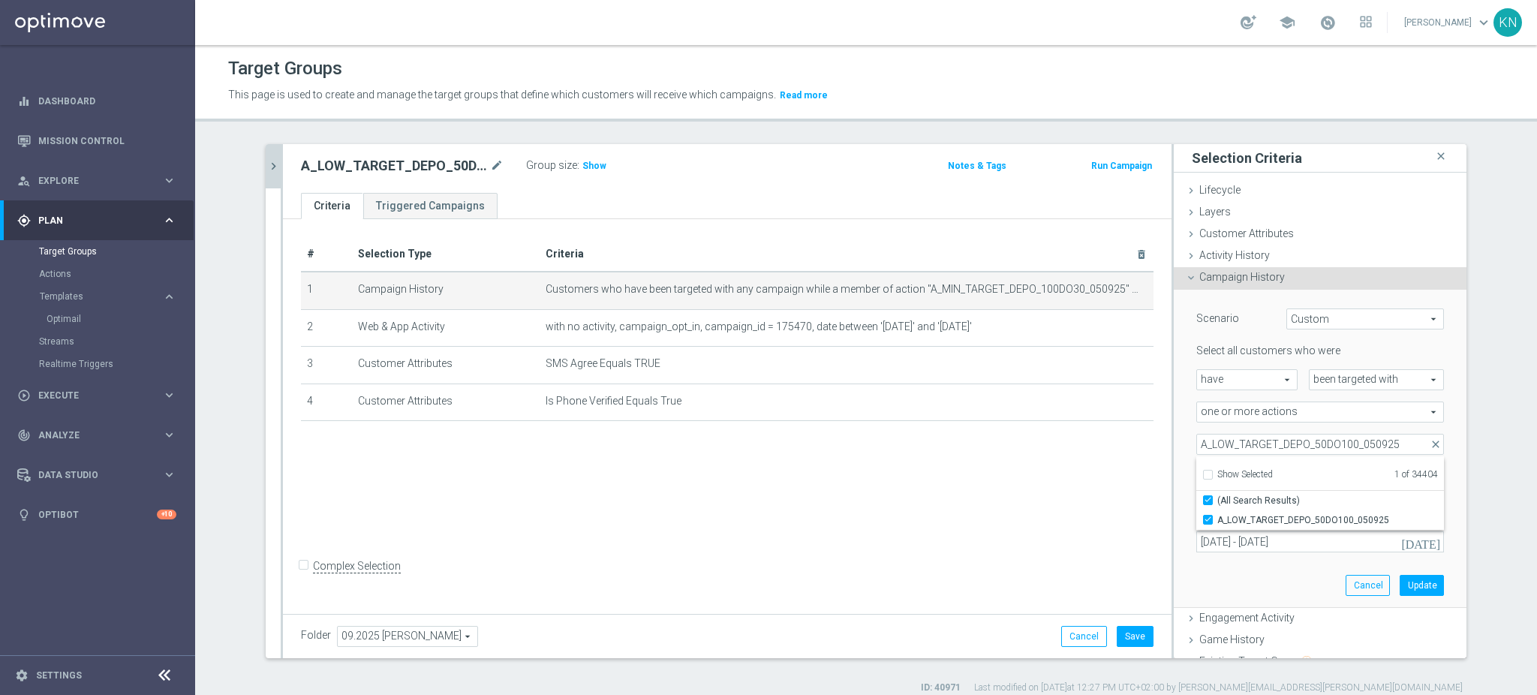
click at [1238, 429] on div "Select all customers who were have have arrow_drop_down search been targeted wi…" at bounding box center [1320, 448] width 248 height 208
click at [1400, 584] on button "Update" at bounding box center [1421, 585] width 44 height 21
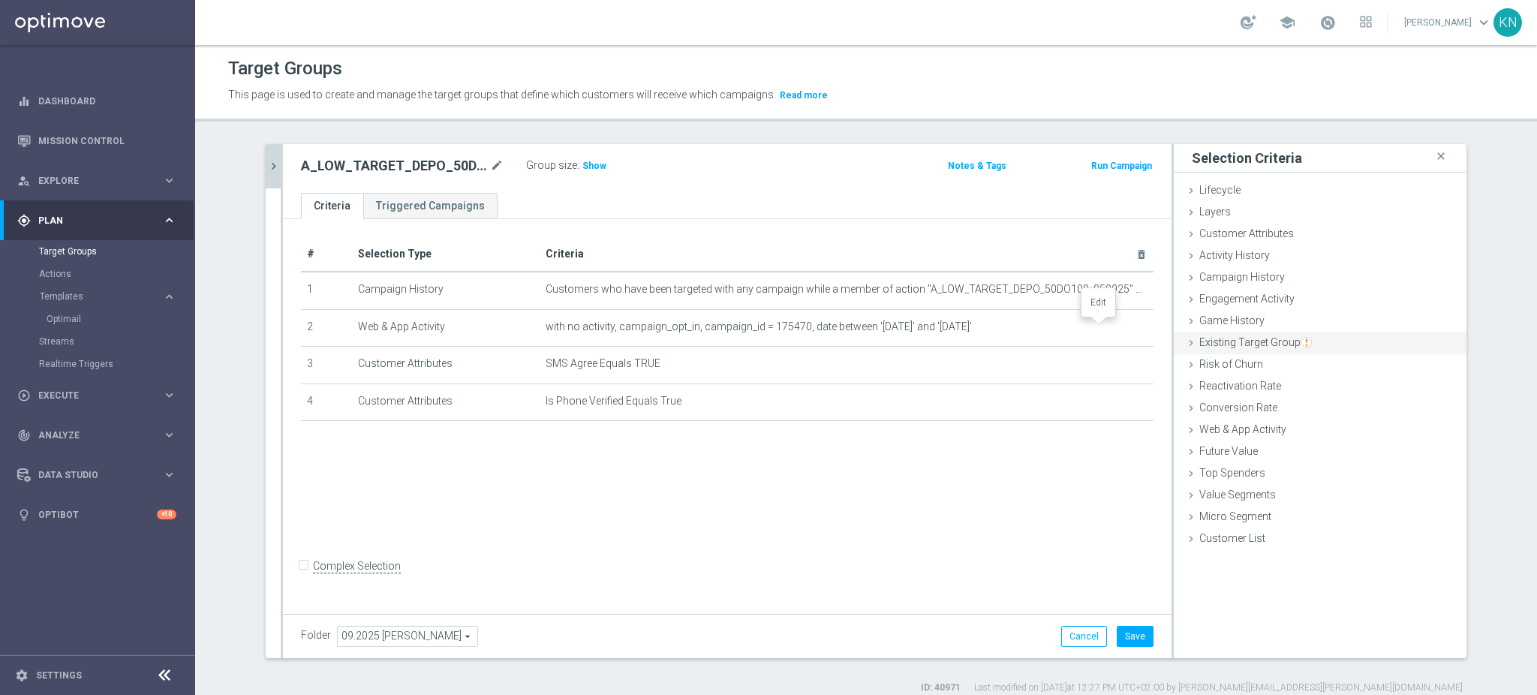
drag, startPoint x: 1094, startPoint y: 323, endPoint x: 1216, endPoint y: 352, distance: 125.6
click at [0, 0] on icon "mode_edit" at bounding box center [0, 0] width 0 height 0
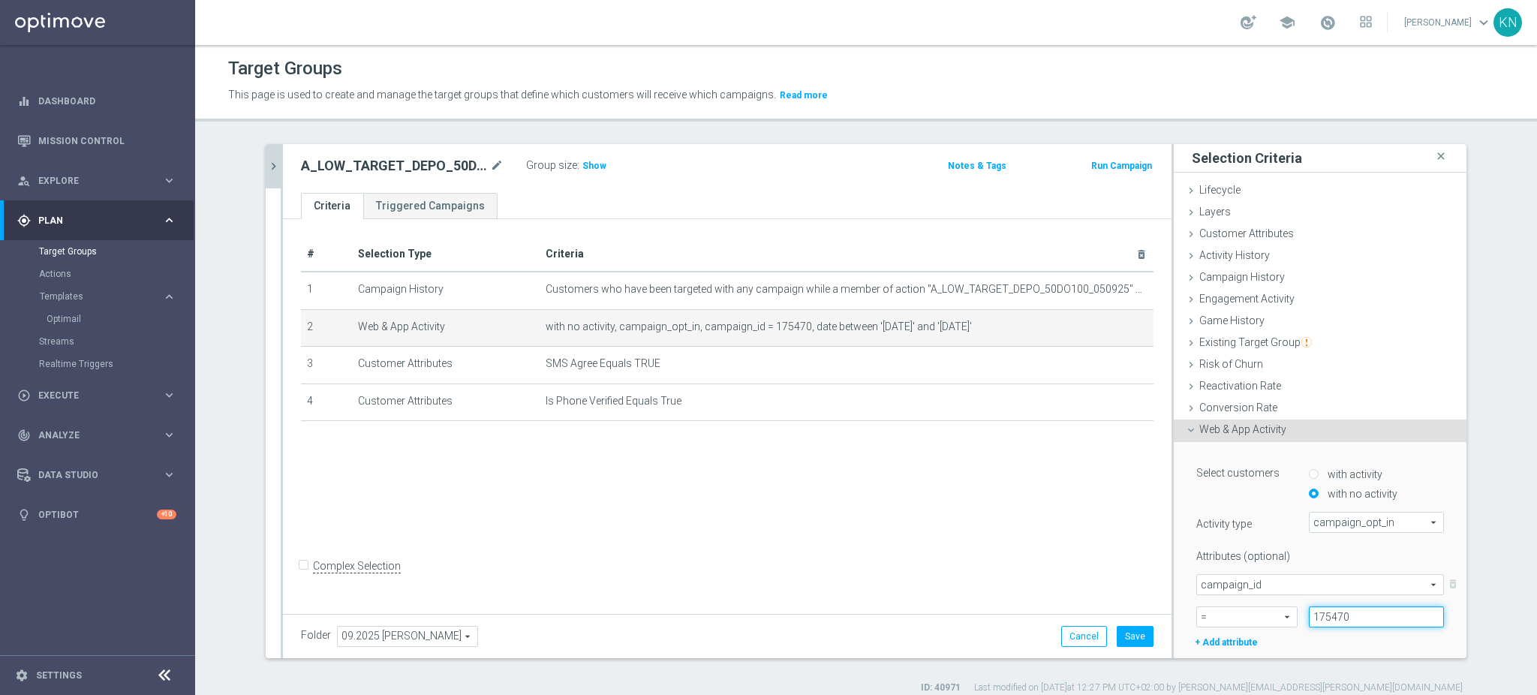
click at [1320, 607] on input "175470" at bounding box center [1375, 616] width 135 height 21
click at [1320, 608] on input "175470" at bounding box center [1375, 616] width 135 height 21
paste input "1"
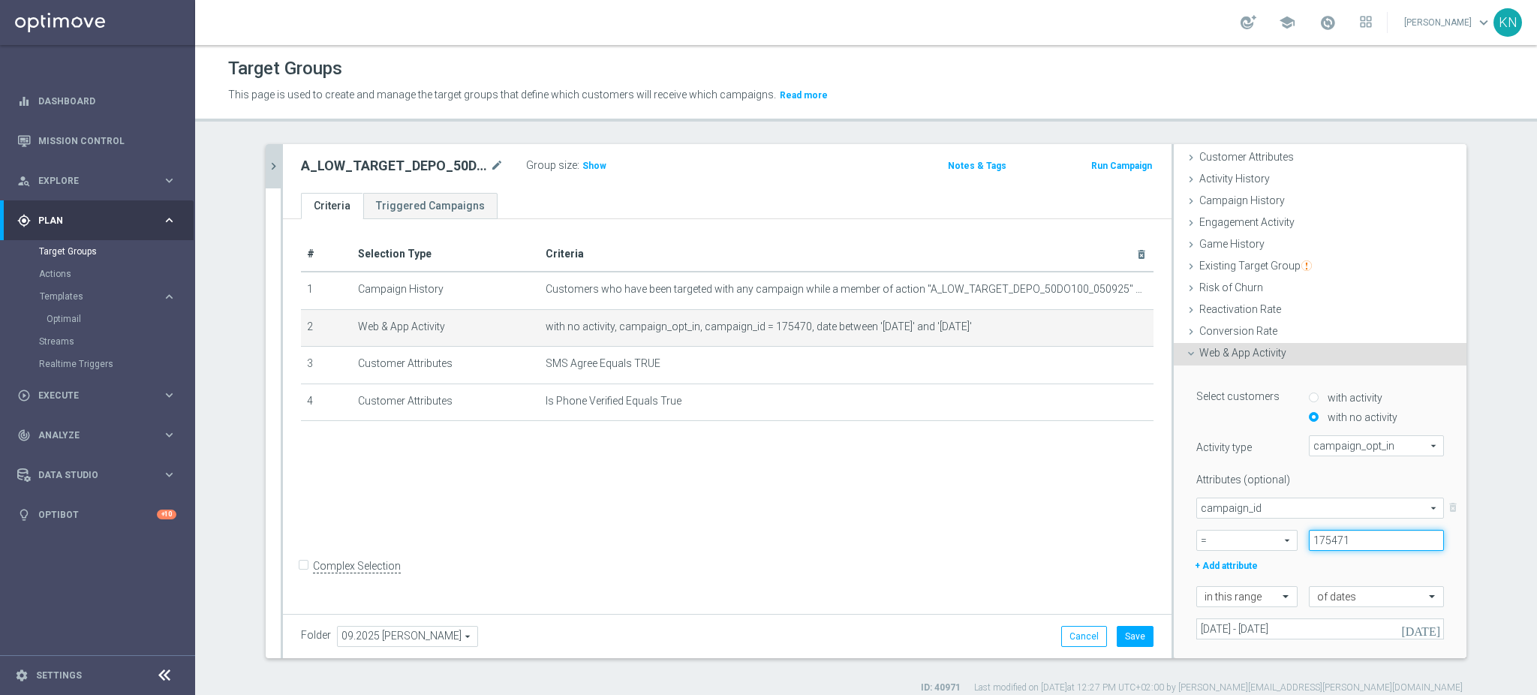
scroll to position [200, 0]
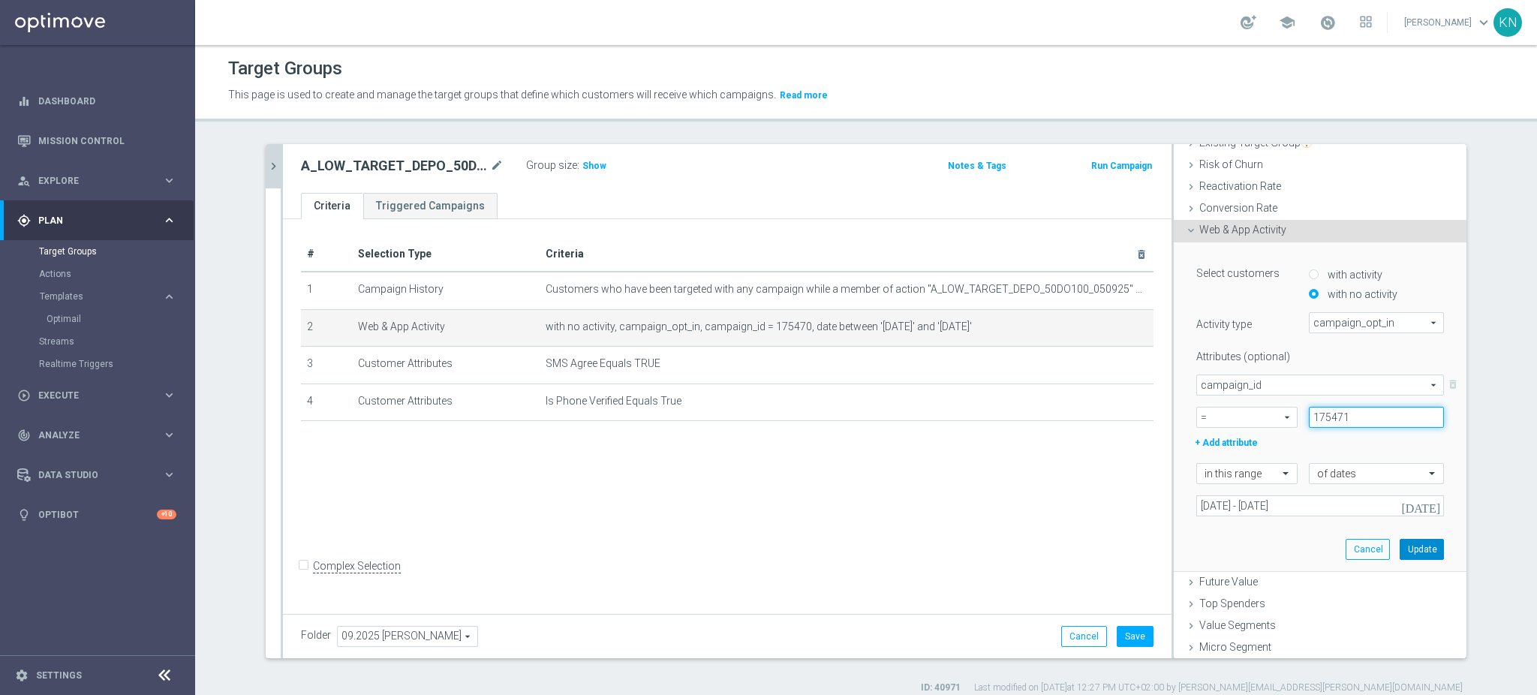
type input "175471"
click at [1410, 548] on button "Update" at bounding box center [1421, 549] width 44 height 21
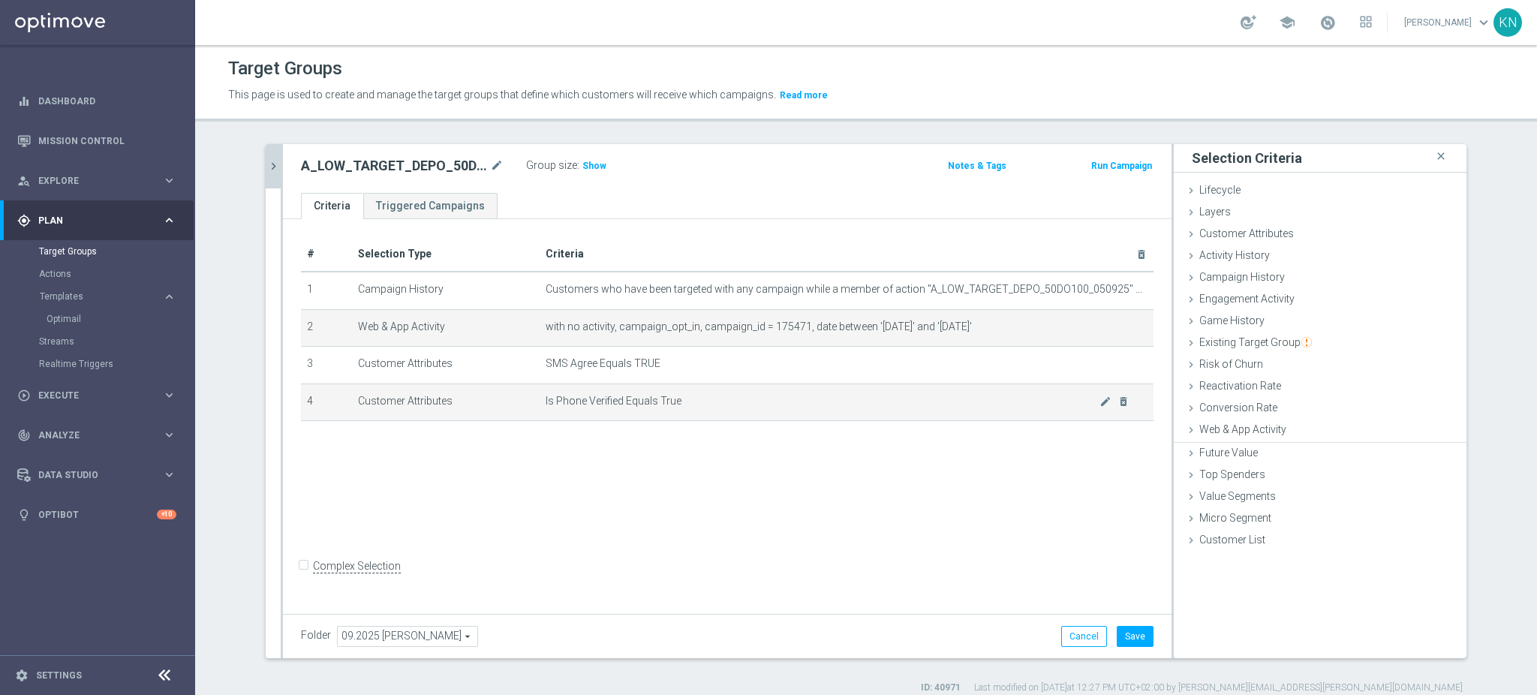
scroll to position [0, 0]
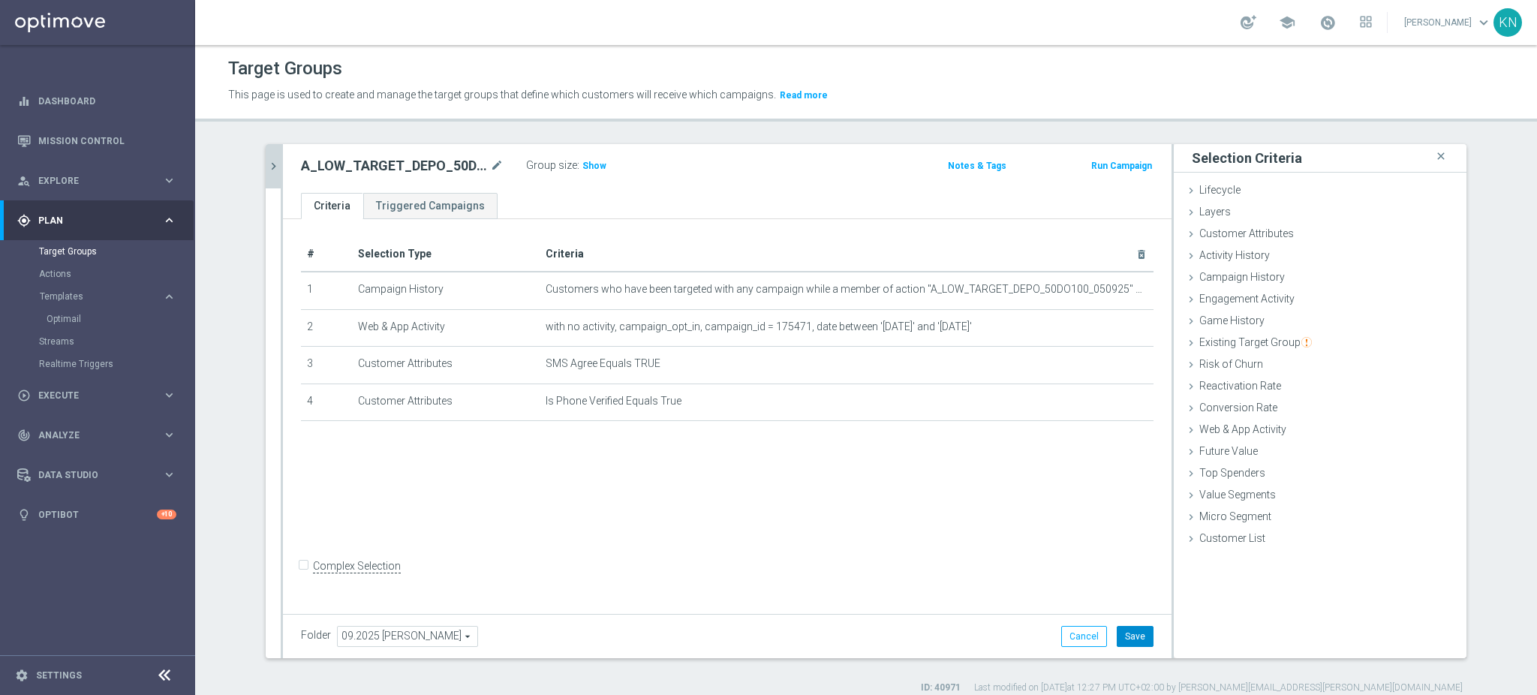
click at [1123, 632] on button "Save" at bounding box center [1134, 636] width 37 height 21
click at [1000, 534] on div "# Selection Type Criteria delete_forever 1 Campaign History Customers who have …" at bounding box center [727, 414] width 888 height 390
drag, startPoint x: 269, startPoint y: 161, endPoint x: 293, endPoint y: 177, distance: 29.8
click at [269, 161] on icon "chevron_right" at bounding box center [273, 166] width 14 height 14
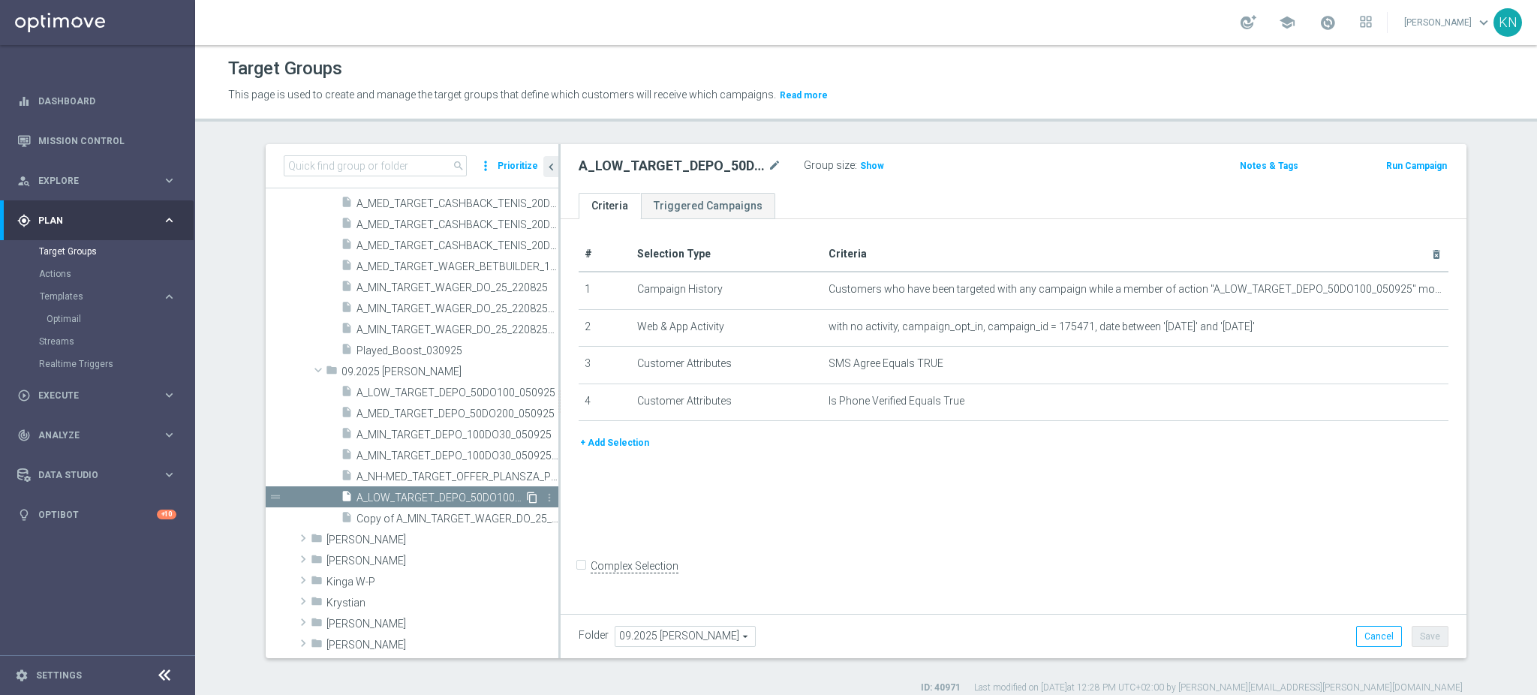
click at [526, 495] on icon "content_copy" at bounding box center [532, 497] width 12 height 12
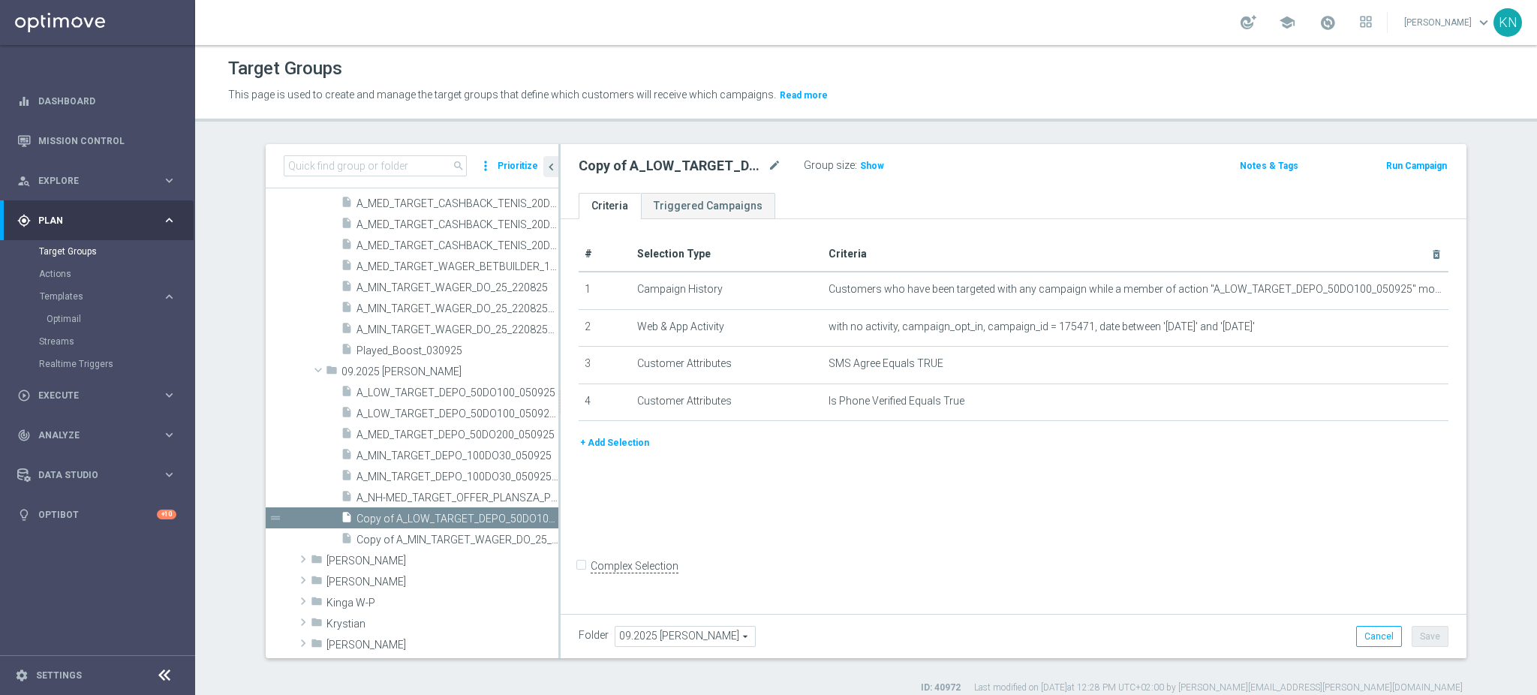
scroll to position [681, 0]
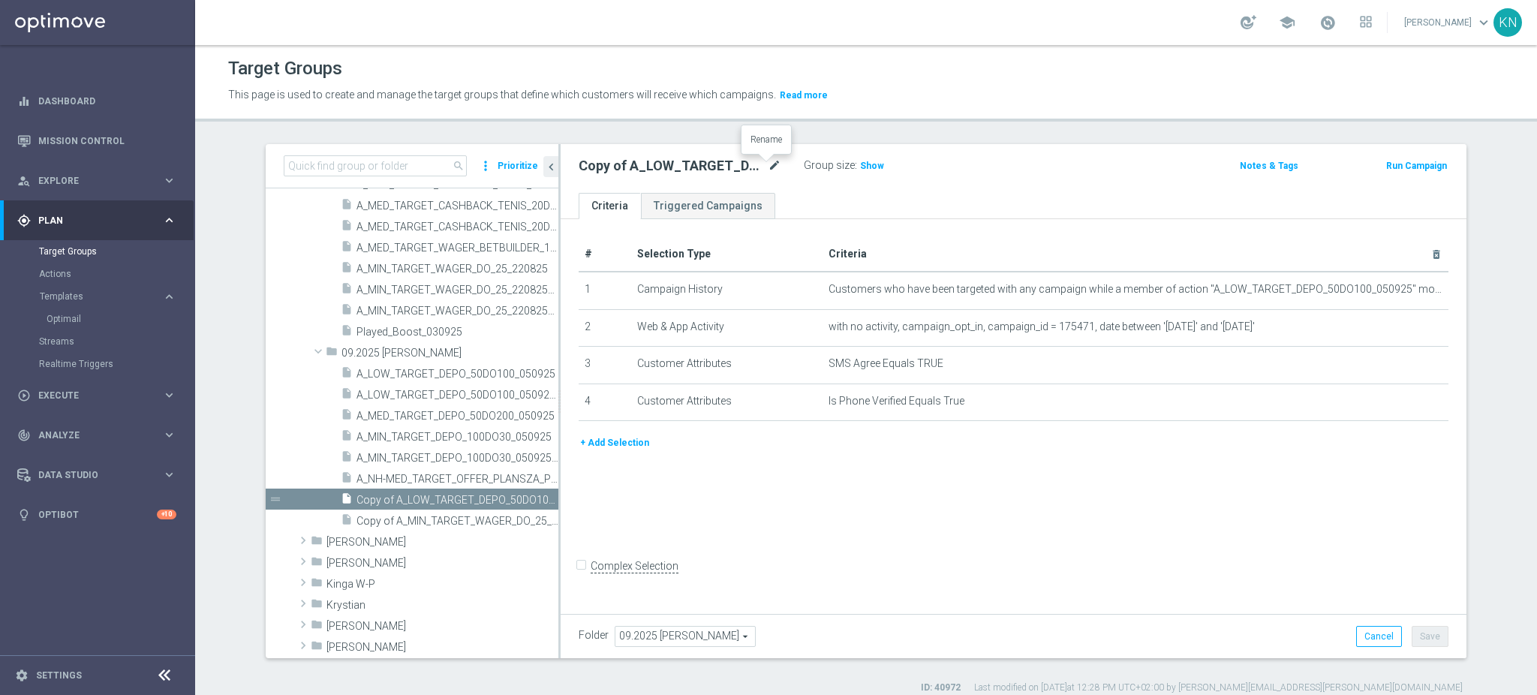
click at [768, 164] on icon "mode_edit" at bounding box center [775, 166] width 14 height 18
type input "A_MED_TARGET_DEPO_50DO200_050925_SMS"
click at [812, 205] on ul "Criteria Triggered Campaigns" at bounding box center [1013, 206] width 906 height 26
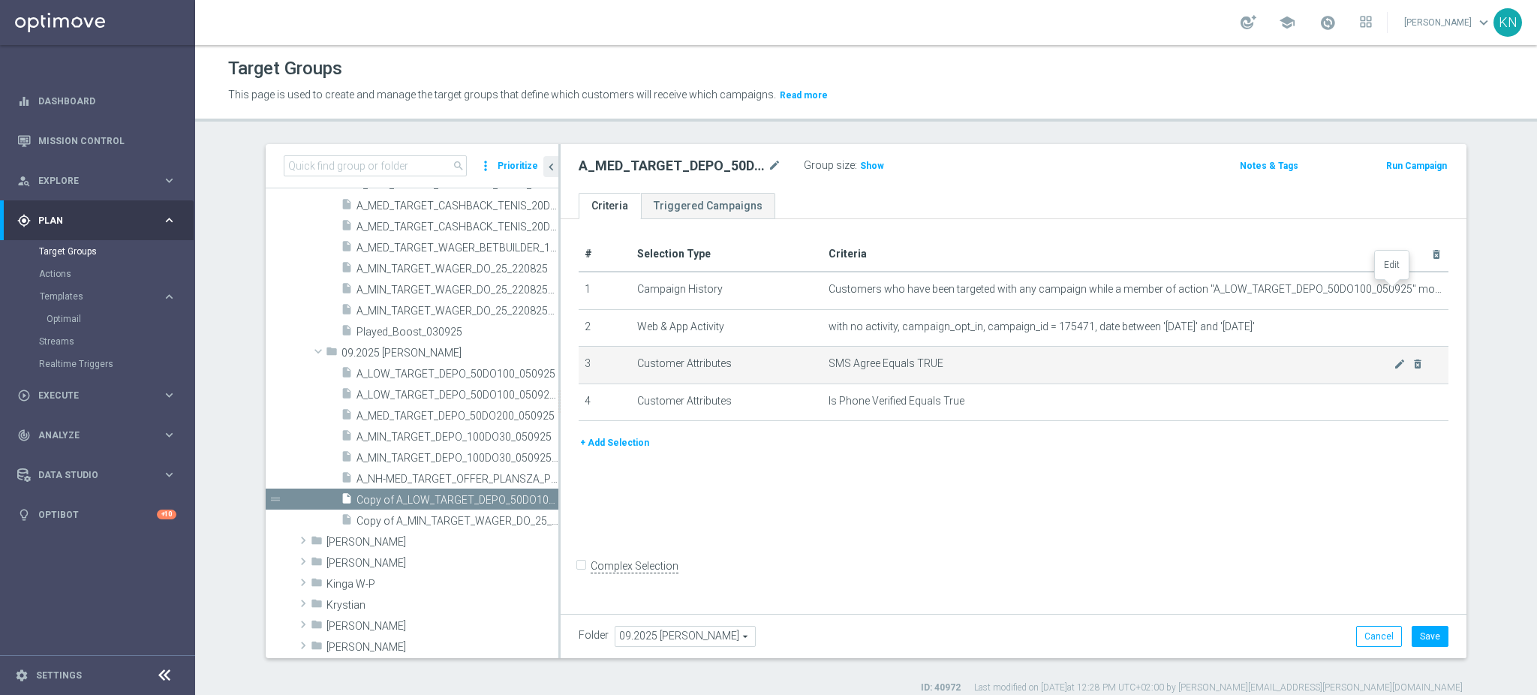
drag, startPoint x: 1389, startPoint y: 293, endPoint x: 1123, endPoint y: 346, distance: 270.7
click at [0, 0] on icon "mode_edit" at bounding box center [0, 0] width 0 height 0
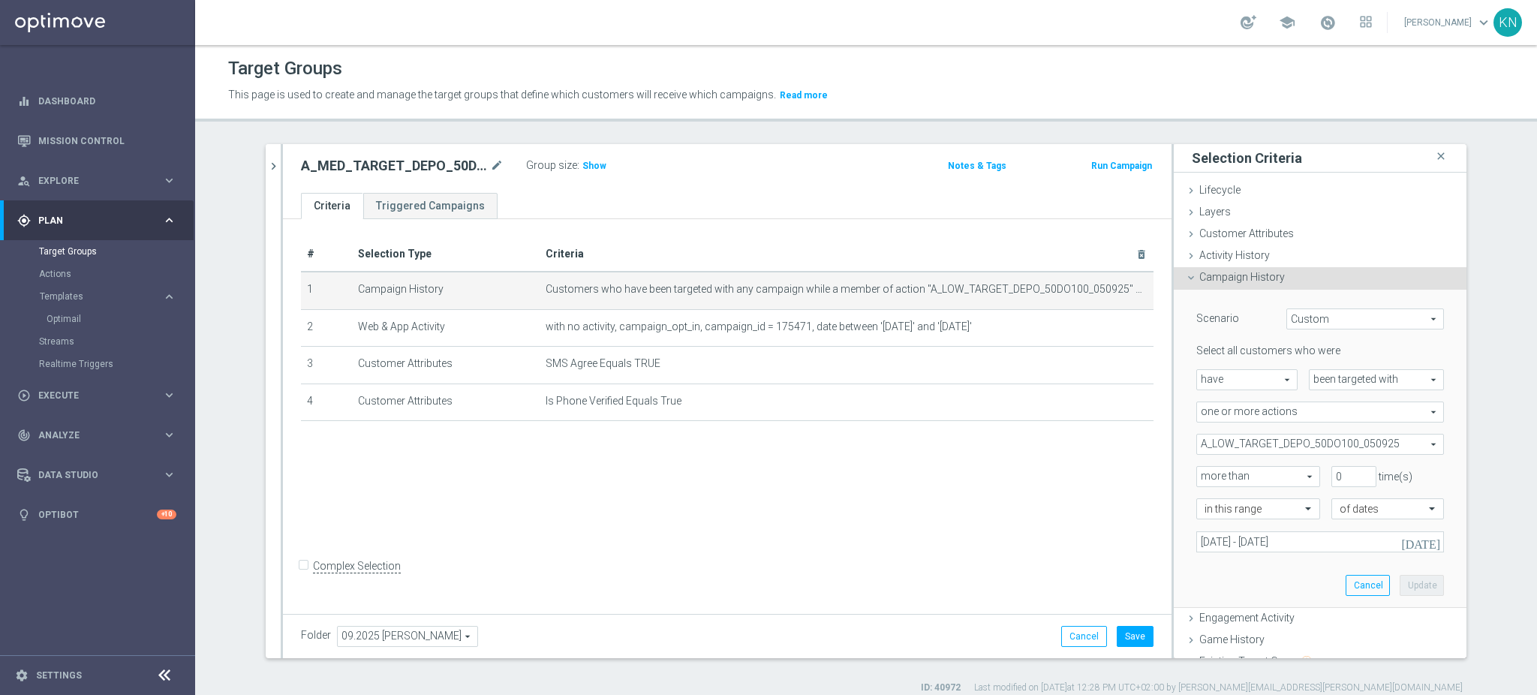
click at [1302, 446] on span "A_LOW_TARGET_DEPO_50DO100_050925" at bounding box center [1320, 444] width 246 height 20
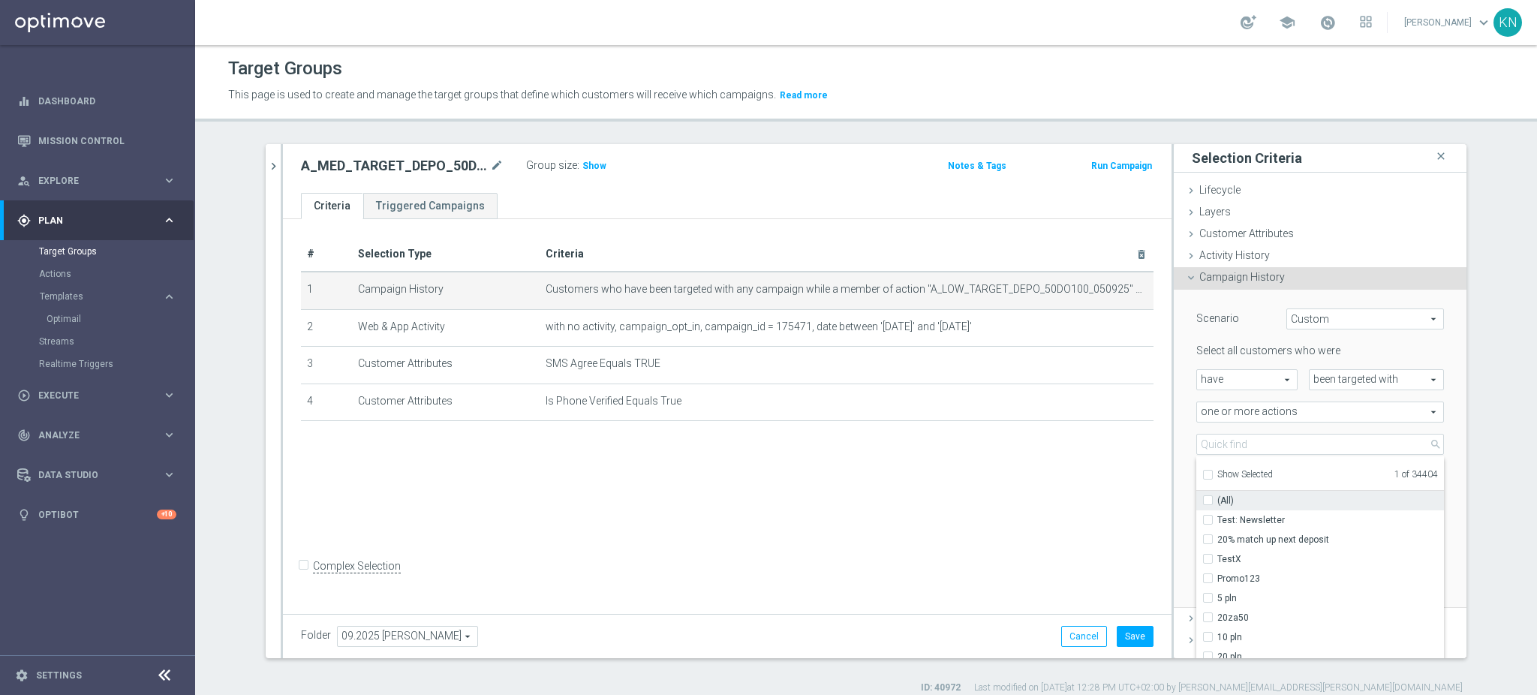
click at [1217, 474] on span "Show Selected" at bounding box center [1245, 474] width 56 height 11
click at [1211, 474] on input "Show Selected" at bounding box center [1207, 477] width 10 height 10
checkbox input "true"
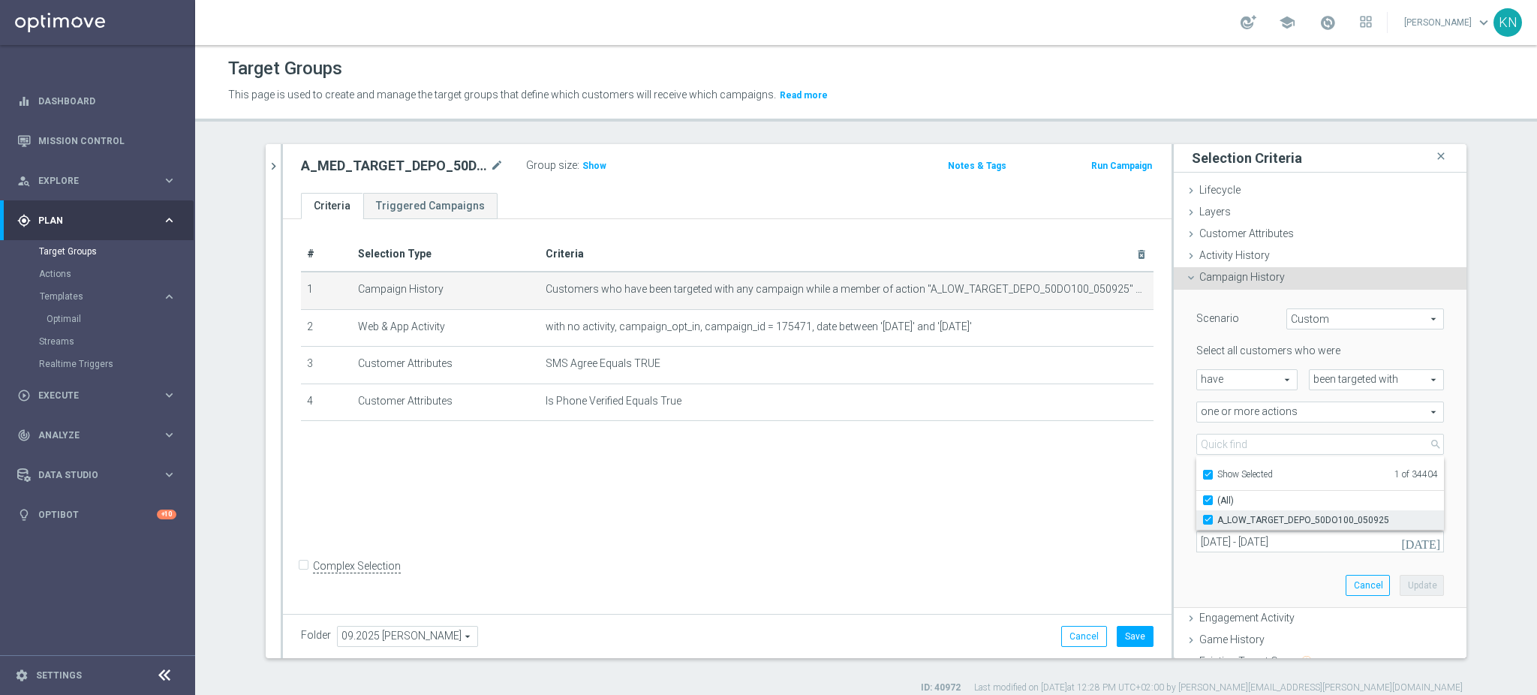
click at [1207, 518] on input "A_LOW_TARGET_DEPO_50DO100_050925" at bounding box center [1212, 520] width 10 height 10
checkbox input "false"
type input "Select Action"
checkbox input "false"
click at [1203, 474] on input "Show Selected" at bounding box center [1207, 477] width 10 height 10
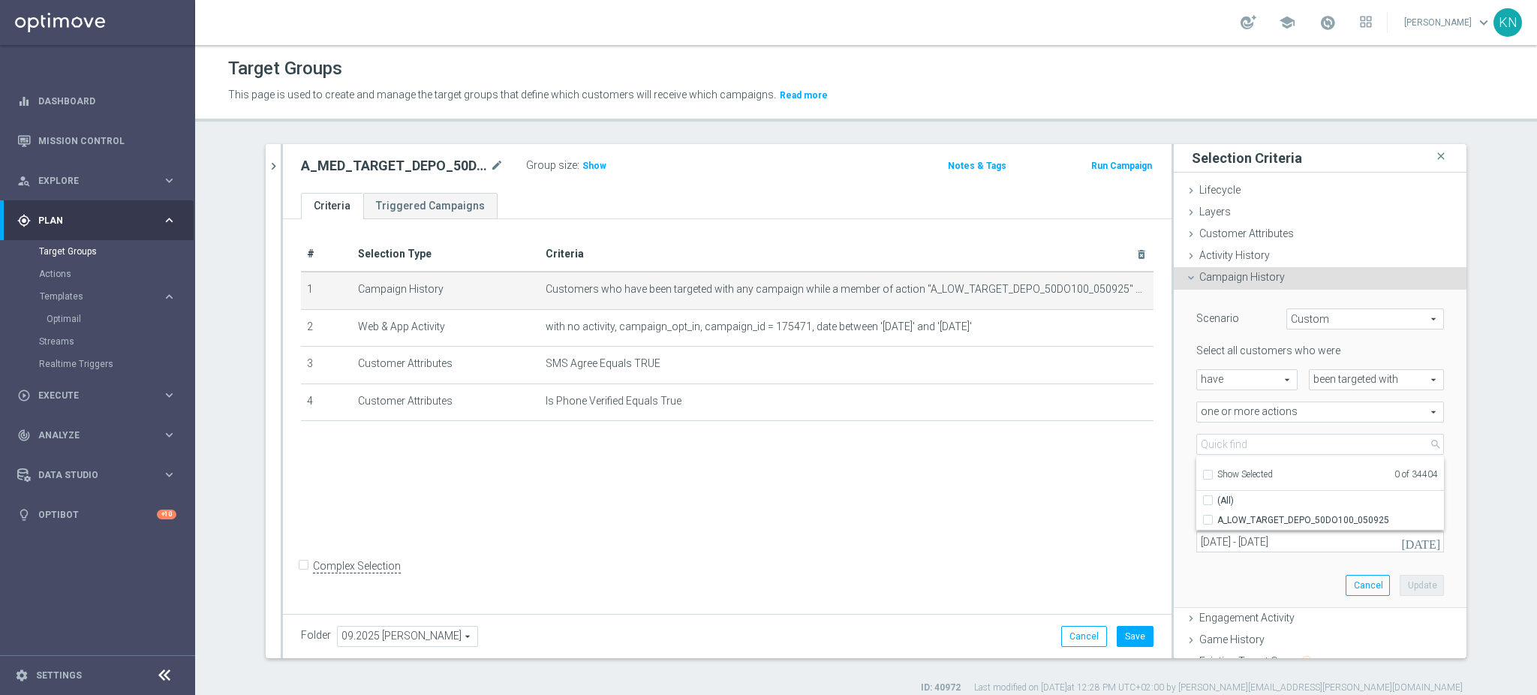
checkbox input "false"
click at [1217, 431] on div "Select all customers who were have have arrow_drop_down search been targeted wi…" at bounding box center [1320, 448] width 248 height 208
click at [1221, 443] on span at bounding box center [1320, 444] width 246 height 20
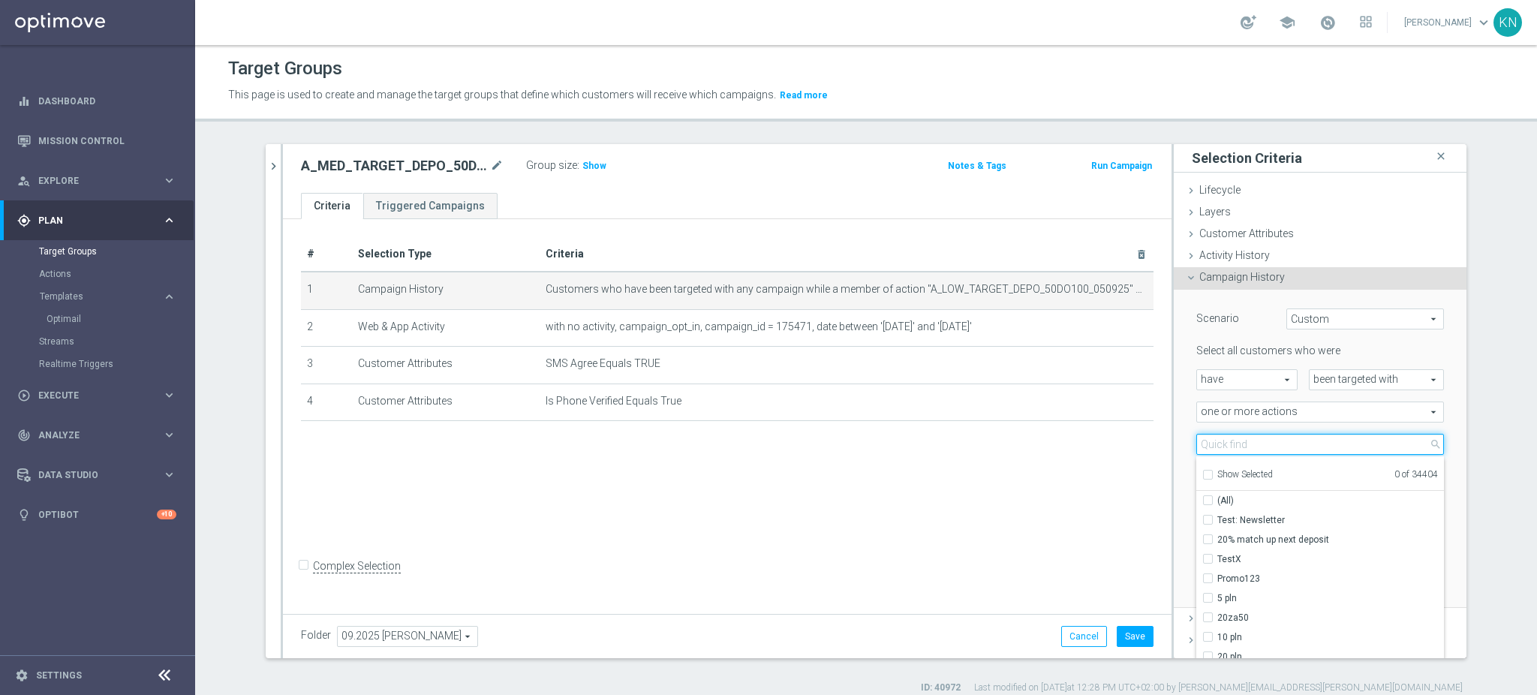
click at [1221, 443] on input "search" at bounding box center [1320, 444] width 248 height 21
paste input "A_MED_TARGET_DEPO_50DO200_050925"
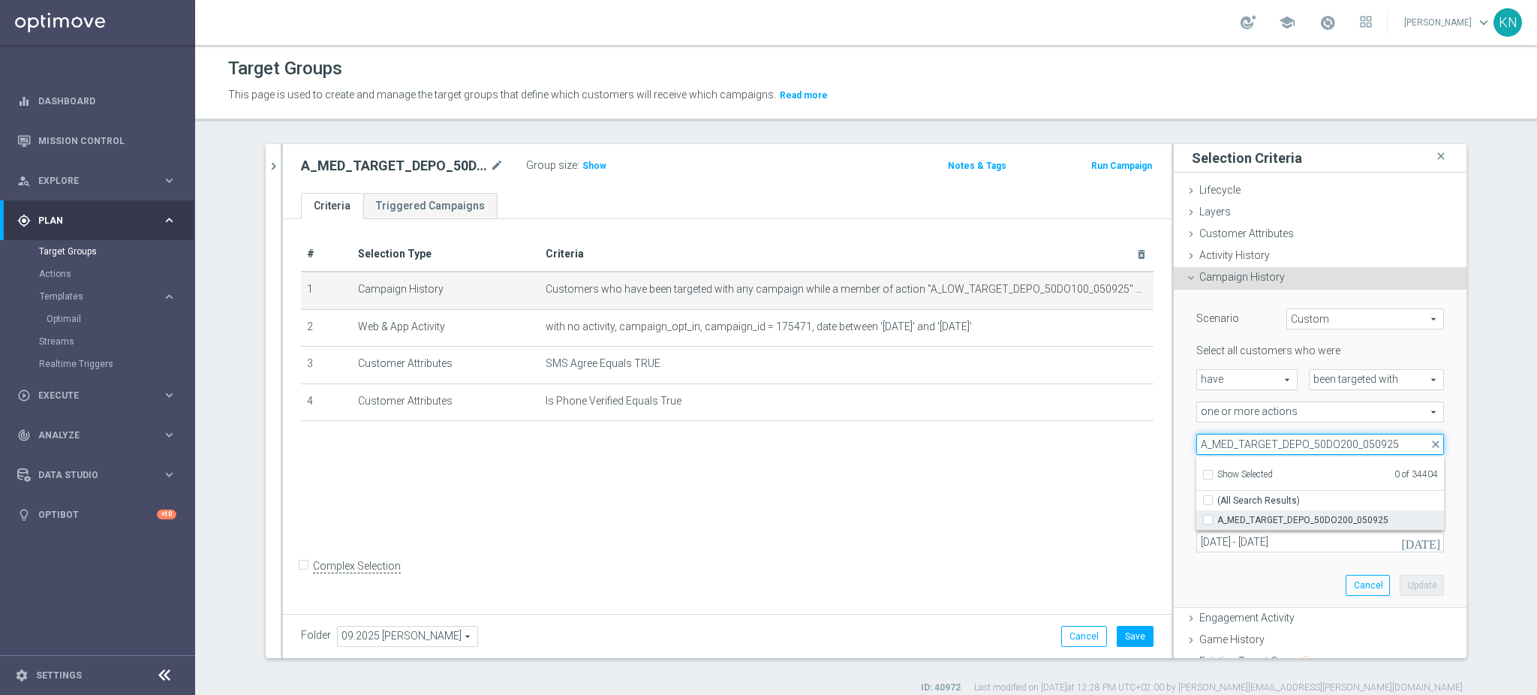
type input "A_MED_TARGET_DEPO_50DO200_050925"
drag, startPoint x: 1202, startPoint y: 515, endPoint x: 1210, endPoint y: 446, distance: 69.5
click at [1207, 515] on input "A_MED_TARGET_DEPO_50DO200_050925" at bounding box center [1212, 520] width 10 height 10
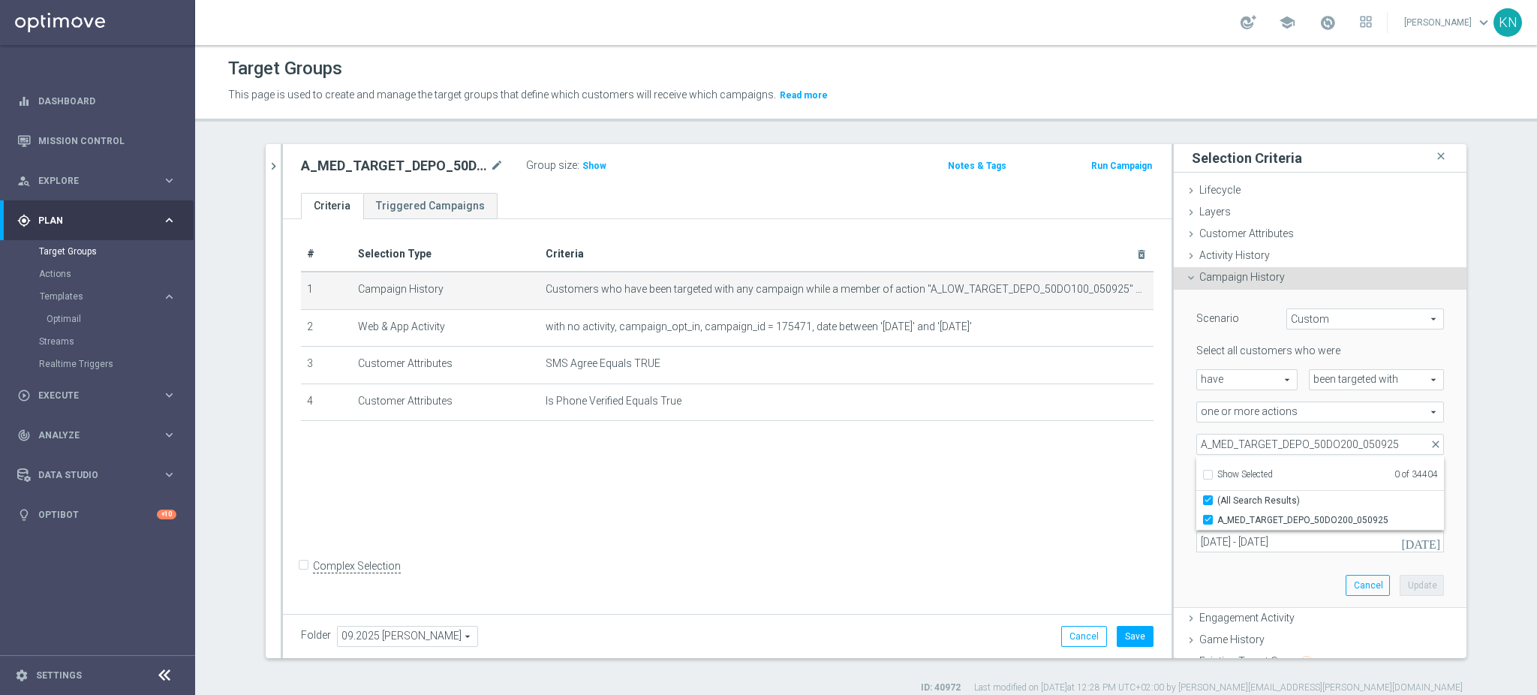
checkbox input "true"
type input "A_MED_TARGET_DEPO_50DO200_050925"
checkbox input "true"
click at [1196, 431] on div "Select all customers who were have have arrow_drop_down search been targeted wi…" at bounding box center [1320, 448] width 248 height 208
click at [1399, 577] on button "Update" at bounding box center [1421, 585] width 44 height 21
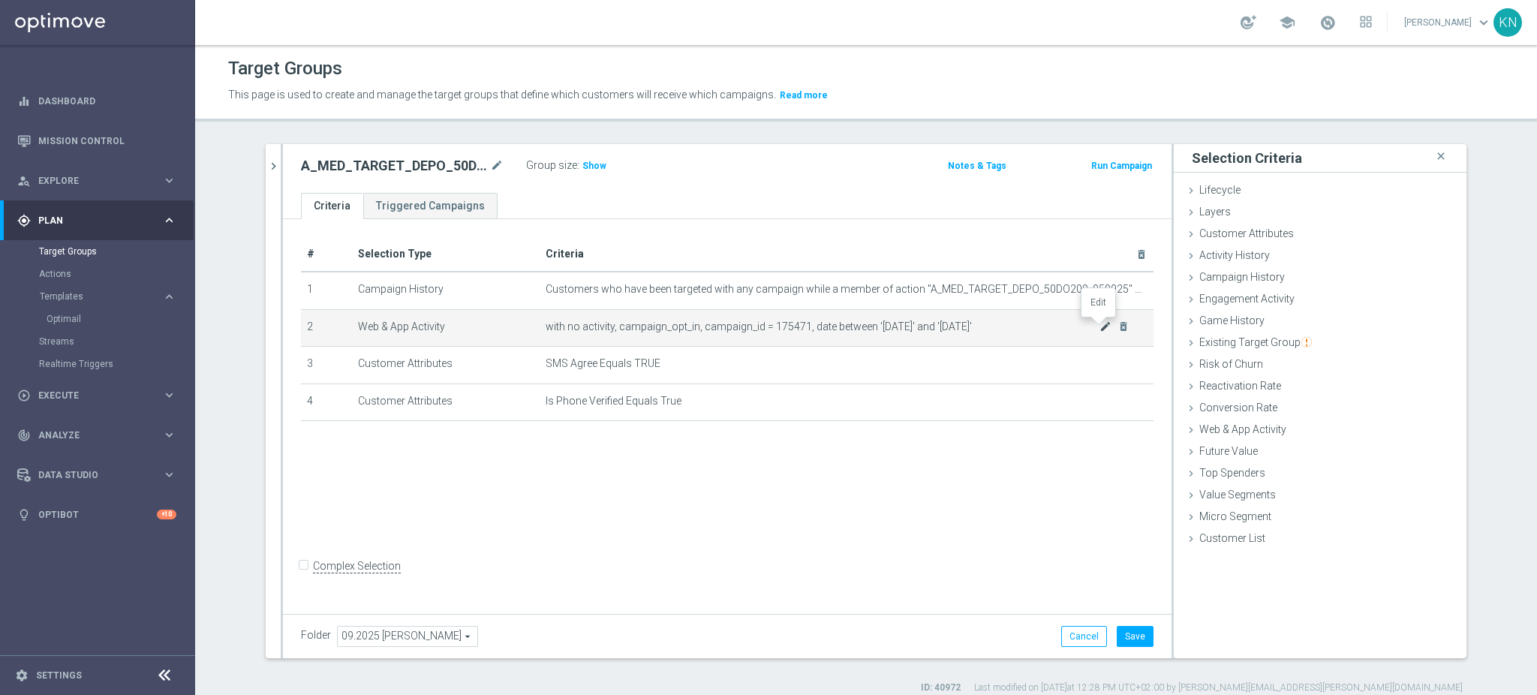
click at [1099, 326] on icon "mode_edit" at bounding box center [1105, 326] width 12 height 12
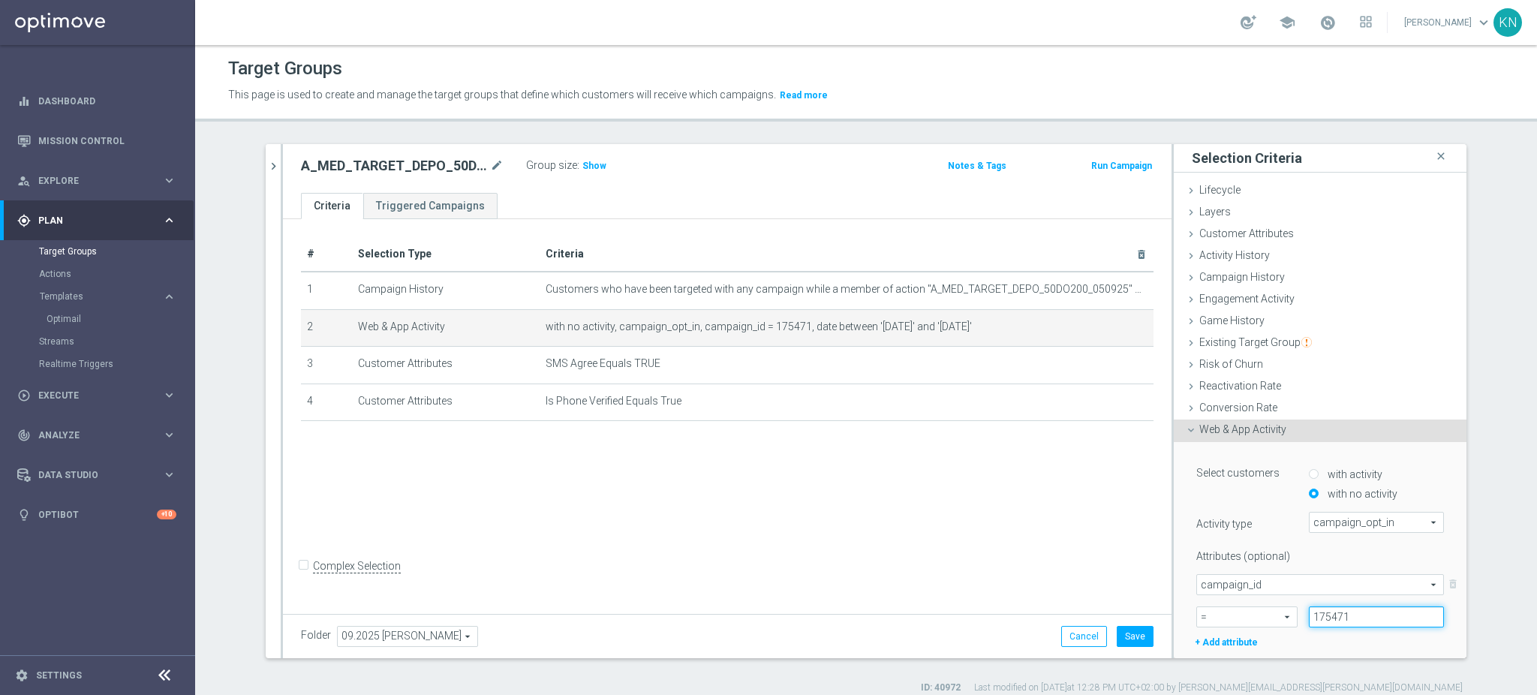
click at [1326, 618] on input "175471" at bounding box center [1375, 616] width 135 height 21
paste input "2"
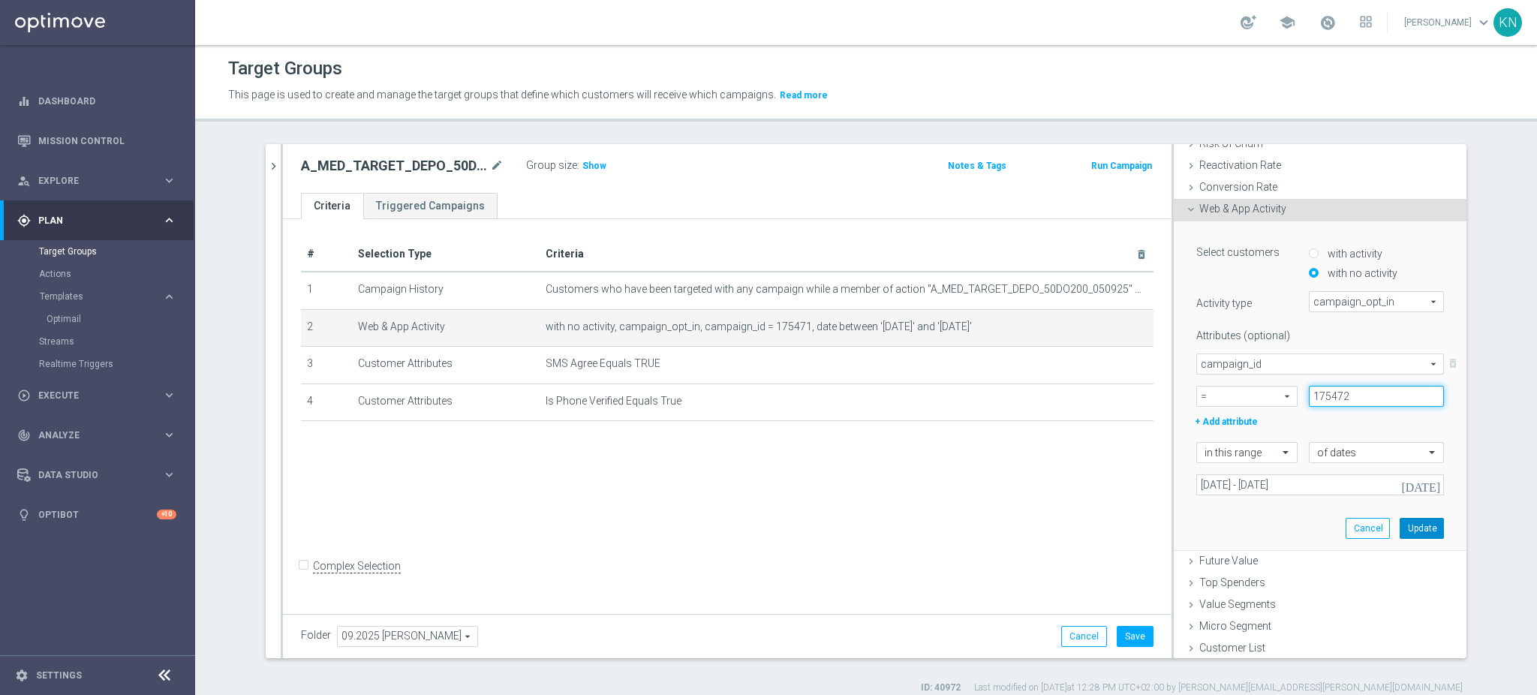
type input "175472"
click at [1399, 535] on button "Update" at bounding box center [1421, 528] width 44 height 21
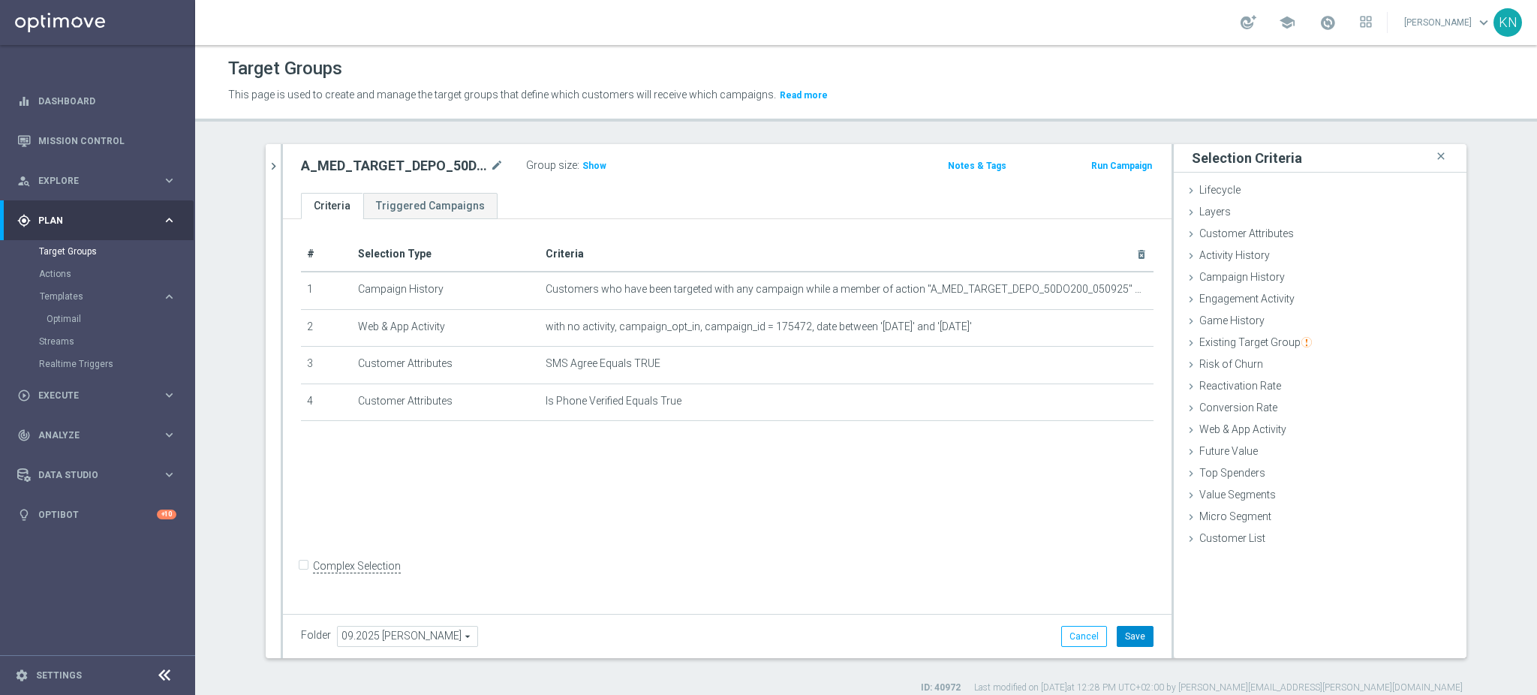
click at [1130, 632] on button "Save" at bounding box center [1134, 636] width 37 height 21
click at [578, 508] on div "# Selection Type Criteria delete_forever 1 Campaign History Customers who have …" at bounding box center [727, 414] width 888 height 390
click at [590, 167] on span "Show" at bounding box center [594, 166] width 24 height 11
click at [255, 162] on div "search more_vert Prioritize Customer Target Groups library_add create_new_folde…" at bounding box center [866, 419] width 1260 height 550
click at [266, 163] on icon "chevron_right" at bounding box center [273, 166] width 14 height 14
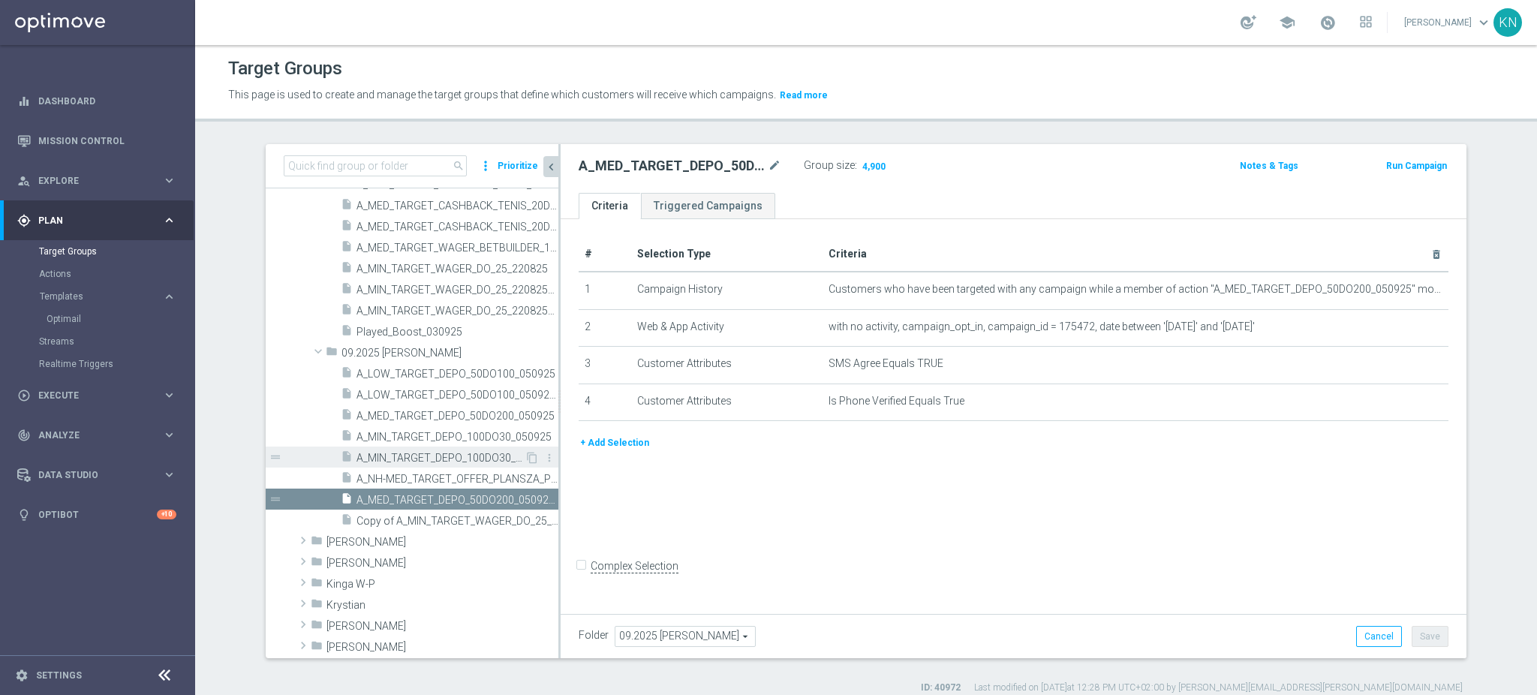
click at [437, 455] on span "A_MIN_TARGET_DEPO_100DO30_050925_SMS" at bounding box center [440, 458] width 168 height 13
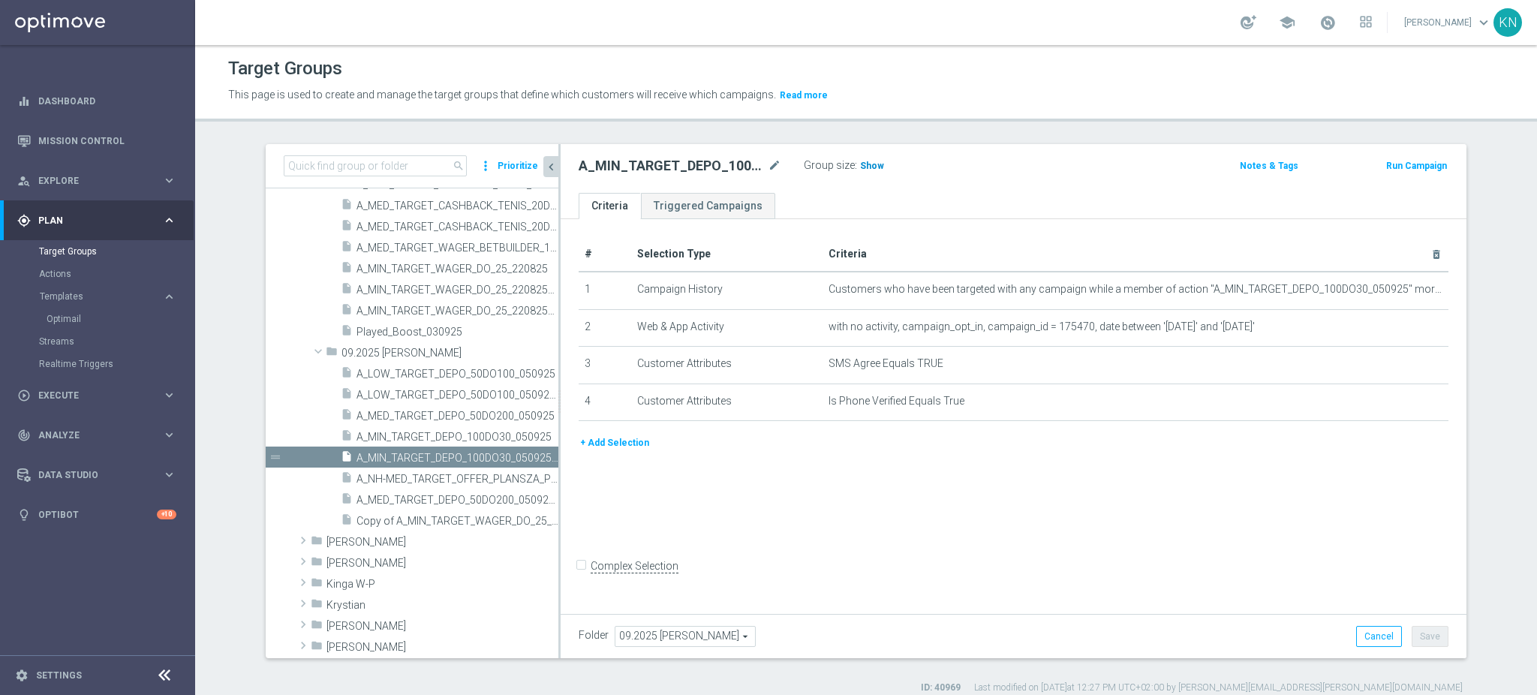
click at [862, 168] on span "Show" at bounding box center [872, 166] width 24 height 11
click at [434, 494] on span "A_MED_TARGET_DEPO_50DO200_050925_SMS" at bounding box center [440, 500] width 168 height 13
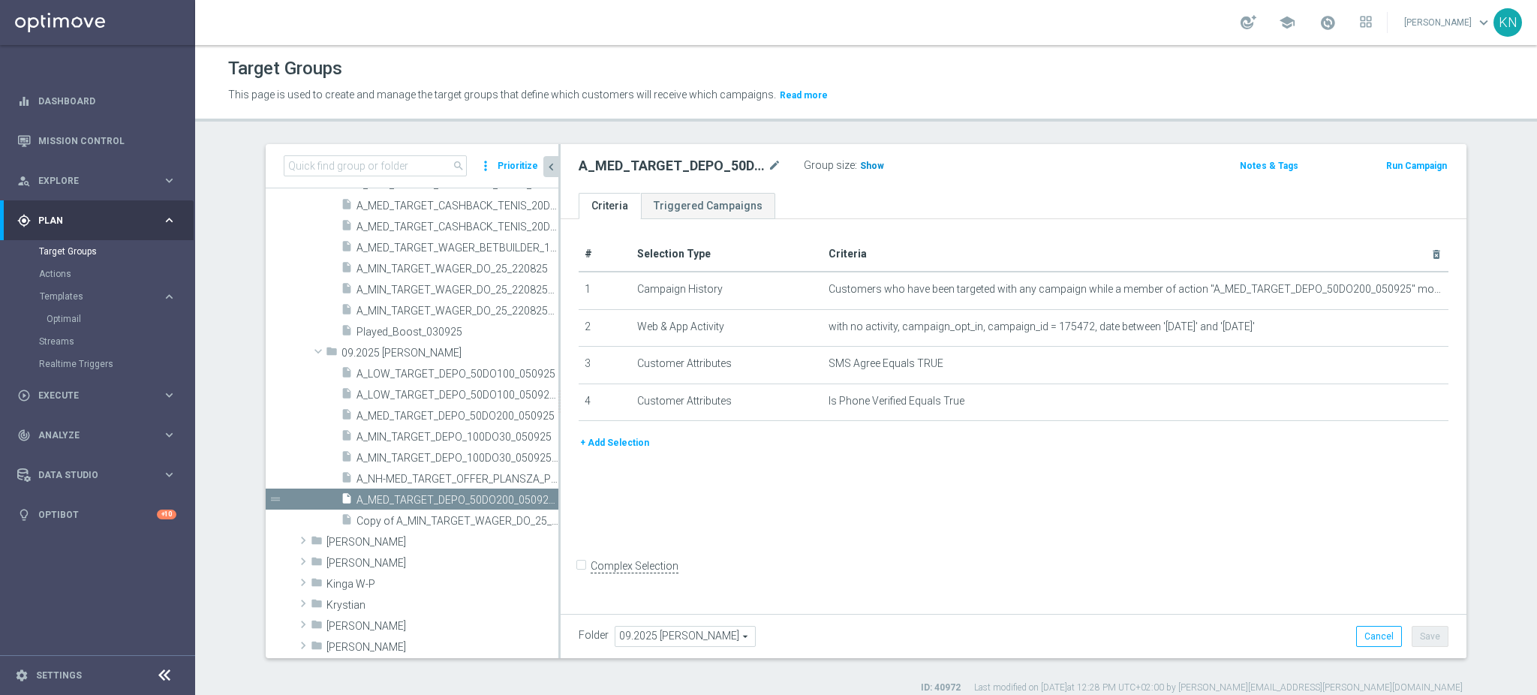
click at [858, 158] on h3 "Show" at bounding box center [871, 166] width 27 height 17
click at [417, 389] on span "A_LOW_TARGET_DEPO_50DO100_050925_SMS" at bounding box center [440, 395] width 168 height 13
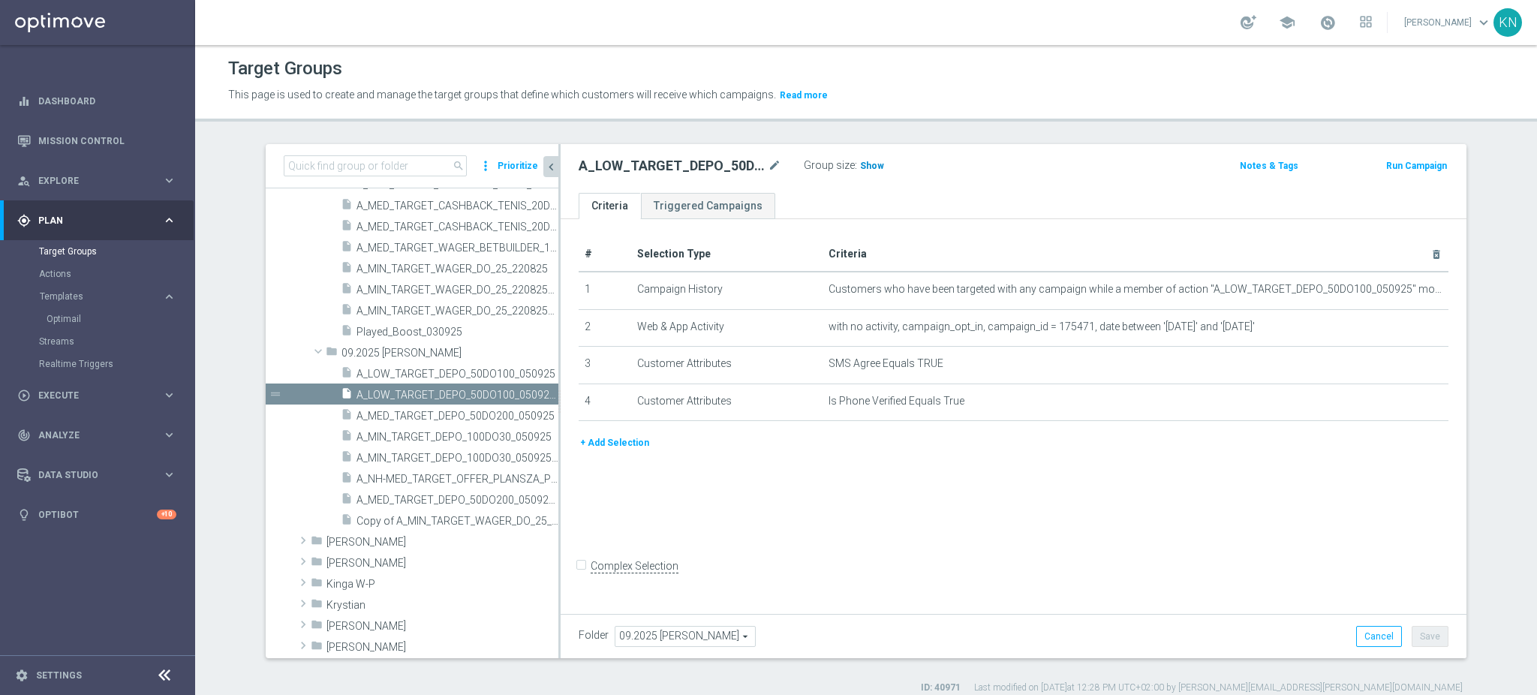
click at [860, 170] on span "Show" at bounding box center [872, 166] width 24 height 11
click at [543, 524] on icon "more_vert" at bounding box center [549, 521] width 12 height 12
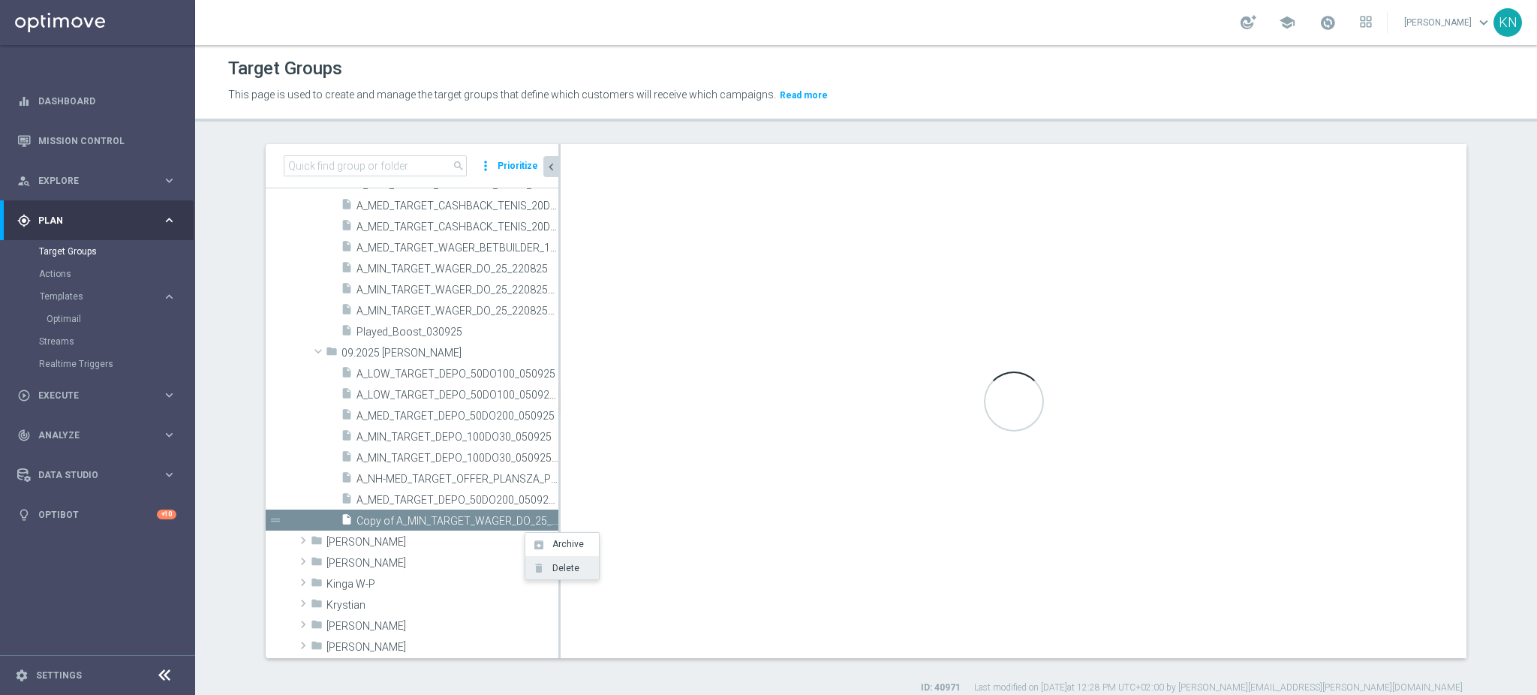
click at [577, 569] on span "Delete" at bounding box center [563, 568] width 32 height 11
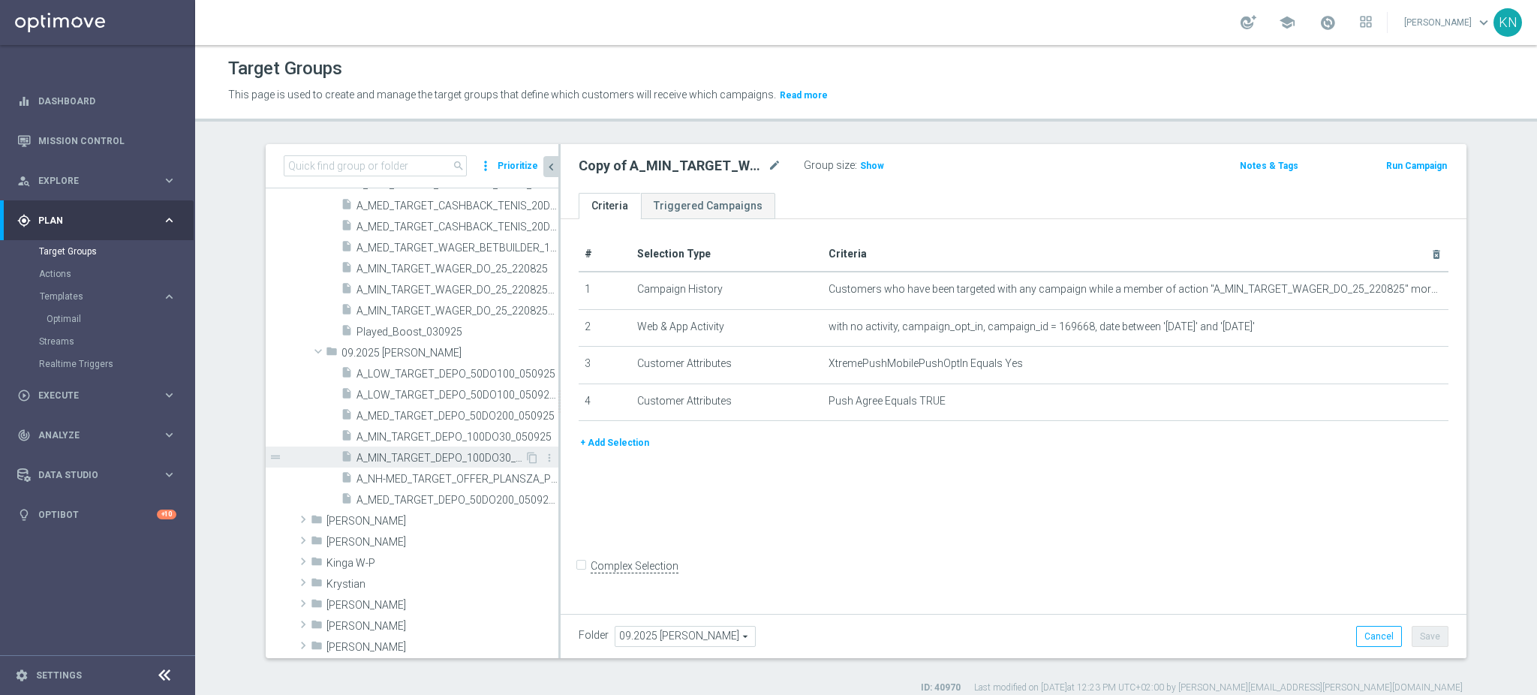
click at [437, 459] on span "A_MIN_TARGET_DEPO_100DO30_050925_SMS" at bounding box center [440, 458] width 168 height 13
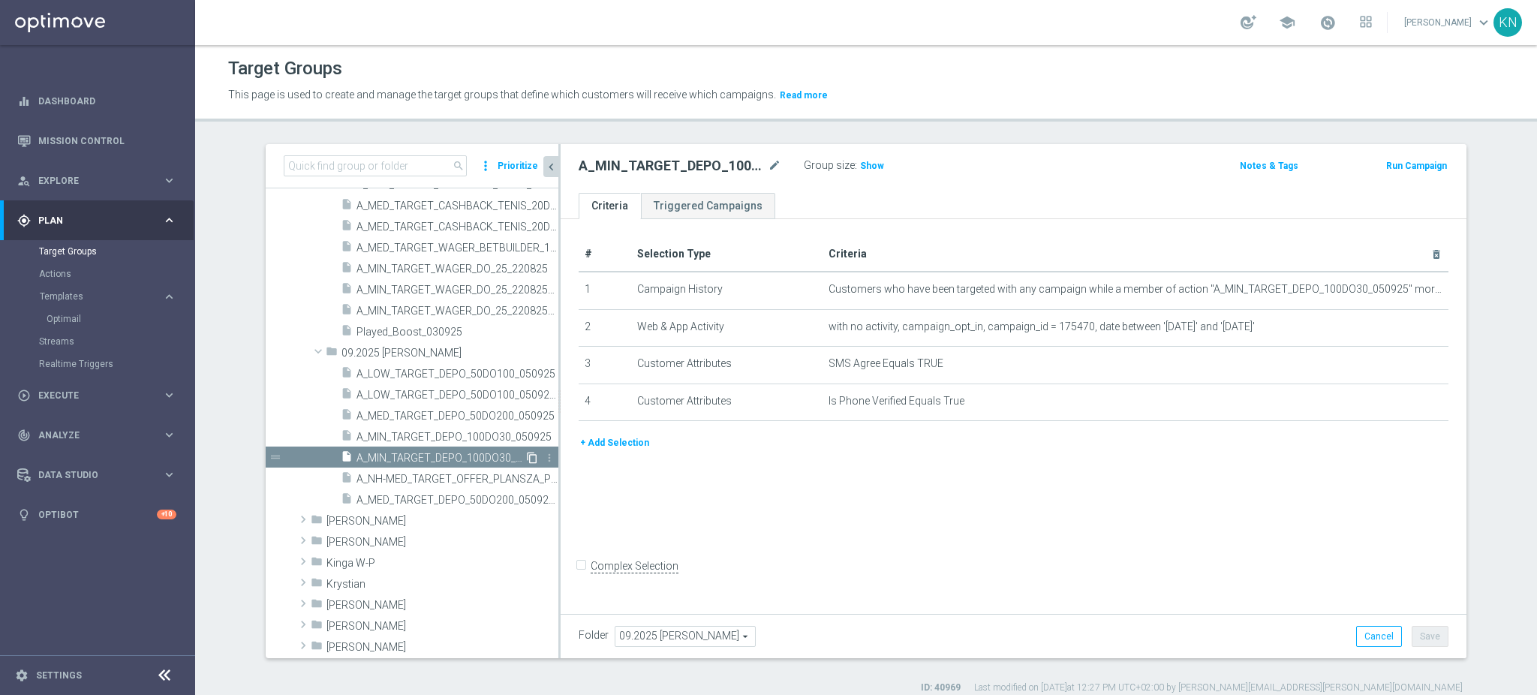
click at [526, 457] on icon "content_copy" at bounding box center [532, 458] width 12 height 12
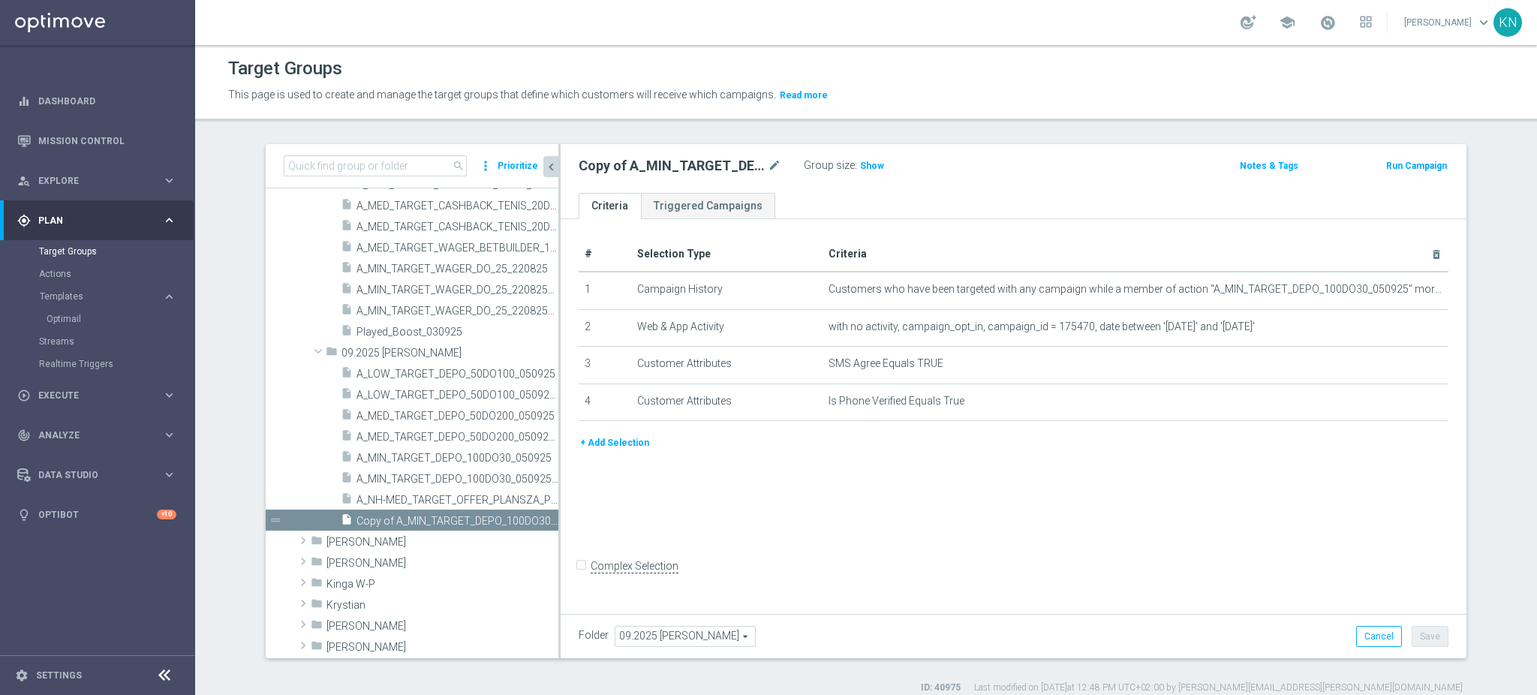
scroll to position [701, 0]
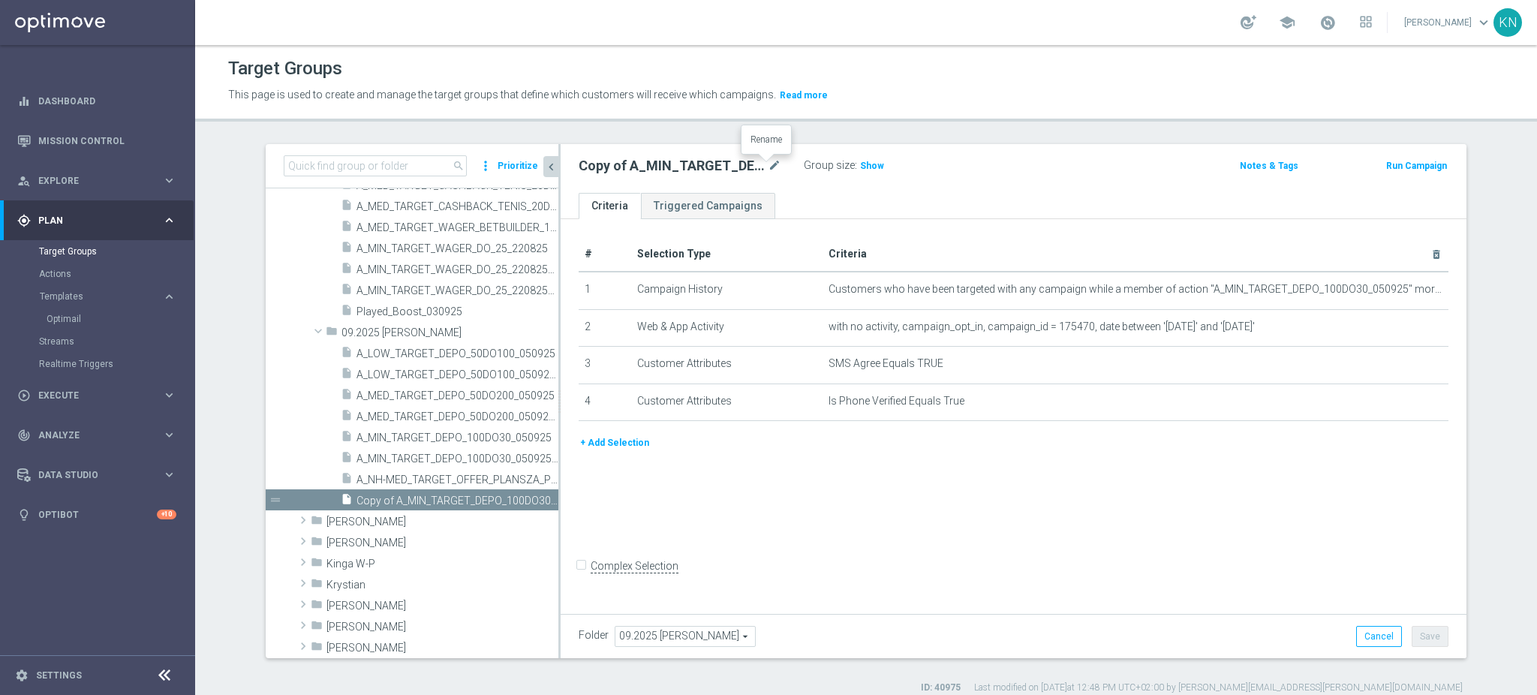
drag, startPoint x: 768, startPoint y: 165, endPoint x: 752, endPoint y: 179, distance: 21.8
click at [768, 165] on icon "mode_edit" at bounding box center [775, 166] width 14 height 18
click at [733, 167] on input "Copy of A_MIN_TARGET_DEPO_100DO30_050925_SMS" at bounding box center [679, 167] width 203 height 21
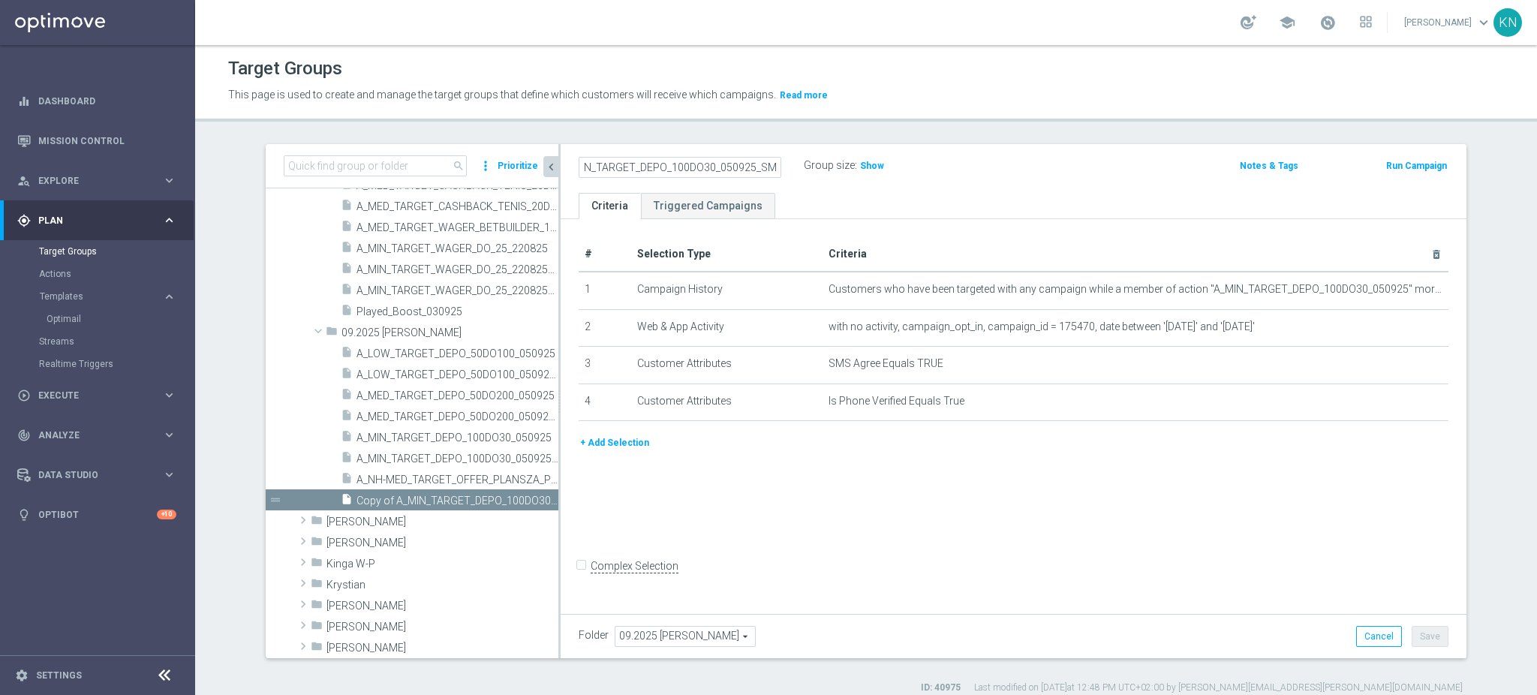
click at [733, 167] on input "Copy of A_MIN_TARGET_DEPO_100DO30_050925_SMS" at bounding box center [679, 167] width 203 height 21
type input "A_MIN_TARGET_DEPO_100DO30_050925_PUSH"
click at [843, 198] on ul "Criteria Triggered Campaigns" at bounding box center [1013, 206] width 906 height 26
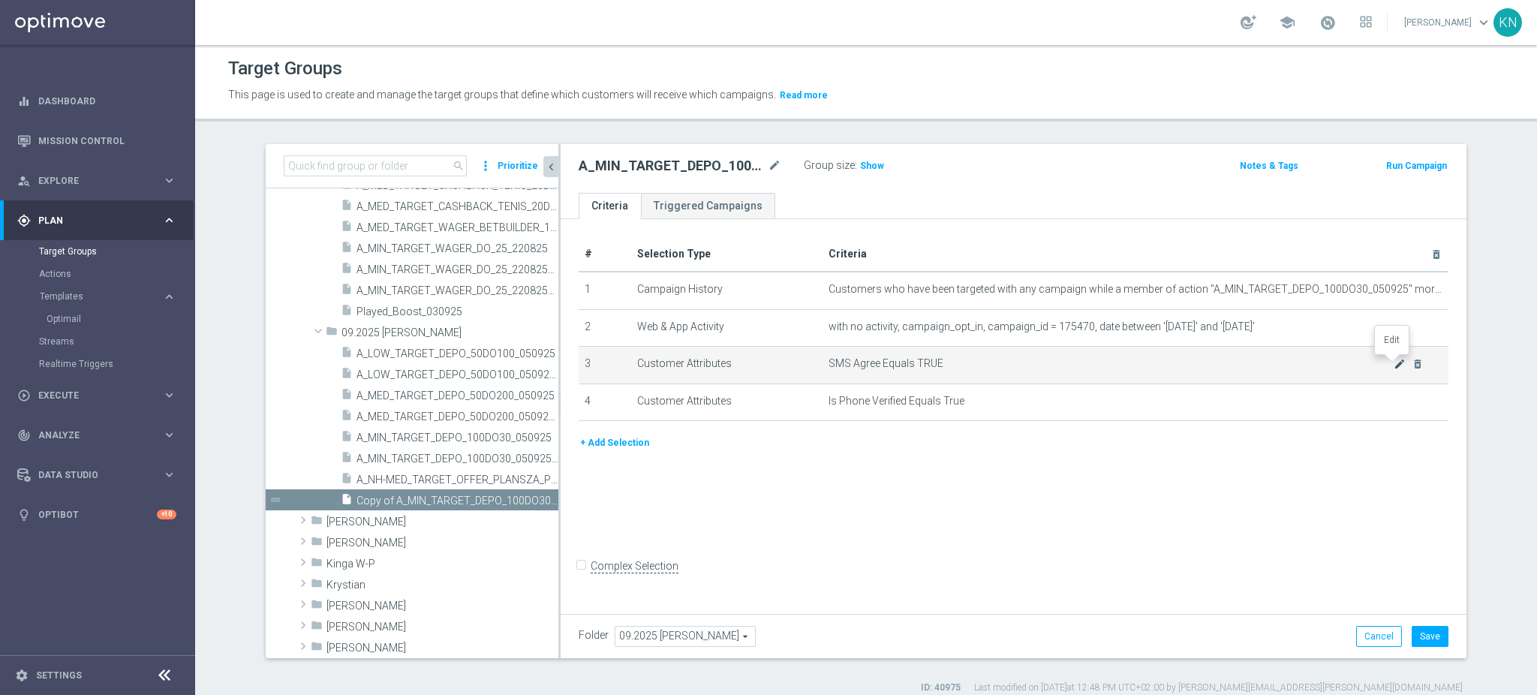
click at [1393, 363] on icon "mode_edit" at bounding box center [1399, 364] width 12 height 12
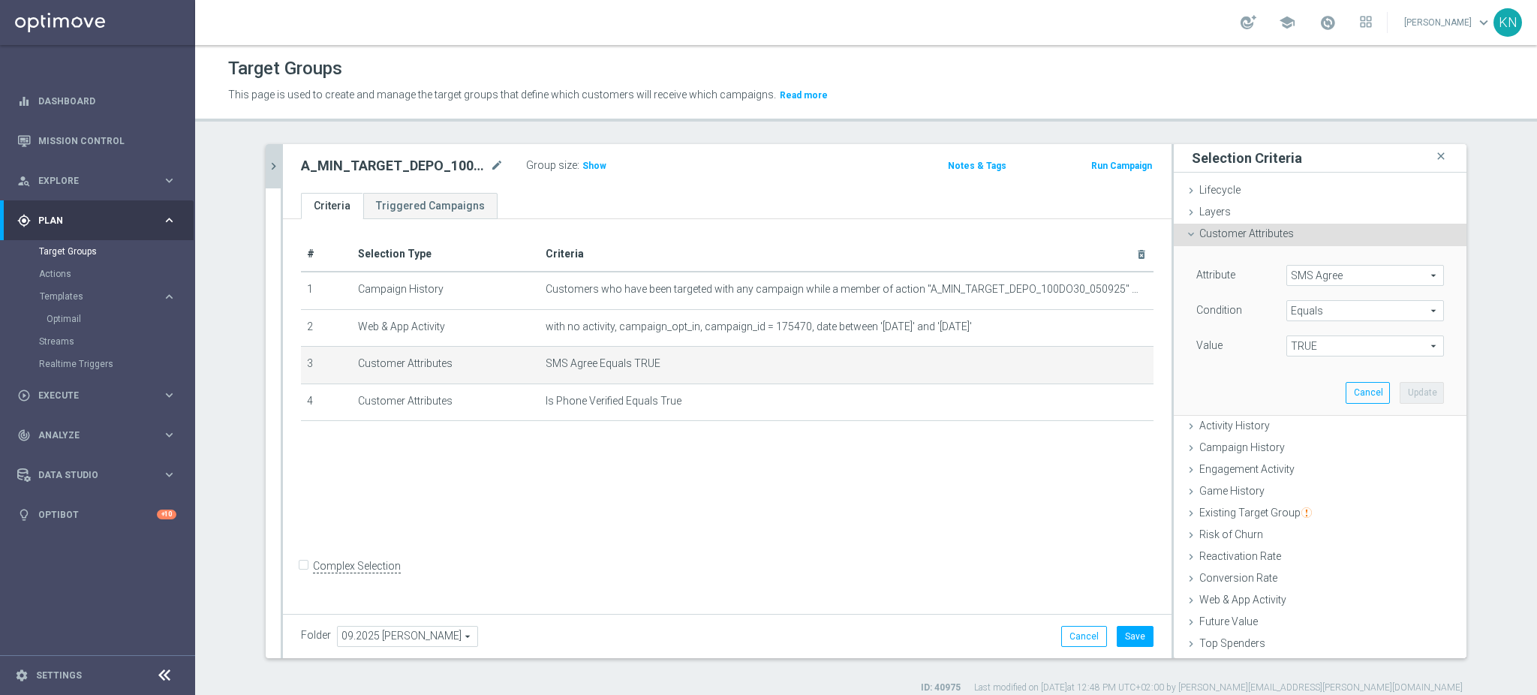
click at [1304, 347] on span "TRUE" at bounding box center [1365, 346] width 156 height 20
click at [1315, 275] on span "SMS Agree" at bounding box center [1365, 276] width 156 height 20
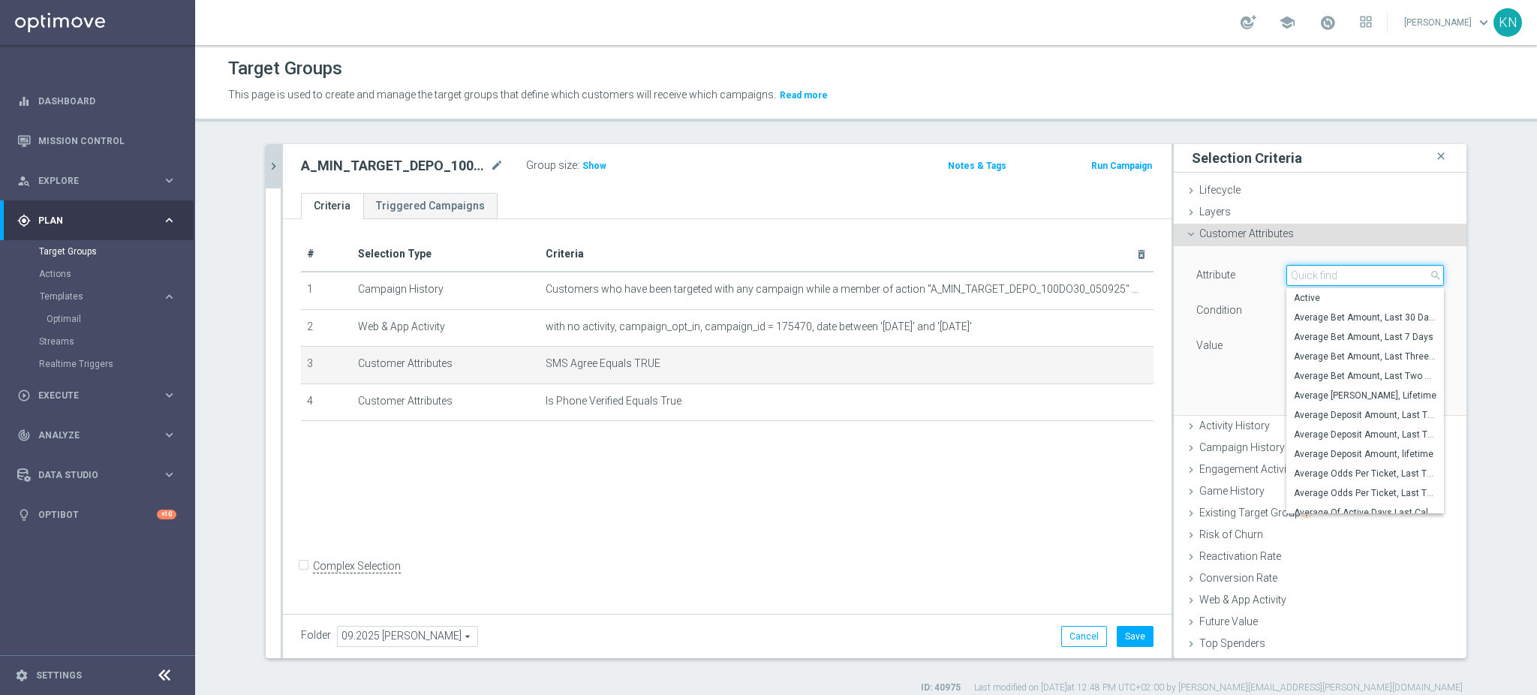
click at [1321, 275] on input "search" at bounding box center [1365, 275] width 158 height 21
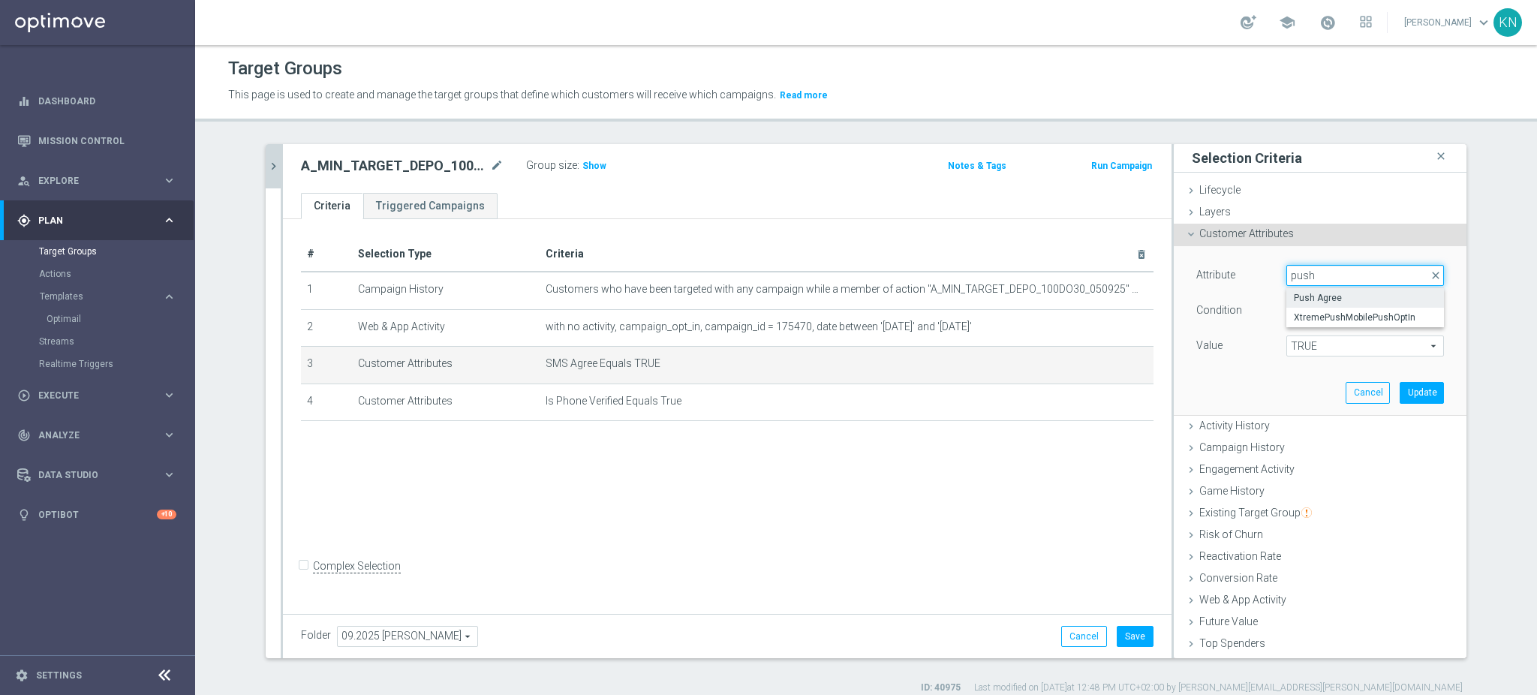
type input "push"
click at [1316, 296] on span "Push Agree" at bounding box center [1364, 298] width 143 height 12
type input "Push Agree"
click at [1329, 344] on span "TRUE" at bounding box center [1365, 346] width 156 height 20
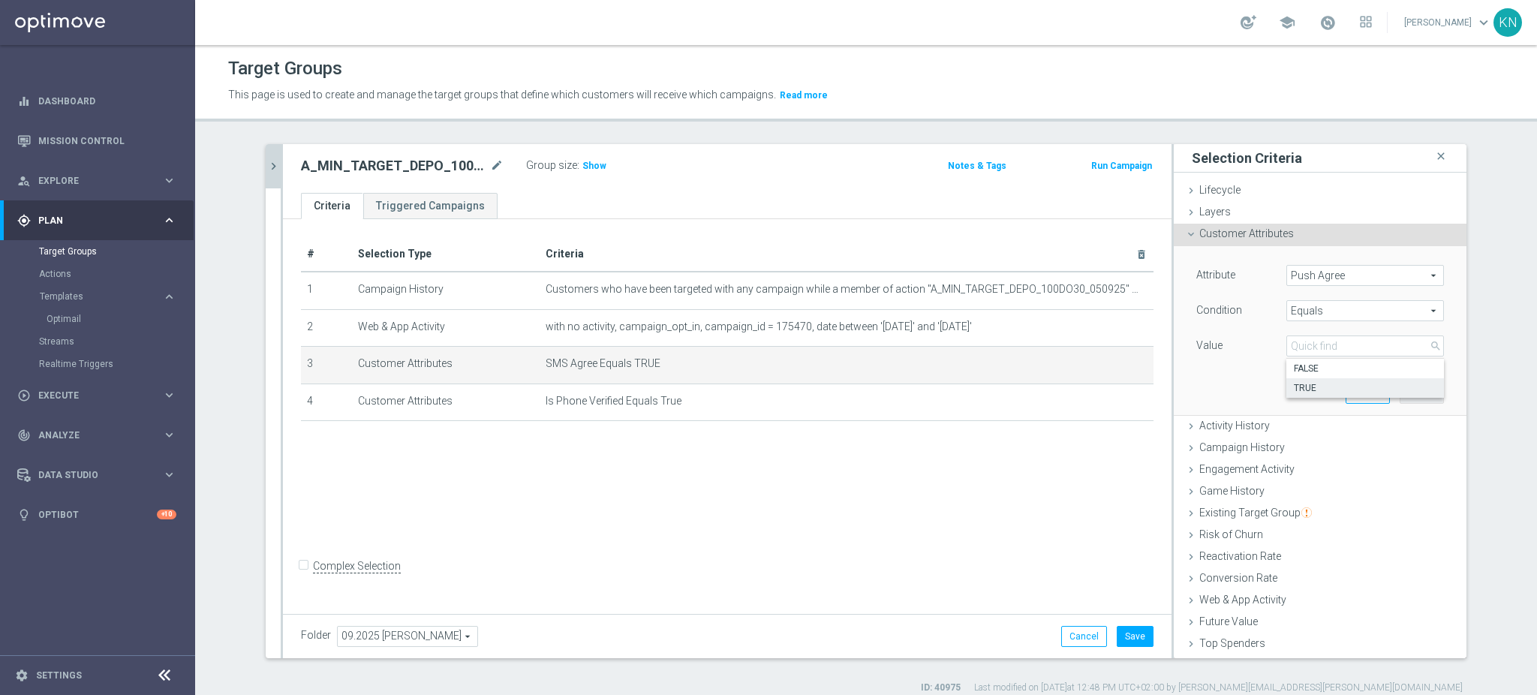
click at [1307, 383] on span "TRUE" at bounding box center [1364, 388] width 143 height 12
type input "TRUE"
click at [1407, 393] on button "Update" at bounding box center [1421, 392] width 44 height 21
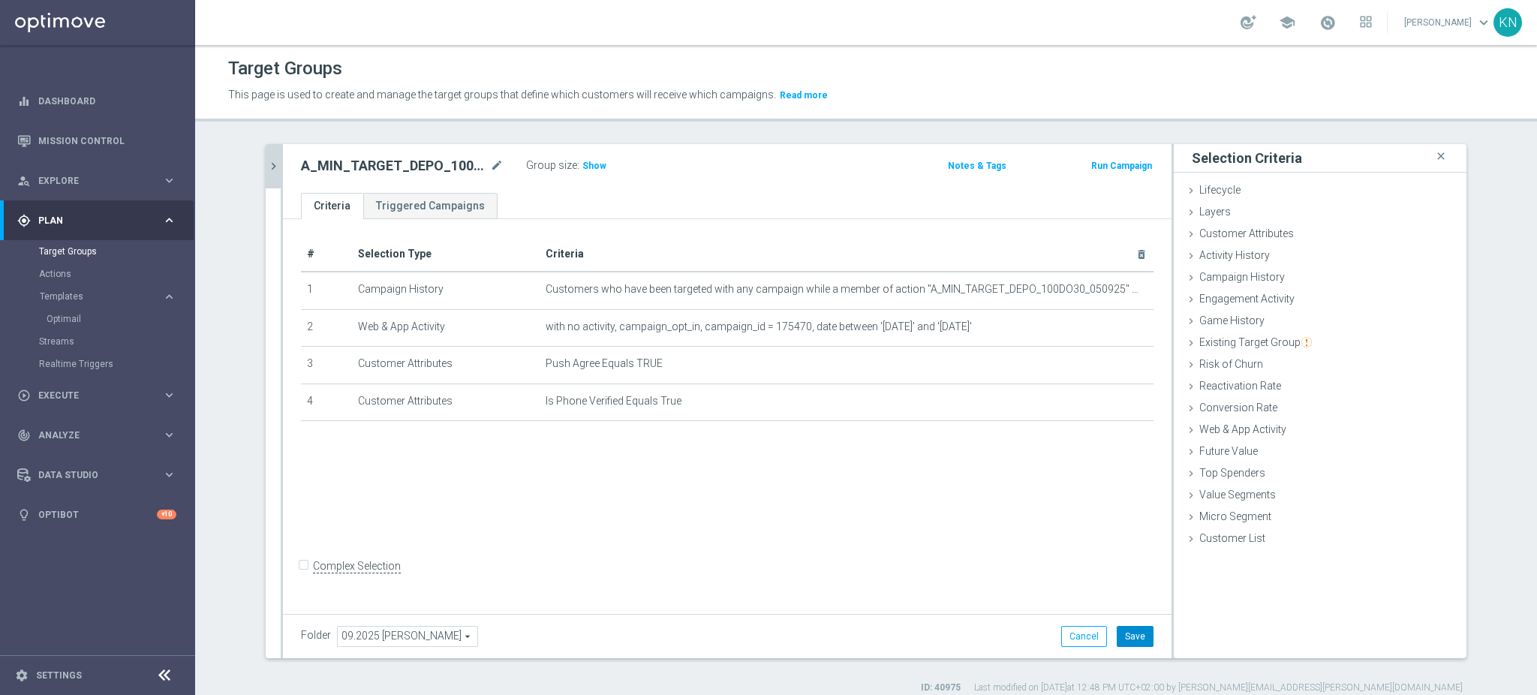
click at [1134, 641] on button "Save" at bounding box center [1134, 636] width 37 height 21
click at [266, 167] on icon "chevron_right" at bounding box center [273, 166] width 14 height 14
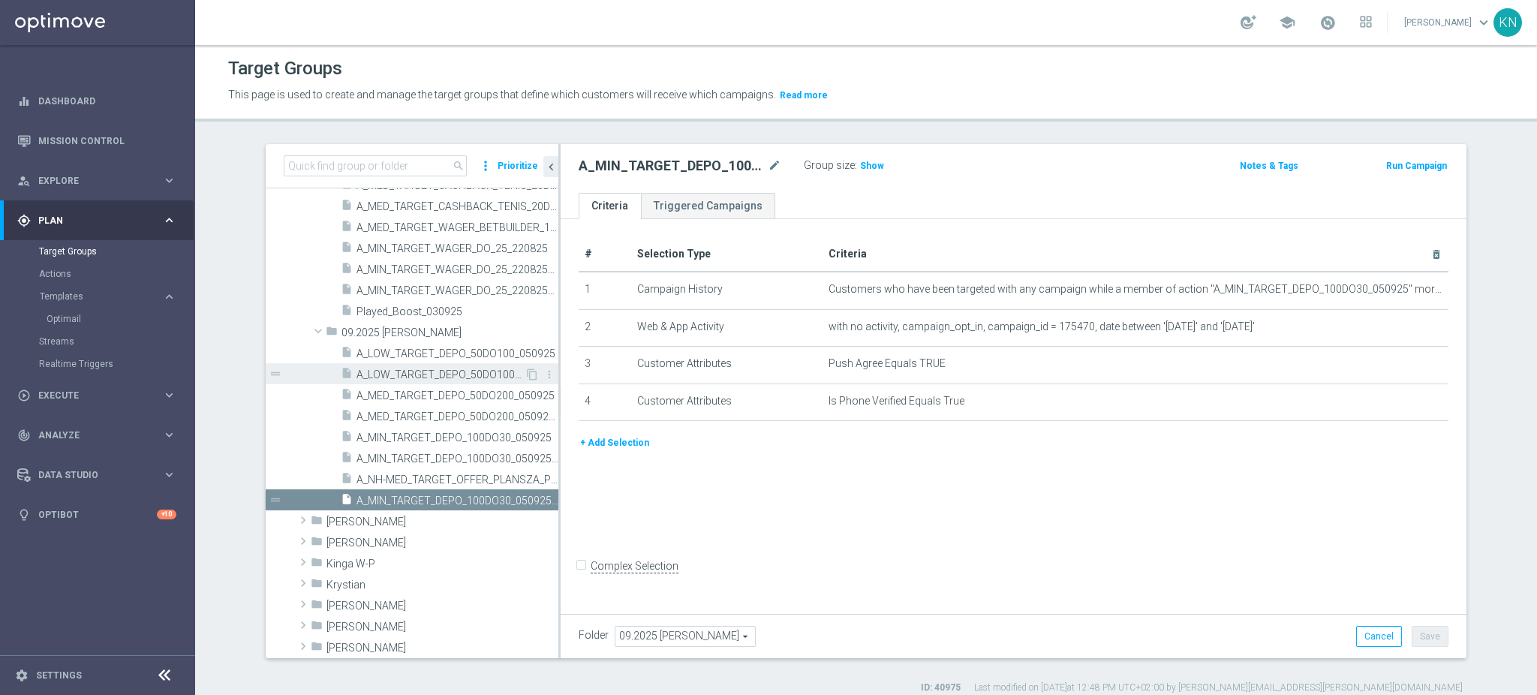
click at [425, 377] on span "A_LOW_TARGET_DEPO_50DO100_050925_SMS" at bounding box center [440, 374] width 168 height 13
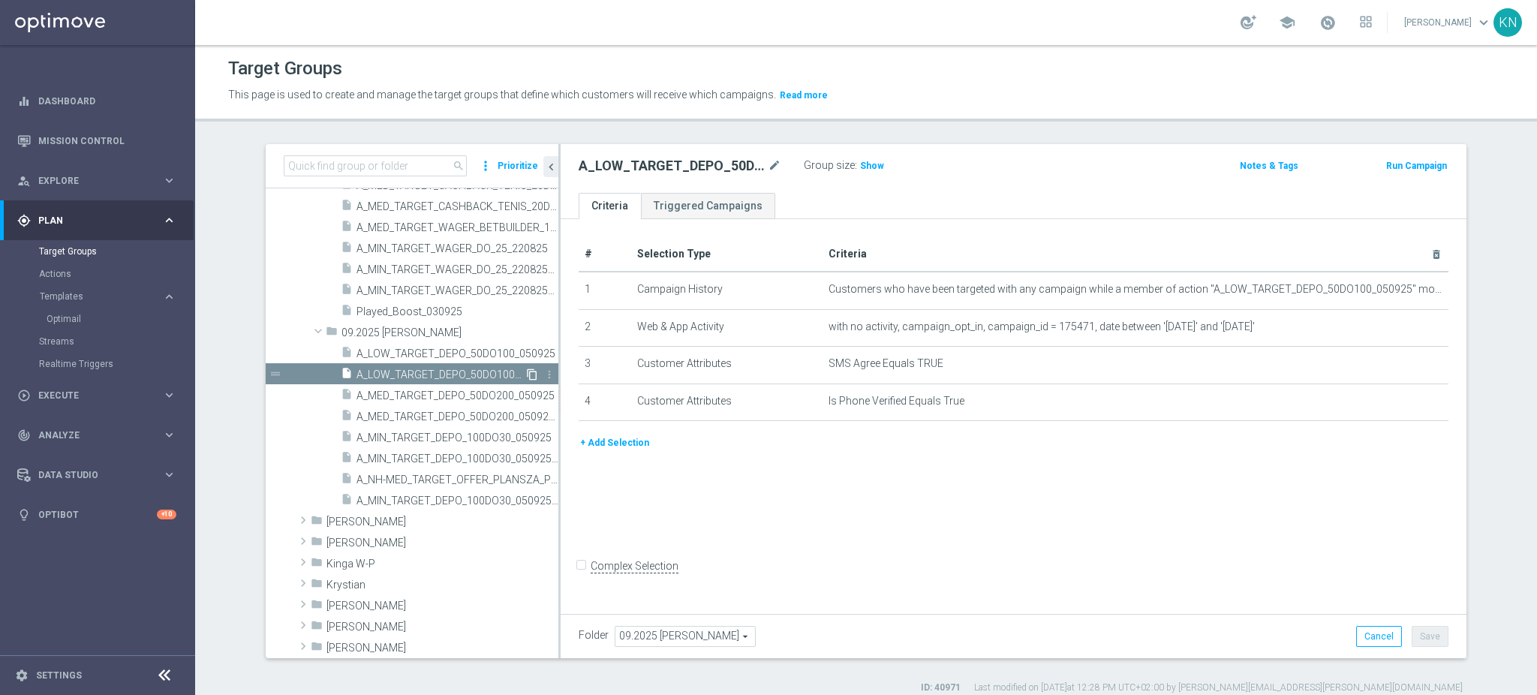
click at [526, 377] on icon "content_copy" at bounding box center [532, 374] width 12 height 12
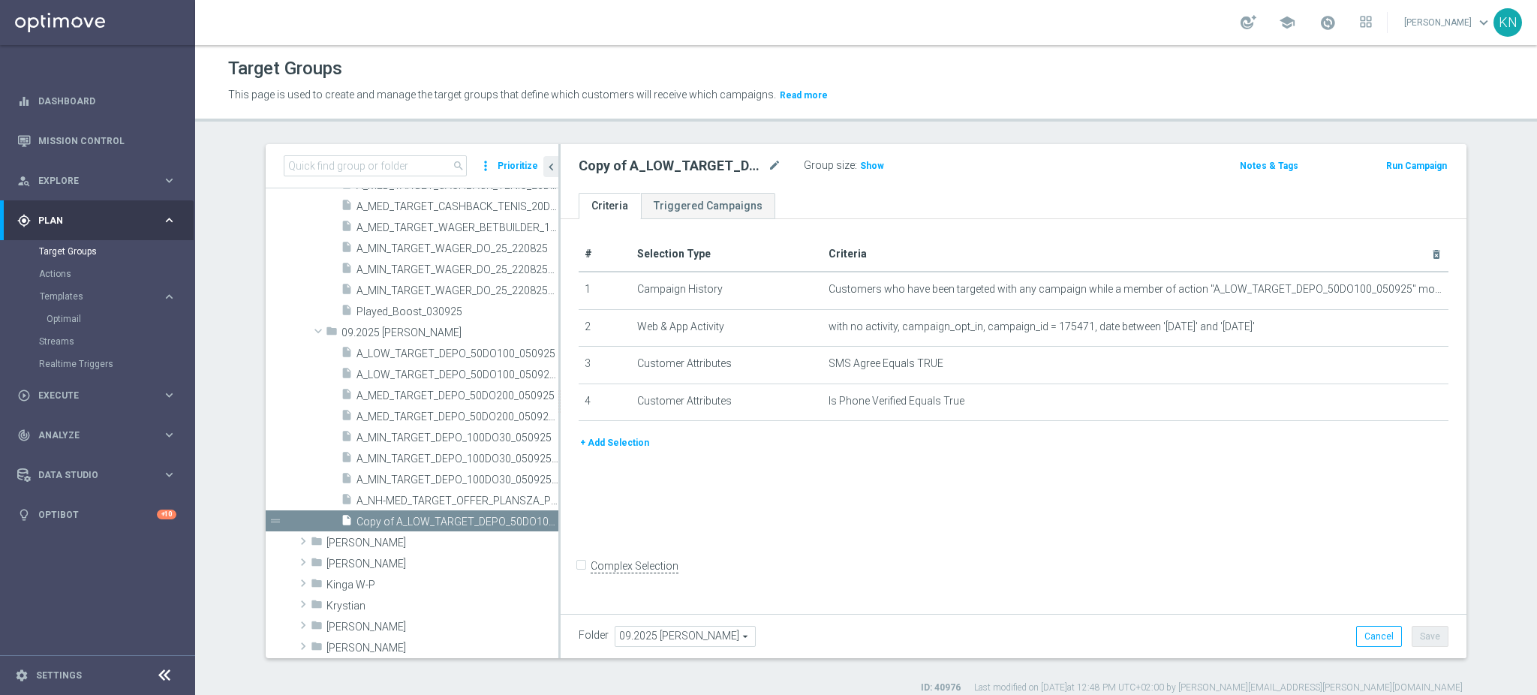
scroll to position [721, 0]
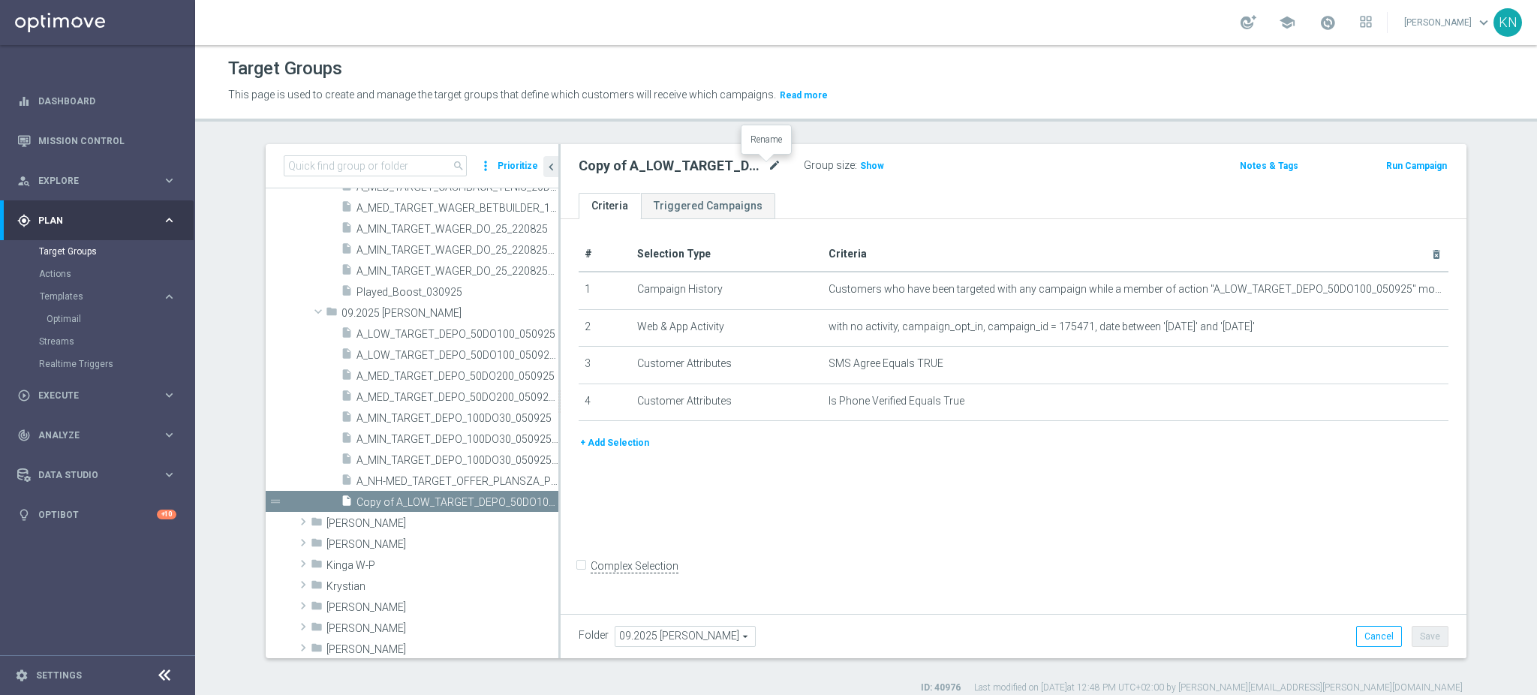
click at [768, 170] on icon "mode_edit" at bounding box center [775, 166] width 14 height 18
type input "A_LOW_TARGET_DEPO_50DO100_050925_PUSH"
click at [756, 173] on input "A_LOW_TARGET_DEPO_50DO100_050925_PUSH" at bounding box center [679, 167] width 203 height 21
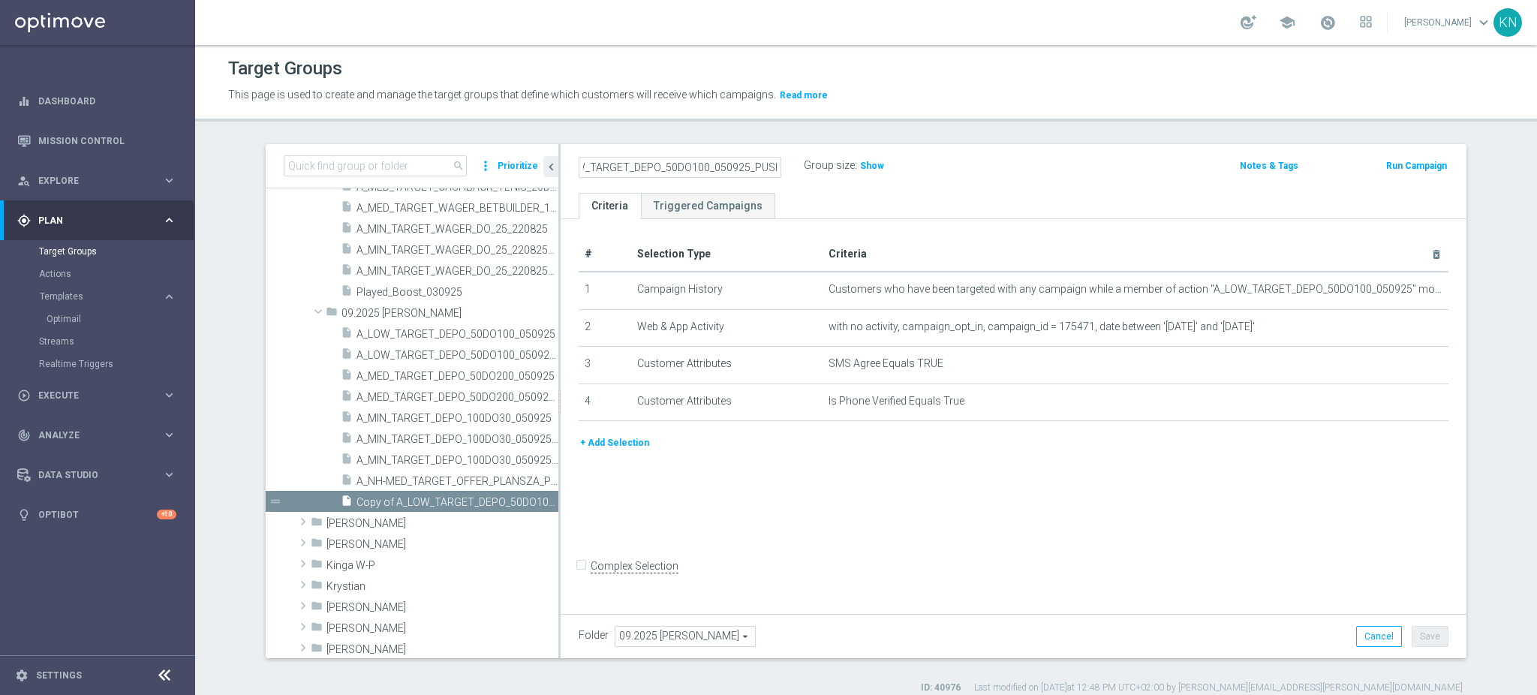
click at [756, 173] on input "A_LOW_TARGET_DEPO_50DO100_050925_PUSH" at bounding box center [679, 167] width 203 height 21
type input "A_LOW_TARGET_DEPO_50DO100_050925_PUSH"
click at [787, 179] on div "A_LOW_TARGET_DEPO_50DO100_050925_PUSH Group size : Show Notes & Tags Run Campai…" at bounding box center [1013, 168] width 906 height 49
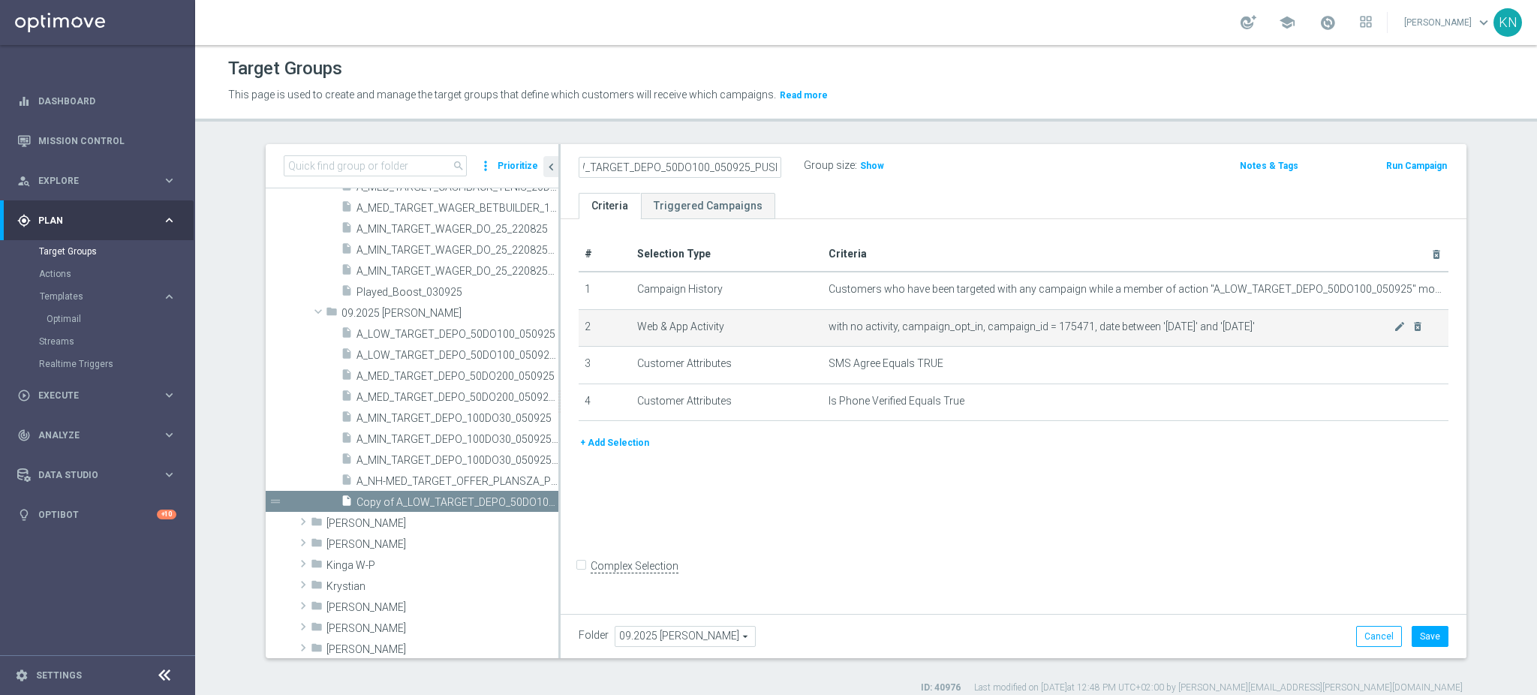
scroll to position [0, 0]
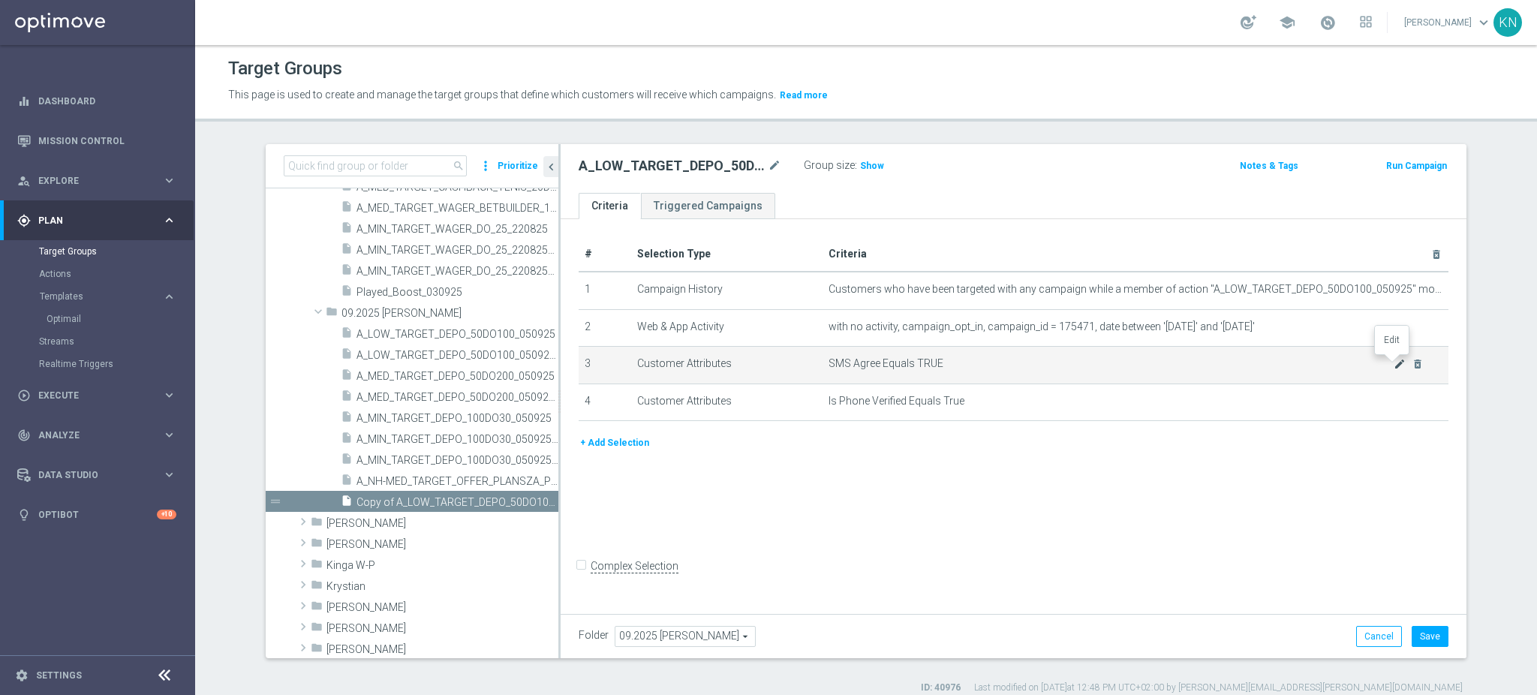
click at [1393, 359] on icon "mode_edit" at bounding box center [1399, 364] width 12 height 12
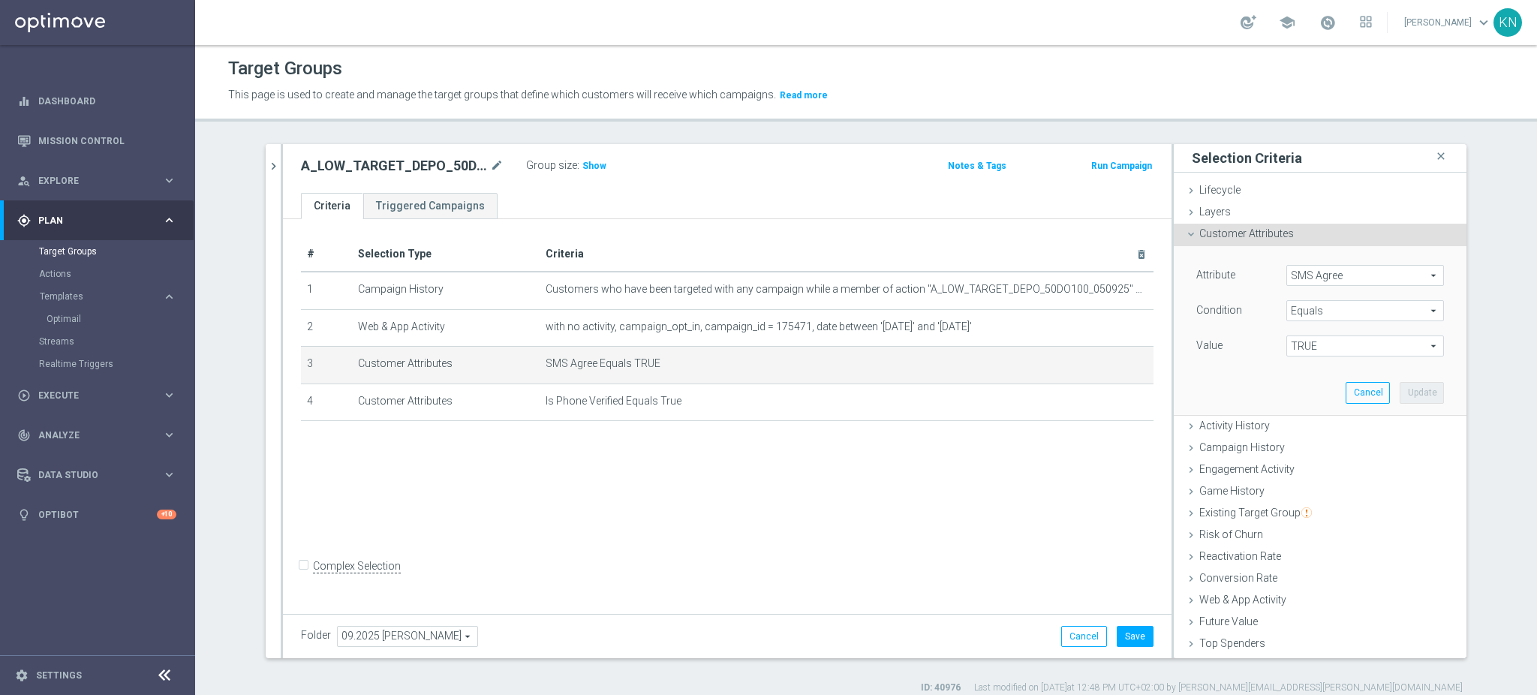
click at [1312, 351] on span "TRUE" at bounding box center [1365, 346] width 156 height 20
click at [1311, 308] on span "Equals" at bounding box center [1365, 311] width 156 height 20
click at [1323, 267] on span "SMS Agree" at bounding box center [1365, 276] width 156 height 20
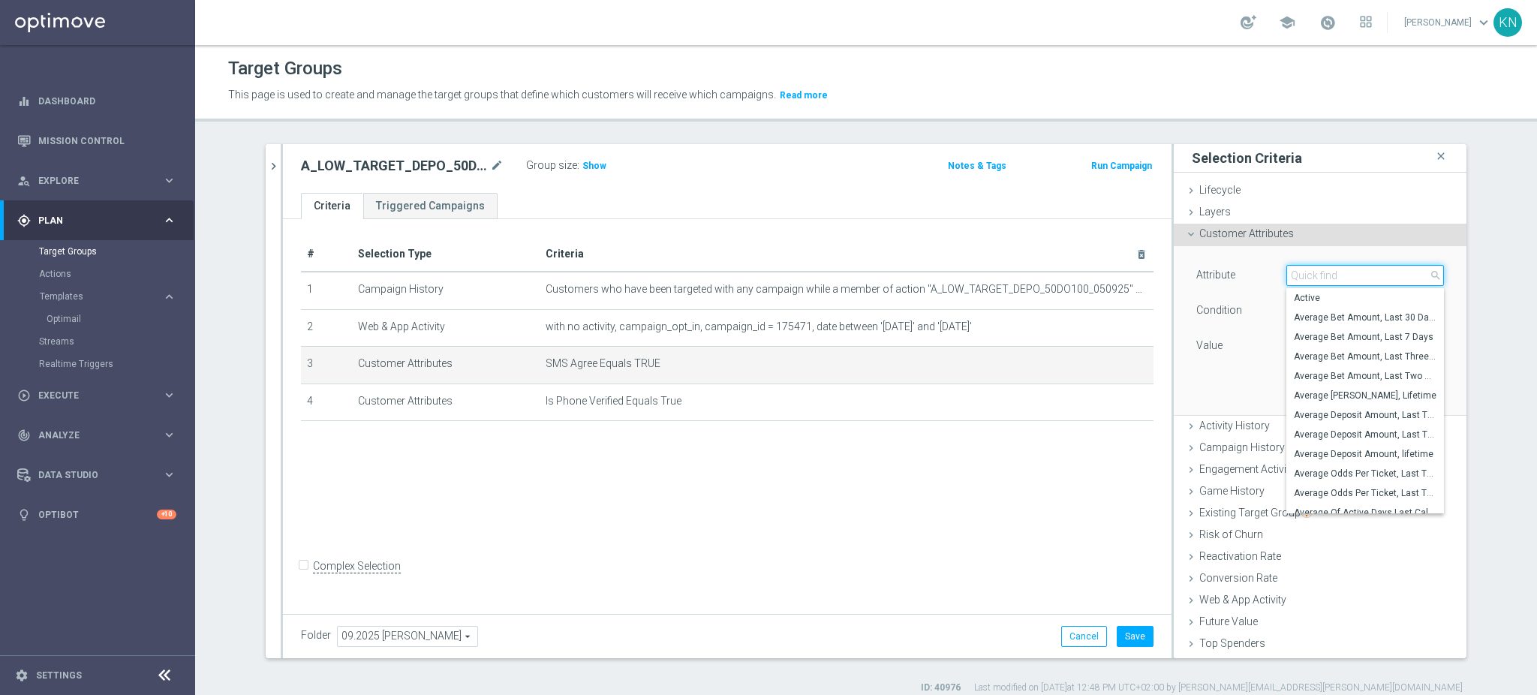
click at [1311, 277] on input "search" at bounding box center [1365, 275] width 158 height 21
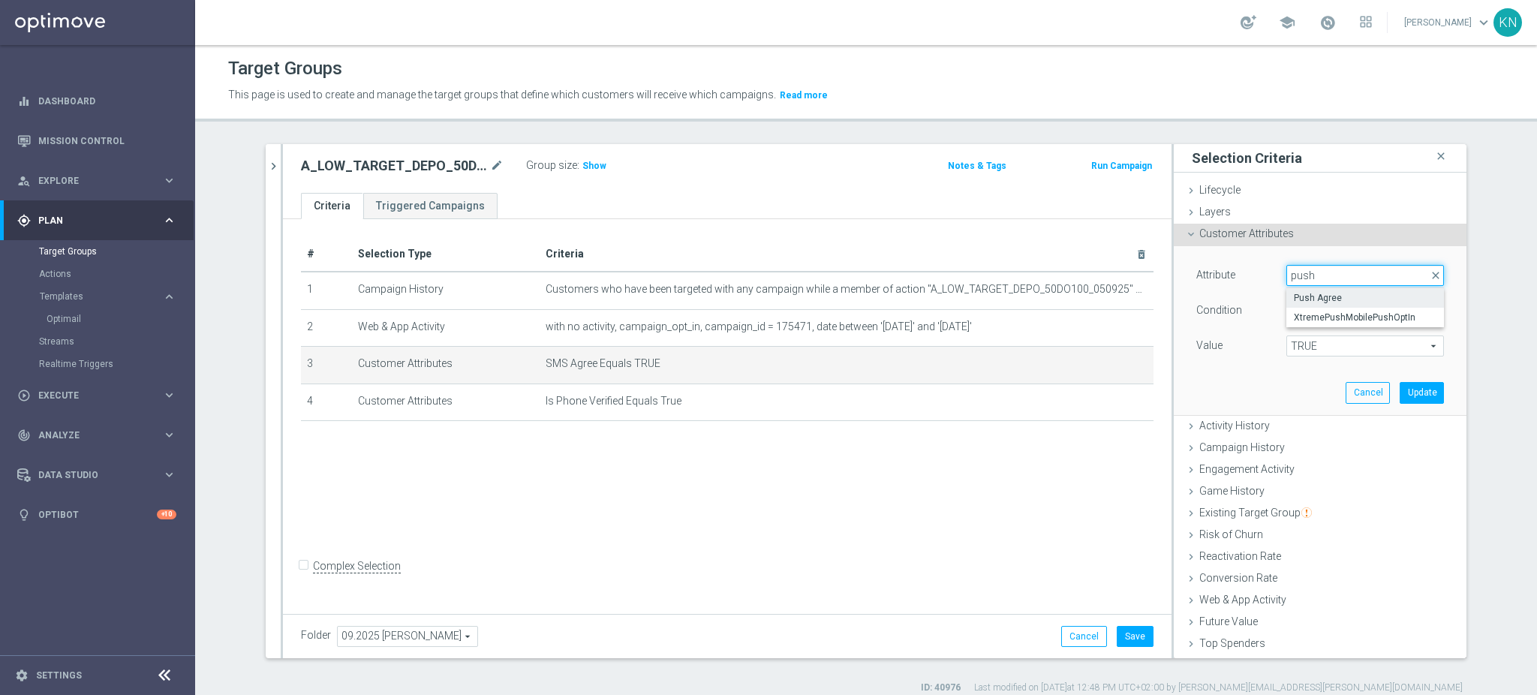
type input "push"
click at [1359, 290] on label "Push Agree" at bounding box center [1365, 298] width 158 height 20
type input "Push Agree"
click at [1315, 345] on span "TRUE" at bounding box center [1365, 346] width 156 height 20
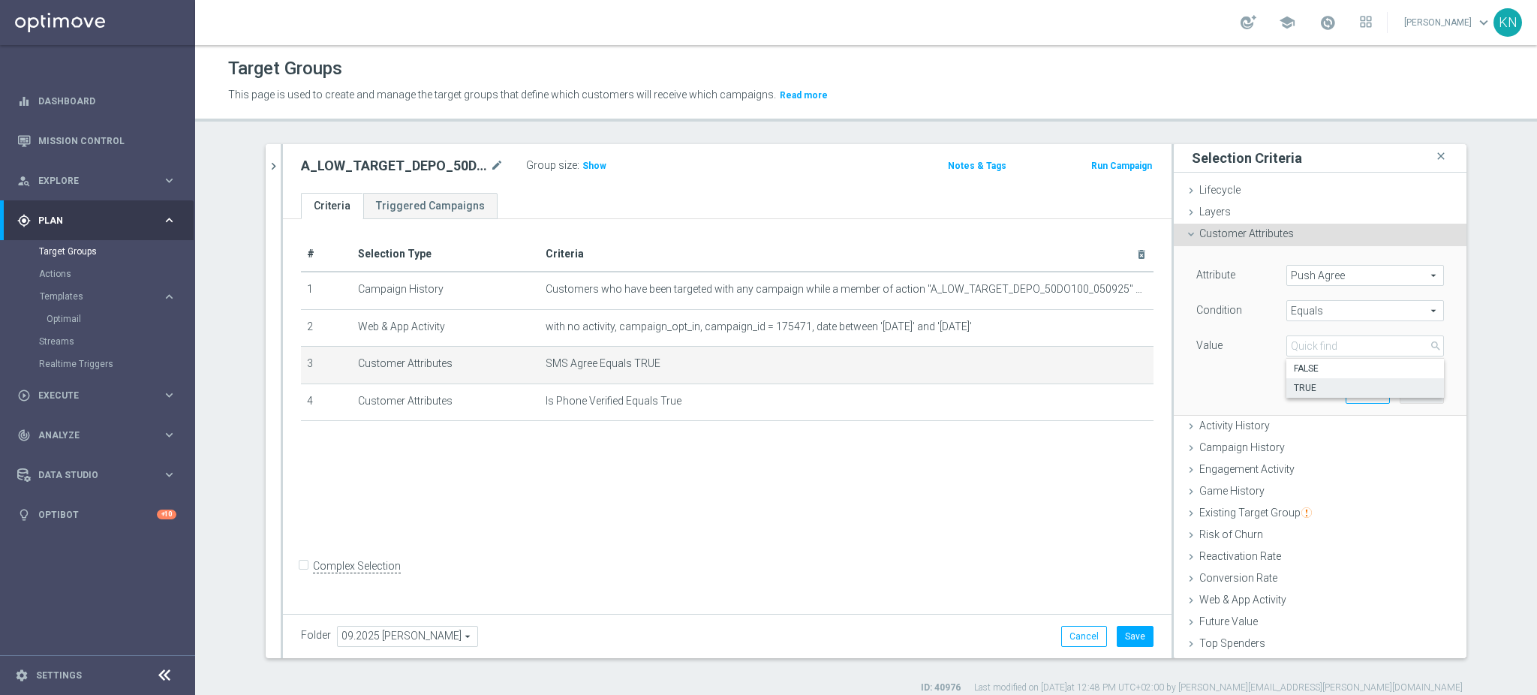
click at [1301, 380] on label "TRUE" at bounding box center [1365, 388] width 158 height 20
type input "TRUE"
click at [1406, 389] on button "Update" at bounding box center [1421, 392] width 44 height 21
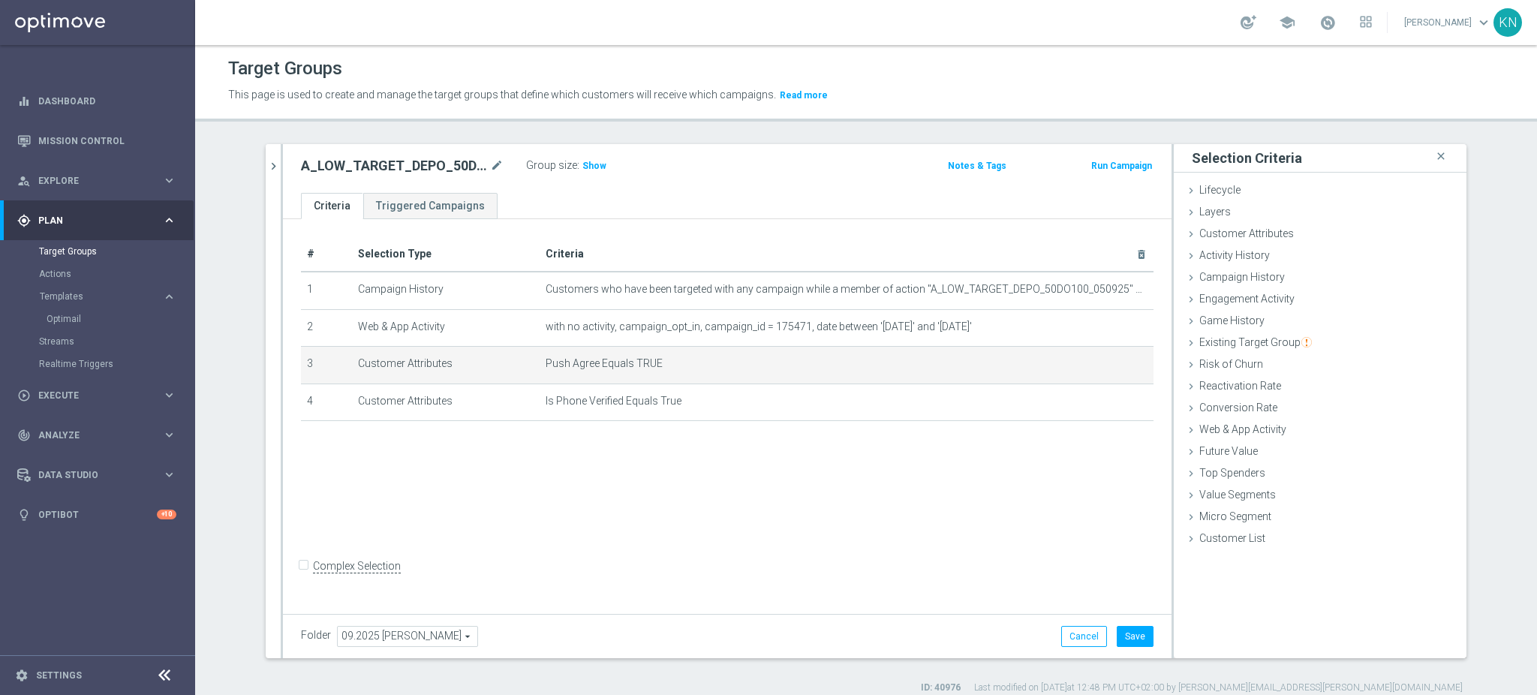
click at [791, 495] on div "# Selection Type Criteria delete_forever 1 Campaign History Customers who have …" at bounding box center [727, 414] width 888 height 390
click at [582, 165] on span "Show" at bounding box center [594, 166] width 24 height 11
click at [720, 193] on ul "Criteria Triggered Campaigns" at bounding box center [727, 206] width 888 height 26
click at [805, 496] on div "# Selection Type Criteria delete_forever 1 Campaign History Customers who have …" at bounding box center [727, 414] width 888 height 390
click at [1137, 636] on button "Save" at bounding box center [1134, 636] width 37 height 21
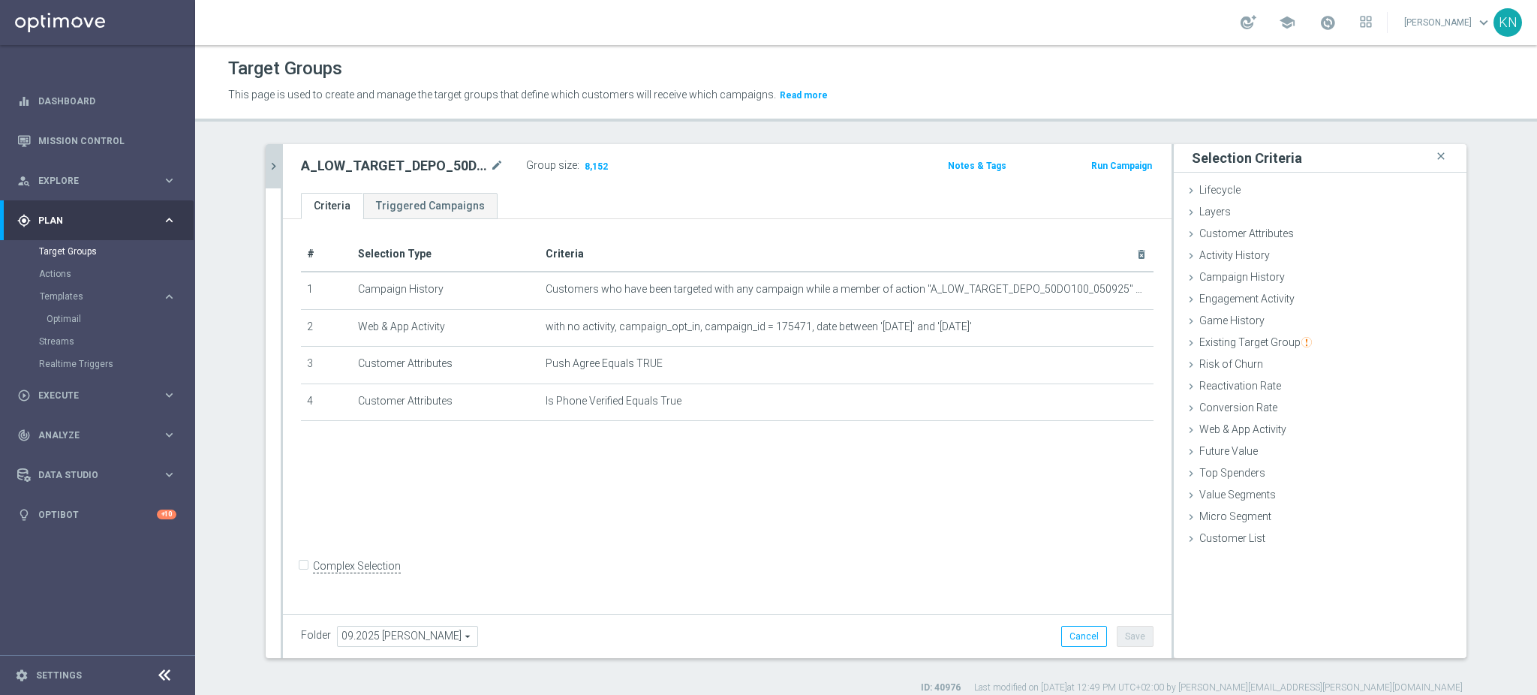
click at [269, 159] on icon "chevron_right" at bounding box center [273, 166] width 14 height 14
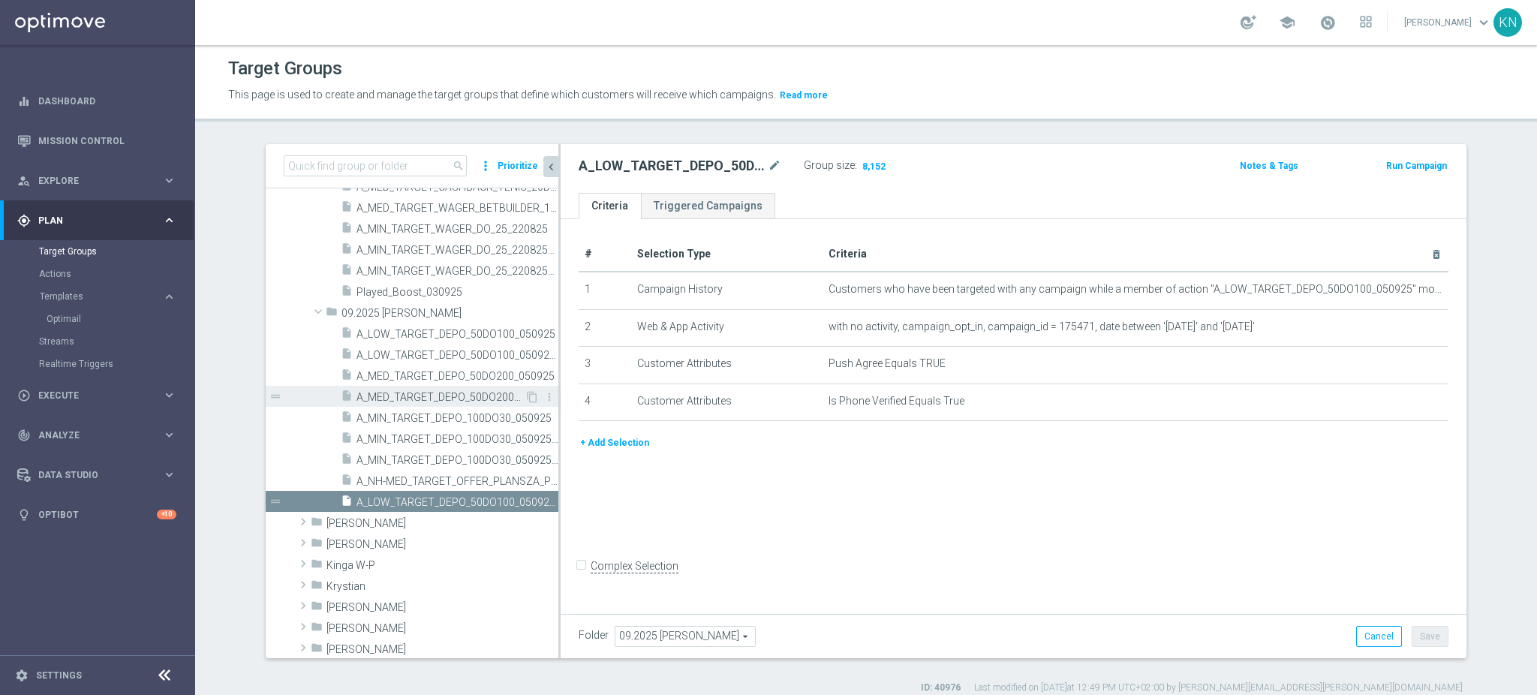
click at [404, 394] on span "A_MED_TARGET_DEPO_50DO200_050925_SMS" at bounding box center [440, 397] width 168 height 13
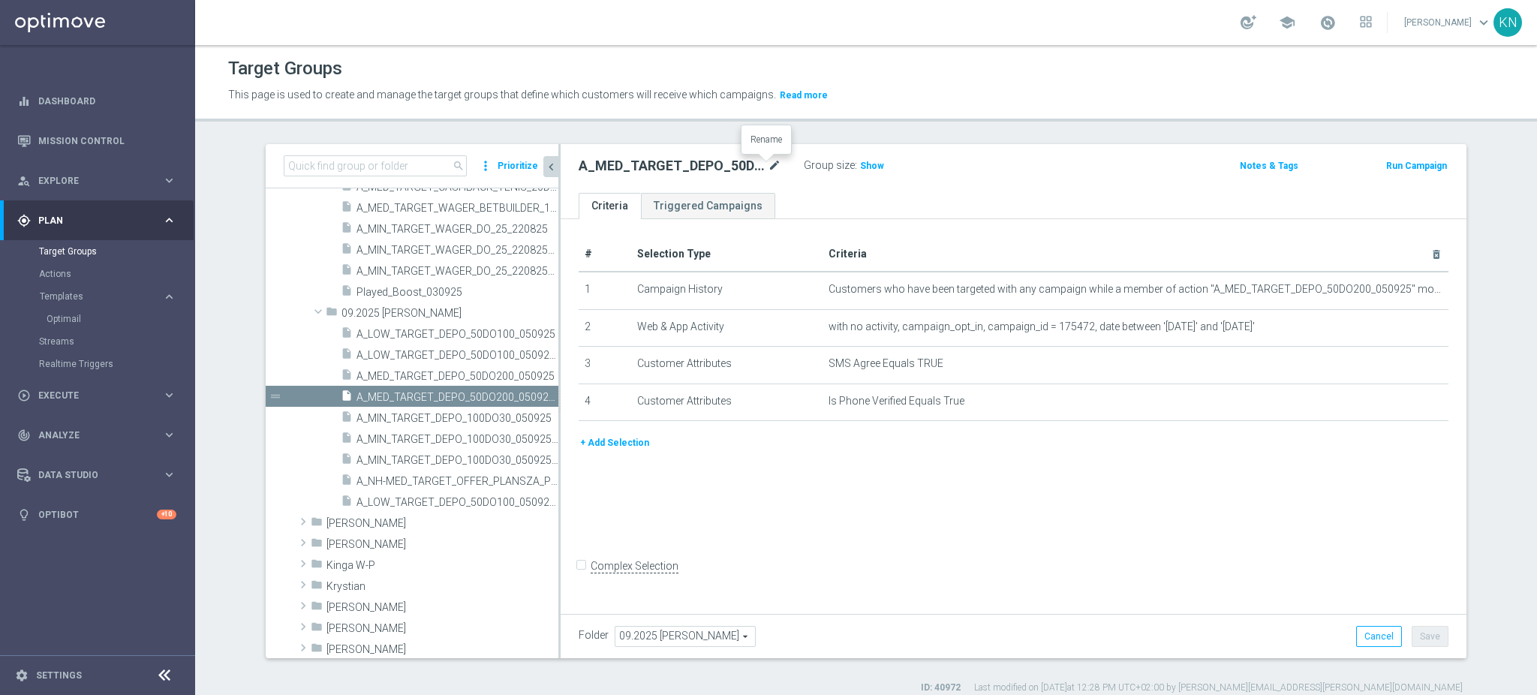
click at [768, 161] on icon "mode_edit" at bounding box center [775, 166] width 14 height 18
type input "A_MED_TARGET_DEPO_50DO200_050925_PUSH"
click at [983, 510] on div "# Selection Type Criteria delete_forever 1 Campaign History Customers who have …" at bounding box center [1013, 414] width 906 height 390
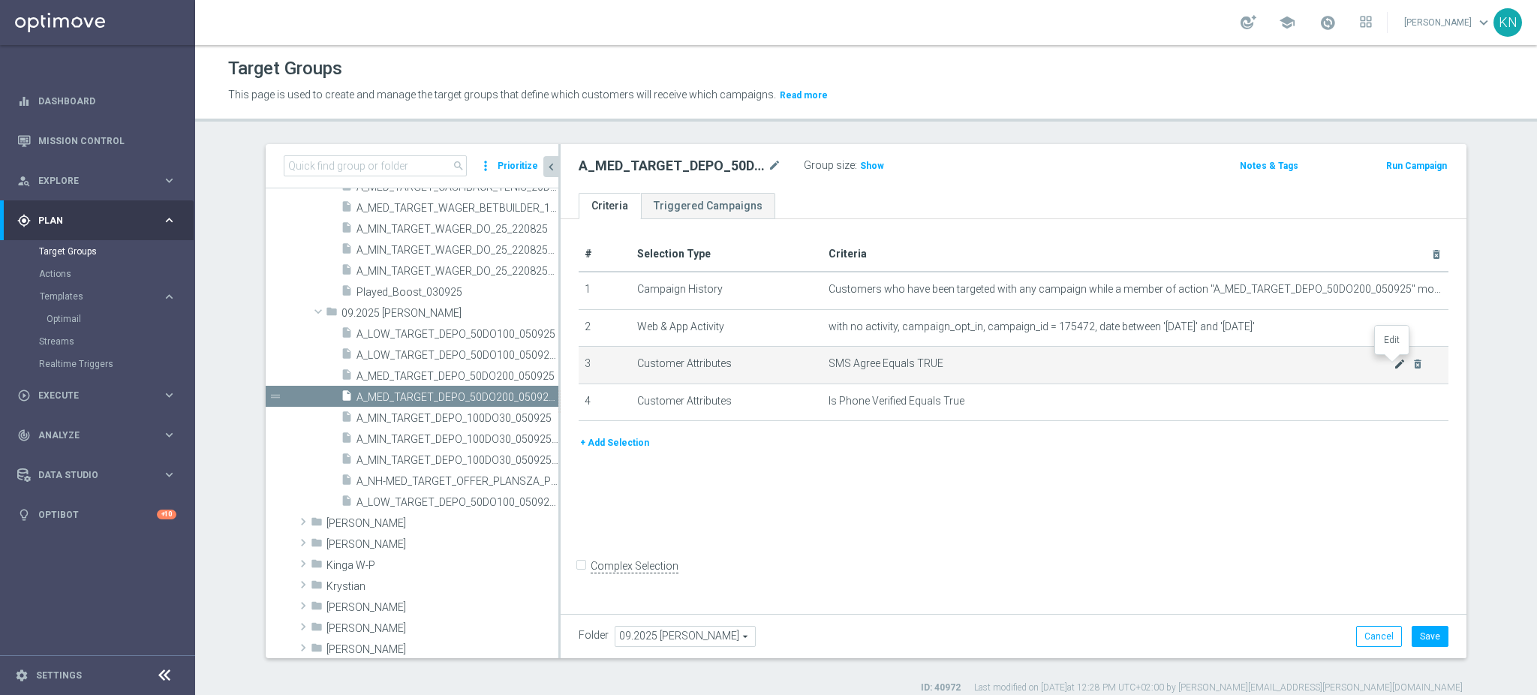
click at [1393, 363] on icon "mode_edit" at bounding box center [1399, 364] width 12 height 12
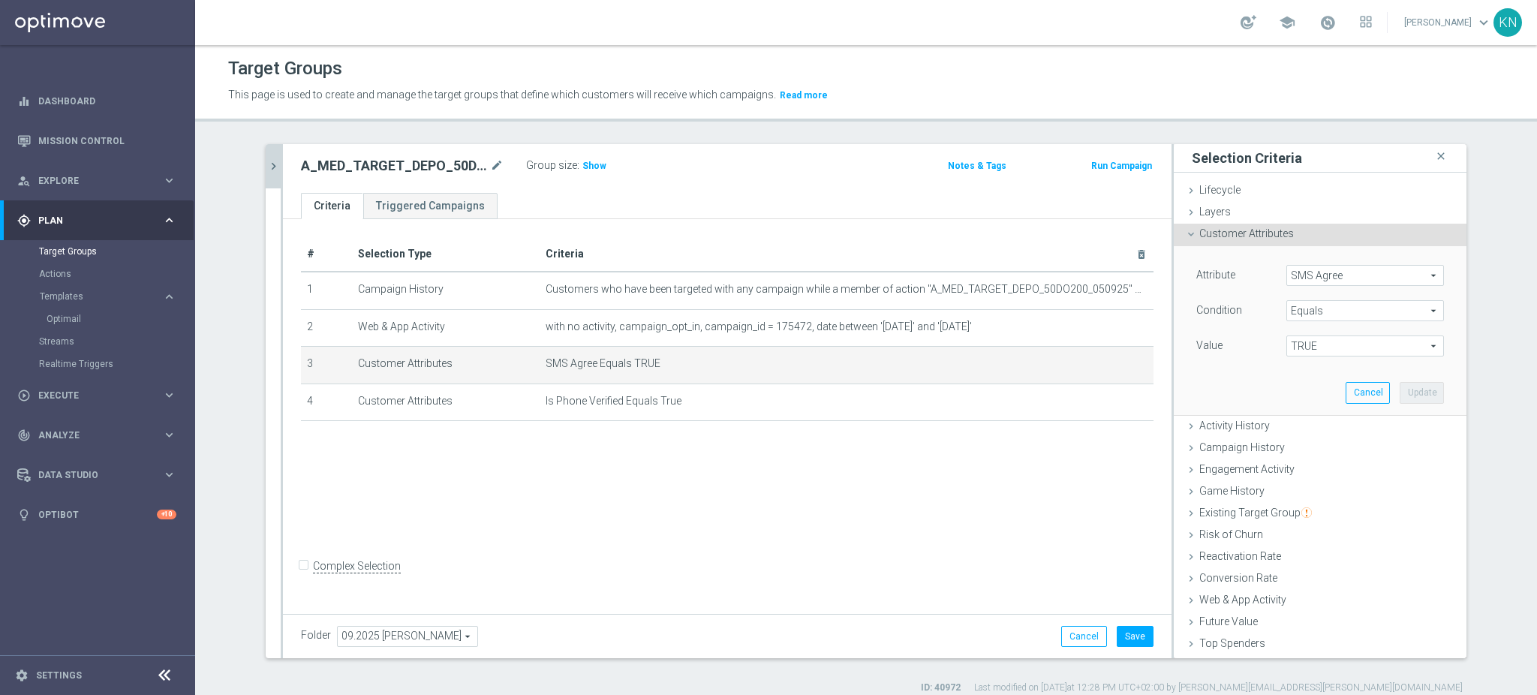
click at [1306, 275] on span "SMS Agree" at bounding box center [1365, 276] width 156 height 20
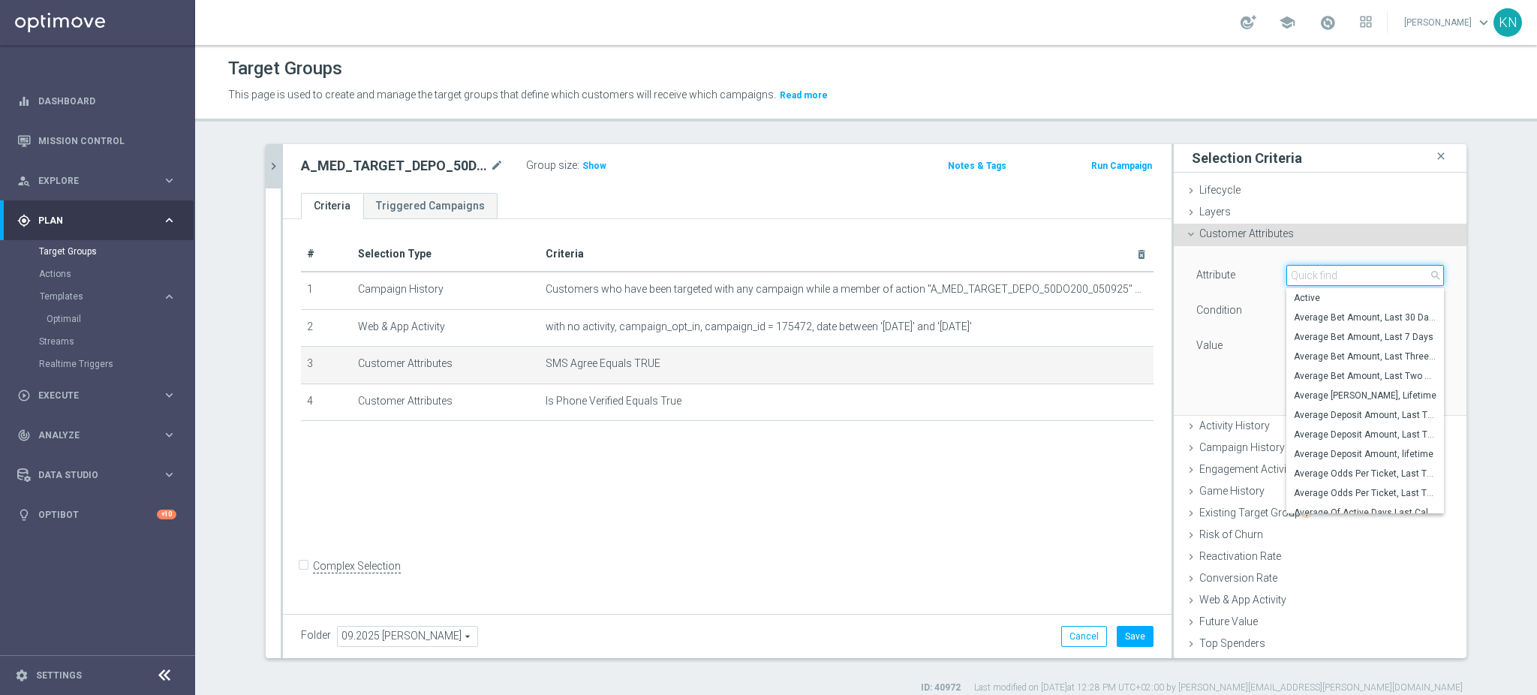
click at [1302, 279] on input "search" at bounding box center [1365, 275] width 158 height 21
type input "agre"
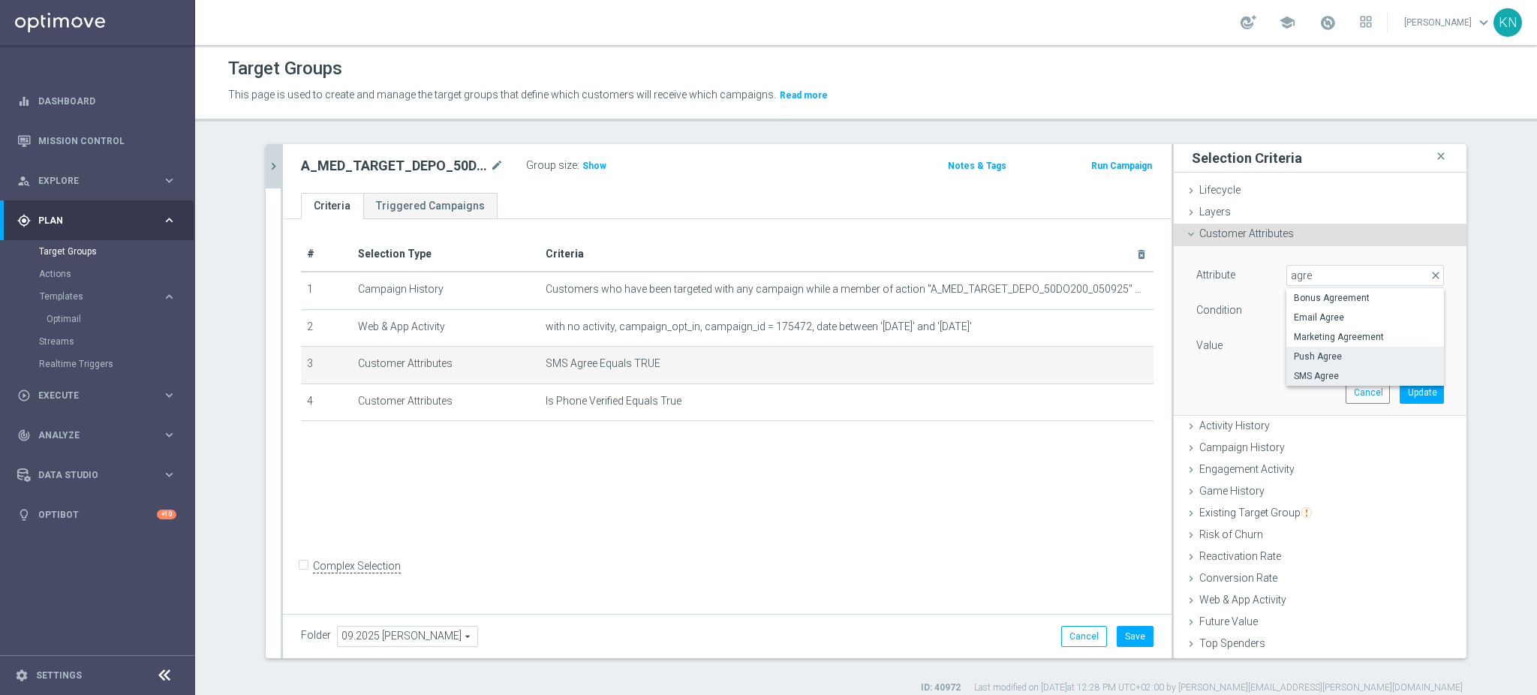
click at [1332, 352] on span "Push Agree" at bounding box center [1364, 356] width 143 height 12
type input "Push Agree"
click at [1310, 344] on span "TRUE" at bounding box center [1365, 346] width 156 height 20
click at [1304, 367] on span "FALSE" at bounding box center [1364, 368] width 143 height 12
click at [1318, 336] on span "FALSE" at bounding box center [1365, 346] width 156 height 20
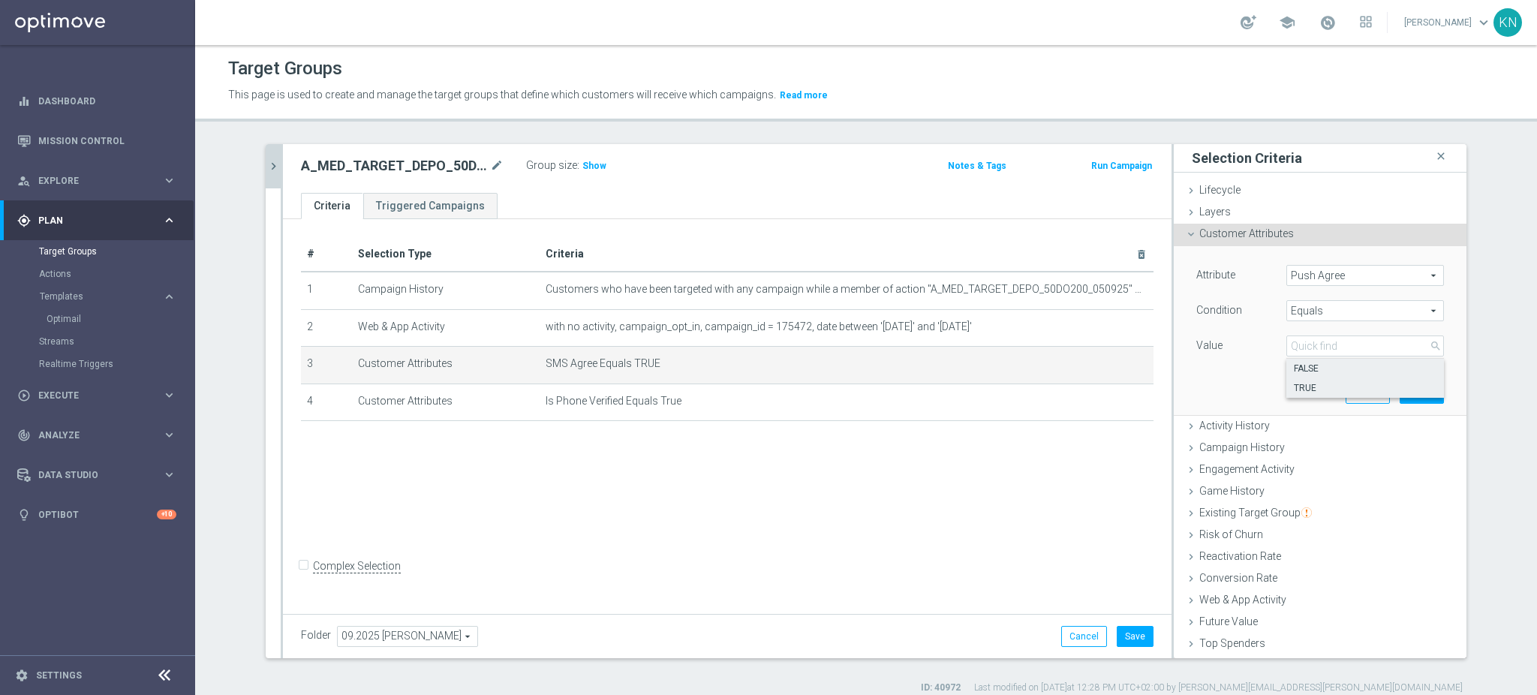
click at [1300, 383] on span "TRUE" at bounding box center [1364, 388] width 143 height 12
type input "TRUE"
drag, startPoint x: 1219, startPoint y: 381, endPoint x: 1307, endPoint y: 383, distance: 87.8
click at [1220, 381] on div "Attribute Push Agree Push Agree arrow_drop_down search Condition Equals Equals …" at bounding box center [1320, 330] width 270 height 168
click at [1399, 392] on button "Update" at bounding box center [1421, 392] width 44 height 21
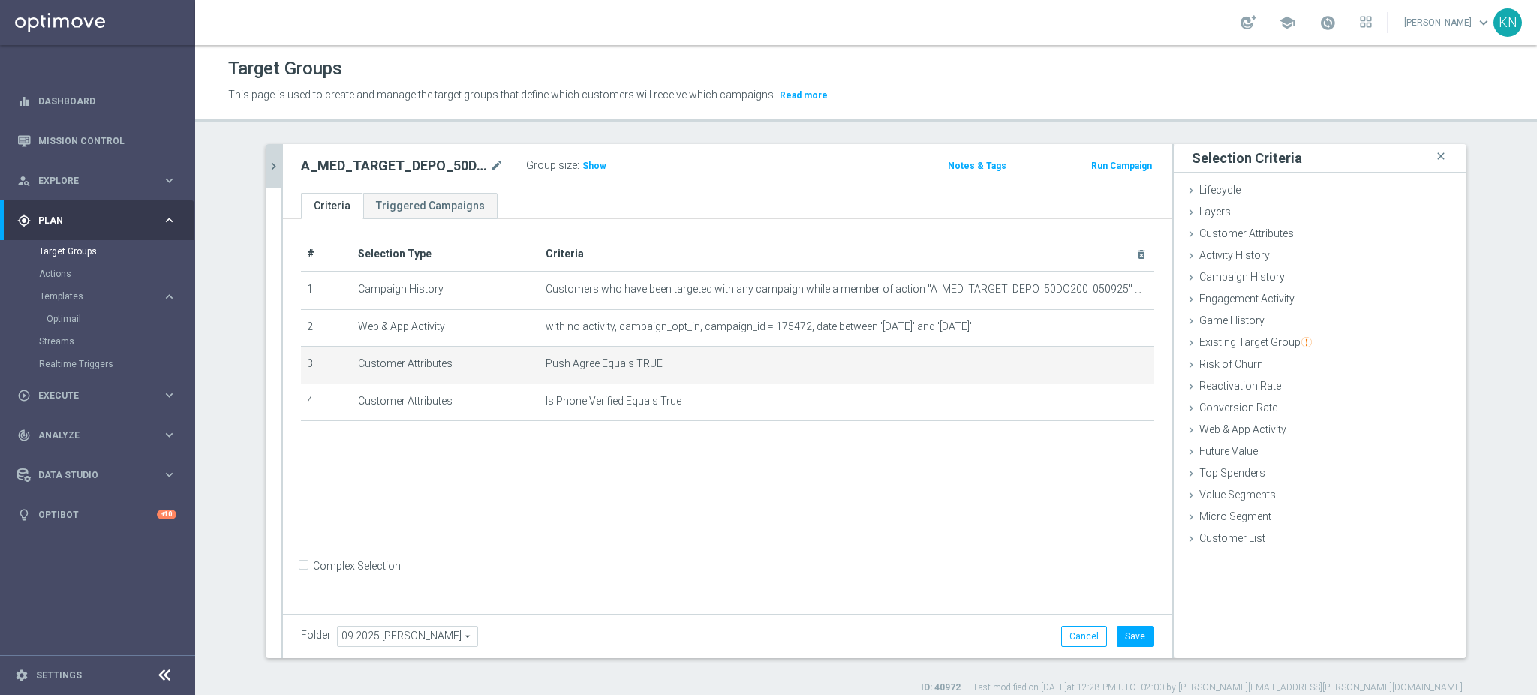
drag, startPoint x: 740, startPoint y: 475, endPoint x: 741, endPoint y: 467, distance: 7.7
click at [741, 475] on div "# Selection Type Criteria delete_forever 1 Campaign History Customers who have …" at bounding box center [727, 414] width 888 height 390
click at [1124, 642] on button "Save" at bounding box center [1134, 636] width 37 height 21
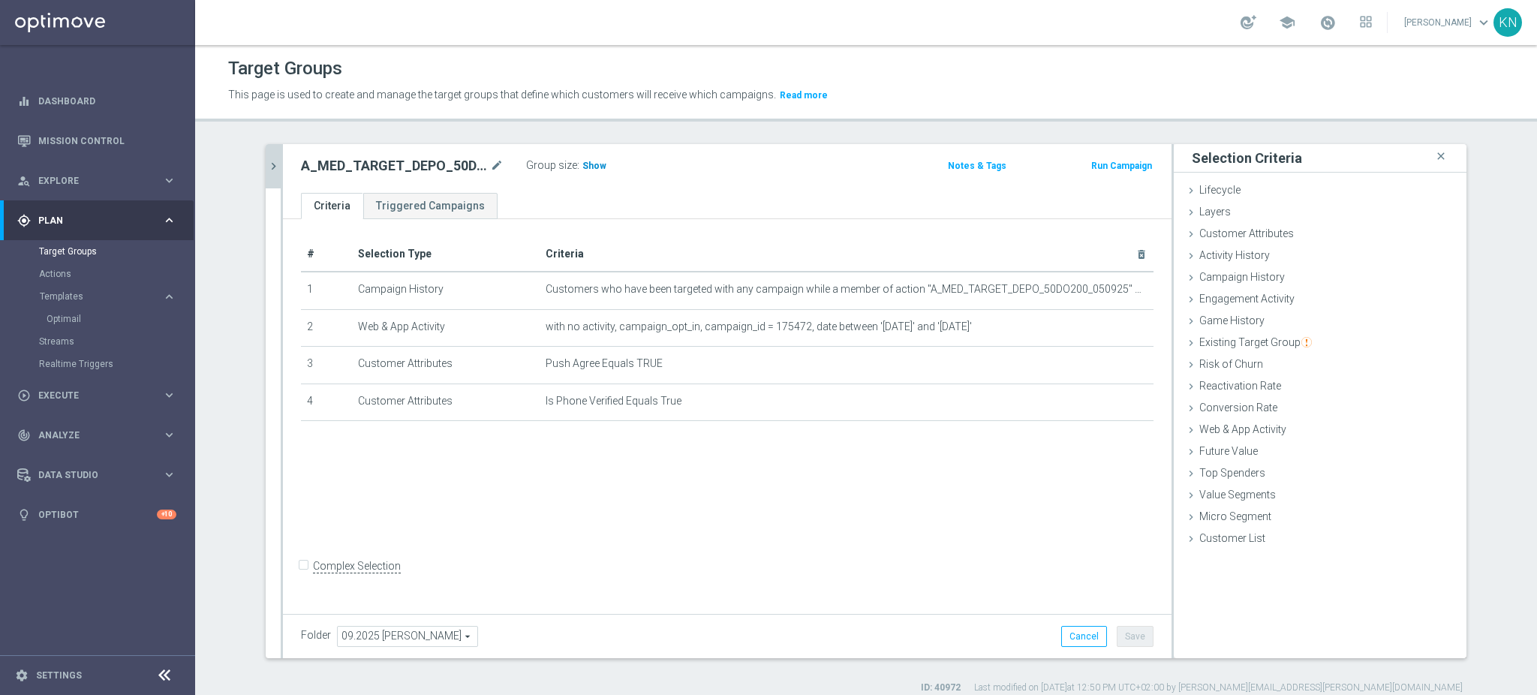
click at [584, 169] on span "Show" at bounding box center [594, 166] width 24 height 11
click at [269, 171] on icon "chevron_right" at bounding box center [273, 166] width 14 height 14
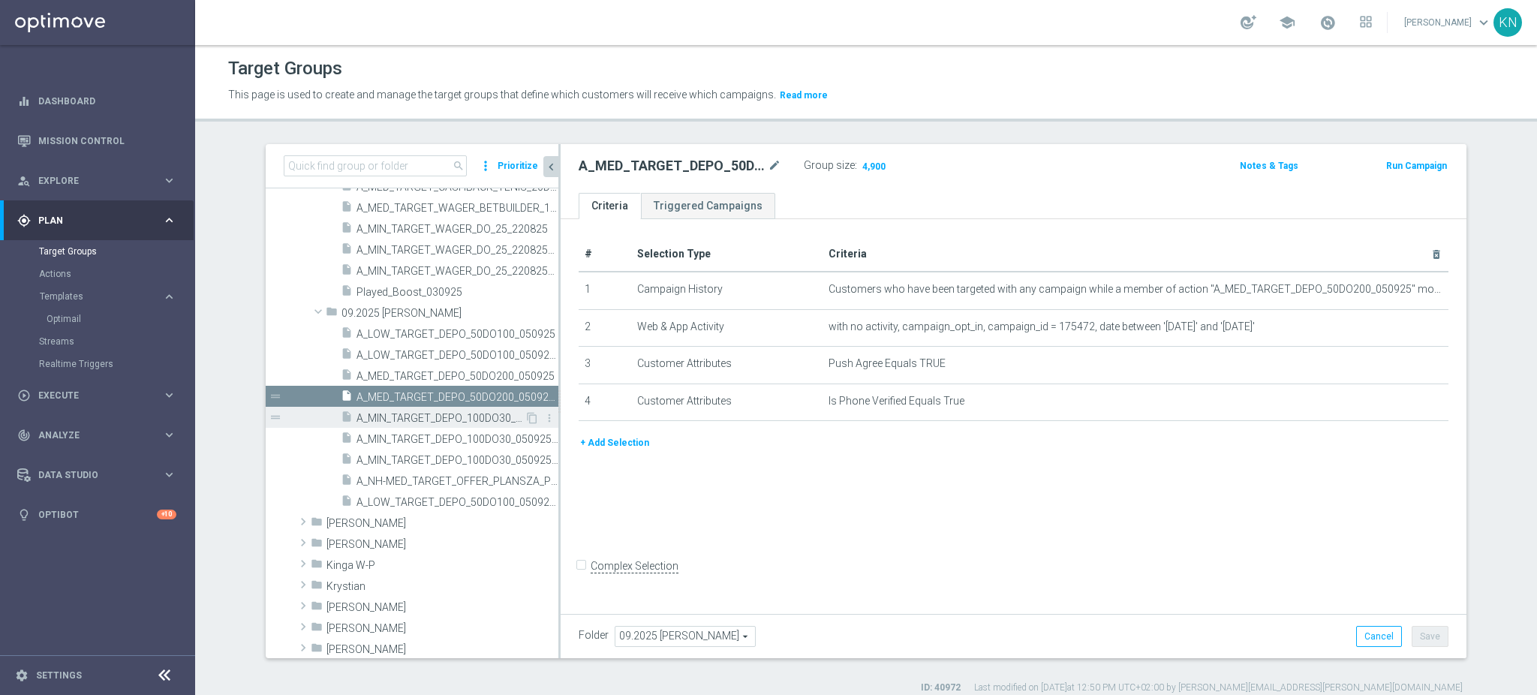
click at [398, 416] on span "A_MIN_TARGET_DEPO_100DO30_050925" at bounding box center [440, 418] width 168 height 13
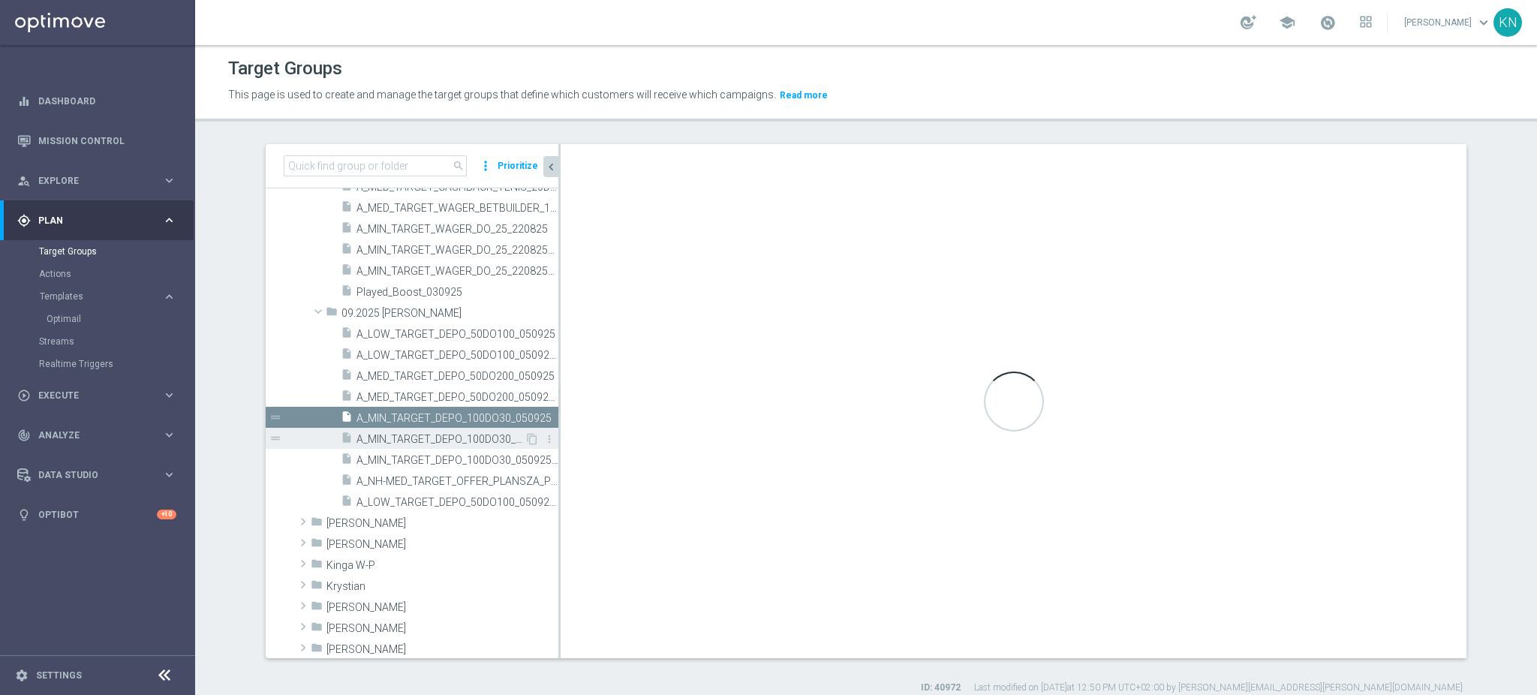
click at [420, 437] on span "A_MIN_TARGET_DEPO_100DO30_050925_PUSH" at bounding box center [440, 439] width 168 height 13
